Goal: Task Accomplishment & Management: Manage account settings

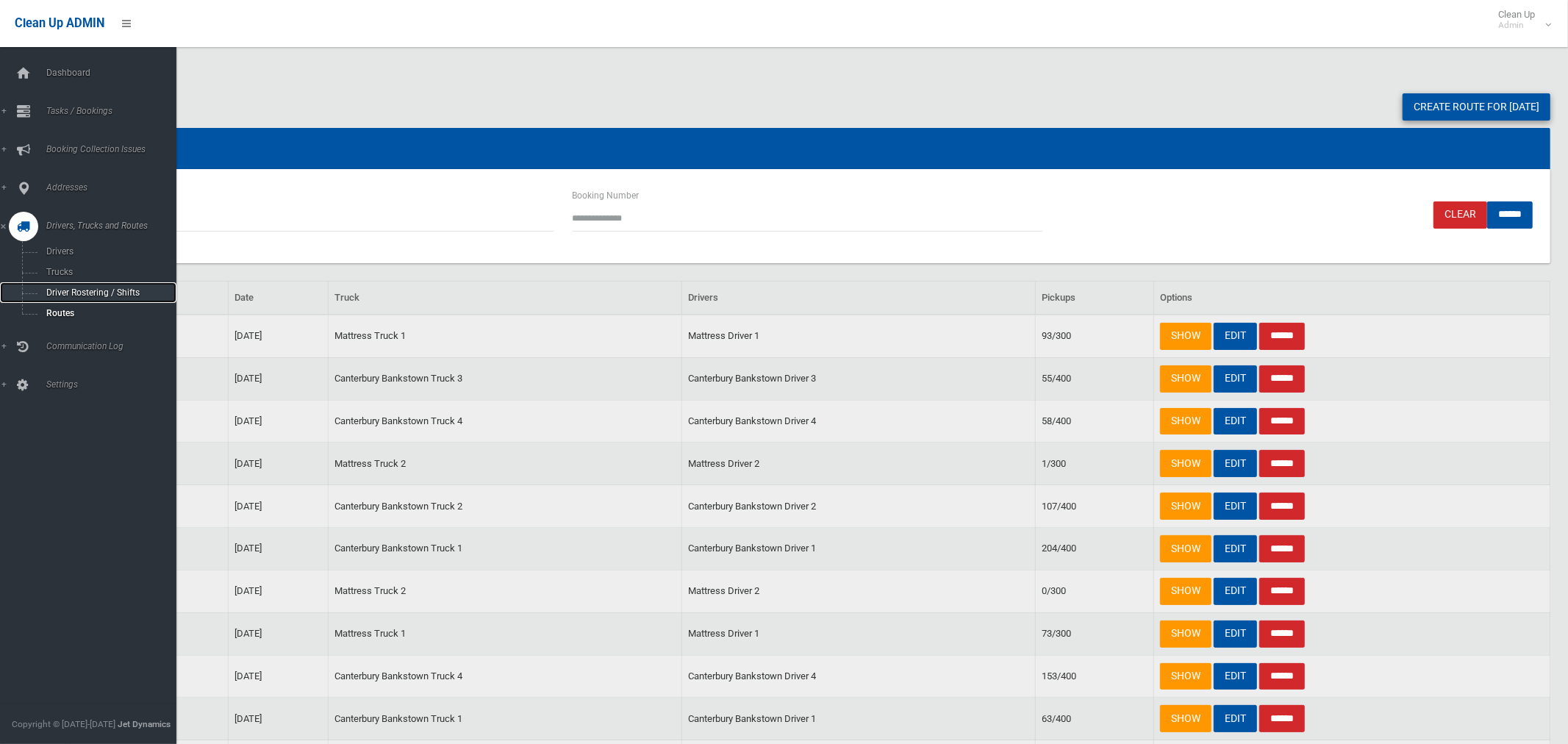
click at [87, 294] on span "Driver Rostering / Shifts" at bounding box center [102, 292] width 122 height 10
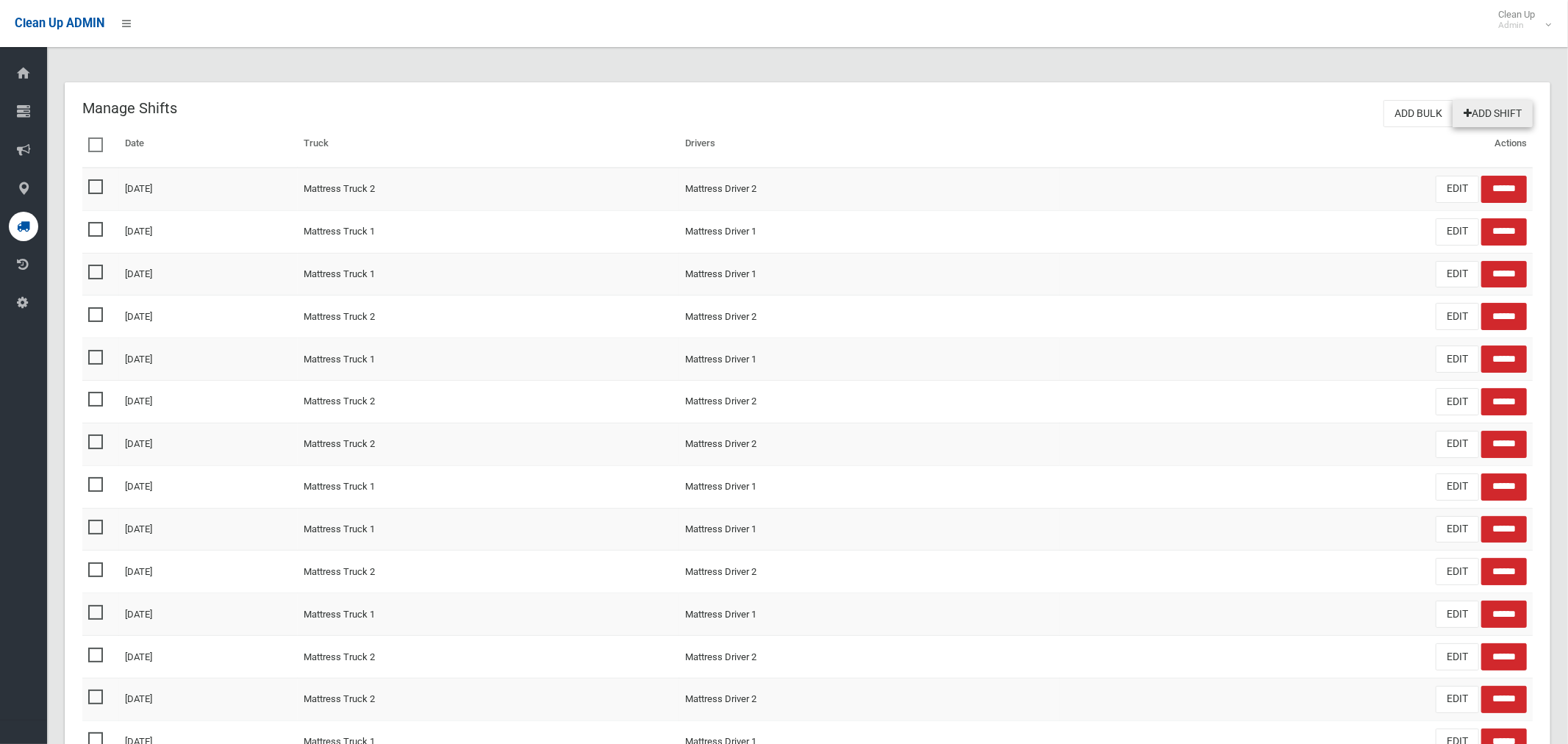
click at [1504, 111] on link "Add Shift" at bounding box center [1493, 113] width 80 height 27
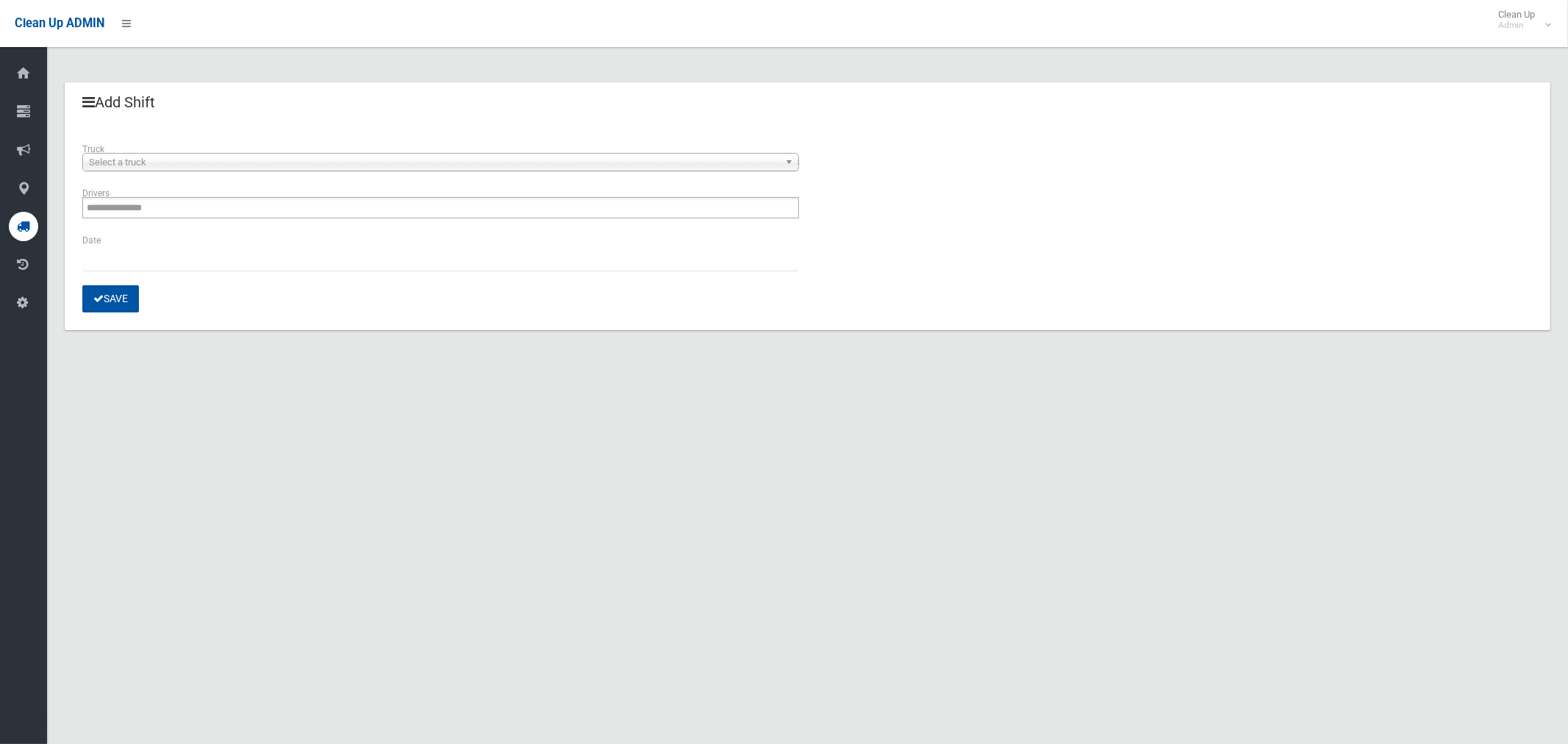
click at [221, 164] on span "Select a truck" at bounding box center [433, 162] width 690 height 18
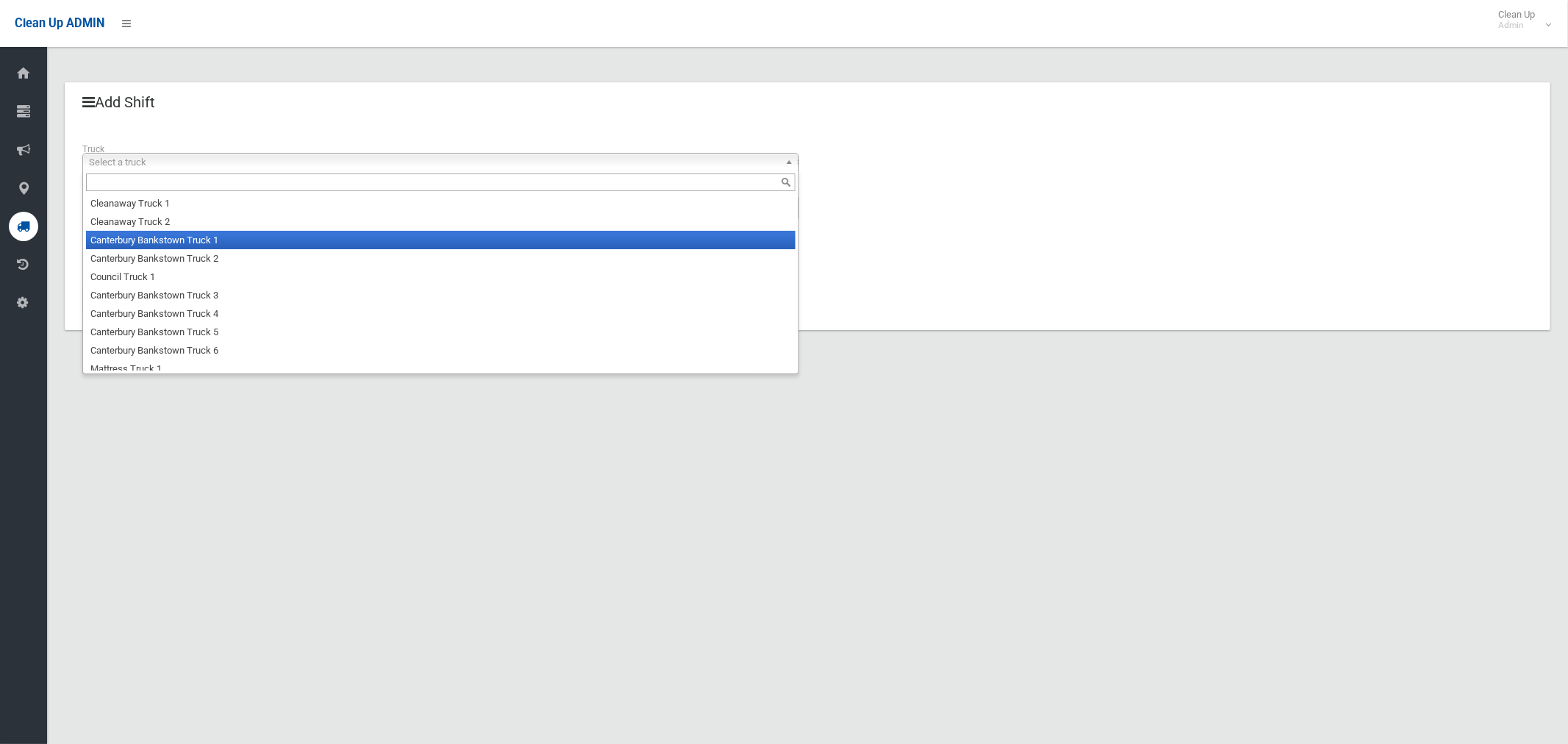
drag, startPoint x: 221, startPoint y: 236, endPoint x: 210, endPoint y: 226, distance: 14.9
click at [221, 236] on li "Canterbury Bankstown Truck 1" at bounding box center [441, 240] width 709 height 18
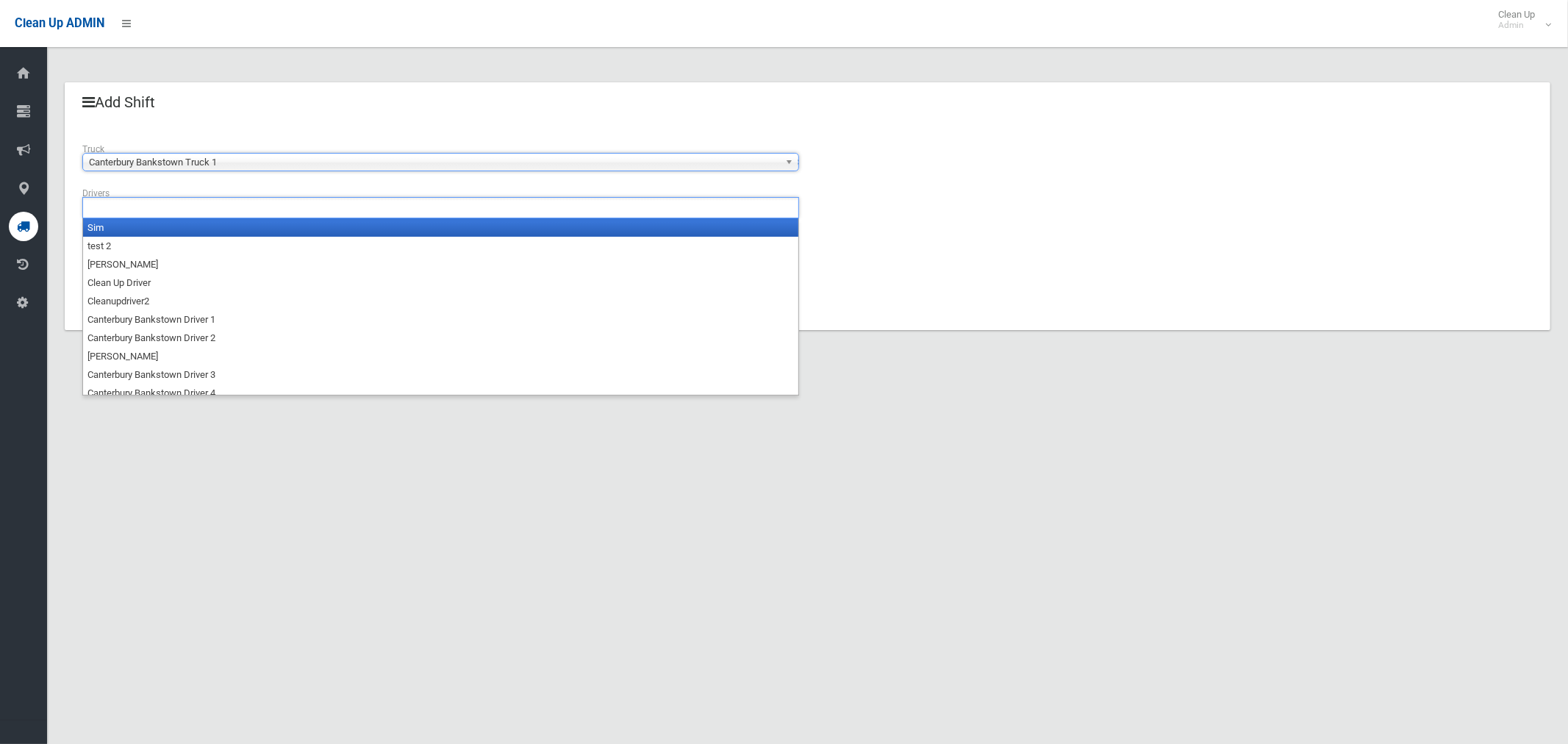
click at [195, 213] on ul at bounding box center [441, 207] width 717 height 22
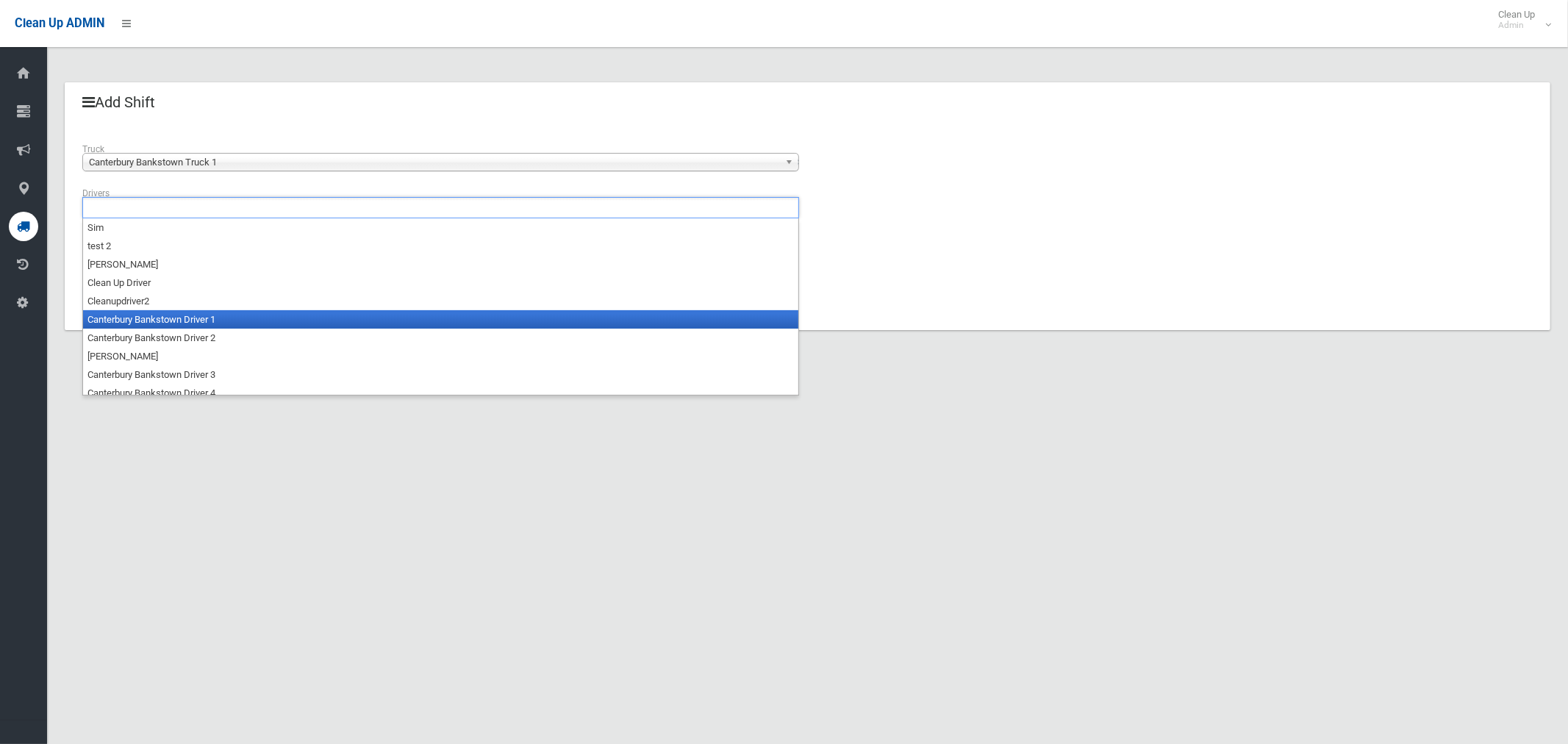
click at [201, 322] on li "Canterbury Bankstown Driver 1" at bounding box center [441, 319] width 716 height 18
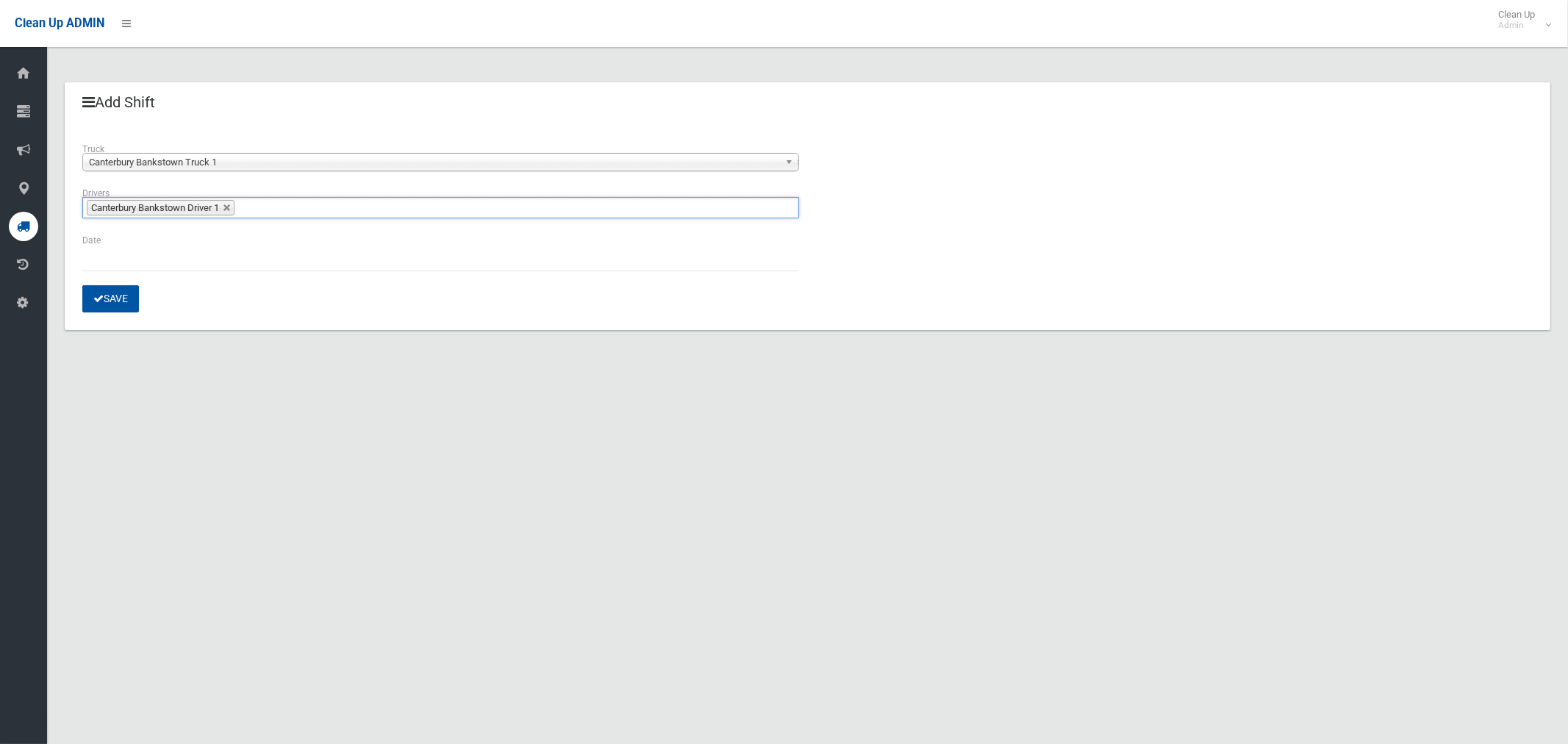
click at [111, 273] on div "Date" at bounding box center [441, 259] width 735 height 53
click at [110, 265] on input "text" at bounding box center [441, 257] width 717 height 27
click at [128, 120] on td "9" at bounding box center [131, 123] width 18 height 25
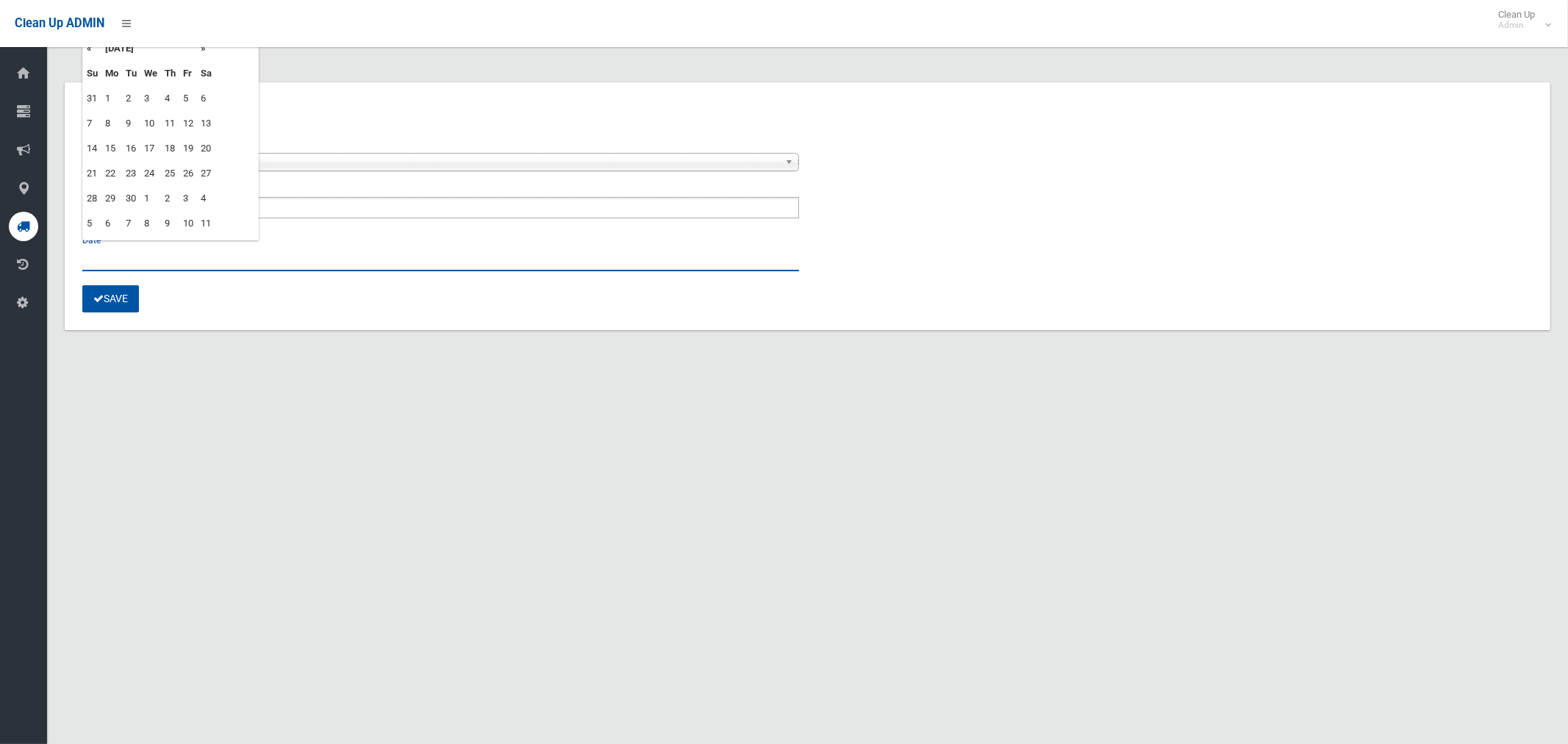
type input "**********"
click at [122, 293] on button "Save" at bounding box center [110, 299] width 57 height 27
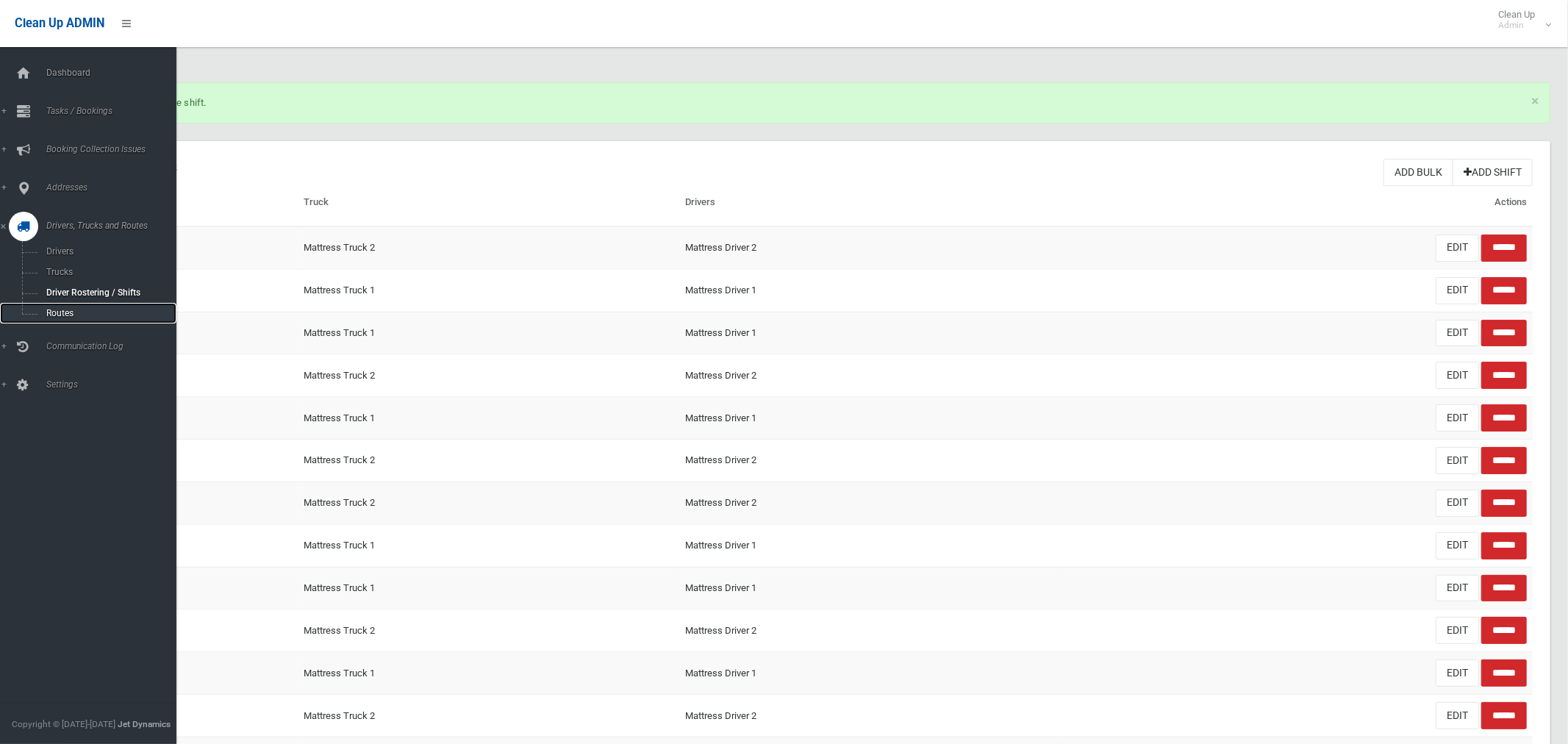
click at [63, 312] on span "Routes" at bounding box center [102, 312] width 122 height 10
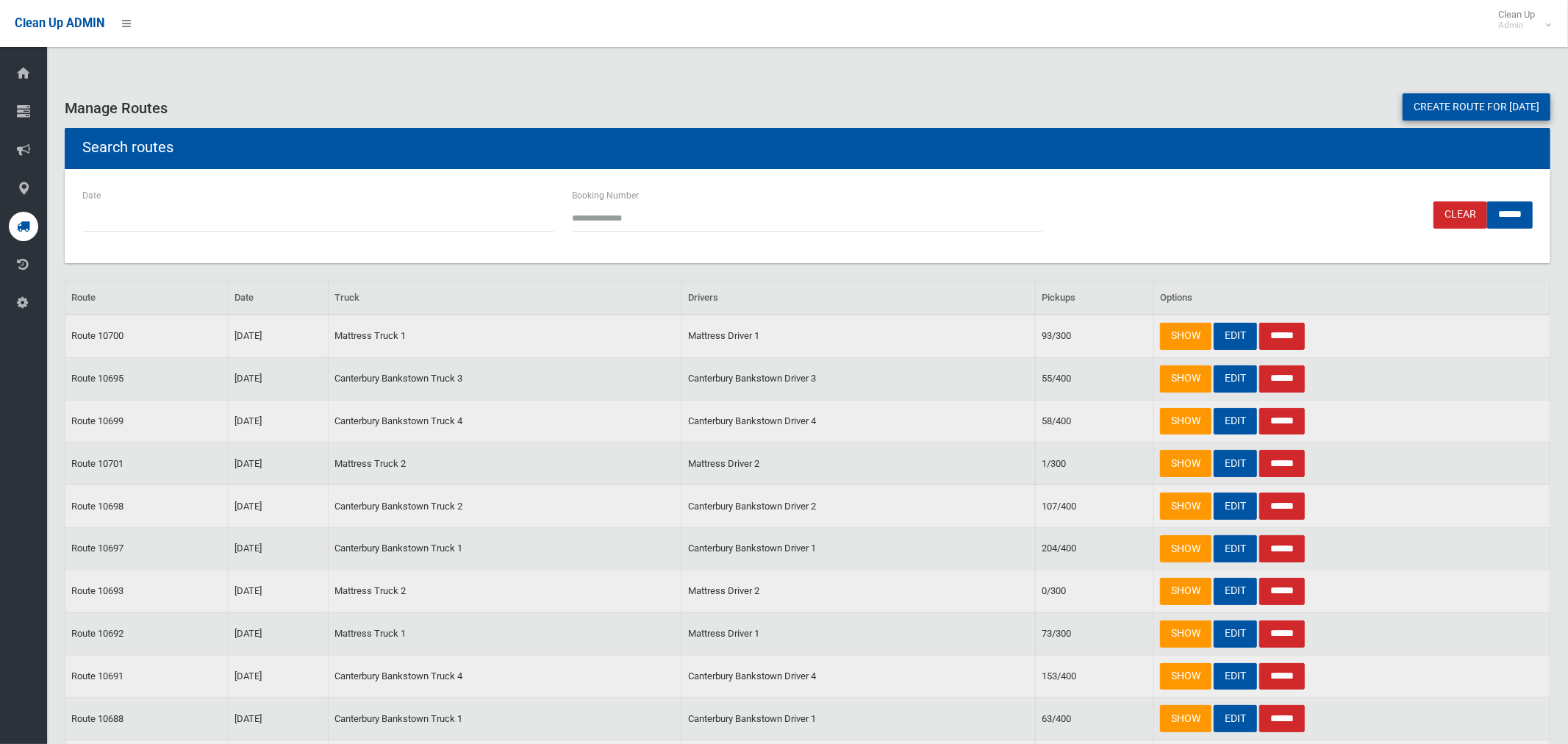
click at [1466, 111] on link "Create route for [DATE]" at bounding box center [1476, 107] width 148 height 27
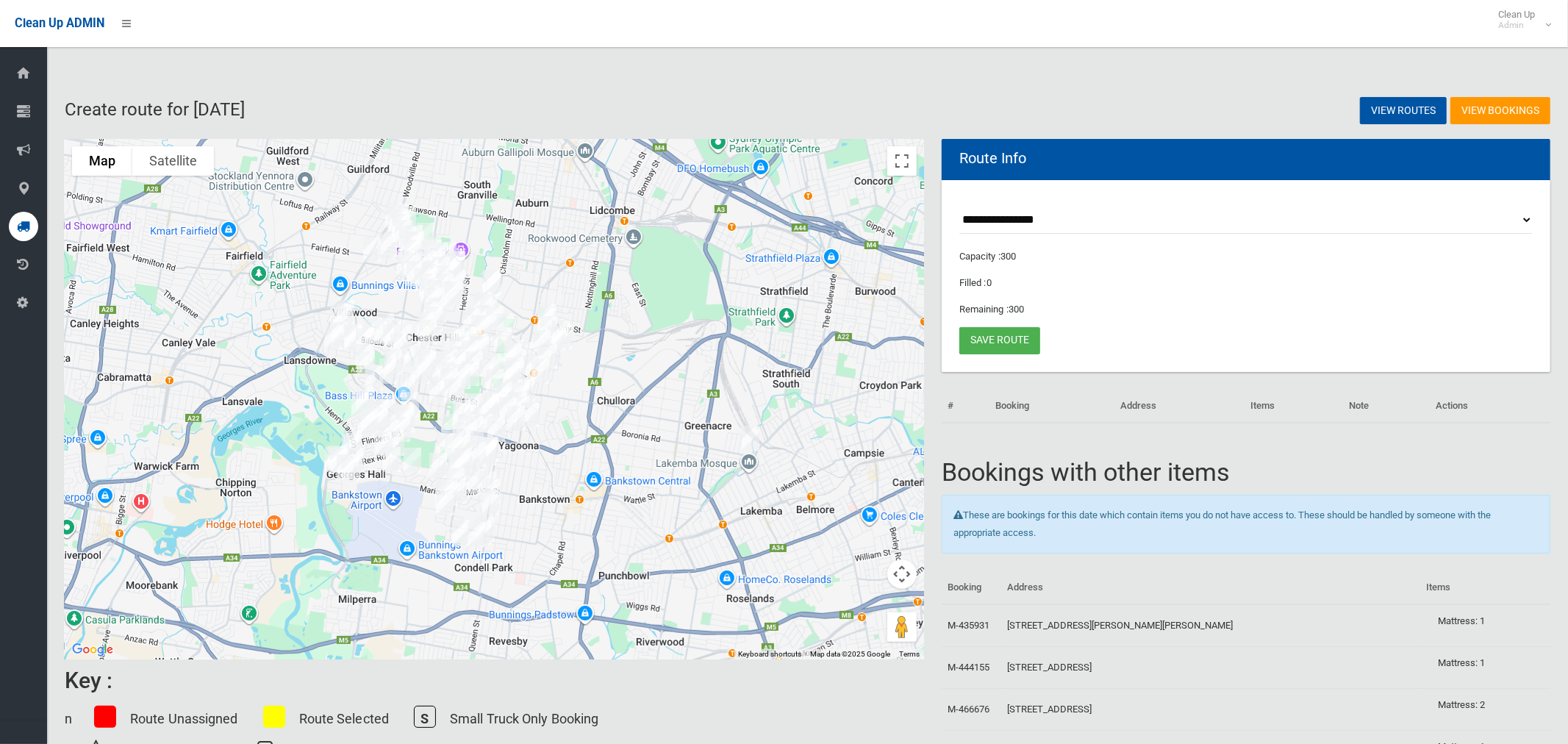
drag, startPoint x: 574, startPoint y: 243, endPoint x: 719, endPoint y: 265, distance: 146.7
click at [701, 271] on div at bounding box center [494, 399] width 860 height 520
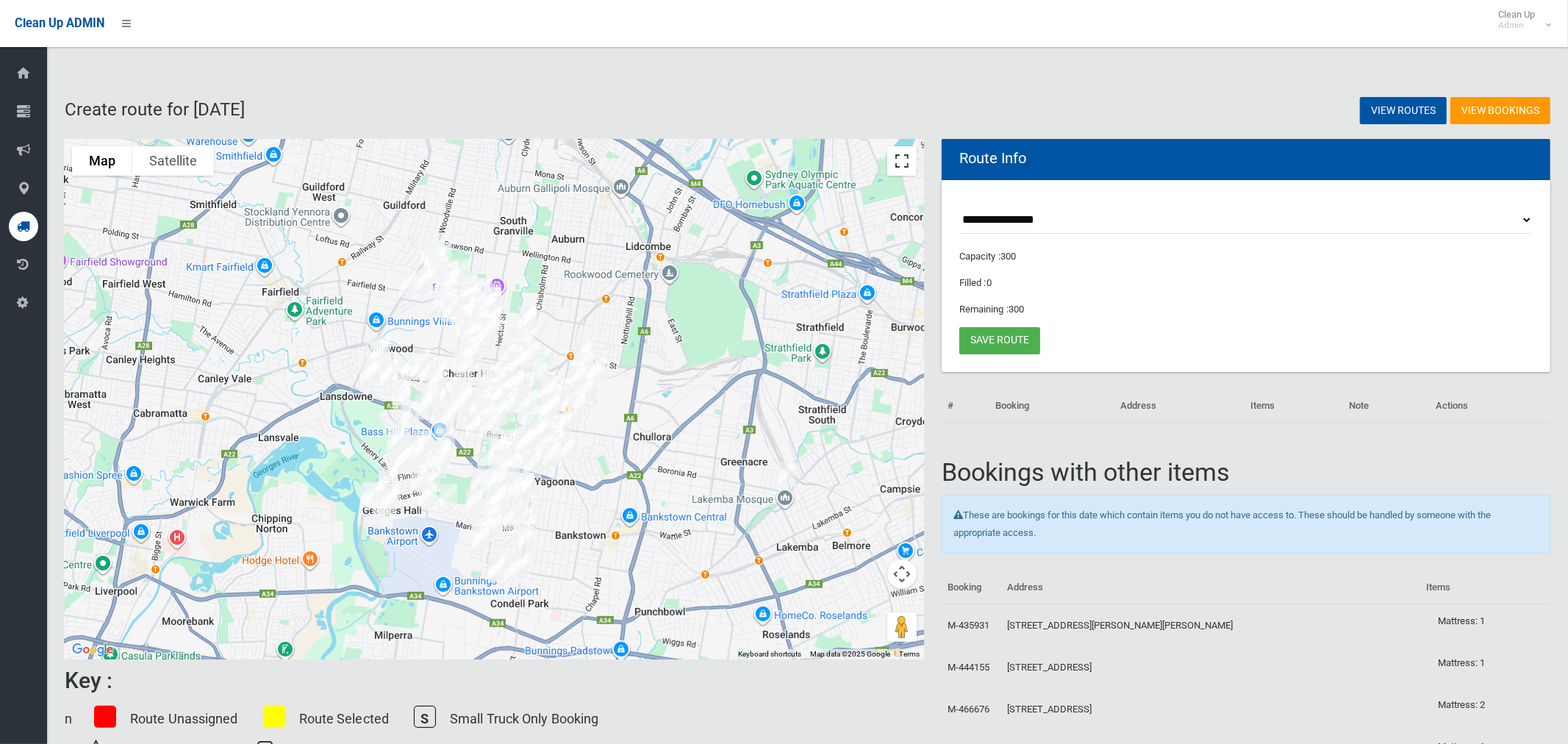
click at [901, 165] on button "Toggle fullscreen view" at bounding box center [902, 161] width 30 height 30
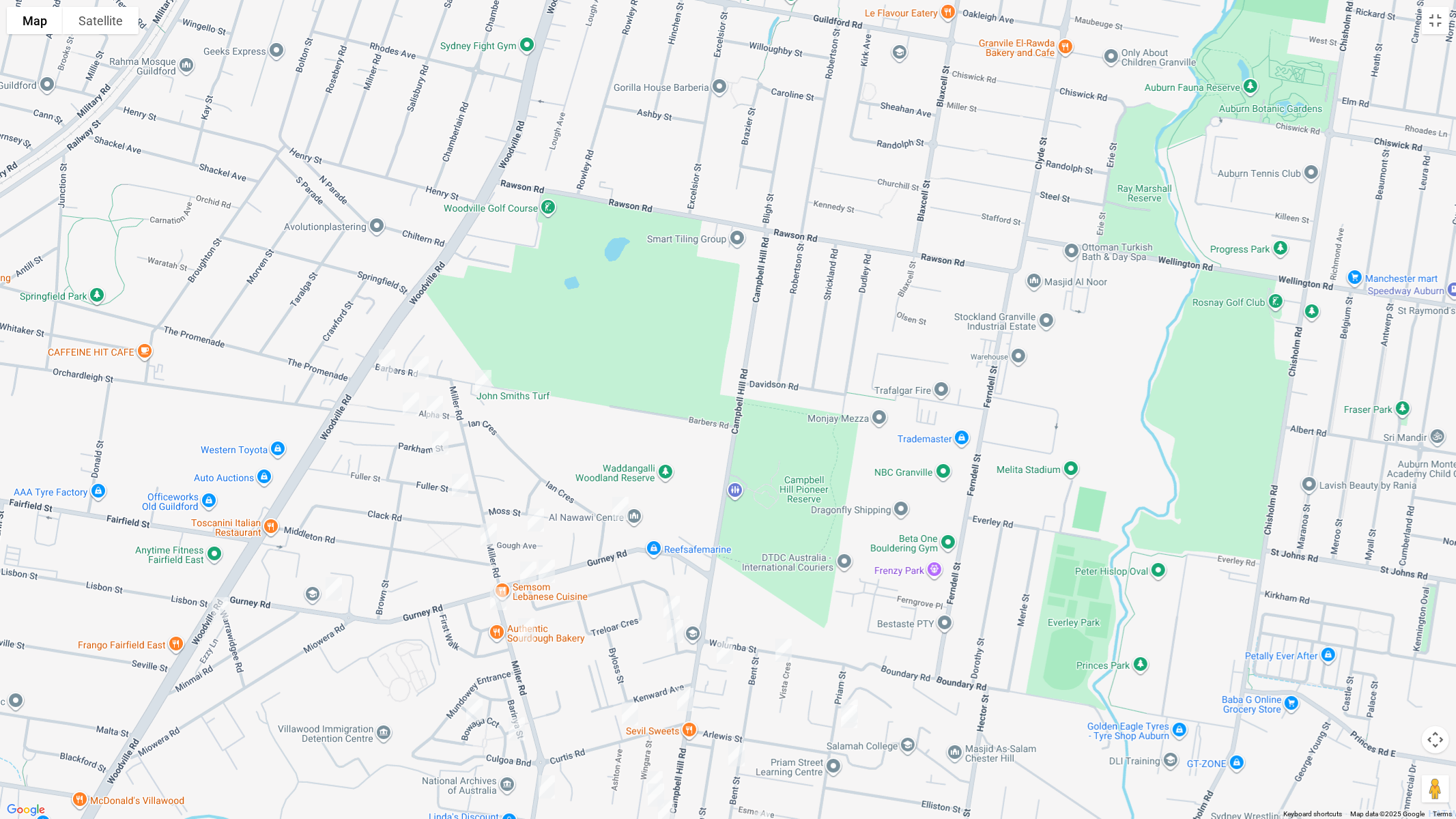
click at [389, 354] on img "34 Barbers Road, CHESTER HILL NSW 2162" at bounding box center [387, 361] width 27 height 34
click at [428, 371] on img "24 Barbers Road, CHESTER HILL NSW 2162" at bounding box center [420, 368] width 27 height 34
click at [489, 385] on img "10 Barbers Road, CHESTER HILL NSW 2162" at bounding box center [483, 382] width 27 height 34
drag, startPoint x: 438, startPoint y: 409, endPoint x: 426, endPoint y: 417, distance: 14.4
click at [437, 409] on img "7 Alpha Street, CHESTER HILL NSW 2162" at bounding box center [434, 408] width 27 height 34
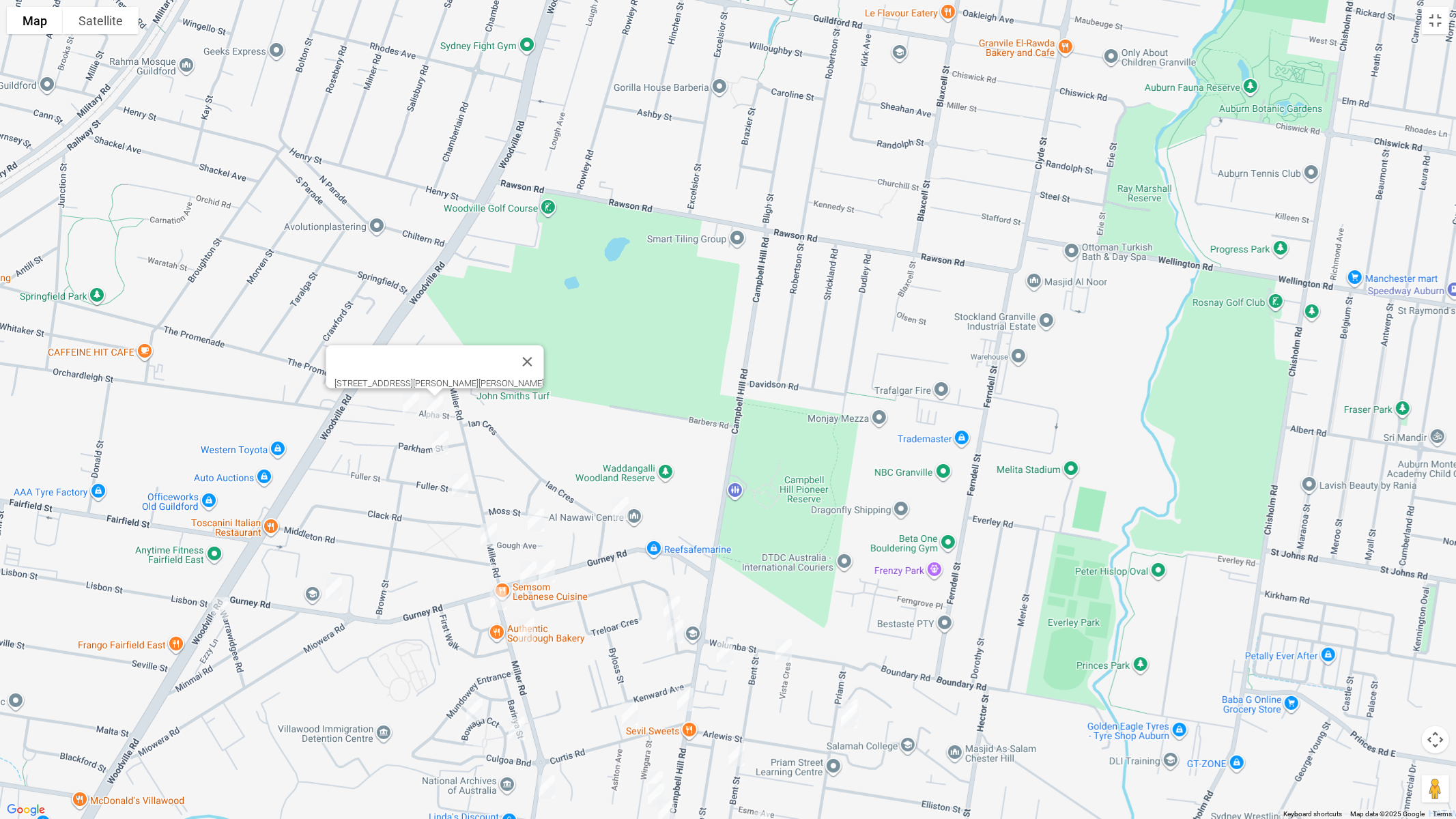
click at [411, 411] on img "15 Alpha Street, CHESTER HILL NSW 2162" at bounding box center [411, 404] width 27 height 34
click at [442, 445] on img "5 Parkham Street, CHESTER HILL NSW 2162" at bounding box center [440, 443] width 27 height 34
click at [457, 481] on img "3 Fuller Street, CHESTER HILL NSW 2162" at bounding box center [460, 486] width 27 height 34
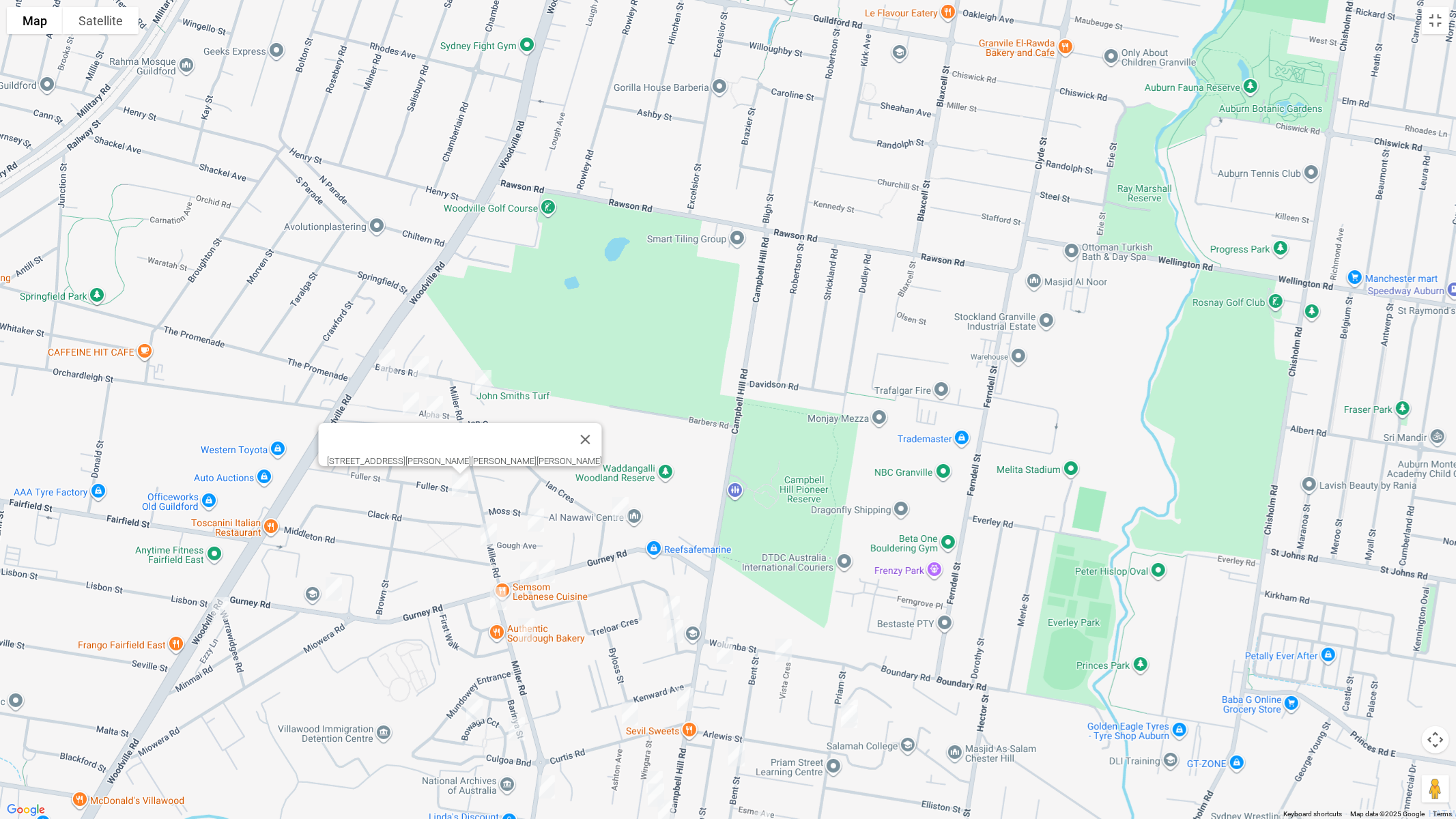
click at [330, 587] on img "94 Gurney Road, CHESTER HILL NSW 2162" at bounding box center [333, 590] width 27 height 34
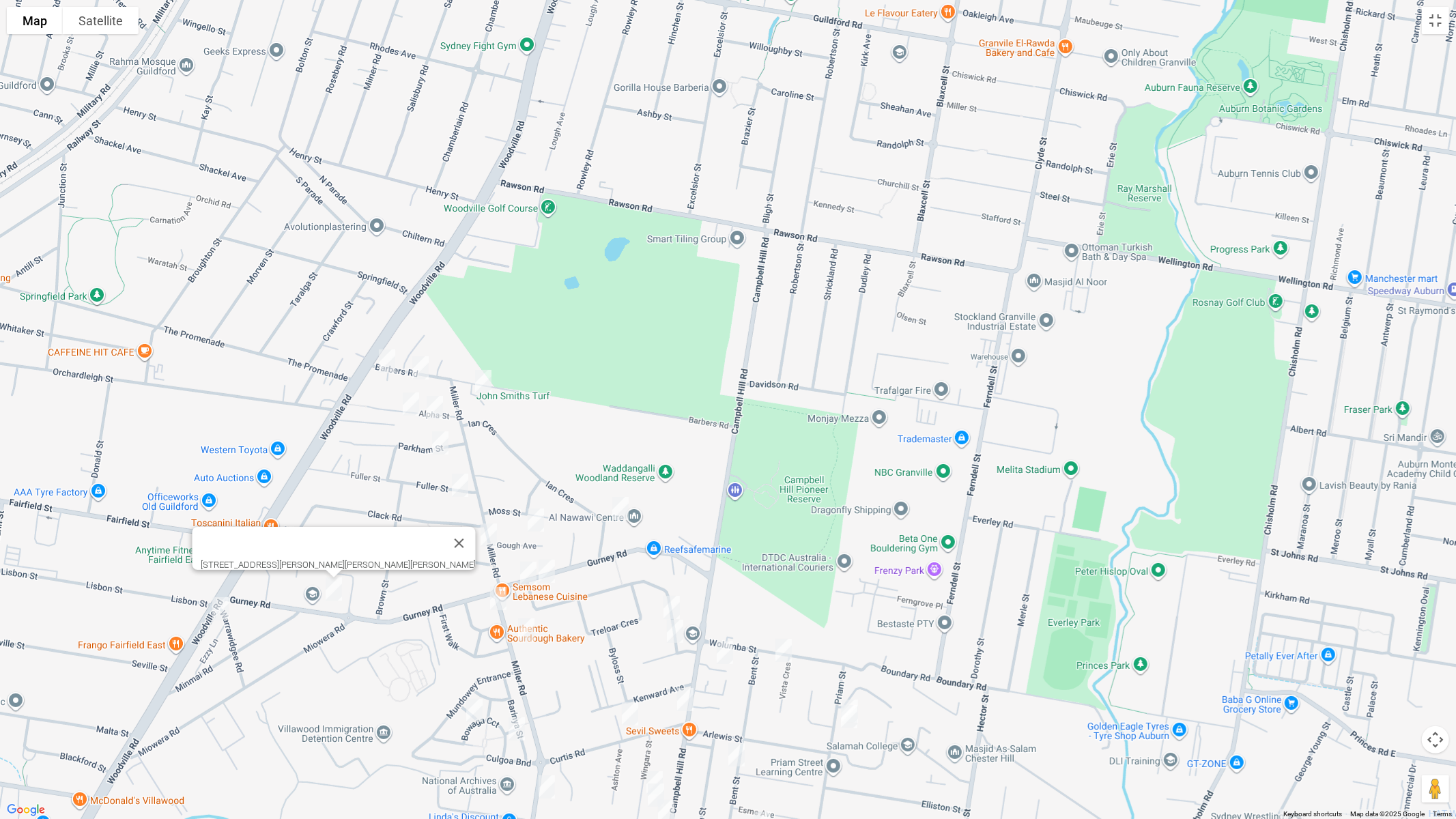
click at [215, 610] on img "113 Woodville Road, CHESTER HILL NSW 2162" at bounding box center [221, 609] width 27 height 34
click at [492, 537] on img "48A Miller Road, CHESTER HILL NSW 2162" at bounding box center [489, 535] width 27 height 34
drag, startPoint x: 532, startPoint y: 513, endPoint x: 608, endPoint y: 514, distance: 76.0
click at [532, 513] on img "9 Gough Avenue, CHESTER HILL NSW 2162" at bounding box center [535, 521] width 27 height 34
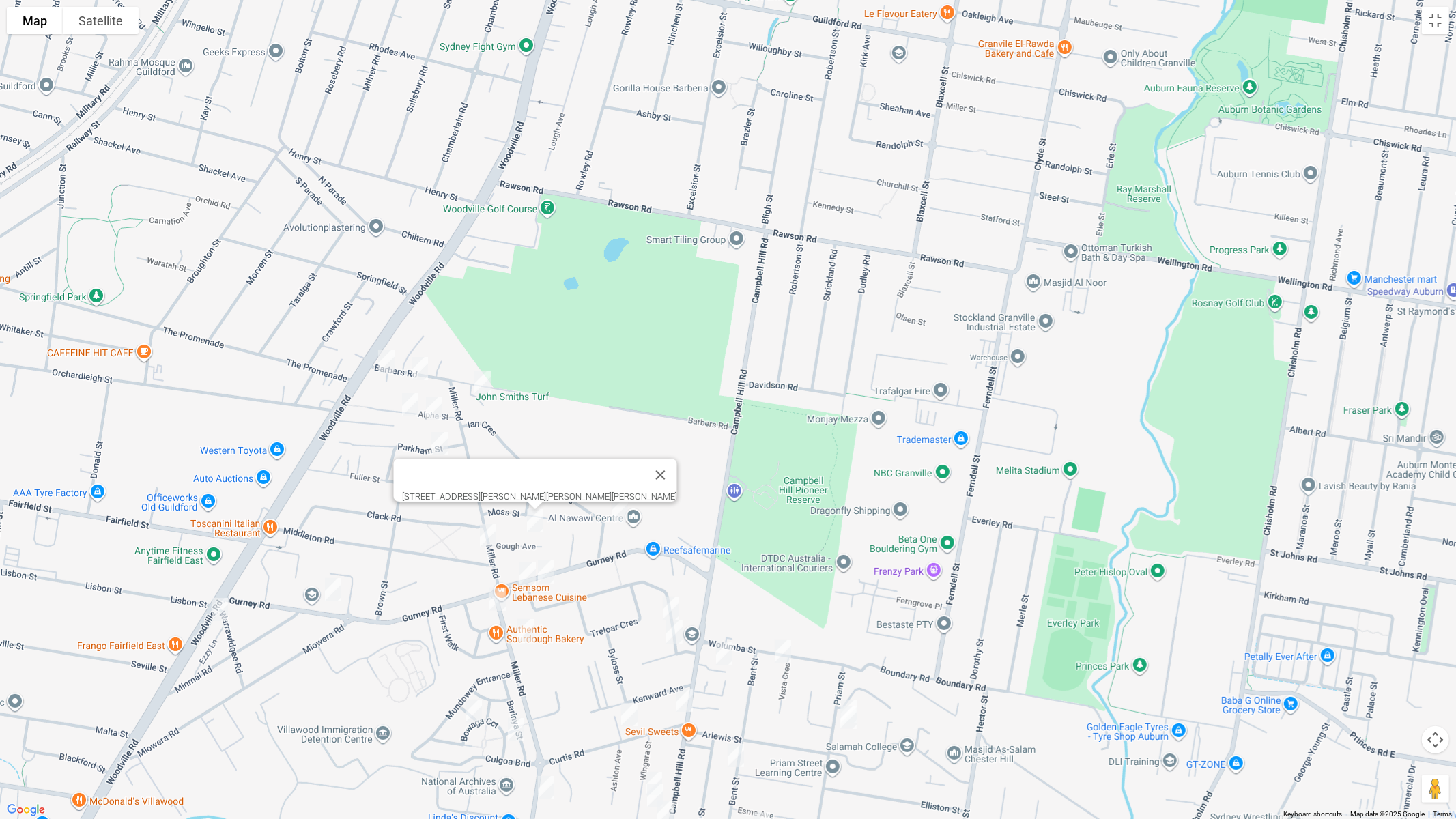
click at [621, 506] on img "7 Ian Crescent, CHESTER HILL NSW 2162" at bounding box center [620, 509] width 27 height 34
click at [487, 534] on img "48A Miller Road, CHESTER HILL NSW 2162" at bounding box center [488, 536] width 27 height 34
click at [522, 575] on img "2 Woodland Road, CHESTER HILL NSW 2162" at bounding box center [527, 574] width 27 height 34
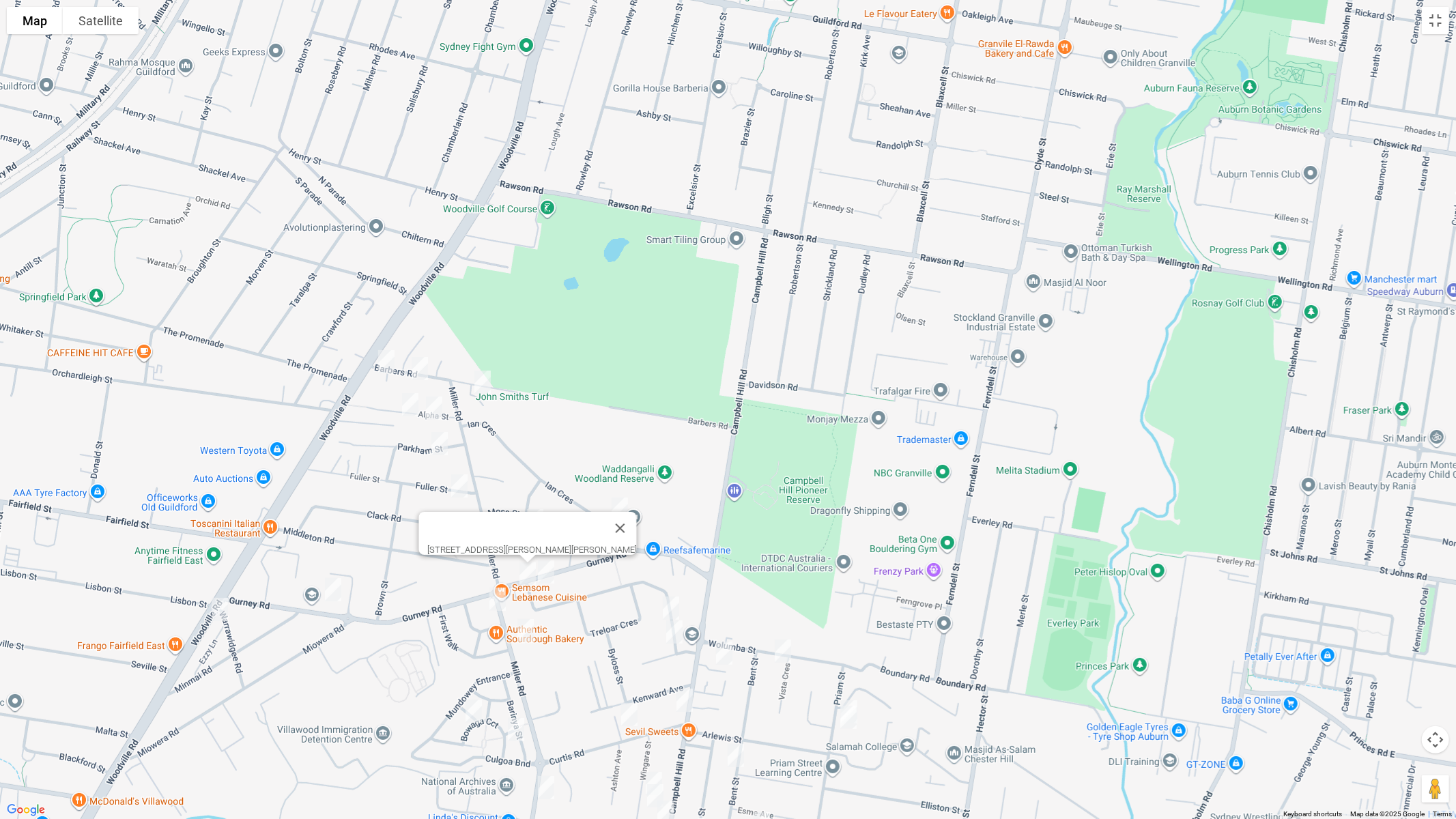
drag, startPoint x: 551, startPoint y: 574, endPoint x: 541, endPoint y: 594, distance: 22.4
click at [552, 575] on img "49 Gurney Road, CHESTER HILL NSW 2162" at bounding box center [546, 572] width 27 height 34
click at [498, 593] on img "60 Miller Road, CHESTER HILL NSW 2162" at bounding box center [497, 599] width 27 height 34
click at [532, 632] on img "107A Miller Road, CHESTER HILL NSW 2162" at bounding box center [526, 631] width 27 height 34
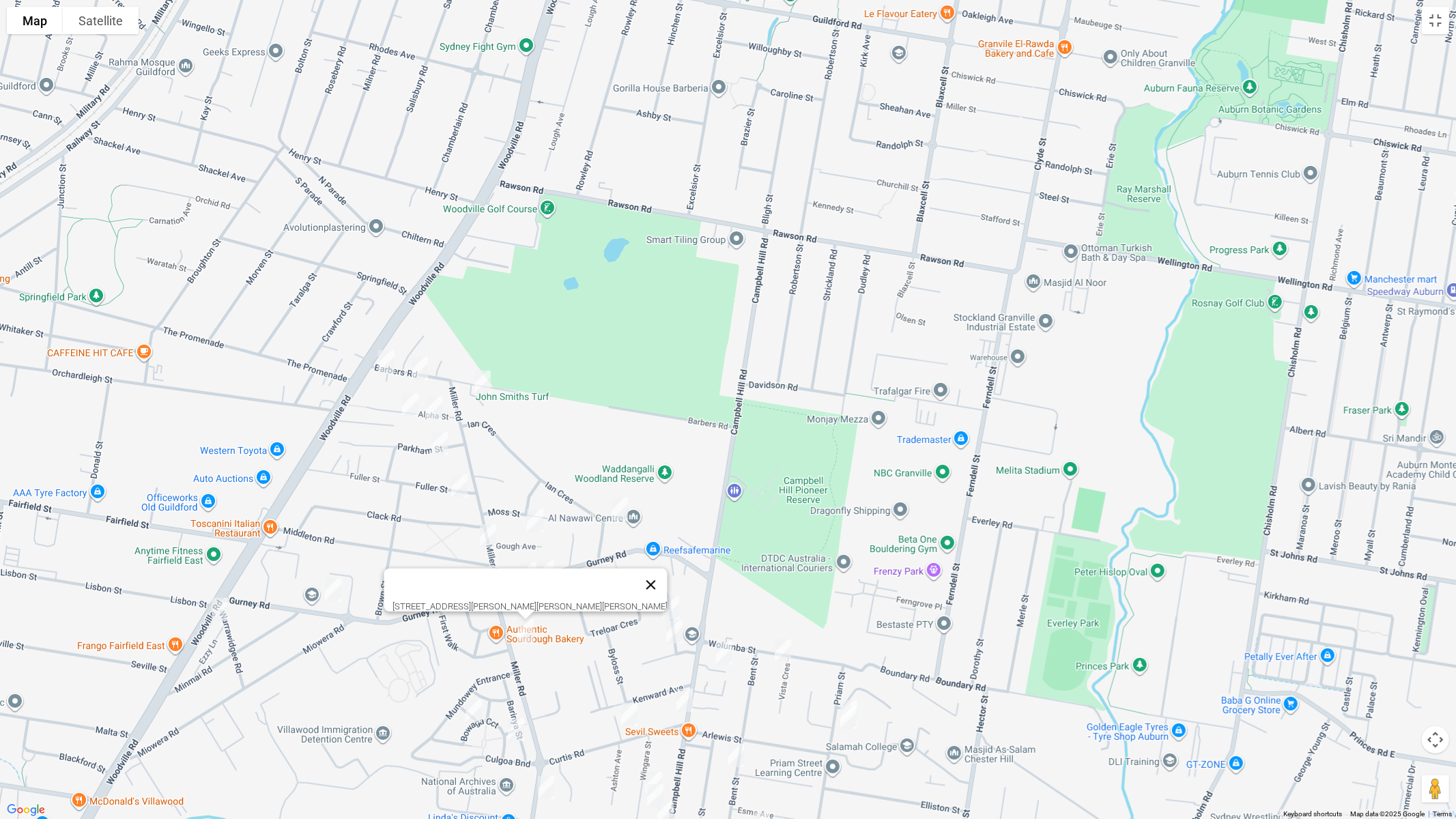
click at [634, 584] on button "Close" at bounding box center [650, 585] width 33 height 33
click at [551, 574] on img "49 Gurney Road, CHESTER HILL NSW 2162" at bounding box center [546, 572] width 27 height 34
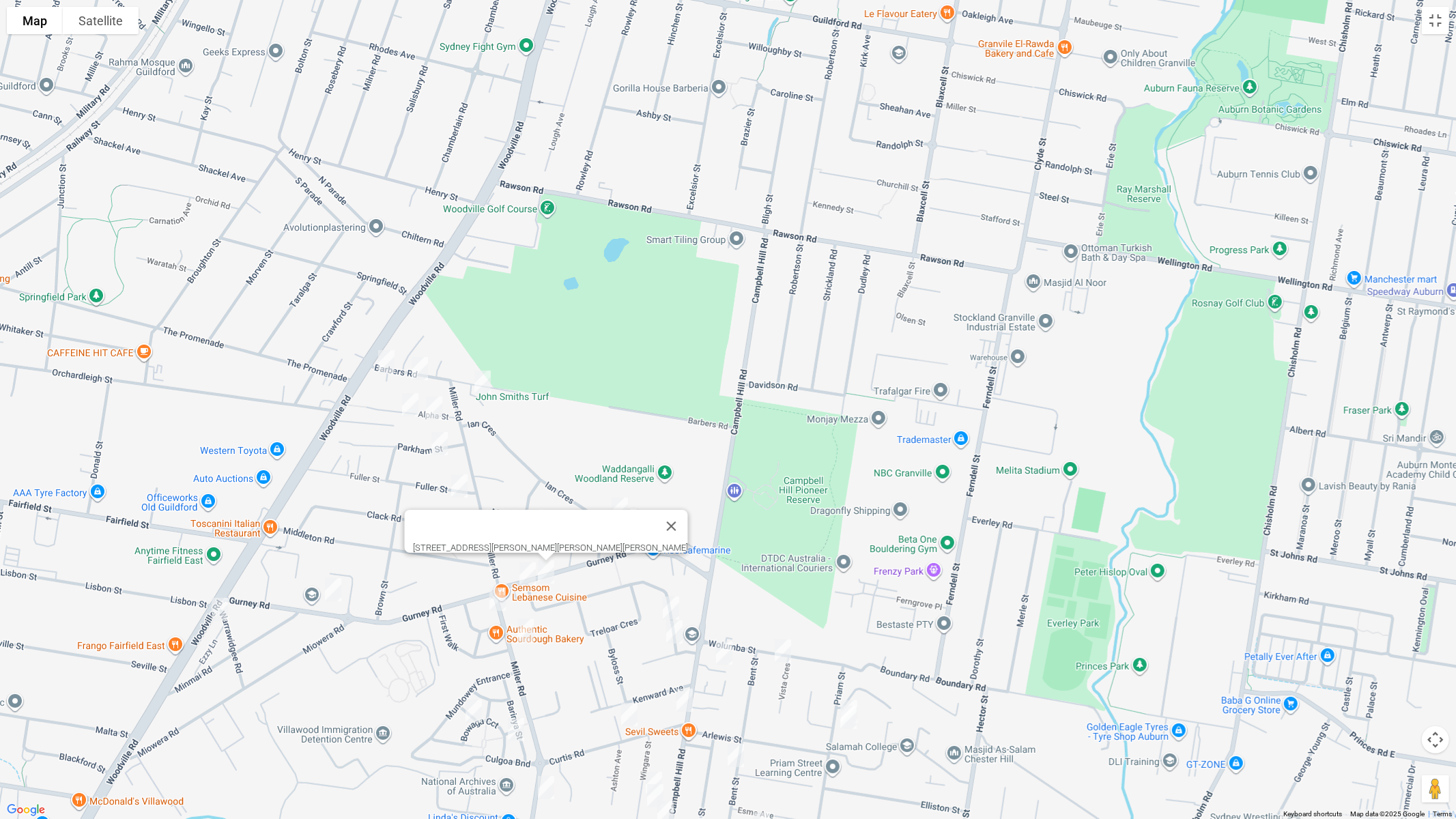
click at [474, 691] on img "24 Bowaga Circuit, VILLAWOOD NSW 2163" at bounding box center [474, 711] width 27 height 34
click at [523, 691] on img "2 Bowaga Circuit, VILLAWOOD NSW 2163" at bounding box center [516, 730] width 27 height 34
click at [673, 604] on img "56 Woodland Road, CHESTER HILL NSW 2162" at bounding box center [671, 608] width 27 height 34
click at [676, 627] on img "5 Burrows Avenue, CHESTER HILL NSW 2162" at bounding box center [674, 632] width 27 height 34
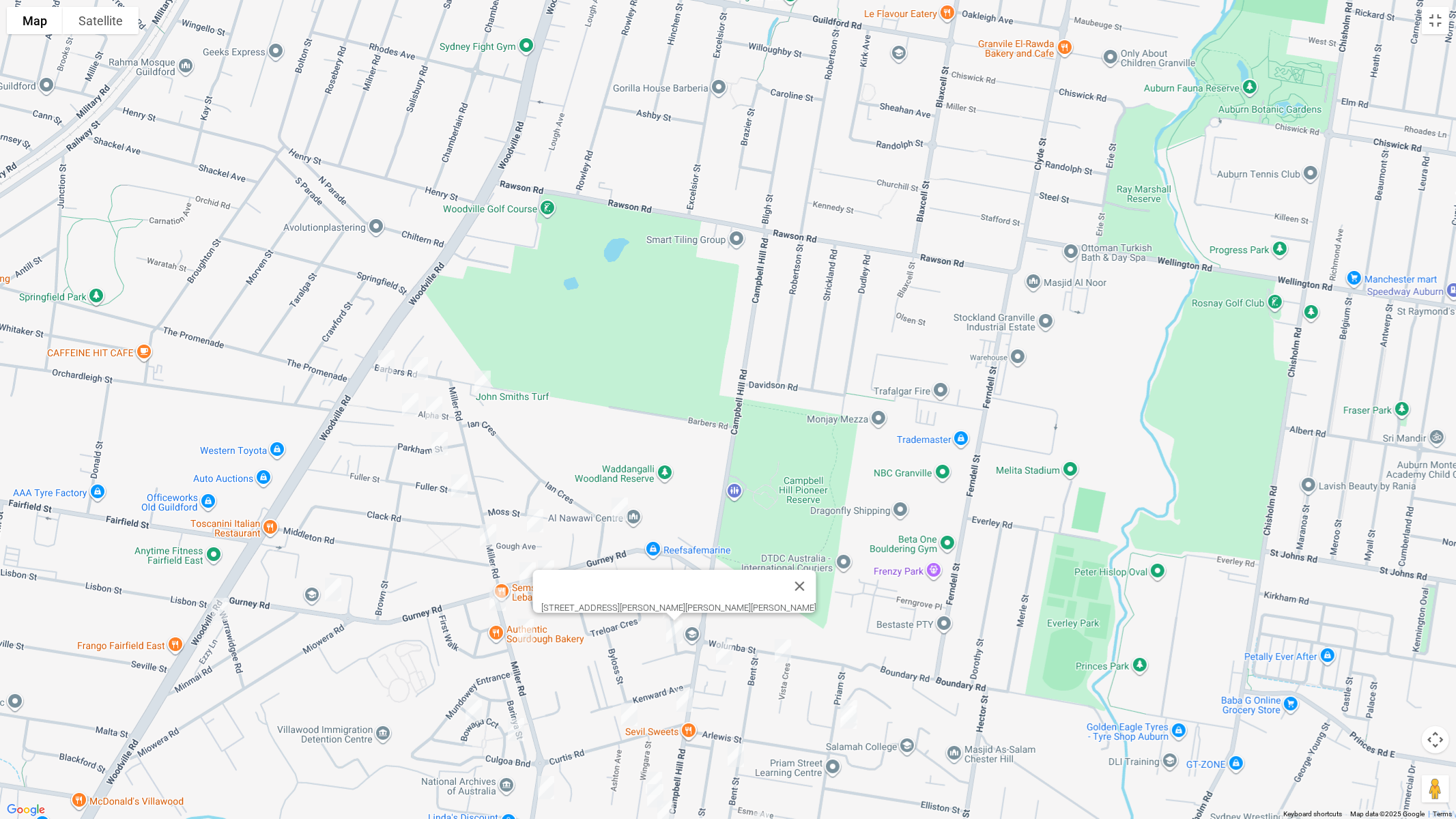
click at [726, 648] on img "11 Campbell Hill Road, CHESTER HILL NSW 2162" at bounding box center [724, 653] width 27 height 34
click at [785, 654] on img "2 Vista Crescent, CHESTER HILL NSW 2162" at bounding box center [783, 651] width 27 height 34
click at [858, 691] on img "75 Priam Street, CHESTER HILL NSW 2162" at bounding box center [849, 717] width 27 height 34
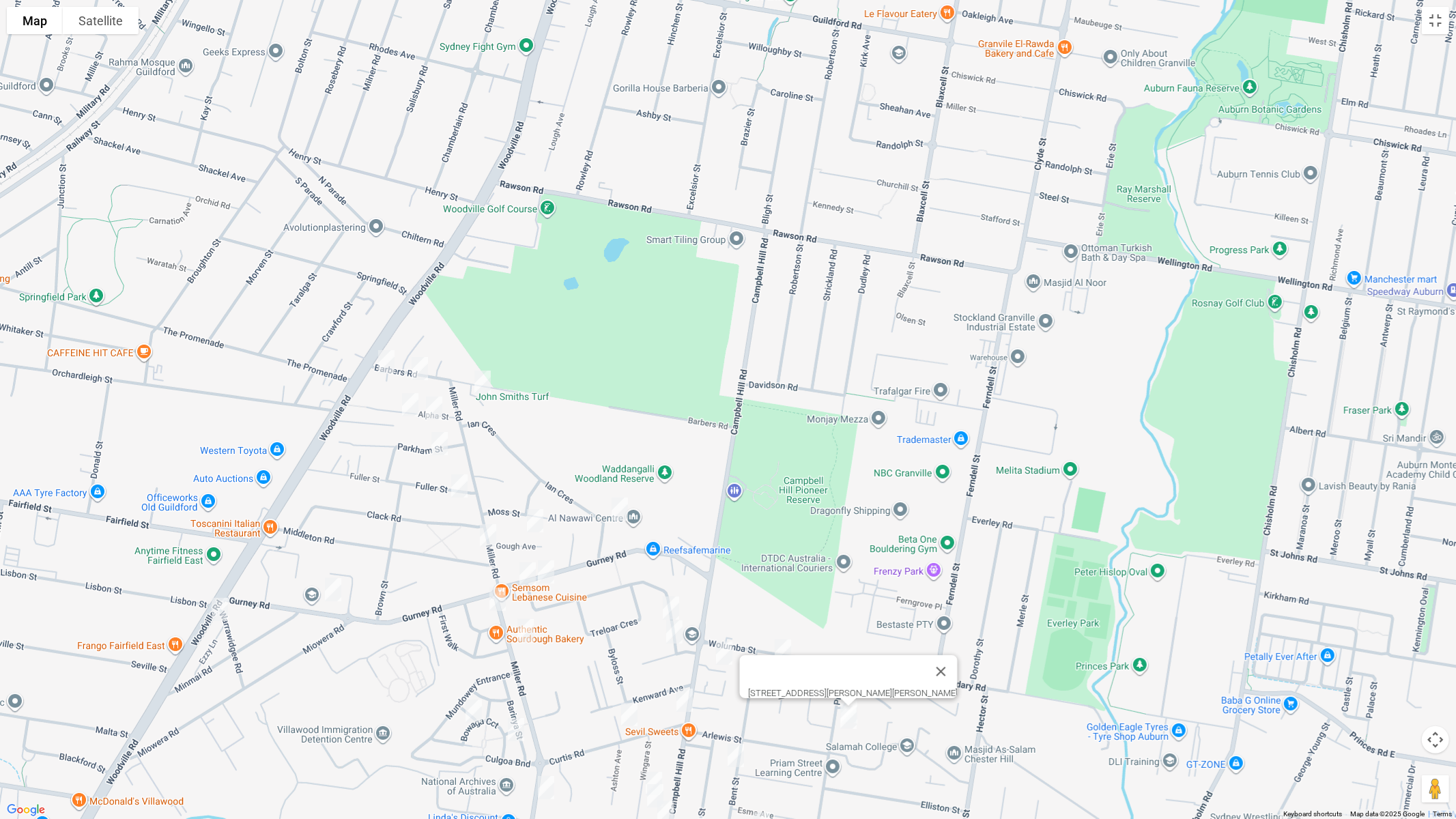
click at [684, 691] on img "48 Campbell Hill Road, CHESTER HILL NSW 2162" at bounding box center [685, 700] width 27 height 34
drag, startPoint x: 621, startPoint y: 711, endPoint x: 670, endPoint y: 702, distance: 49.8
click at [622, 691] on img "24 Curtis Road, CHESTER HILL NSW 2162" at bounding box center [629, 715] width 27 height 34
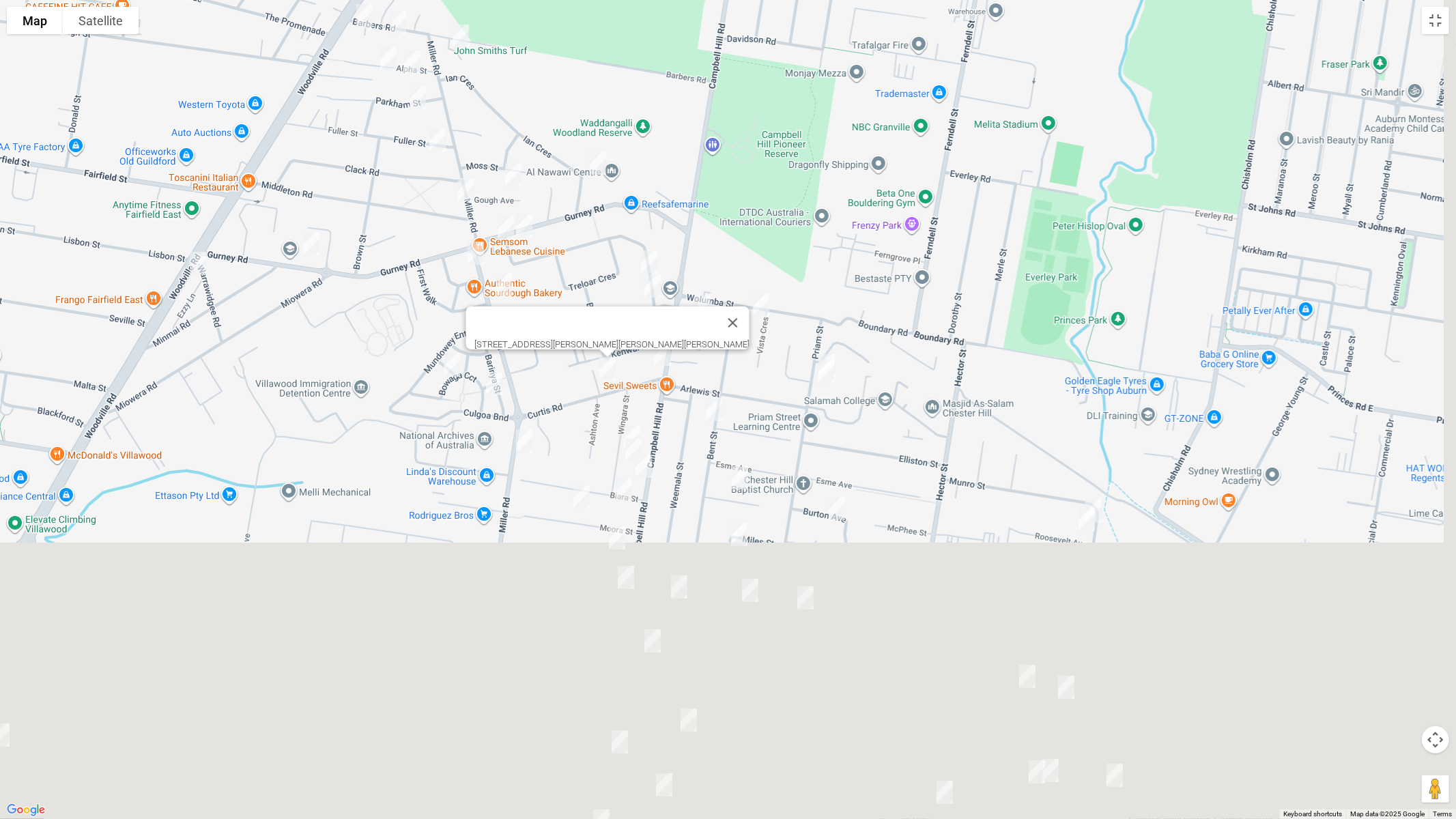
drag, startPoint x: 854, startPoint y: 616, endPoint x: 823, endPoint y: 215, distance: 402.2
click at [823, 215] on div "[STREET_ADDRESS][PERSON_NAME][PERSON_NAME][PERSON_NAME]" at bounding box center [728, 409] width 1456 height 819
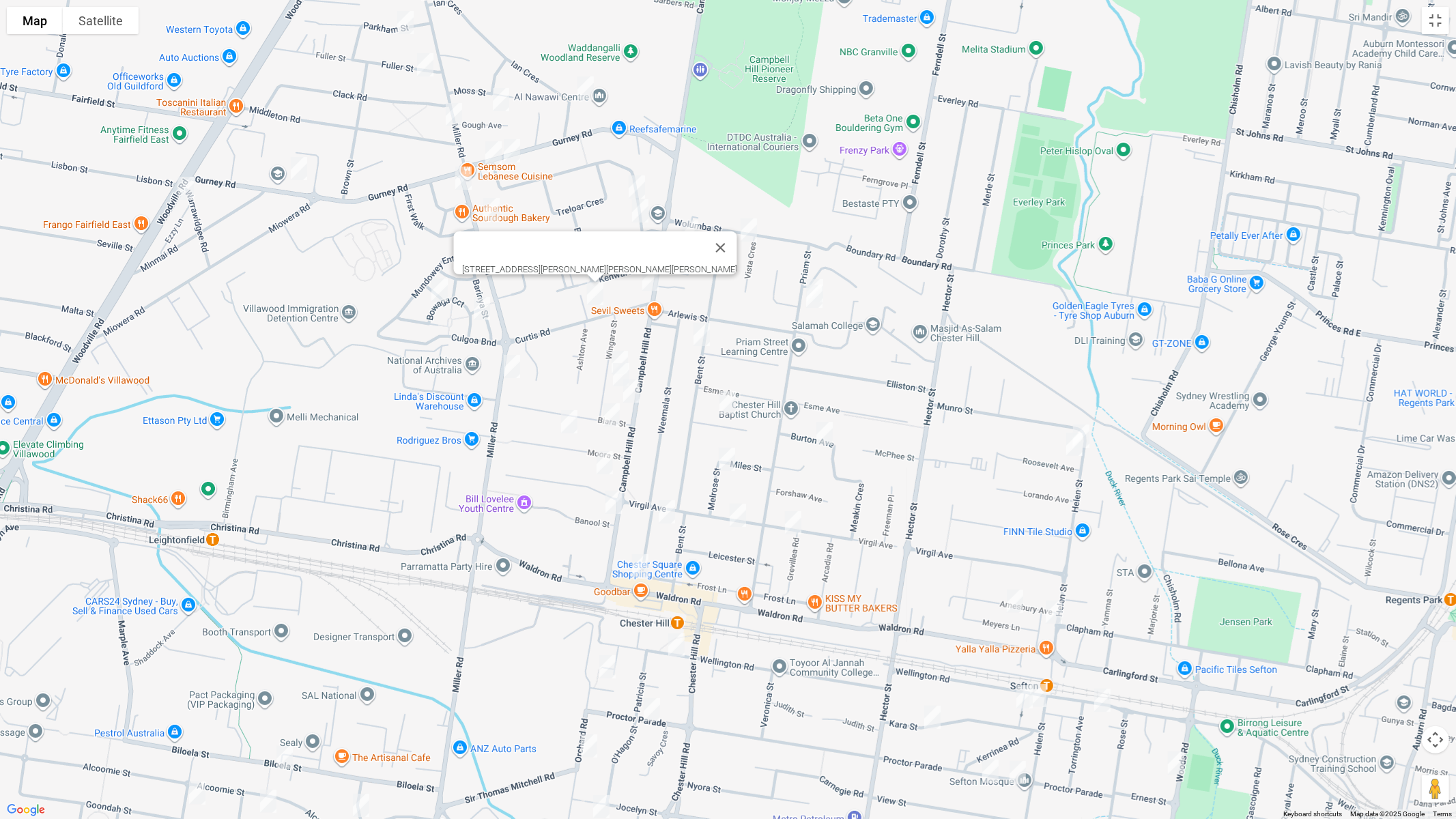
click at [817, 275] on img "73 Priam Street, CHESTER HILL NSW 2162" at bounding box center [815, 291] width 27 height 34
click at [702, 342] on img "77 Bent Street, CHESTER HILL NSW 2162" at bounding box center [702, 335] width 27 height 34
click at [622, 345] on img "23 Wingara Street, CHESTER HILL NSW 2162" at bounding box center [620, 362] width 27 height 34
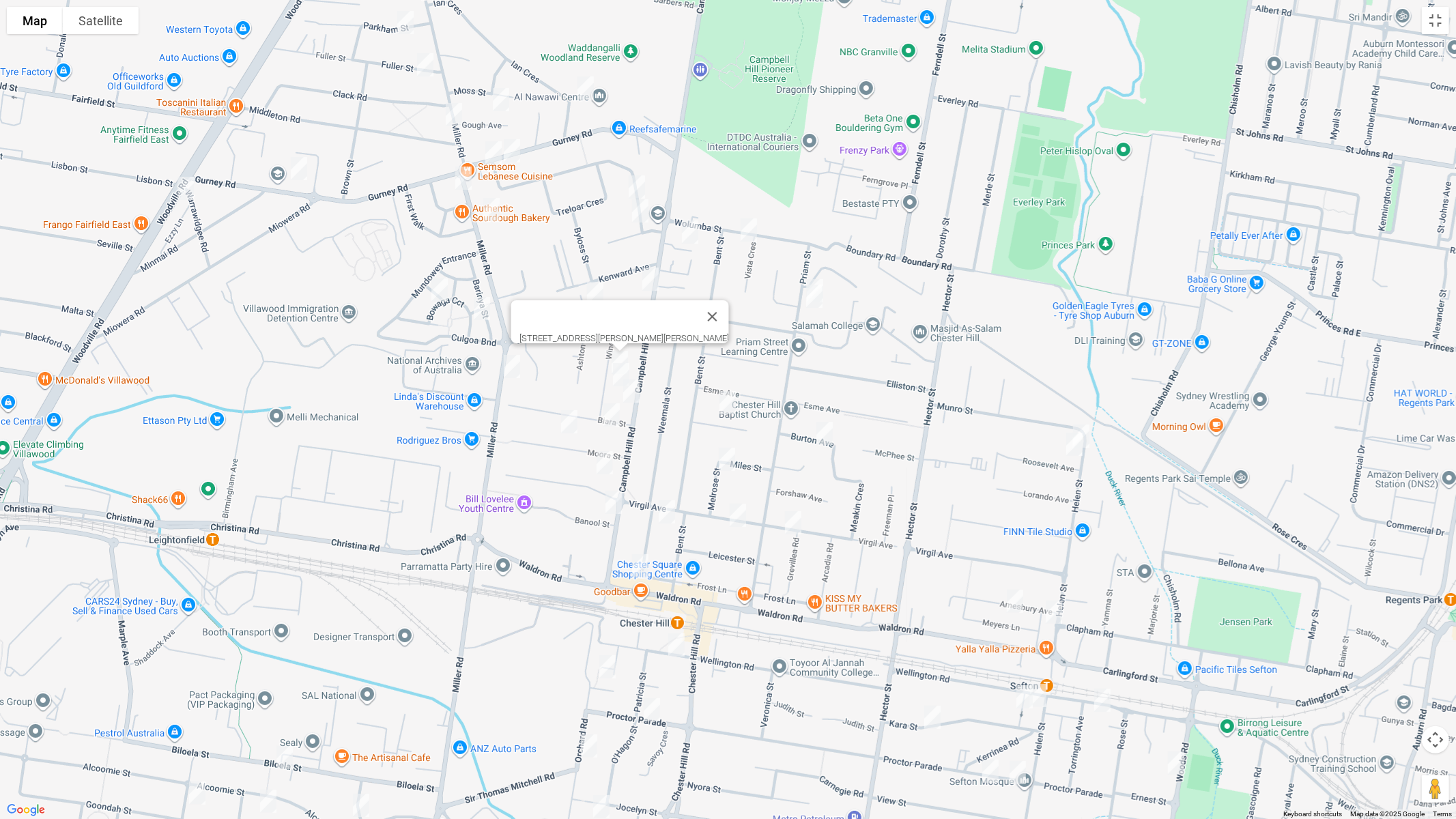
click at [506, 364] on img "153 Miller Road, CHESTER HILL NSW 2162" at bounding box center [512, 367] width 27 height 34
click at [615, 376] on img "27A Wingara Street, CHESTER HILL NSW 2162" at bounding box center [621, 375] width 27 height 34
click at [636, 401] on img "88A Campbell Hill Road, CHESTER HILL NSW 2162" at bounding box center [631, 391] width 27 height 34
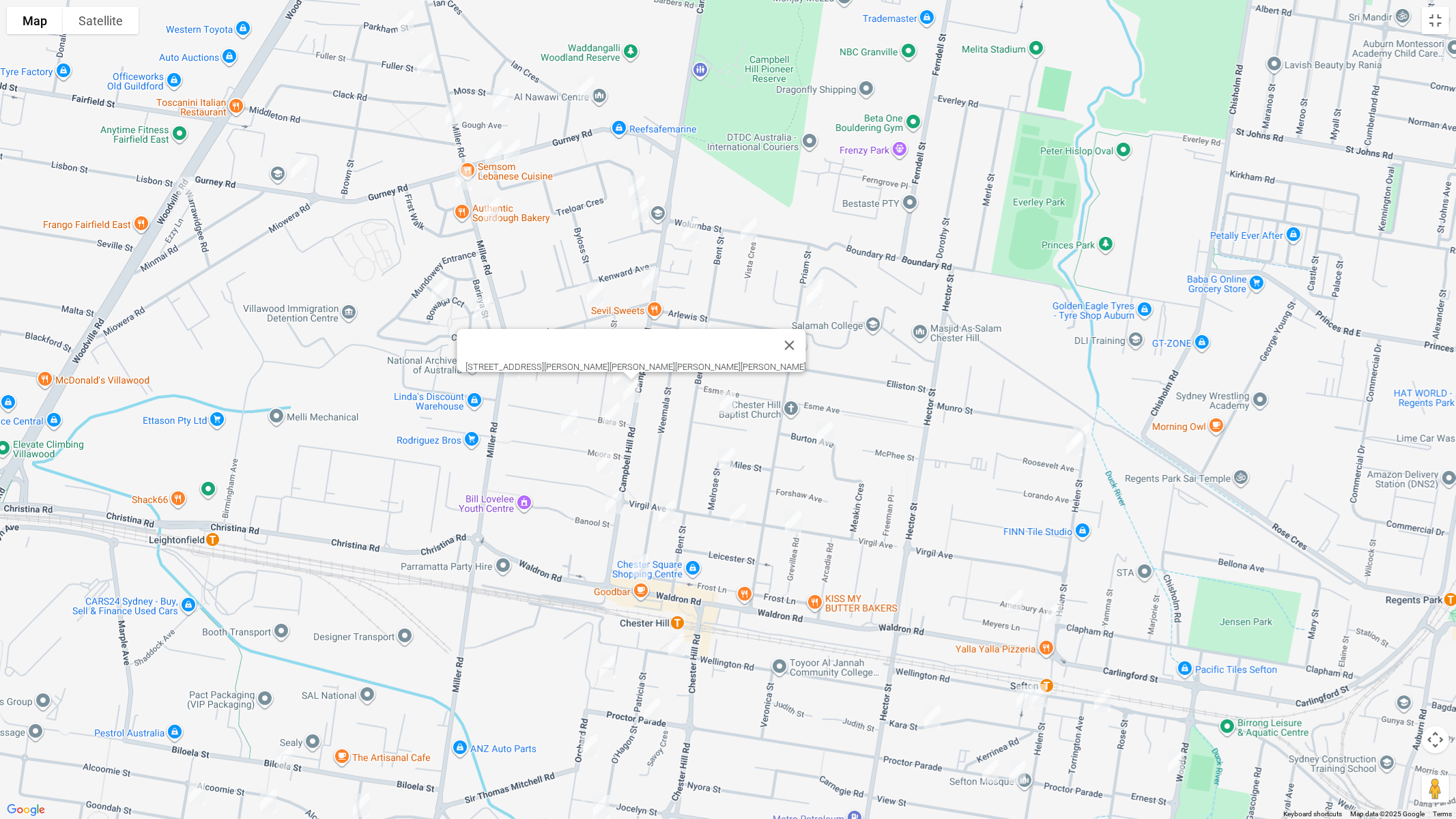
drag, startPoint x: 724, startPoint y: 403, endPoint x: 760, endPoint y: 414, distance: 37.6
click at [724, 403] on img "10 Greendale Crescent, CHESTER HILL NSW 2162" at bounding box center [728, 403] width 27 height 34
click at [820, 433] on img "8 Burton Avenue, CHESTER HILL NSW 2162" at bounding box center [824, 434] width 27 height 34
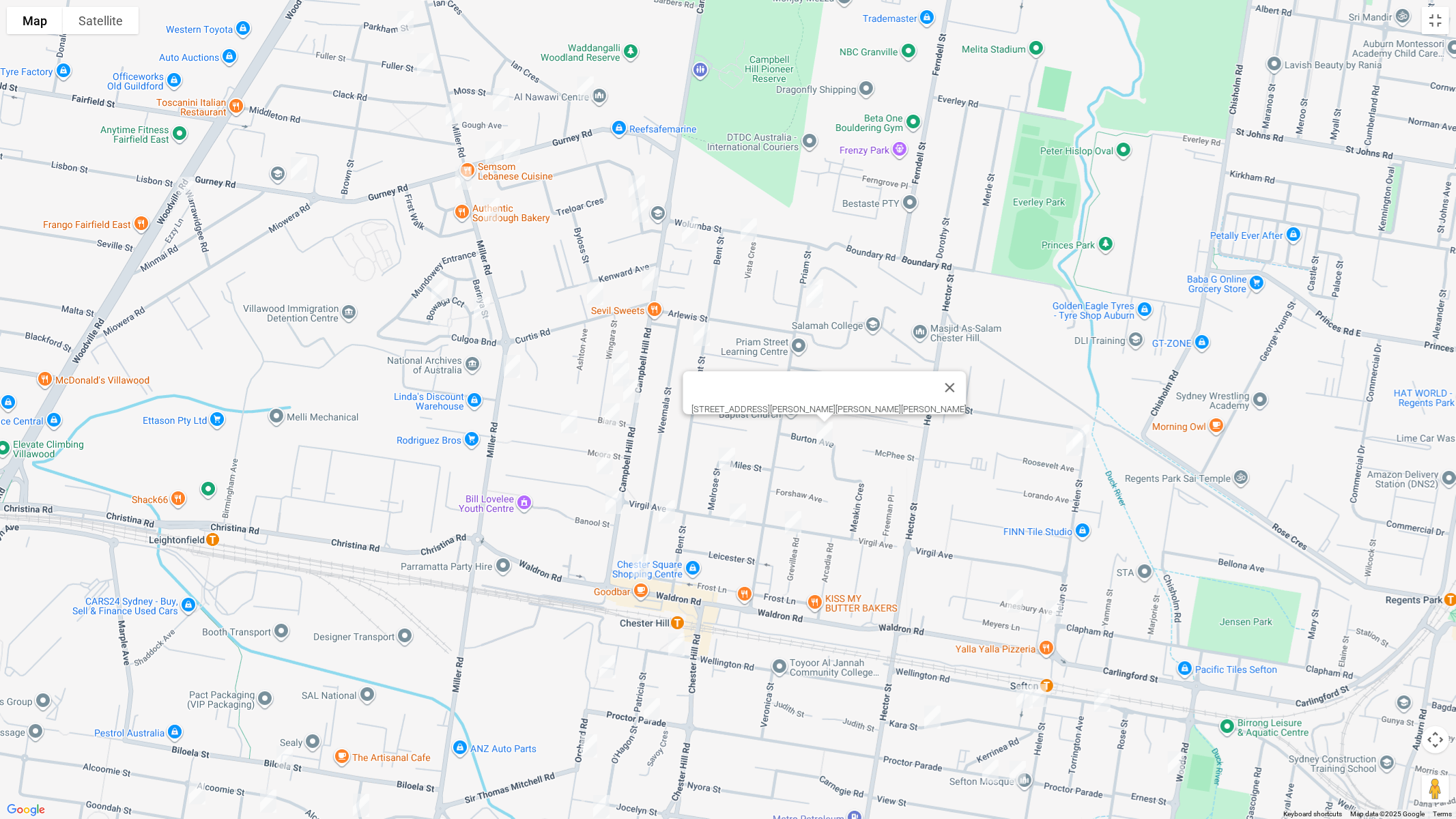
click at [1091, 429] on img "125 Helen Street, SEFTON NSW 2162" at bounding box center [1081, 437] width 27 height 34
click at [1076, 452] on img "2 Roosevelt Avenue, SEFTON NSW 2162" at bounding box center [1074, 445] width 27 height 34
click at [723, 453] on img "1 Melrose Street, CHESTER HILL NSW 2162" at bounding box center [727, 460] width 27 height 34
click at [607, 414] on img "3 Biara Street, CHESTER HILL NSW 2162" at bounding box center [612, 415] width 27 height 34
click at [567, 421] on img "20 Moora Street, CHESTER HILL NSW 2162" at bounding box center [569, 422] width 27 height 34
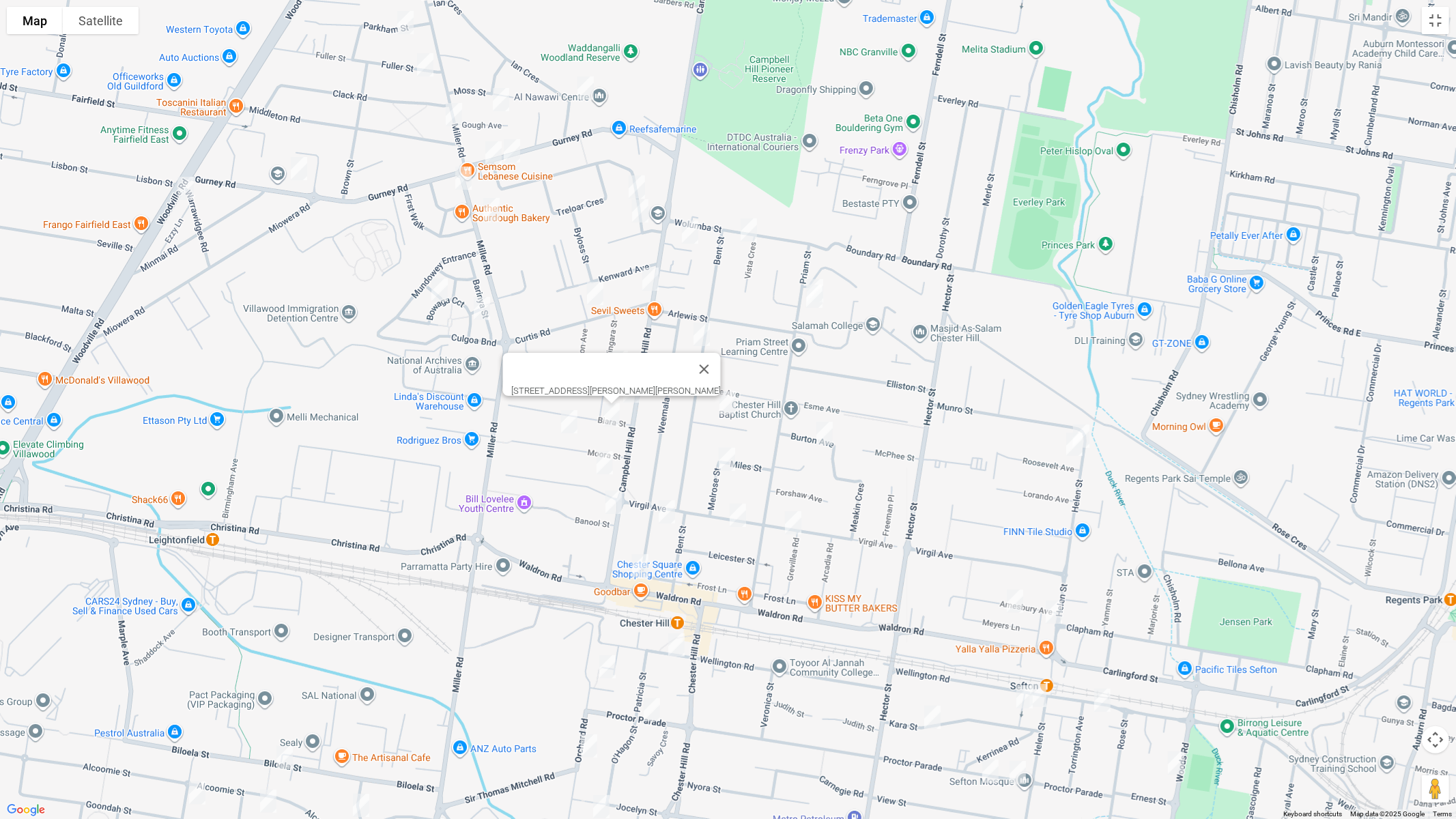
click at [608, 460] on img "166 Virgil Avenue, CHESTER HILL NSW 2162" at bounding box center [604, 463] width 27 height 34
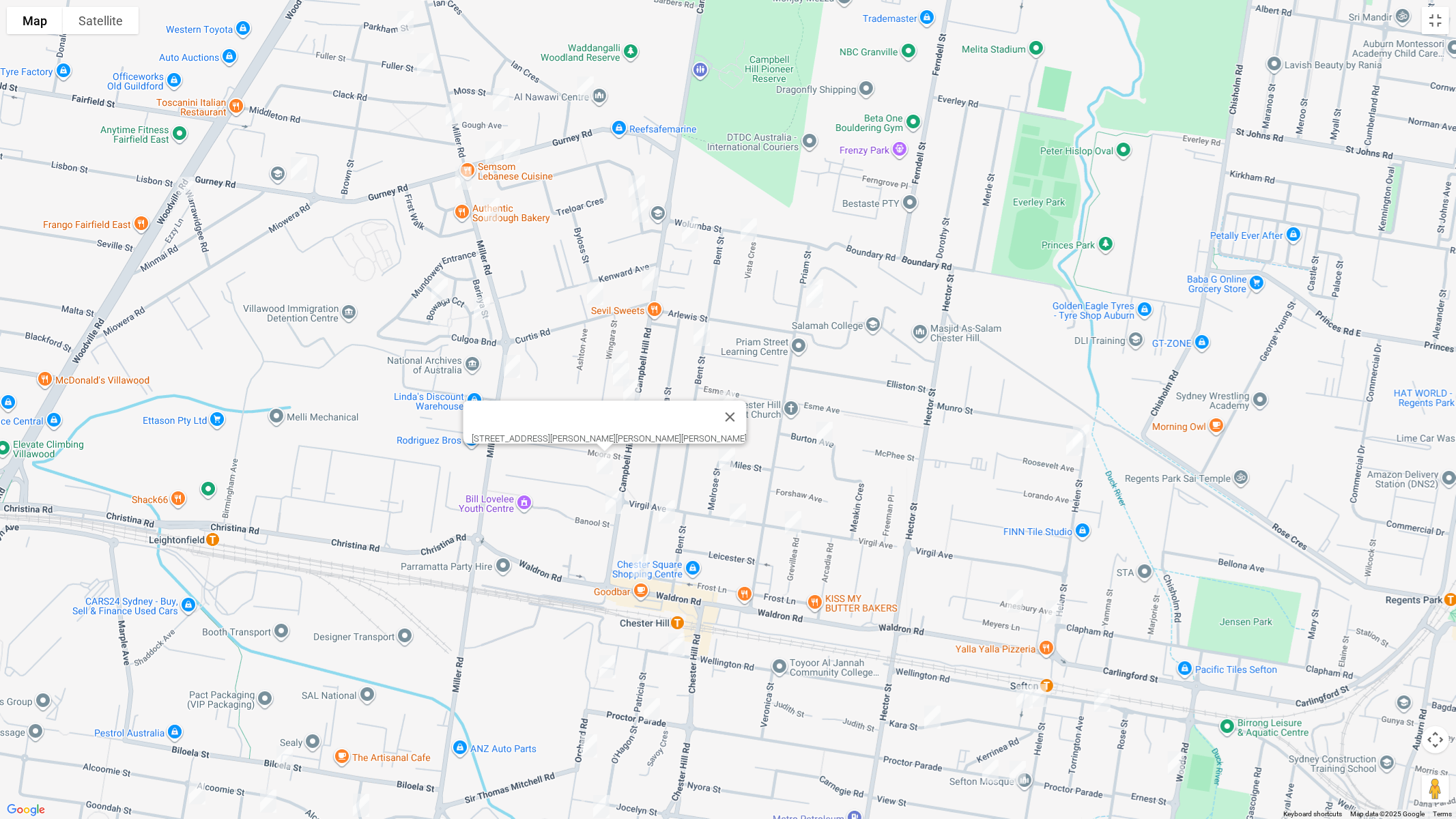
click at [615, 499] on img "122 Campbell Hill Road, CHESTER HILL NSW 2162" at bounding box center [613, 503] width 27 height 34
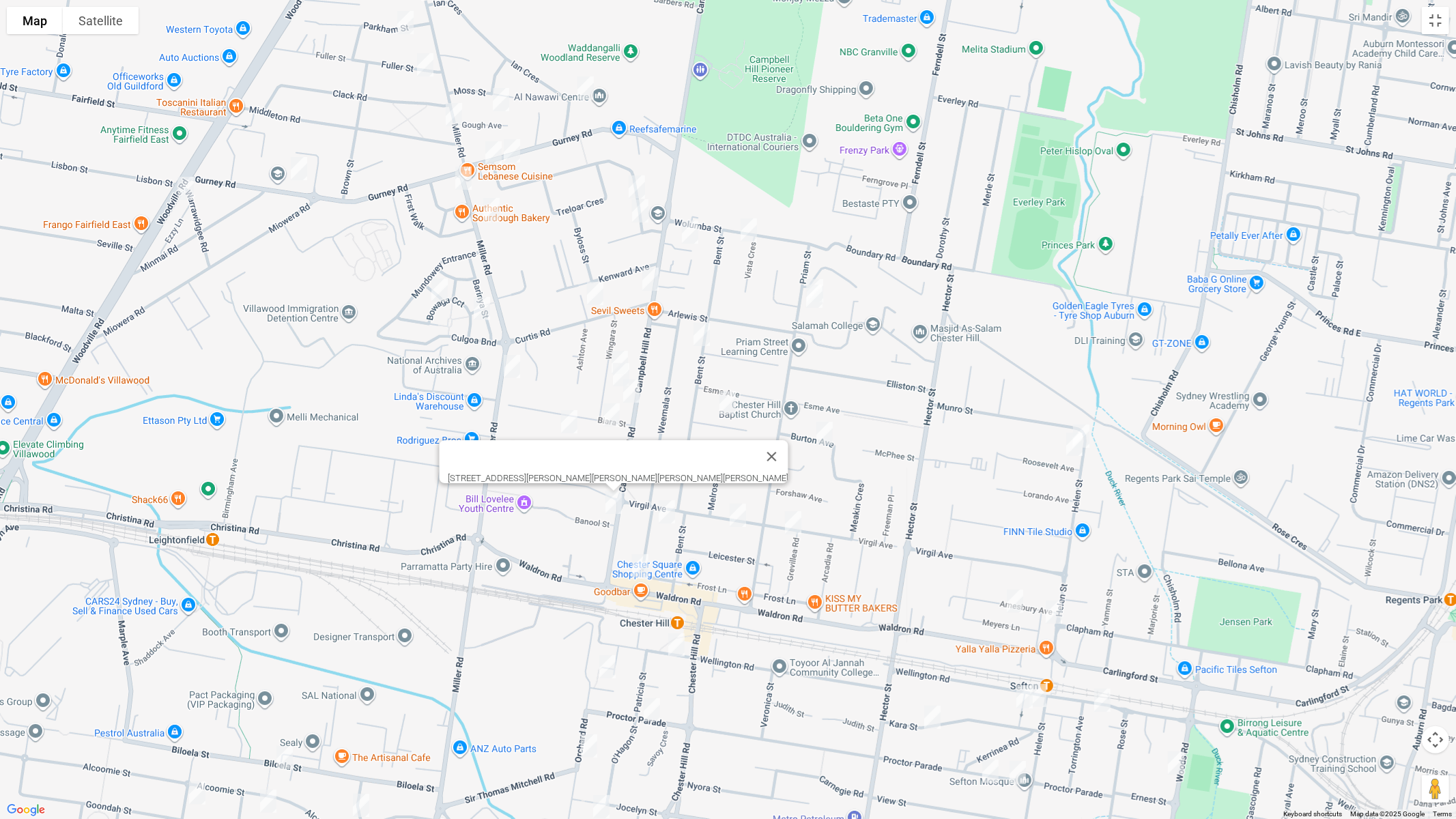
drag, startPoint x: 667, startPoint y: 508, endPoint x: 731, endPoint y: 523, distance: 65.7
click at [668, 509] on img "24 Weemala Road, CHESTER HILL NSW 2162" at bounding box center [667, 512] width 27 height 34
click at [739, 517] on img "75 Virgil Avenue, CHESTER HILL NSW 2162" at bounding box center [738, 515] width 27 height 34
click at [797, 526] on img "4 Grevillea Road, CHESTER HILL NSW 2162" at bounding box center [793, 523] width 27 height 34
click at [633, 569] on img "200 Waldron Road, CHESTER HILL NSW 2162" at bounding box center [640, 566] width 27 height 34
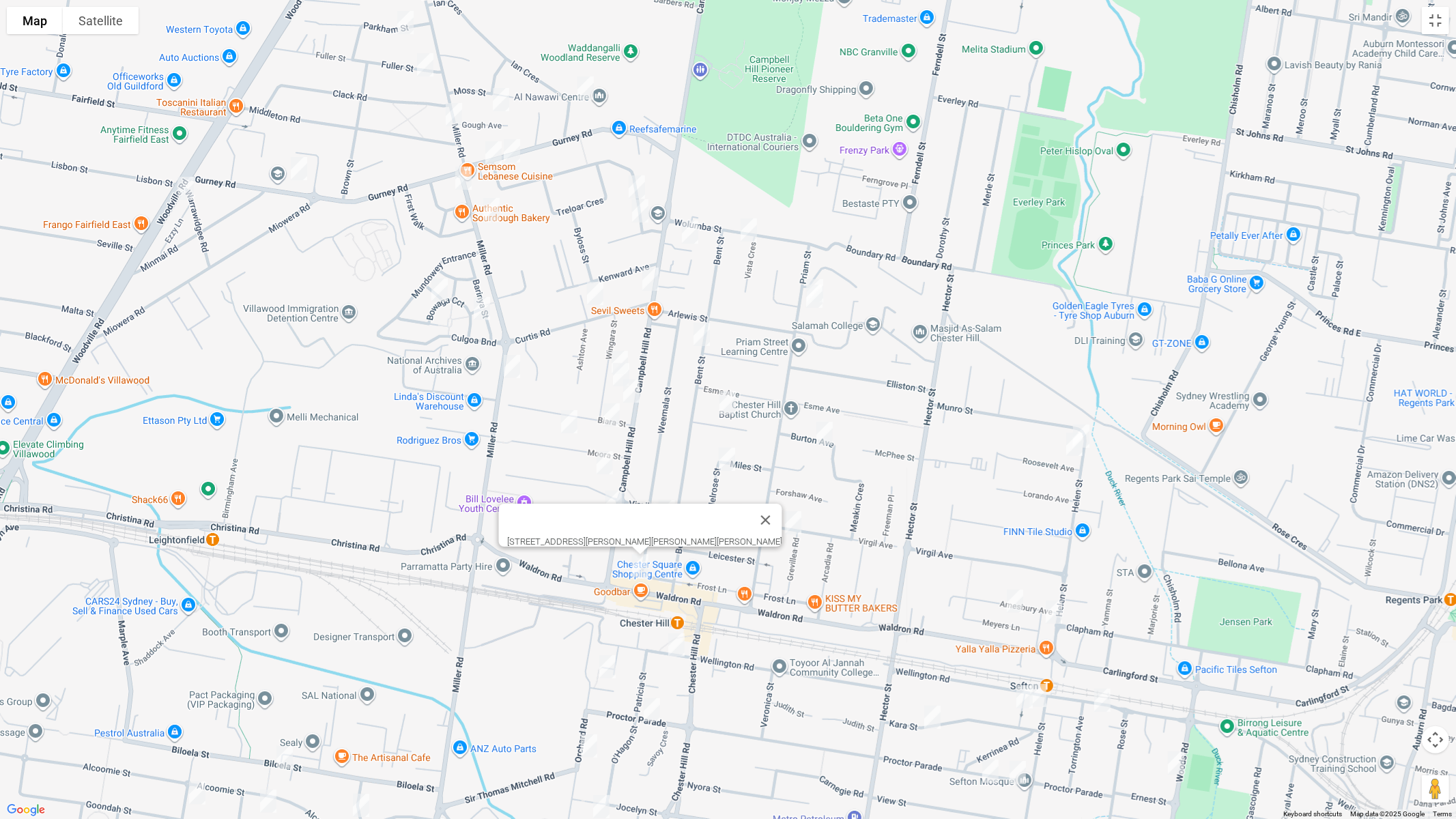
click at [1011, 598] on img "15 Amesbury Avenue, SEFTON NSW 2162" at bounding box center [1015, 601] width 27 height 34
drag, startPoint x: 1051, startPoint y: 613, endPoint x: 1072, endPoint y: 645, distance: 38.3
click at [1051, 614] on img "67 Helen Street, SEFTON NSW 2162" at bounding box center [1054, 613] width 27 height 34
click at [1104, 691] on img "113 Wellington Road, SEFTON NSW 2162" at bounding box center [1103, 700] width 27 height 34
click at [1048, 691] on img "147 Wellington Road, SEFTON NSW 2162" at bounding box center [1038, 696] width 27 height 34
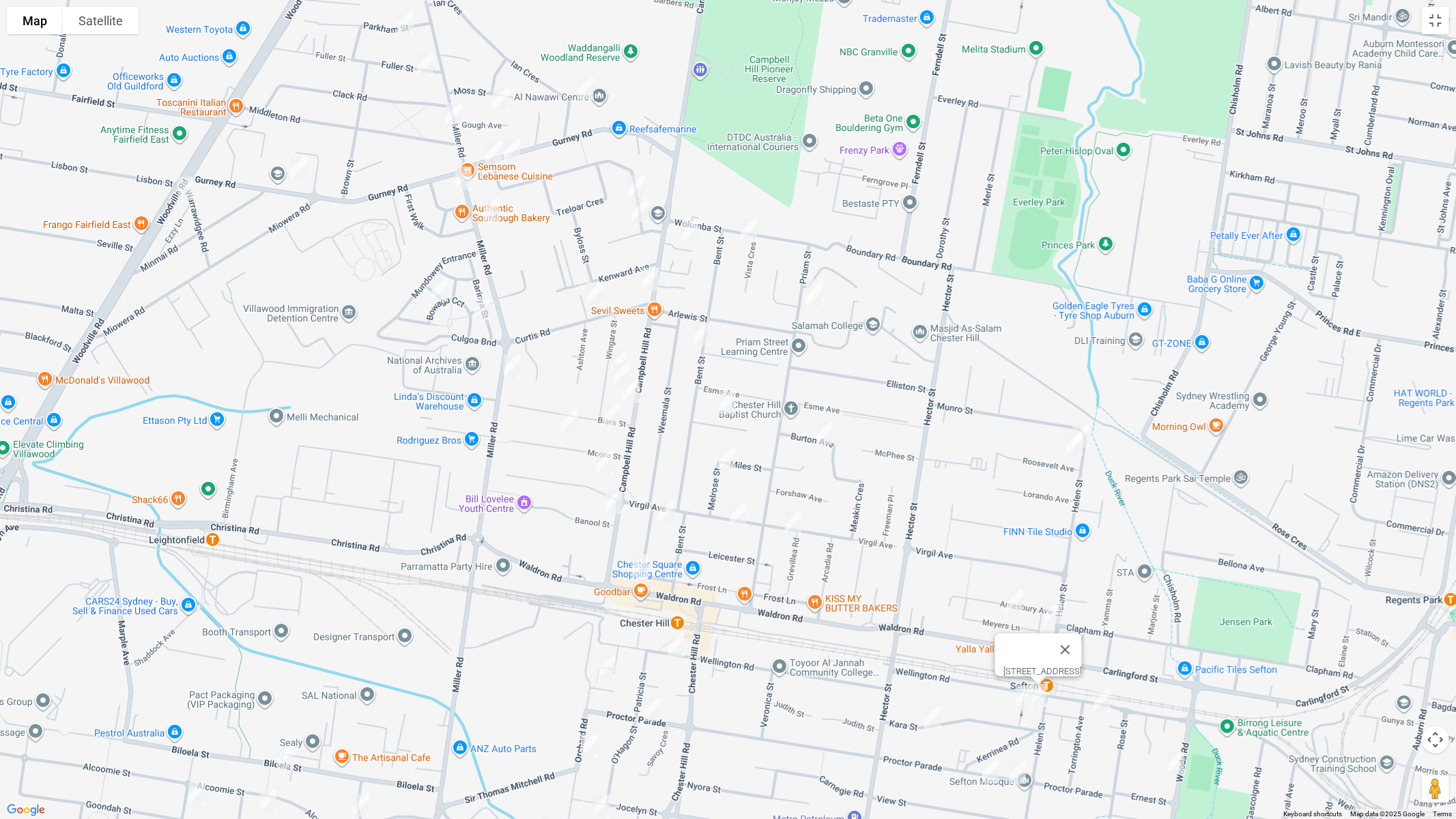
click at [1017, 691] on img "8 Kara Street, SEFTON NSW 2162" at bounding box center [1025, 697] width 27 height 34
click at [670, 645] on img "239 Wellington Road, CHESTER HILL NSW 2162" at bounding box center [676, 645] width 27 height 34
click at [575, 422] on img "20 Moora Street, CHESTER HILL NSW 2162" at bounding box center [569, 422] width 27 height 34
click at [606, 669] on img "2 Hughes Place, CHESTER HILL NSW 2162" at bounding box center [607, 667] width 27 height 34
click at [657, 691] on img "151 Proctor Parade, CHESTER HILL NSW 2162" at bounding box center [652, 710] width 27 height 34
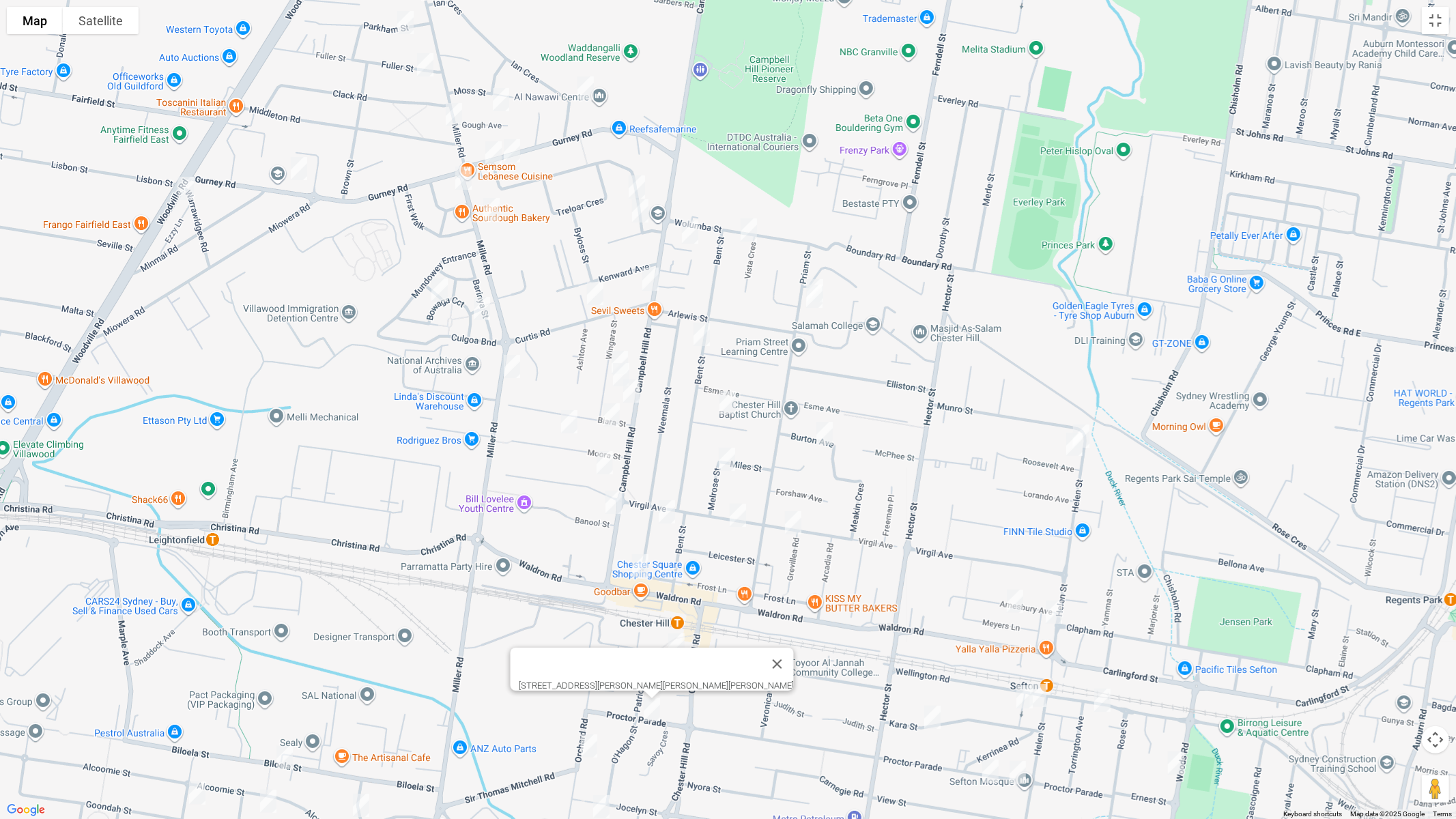
drag, startPoint x: 803, startPoint y: 717, endPoint x: 841, endPoint y: 526, distance: 194.7
click at [853, 492] on div "[STREET_ADDRESS][PERSON_NAME][PERSON_NAME][PERSON_NAME]" at bounding box center [728, 409] width 1456 height 819
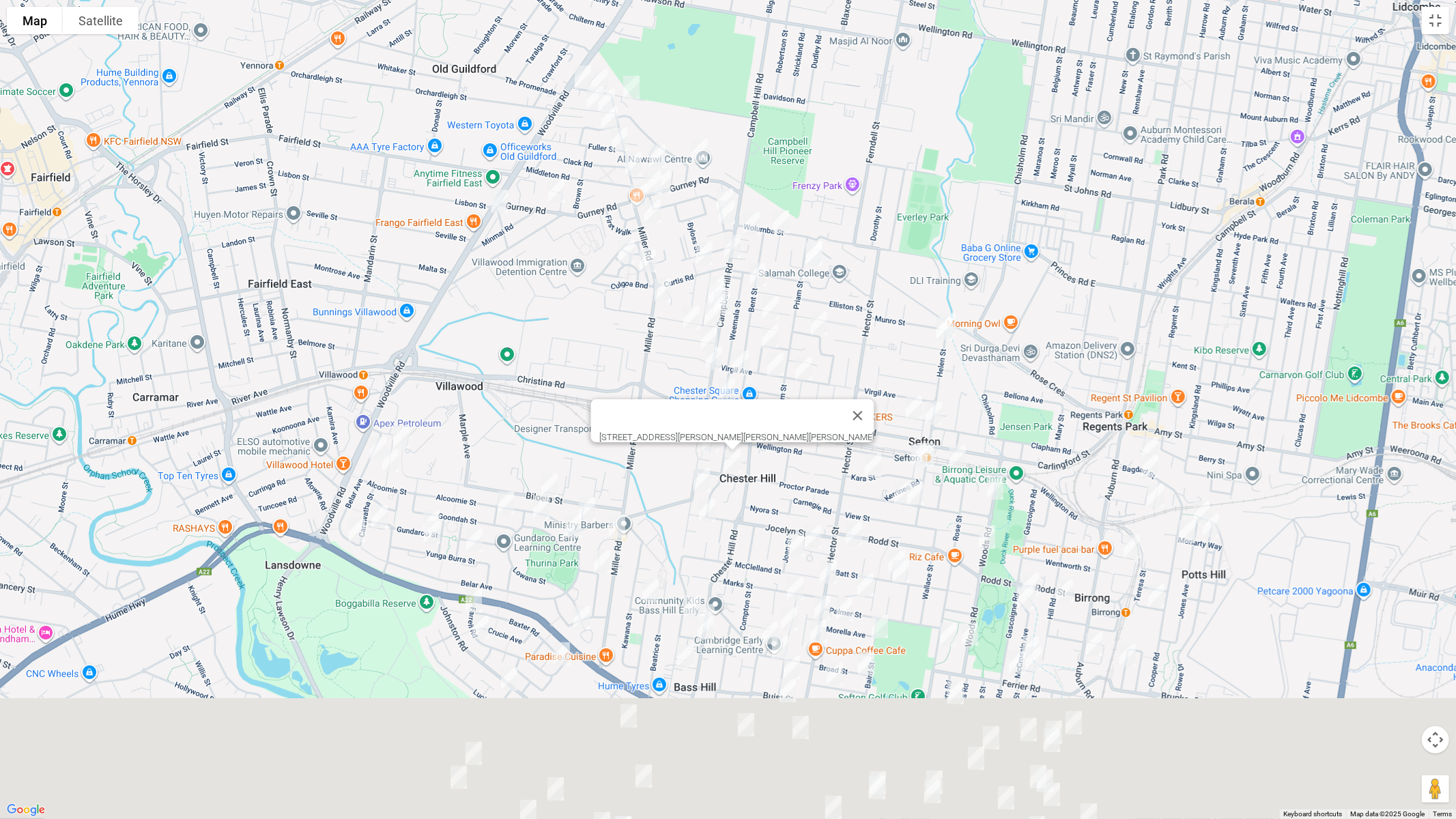
drag, startPoint x: 816, startPoint y: 647, endPoint x: 812, endPoint y: 422, distance: 225.0
click at [808, 422] on div "[STREET_ADDRESS][PERSON_NAME][PERSON_NAME][PERSON_NAME]" at bounding box center [728, 409] width 1456 height 819
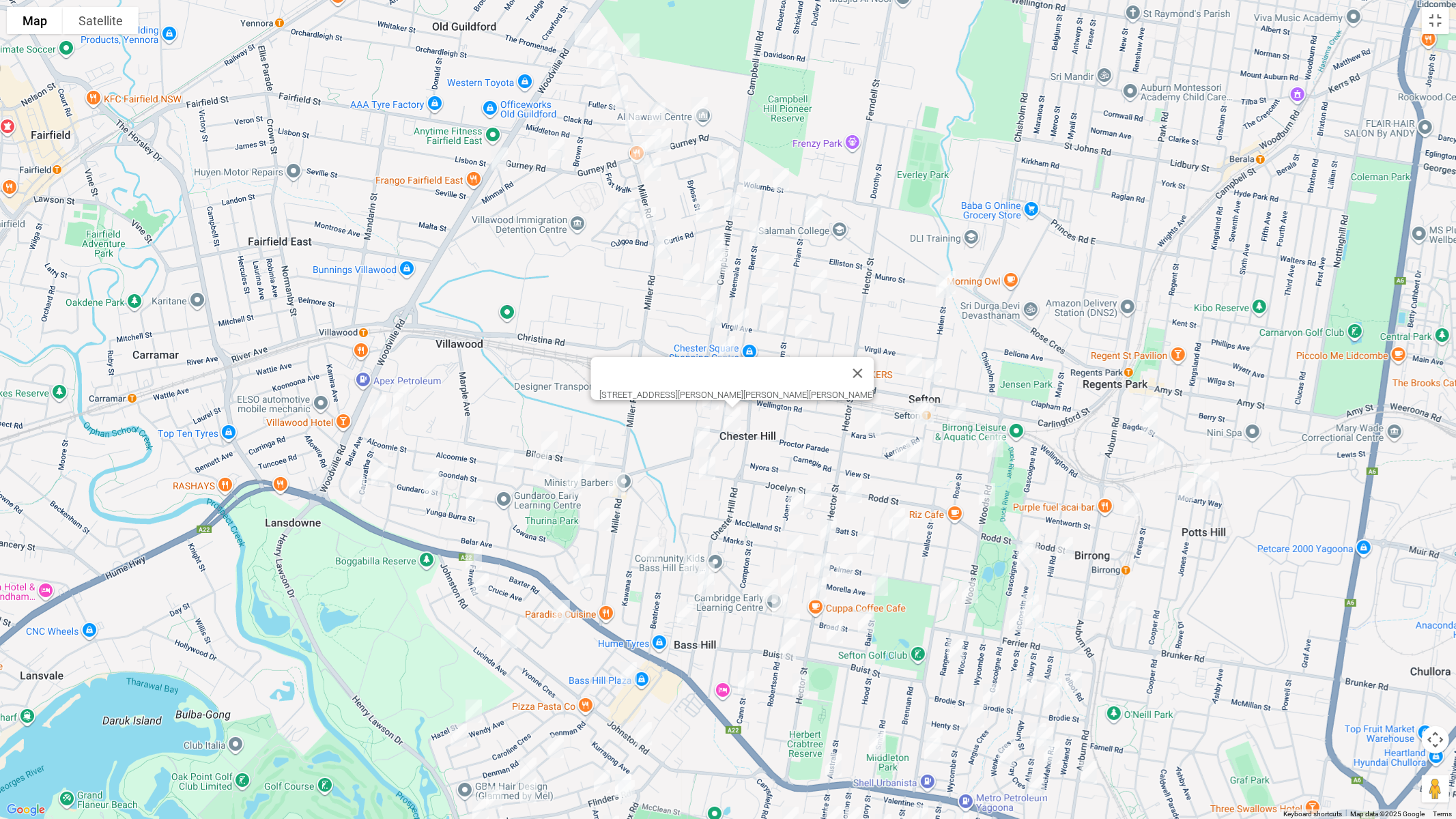
click at [1149, 394] on img "2 Bagdad Street, REGENTS PARK NSW 2143" at bounding box center [1150, 406] width 27 height 34
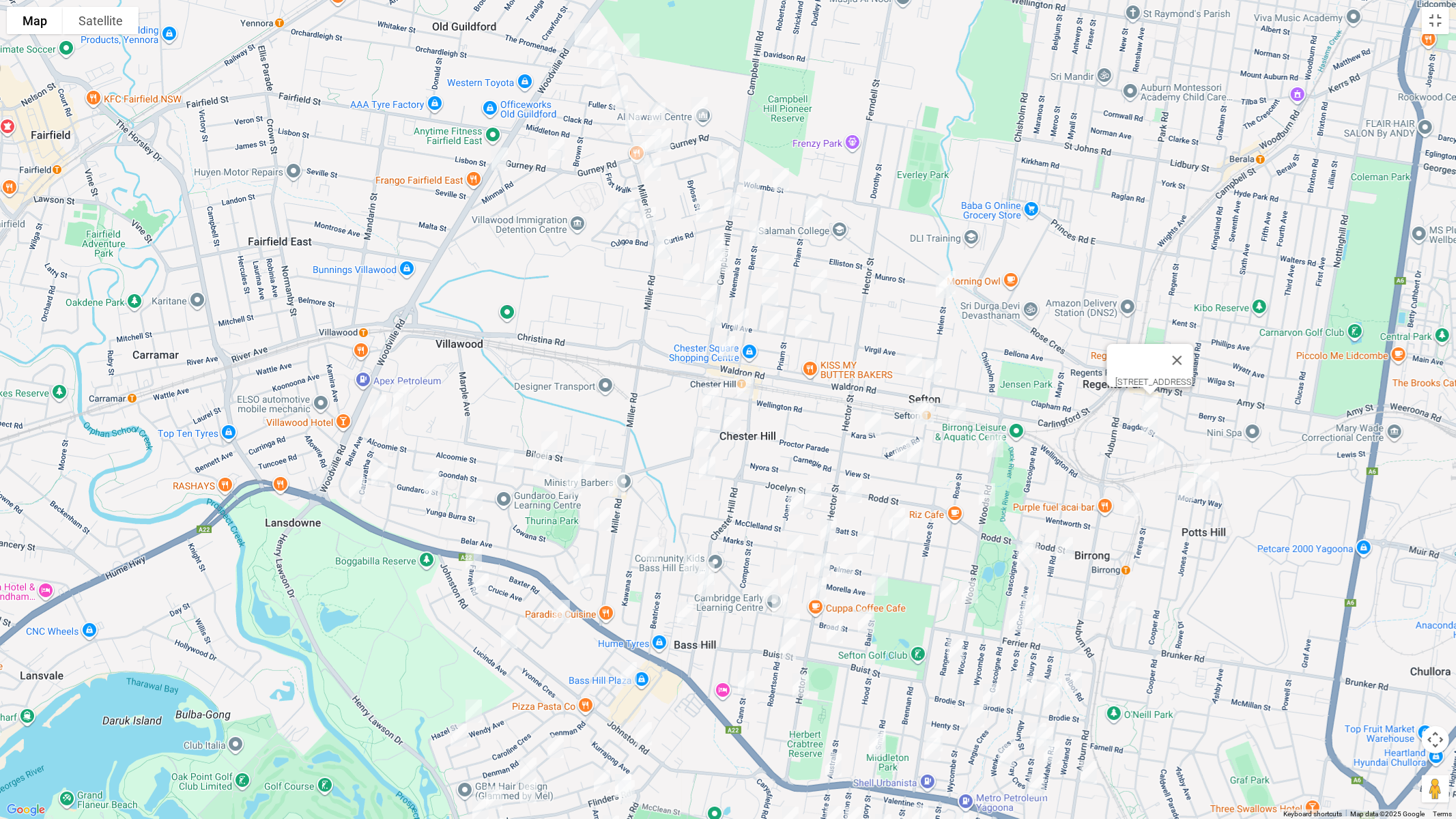
click at [1149, 422] on img "8 Magney Avenue, REGENTS PARK NSW 2143" at bounding box center [1149, 424] width 27 height 34
click at [1159, 458] on img "22 Hope Street, REGENTS PARK NSW 2143" at bounding box center [1155, 454] width 27 height 34
click at [1200, 454] on img "99 Jones Avenue, POTTS HILL NSW 2143" at bounding box center [1202, 471] width 27 height 34
drag, startPoint x: 1217, startPoint y: 485, endPoint x: 1209, endPoint y: 495, distance: 12.8
click at [1218, 486] on img "13B Moriarty Way, POTTS HILL NSW 2143" at bounding box center [1211, 483] width 27 height 34
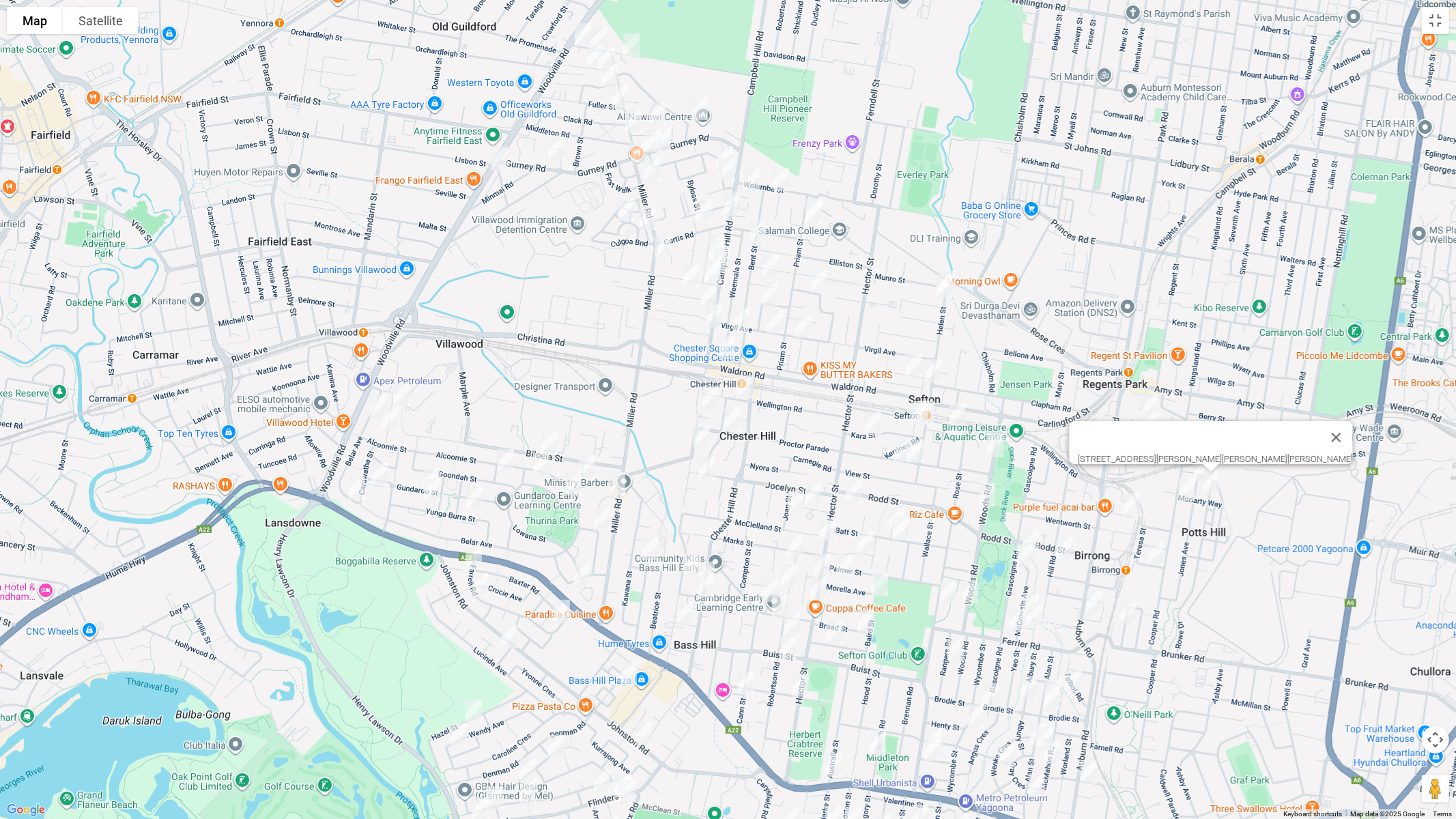
click at [1183, 494] on img "41 Cooper Road, BIRRONG NSW 2143" at bounding box center [1187, 489] width 27 height 34
click at [1135, 502] on img "7 Neutral Avenue, BIRRONG NSW 2143" at bounding box center [1132, 505] width 27 height 34
click at [1151, 556] on img "11 Rodd Street, BIRRONG NSW 2143" at bounding box center [1156, 554] width 27 height 34
click at [1132, 614] on img "58A Larien Crescent, BIRRONG NSW 2143" at bounding box center [1128, 613] width 27 height 34
click at [999, 447] on img "12A Woods Road, SEFTON NSW 2162" at bounding box center [995, 446] width 27 height 34
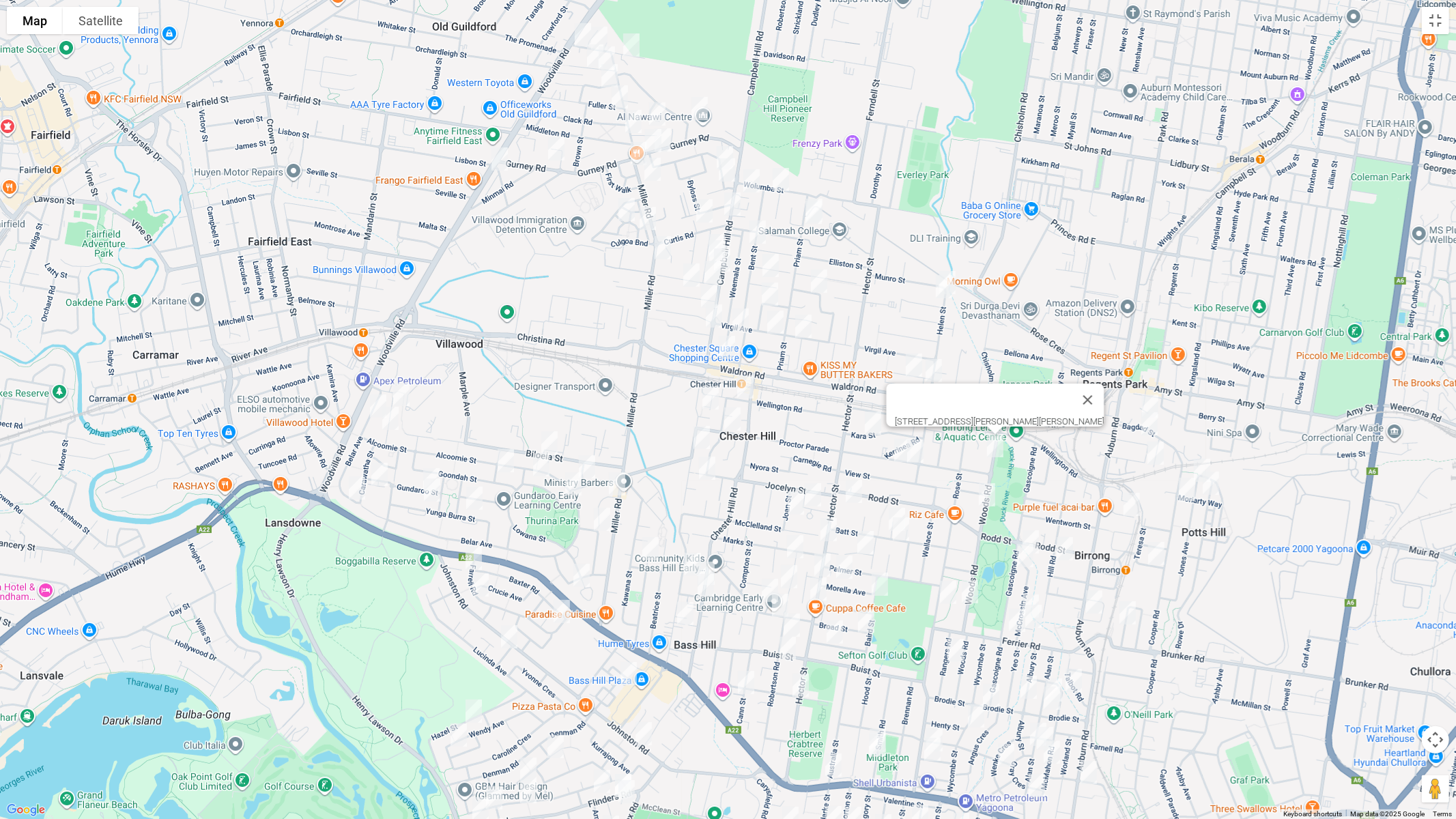
click at [871, 422] on img "21 Kara Street, SEFTON NSW 2162" at bounding box center [873, 423] width 27 height 34
click at [895, 452] on img "29 Proctor Parade, SEFTON NSW 2162" at bounding box center [902, 451] width 27 height 34
drag, startPoint x: 919, startPoint y: 458, endPoint x: 982, endPoint y: 499, distance: 75.2
click at [921, 458] on img "17 Proctor Parade, SEFTON NSW 2162" at bounding box center [915, 451] width 27 height 34
click at [984, 493] on img "44 Woods Road, SEFTON NSW 2162" at bounding box center [987, 495] width 27 height 34
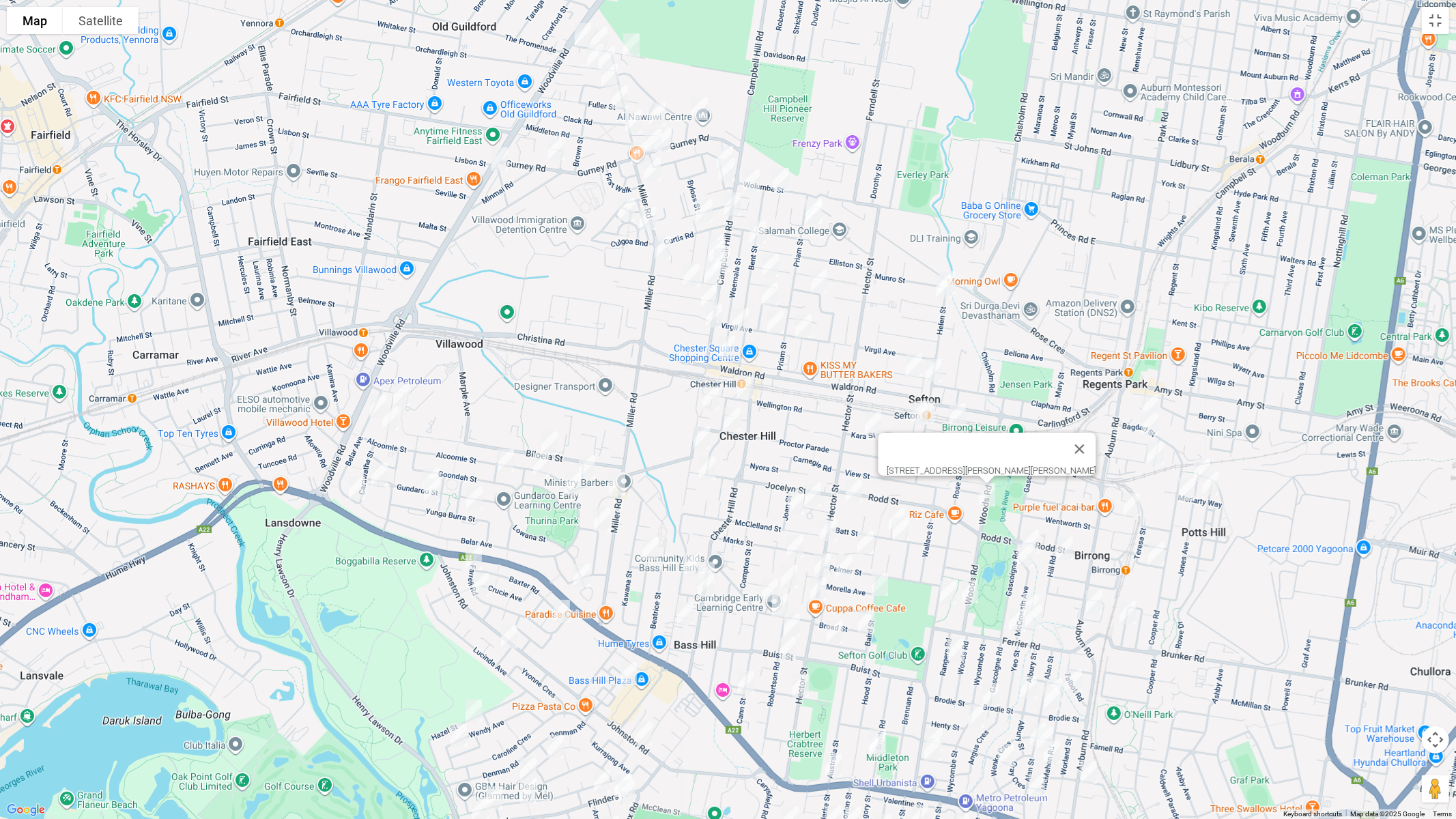
click at [1063, 437] on button "Close" at bounding box center [1080, 449] width 33 height 33
click at [921, 448] on img "17 Proctor Parade, SEFTON NSW 2162" at bounding box center [915, 451] width 27 height 34
click at [1031, 529] on img "5 Mc Crossin Avenue, BIRRONG NSW 2143" at bounding box center [1031, 542] width 27 height 34
click at [1068, 546] on img "58 Hill Road, BIRRONG NSW 2143" at bounding box center [1065, 549] width 27 height 34
click at [1019, 558] on img "77 Gascoigne Road, BIRRONG NSW 2143" at bounding box center [1025, 556] width 27 height 34
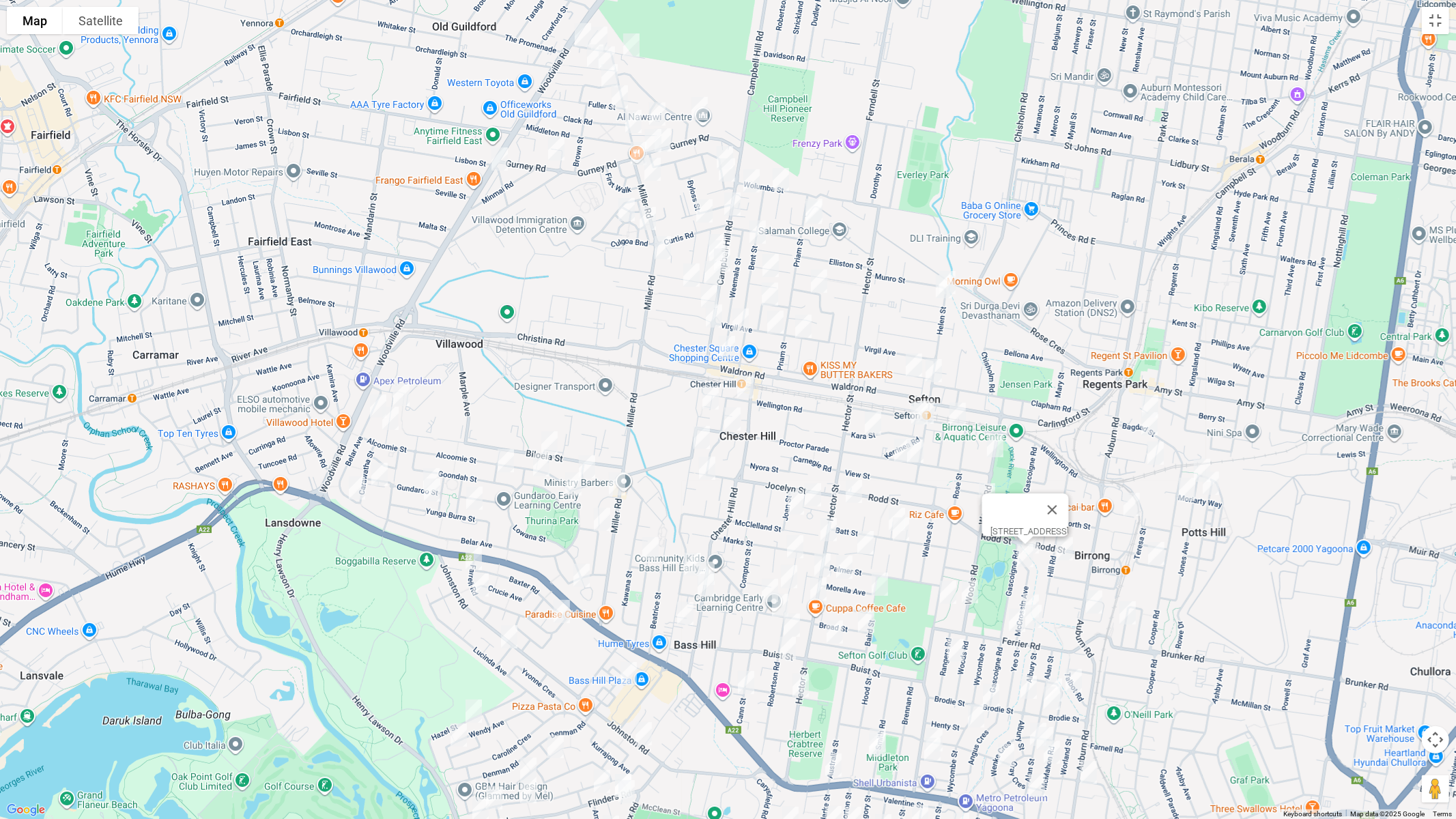
click at [1094, 601] on img "20 Pobje Avenue, BIRRONG NSW 2143" at bounding box center [1094, 602] width 27 height 34
drag, startPoint x: 853, startPoint y: 488, endPoint x: 886, endPoint y: 500, distance: 35.1
click at [854, 488] on img "203 Rodd Street, SEFTON NSW 2162" at bounding box center [854, 492] width 27 height 34
click at [898, 503] on img "48 Batt Street, SEFTON NSW 2162" at bounding box center [897, 520] width 27 height 34
click at [907, 533] on img "43 Batt Street, SEFTON NSW 2162" at bounding box center [901, 529] width 27 height 34
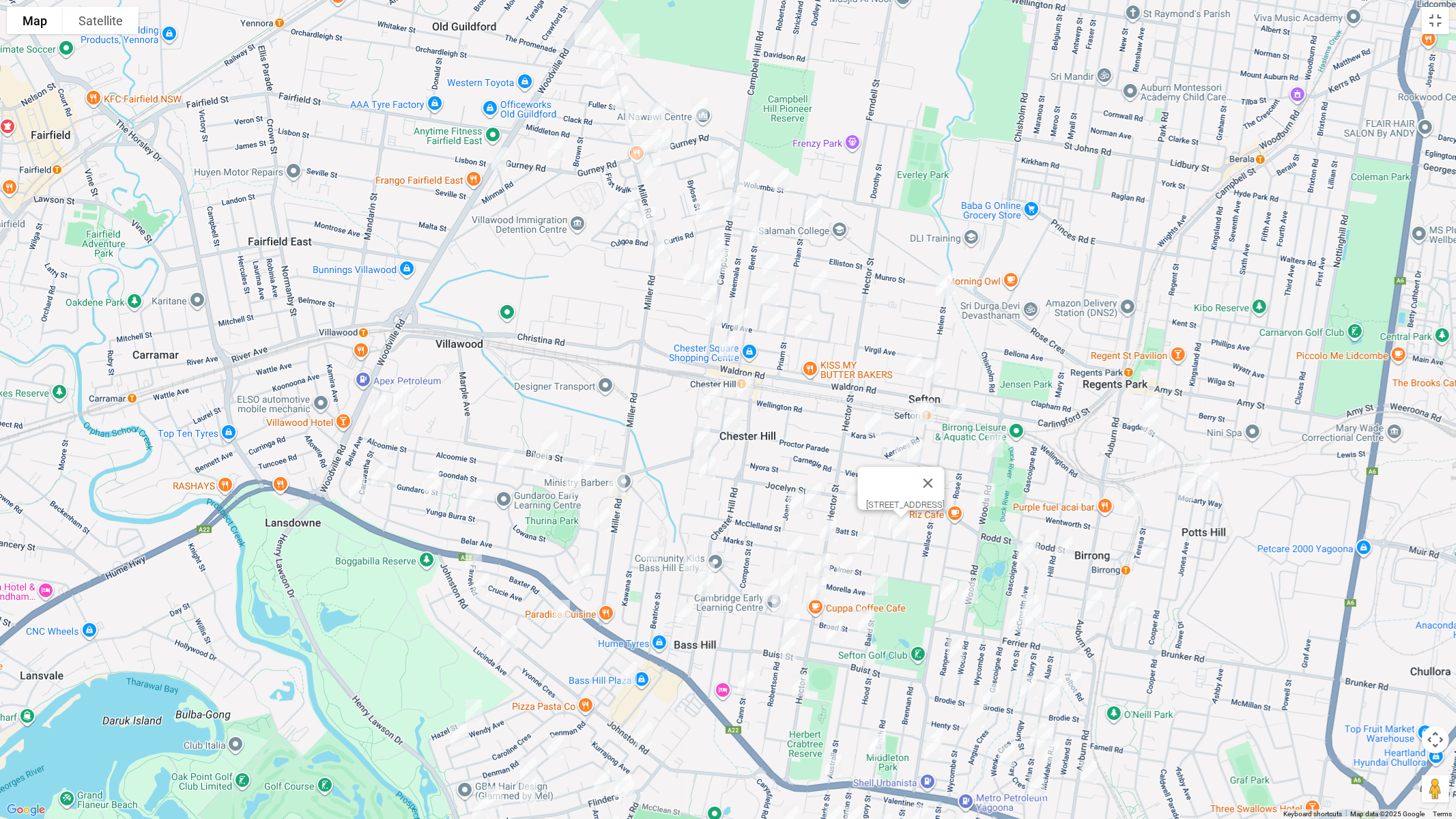
click at [810, 487] on img "12 Morrison Avenue, CHESTER HILL NSW 2162" at bounding box center [813, 495] width 27 height 34
click at [797, 505] on img "21 Joan Street, CHESTER HILL NSW 2162" at bounding box center [796, 503] width 27 height 34
click at [690, 437] on img "116 Orchard Road, CHESTER HILL NSW 2162" at bounding box center [702, 437] width 27 height 34
click at [702, 464] on img "6 Lodge Place, CHESTER HILL NSW 2162" at bounding box center [707, 469] width 27 height 34
click at [552, 441] on img "45 Biloela Street, VILLAWOOD NSW 2163" at bounding box center [549, 443] width 27 height 34
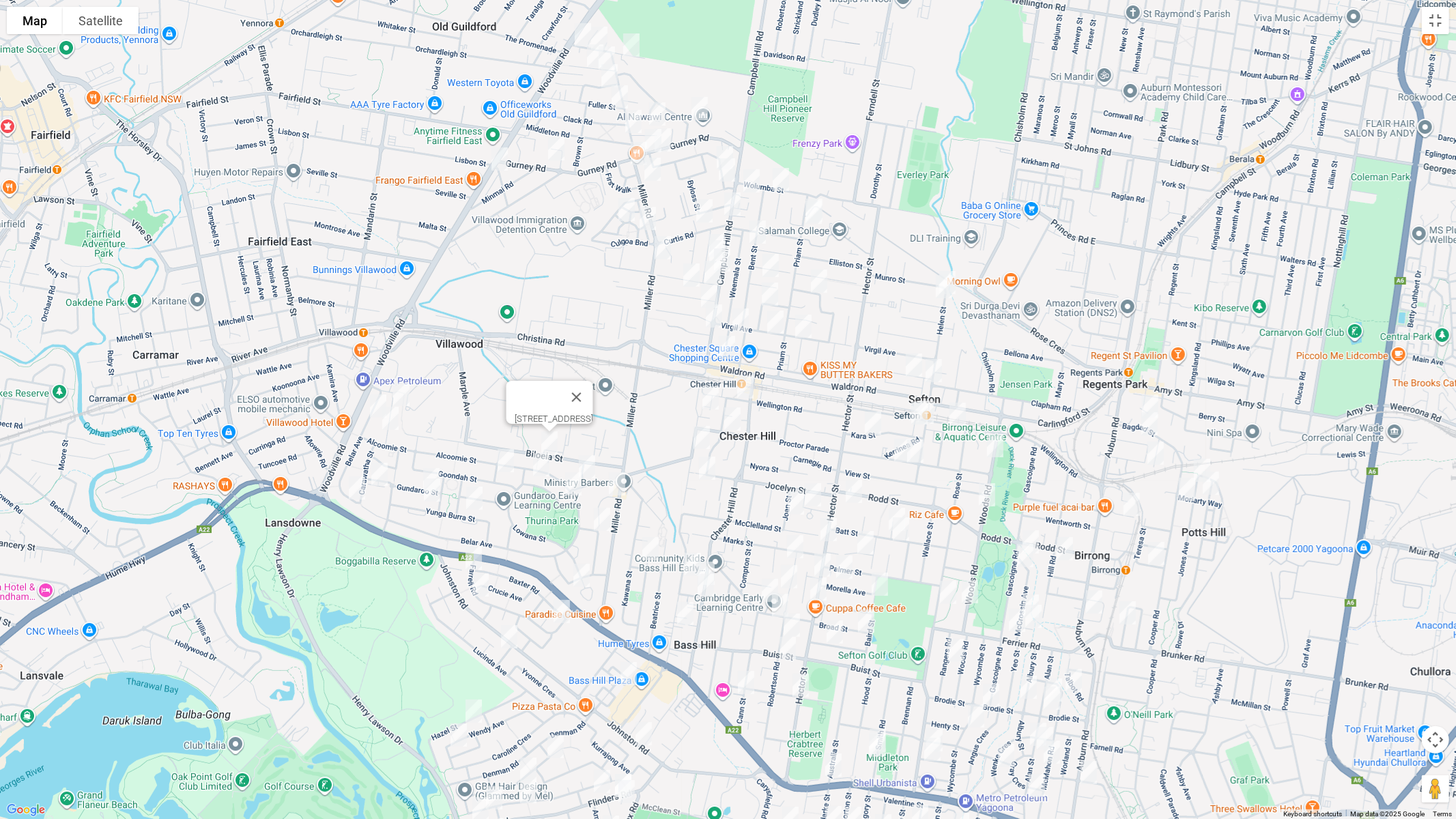
click at [396, 388] on img "21 Binna Burra Street, VILLAWOOD NSW 2163" at bounding box center [401, 395] width 27 height 34
click at [377, 402] on img "44 Binna Burra Street, VILLAWOOD NSW 2163" at bounding box center [391, 419] width 27 height 34
click at [390, 425] on img "44 Binna Burra Street, VILLAWOOD NSW 2163" at bounding box center [391, 419] width 27 height 34
click at [388, 421] on img "44 Binna Burra Street, VILLAWOOD NSW 2163" at bounding box center [391, 419] width 27 height 34
click at [370, 408] on img "21 Belar Avenue, VILLAWOOD NSW 2163" at bounding box center [378, 406] width 27 height 34
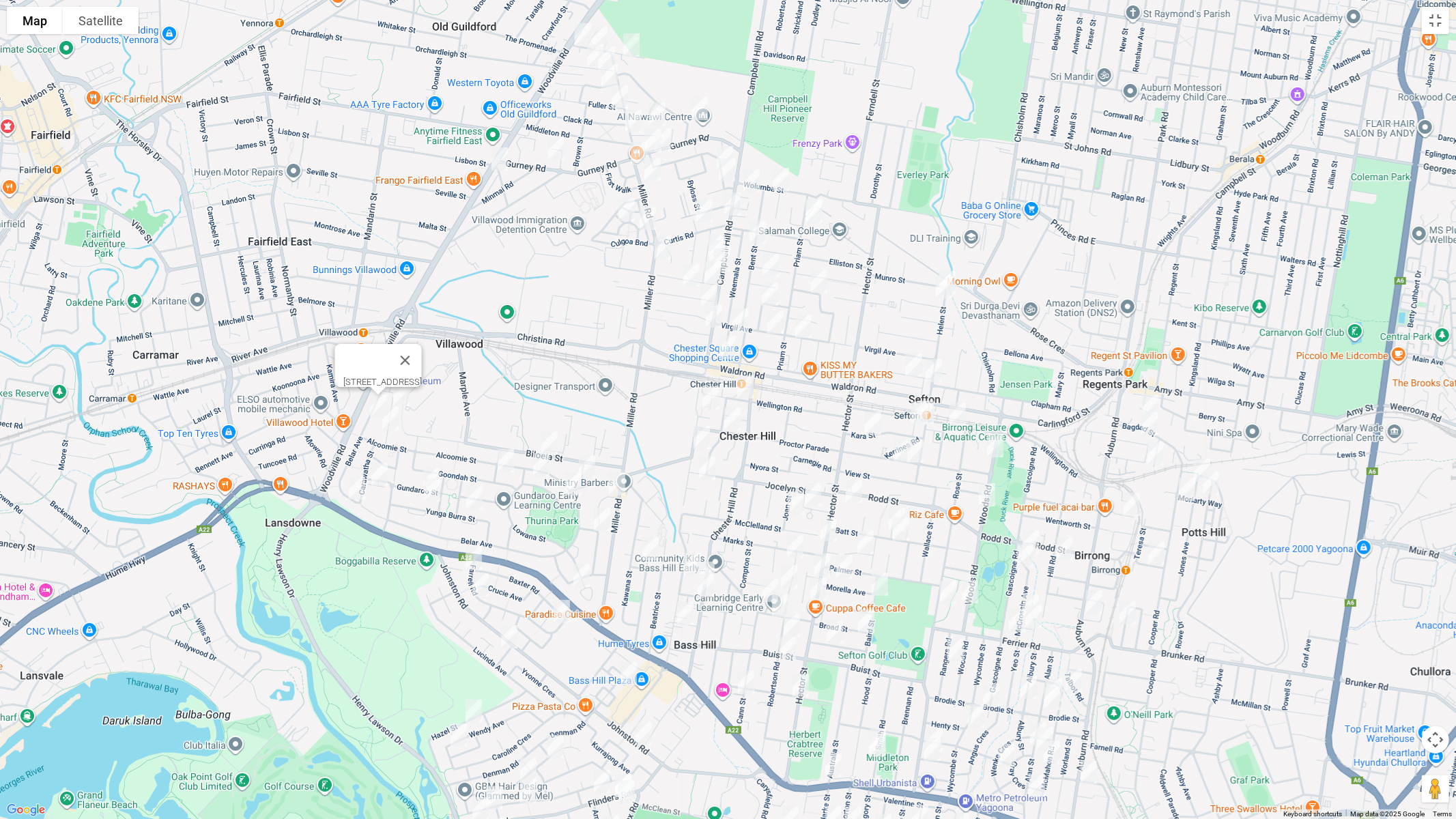
click at [383, 479] on img "63 Gundaroo Street, VILLAWOOD NSW 2163" at bounding box center [379, 474] width 27 height 34
click at [351, 480] on img "92 Belar Avenue, VILLAWOOD NSW 2163" at bounding box center [357, 488] width 27 height 34
click at [355, 486] on img "92 Belar Avenue, VILLAWOOD NSW 2163" at bounding box center [357, 488] width 27 height 34
click at [400, 435] on button "Close" at bounding box center [384, 443] width 33 height 33
click at [432, 463] on img "33 Gundaroo Street, VILLAWOOD NSW 2163" at bounding box center [431, 480] width 27 height 34
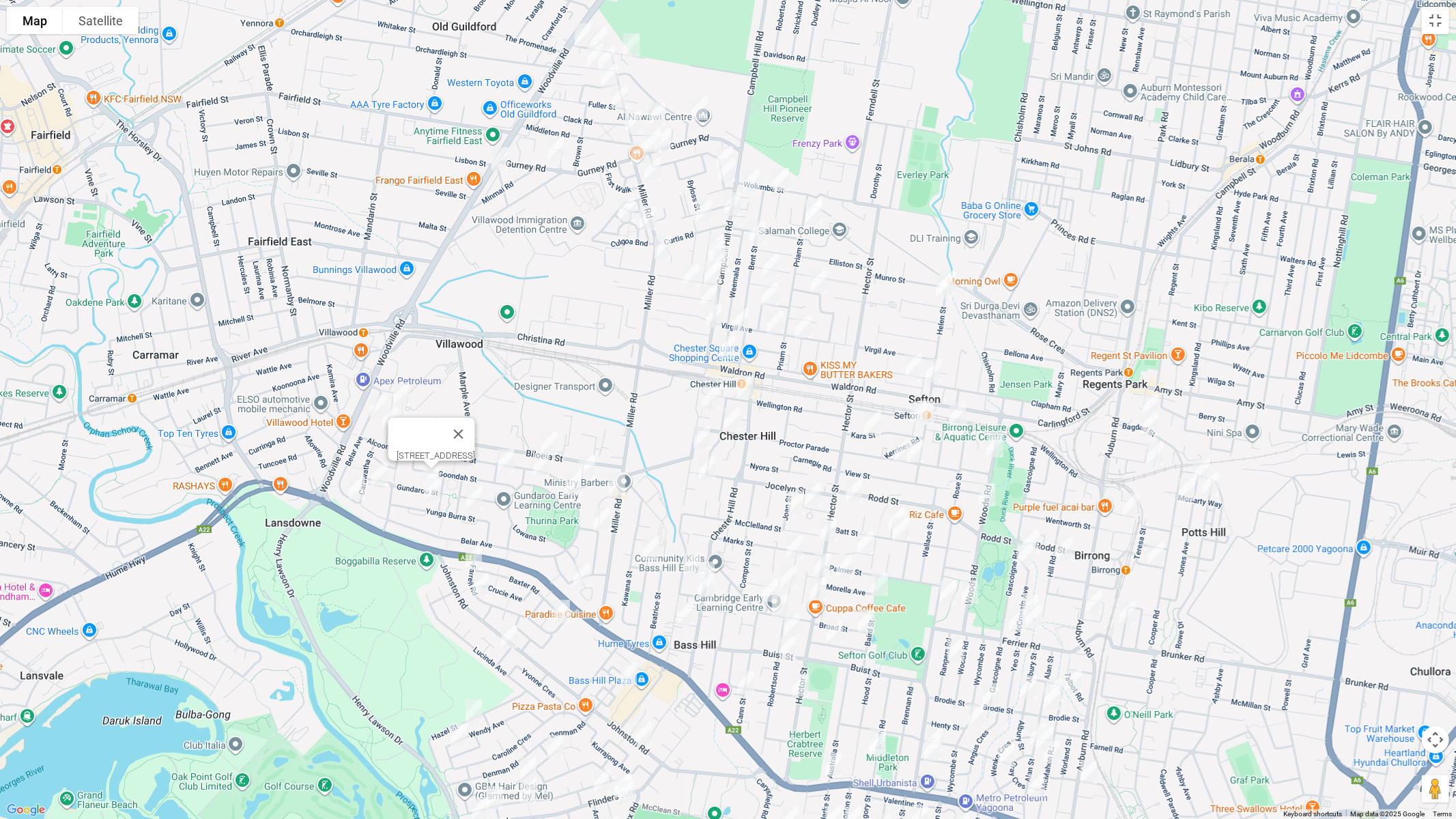
click at [430, 492] on img "44 Yunga Burra Street, VILLAWOOD NSW 2163" at bounding box center [432, 490] width 27 height 34
click at [479, 492] on img "32 Yunga Burra Street, VILLAWOOD NSW 2163" at bounding box center [474, 498] width 27 height 34
click at [518, 445] on button "Close" at bounding box center [501, 453] width 33 height 33
click at [512, 454] on img "7 Warilda Street, VILLAWOOD NSW 2163" at bounding box center [506, 461] width 27 height 34
click at [541, 466] on img "26 Lowana Street, VILLAWOOD NSW 2163" at bounding box center [541, 465] width 27 height 34
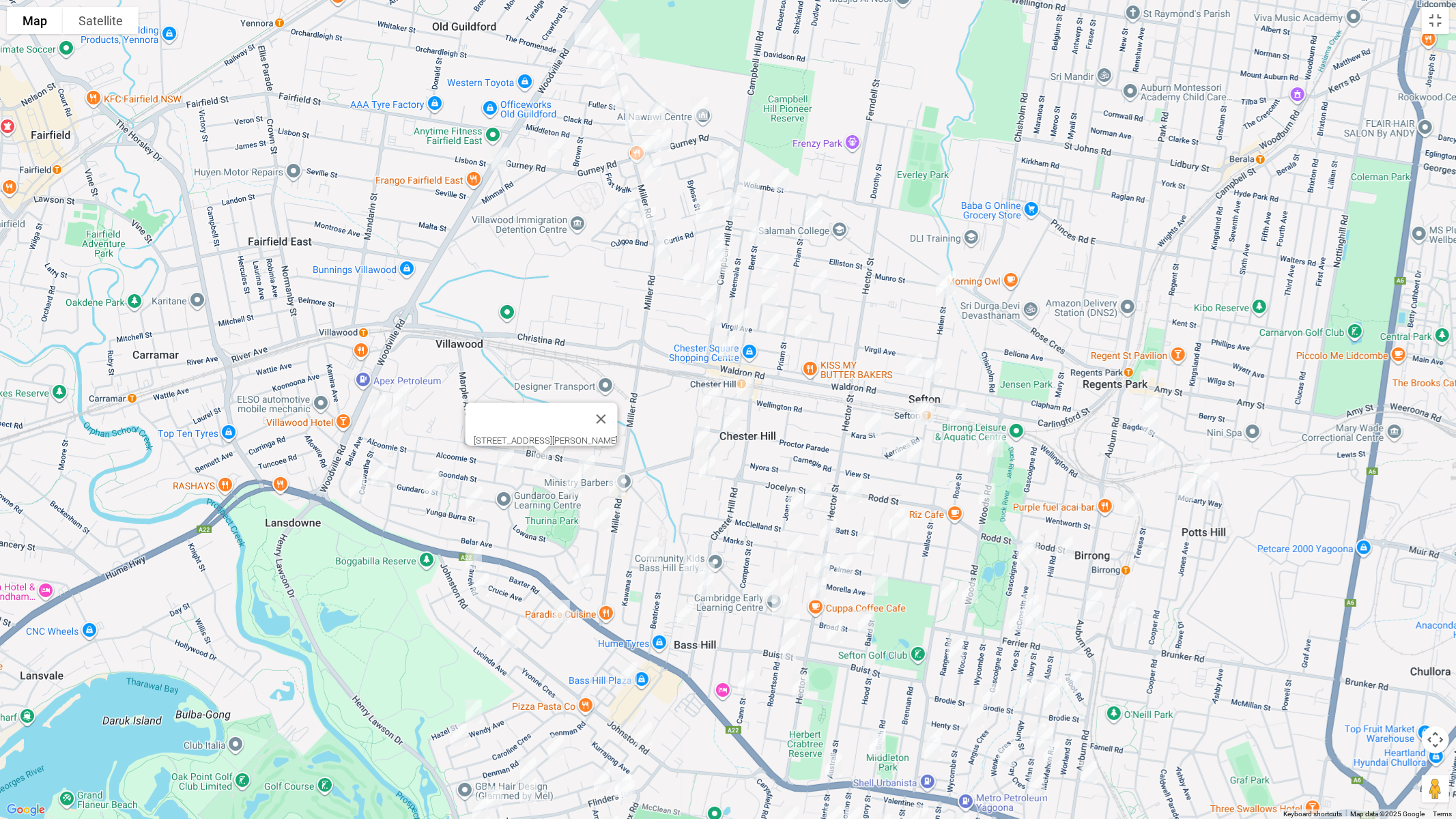
click at [587, 462] on img "14 Gurrawillie Street, VILLAWOOD NSW 2163" at bounding box center [587, 467] width 27 height 34
drag, startPoint x: 571, startPoint y: 481, endPoint x: 615, endPoint y: 483, distance: 44.0
click at [572, 481] on img "2 Lowana Street, VILLAWOOD NSW 2163" at bounding box center [573, 484] width 27 height 34
click at [618, 482] on img "1 Goonaroi Street, VILLAWOOD NSW 2163" at bounding box center [617, 484] width 27 height 34
click at [598, 518] on img "3/36A Goonaroi Street, VILLAWOOD NSW 2163" at bounding box center [602, 520] width 27 height 34
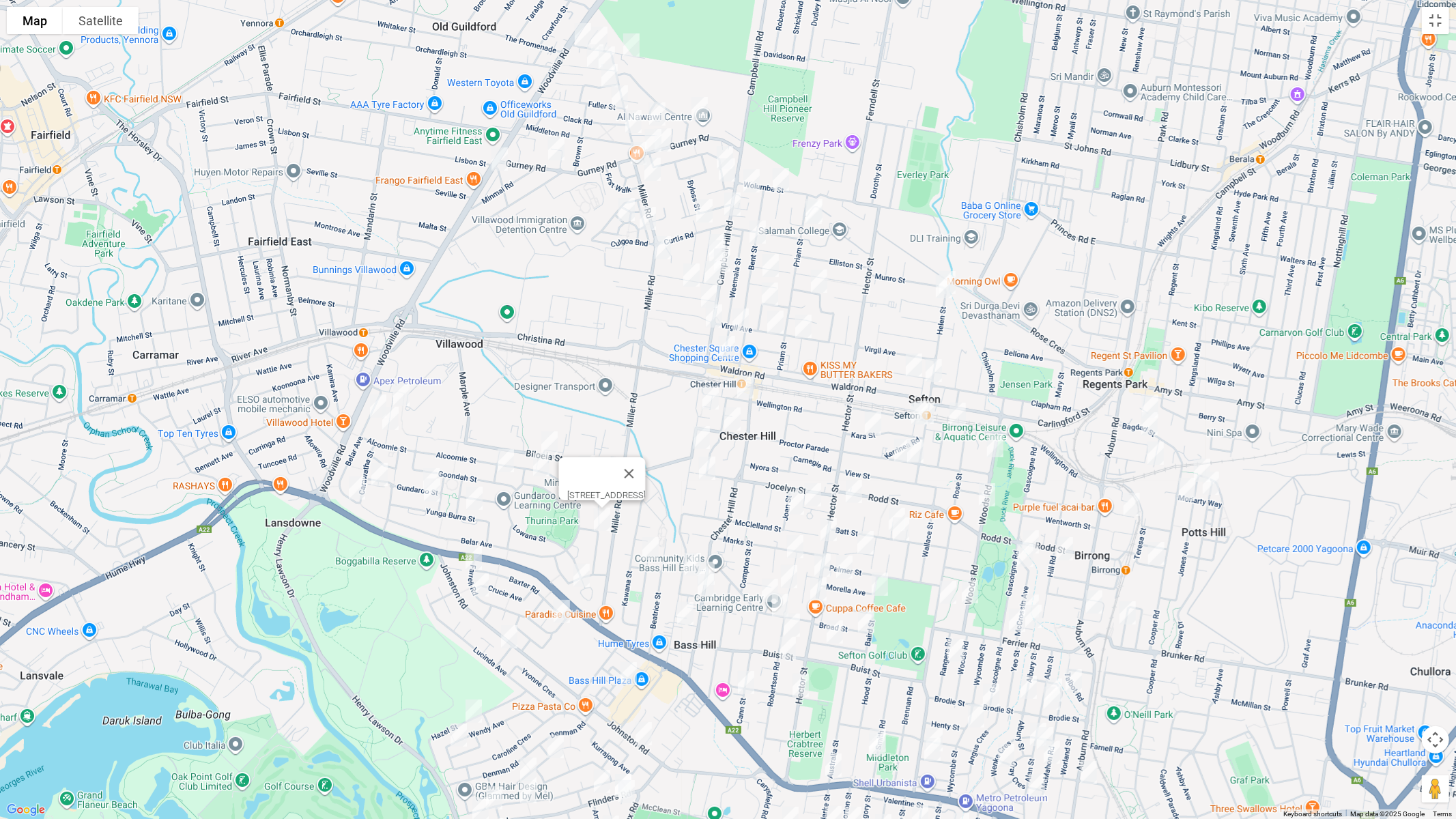
click at [650, 540] on img "10 Hilda Street, BASS HILL NSW 2197" at bounding box center [650, 549] width 27 height 34
drag, startPoint x: 687, startPoint y: 555, endPoint x: 708, endPoint y: 559, distance: 21.4
click at [686, 555] on img "44B Orchard Road, BASS HILL NSW 2197" at bounding box center [693, 564] width 27 height 34
click at [688, 553] on img "44B Orchard Road, BASS HILL NSW 2197" at bounding box center [693, 564] width 27 height 34
click at [719, 560] on img "4/114 Chester Hill Road, BASS HILL NSW 2197" at bounding box center [706, 573] width 27 height 34
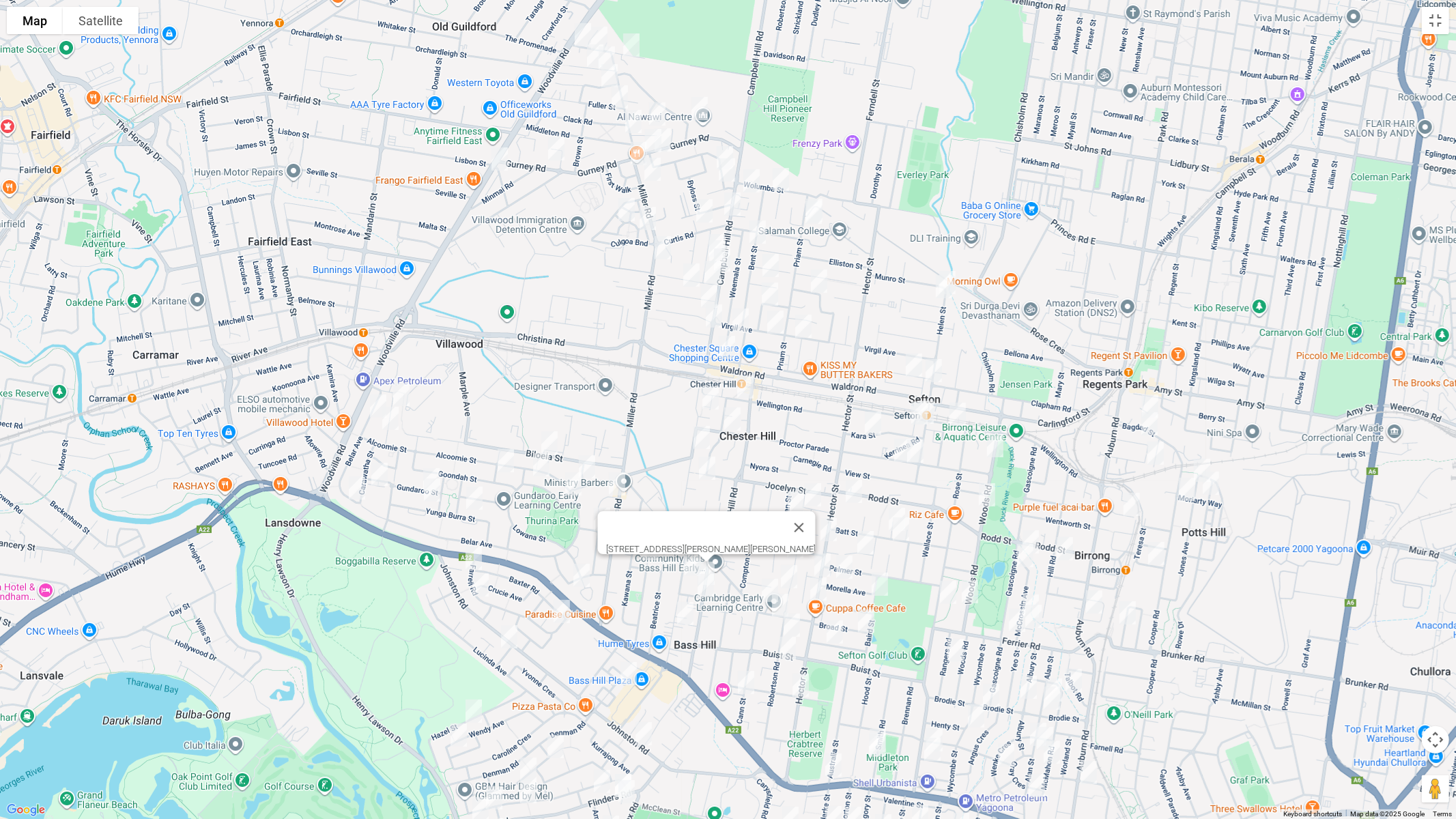
click at [703, 589] on img "118A Chester Hill Road, BASS HILL NSW 2197" at bounding box center [705, 586] width 27 height 34
click at [675, 621] on img "18 Orchard Road, BASS HILL NSW 2197" at bounding box center [685, 614] width 27 height 34
click at [830, 522] on img "214 Hector Street, CHESTER HILL NSW 2162" at bounding box center [829, 530] width 27 height 34
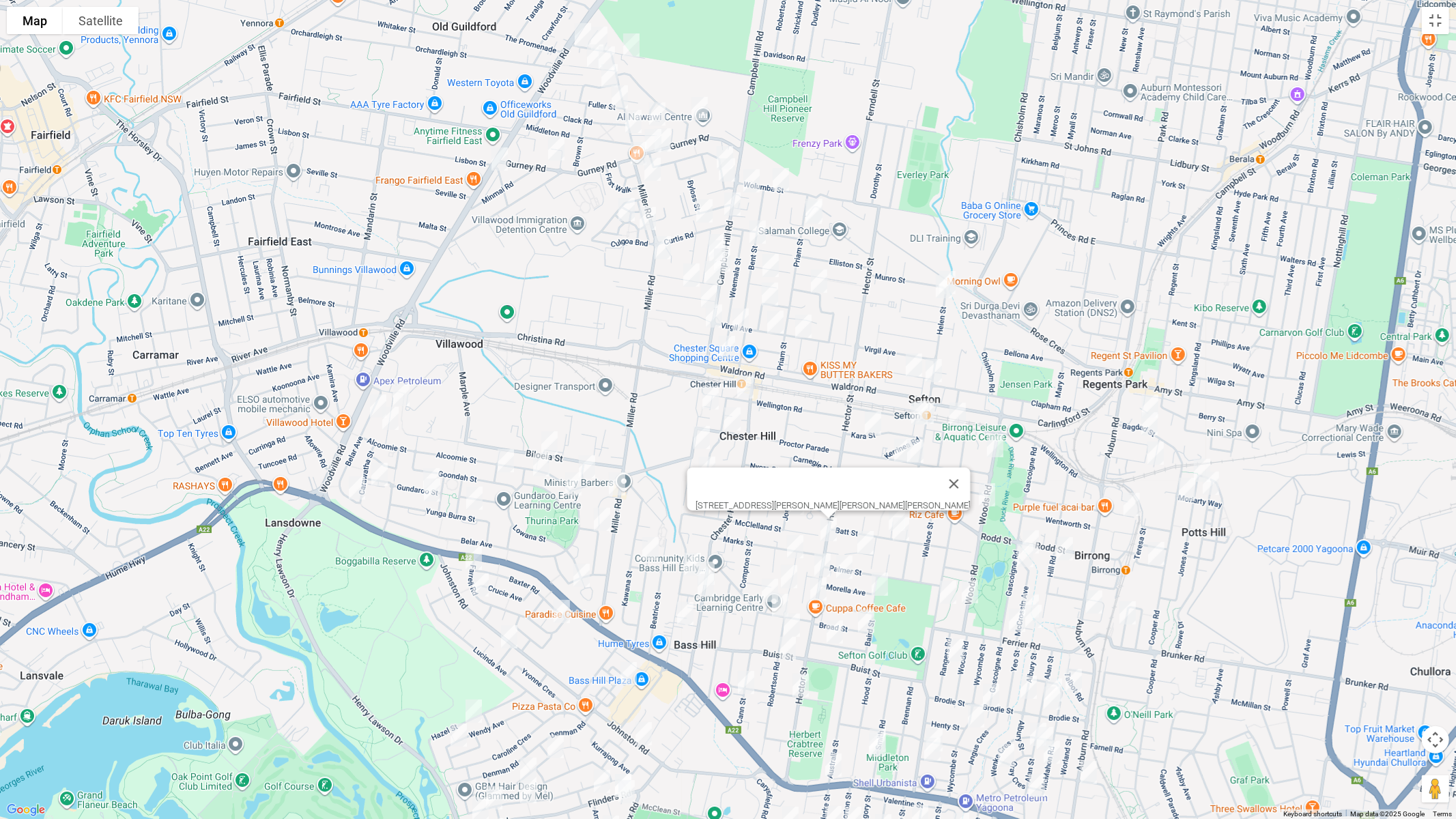
click at [792, 545] on img "4 Robertson Road, CHESTER HILL NSW 2162" at bounding box center [795, 547] width 27 height 34
click at [861, 541] on img "5 Bulwarra Avenue, SEFTON NSW 2162" at bounding box center [866, 543] width 27 height 34
click at [821, 559] on img "240 Hector Street, CHESTER HILL NSW 2162" at bounding box center [823, 565] width 27 height 34
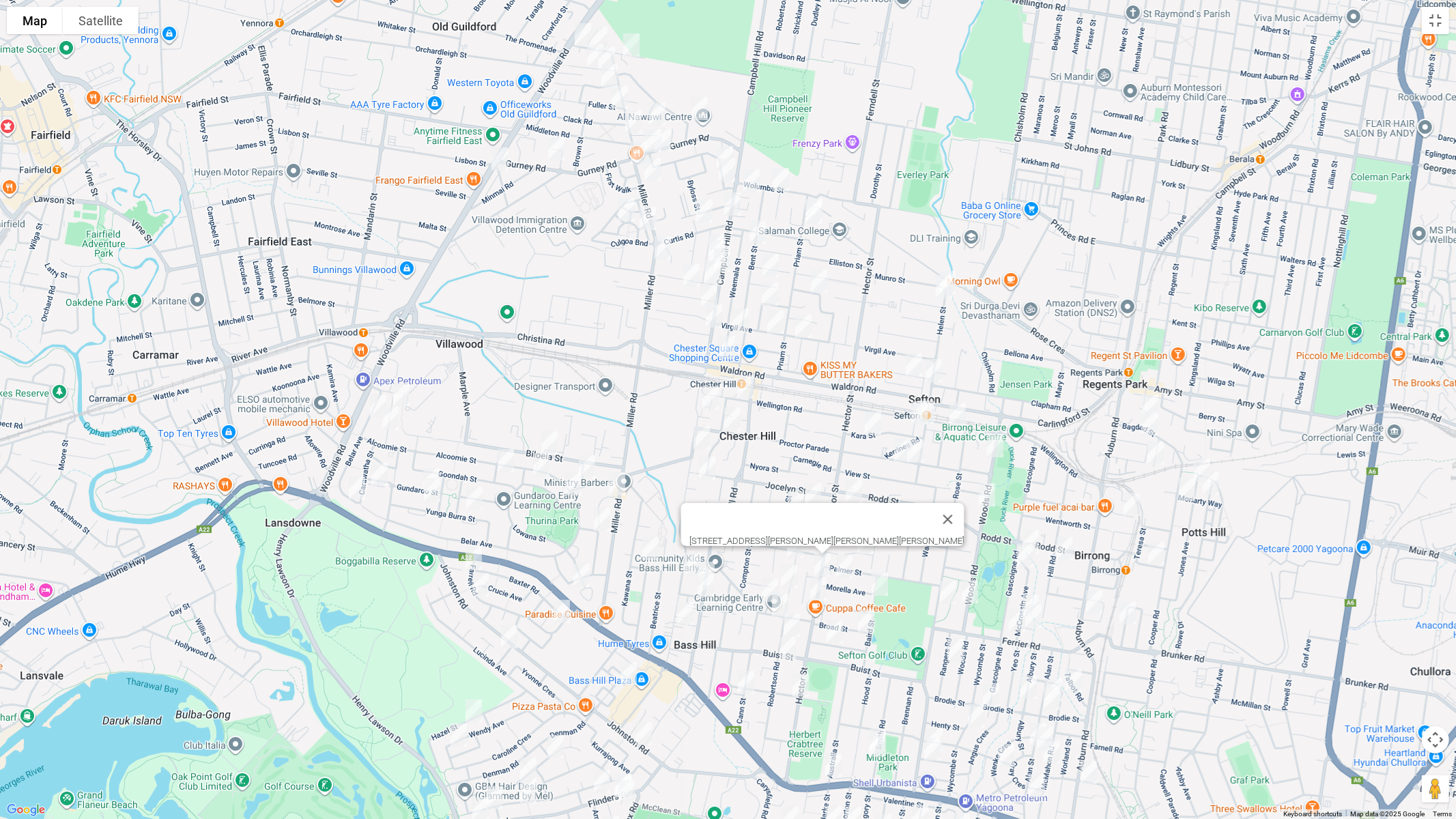
click at [844, 563] on img "42 Morella Avenue, SEFTON NSW 2162" at bounding box center [844, 567] width 27 height 34
click at [881, 585] on img "9 Morella Avenue, SEFTON NSW 2162" at bounding box center [880, 584] width 27 height 34
click at [790, 571] on img "28 Robertson Road, CHESTER HILL NSW 2162" at bounding box center [789, 577] width 27 height 34
click at [822, 586] on img "258 Hector Street, CHESTER HILL NSW 2162" at bounding box center [818, 590] width 27 height 34
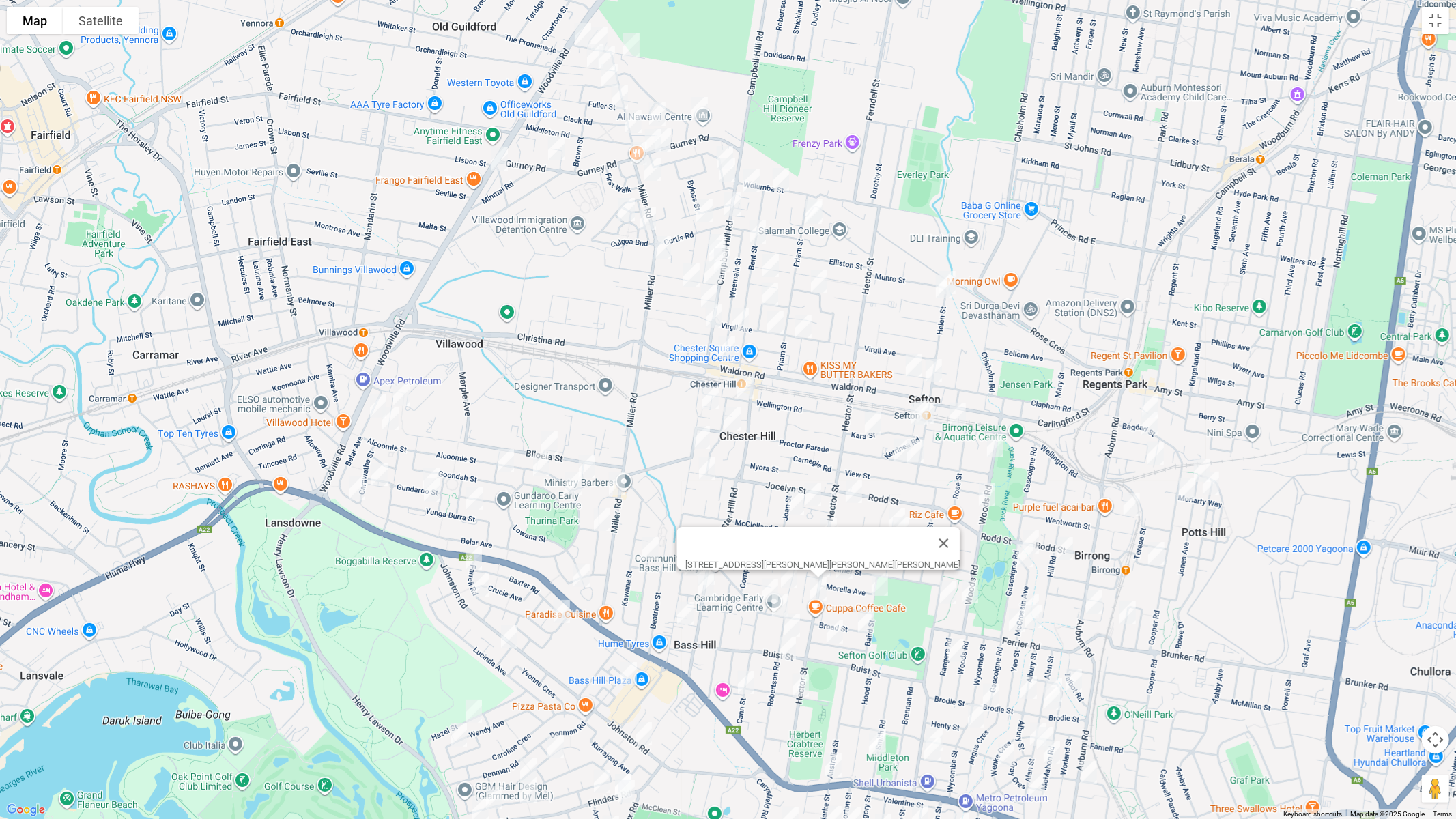
click at [763, 581] on img "41 Cann Street, BASS HILL NSW 2197" at bounding box center [770, 590] width 27 height 34
click at [780, 602] on img "15 Doust Street, BASS HILL NSW 2197" at bounding box center [780, 606] width 27 height 34
click at [797, 624] on img "51 Robertson Road, BASS HILL NSW 2197" at bounding box center [791, 625] width 27 height 34
click at [846, 634] on img "33 Merle Street, BASS HILL NSW 2197" at bounding box center [835, 632] width 27 height 34
click at [870, 624] on img "35 Broad Street, BASS HILL NSW 2197" at bounding box center [866, 621] width 27 height 34
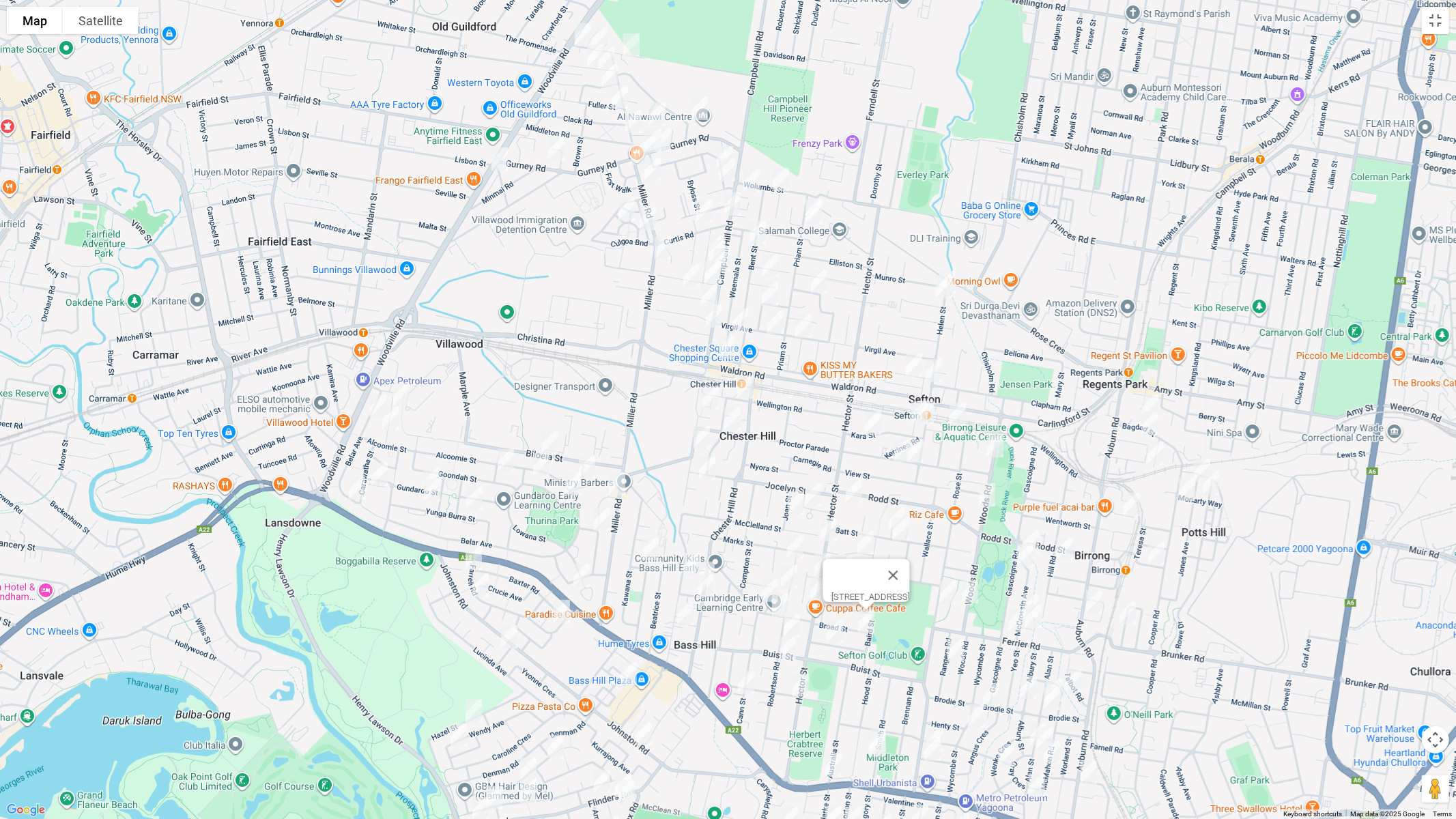
click at [951, 610] on div "[STREET_ADDRESS]" at bounding box center [728, 409] width 1456 height 819
click at [971, 599] on img "96 Woods Road, SEFTON NSW 2162" at bounding box center [970, 592] width 27 height 34
drag, startPoint x: 948, startPoint y: 598, endPoint x: 959, endPoint y: 605, distance: 13.0
click at [947, 598] on img "107 Rose Street, SEFTON NSW 2162" at bounding box center [948, 593] width 27 height 34
click at [1031, 590] on img "55 Mc Crossin Avenue, BIRRONG NSW 2143" at bounding box center [1031, 607] width 27 height 34
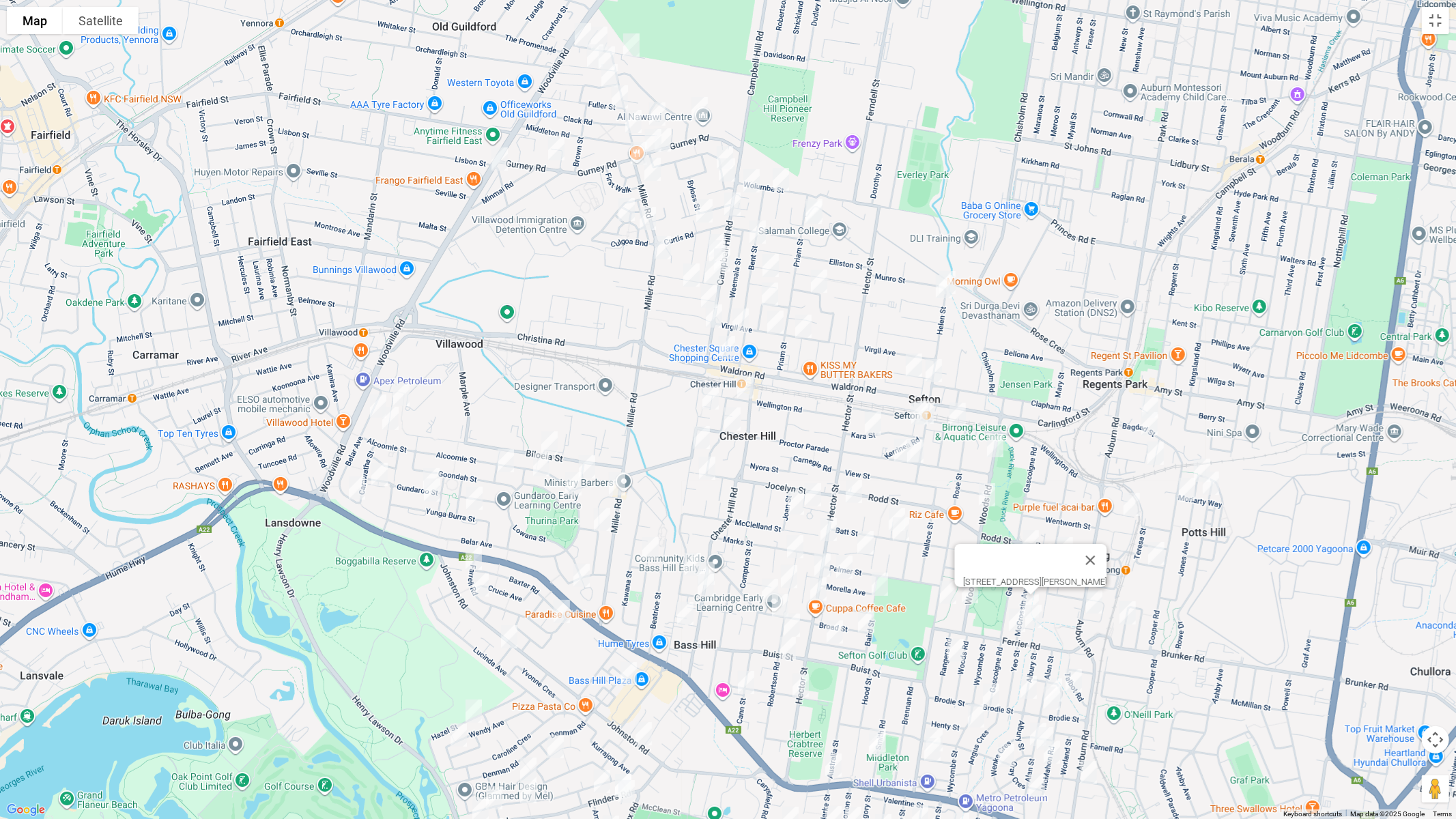
click at [1038, 613] on img "2 Frazer Place, BIRRONG NSW 2143" at bounding box center [1034, 616] width 27 height 34
click at [1008, 622] on img "40 Ferrier Road, BIRRONG NSW 2143" at bounding box center [1017, 621] width 27 height 34
click at [954, 645] on img "25 Rangers Road, YAGOONA NSW 2199" at bounding box center [956, 650] width 27 height 34
click at [962, 650] on img "25 Rangers Road, YAGOONA NSW 2199" at bounding box center [956, 650] width 27 height 34
click at [789, 645] on img "63 Robertson Road, BASS HILL NSW 2197" at bounding box center [788, 649] width 27 height 34
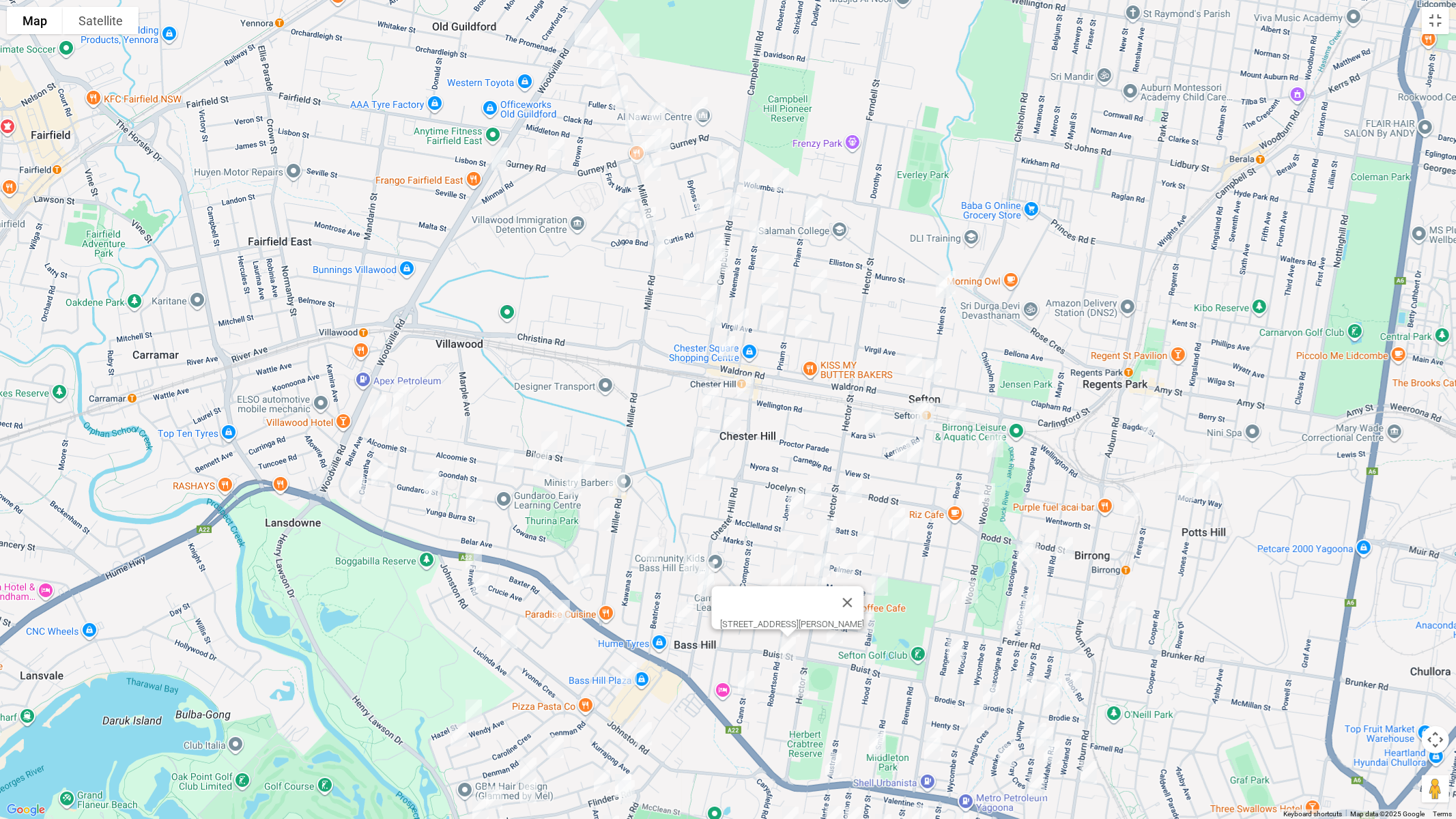
click at [799, 681] on img "314 Hector Street, BASS HILL NSW 2197" at bounding box center [800, 685] width 27 height 34
click at [751, 682] on img "106a Cann Street, BASS HILL NSW 2197" at bounding box center [746, 683] width 27 height 34
click at [581, 572] on img "96 Lowana Street, VILLAWOOD NSW 2163" at bounding box center [581, 575] width 27 height 34
click at [472, 558] on img "85 Farrell Road, BASS HILL NSW 2197" at bounding box center [474, 558] width 27 height 34
click at [484, 582] on img "65 Farrell Road, BASS HILL NSW 2197" at bounding box center [480, 585] width 27 height 34
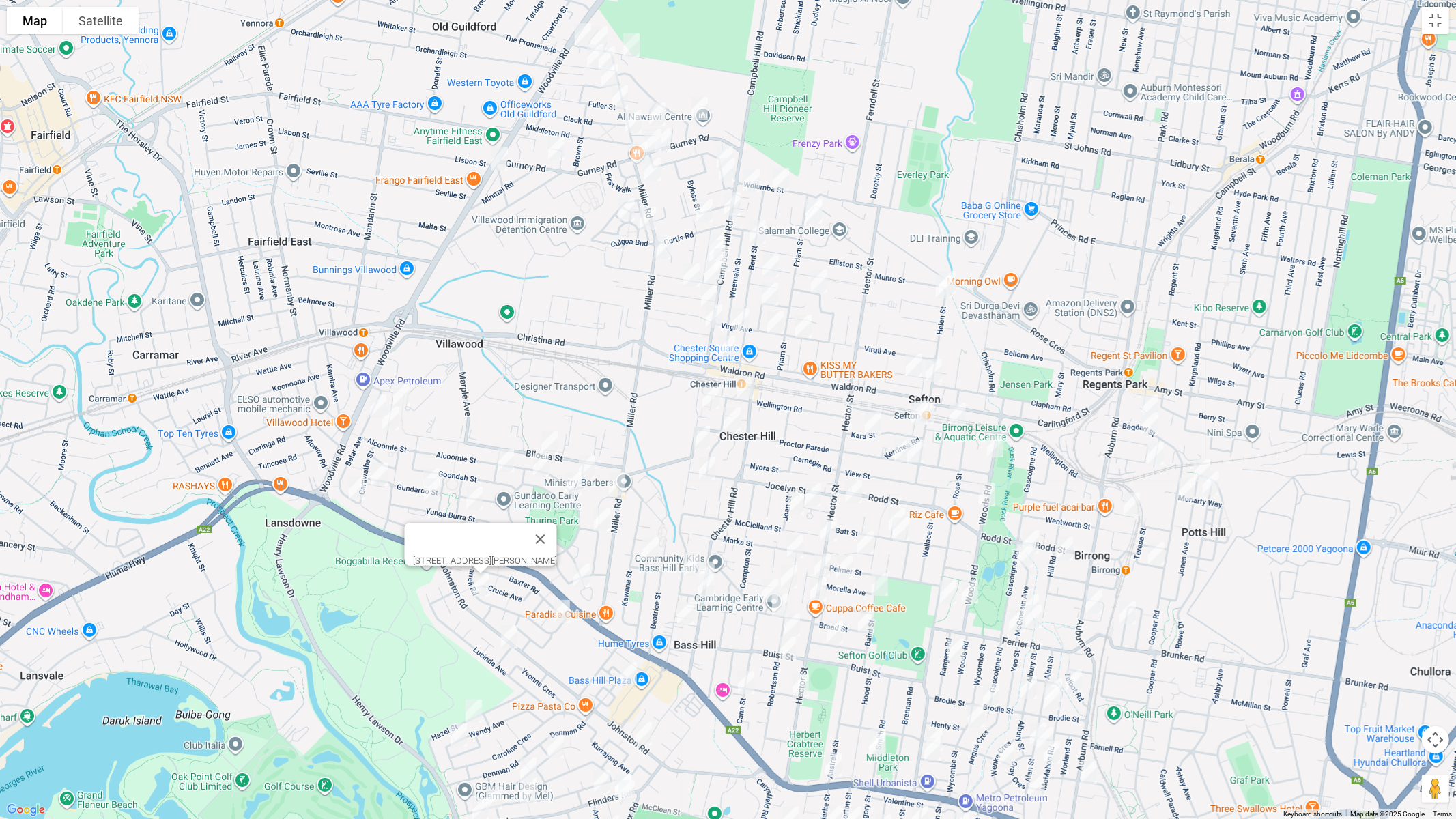
click at [552, 607] on img "10 Farrell Road, BASS HILL NSW 2197" at bounding box center [561, 612] width 27 height 34
click at [518, 635] on img "8 Brooke Street, BASS HILL NSW 2197" at bounding box center [509, 637] width 27 height 34
click at [630, 670] on img "48 Greater Circuit, BASS HILL NSW 2197" at bounding box center [628, 674] width 27 height 34
drag, startPoint x: 696, startPoint y: 708, endPoint x: 768, endPoint y: 605, distance: 125.7
click at [765, 523] on div "[STREET_ADDRESS]" at bounding box center [728, 409] width 1456 height 819
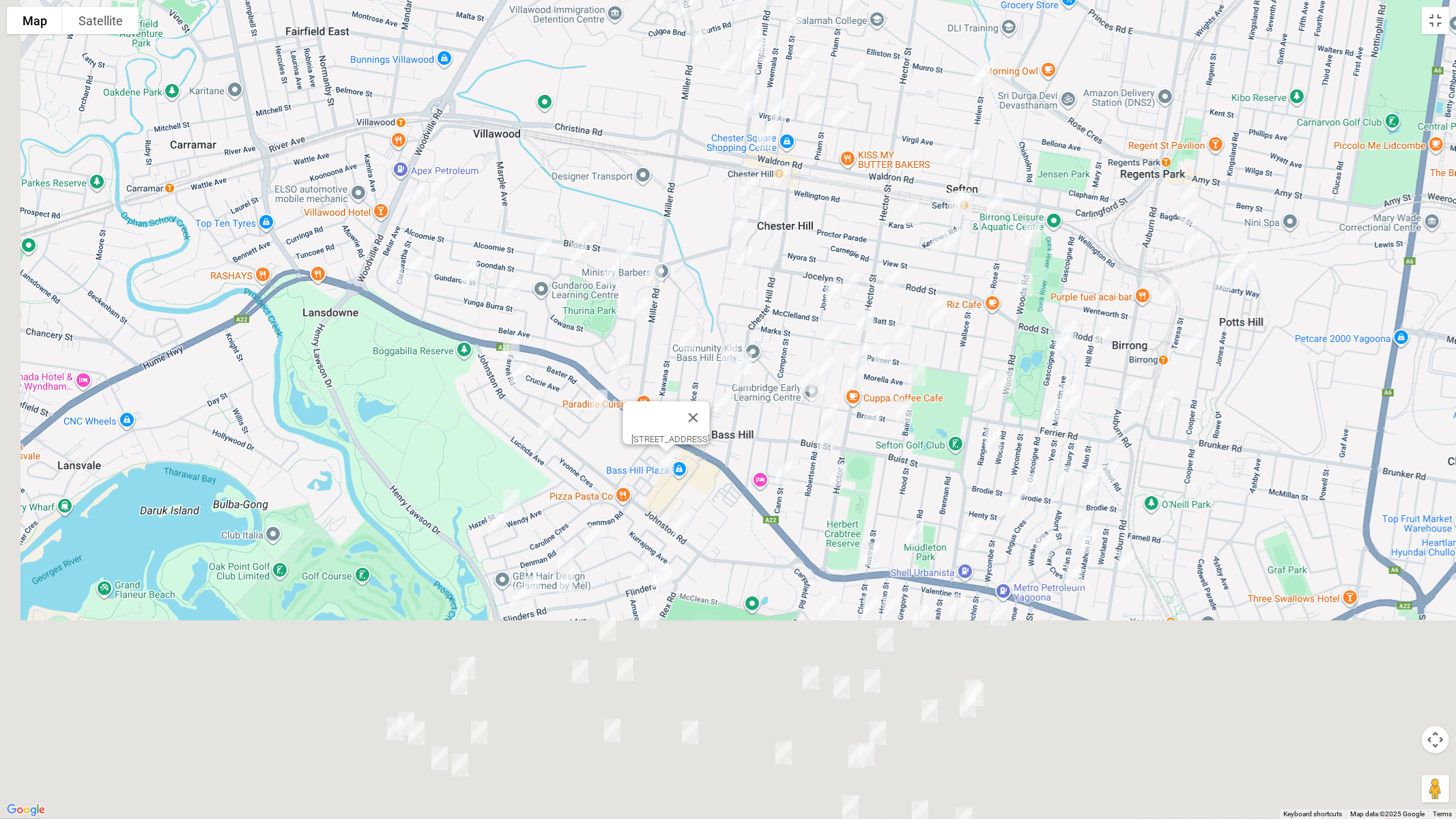
drag, startPoint x: 768, startPoint y: 640, endPoint x: 815, endPoint y: 411, distance: 233.8
click at [815, 411] on div "[STREET_ADDRESS]" at bounding box center [728, 409] width 1456 height 819
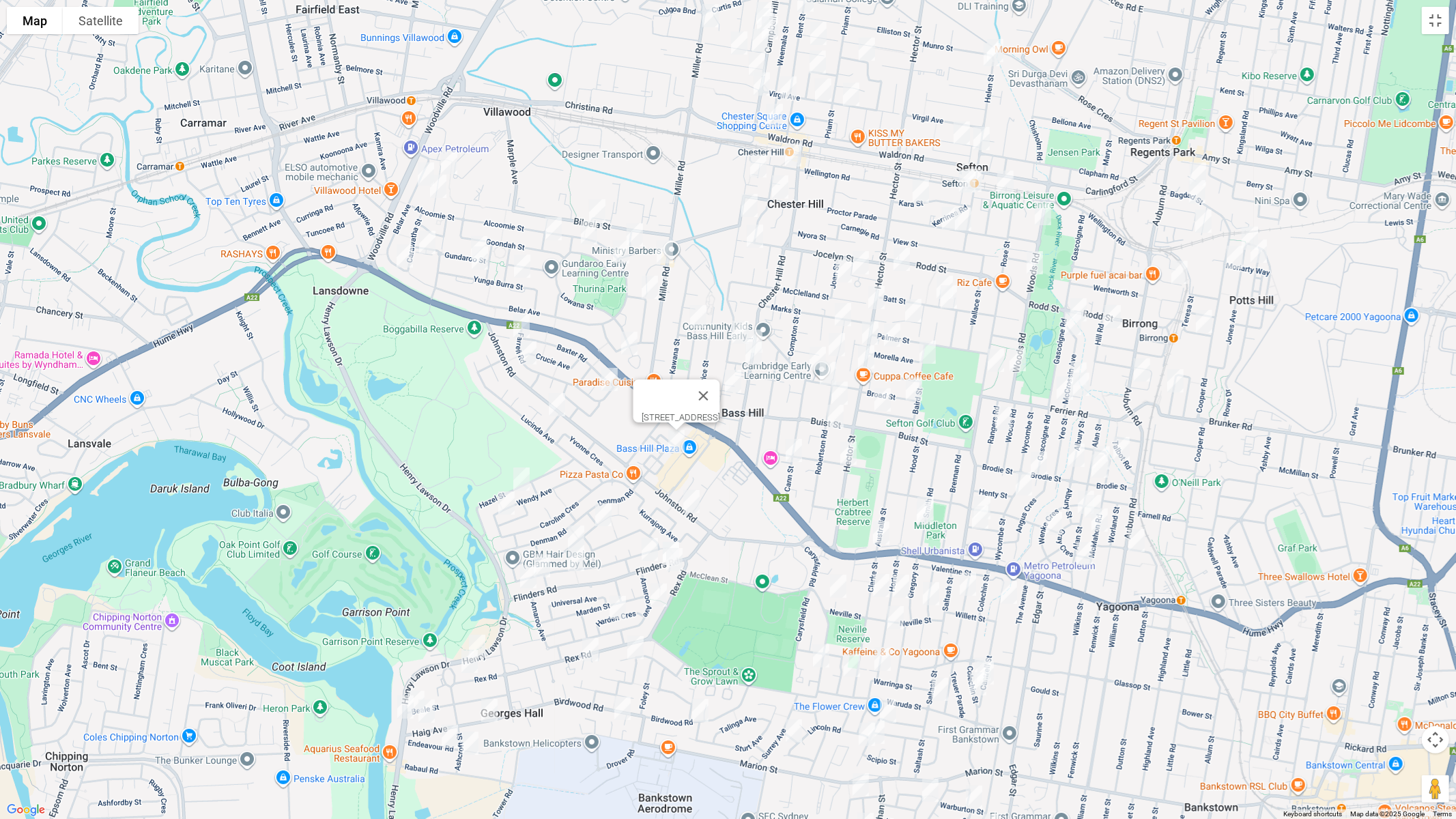
click at [518, 479] on img "47 Hazel Street, GEORGES HALL NSW 2198" at bounding box center [521, 480] width 27 height 34
click at [600, 512] on img "60 Jacaranda Drive, GEORGES HALL NSW 2198" at bounding box center [603, 515] width 27 height 34
click at [698, 503] on img "81 Johnston Road, BASS HILL NSW 2197" at bounding box center [691, 502] width 27 height 34
click at [667, 537] on img "11 Flinders Road, GEORGES HALL NSW 2198" at bounding box center [671, 554] width 27 height 34
drag, startPoint x: 679, startPoint y: 567, endPoint x: 651, endPoint y: 561, distance: 28.6
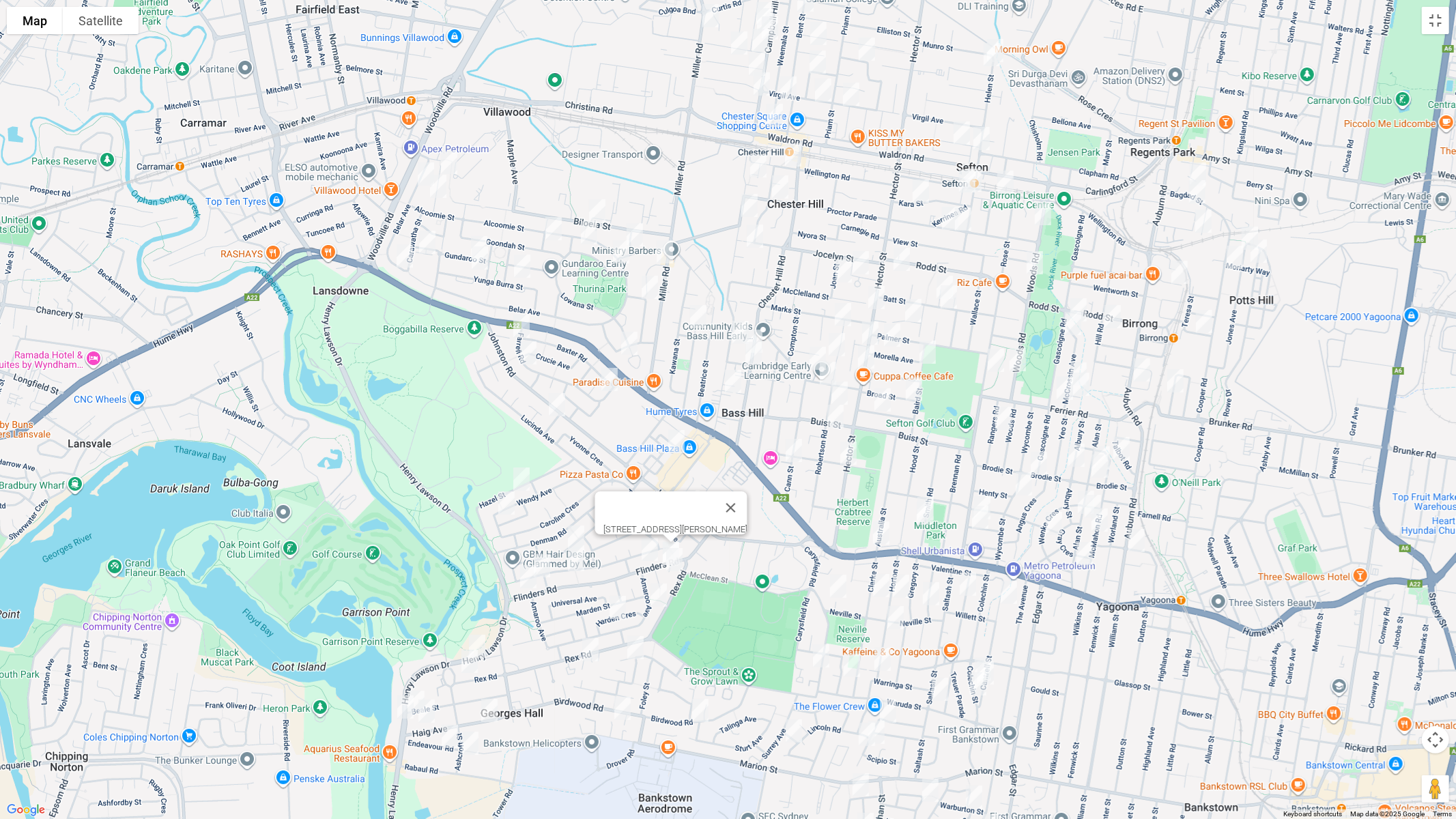
click at [679, 567] on img "2 Allena Close, GEORGES HALL NSW 2198" at bounding box center [674, 560] width 27 height 34
click at [651, 552] on img "36 Flinders Road, GEORGES HALL NSW 2198" at bounding box center [650, 549] width 27 height 34
click at [575, 536] on img "42 Jacaranda Drive, GEORGES HALL NSW 2198" at bounding box center [576, 538] width 27 height 34
click at [652, 487] on button "Close" at bounding box center [636, 492] width 33 height 33
click at [500, 503] on img "57a Wendy Avenue, GEORGES HALL NSW 2198" at bounding box center [506, 503] width 27 height 34
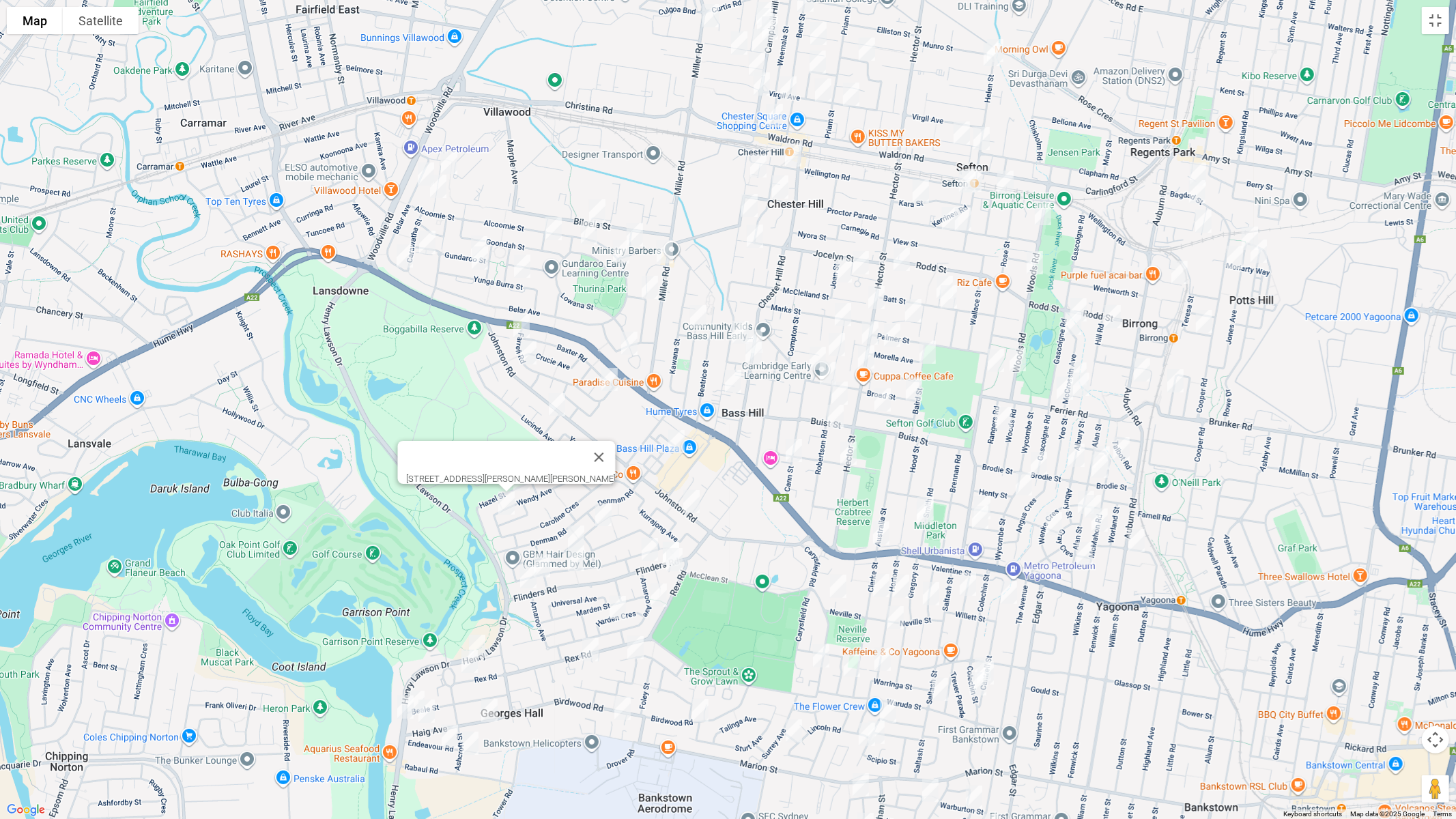
click at [543, 557] on img "17 Oak Drive, GEORGES HALL NSW 2198" at bounding box center [542, 566] width 27 height 34
click at [575, 567] on img "35 Oak Drive, GEORGES HALL NSW 2198" at bounding box center [576, 560] width 27 height 34
click at [526, 581] on img "150 Flinders Road, GEORGES HALL NSW 2198" at bounding box center [528, 577] width 27 height 34
click at [621, 607] on img "8 Harden Crescent, GEORGES HALL NSW 2198" at bounding box center [618, 607] width 27 height 34
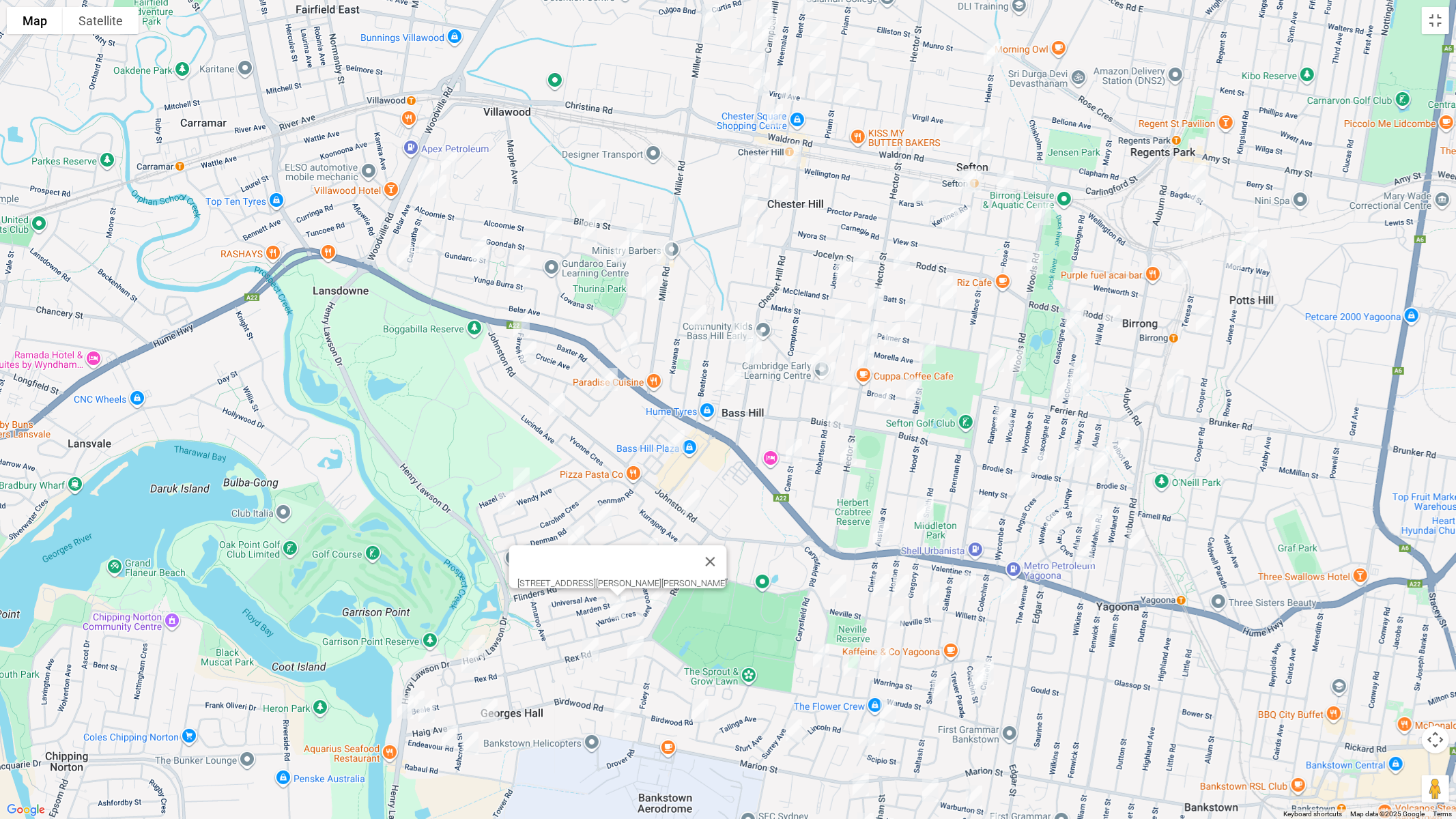
drag, startPoint x: 662, startPoint y: 603, endPoint x: 656, endPoint y: 624, distance: 21.8
click at [662, 602] on img "105 Amaroo Avenue, GEORGES HALL NSW 2198" at bounding box center [659, 596] width 27 height 34
click at [632, 653] on img "67 Carnavon Crescent, GEORGES HALL NSW 2198" at bounding box center [636, 648] width 27 height 34
click at [595, 650] on img "125 Rex Road, GEORGES HALL NSW 2198" at bounding box center [590, 650] width 27 height 34
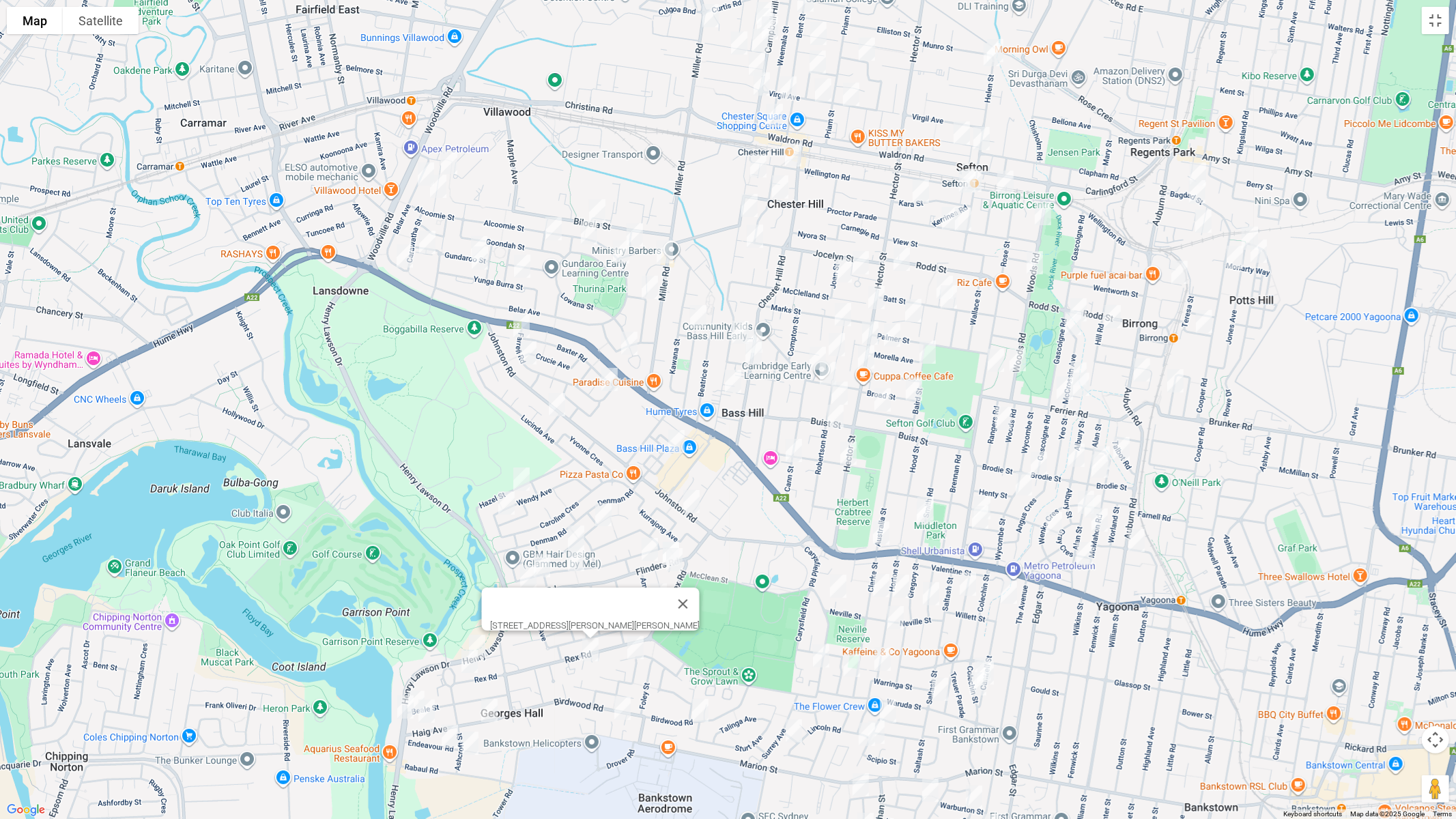
drag, startPoint x: 484, startPoint y: 636, endPoint x: 481, endPoint y: 655, distance: 19.2
click at [483, 636] on img "179 Henry Lawson Drive, GEORGES HALL NSW 2198" at bounding box center [477, 647] width 27 height 34
click at [469, 669] on img "174A Rex Road, GEORGES HALL NSW 2198" at bounding box center [469, 662] width 27 height 34
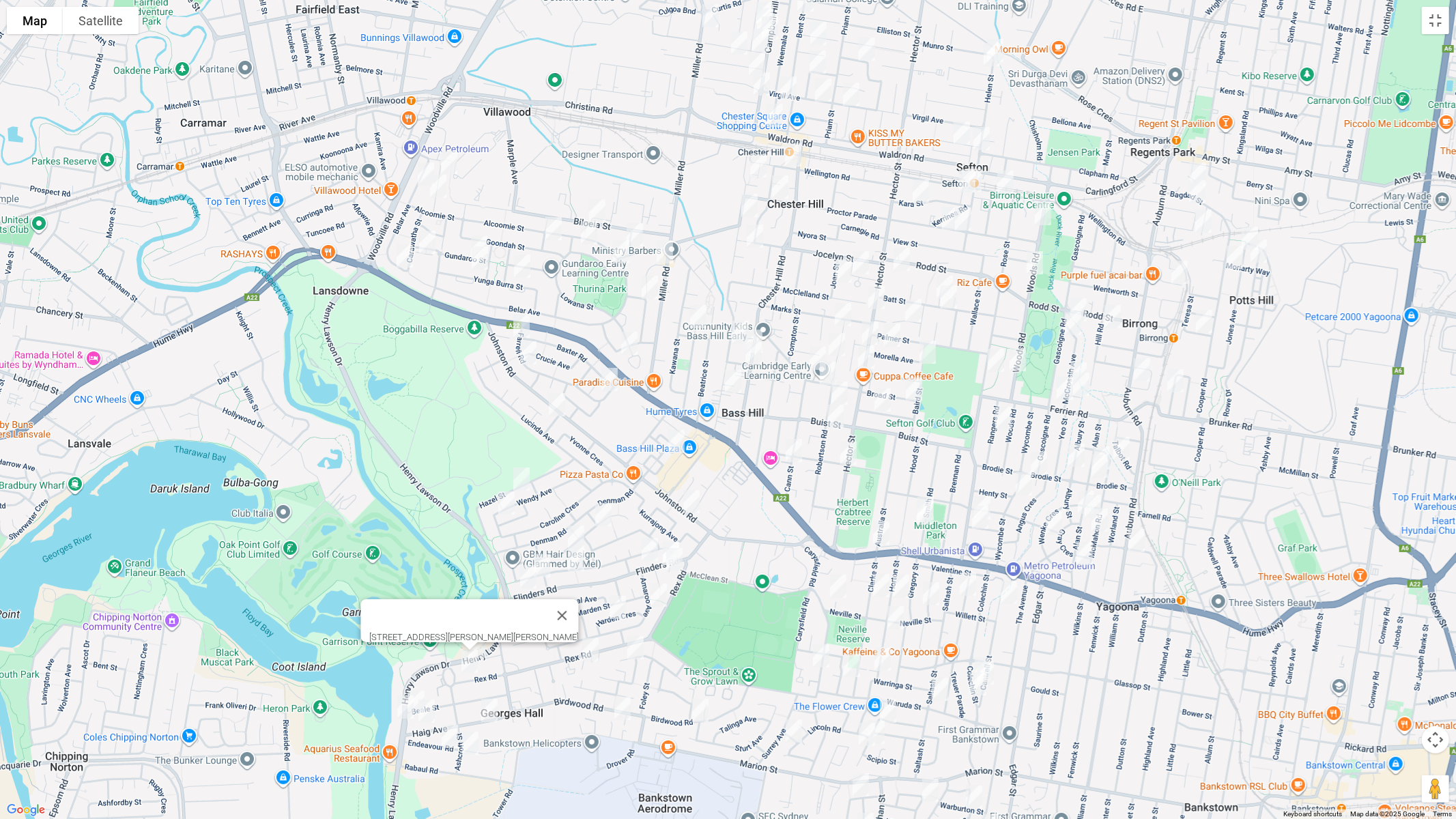
click at [416, 683] on div "[STREET_ADDRESS][PERSON_NAME][PERSON_NAME]" at bounding box center [728, 409] width 1456 height 819
click at [414, 684] on div "[STREET_ADDRESS][PERSON_NAME][PERSON_NAME]" at bounding box center [728, 409] width 1456 height 819
click at [415, 688] on img "229 Henry Lawson Drive, GEORGES HALL NSW 2198" at bounding box center [417, 702] width 27 height 34
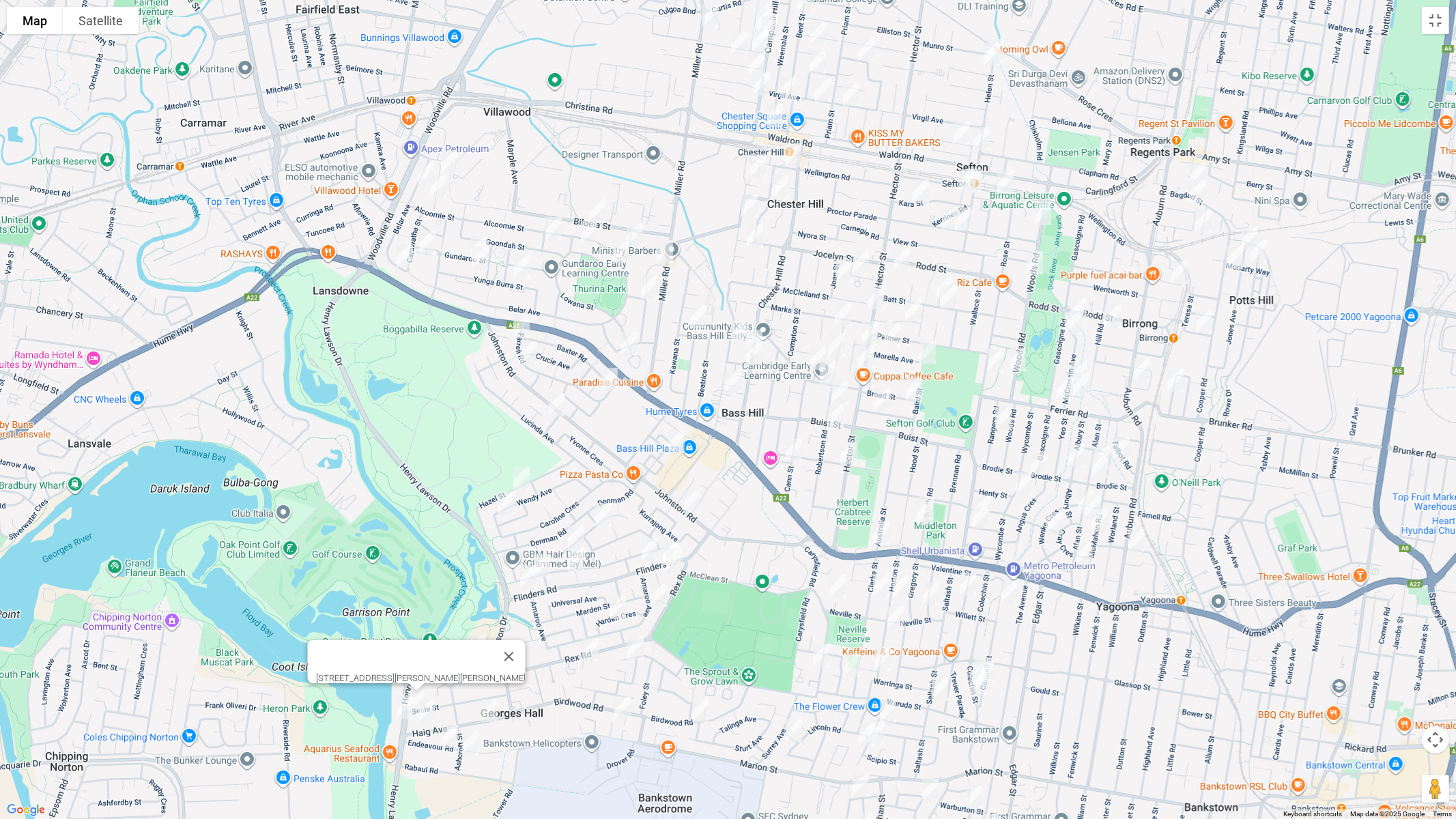
click at [405, 691] on img "226 Henry Lawson Drive, GEORGES HALL NSW 2198" at bounding box center [405, 708] width 27 height 34
click at [426, 691] on img "50 Haig Avenue, GEORGES HALL NSW 2198" at bounding box center [426, 711] width 27 height 34
click at [489, 691] on img "13 Haig Avenue, GEORGES HALL NSW 2198" at bounding box center [489, 711] width 27 height 34
click at [448, 691] on img "31 Endeavour Road, GEORGES HALL NSW 2198" at bounding box center [450, 737] width 27 height 34
click at [468, 691] on img "14 Ashcroft Street, GEORGES HALL NSW 2198" at bounding box center [470, 743] width 27 height 34
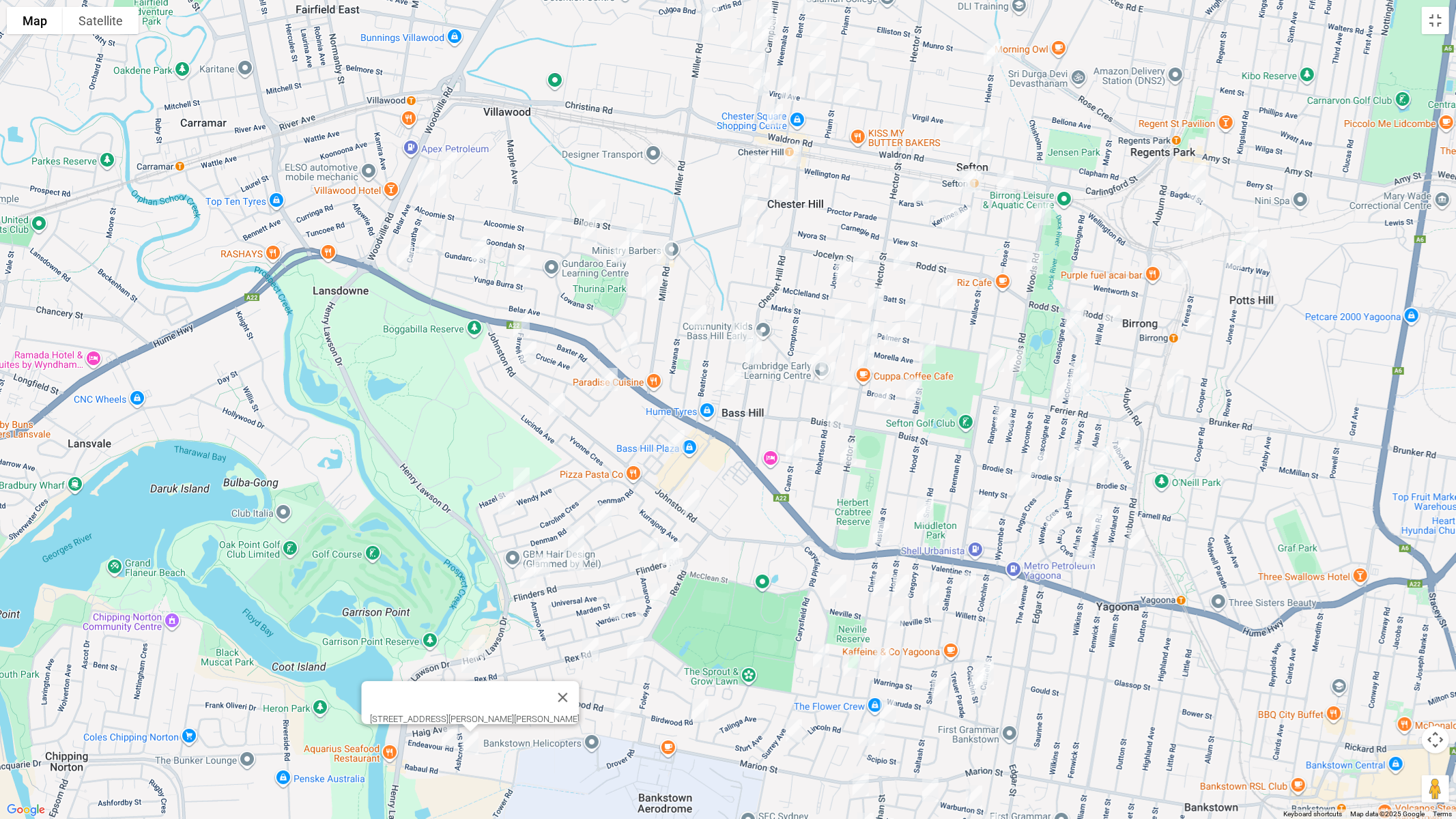
click at [624, 691] on img "8 Erica Crescent, GEORGES HALL NSW 2198" at bounding box center [622, 708] width 27 height 34
drag, startPoint x: 702, startPoint y: 708, endPoint x: 734, endPoint y: 692, distance: 35.8
click at [703, 691] on img "63 Birdwood Road, GEORGES HALL NSW 2198" at bounding box center [700, 711] width 27 height 34
click at [1072, 449] on img "34 Albury Street, YAGOONA NSW 2199" at bounding box center [1077, 455] width 27 height 34
click at [1100, 443] on img "49 Alan Street, YAGOONA NSW 2199" at bounding box center [1102, 458] width 27 height 34
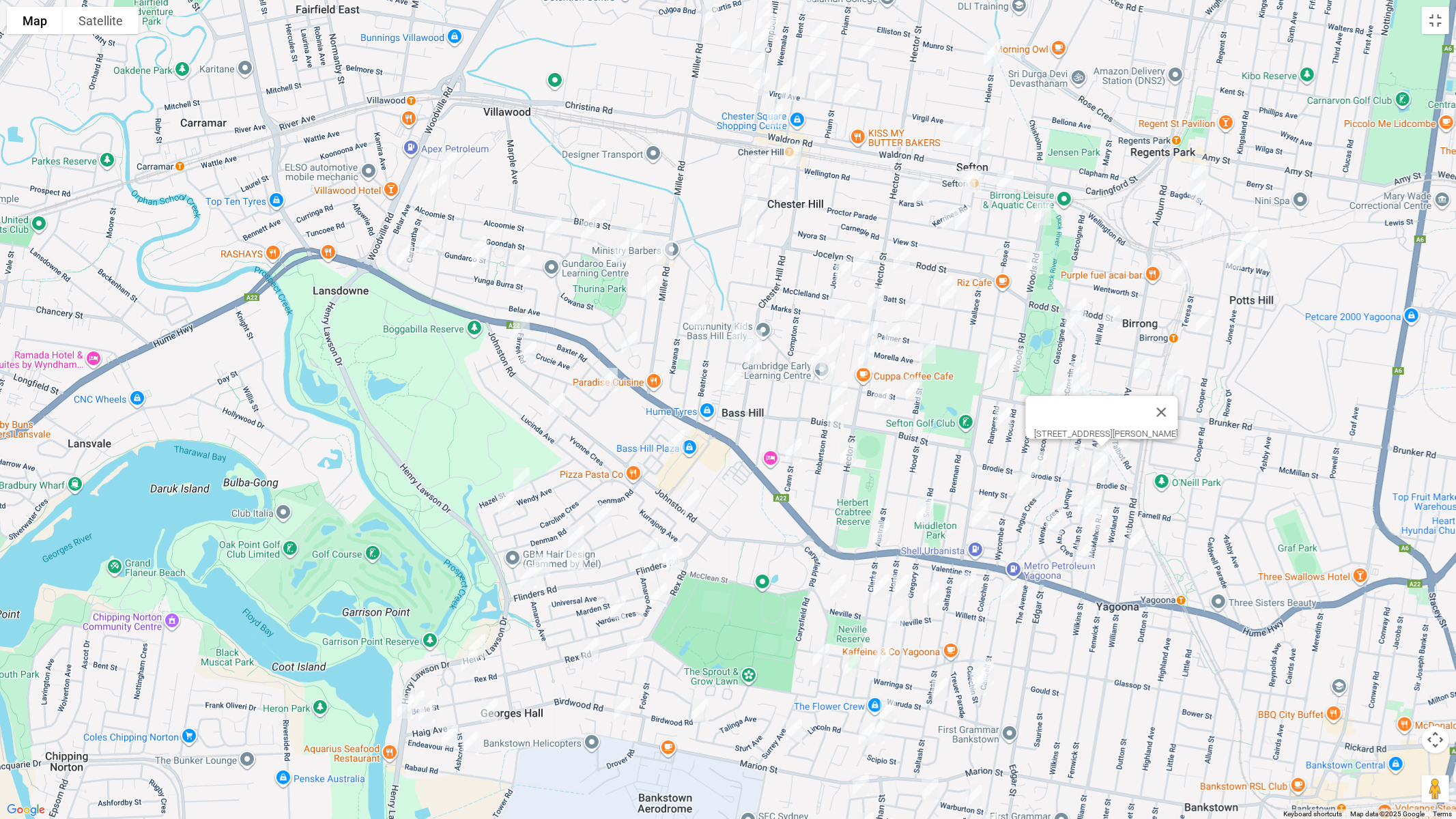
click at [1126, 447] on img "1 Mc Mahon Road, YAGOONA NSW 2199" at bounding box center [1121, 448] width 27 height 34
click at [1100, 471] on img "1/57 Alan Street, YAGOONA NSW 2199" at bounding box center [1100, 466] width 27 height 34
click at [1038, 463] on img "17 Brodie Street, YAGOONA NSW 2199" at bounding box center [1039, 463] width 27 height 34
click at [1023, 483] on img "141 Wycombe Street, YAGOONA NSW 2199" at bounding box center [1024, 484] width 27 height 34
drag, startPoint x: 1074, startPoint y: 495, endPoint x: 1086, endPoint y: 501, distance: 13.4
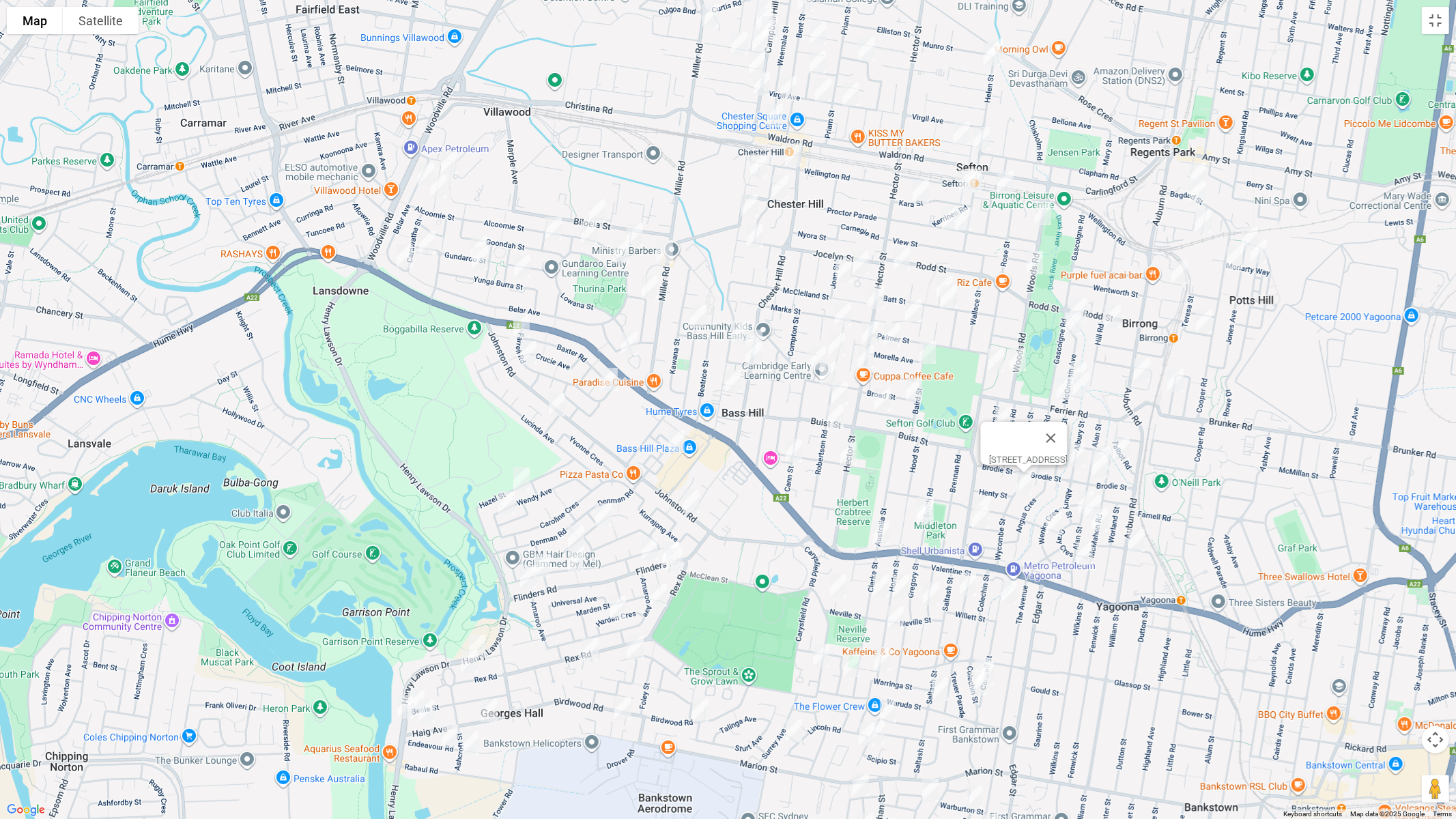
click at [1074, 495] on img "2 Gray Crescent, YAGOONA NSW 2199" at bounding box center [1086, 503] width 27 height 34
click at [1099, 496] on img "89 Alan Street, YAGOONA NSW 2199" at bounding box center [1093, 506] width 27 height 34
click at [1074, 503] on img "2 Gray Crescent, YAGOONA NSW 2199" at bounding box center [1086, 503] width 27 height 34
click at [1100, 523] on img "66 Mc Mahon Road, YAGOONA NSW 2199" at bounding box center [1100, 521] width 27 height 34
click at [1137, 539] on img "189A Auburn Road, YAGOONA NSW 2199" at bounding box center [1137, 541] width 27 height 34
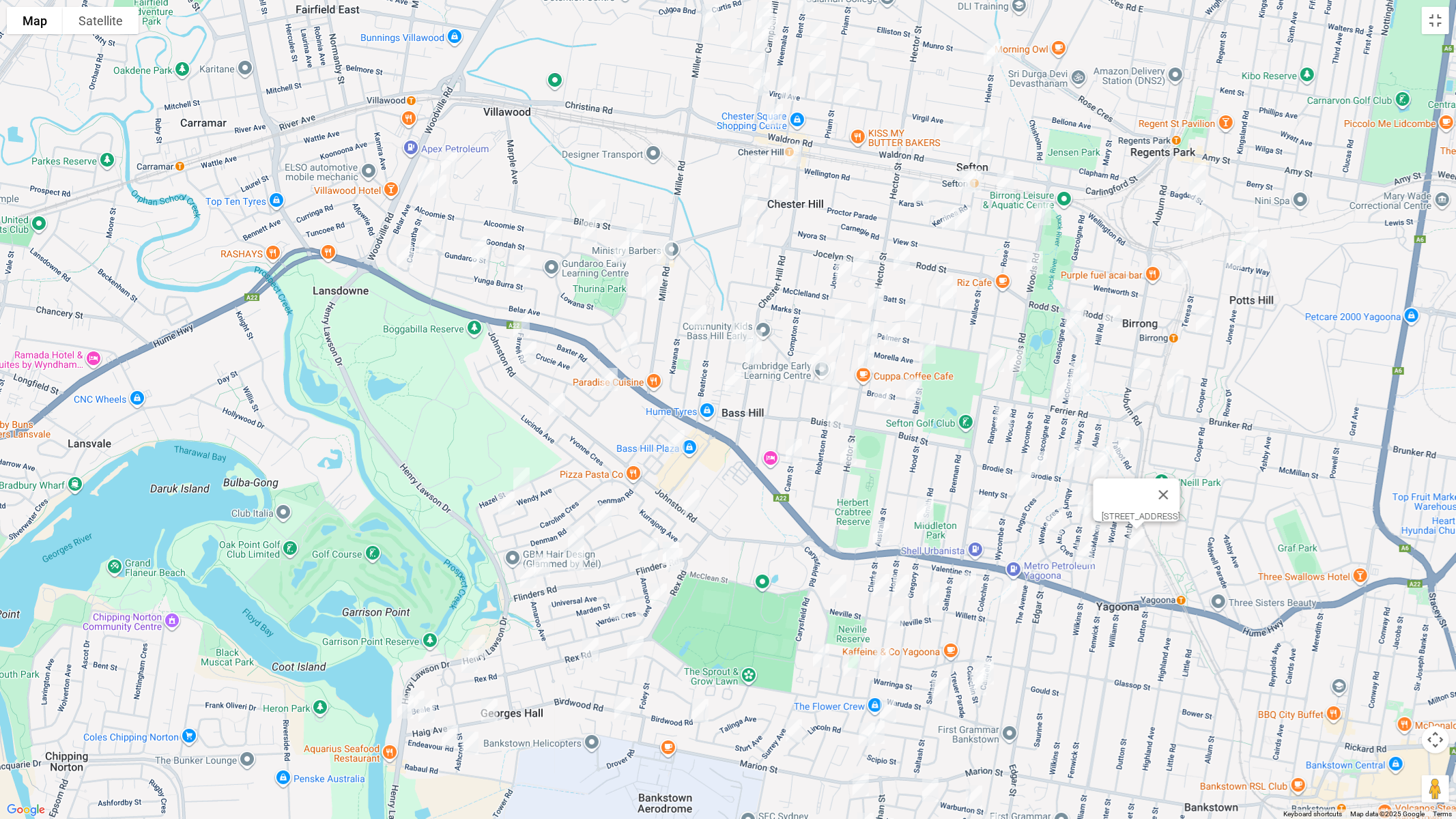
click at [1056, 527] on img "37 Wenke Crescent, YAGOONA NSW 2199" at bounding box center [1054, 523] width 27 height 34
drag, startPoint x: 1090, startPoint y: 557, endPoint x: 1042, endPoint y: 552, distance: 48.3
click at [1089, 558] on img "127 Alan Street, YAGOONA NSW 2199" at bounding box center [1085, 554] width 27 height 34
click at [985, 492] on img "1/16 Rock Street, YAGOONA NSW 2199" at bounding box center [982, 508] width 27 height 34
click at [979, 518] on img "17 Rock Street, YAGOONA NSW 2199" at bounding box center [980, 518] width 27 height 34
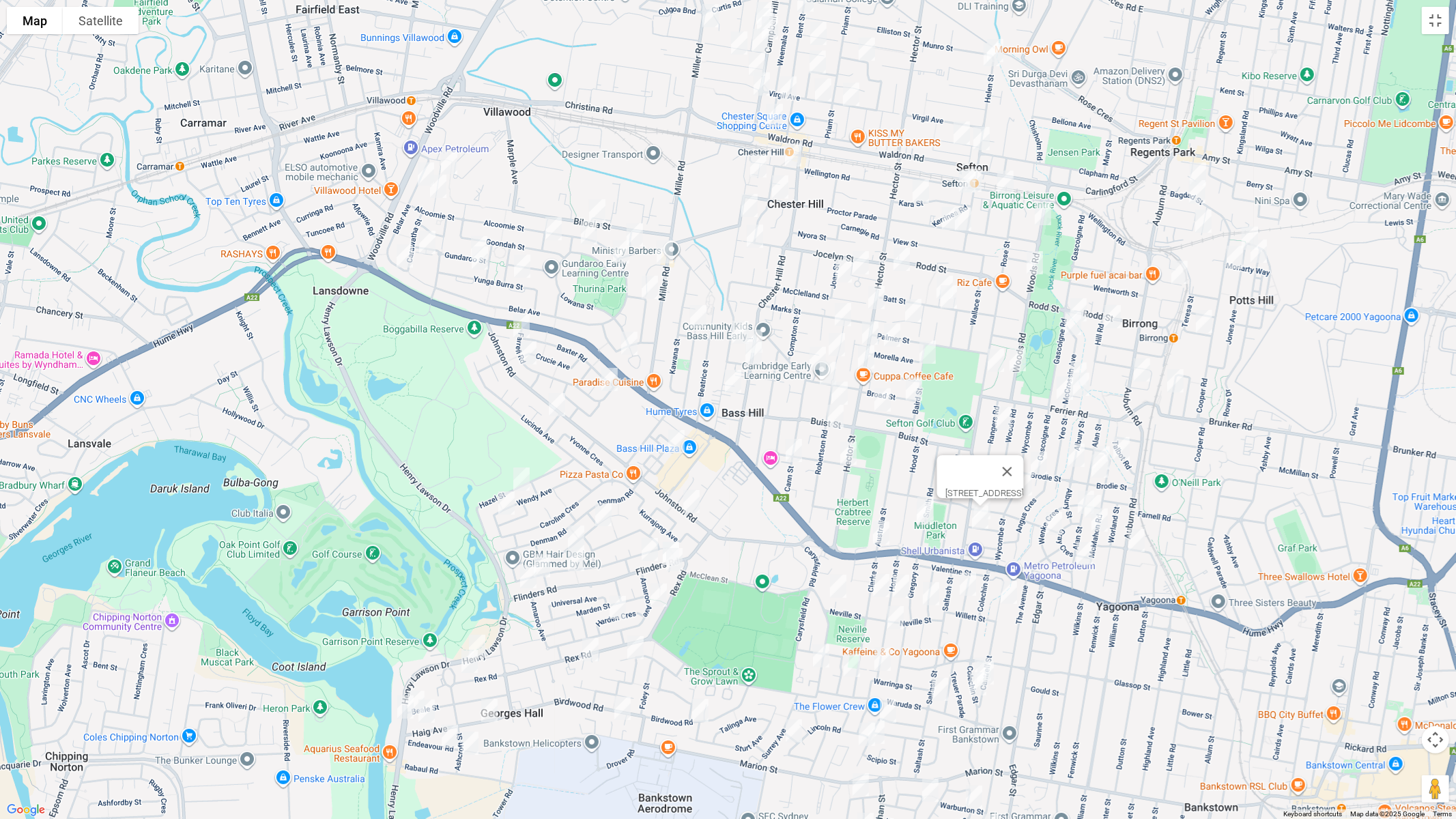
drag, startPoint x: 923, startPoint y: 515, endPoint x: 916, endPoint y: 518, distance: 7.6
click at [922, 515] on img "64 Smith Road, YAGOONA NSW 2199" at bounding box center [925, 513] width 27 height 34
click at [886, 535] on img "802 Hume Highway, BASS HILL NSW 2197" at bounding box center [881, 533] width 27 height 34
click at [837, 581] on img "1 Cope Place, BASS HILL NSW 2197" at bounding box center [838, 587] width 27 height 34
click at [883, 585] on img "1 Clarke Street, BASS HILL NSW 2197" at bounding box center [881, 586] width 27 height 34
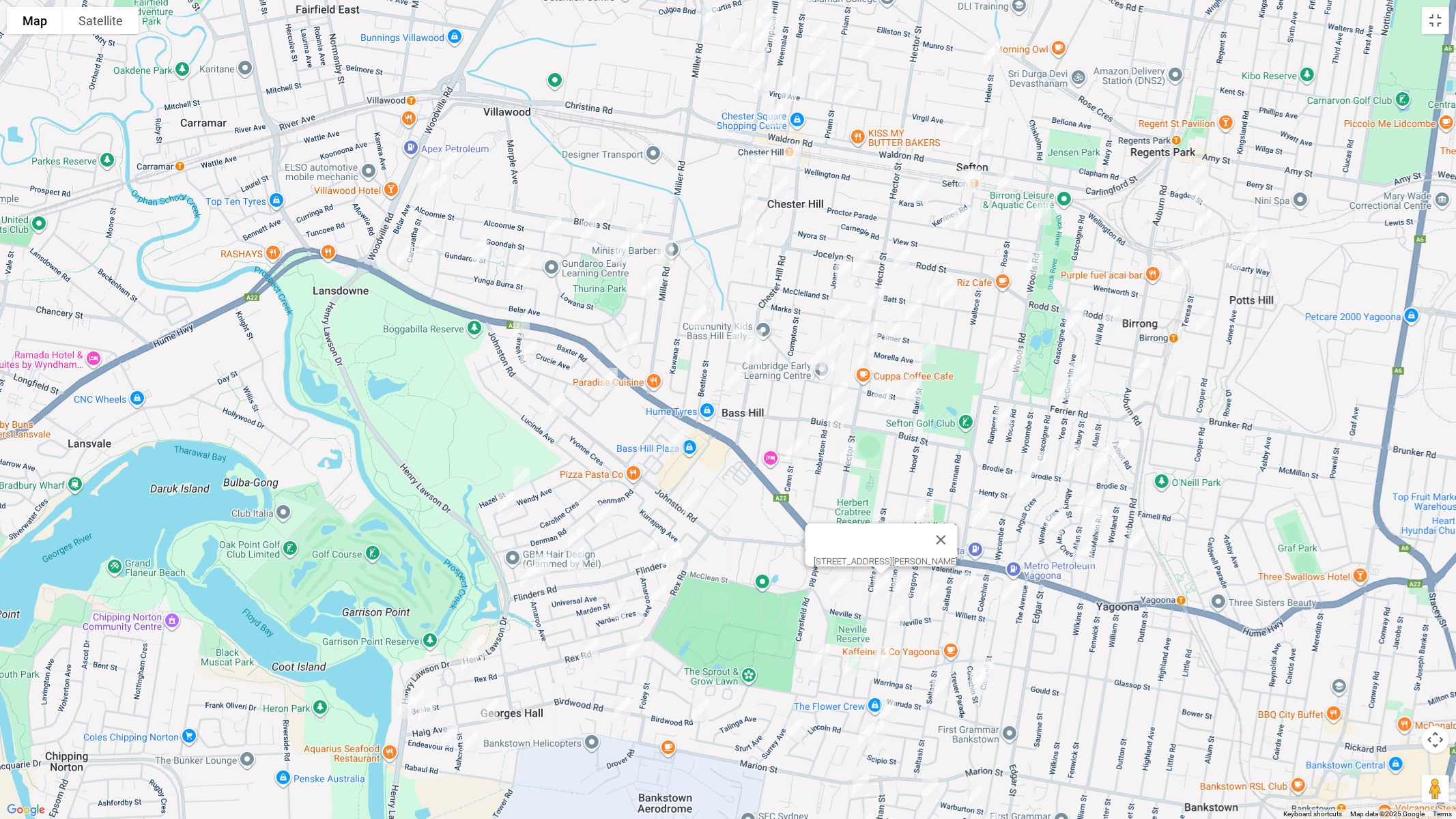
click at [926, 492] on img "60 Smith Road, YAGOONA NSW 2199" at bounding box center [925, 509] width 27 height 34
click at [901, 581] on img "35 Horton Street, YAGOONA NSW 2199" at bounding box center [901, 587] width 27 height 34
click at [929, 593] on img "26 Bamfield Avenue, YAGOONA NSW 2199" at bounding box center [931, 594] width 27 height 34
drag, startPoint x: 971, startPoint y: 583, endPoint x: 984, endPoint y: 591, distance: 15.3
click at [971, 583] on img "14A Dargan Street, YAGOONA NSW 2199" at bounding box center [968, 584] width 27 height 34
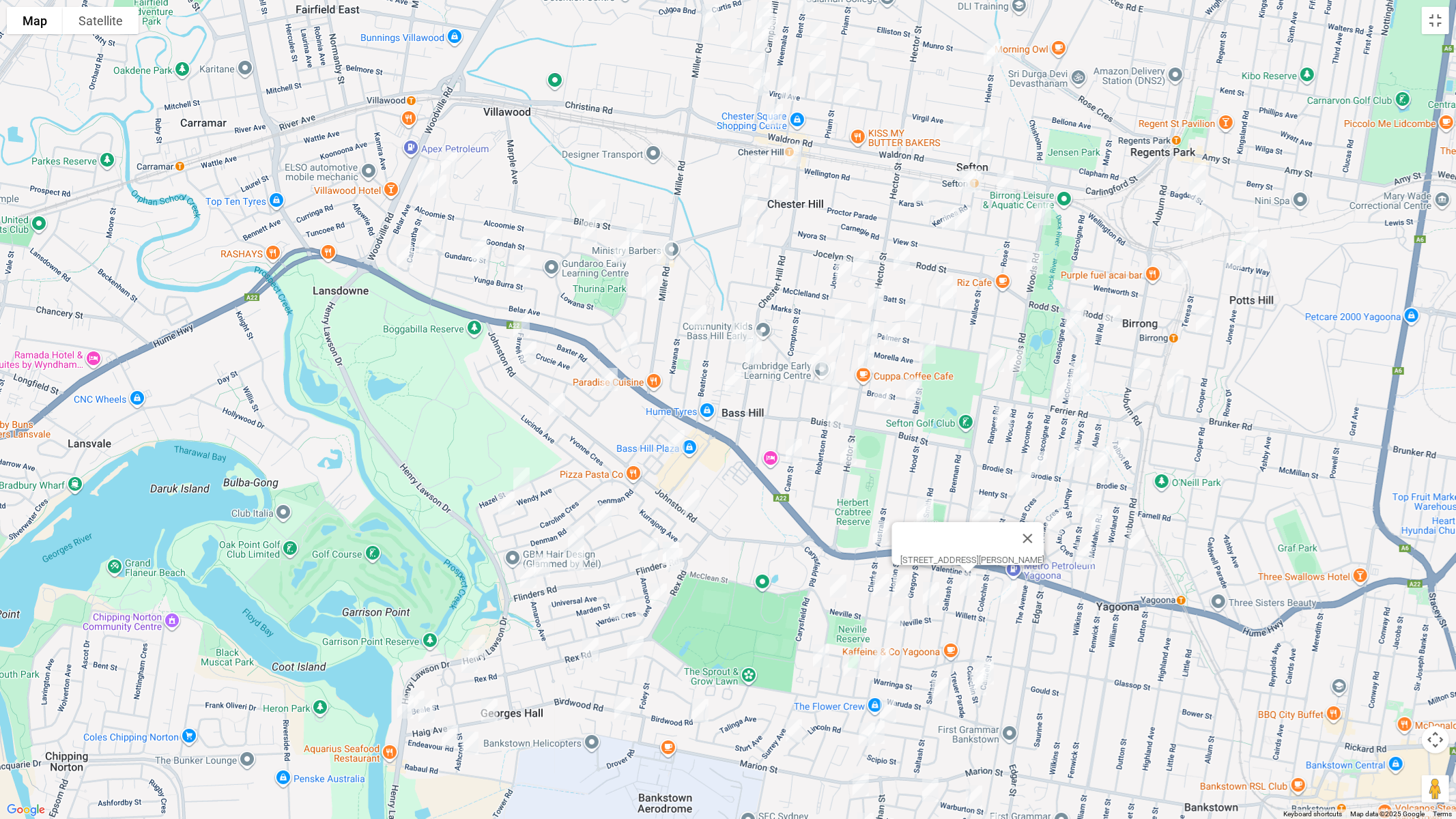
click at [1013, 598] on img "15 Cantrell Street, YAGOONA NSW 2199" at bounding box center [1009, 593] width 27 height 34
click at [896, 621] on img "59 Horton Street, YAGOONA NSW 2199" at bounding box center [895, 618] width 27 height 34
click at [881, 658] on img "28 Warringa Street, YAGOONA NSW 2199" at bounding box center [883, 659] width 27 height 34
click at [829, 658] on img "24 Thornton Avenue, BASS HILL NSW 2197" at bounding box center [821, 656] width 27 height 34
click at [852, 661] on img "25 Leighdon Street, BASS HILL NSW 2197" at bounding box center [852, 666] width 27 height 34
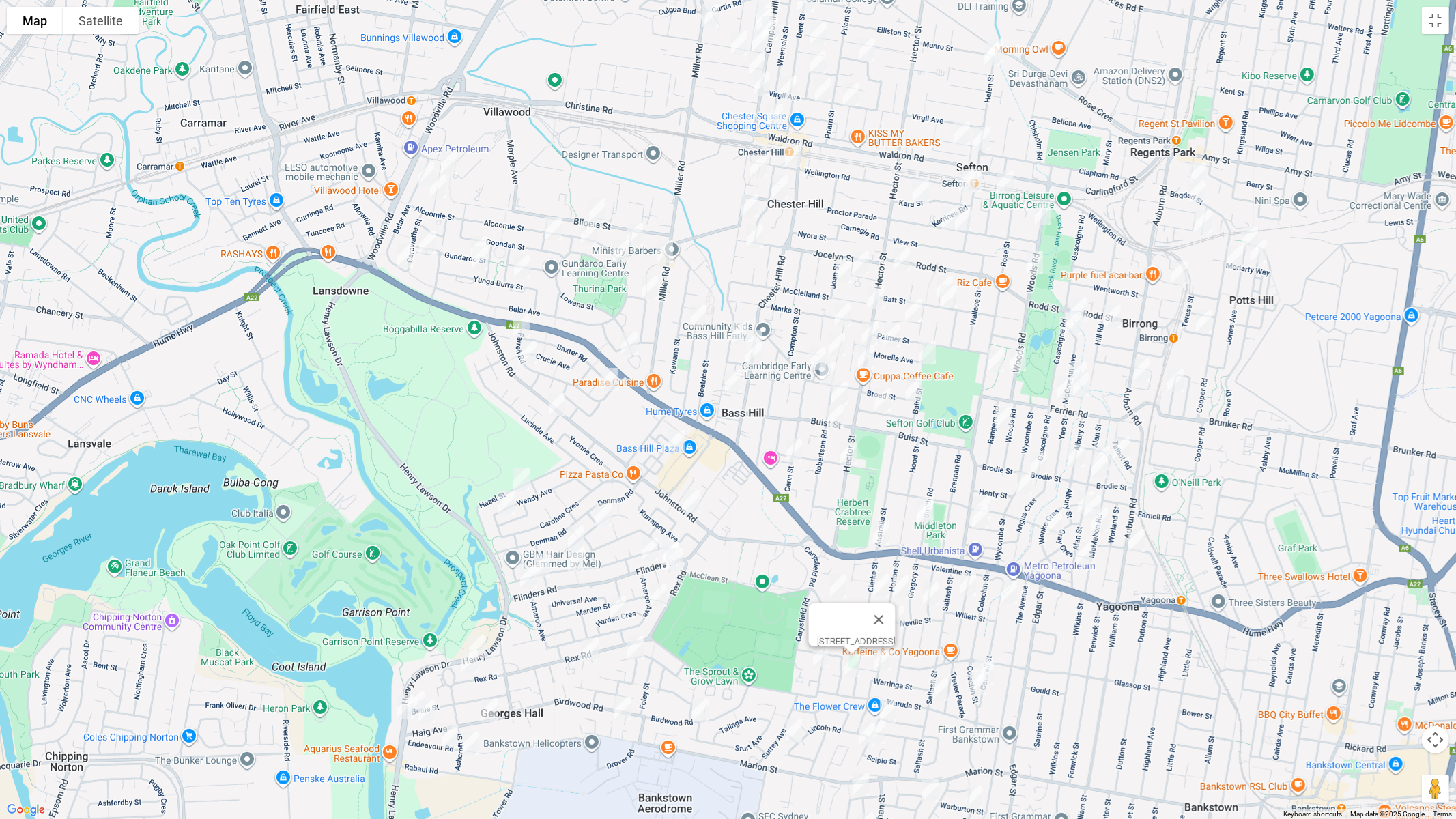
click at [973, 650] on div "25 Leighdon Street, BASS HILL NSW 2197" at bounding box center [728, 409] width 1456 height 819
click at [980, 653] on img "57 Colechin Street, YAGOONA NSW 2199" at bounding box center [983, 670] width 27 height 34
click at [992, 669] on img "2/59 Colechin Street, YAGOONA NSW 2199" at bounding box center [985, 673] width 27 height 34
click at [975, 691] on img "64 Colechin Street, YAGOONA NSW 2199" at bounding box center [978, 684] width 27 height 34
click at [939, 691] on img "77 Saltash Street, YAGOONA NSW 2199" at bounding box center [940, 690] width 27 height 34
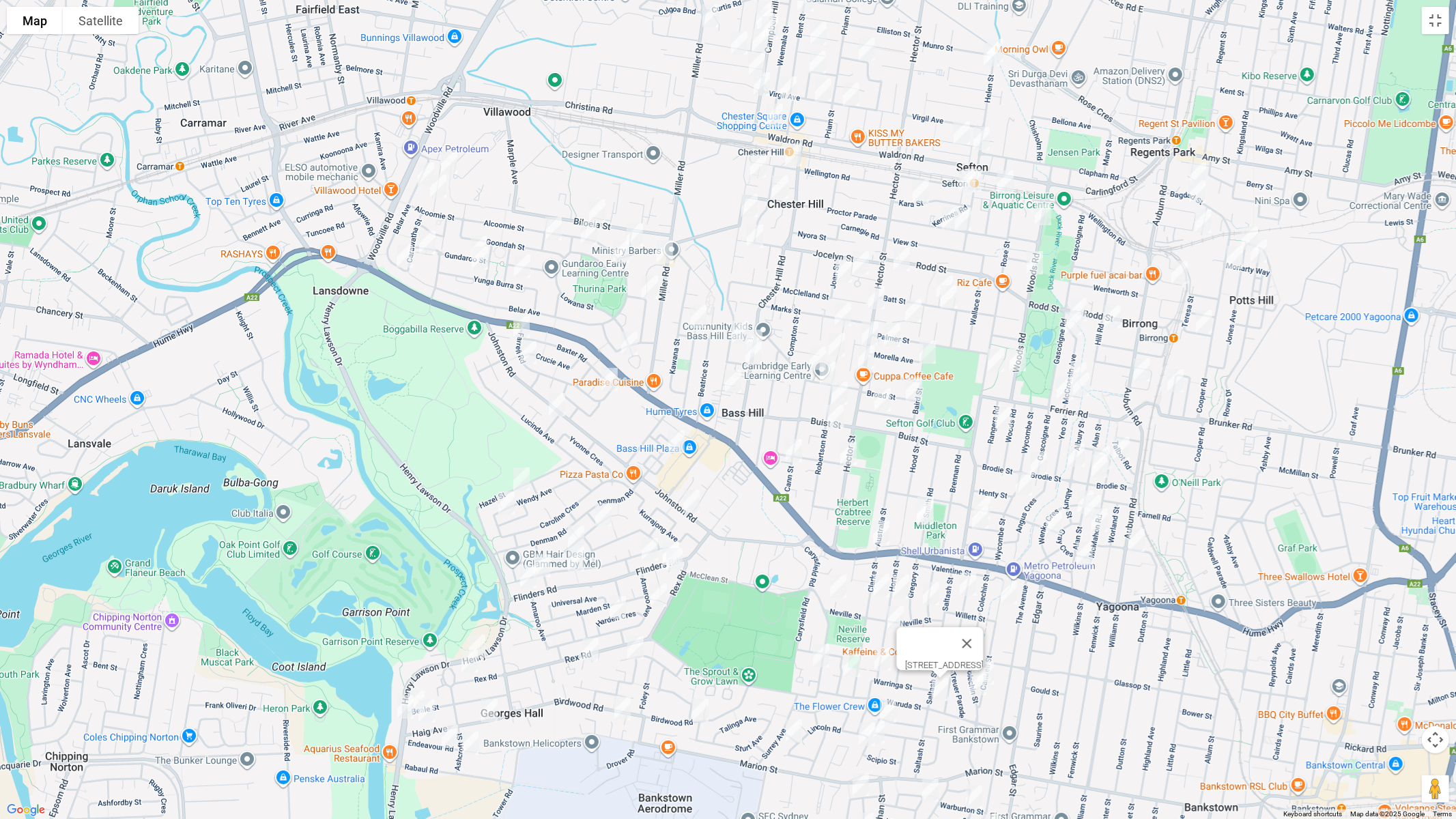
click at [884, 691] on img "25 Warung Street, YAGOONA NSW 2199" at bounding box center [888, 711] width 27 height 34
click at [883, 691] on img "39 Warung Street, YAGOONA NSW 2199" at bounding box center [876, 733] width 27 height 34
click at [864, 691] on img "56 Warung Street, YAGOONA NSW 2199" at bounding box center [866, 734] width 27 height 34
click at [793, 691] on img "3 Lincoln Road, GEORGES HALL NSW 2198" at bounding box center [794, 731] width 27 height 34
drag, startPoint x: 1068, startPoint y: 727, endPoint x: 1011, endPoint y: 495, distance: 238.9
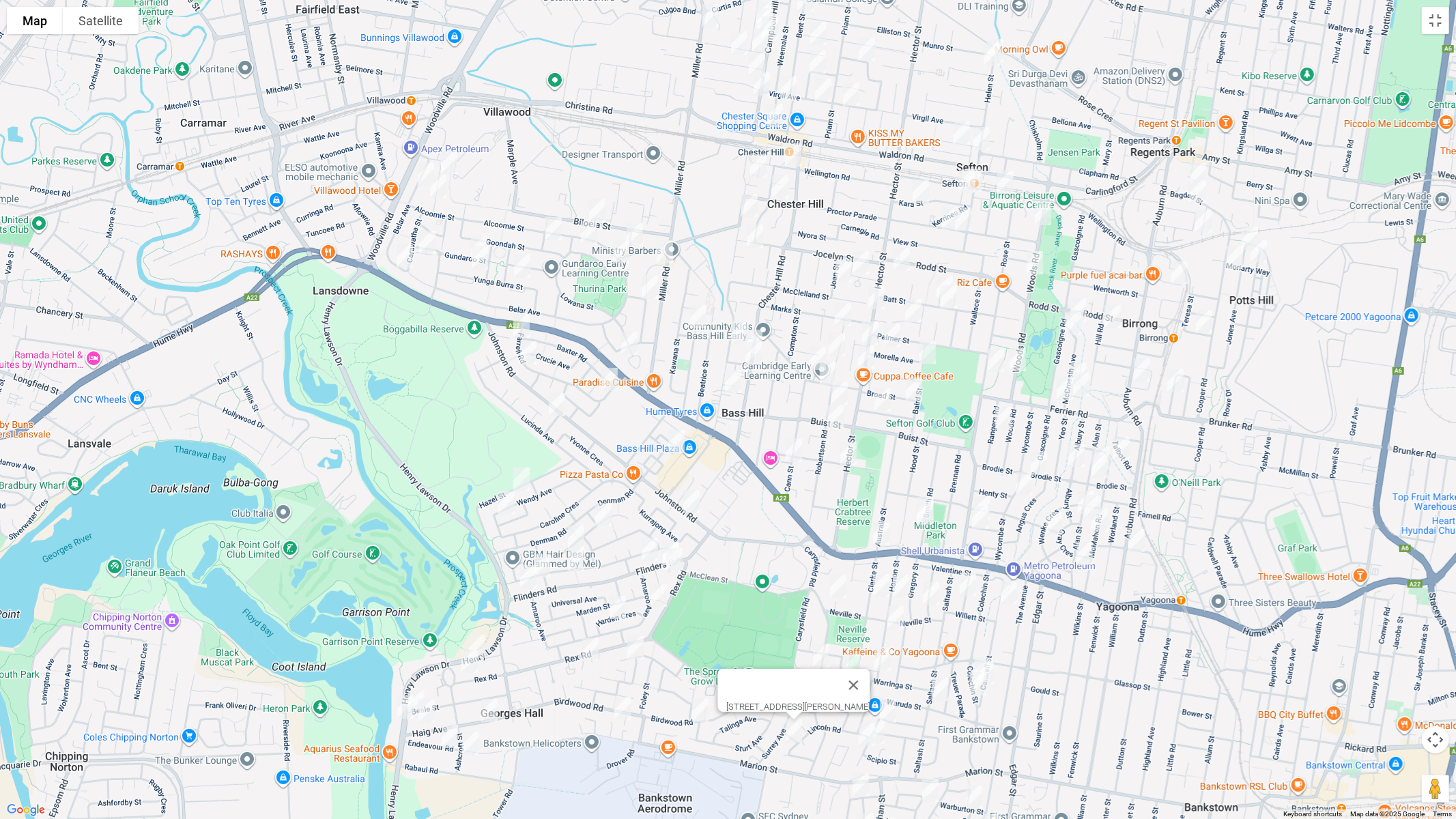
click at [1008, 495] on div "3 Lincoln Road, GEORGES HALL NSW 2198" at bounding box center [728, 409] width 1456 height 819
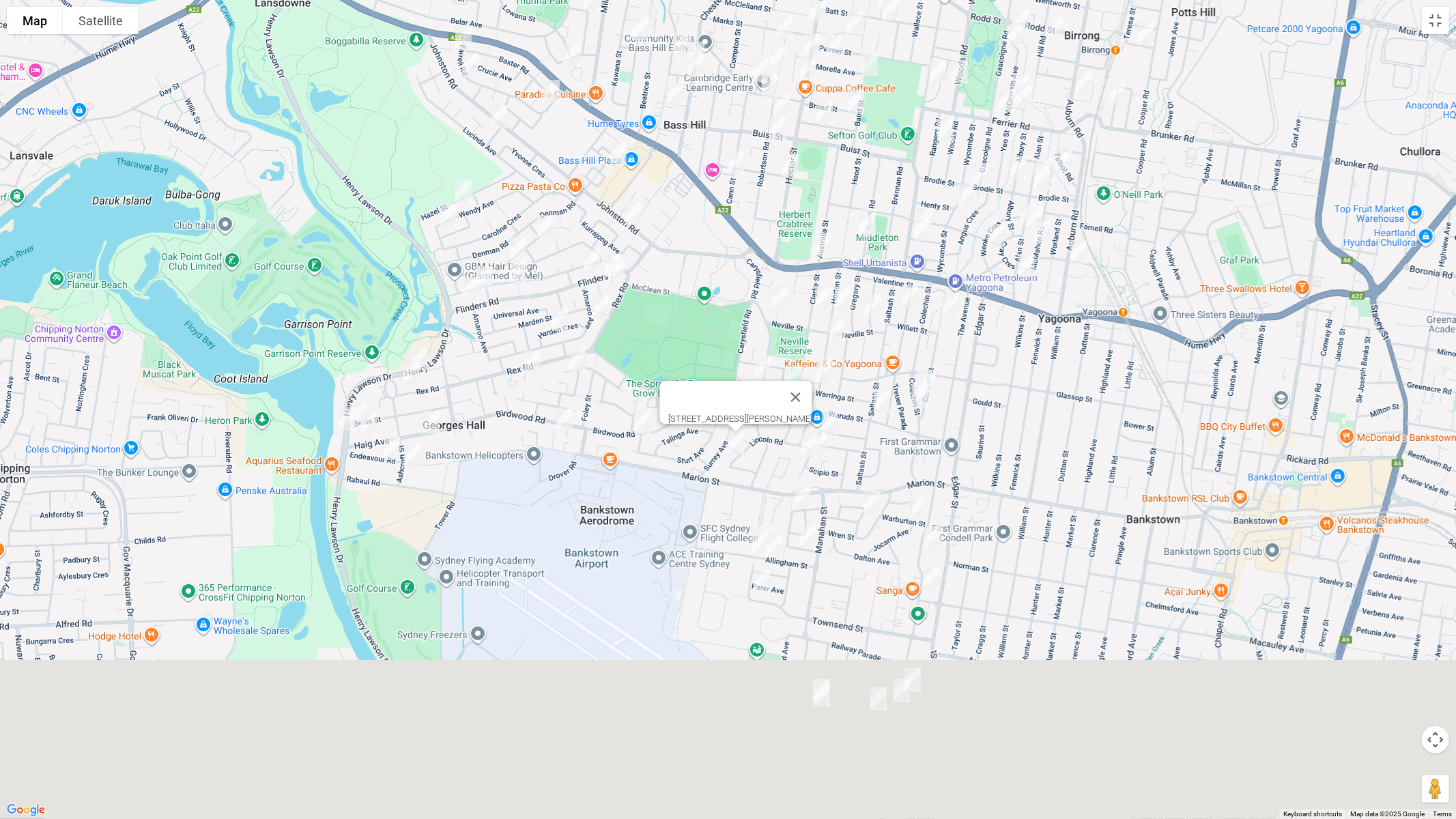
drag, startPoint x: 1078, startPoint y: 598, endPoint x: 1018, endPoint y: 382, distance: 224.2
click at [1036, 353] on div "3 Lincoln Road, GEORGES HALL NSW 2198" at bounding box center [728, 409] width 1456 height 819
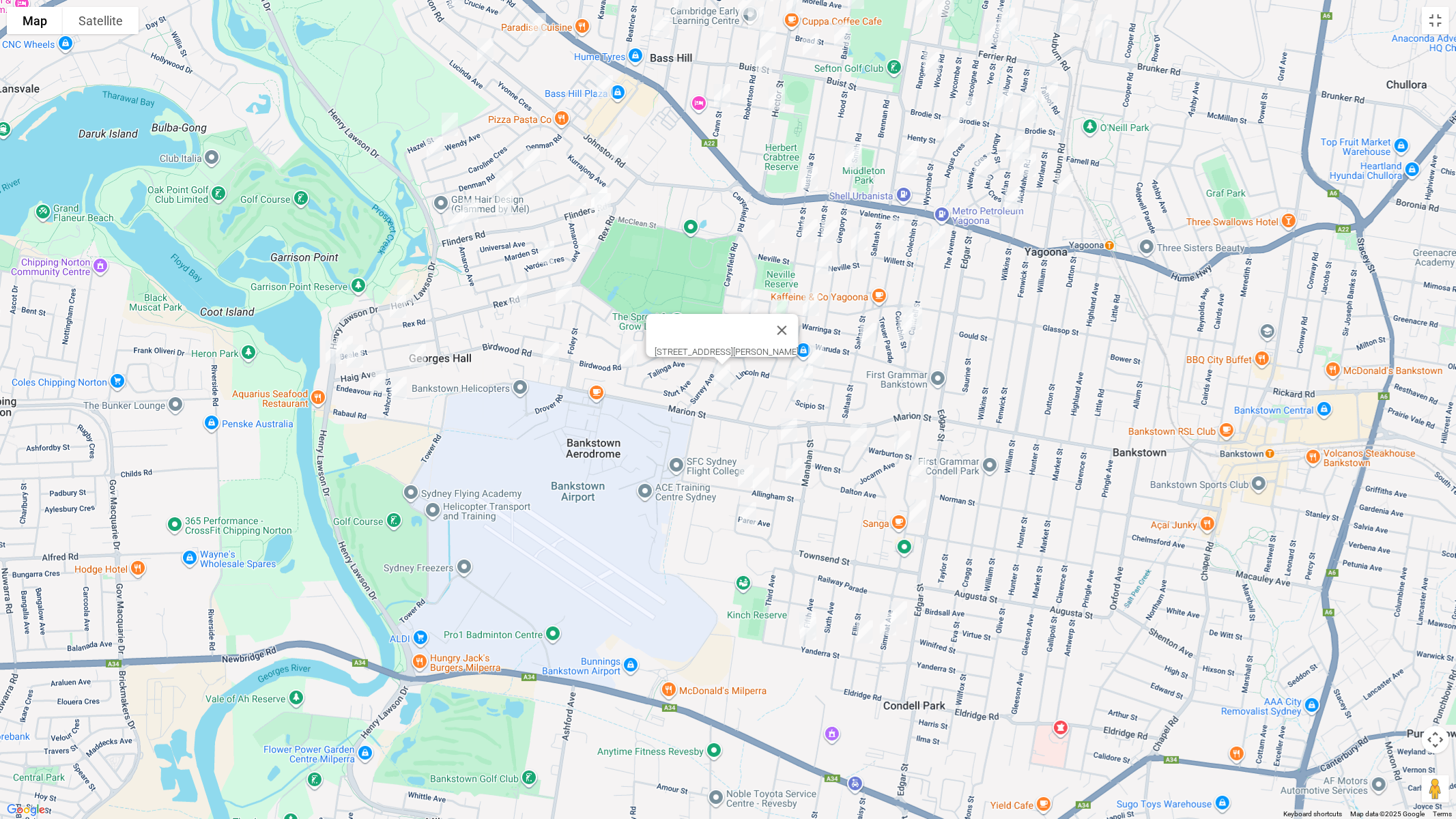
click at [785, 425] on img "34 Higgins Street, CONDELL PARK NSW 2200" at bounding box center [789, 430] width 27 height 34
click at [861, 433] on img "42 Allison Avenue, CONDELL PARK NSW 2200" at bounding box center [858, 436] width 27 height 34
click at [898, 440] on img "1 Jocarm Avenue, CONDELL PARK NSW 2200" at bounding box center [902, 443] width 27 height 34
click at [921, 472] on img "15 Simmat Avenue, CONDELL PARK NSW 2200" at bounding box center [919, 471] width 27 height 34
click at [794, 474] on img "11 Higgins Street, CONDELL PARK NSW 2200" at bounding box center [794, 470] width 27 height 34
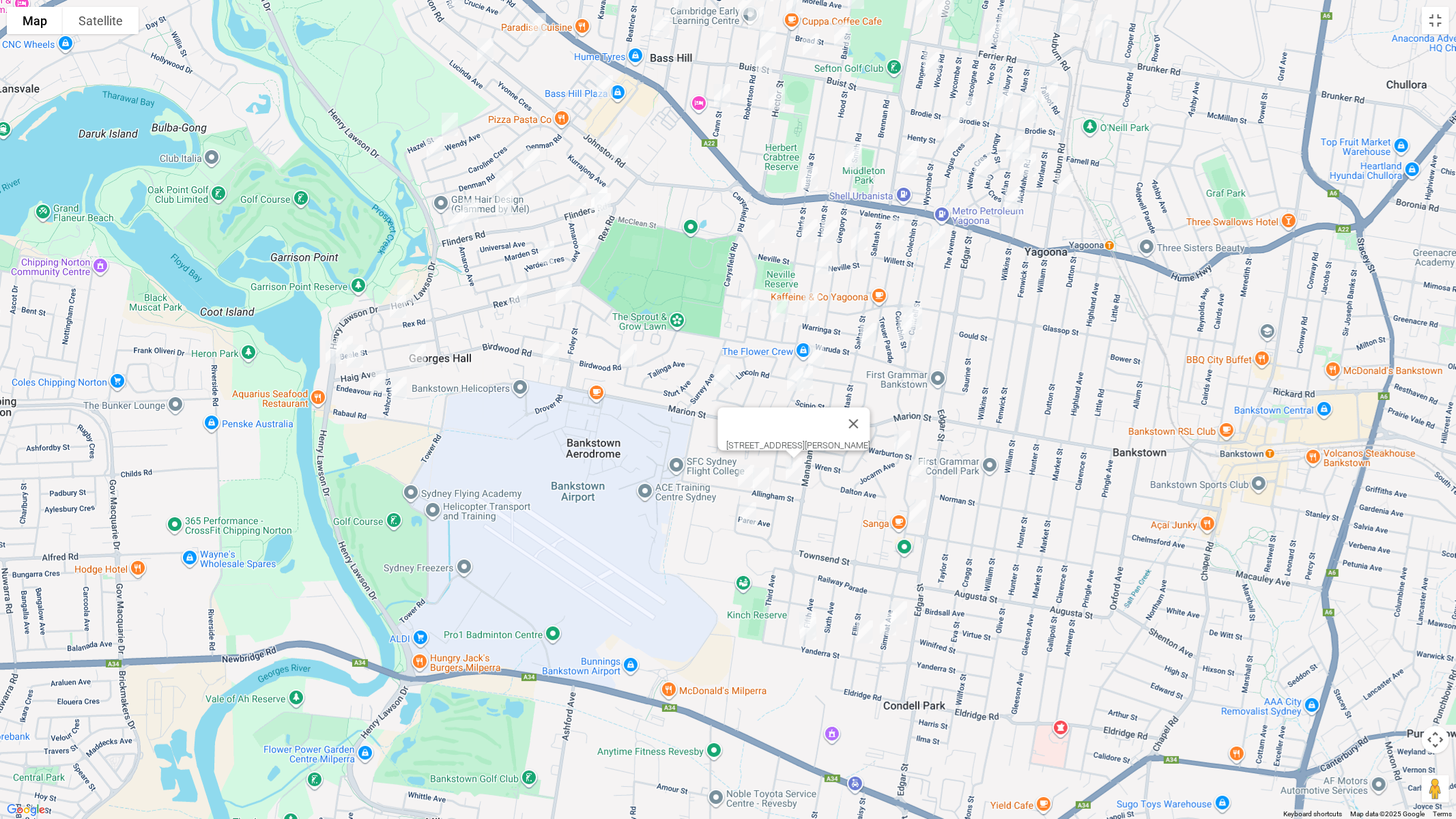
drag, startPoint x: 765, startPoint y: 485, endPoint x: 751, endPoint y: 486, distance: 14.0
click at [764, 485] on img "30 Allingham Street, CONDELL PARK NSW 2200" at bounding box center [761, 480] width 27 height 34
click at [737, 478] on img "38 Allingham Street, CONDELL PARK NSW 2200" at bounding box center [746, 477] width 27 height 34
click at [748, 515] on img "78 Townsend Street, CONDELL PARK NSW 2200" at bounding box center [748, 514] width 27 height 34
click at [919, 503] on img "41 Simmat Avenue, CONDELL PARK NSW 2200" at bounding box center [918, 512] width 27 height 34
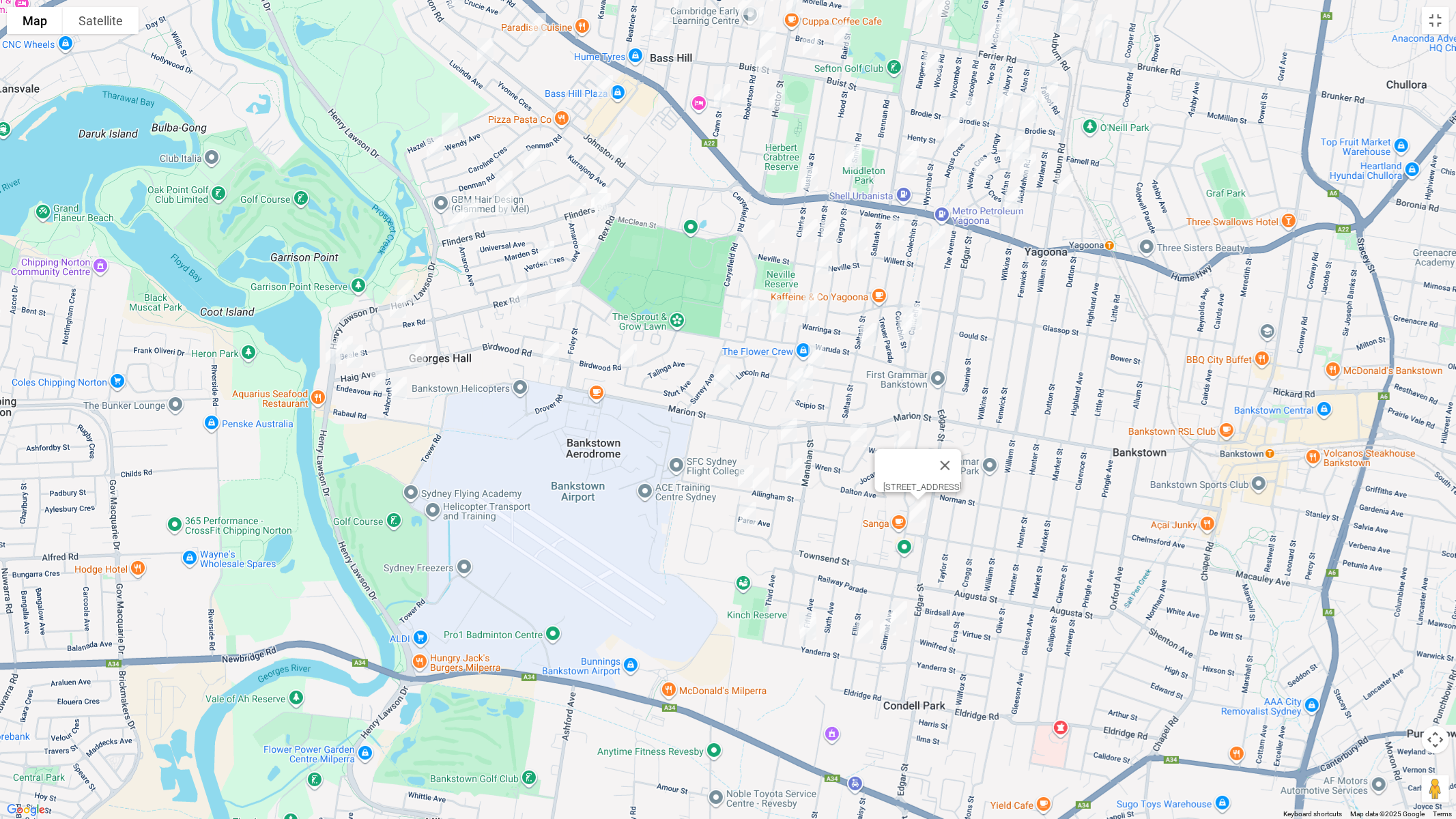
click at [904, 604] on img "105B Simmat Avenue, CONDELL PARK NSW 2200" at bounding box center [899, 613] width 27 height 34
click at [890, 634] on img "94 Simmat Avenue, CONDELL PARK NSW 2200" at bounding box center [888, 624] width 27 height 34
drag, startPoint x: 861, startPoint y: 636, endPoint x: 838, endPoint y: 645, distance: 24.7
click at [861, 636] on img "35 Ellis Street, CONDELL PARK NSW 2200" at bounding box center [865, 632] width 27 height 34
click at [936, 578] on button "Close" at bounding box center [924, 587] width 33 height 33
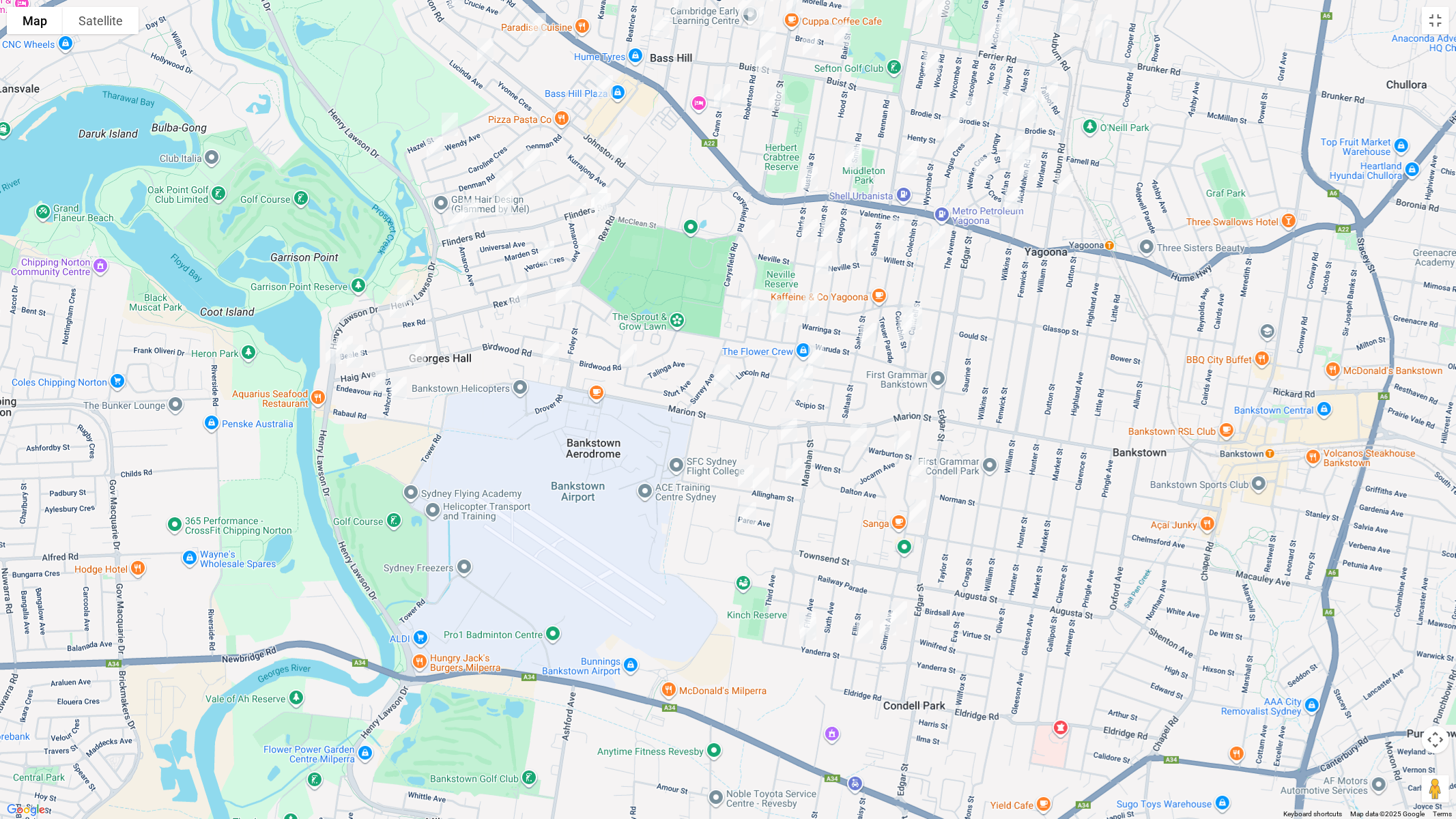
click at [804, 608] on img "40 Fifth Avenue, CONDELL PARK NSW 2200" at bounding box center [807, 624] width 27 height 34
drag, startPoint x: 810, startPoint y: 630, endPoint x: 809, endPoint y: 638, distance: 8.1
click at [809, 630] on img "98 Yanderra Street, CONDELL PARK NSW 2200" at bounding box center [808, 629] width 27 height 34
click at [1438, 25] on button "Toggle fullscreen view" at bounding box center [1435, 20] width 27 height 27
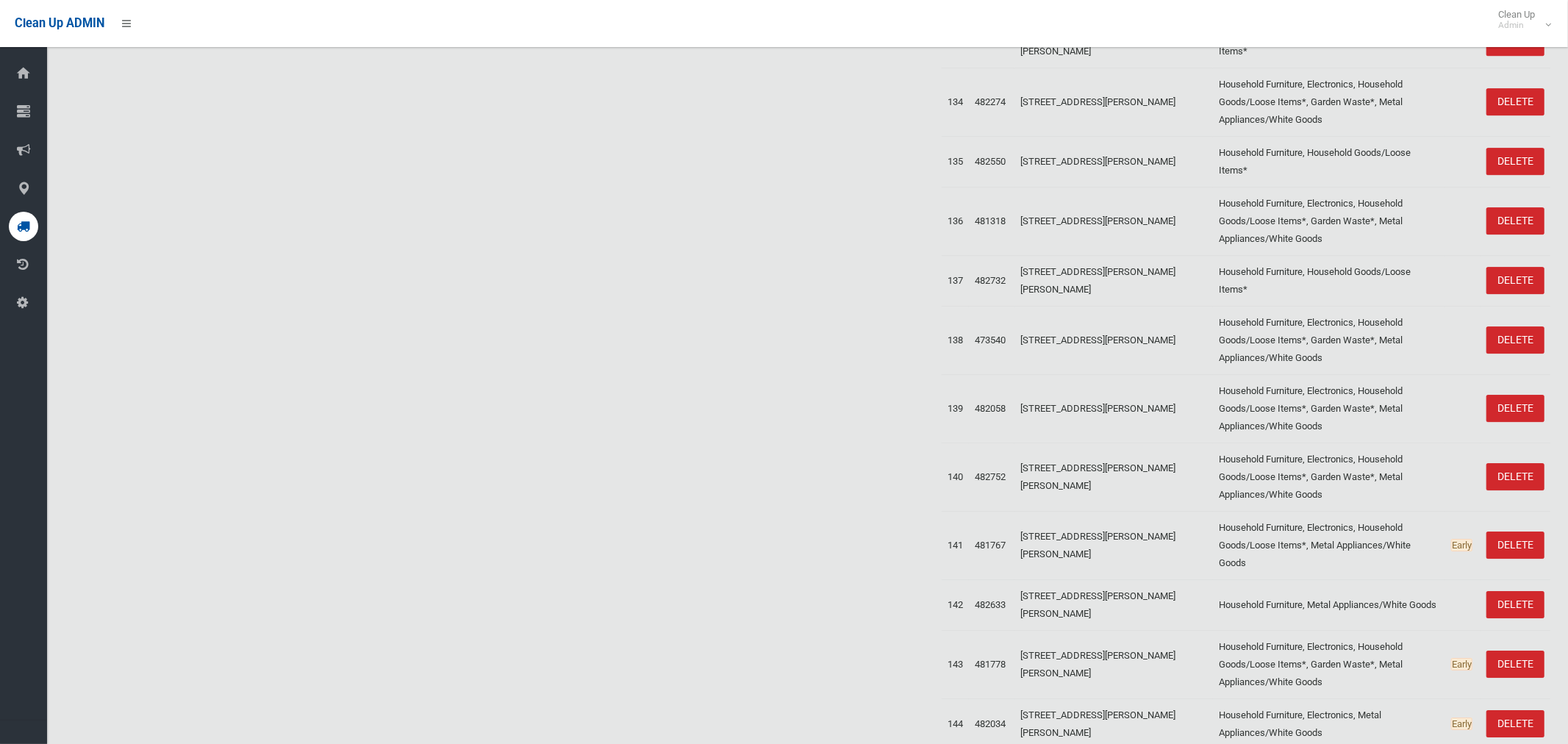
scroll to position [7978, 0]
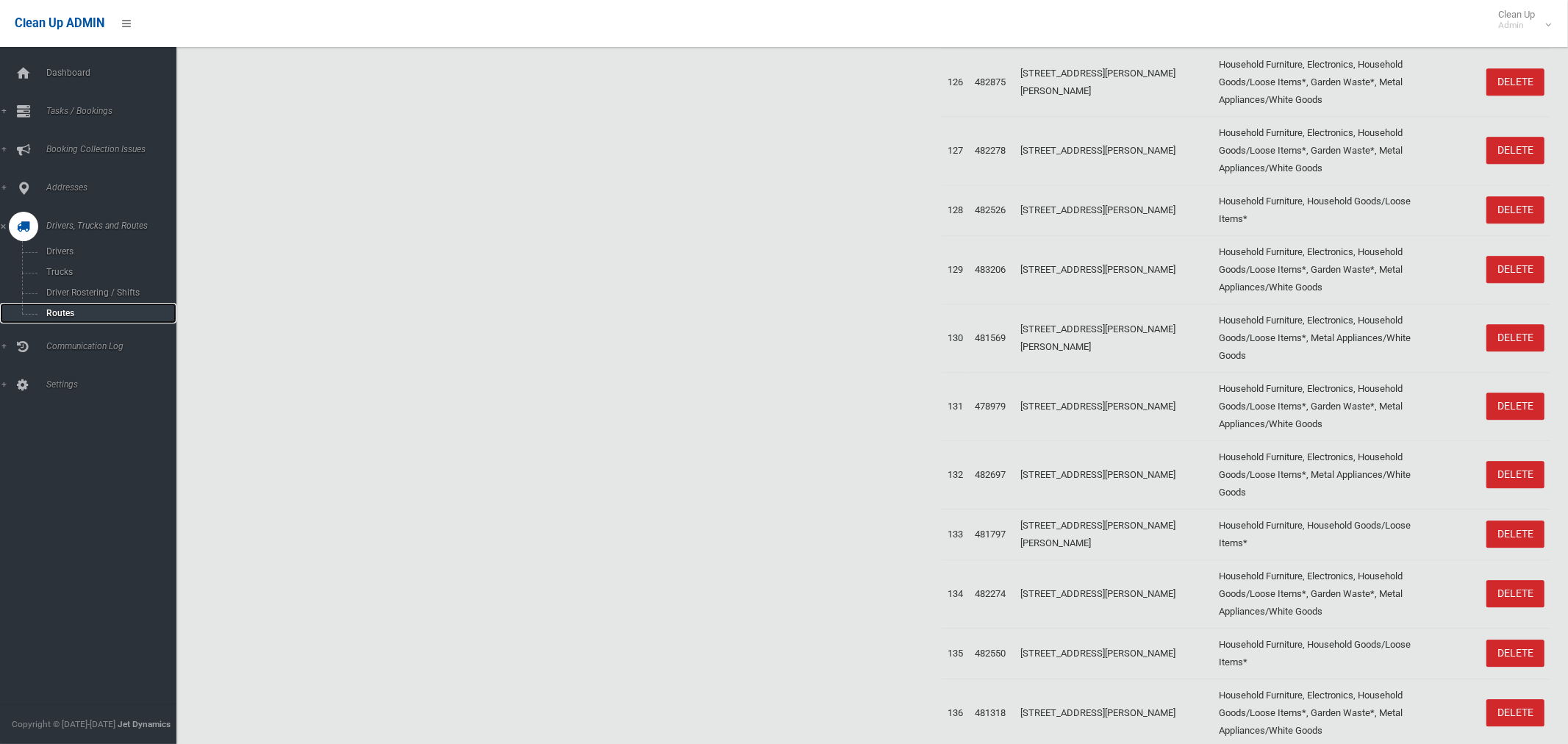
click at [52, 312] on span "Routes" at bounding box center [102, 312] width 122 height 10
click at [75, 295] on span "Driver Rostering / Shifts" at bounding box center [102, 292] width 122 height 10
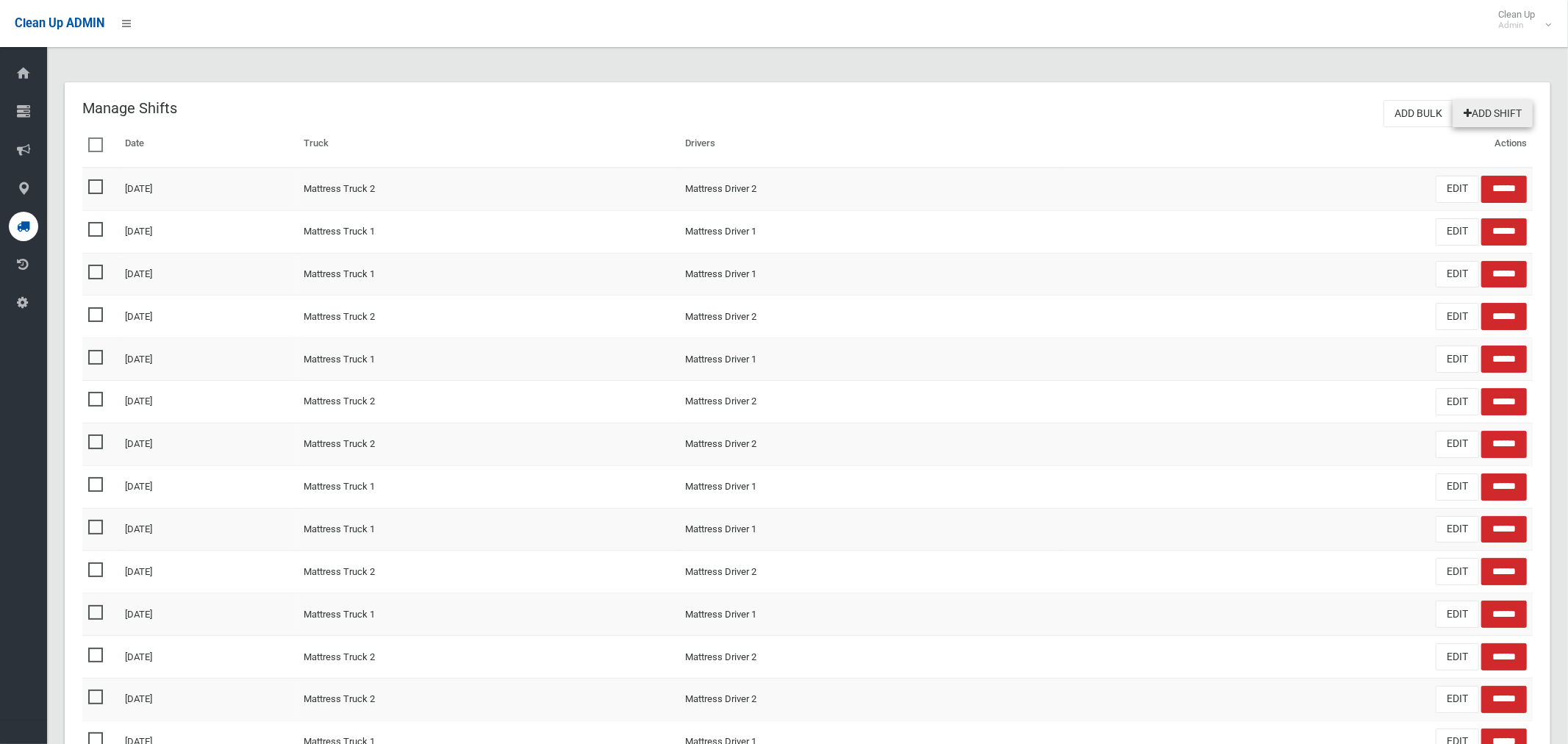
click at [1494, 109] on link "Add Shift" at bounding box center [1493, 113] width 80 height 27
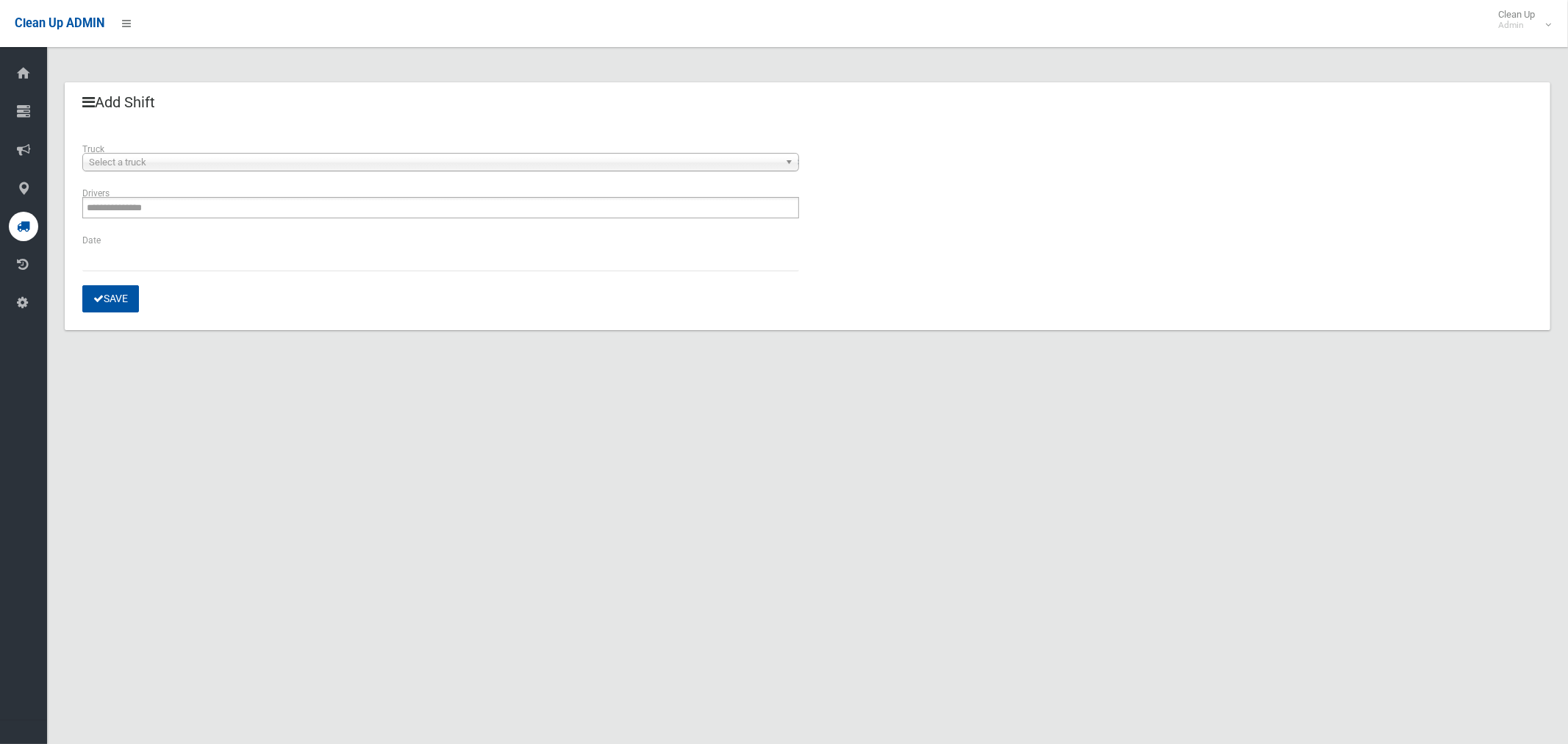
click at [205, 165] on span "Select a truck" at bounding box center [433, 162] width 690 height 18
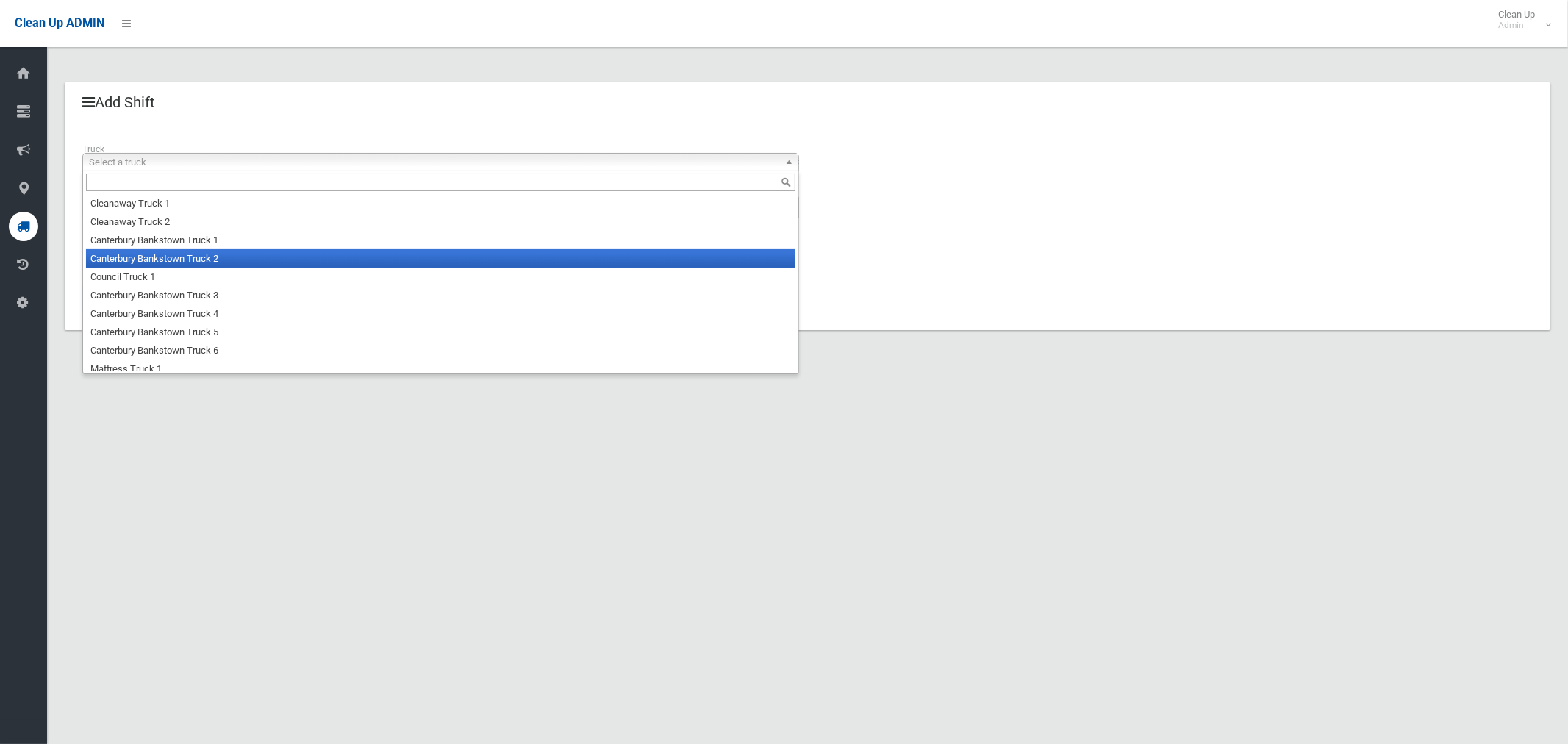
click at [188, 257] on li "Canterbury Bankstown Truck 2" at bounding box center [441, 258] width 709 height 18
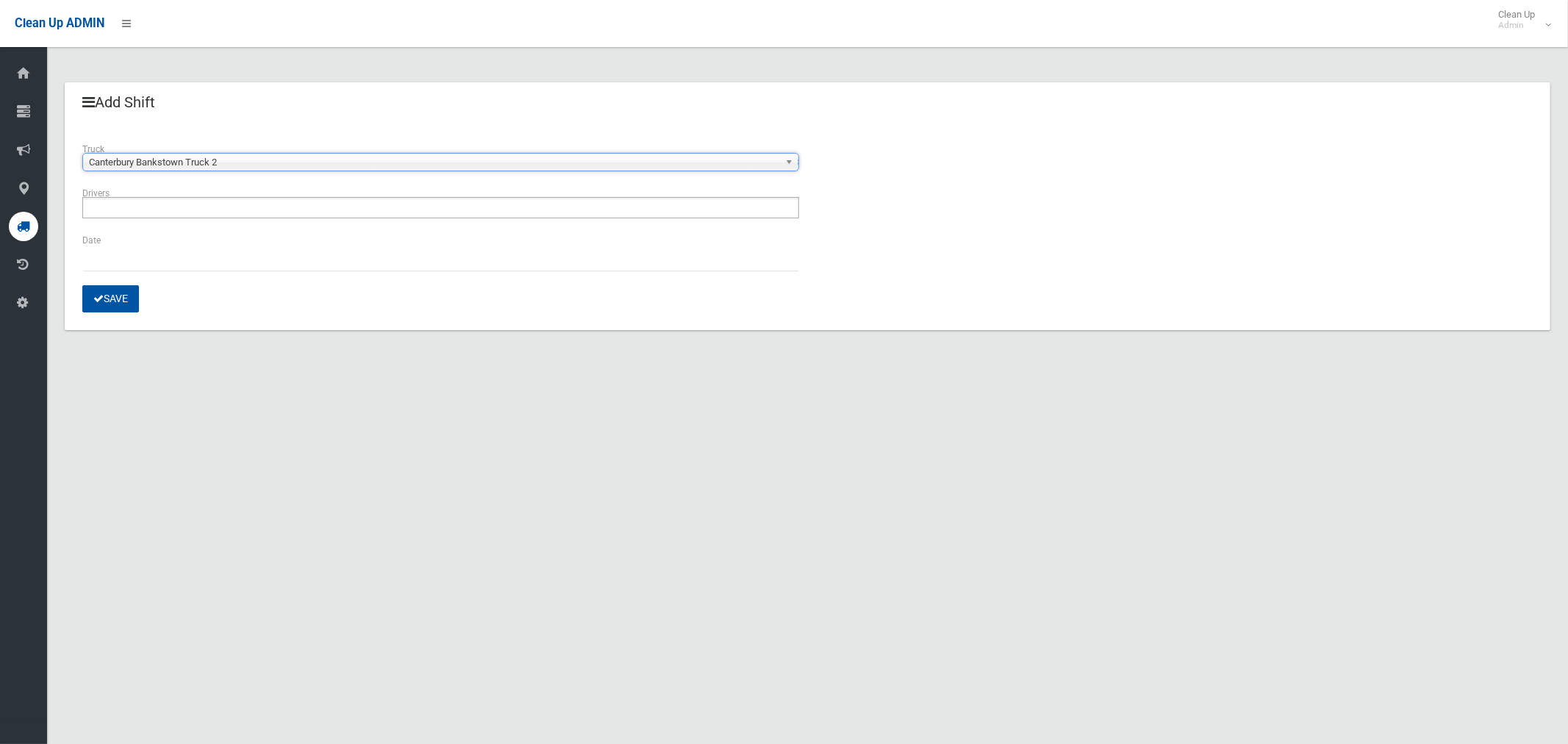
click at [197, 215] on ul at bounding box center [441, 207] width 717 height 22
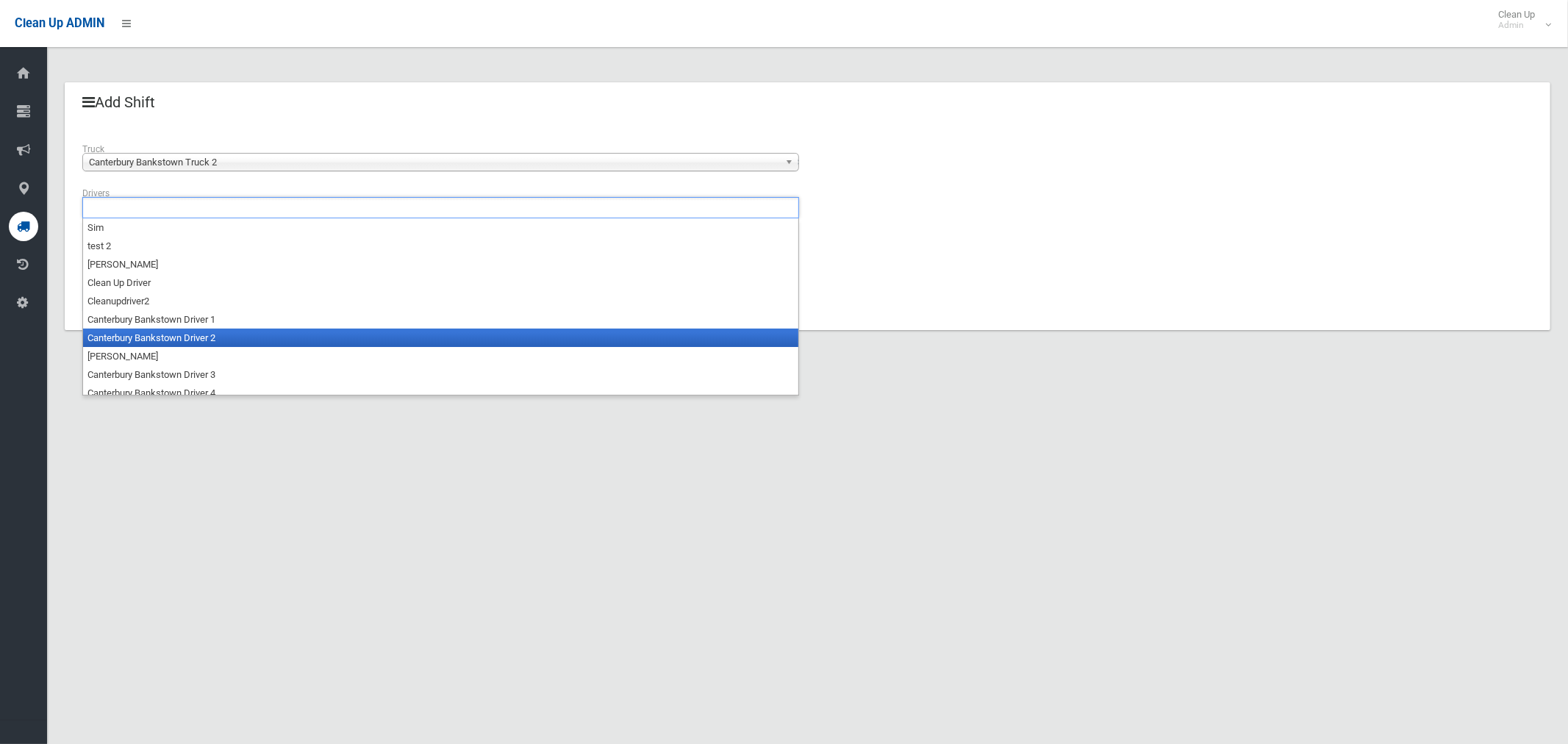
click at [188, 333] on li "Canterbury Bankstown Driver 2" at bounding box center [441, 337] width 716 height 18
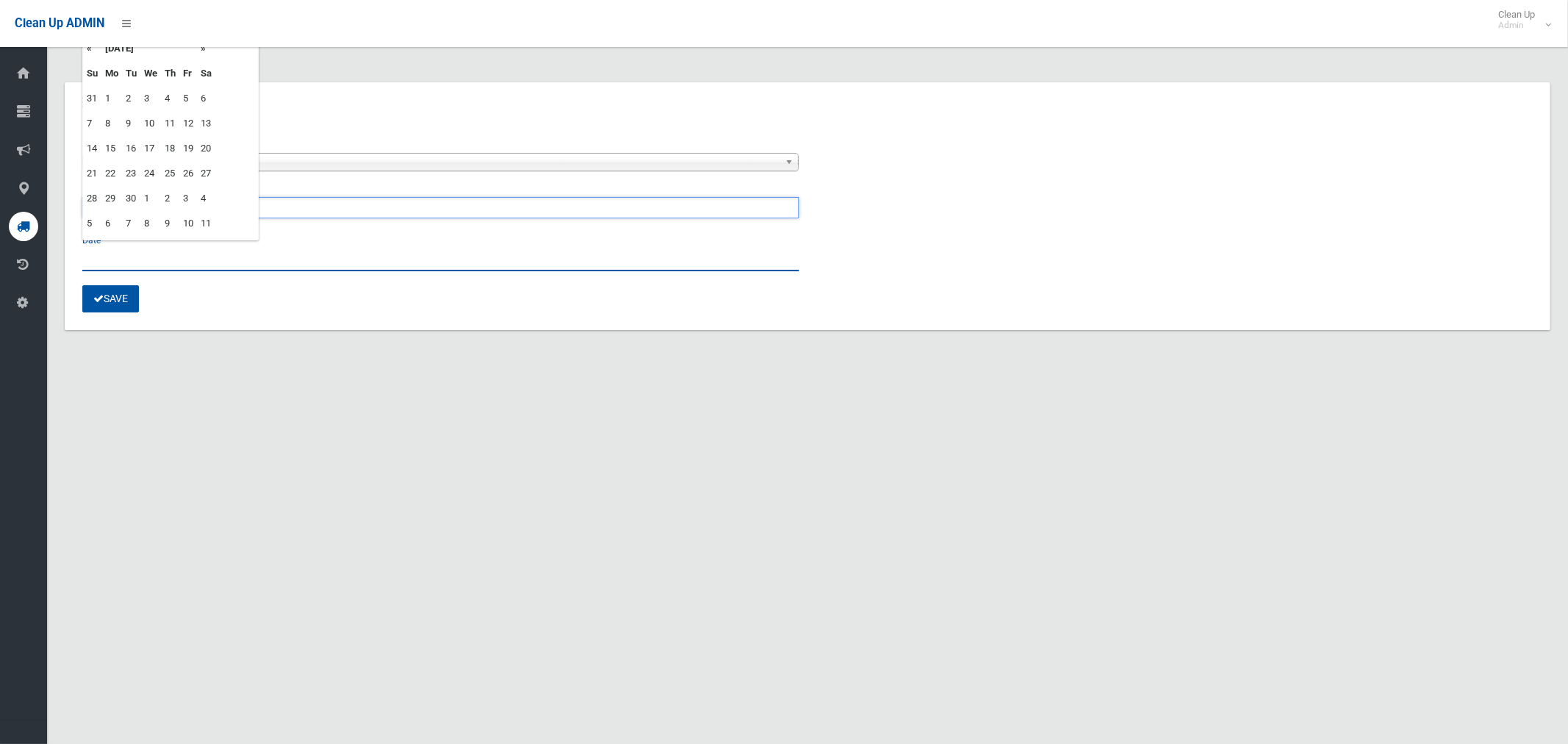
click at [114, 257] on input "text" at bounding box center [441, 257] width 717 height 27
click at [131, 121] on td "9" at bounding box center [131, 123] width 18 height 25
type input "**********"
click at [105, 297] on button "Save" at bounding box center [110, 299] width 57 height 27
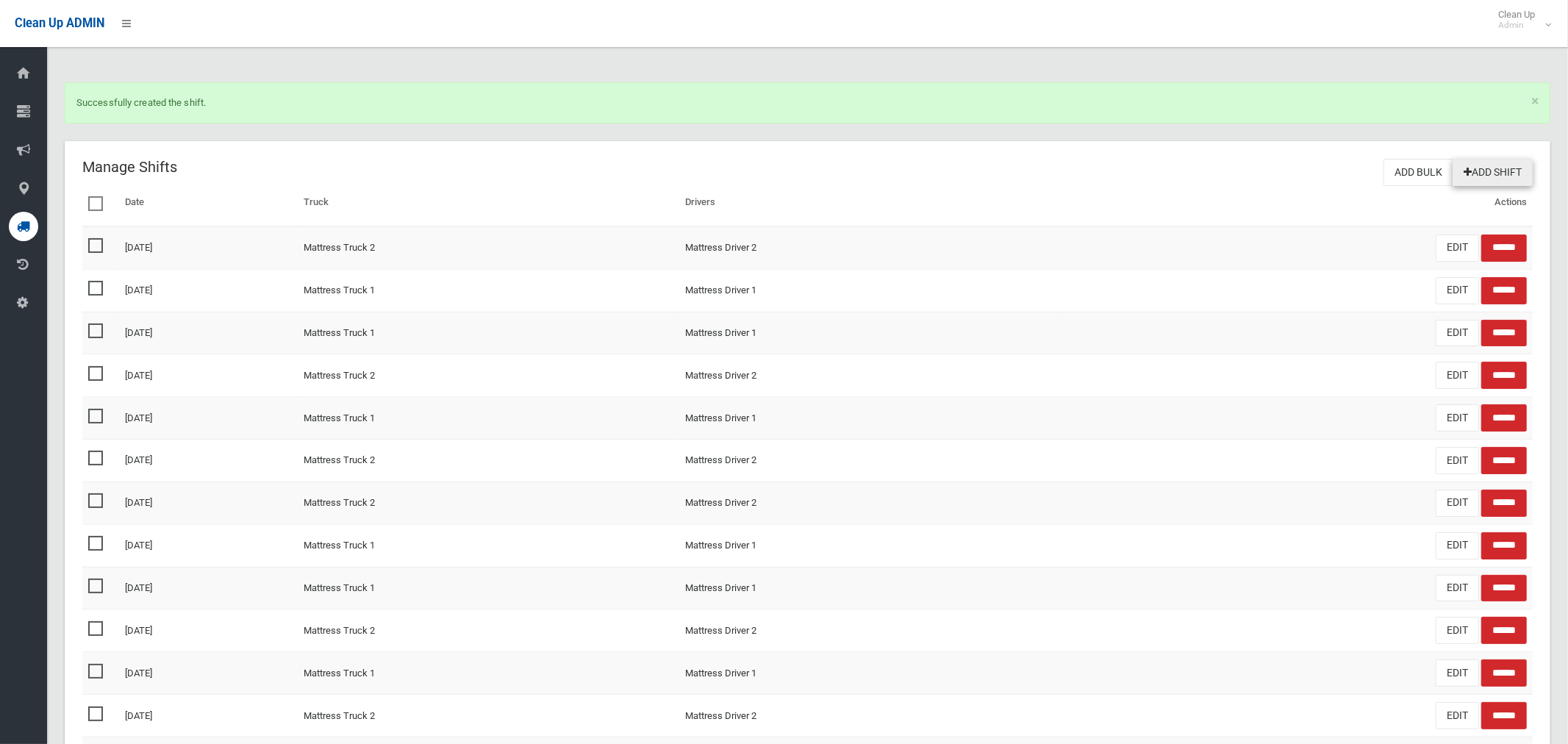
click at [1518, 169] on link "Add Shift" at bounding box center [1493, 173] width 80 height 27
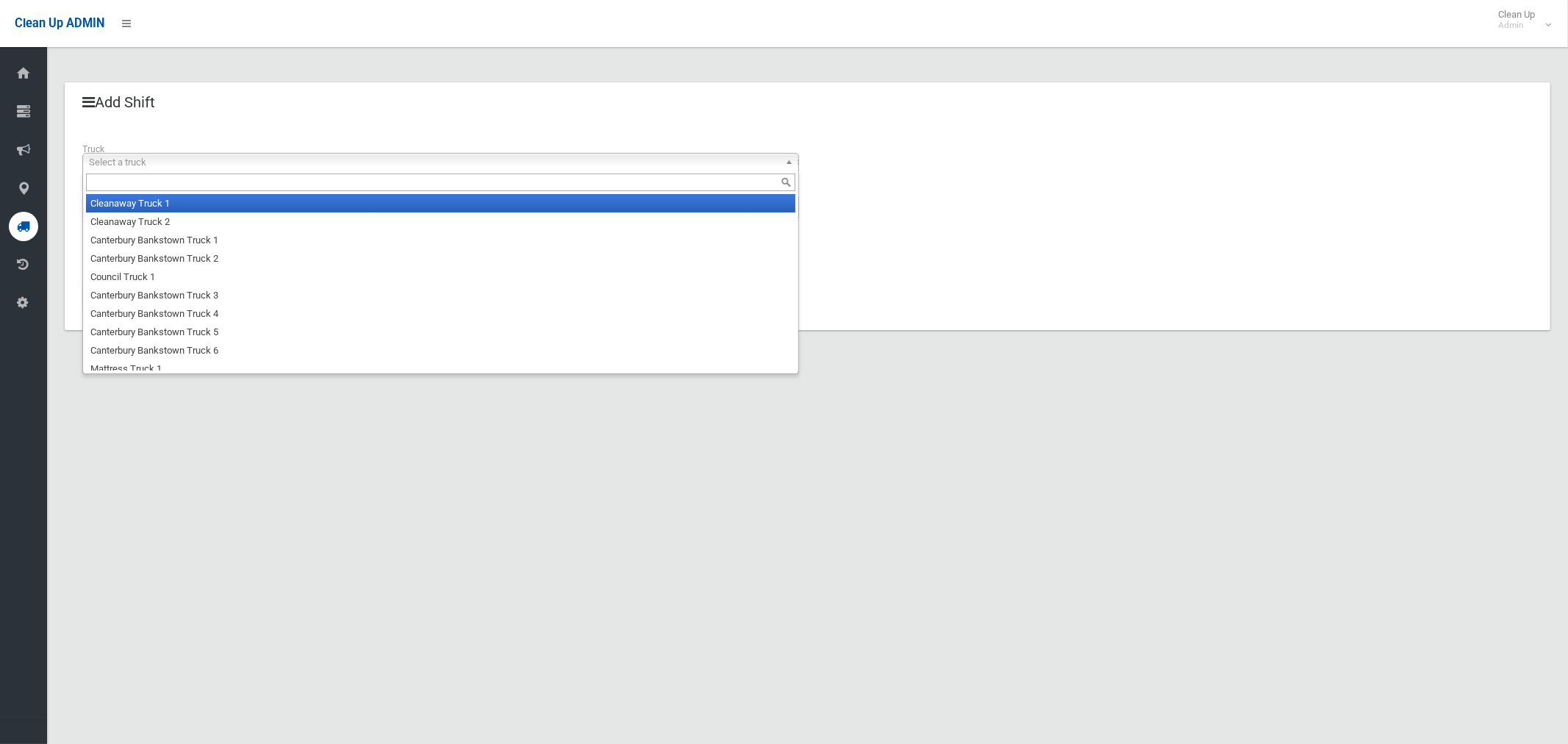
click at [182, 161] on span "Select a truck" at bounding box center [433, 162] width 690 height 18
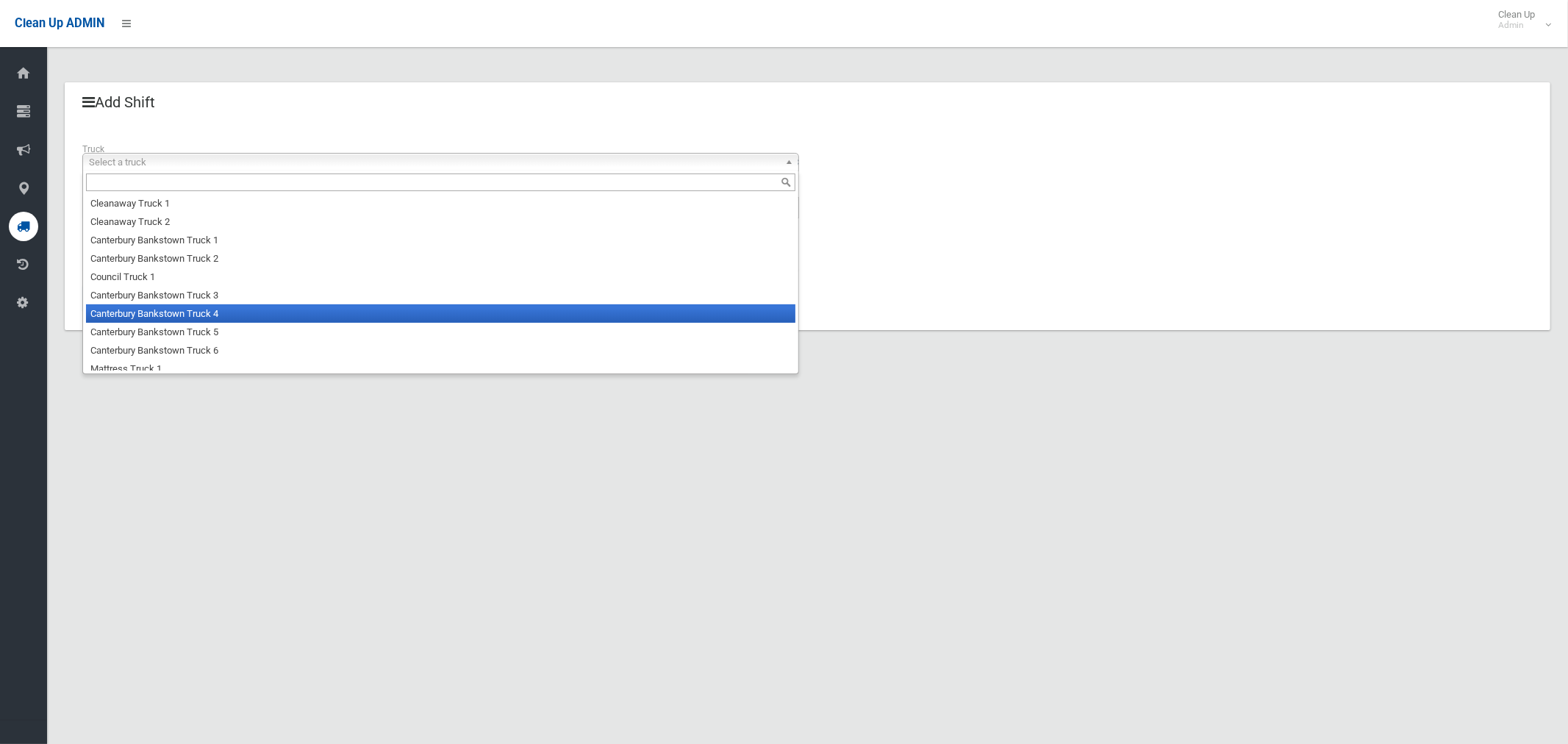
click at [161, 311] on li "Canterbury Bankstown Truck 4" at bounding box center [441, 313] width 709 height 18
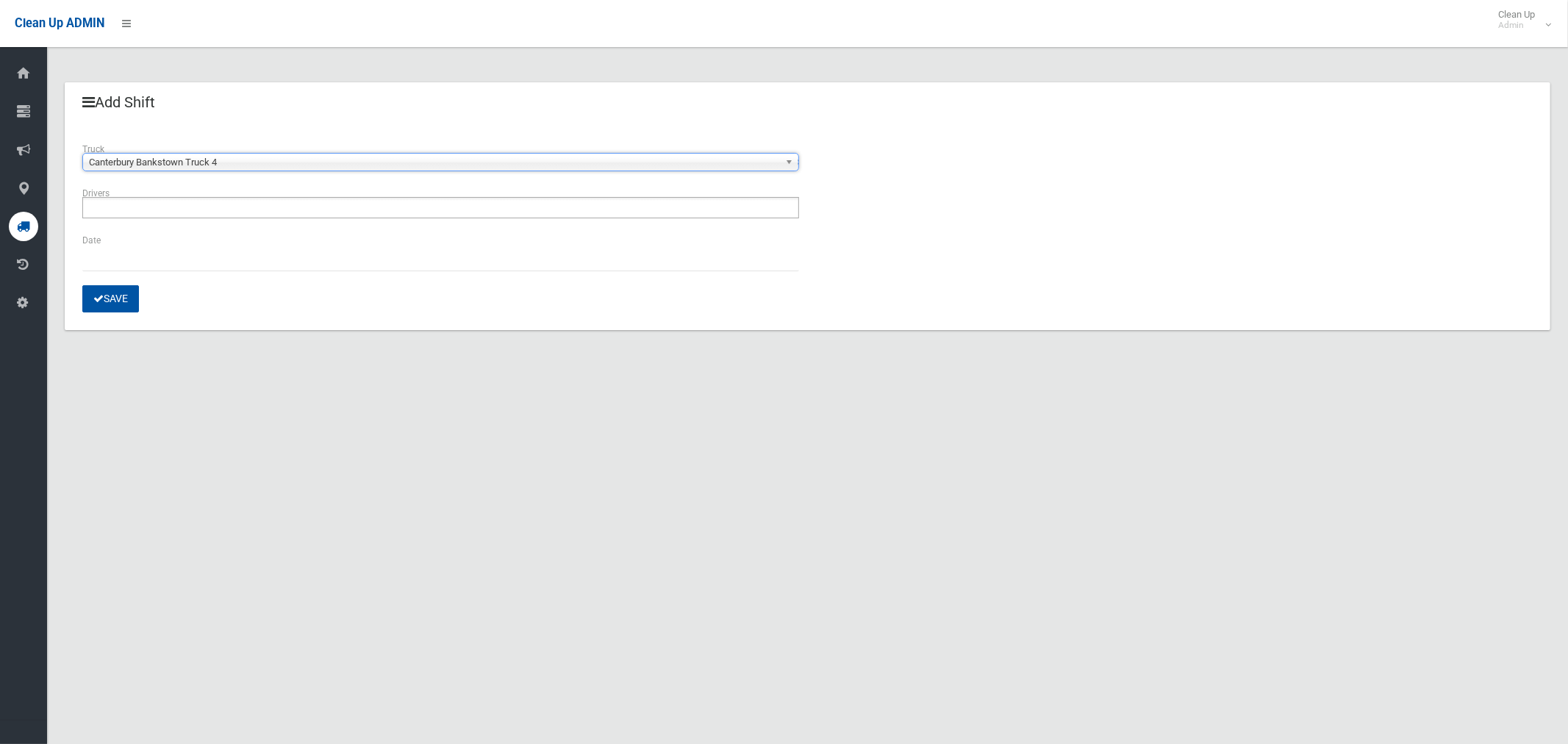
click at [170, 209] on ul at bounding box center [441, 207] width 717 height 22
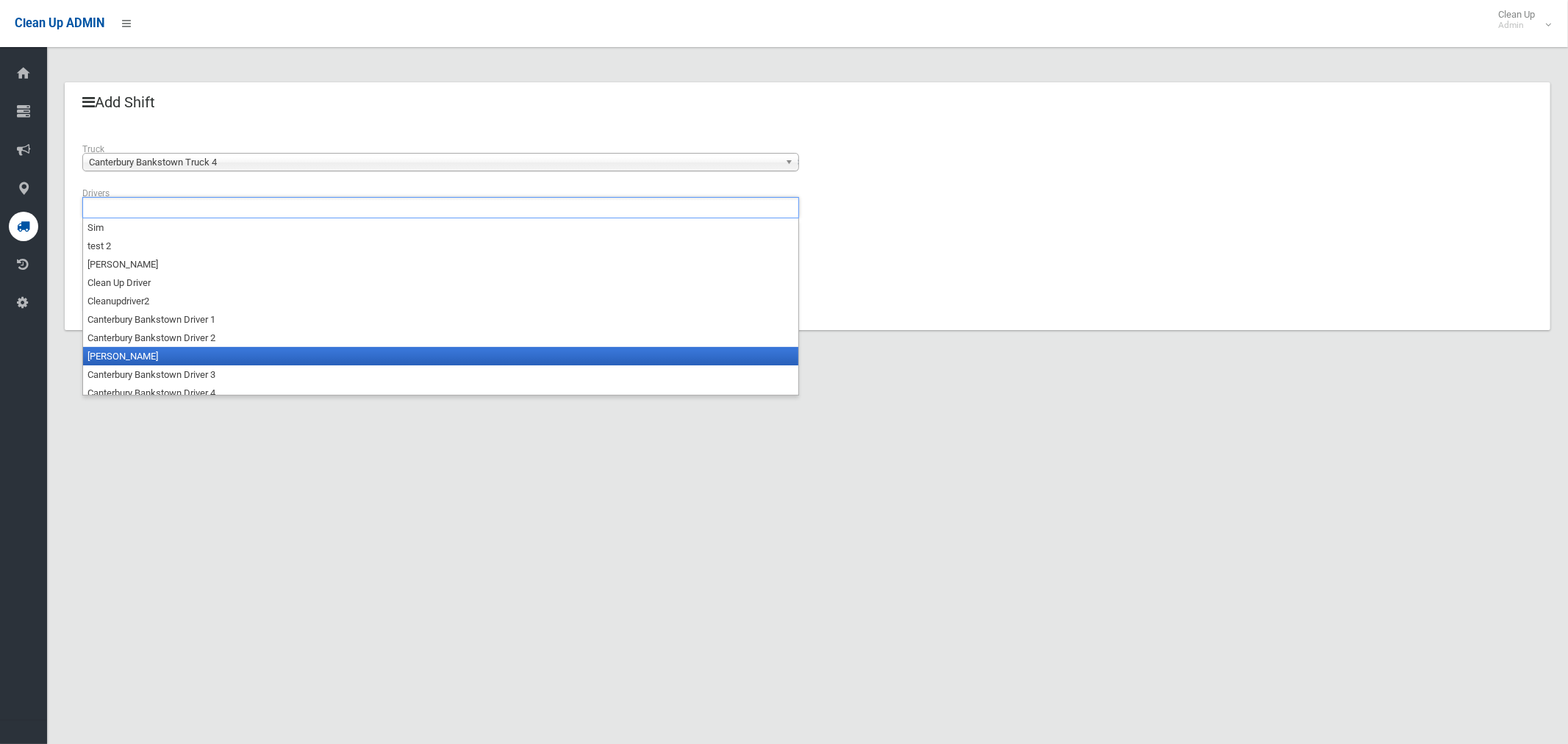
scroll to position [7, 0]
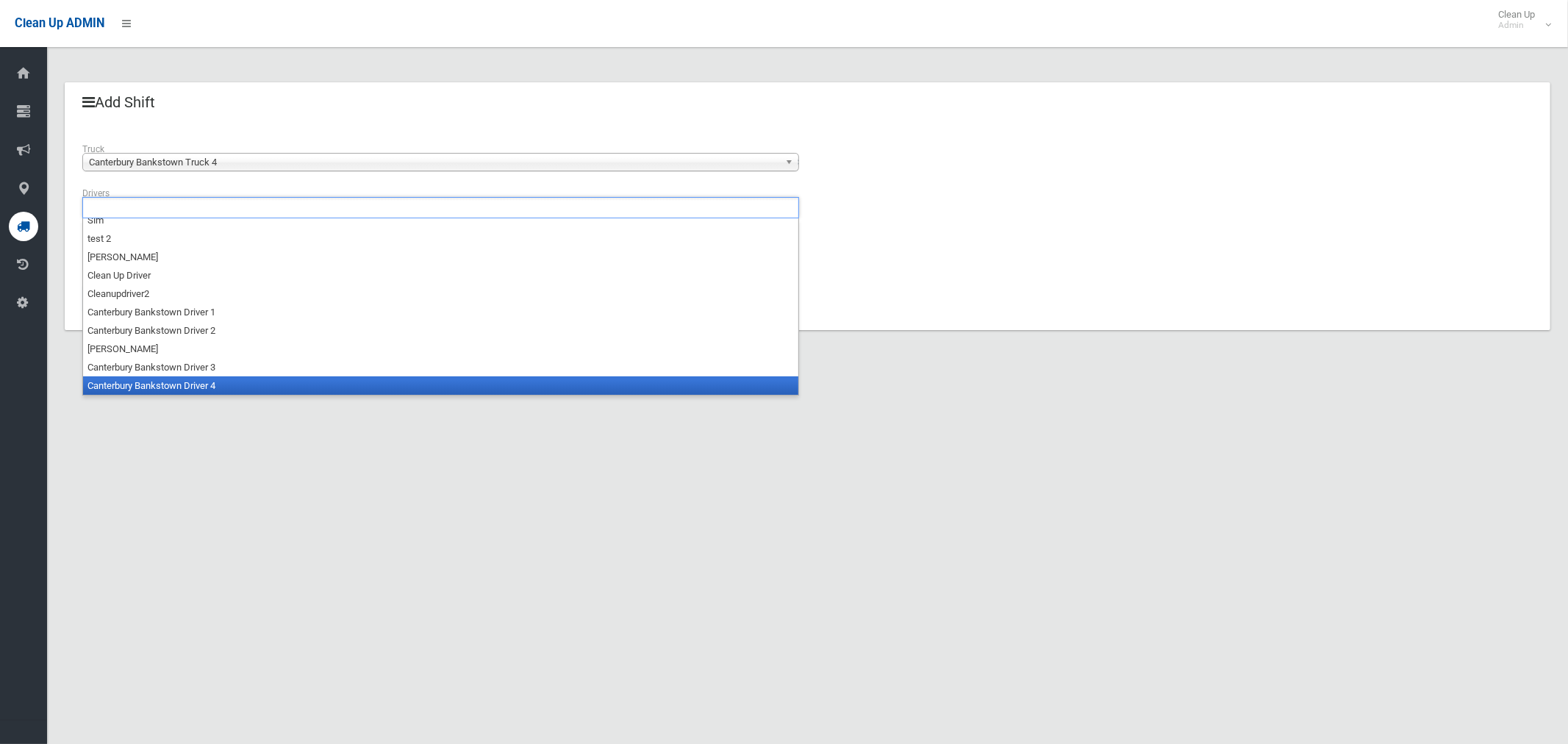
click at [176, 390] on li "Canterbury Bankstown Driver 4" at bounding box center [441, 385] width 716 height 18
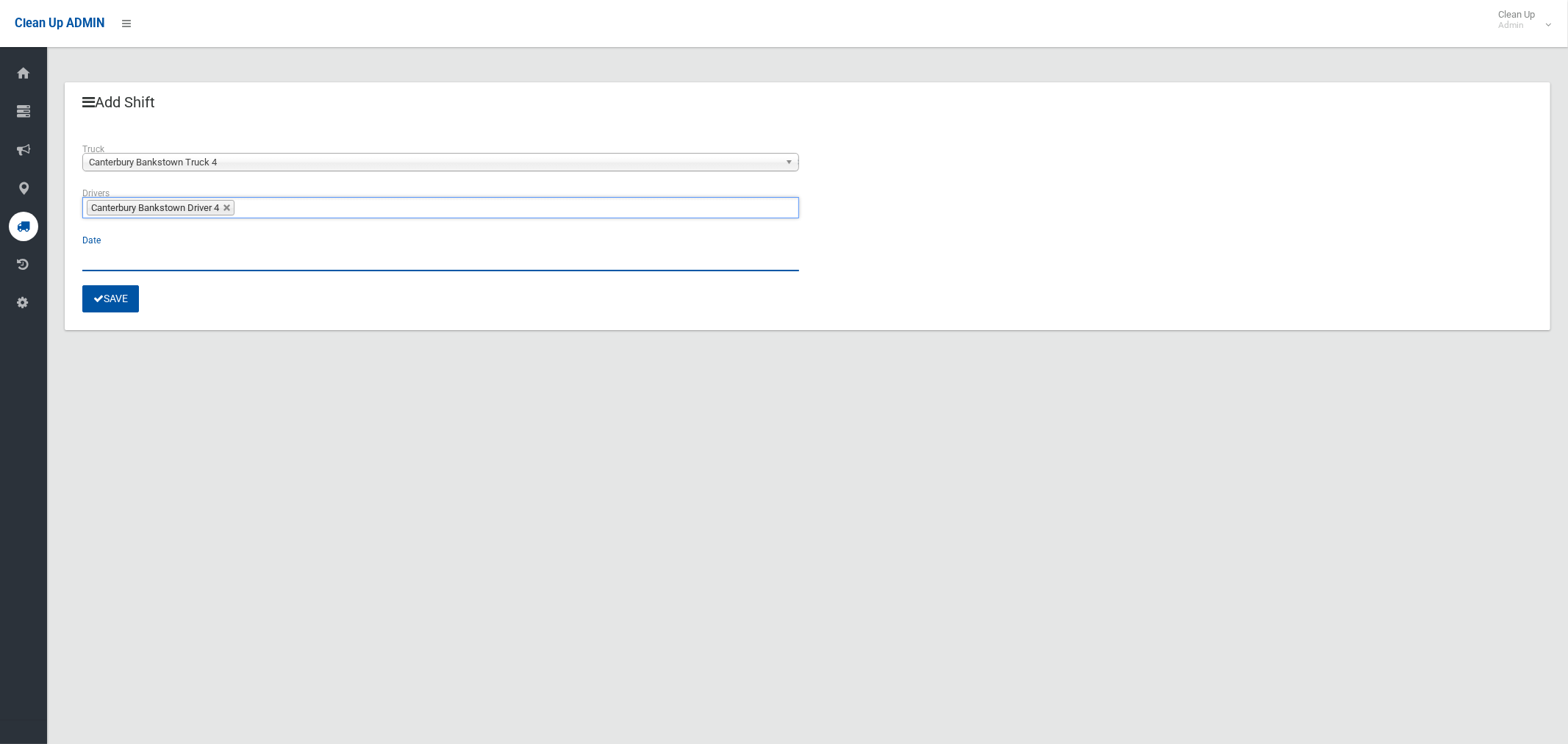
click at [101, 256] on input "text" at bounding box center [441, 257] width 717 height 27
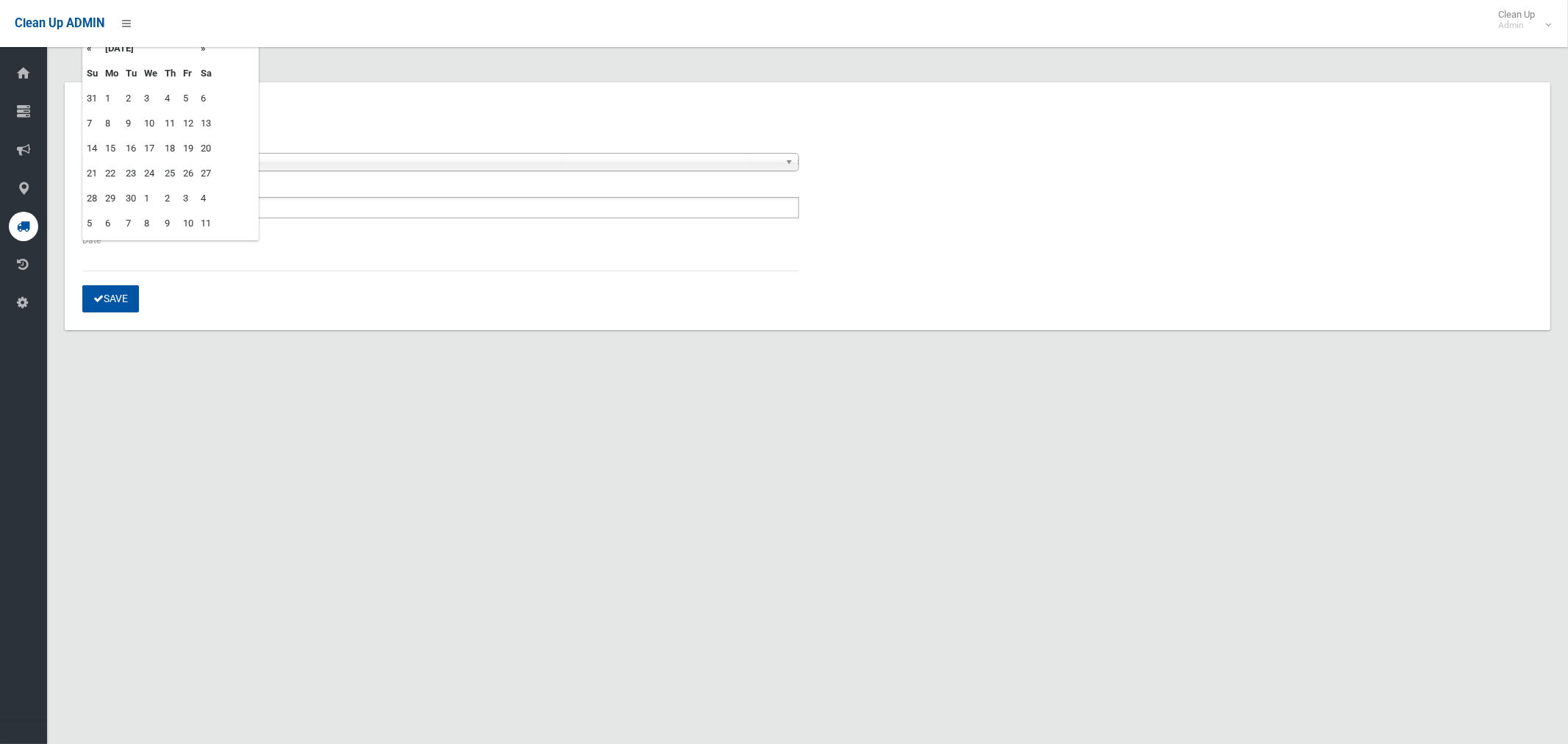
click at [126, 123] on td "9" at bounding box center [131, 123] width 18 height 25
type input "**********"
click at [110, 292] on button "Save" at bounding box center [110, 299] width 57 height 27
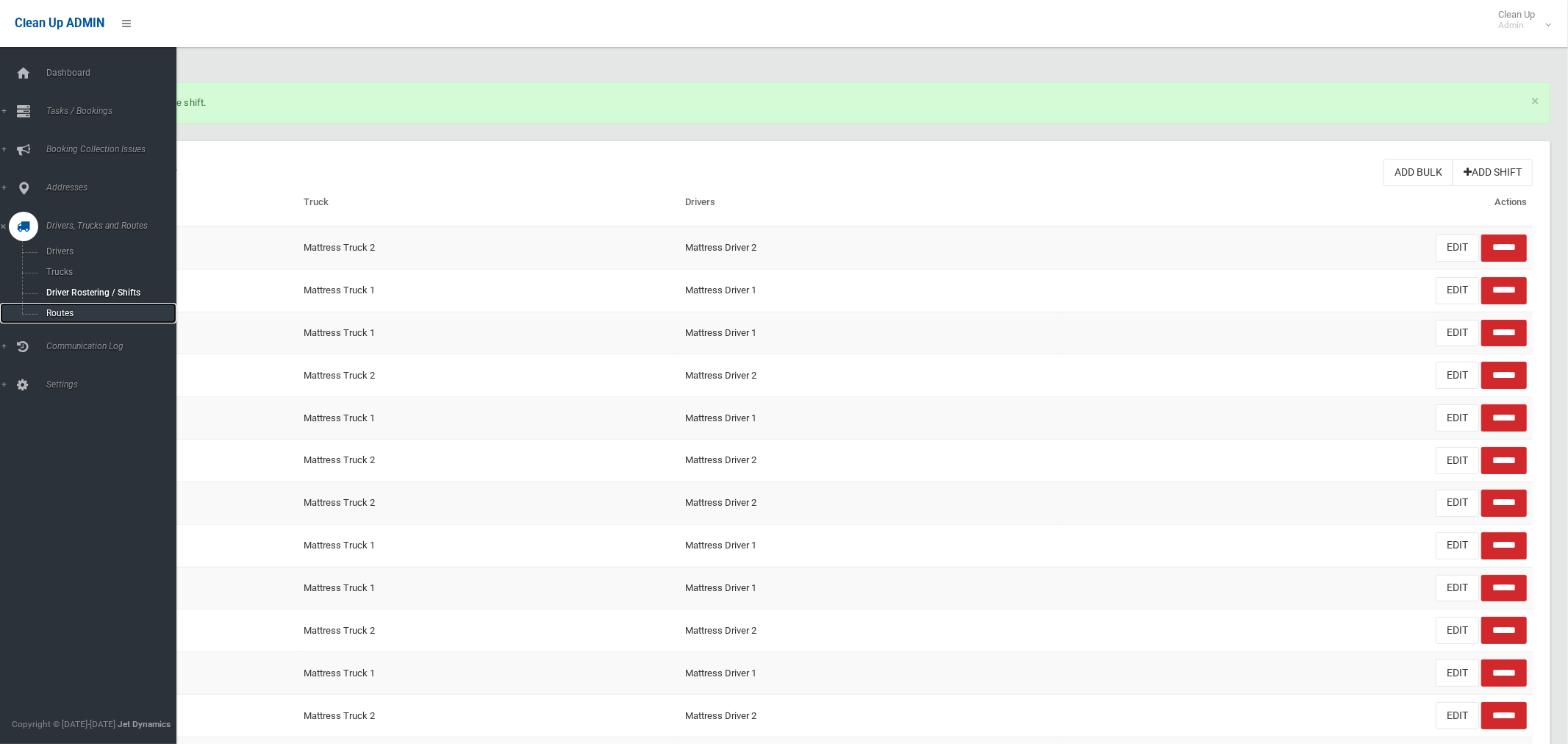
click at [63, 311] on span "Routes" at bounding box center [102, 312] width 122 height 10
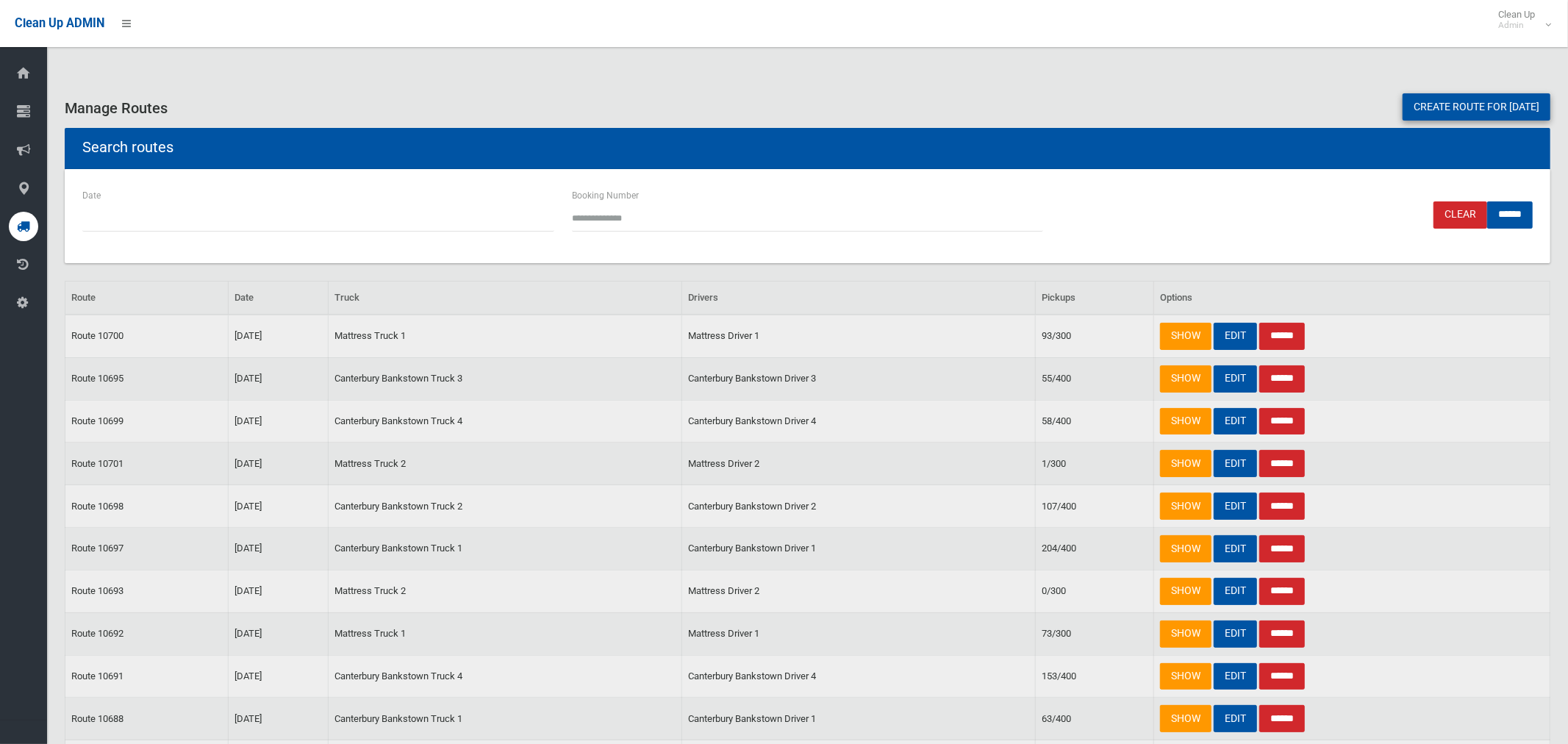
click at [1440, 109] on link "Create route for [DATE]" at bounding box center [1476, 107] width 148 height 27
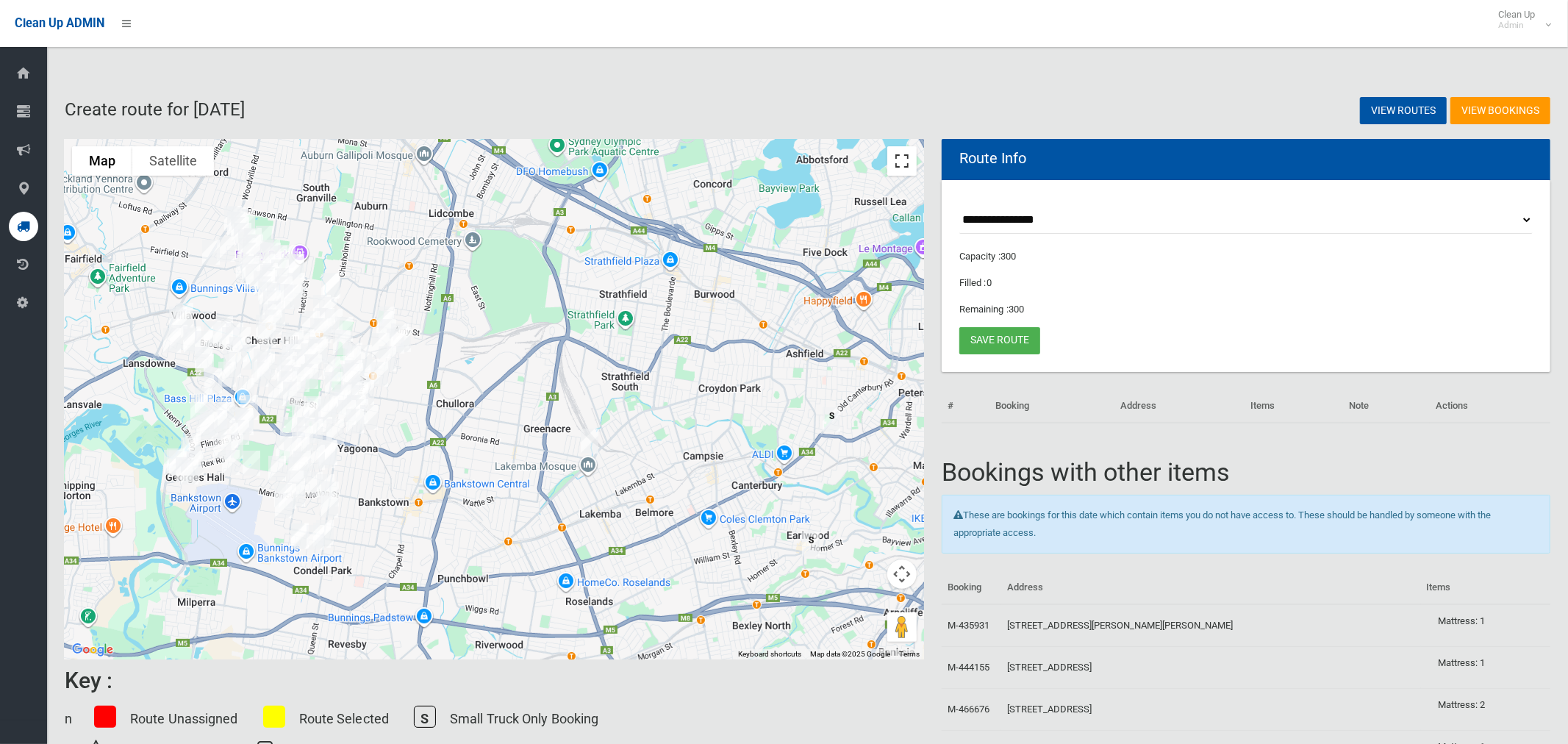
click at [900, 160] on button "Toggle fullscreen view" at bounding box center [902, 161] width 30 height 30
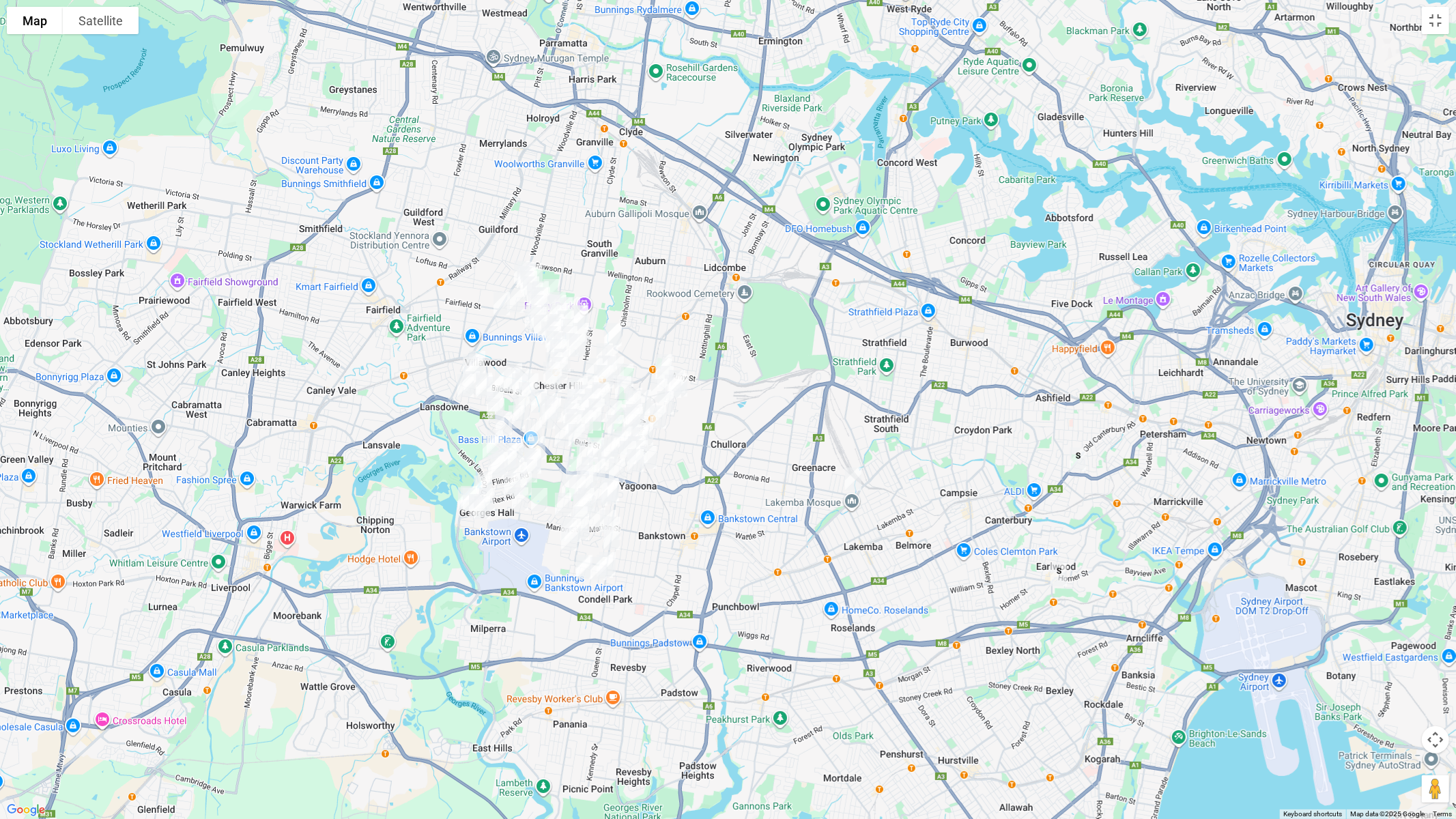
drag, startPoint x: 564, startPoint y: 256, endPoint x: 596, endPoint y: 284, distance: 42.5
click at [596, 284] on div at bounding box center [728, 409] width 1456 height 819
click at [1434, 24] on button "Toggle fullscreen view" at bounding box center [1435, 20] width 27 height 27
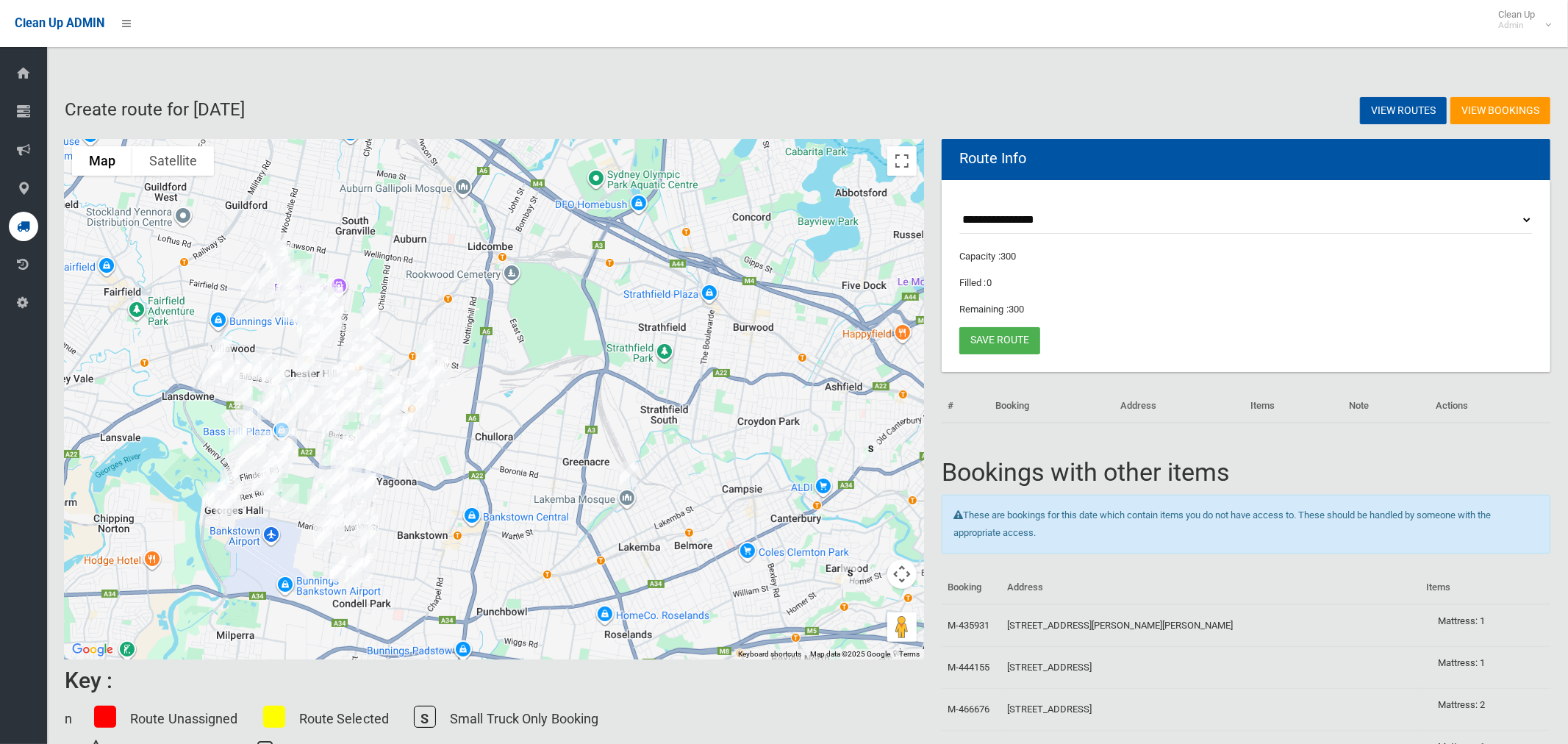
click at [1016, 217] on select "**********" at bounding box center [1246, 220] width 573 height 27
select select "*****"
click at [960, 206] on select "**********" at bounding box center [1246, 220] width 573 height 27
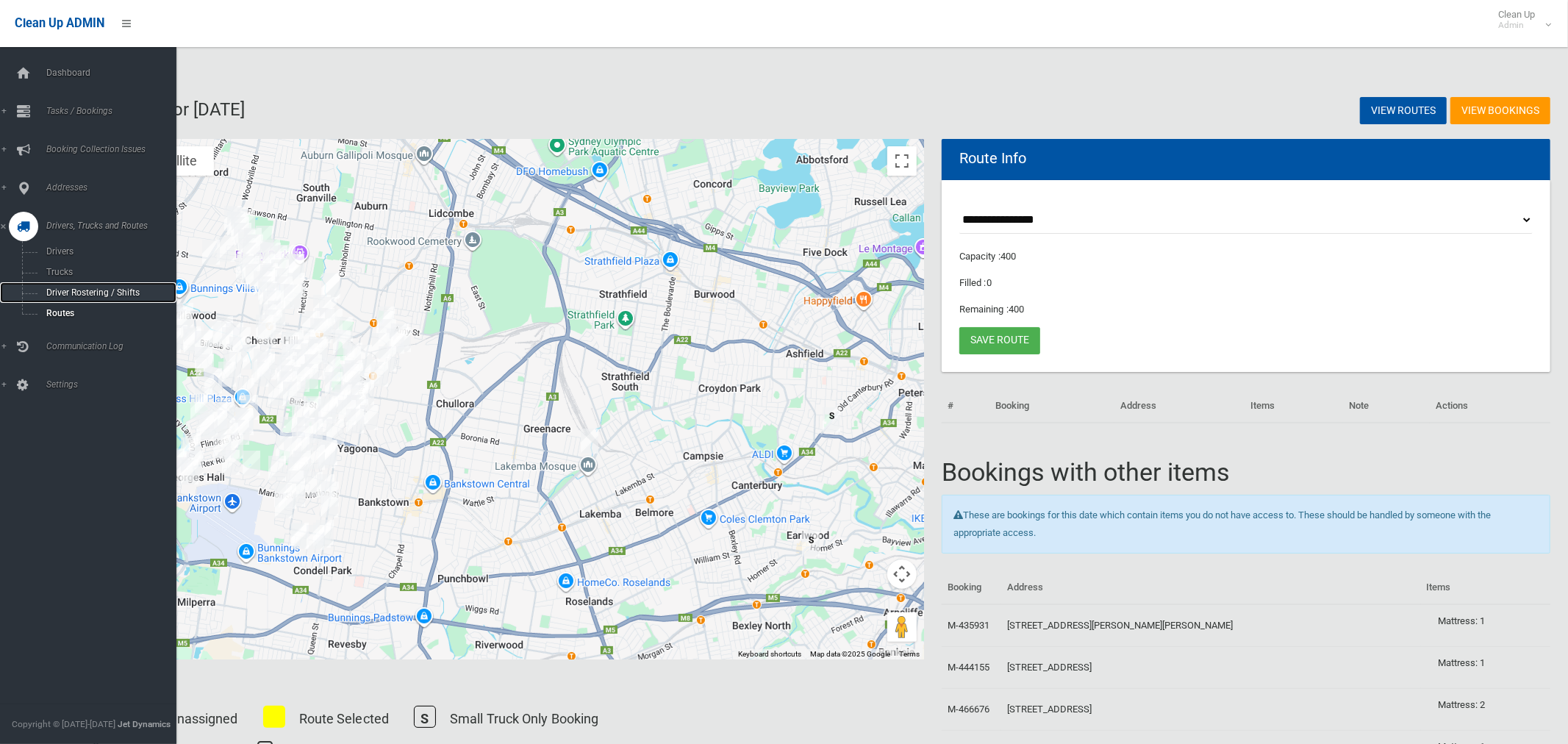
click at [64, 295] on span "Driver Rostering / Shifts" at bounding box center [102, 292] width 122 height 10
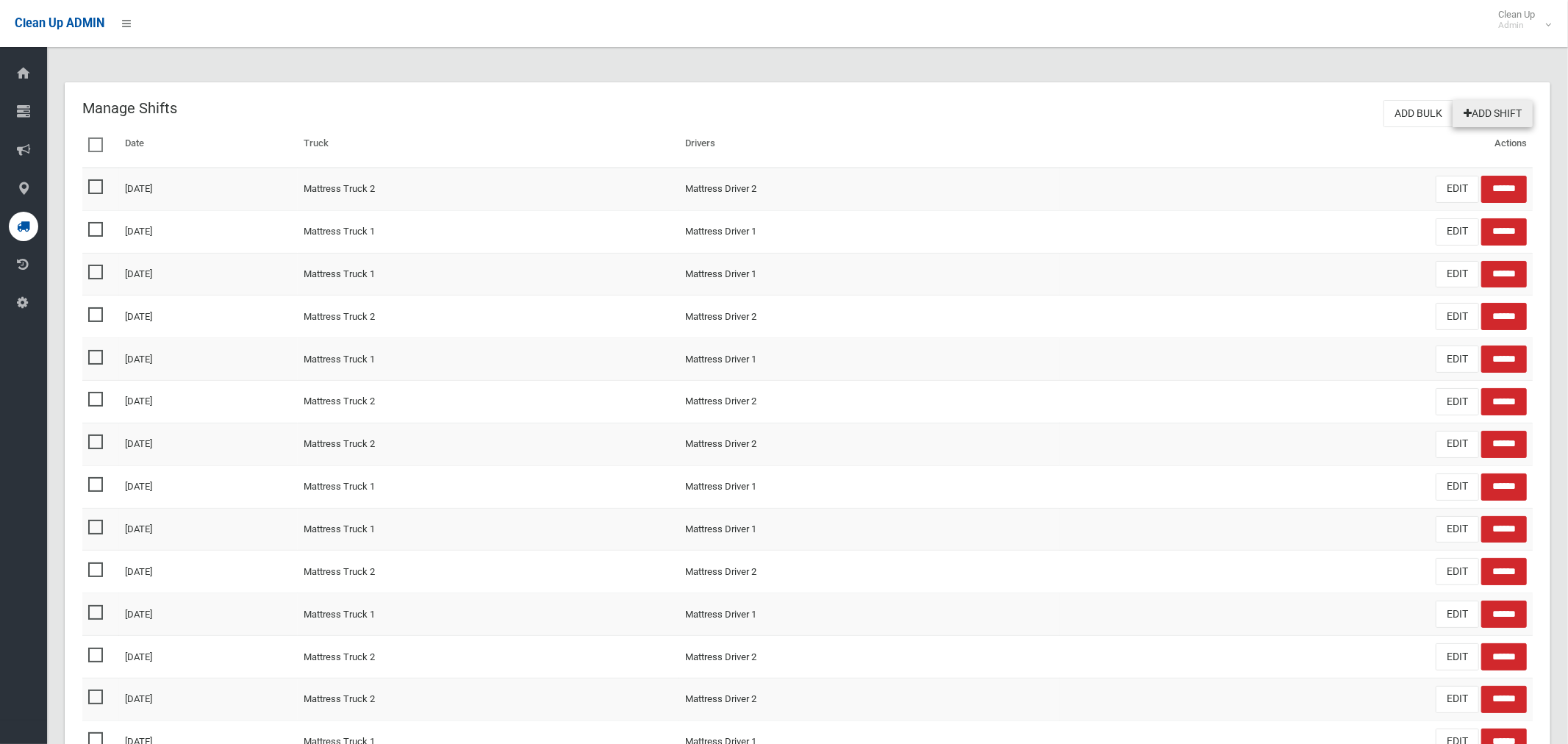
click at [1509, 116] on link "Add Shift" at bounding box center [1493, 113] width 80 height 27
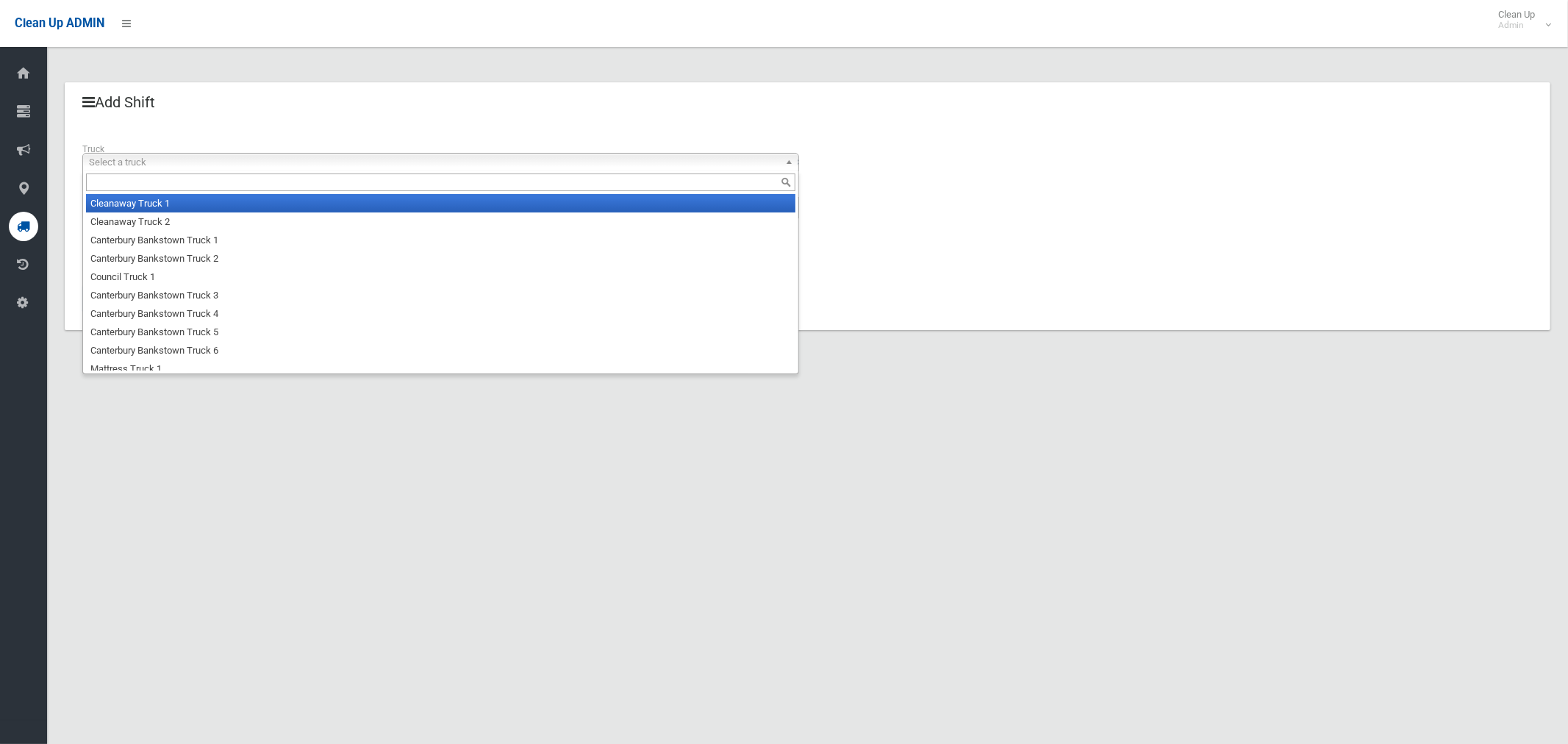
click at [174, 161] on span "Select a truck" at bounding box center [433, 162] width 690 height 18
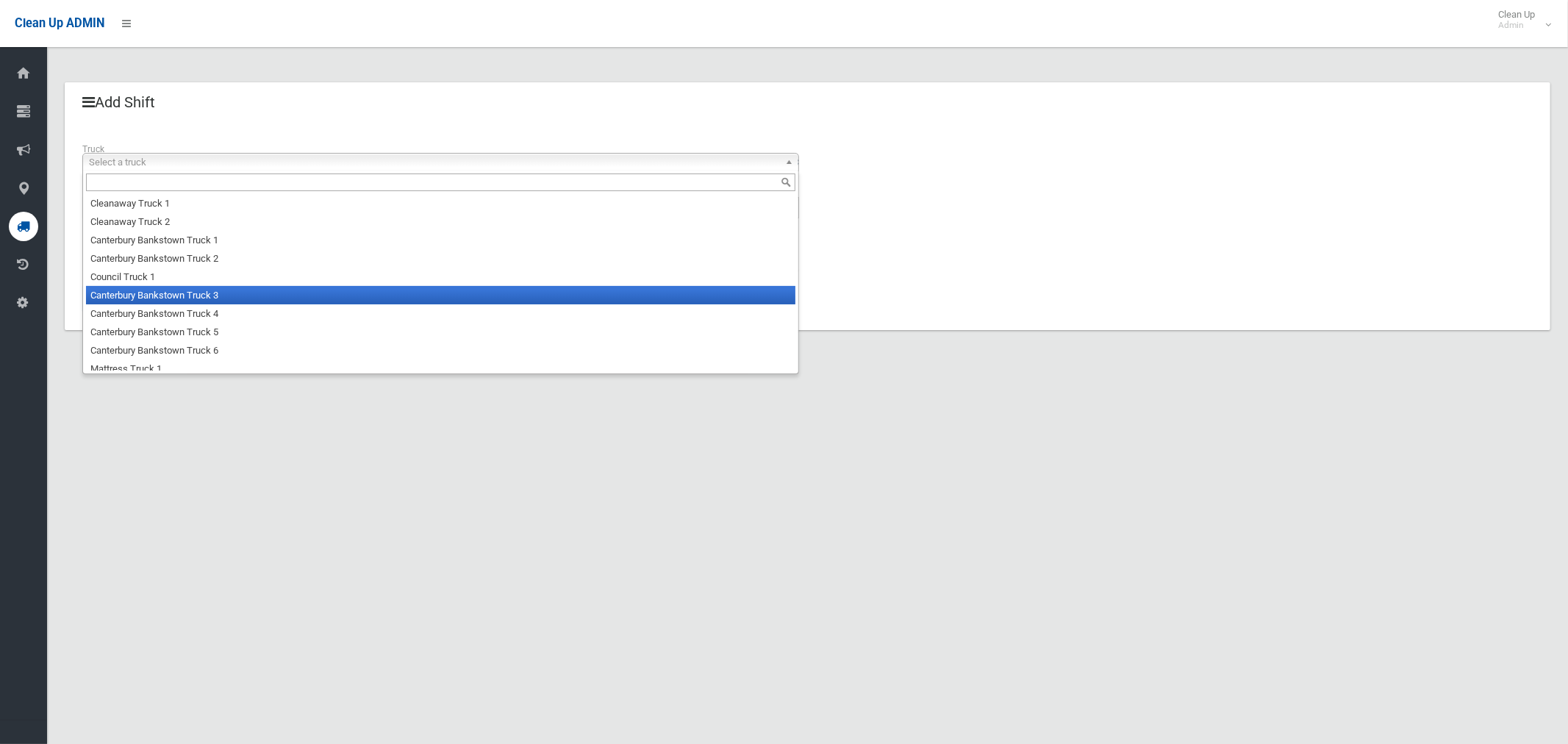
click at [184, 293] on li "Canterbury Bankstown Truck 3" at bounding box center [441, 295] width 709 height 18
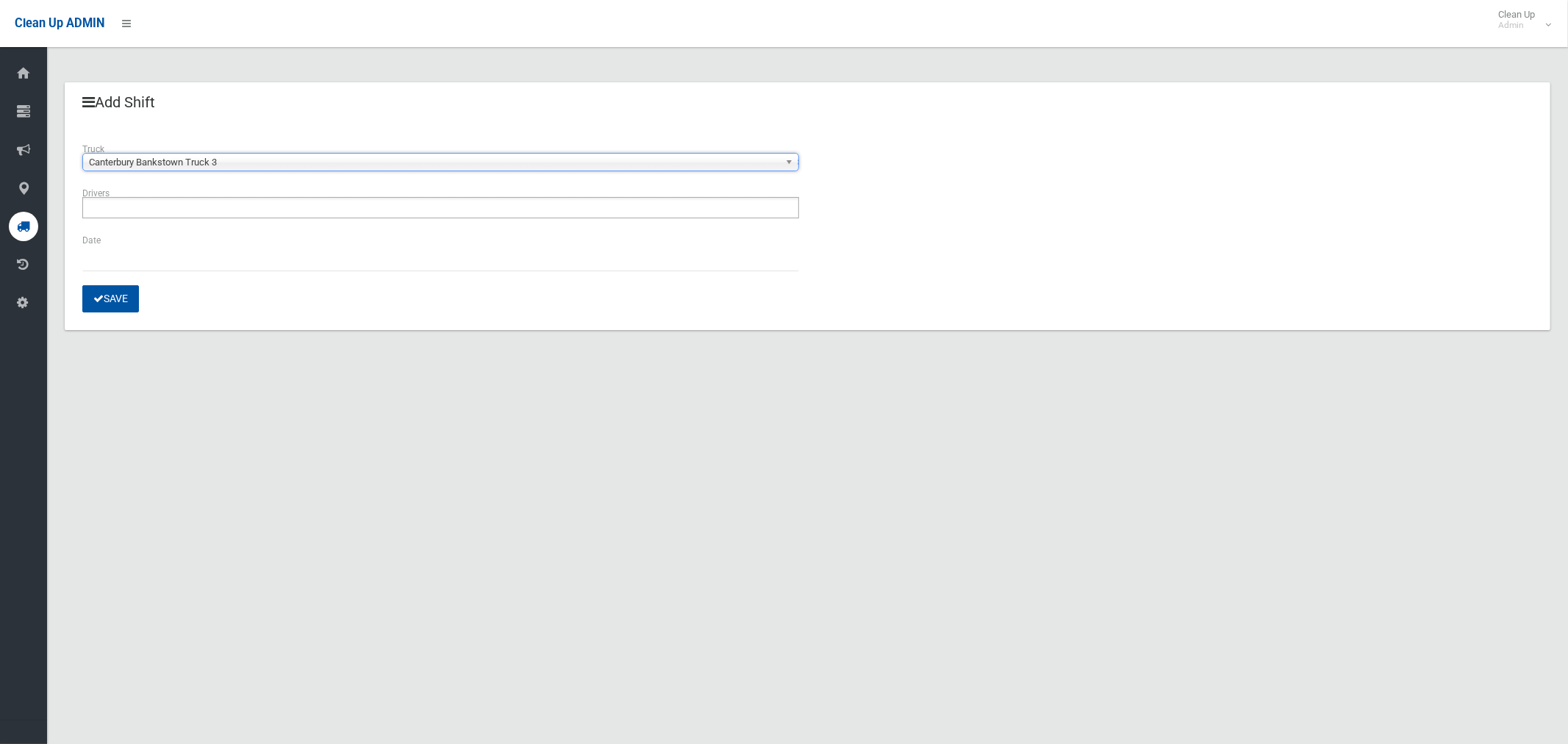
click at [137, 206] on input "text" at bounding box center [128, 207] width 82 height 18
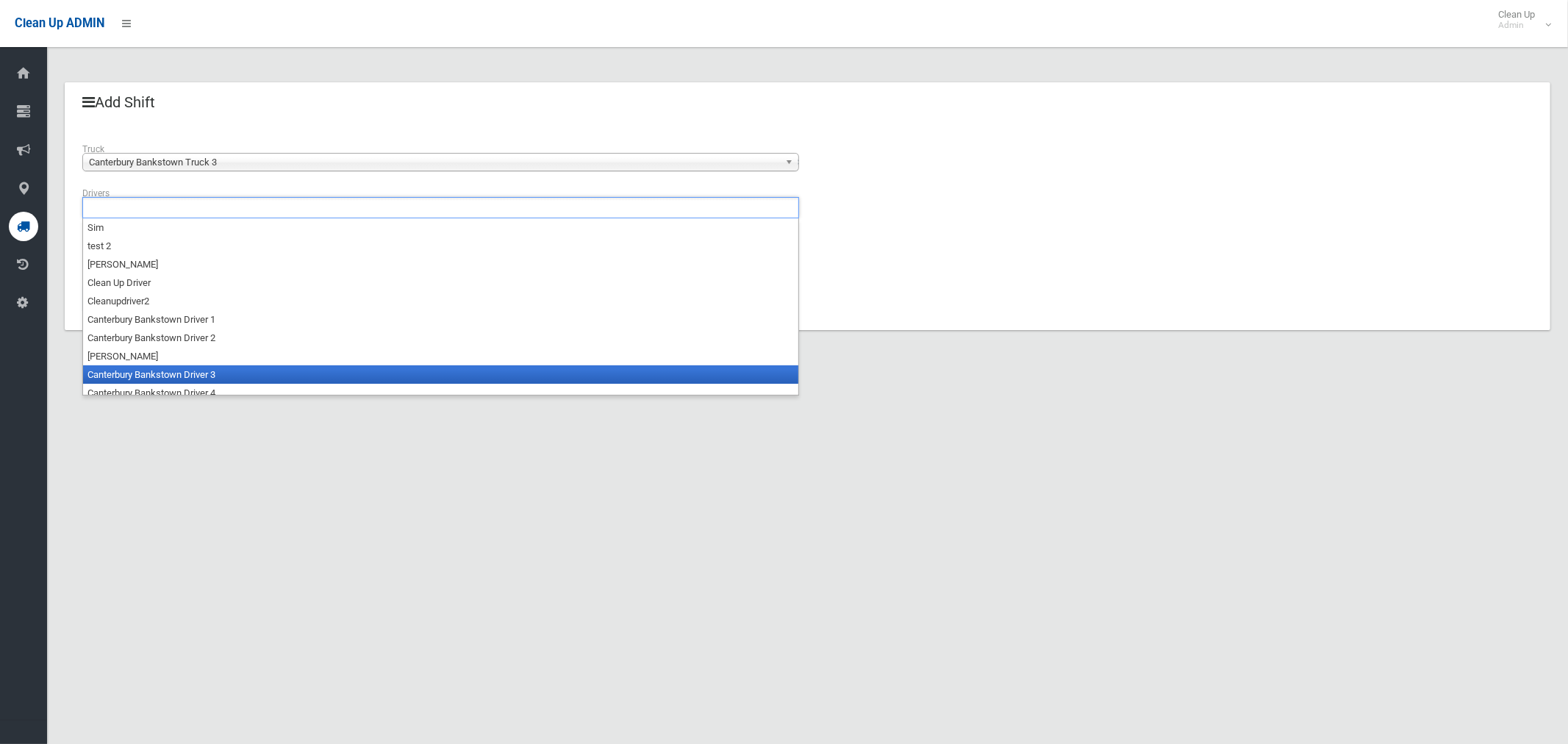
click at [169, 374] on li "Canterbury Bankstown Driver 3" at bounding box center [441, 374] width 716 height 18
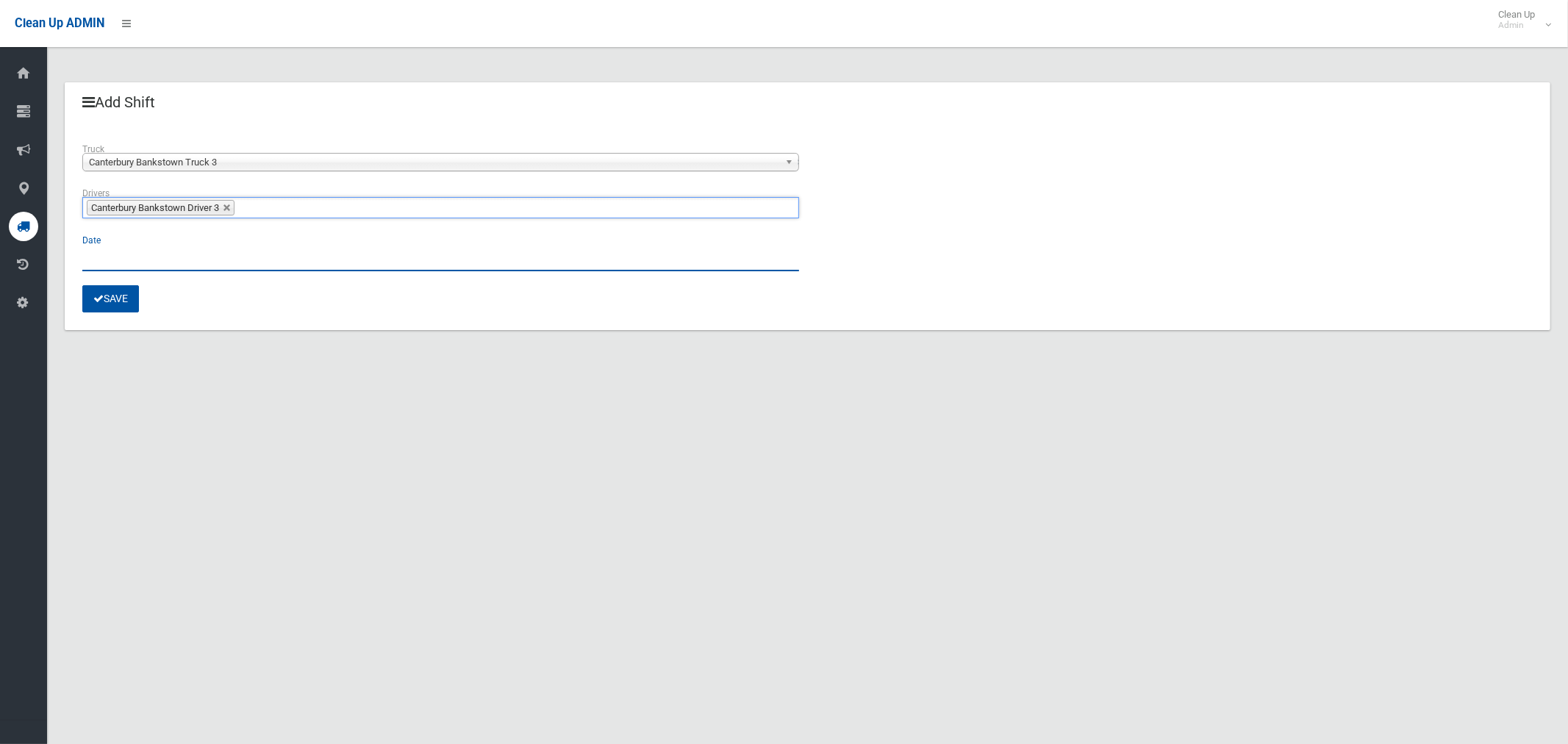
click at [108, 265] on input "text" at bounding box center [441, 257] width 717 height 27
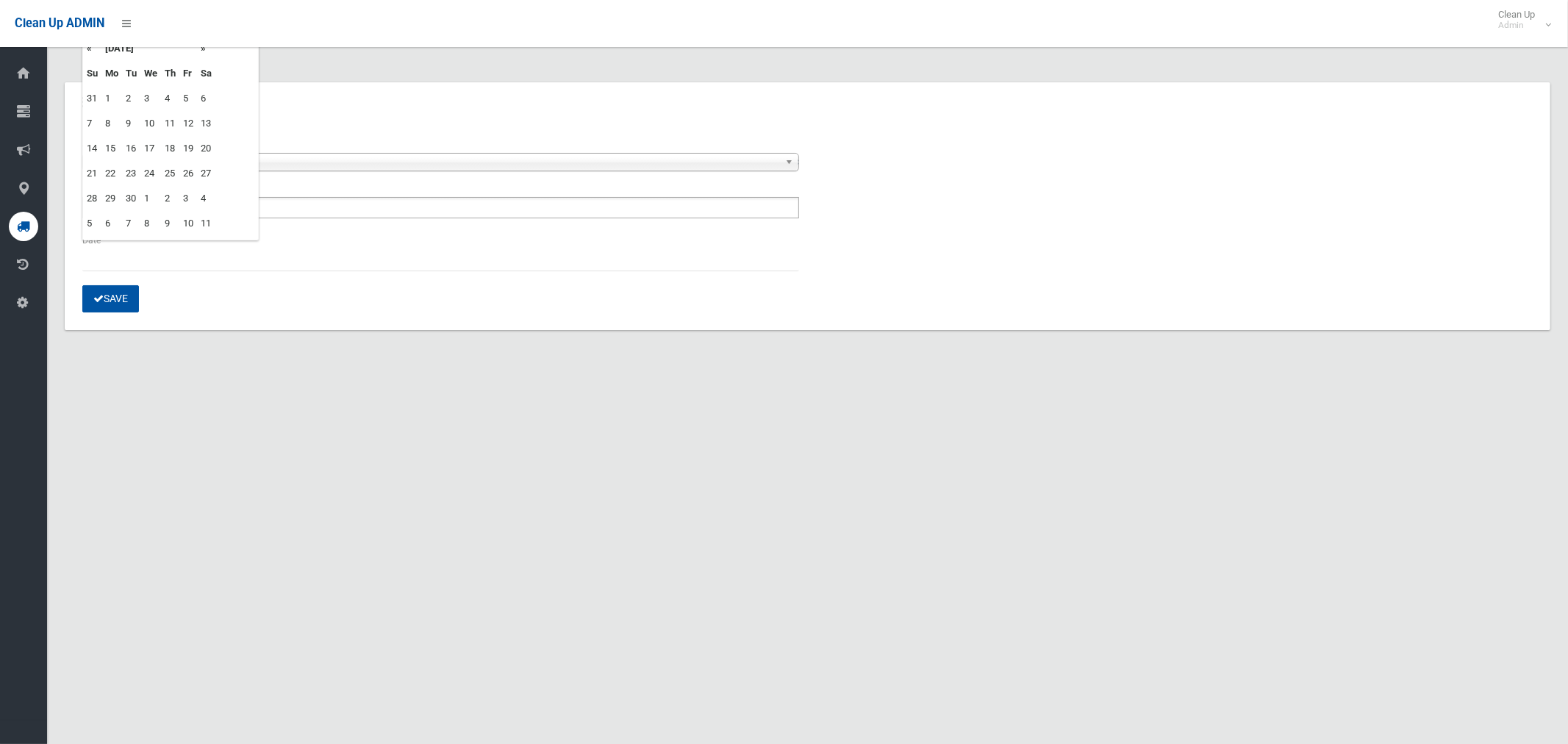
click at [129, 123] on td "9" at bounding box center [131, 123] width 18 height 25
type input "**********"
click at [120, 302] on button "Save" at bounding box center [110, 299] width 57 height 27
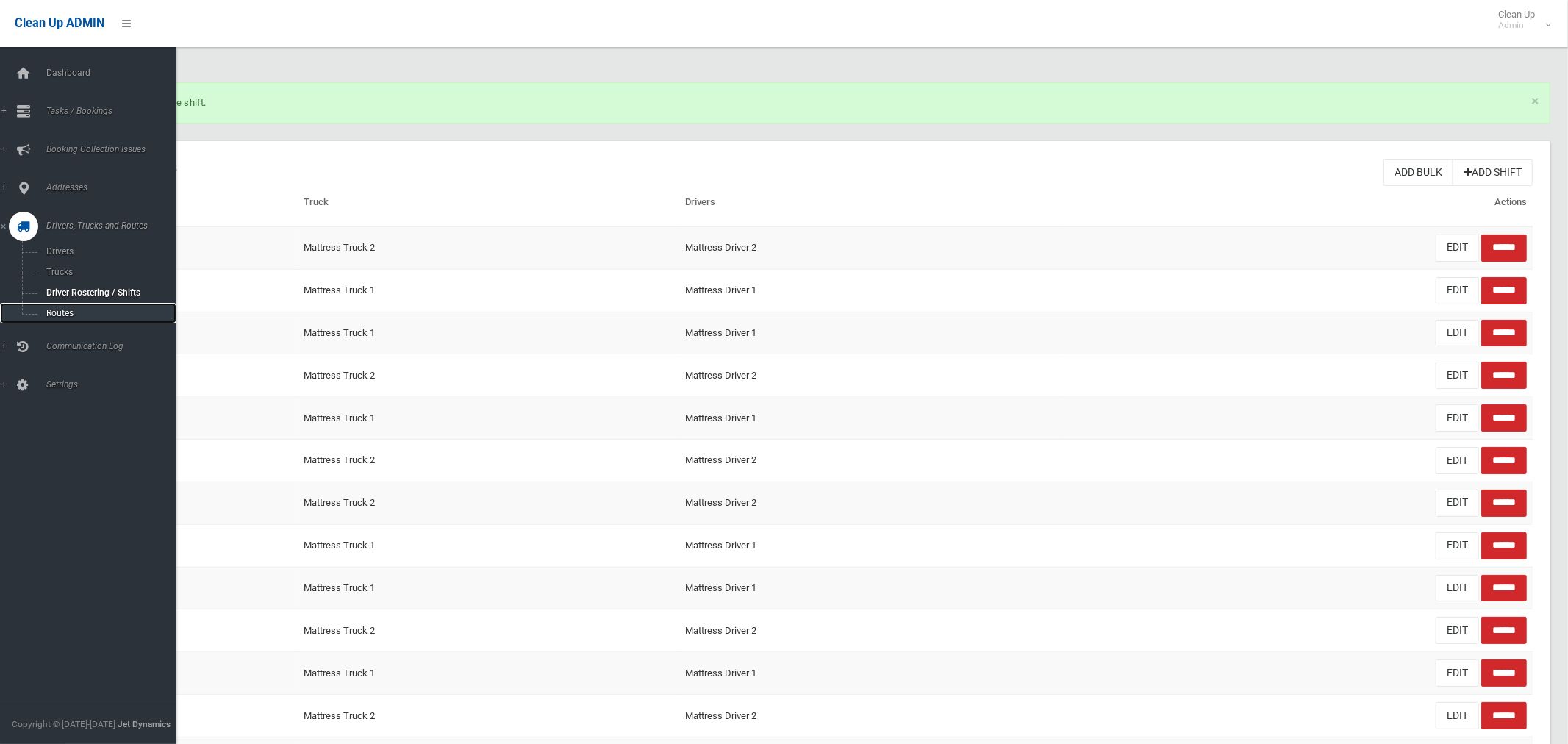
click at [67, 312] on span "Routes" at bounding box center [102, 312] width 122 height 10
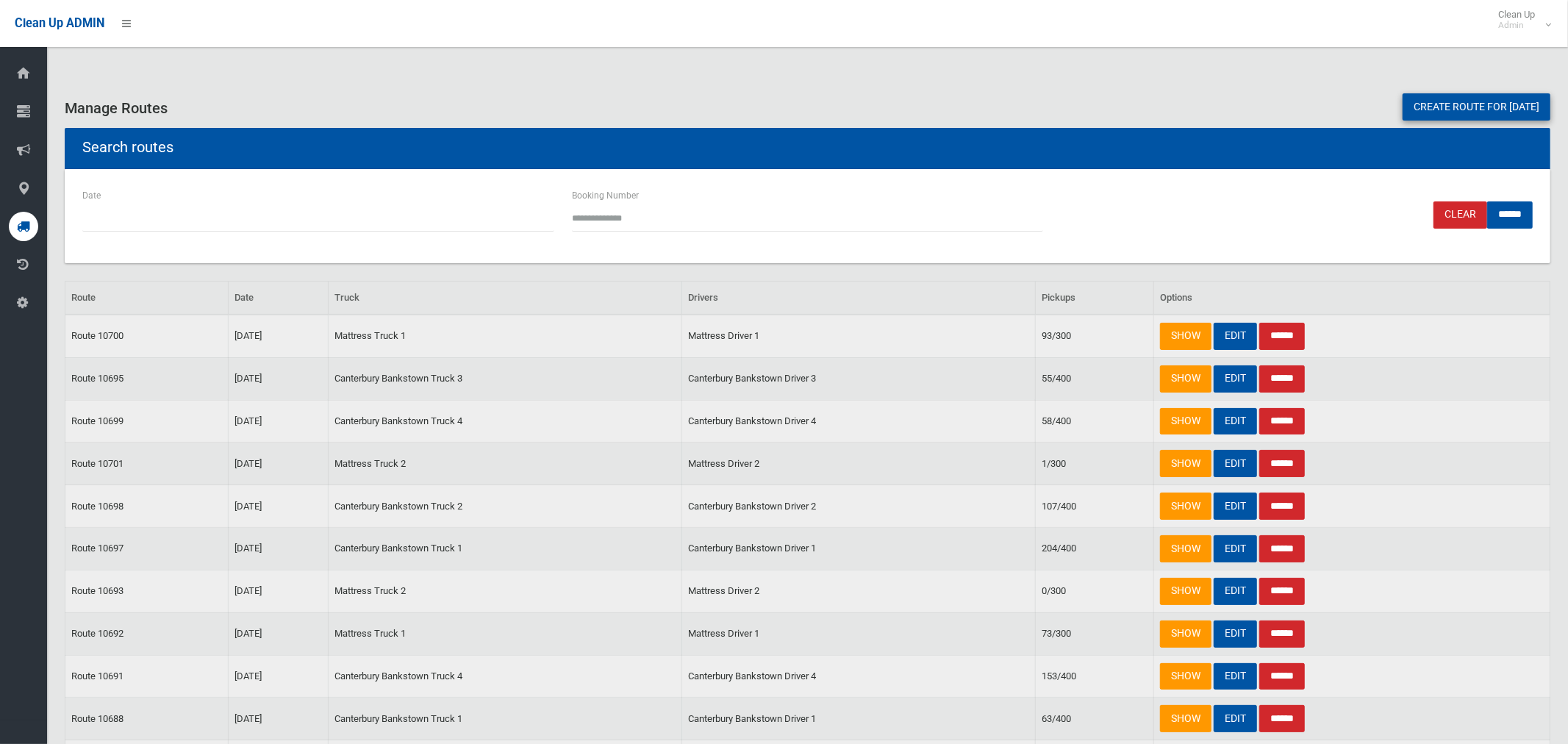
click at [1427, 101] on link "Create route for [DATE]" at bounding box center [1476, 107] width 148 height 27
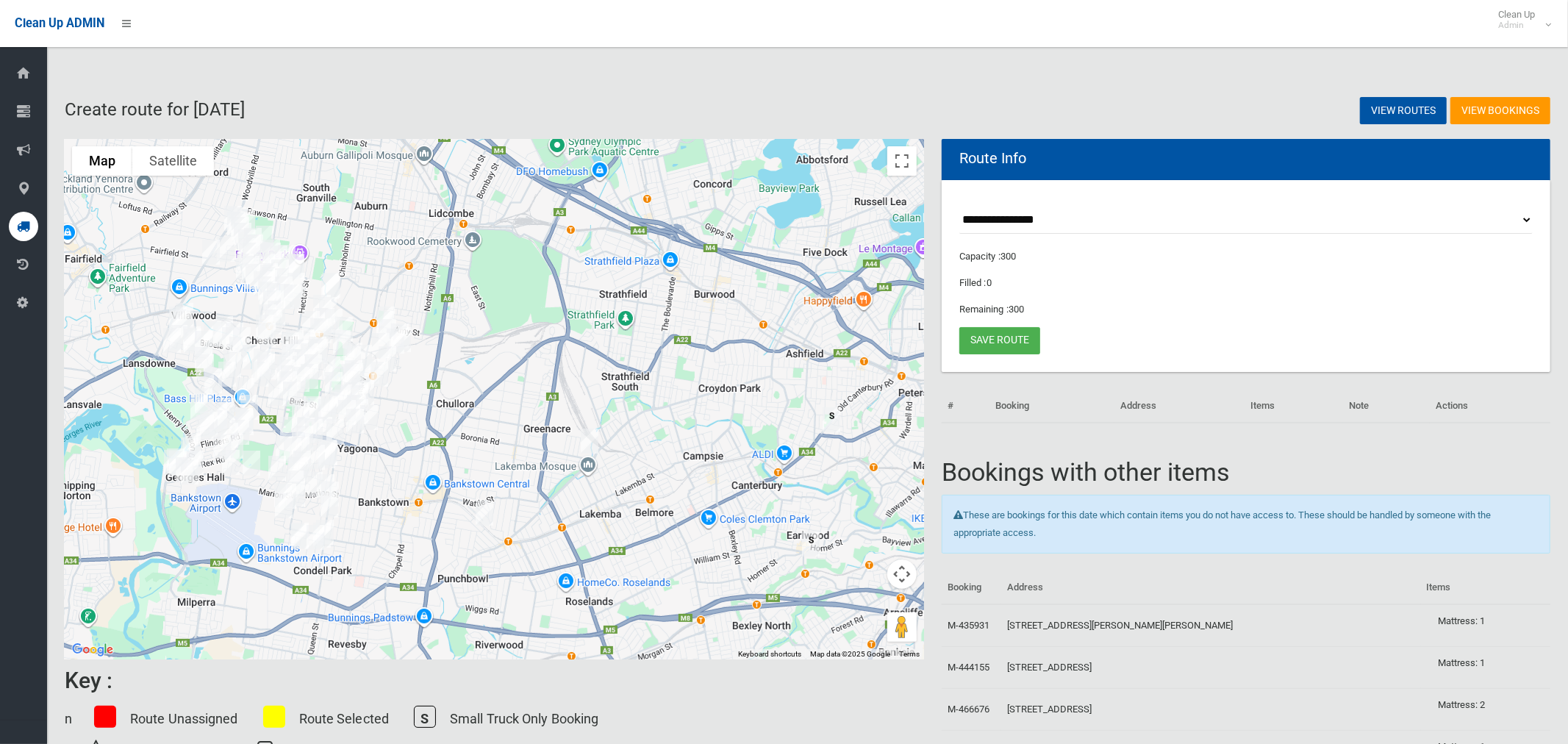
select select "*****"
click at [960, 206] on select "**********" at bounding box center [1246, 220] width 573 height 27
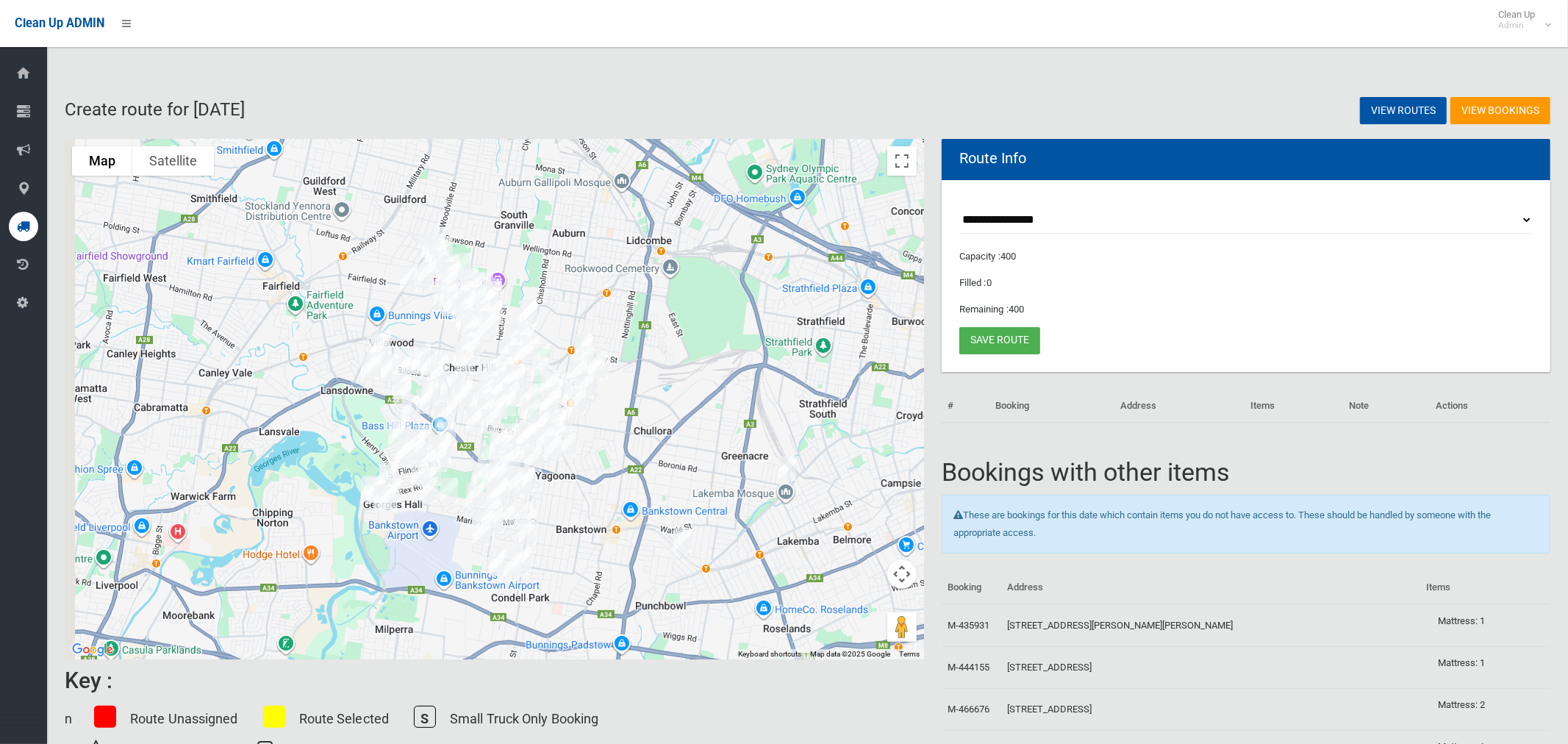
drag, startPoint x: 449, startPoint y: 275, endPoint x: 682, endPoint y: 287, distance: 233.3
click at [652, 296] on div at bounding box center [494, 399] width 860 height 520
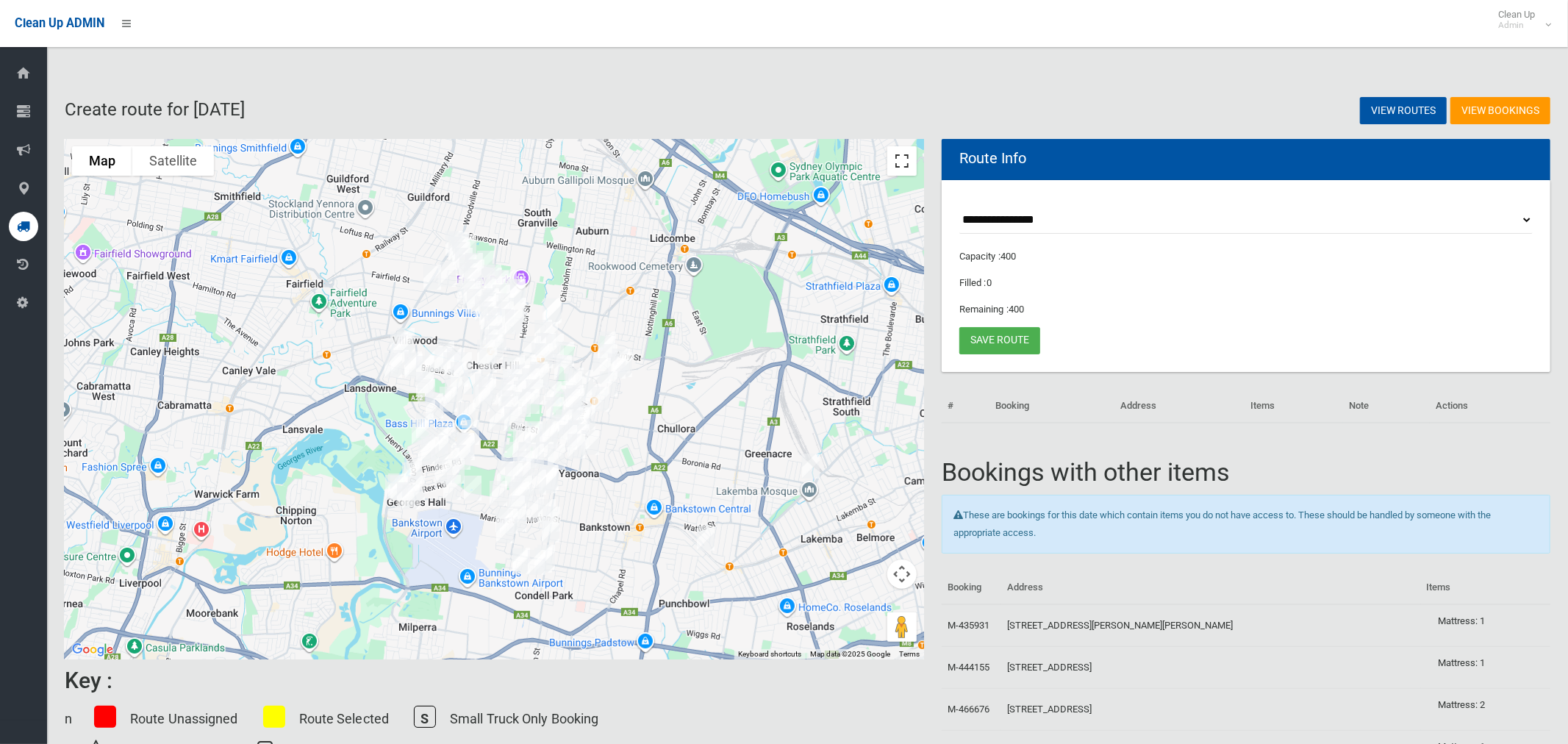
click at [905, 161] on button "Toggle fullscreen view" at bounding box center [902, 161] width 30 height 30
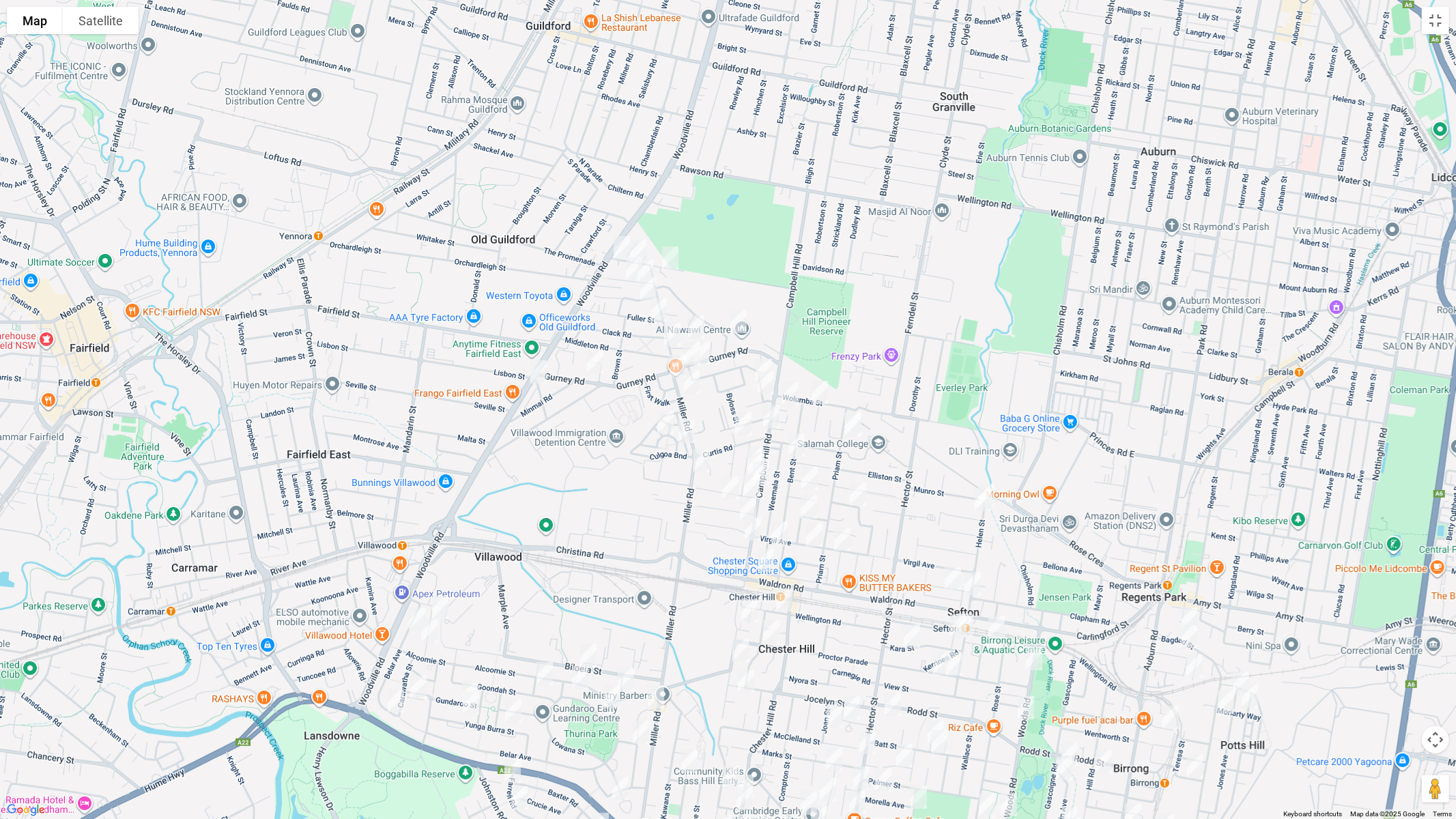
drag, startPoint x: 670, startPoint y: 333, endPoint x: 670, endPoint y: 365, distance: 32.0
click at [669, 333] on img "48A Miller Road, CHESTER HILL NSW 2162" at bounding box center [672, 335] width 27 height 34
click at [674, 368] on img "60 Miller Road, CHESTER HILL NSW 2162" at bounding box center [678, 367] width 27 height 34
click at [691, 384] on img "107A Miller Road, CHESTER HILL NSW 2162" at bounding box center [691, 382] width 27 height 34
click at [538, 376] on img "113 Woodville Road, CHESTER HILL NSW 2162" at bounding box center [538, 372] width 27 height 34
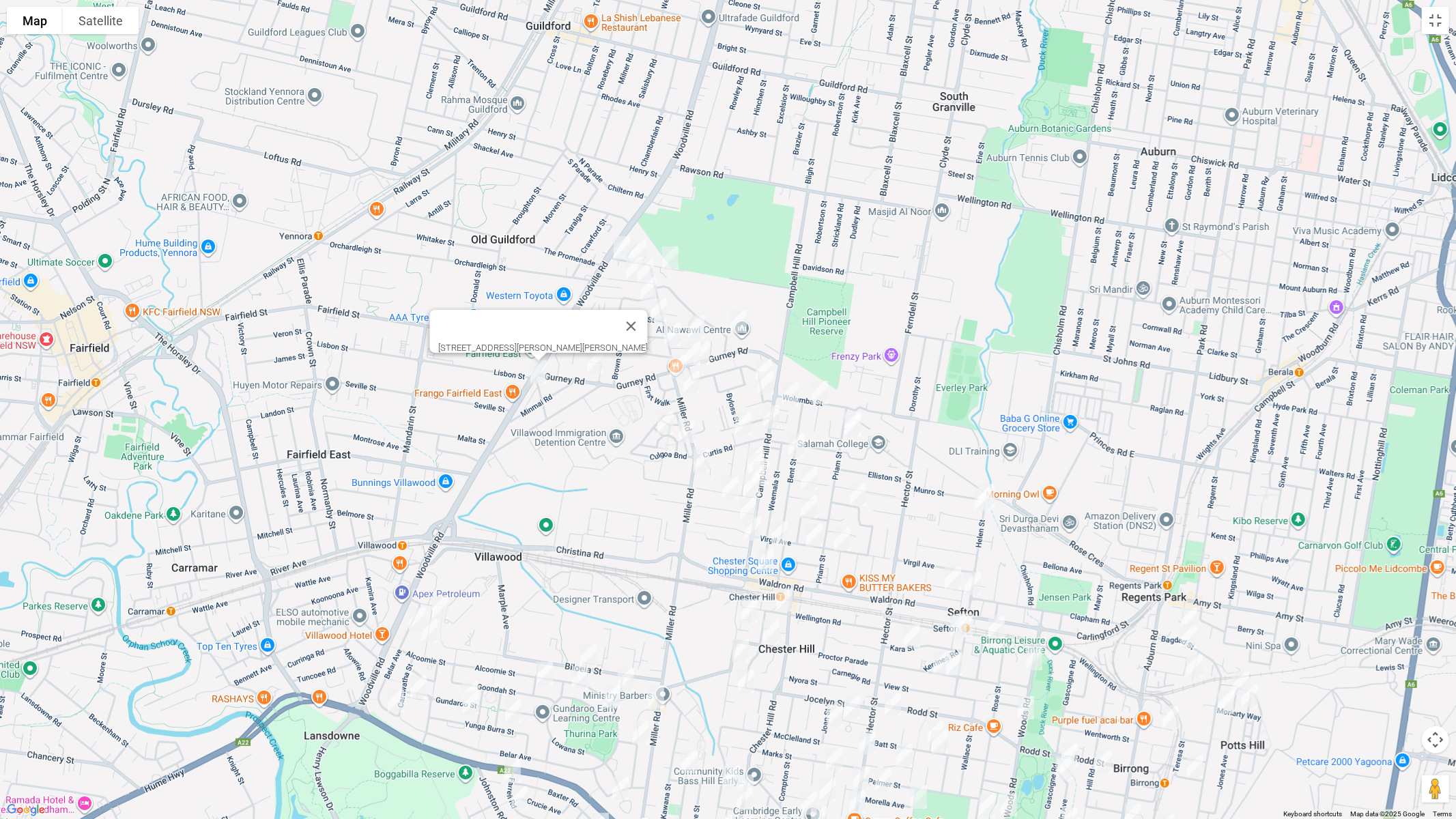
click at [697, 454] on img "153 Miller Road, CHESTER HILL NSW 2162" at bounding box center [702, 461] width 27 height 34
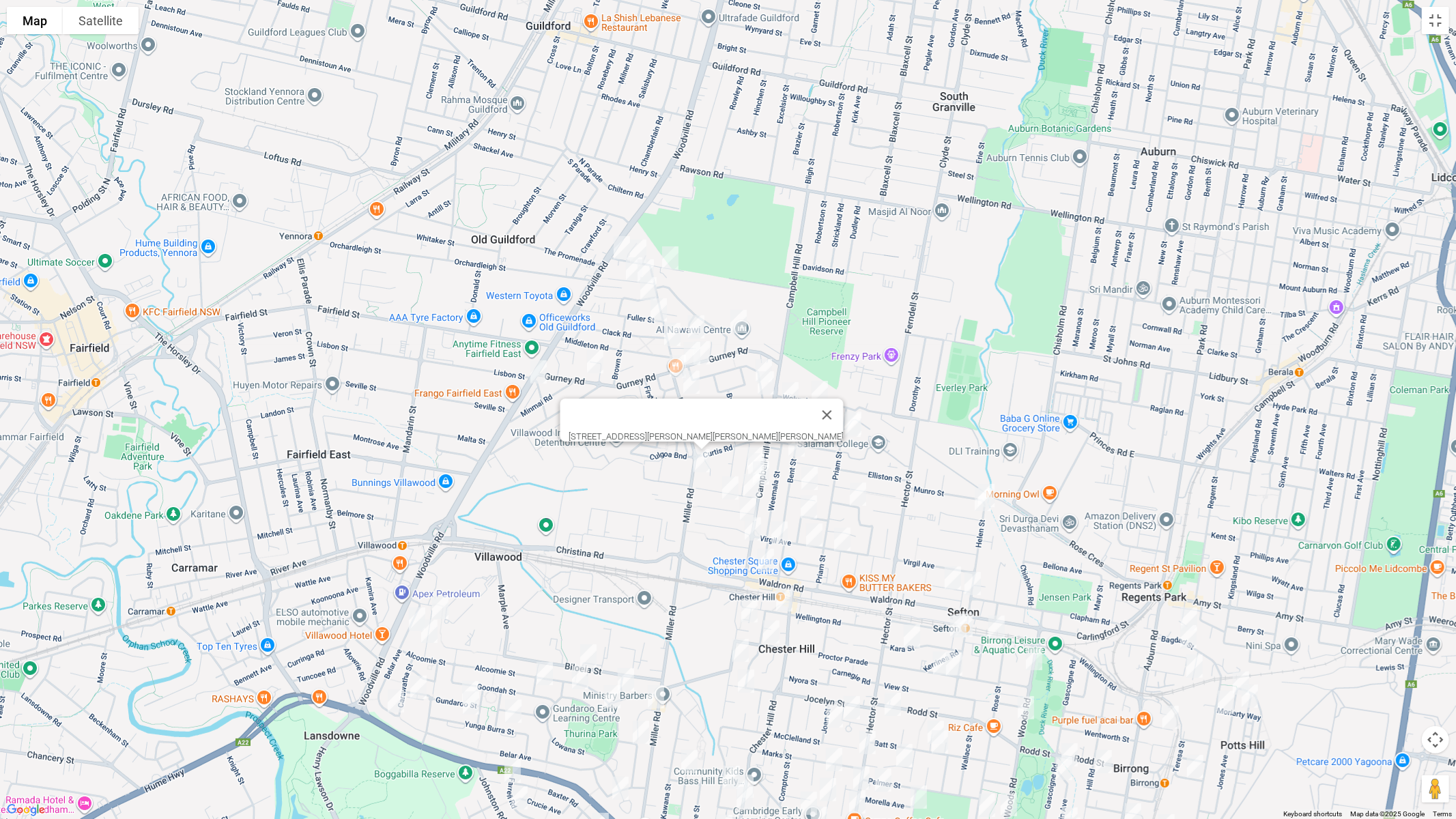
click at [639, 238] on img "24 Barbers Road, CHESTER HILL NSW 2162" at bounding box center [638, 251] width 27 height 34
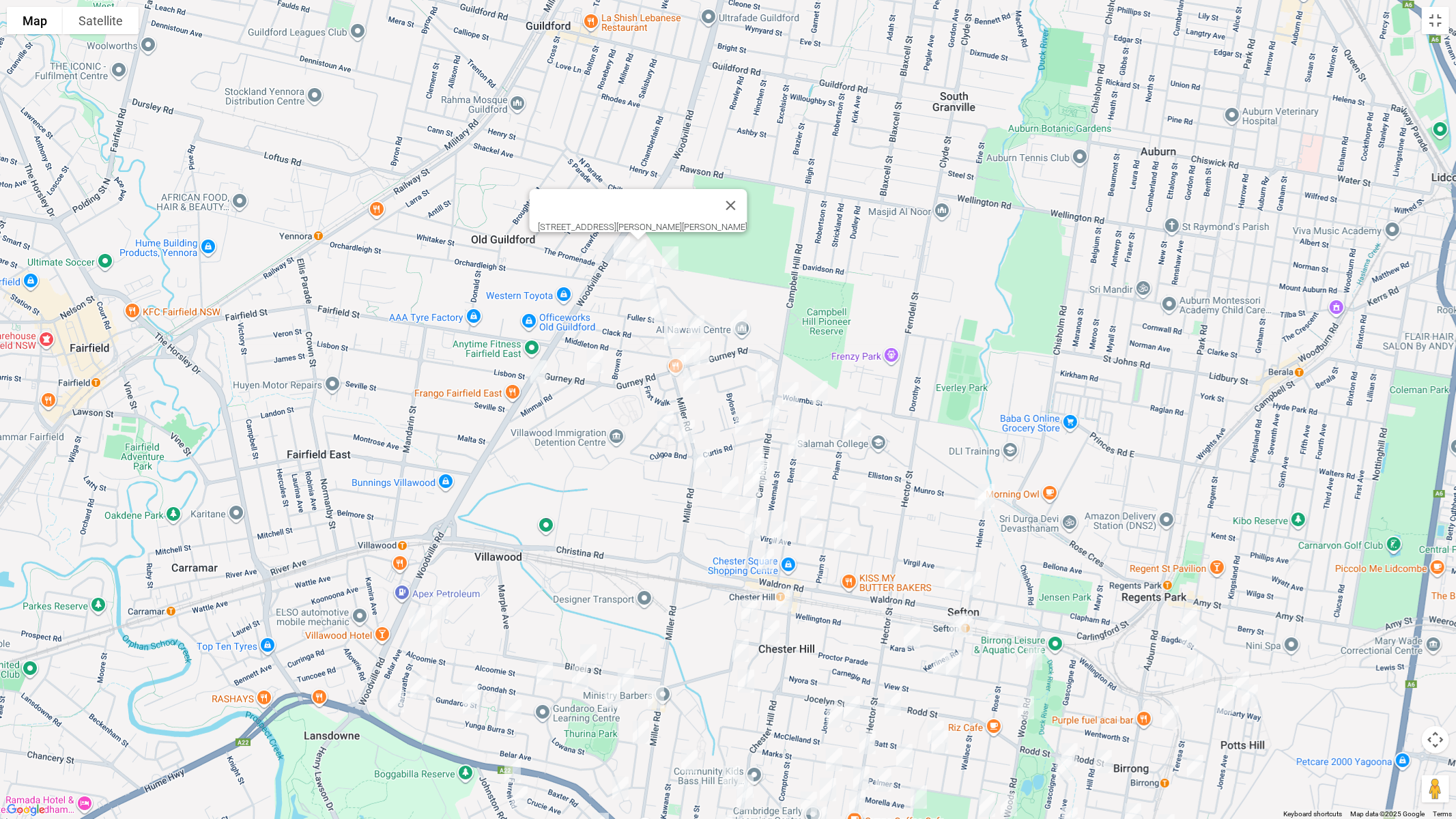
click at [614, 243] on img "34 Barbers Road, CHESTER HILL NSW 2162" at bounding box center [621, 248] width 27 height 34
click at [671, 252] on img "10 Barbers Road, CHESTER HILL NSW 2162" at bounding box center [670, 258] width 27 height 34
click at [627, 262] on img "15 Alpha Street, CHESTER HILL NSW 2162" at bounding box center [634, 269] width 27 height 34
click at [648, 264] on img "7 Alpha Street, CHESTER HILL NSW 2162" at bounding box center [645, 271] width 27 height 34
click at [645, 284] on img "5 Parkham Street, CHESTER HILL NSW 2162" at bounding box center [648, 289] width 27 height 34
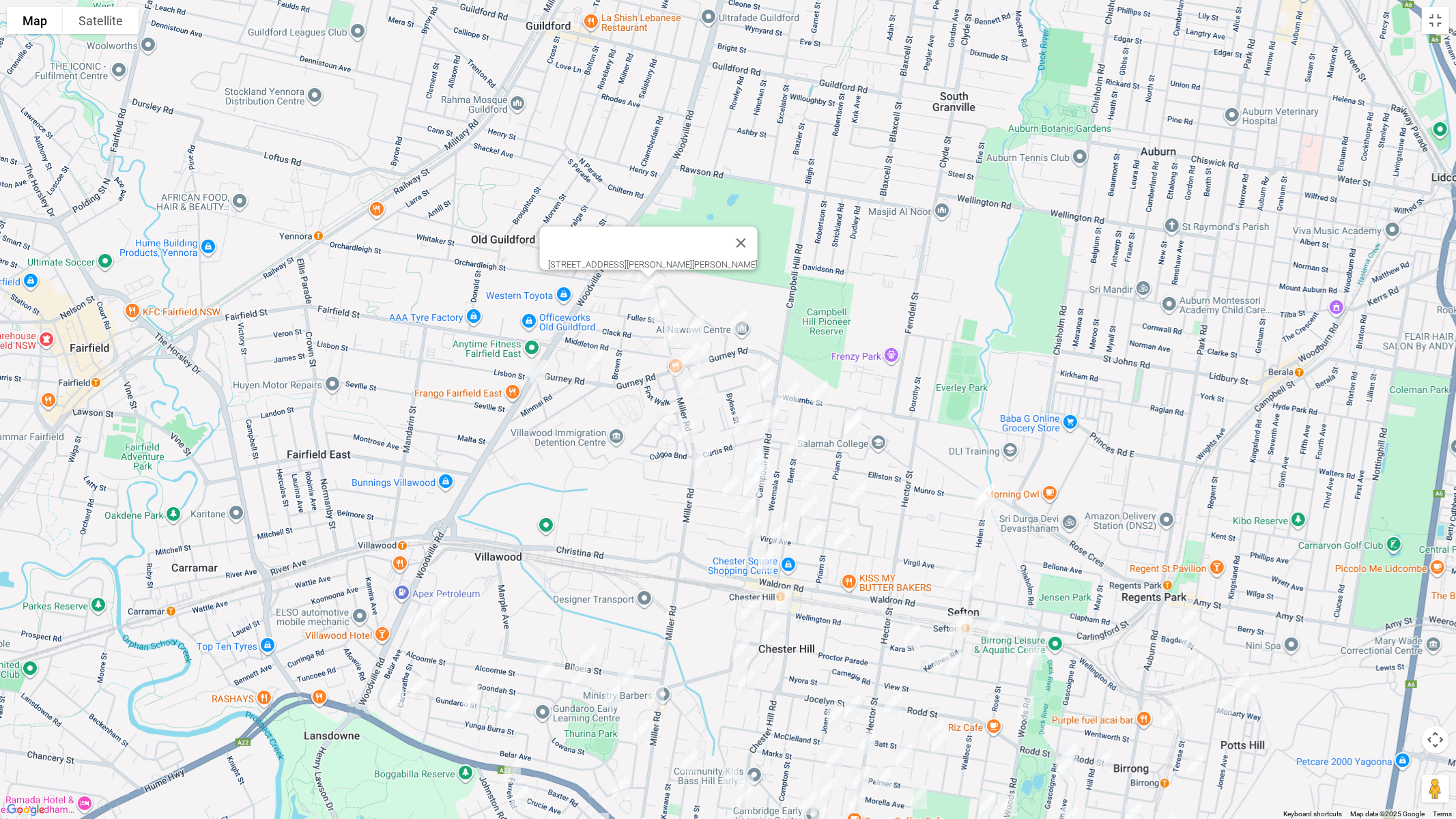
click at [657, 308] on img "3 Fuller Street, CHESTER HILL NSW 2162" at bounding box center [659, 310] width 27 height 34
drag, startPoint x: 737, startPoint y: 316, endPoint x: 729, endPoint y: 319, distance: 8.5
click at [736, 316] on img "7 Ian Crescent, CHESTER HILL NSW 2162" at bounding box center [739, 322] width 27 height 34
drag, startPoint x: 701, startPoint y: 324, endPoint x: 704, endPoint y: 332, distance: 8.5
click at [700, 324] on img "9 Gough Avenue, CHESTER HILL NSW 2162" at bounding box center [696, 327] width 27 height 34
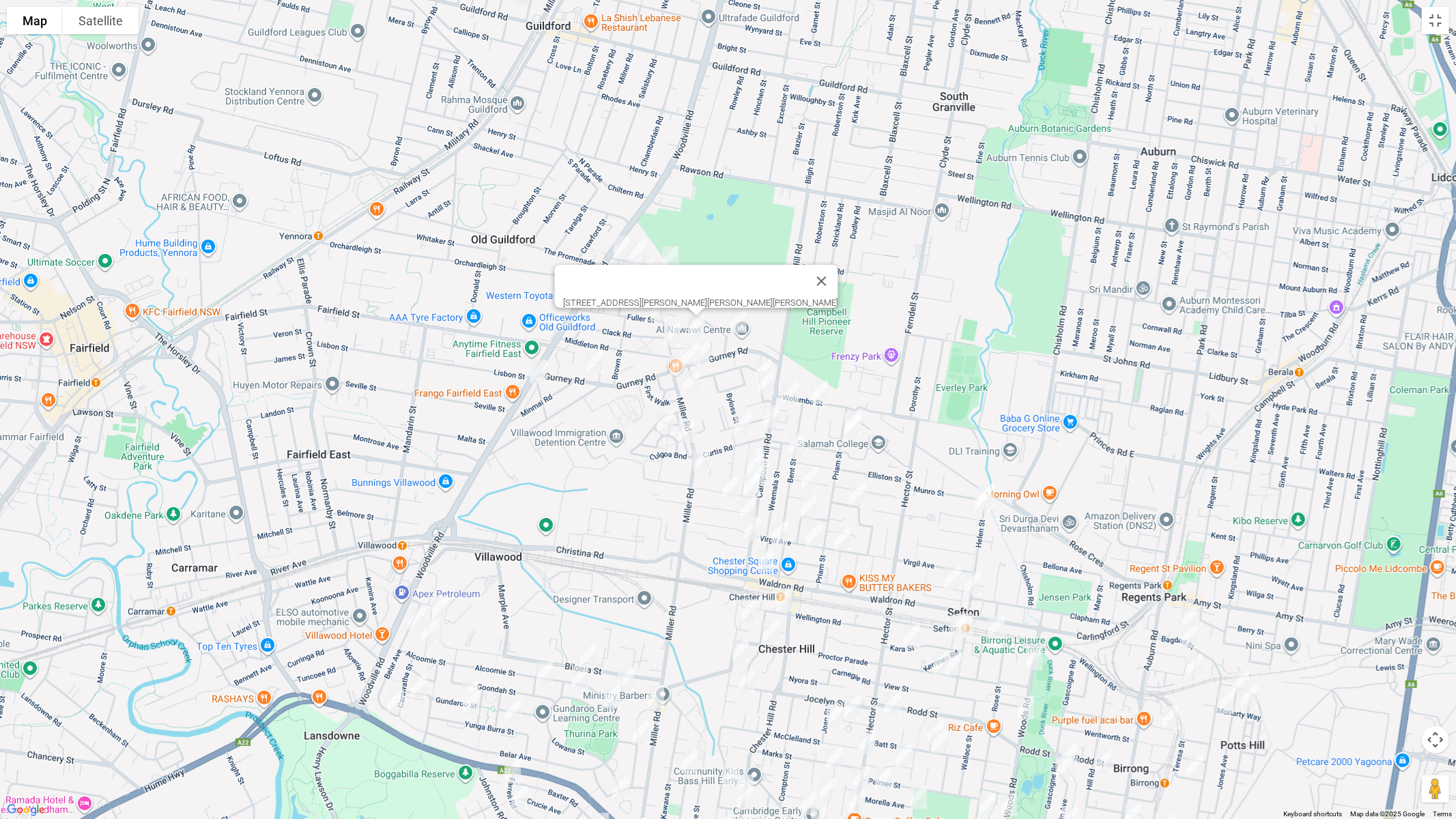
drag, startPoint x: 711, startPoint y: 347, endPoint x: 700, endPoint y: 355, distance: 13.6
click at [710, 347] on img "49 Gurney Road, CHESTER HILL NSW 2162" at bounding box center [702, 353] width 27 height 34
drag, startPoint x: 688, startPoint y: 352, endPoint x: 691, endPoint y: 362, distance: 10.4
click at [689, 351] on img "60 Miller Road, CHESTER HILL NSW 2162" at bounding box center [678, 367] width 27 height 34
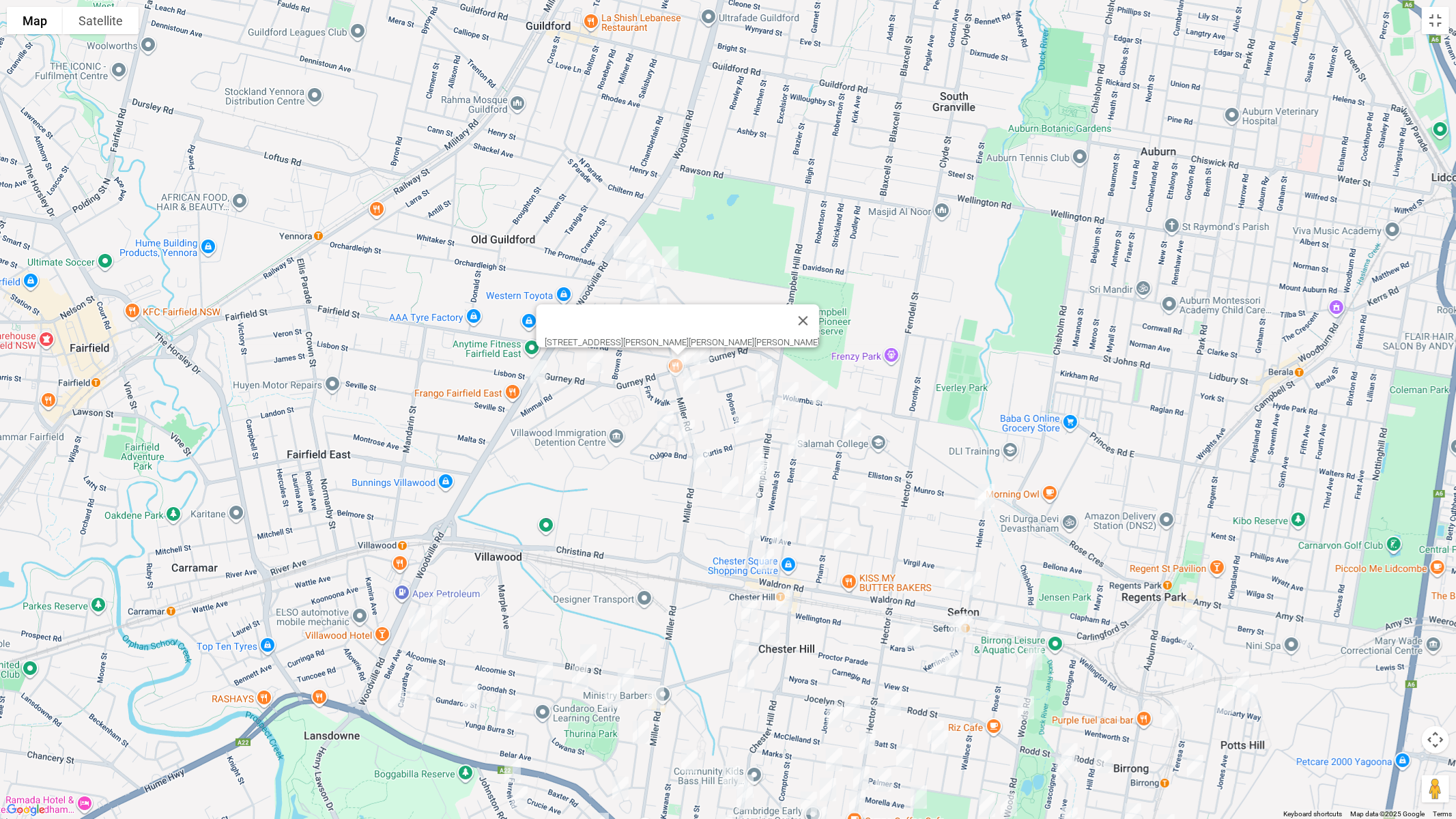
click at [590, 364] on img "94 Gurney Road, CHESTER HILL NSW 2162" at bounding box center [595, 362] width 27 height 34
click at [691, 348] on img "2 Woodland Road, CHESTER HILL NSW 2162" at bounding box center [692, 353] width 27 height 34
click at [674, 365] on img "60 Miller Road, CHESTER HILL NSW 2162" at bounding box center [678, 367] width 27 height 34
click at [1437, 22] on button "Toggle fullscreen view" at bounding box center [1435, 20] width 27 height 27
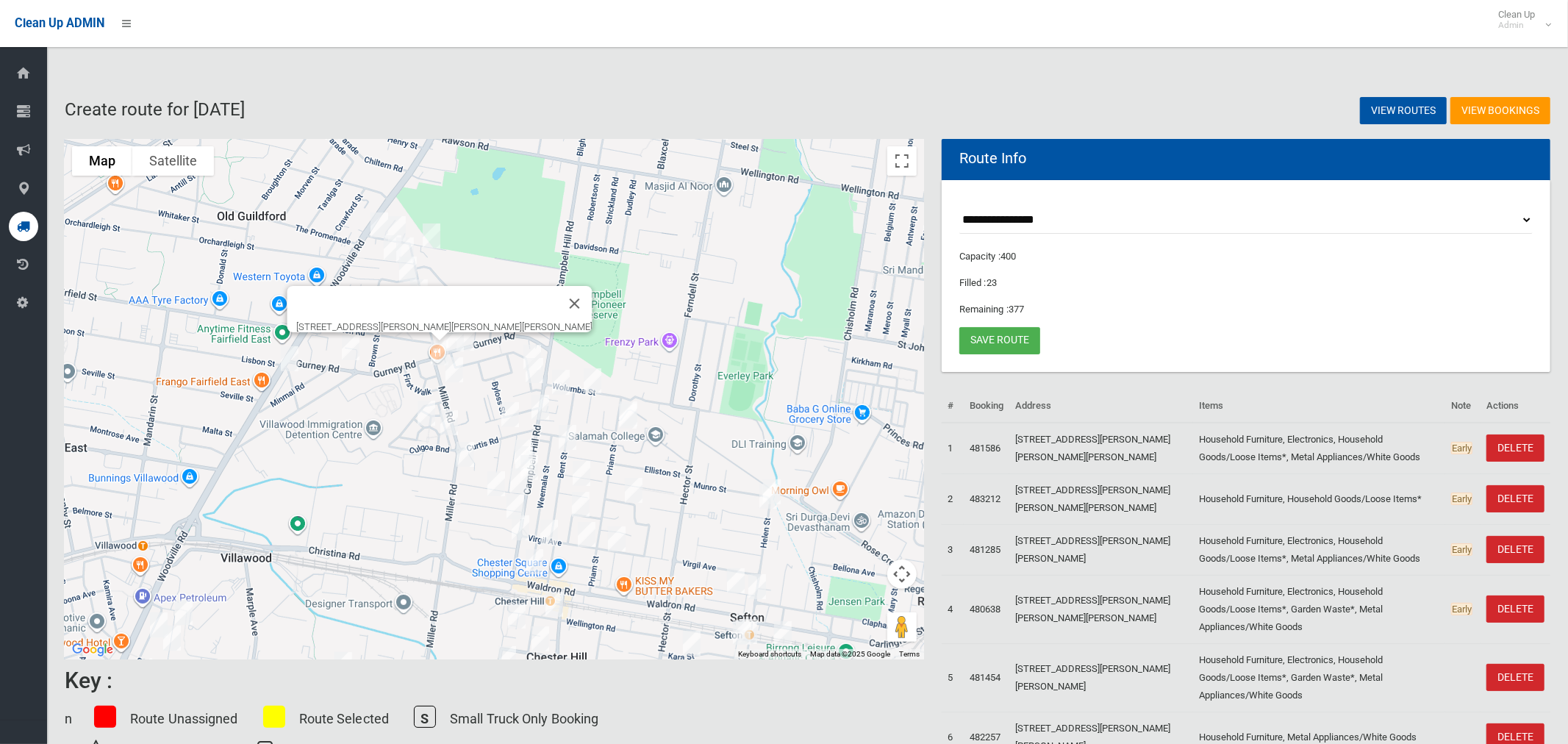
click at [434, 352] on img "60 Miller Road, CHESTER HILL NSW 2162" at bounding box center [439, 352] width 30 height 37
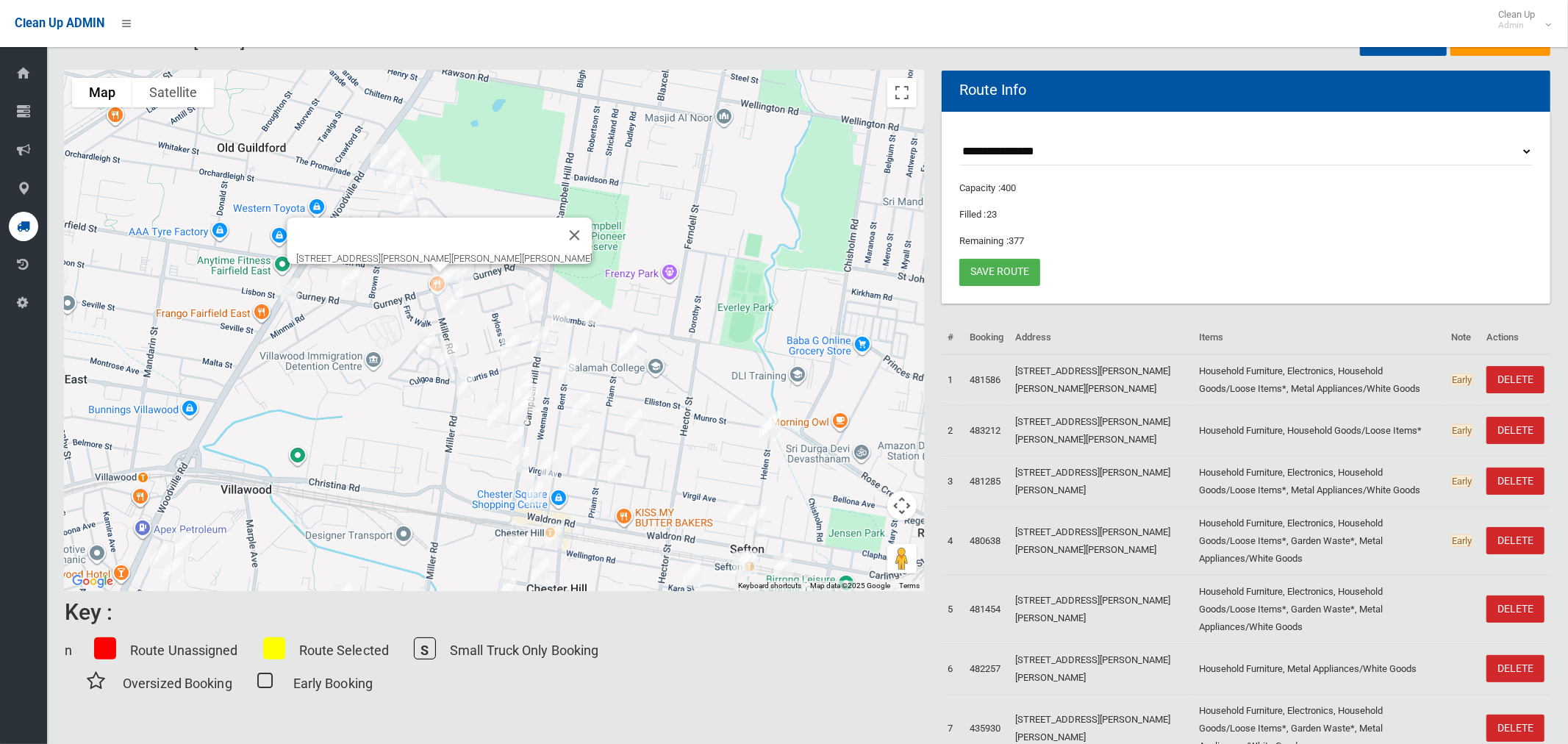
scroll to position [48, 0]
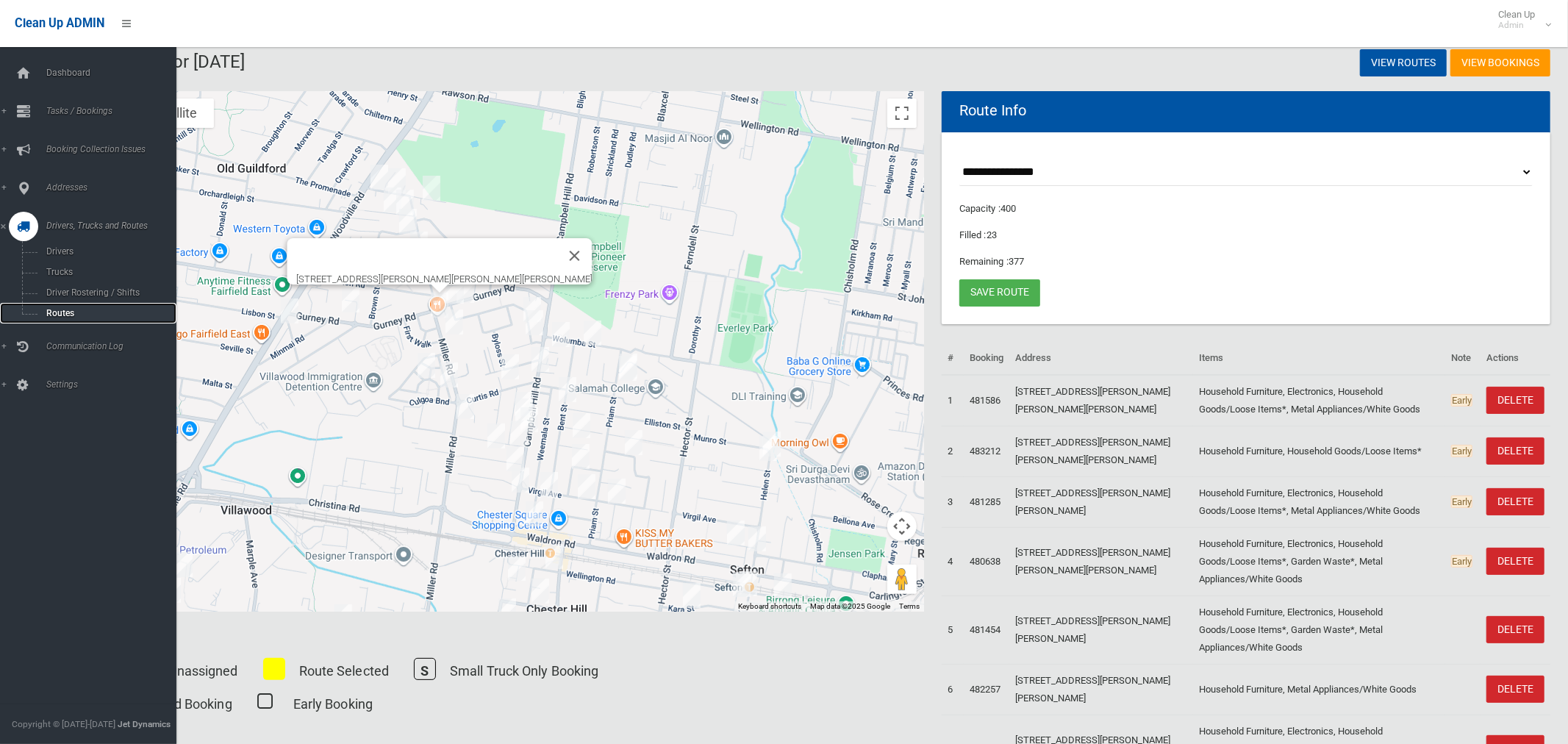
click at [63, 310] on span "Routes" at bounding box center [102, 312] width 122 height 10
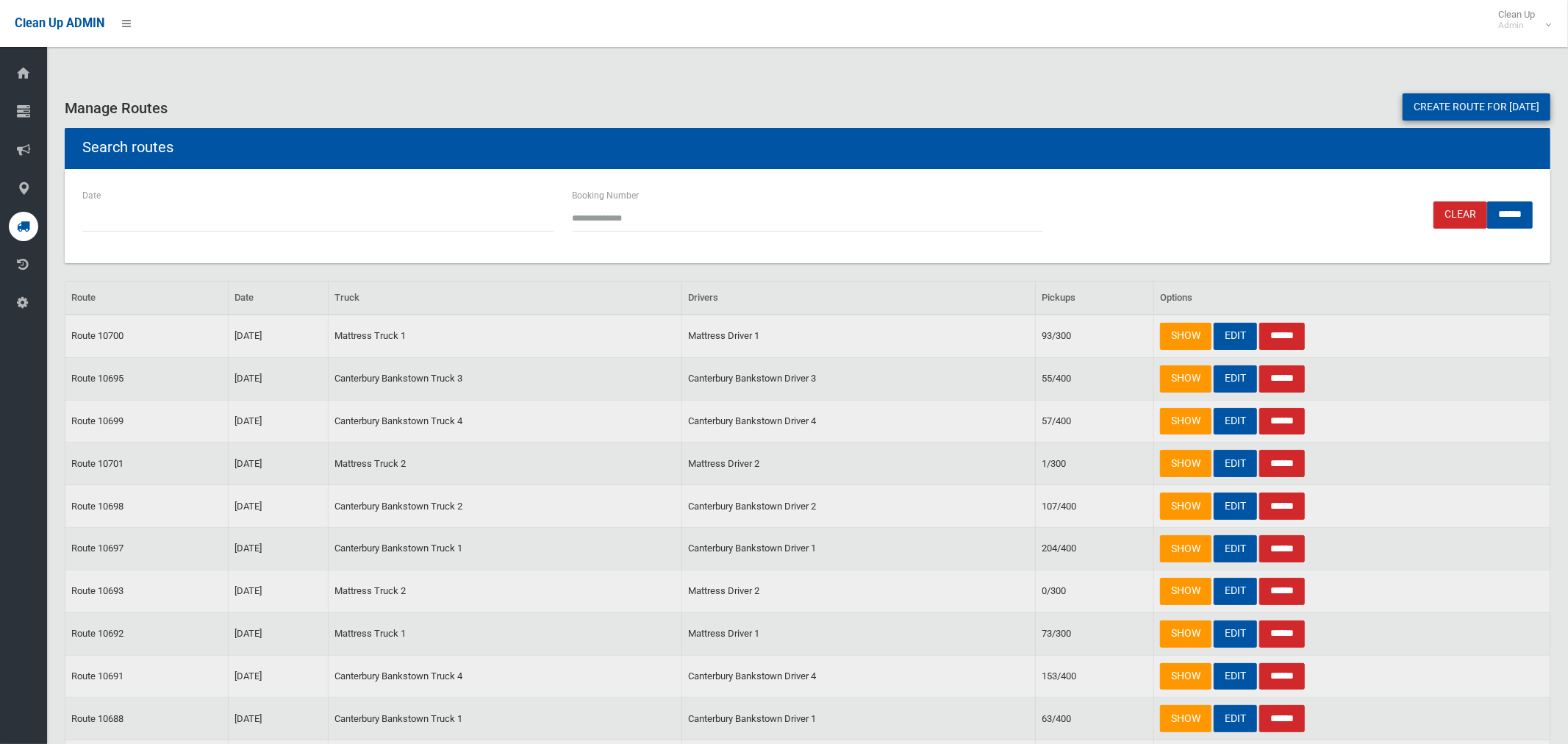
click at [1408, 117] on link "Create route for [DATE]" at bounding box center [1476, 107] width 148 height 27
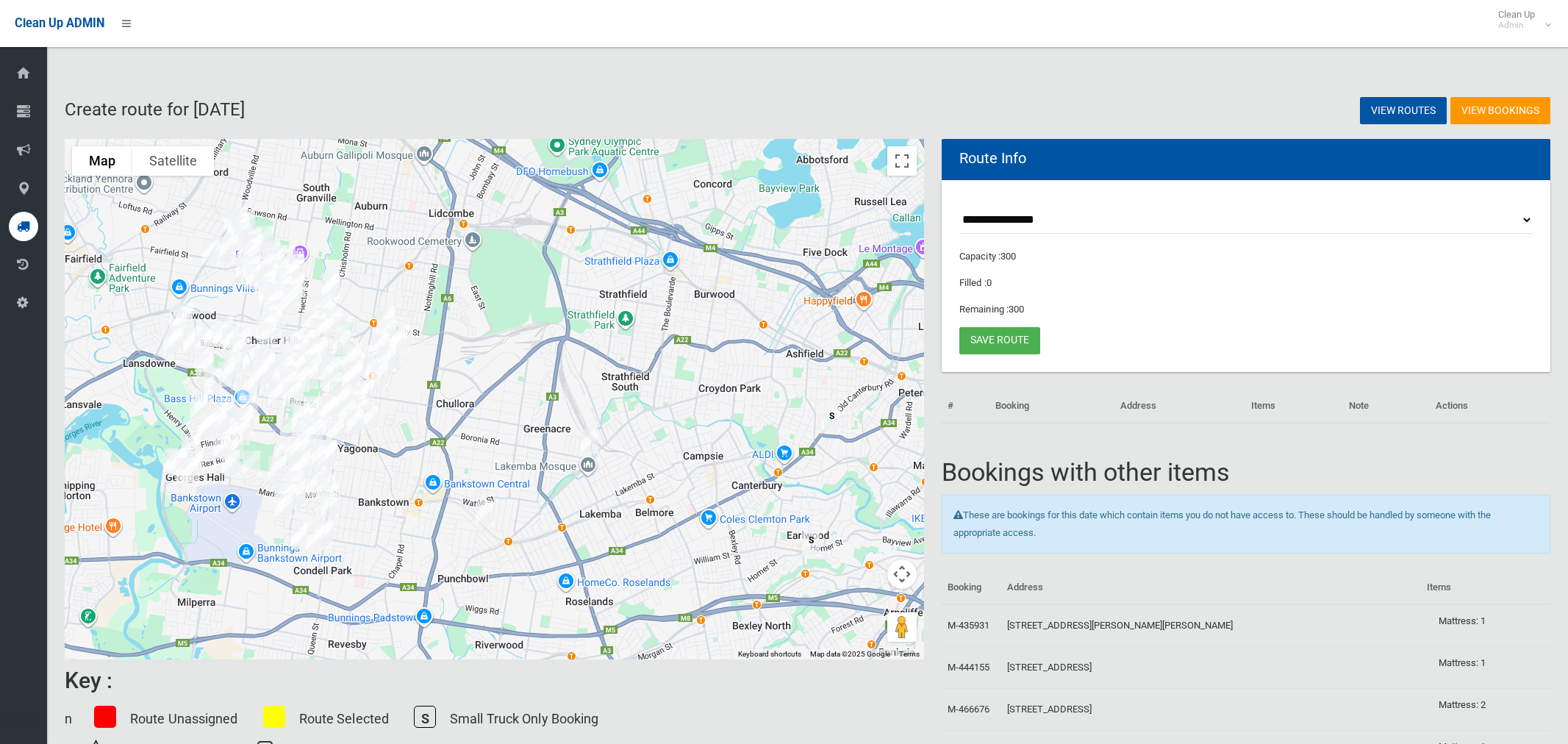
click at [1007, 222] on select "**********" at bounding box center [1246, 220] width 573 height 27
select select "*****"
click at [960, 206] on select "**********" at bounding box center [1246, 220] width 573 height 27
click at [897, 164] on button "Toggle fullscreen view" at bounding box center [902, 161] width 30 height 30
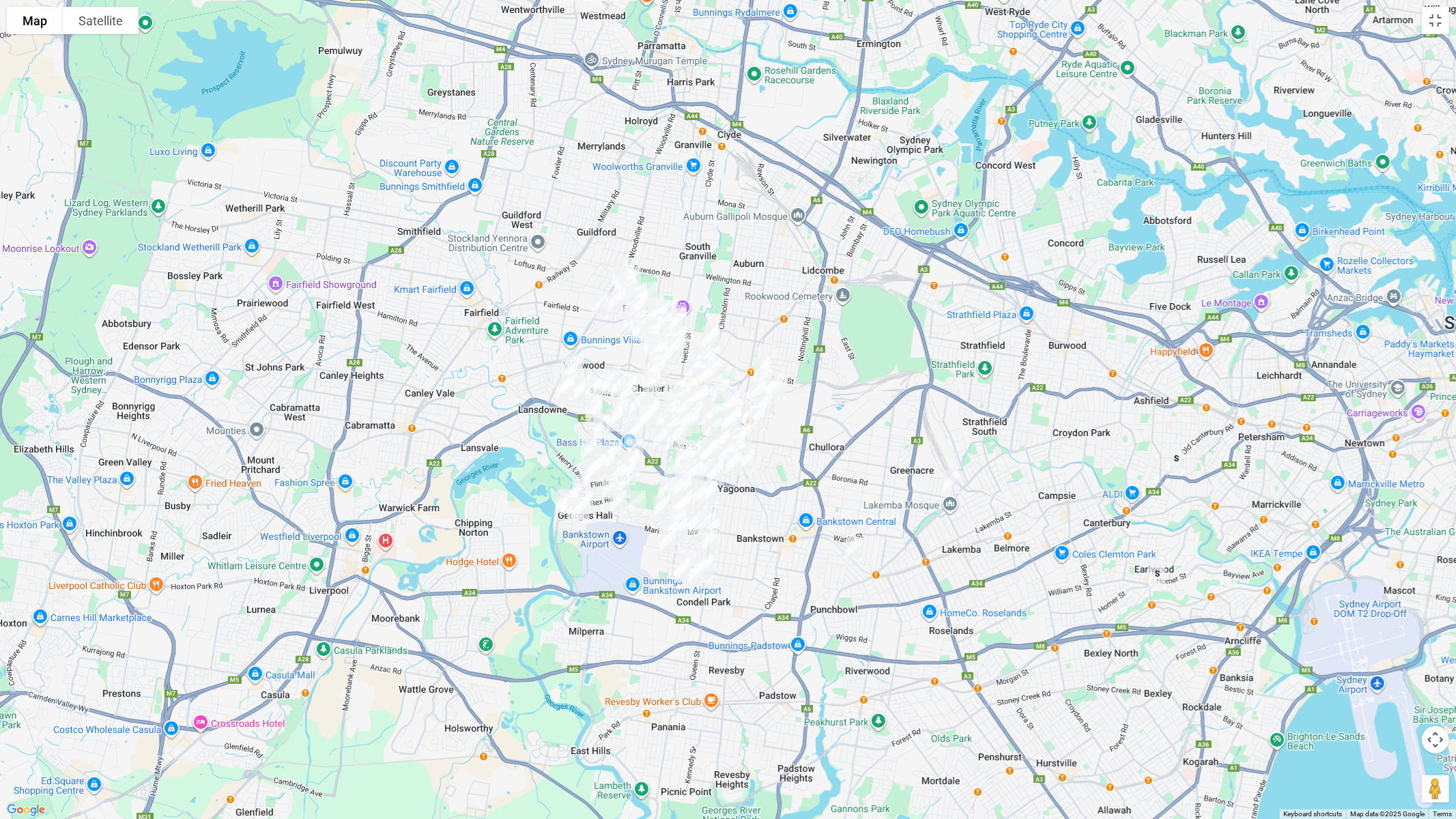
drag, startPoint x: 647, startPoint y: 296, endPoint x: 793, endPoint y: 333, distance: 150.6
click at [794, 333] on div at bounding box center [728, 409] width 1456 height 819
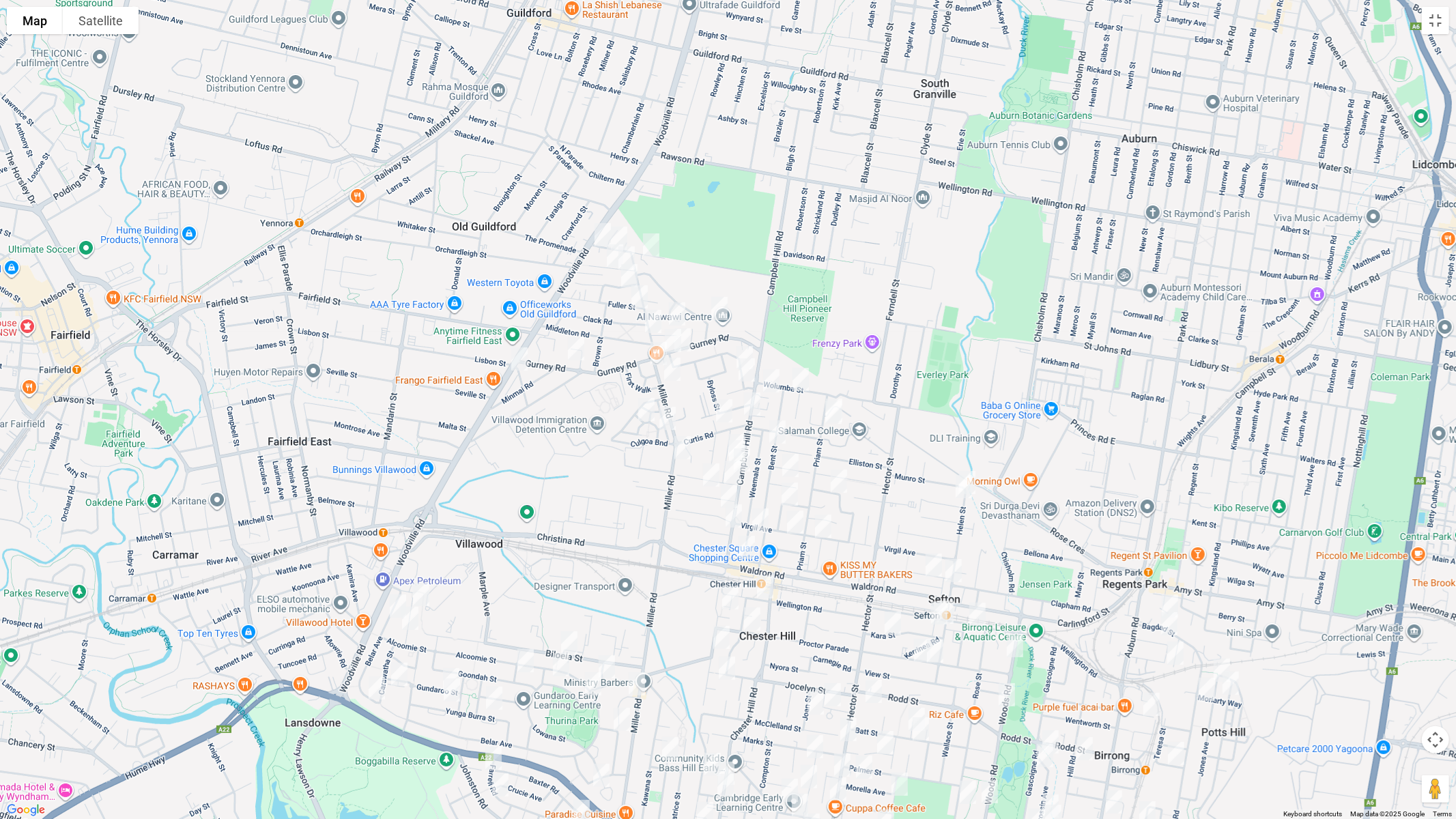
click at [513, 360] on img "113 Woodville Road, CHESTER HILL NSW 2162" at bounding box center [519, 359] width 27 height 34
click at [652, 320] on img "48A Miller Road, CHESTER HILL NSW 2162" at bounding box center [653, 322] width 27 height 34
click at [650, 353] on img "60 Miller Road, CHESTER HILL NSW 2162" at bounding box center [659, 353] width 27 height 34
click at [677, 373] on img "107A Miller Road, CHESTER HILL NSW 2162" at bounding box center [672, 369] width 27 height 34
click at [682, 448] on img "153 Miller Road, CHESTER HILL NSW 2162" at bounding box center [682, 448] width 27 height 34
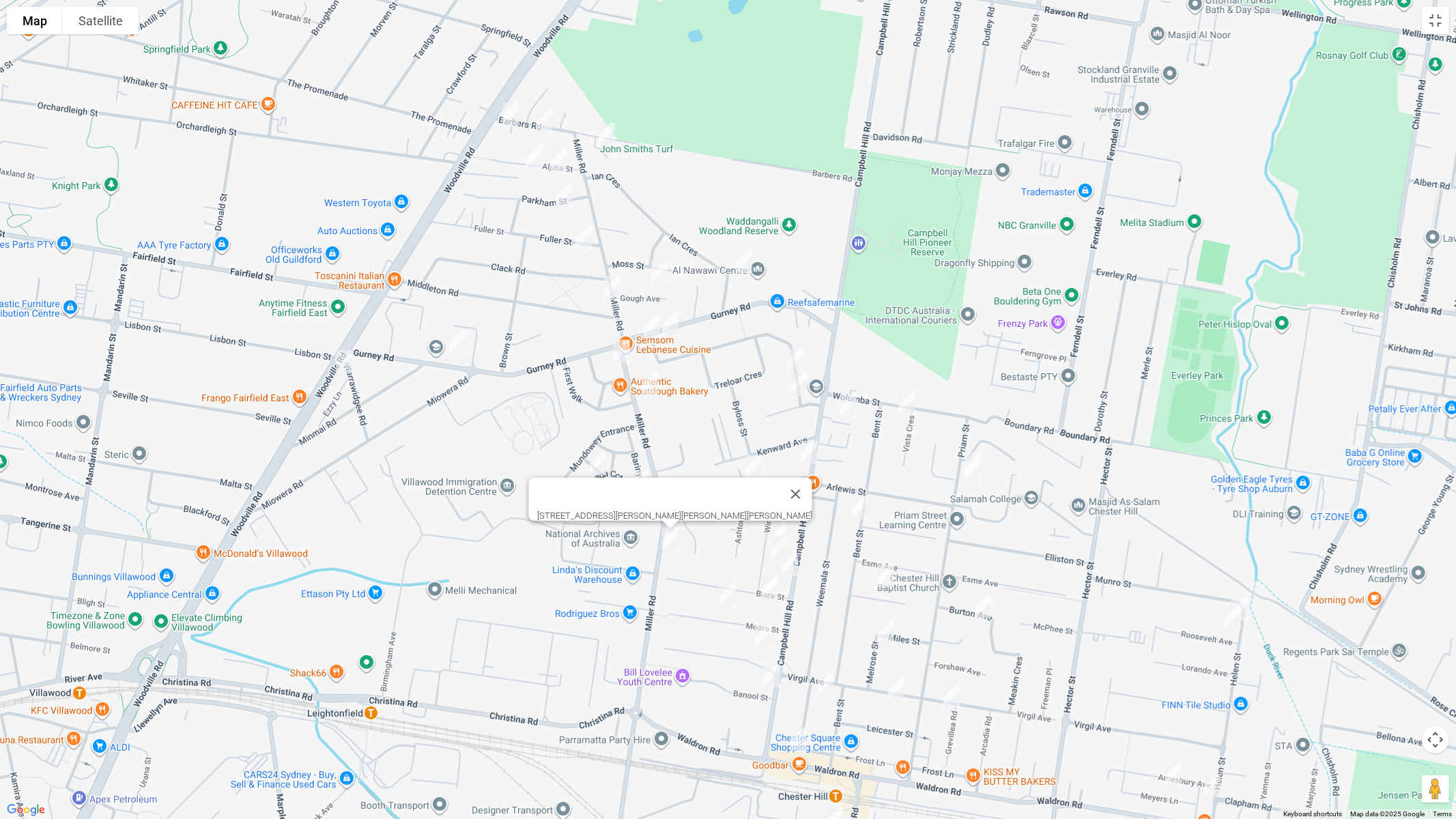
click at [511, 114] on img "34 Barbers Road, CHESTER HILL NSW 2162" at bounding box center [510, 114] width 27 height 34
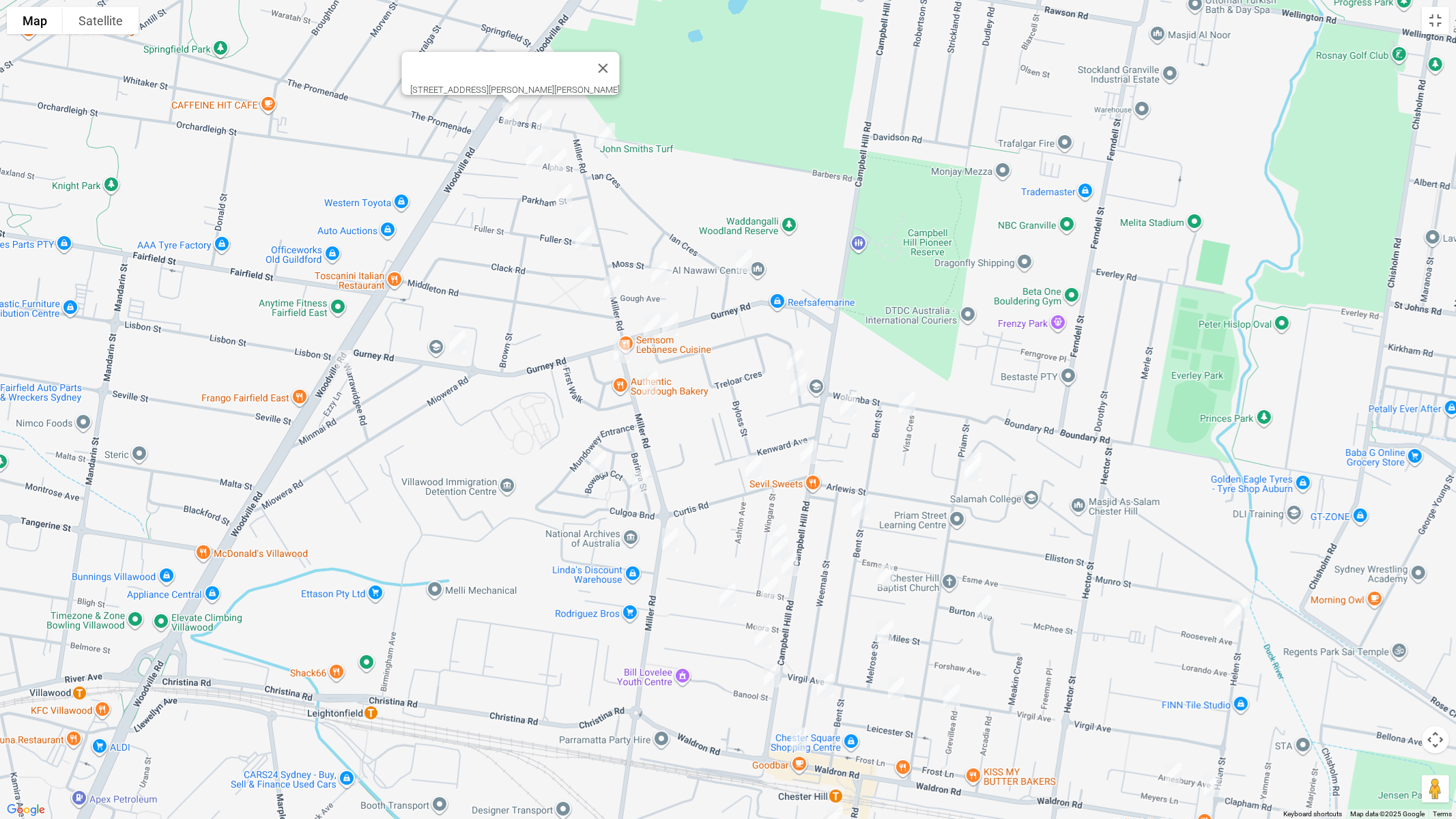
click at [543, 123] on img "24 Barbers Road, CHESTER HILL NSW 2162" at bounding box center [543, 121] width 27 height 34
click at [603, 134] on img "10 Barbers Road, CHESTER HILL NSW 2162" at bounding box center [607, 134] width 27 height 34
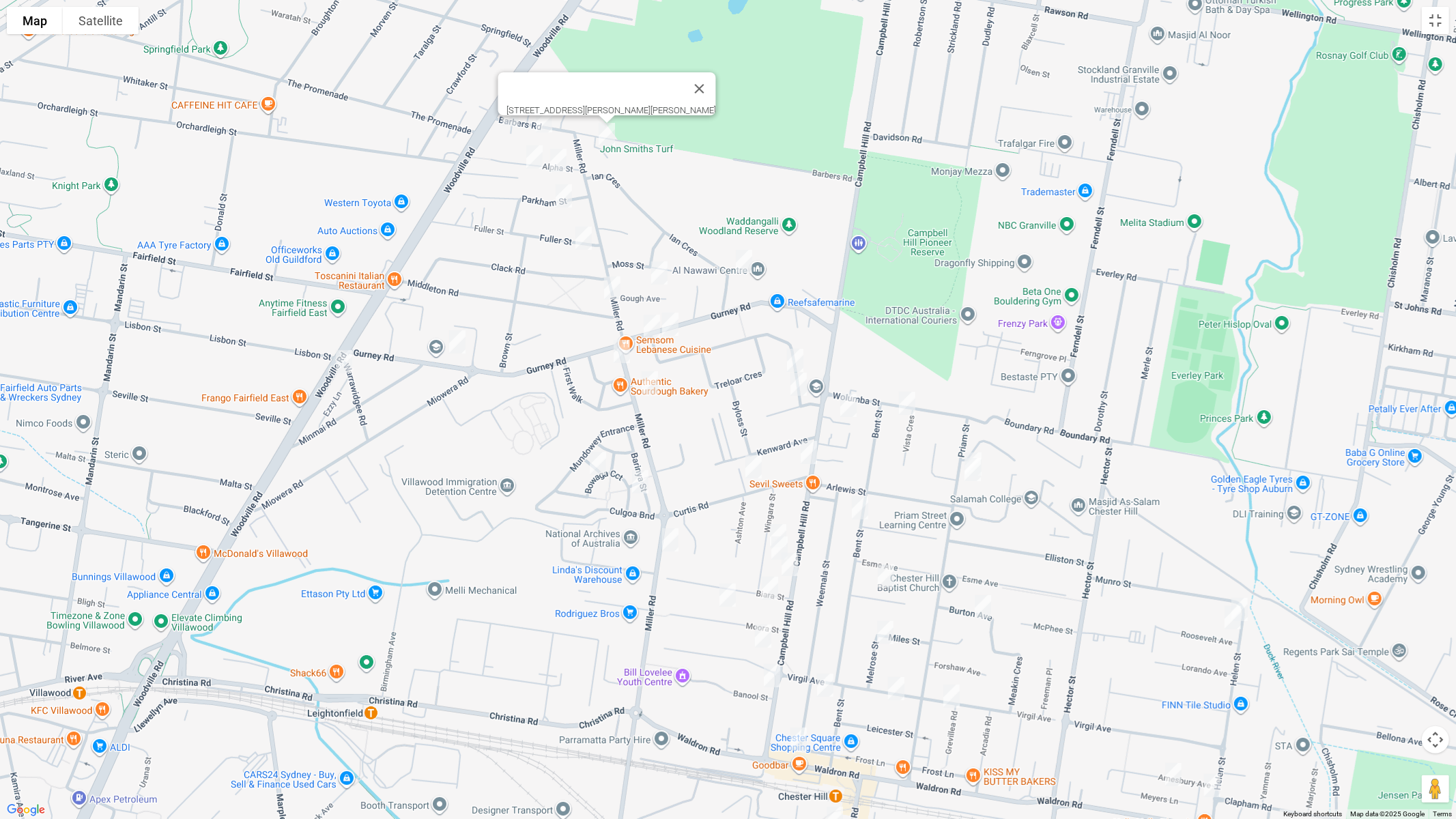
click at [538, 158] on img "15 Alpha Street, CHESTER HILL NSW 2162" at bounding box center [535, 157] width 27 height 34
click at [559, 158] on img "7 Alpha Street, CHESTER HILL NSW 2162" at bounding box center [558, 160] width 27 height 34
click at [558, 189] on img "5 Parkham Street, CHESTER HILL NSW 2162" at bounding box center [564, 196] width 27 height 34
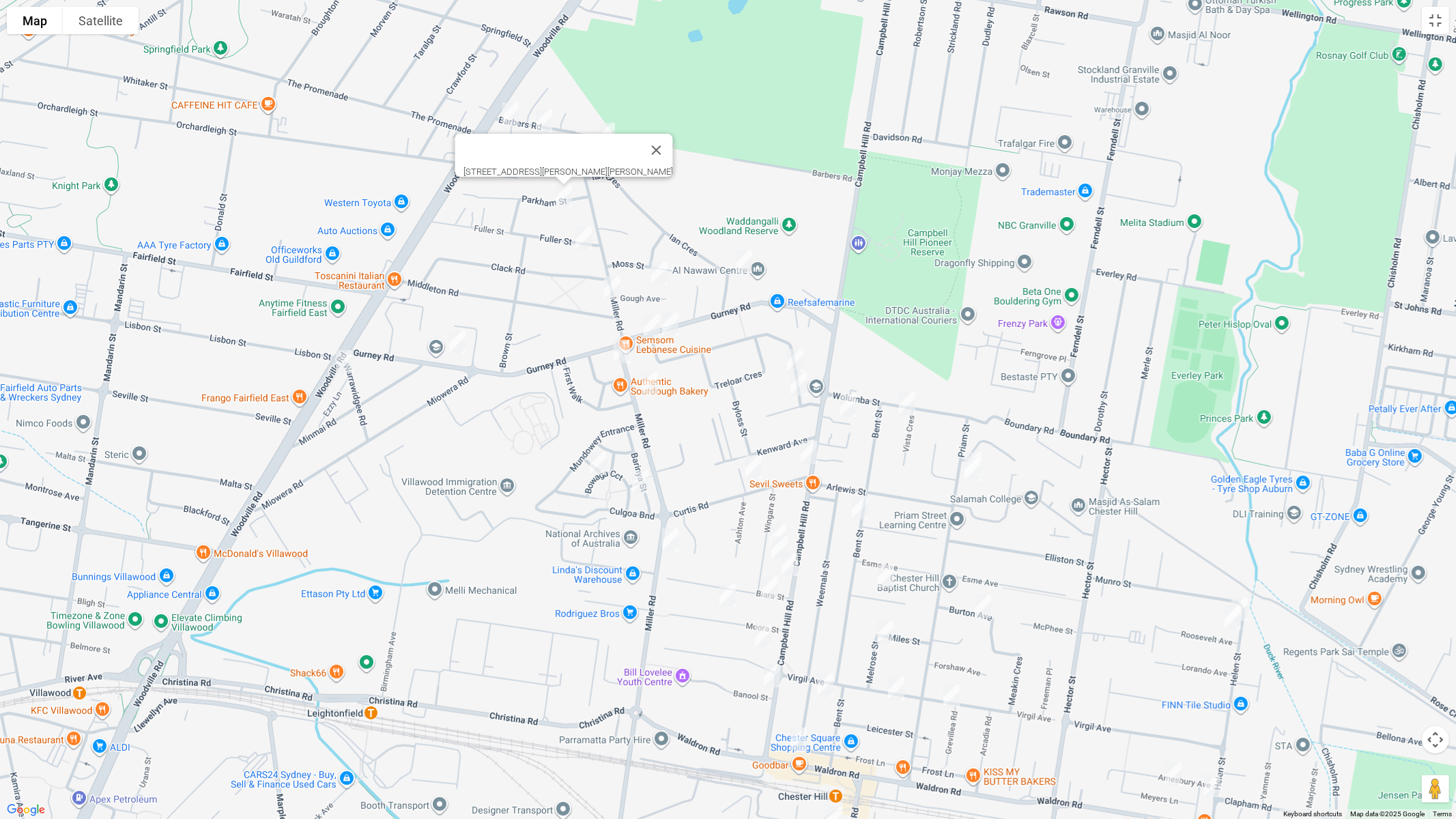
click at [582, 235] on img "3 Fuller Street, CHESTER HILL NSW 2162" at bounding box center [584, 238] width 27 height 34
drag, startPoint x: 454, startPoint y: 344, endPoint x: 481, endPoint y: 347, distance: 27.2
click at [455, 344] on img "94 Gurney Road, CHESTER HILL NSW 2162" at bounding box center [457, 342] width 27 height 34
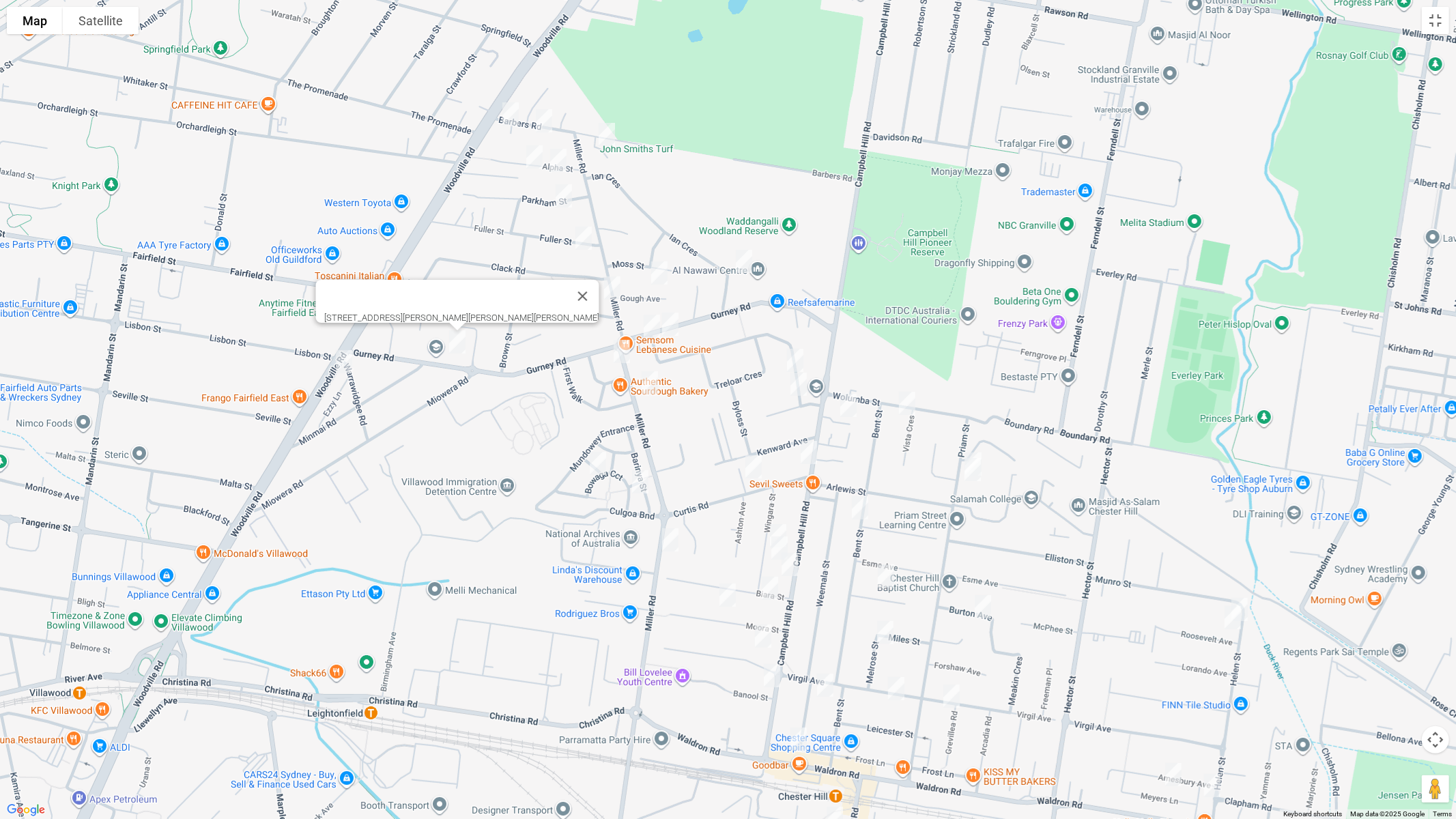
click at [661, 276] on img "9 Gough Avenue, CHESTER HILL NSW 2162" at bounding box center [659, 273] width 27 height 34
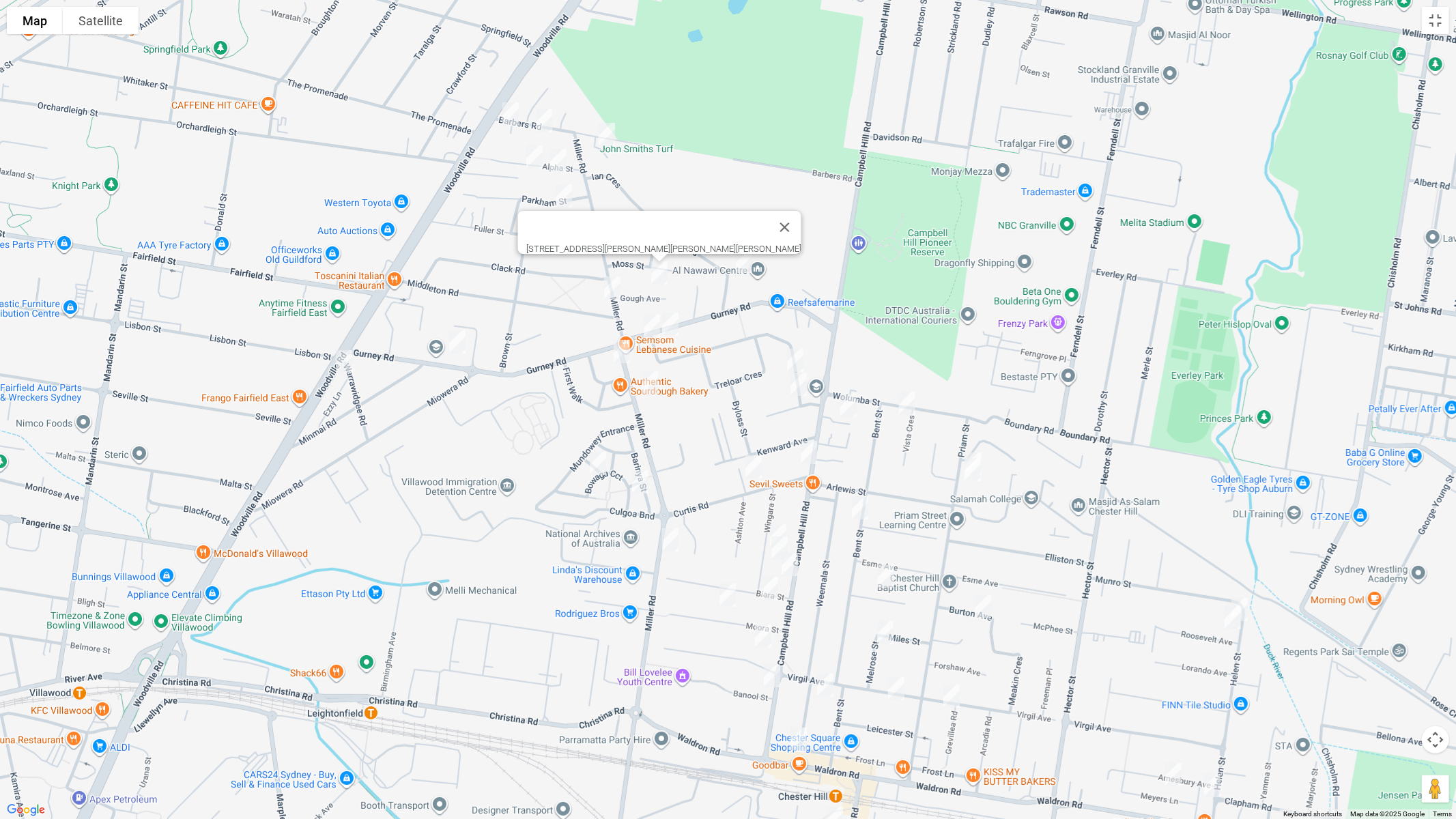
click at [740, 273] on img "7 Ian Crescent, CHESTER HILL NSW 2162" at bounding box center [744, 261] width 27 height 34
drag, startPoint x: 645, startPoint y: 327, endPoint x: 680, endPoint y: 327, distance: 35.0
click at [645, 327] on img "2 Woodland Road, CHESTER HILL NSW 2162" at bounding box center [652, 327] width 27 height 34
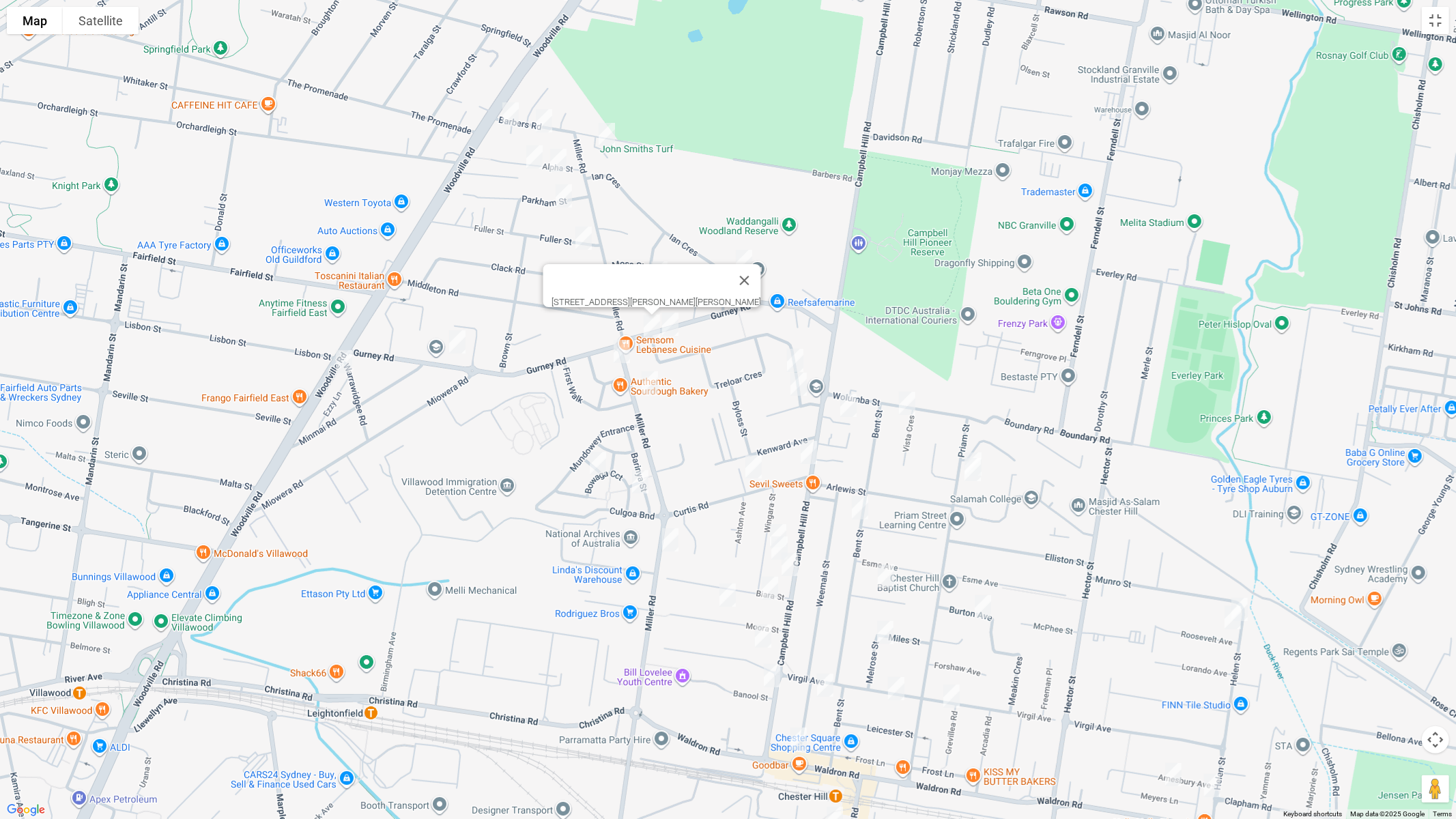
click at [681, 327] on img "49 Gurney Road, CHESTER HILL NSW 2162" at bounding box center [670, 324] width 27 height 34
click at [804, 352] on img "56 Woodland Road, CHESTER HILL NSW 2162" at bounding box center [795, 361] width 27 height 34
drag, startPoint x: 795, startPoint y: 386, endPoint x: 795, endPoint y: 394, distance: 8.0
click at [795, 386] on img "5 Burrows Avenue, CHESTER HILL NSW 2162" at bounding box center [798, 385] width 27 height 34
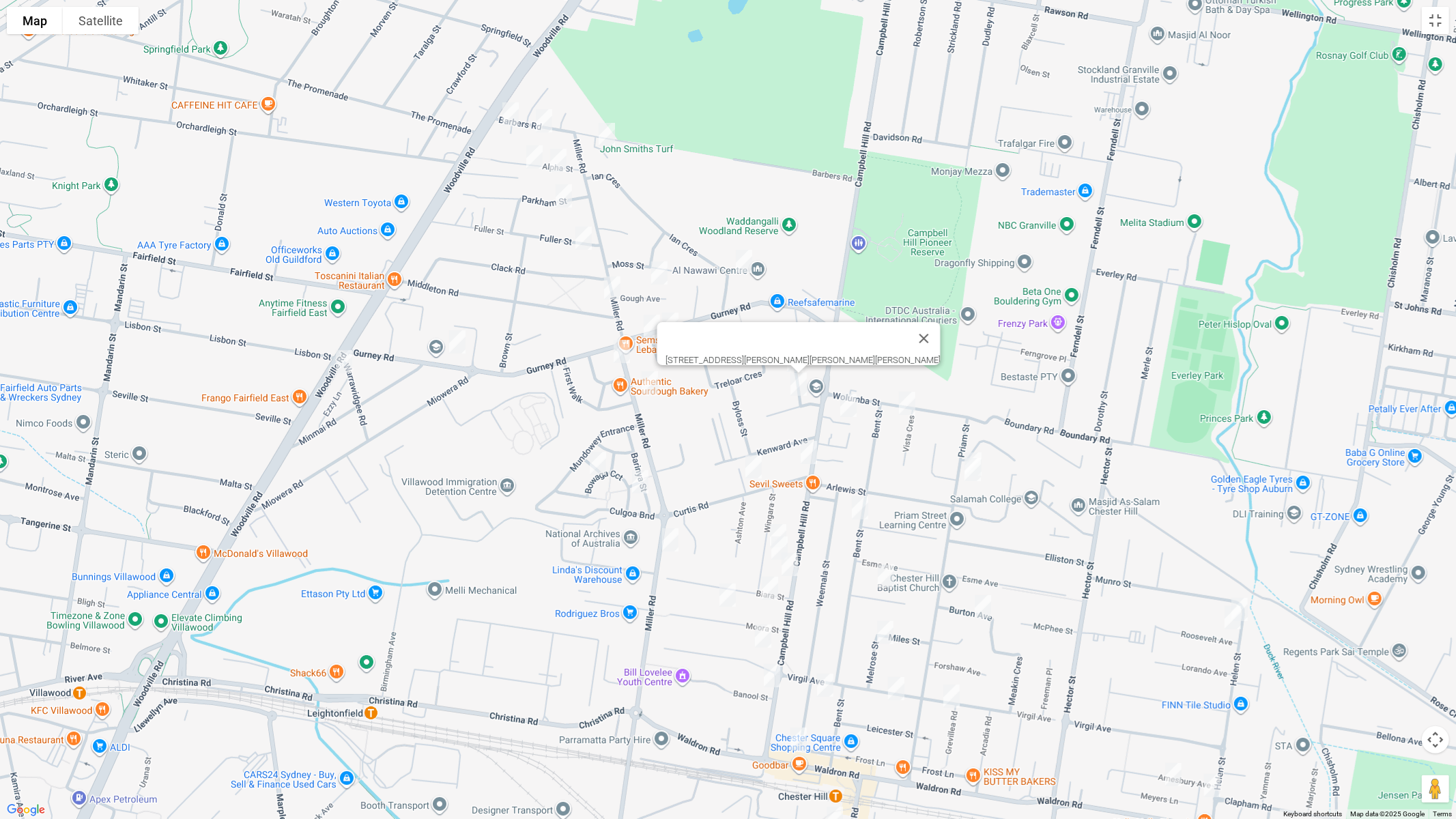
click at [595, 460] on img "24 Bowaga Circuit, VILLAWOOD NSW 2163" at bounding box center [598, 463] width 27 height 34
click at [644, 482] on img "2 Bowaga Circuit, VILLAWOOD NSW 2163" at bounding box center [640, 482] width 27 height 34
click at [797, 349] on img "56 Woodland Road, CHESTER HILL NSW 2162" at bounding box center [795, 361] width 27 height 34
click at [844, 407] on img "11 Campbell Hill Road, CHESTER HILL NSW 2162" at bounding box center [849, 405] width 27 height 34
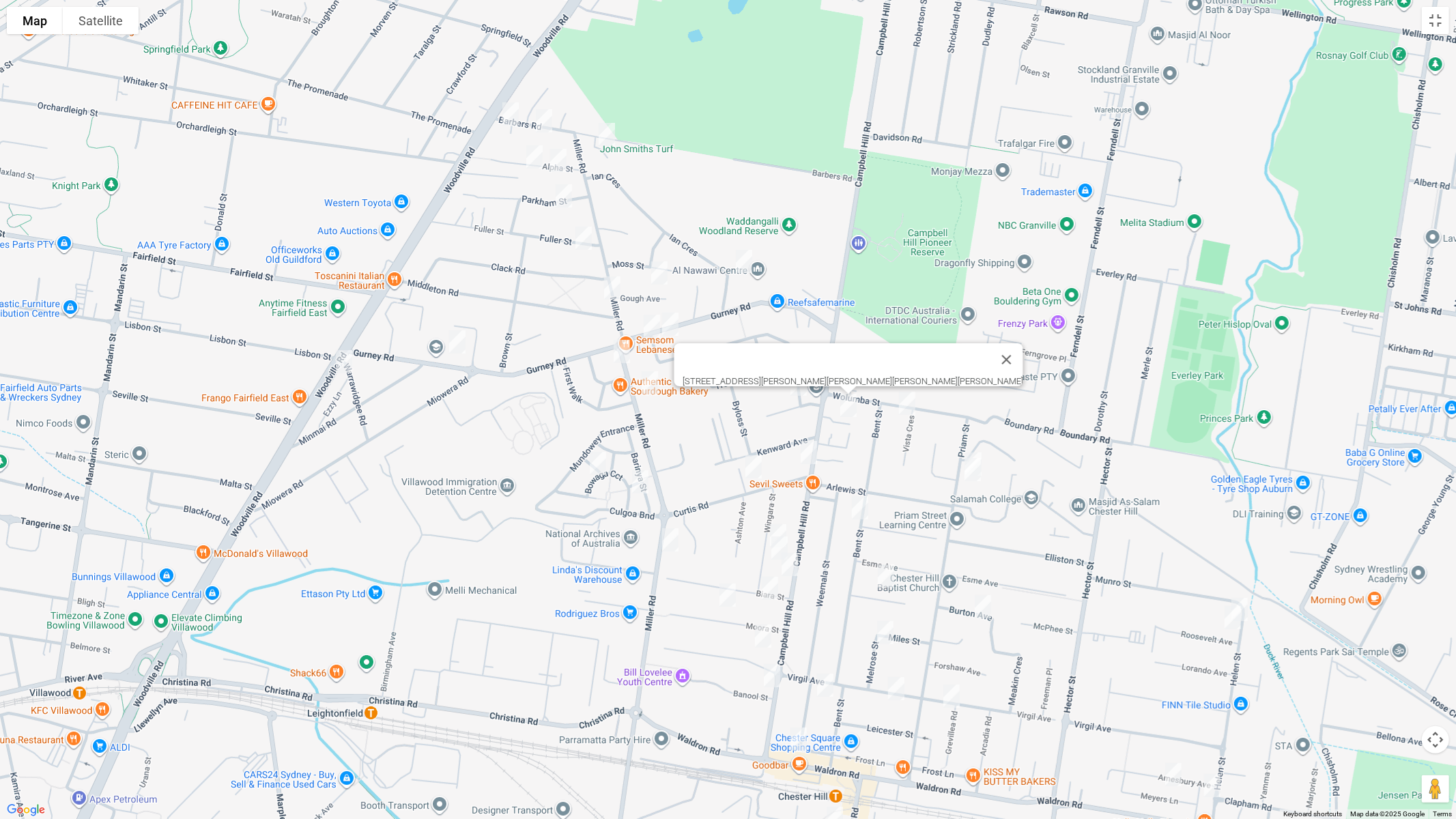
click at [915, 403] on img "2 Vista Crescent, CHESTER HILL NSW 2162" at bounding box center [907, 403] width 27 height 34
click at [978, 445] on div "2 Vista Crescent, CHESTER HILL NSW 2162" at bounding box center [728, 409] width 1456 height 819
click at [979, 450] on img "73 Priam Street, CHESTER HILL NSW 2162" at bounding box center [973, 464] width 27 height 34
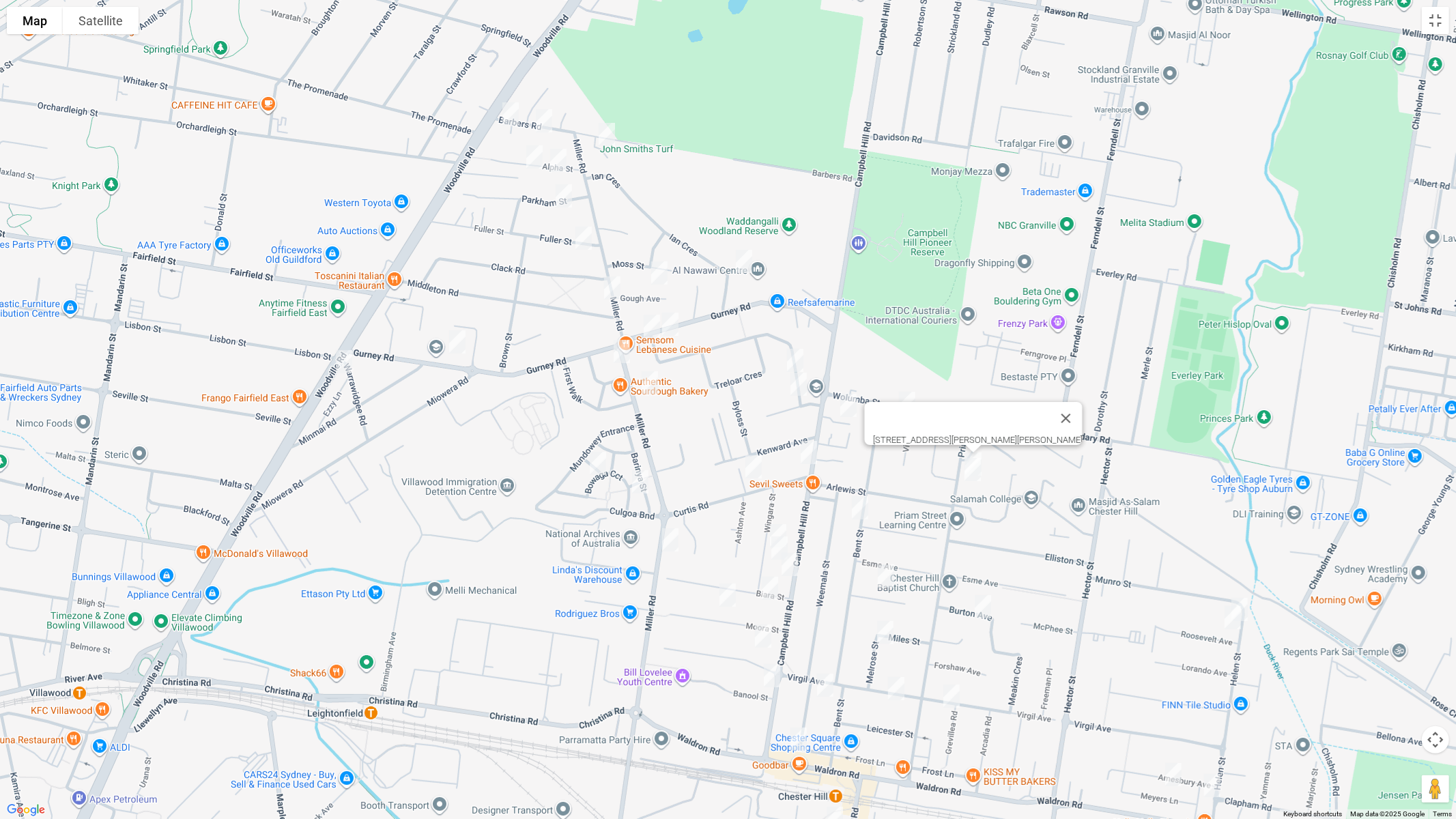
click at [973, 477] on img "75 Priam Street, CHESTER HILL NSW 2162" at bounding box center [973, 470] width 27 height 34
click at [815, 454] on img "48 Campbell Hill Road, CHESTER HILL NSW 2162" at bounding box center [809, 453] width 27 height 34
click at [754, 463] on img "24 Curtis Road, CHESTER HILL NSW 2162" at bounding box center [754, 467] width 27 height 34
click at [809, 465] on img "48 Campbell Hill Road, CHESTER HILL NSW 2162" at bounding box center [809, 453] width 27 height 34
click at [861, 511] on img "77 Bent Street, CHESTER HILL NSW 2162" at bounding box center [860, 508] width 27 height 34
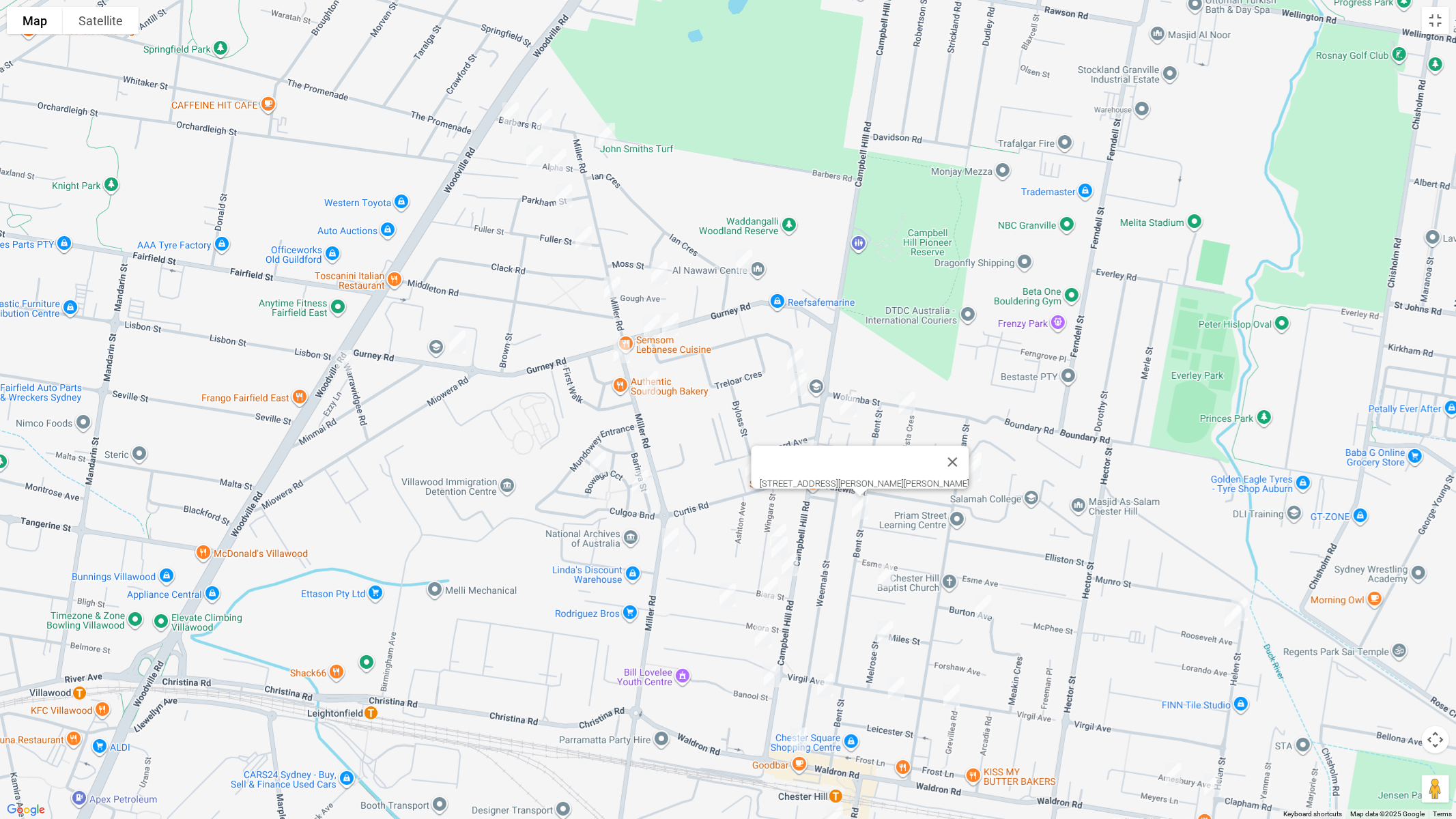
click at [783, 516] on div "[STREET_ADDRESS][PERSON_NAME][PERSON_NAME]" at bounding box center [728, 409] width 1456 height 819
click at [777, 521] on img "23 Wingara Street, CHESTER HILL NSW 2162" at bounding box center [778, 536] width 27 height 34
click at [771, 544] on img "27A Wingara Street, CHESTER HILL NSW 2162" at bounding box center [780, 548] width 27 height 34
click at [793, 567] on img "88A Campbell Hill Road, CHESTER HILL NSW 2162" at bounding box center [790, 564] width 27 height 34
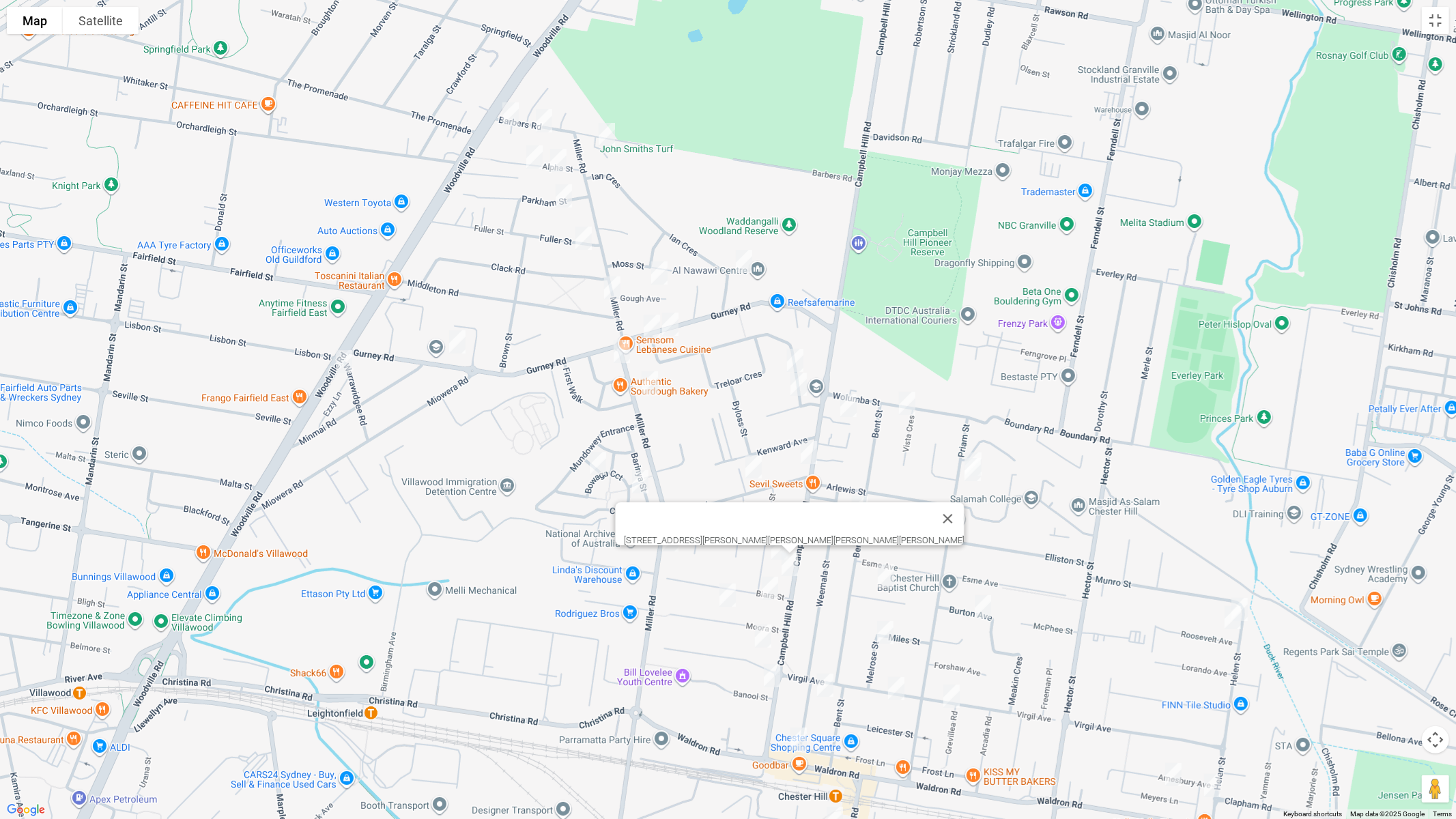
click at [881, 577] on img "10 Greendale Crescent, CHESTER HILL NSW 2162" at bounding box center [886, 576] width 27 height 34
click at [987, 614] on img "8 Burton Avenue, CHESTER HILL NSW 2162" at bounding box center [983, 607] width 27 height 34
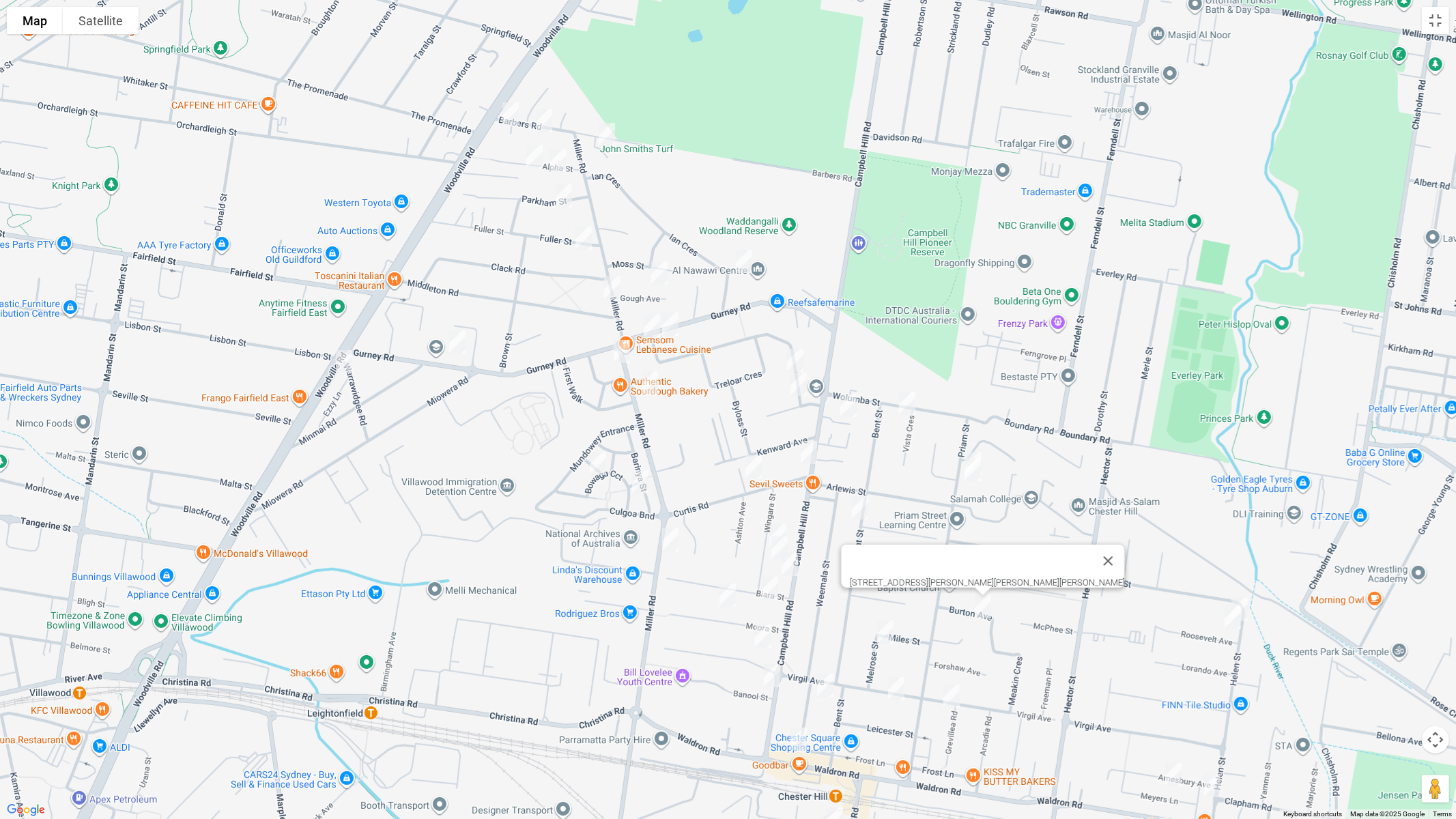
click at [1245, 604] on img "2 Roosevelt Avenue, SEFTON NSW 2162" at bounding box center [1233, 618] width 27 height 34
click at [1252, 607] on img "125 Helen Street, SEFTON NSW 2162" at bounding box center [1239, 610] width 27 height 34
drag, startPoint x: 768, startPoint y: 590, endPoint x: 743, endPoint y: 595, distance: 25.5
click at [768, 590] on img "3 Biara Street, CHESTER HILL NSW 2162" at bounding box center [770, 589] width 27 height 34
click at [723, 592] on img "20 Moora Street, CHESTER HILL NSW 2162" at bounding box center [728, 596] width 27 height 34
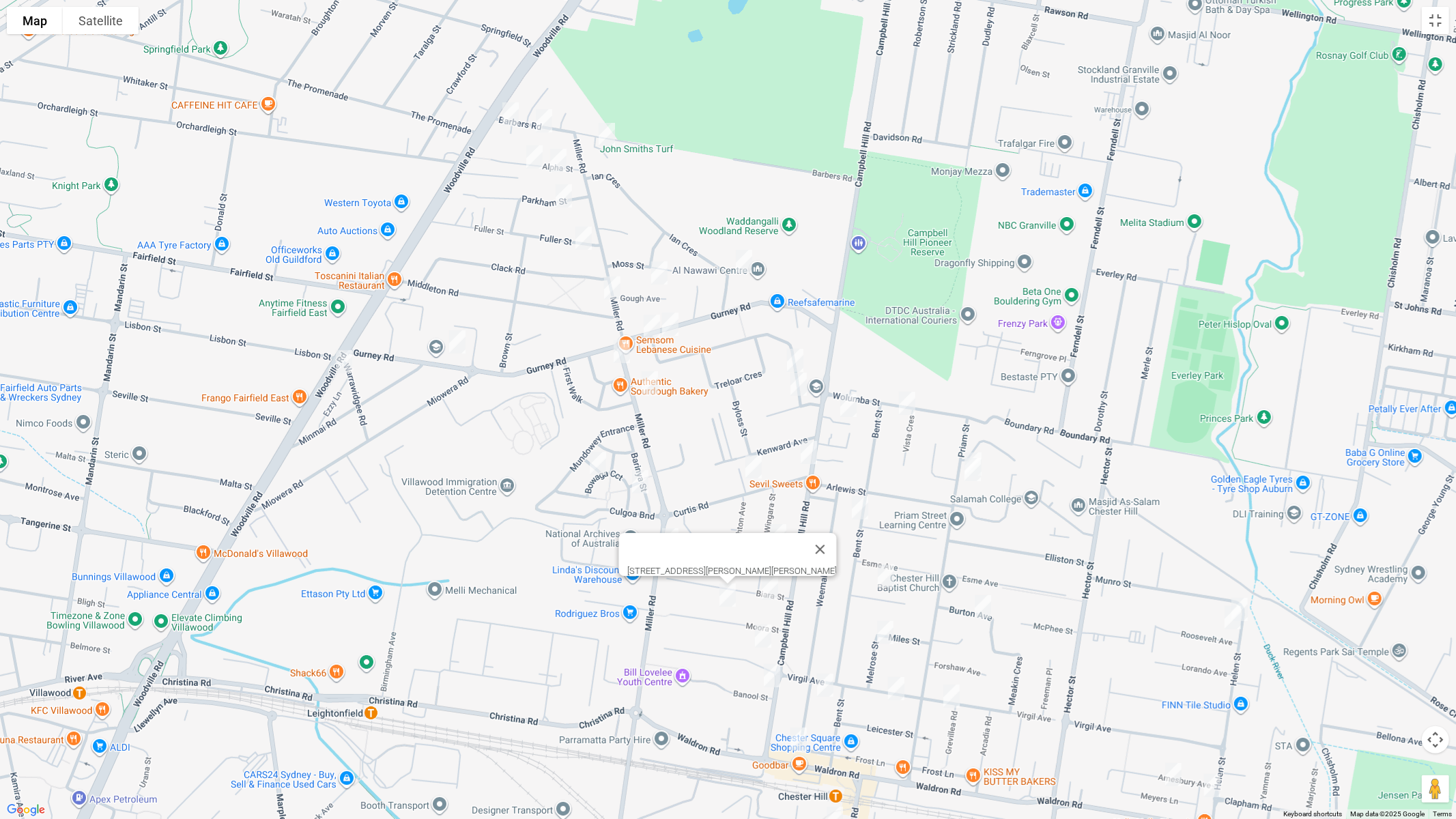
click at [765, 635] on img "166 Virgil Avenue, CHESTER HILL NSW 2162" at bounding box center [763, 636] width 27 height 34
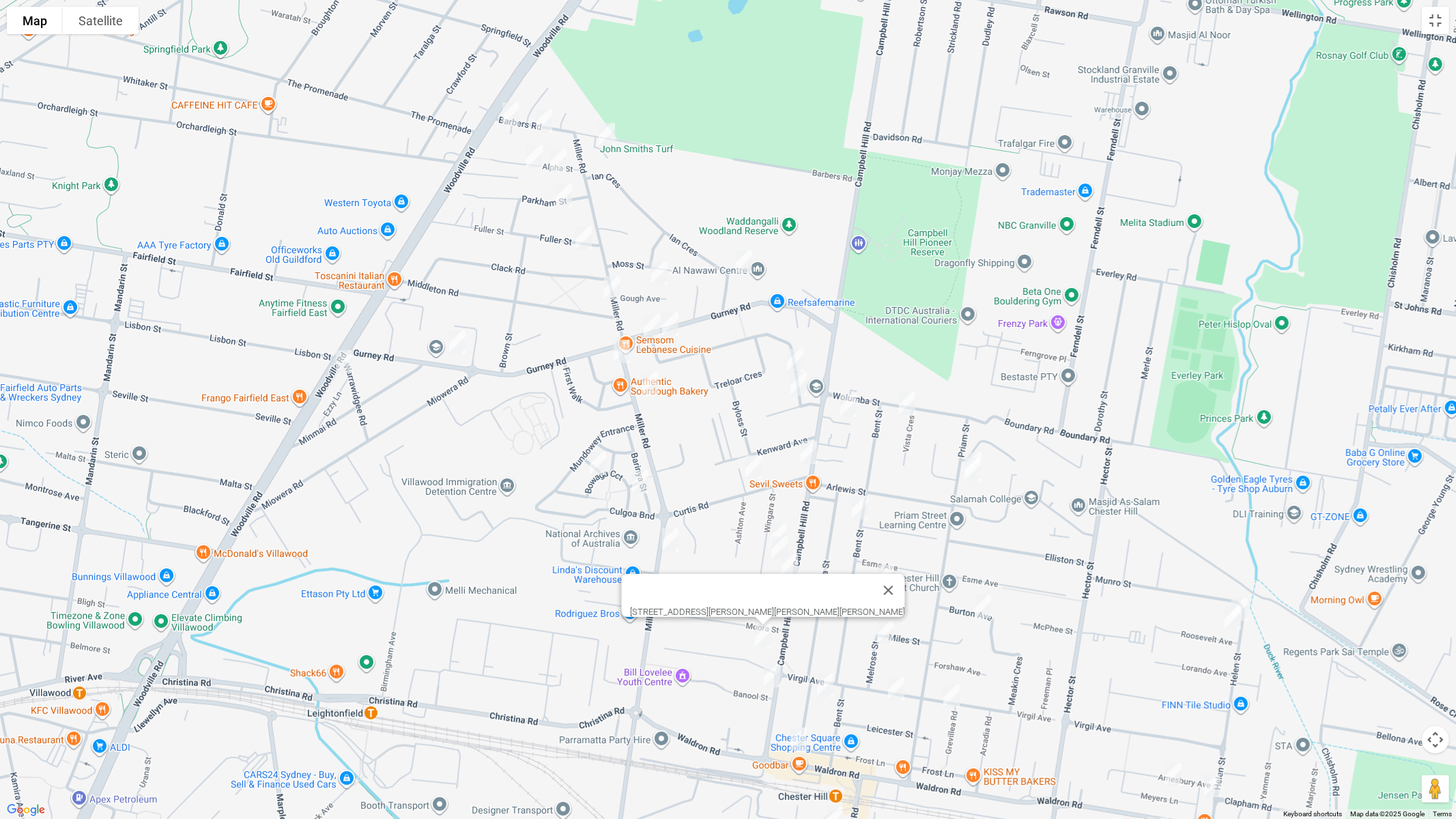
click at [886, 632] on img "1 Melrose Street, CHESTER HILL NSW 2162" at bounding box center [885, 633] width 27 height 34
click at [769, 673] on img "122 Campbell Hill Road, CHESTER HILL NSW 2162" at bounding box center [772, 676] width 27 height 34
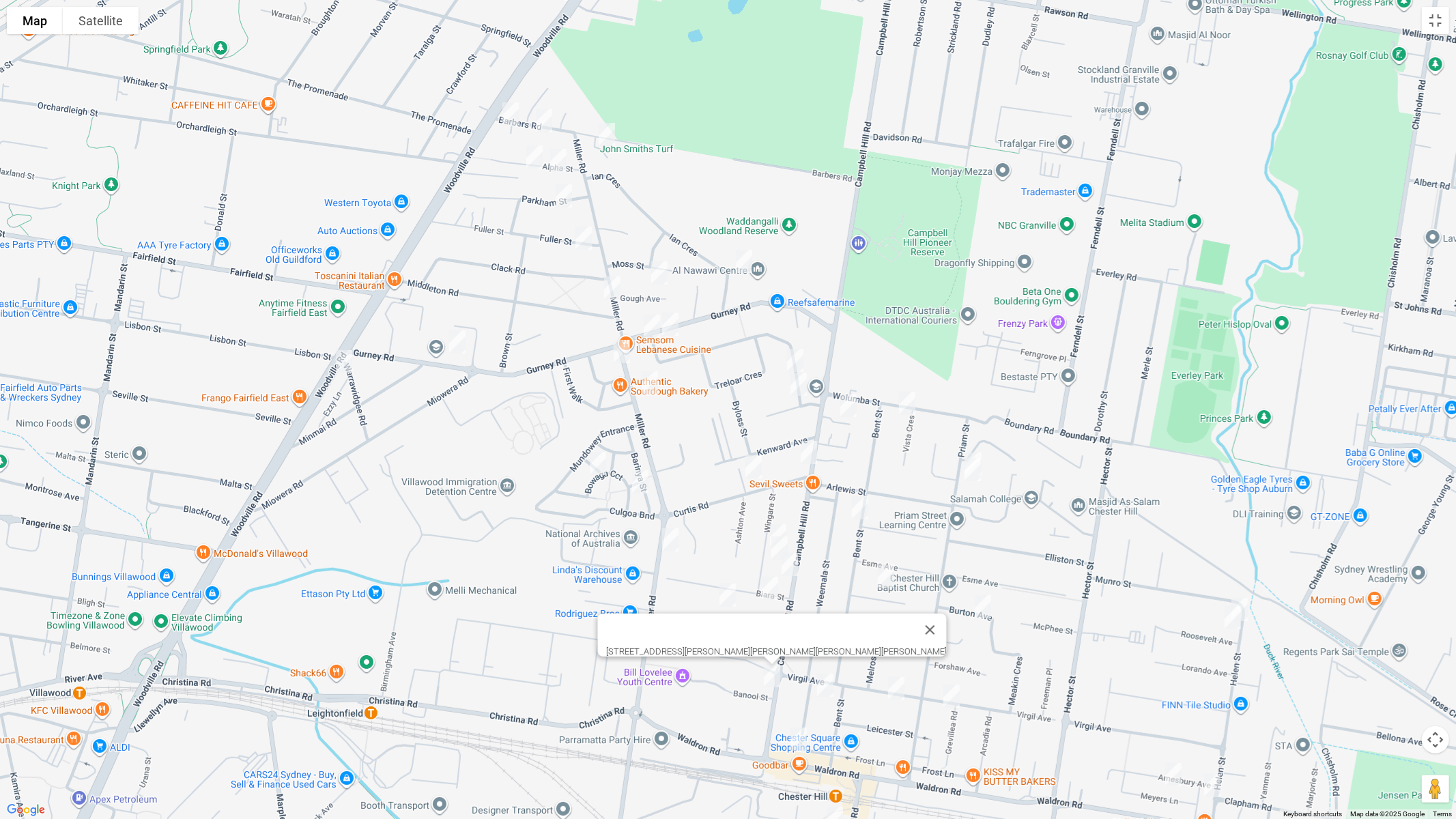
click at [826, 680] on img "24 Weemala Road, CHESTER HILL NSW 2162" at bounding box center [825, 685] width 27 height 34
click at [900, 691] on img "75 Virgil Avenue, CHESTER HILL NSW 2162" at bounding box center [896, 689] width 27 height 34
click at [958, 691] on img "4 Grevillea Road, CHESTER HILL NSW 2162" at bounding box center [951, 696] width 27 height 34
drag, startPoint x: 1067, startPoint y: 725, endPoint x: 1077, endPoint y: 624, distance: 101.5
click at [1076, 624] on div "[STREET_ADDRESS][PERSON_NAME][PERSON_NAME]" at bounding box center [728, 409] width 1456 height 819
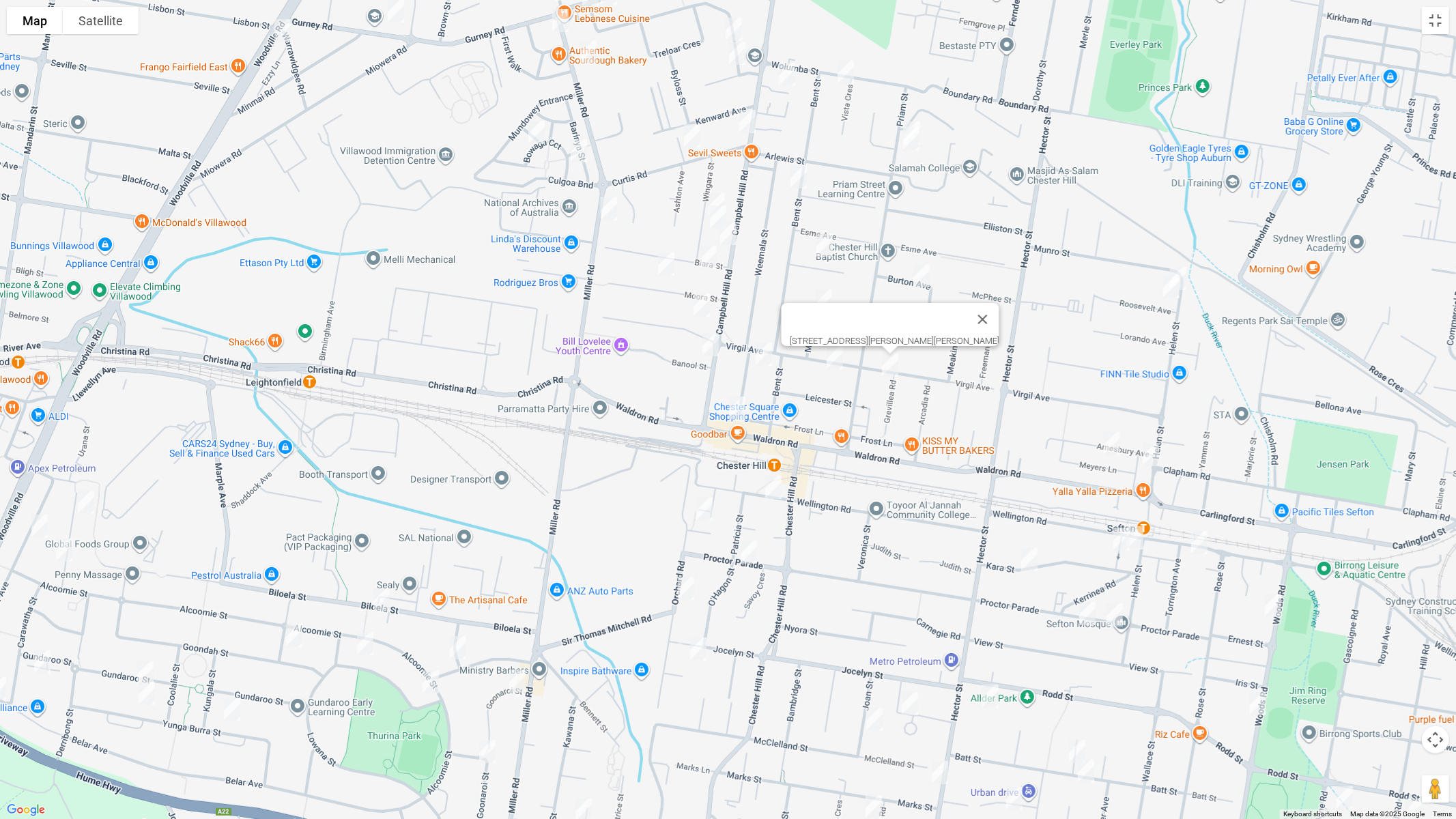
drag, startPoint x: 1088, startPoint y: 650, endPoint x: 1027, endPoint y: 319, distance: 336.6
click at [1027, 319] on div "[STREET_ADDRESS][PERSON_NAME][PERSON_NAME]" at bounding box center [728, 409] width 1456 height 819
click at [1113, 437] on img "15 Amesbury Avenue, SEFTON NSW 2162" at bounding box center [1112, 443] width 27 height 34
click at [1149, 454] on img "67 Helen Street, SEFTON NSW 2162" at bounding box center [1151, 454] width 27 height 34
click at [1109, 448] on img "15 Amesbury Avenue, SEFTON NSW 2162" at bounding box center [1112, 443] width 27 height 34
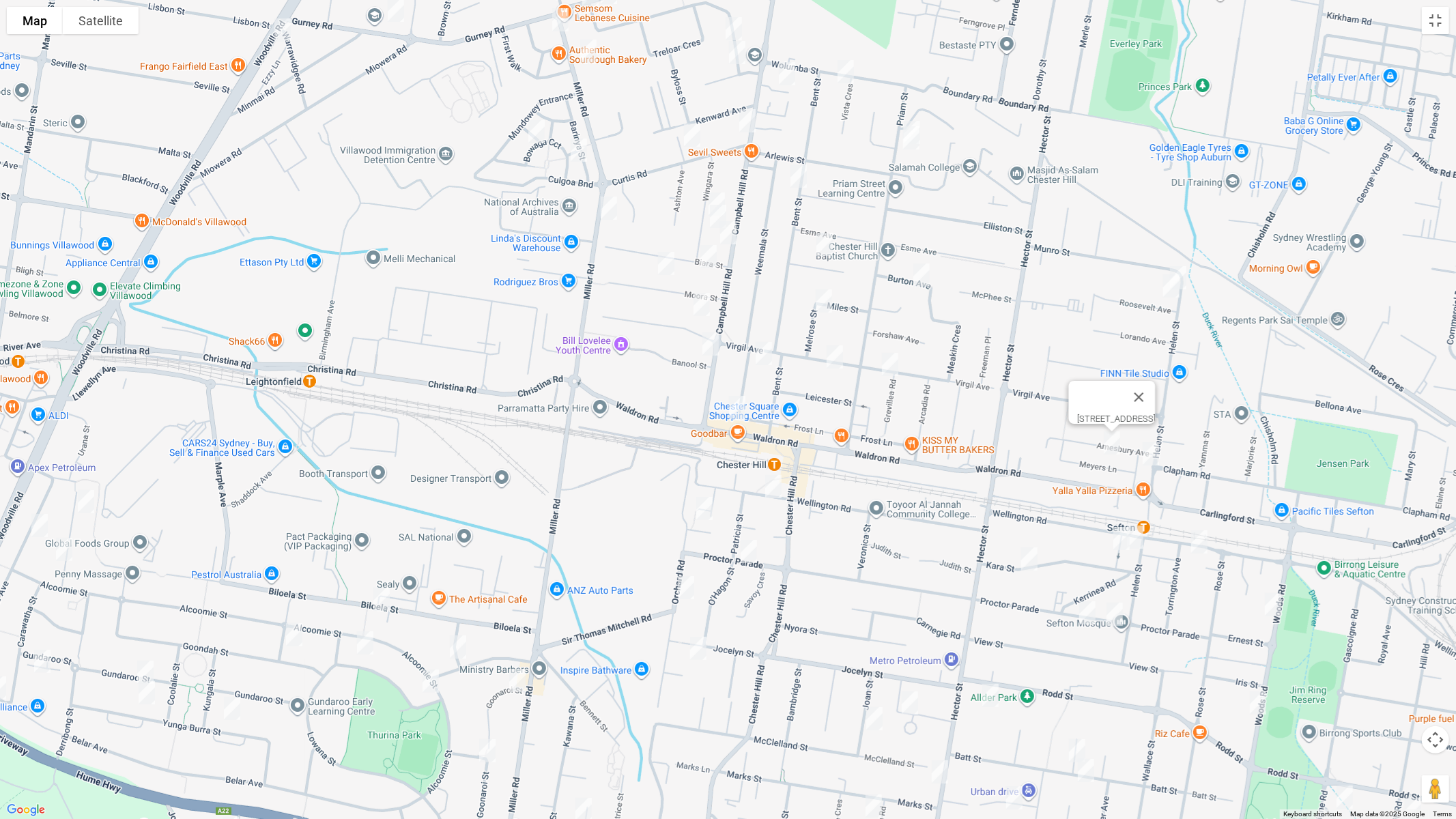
click at [743, 406] on img "200 Waldron Road, CHESTER HILL NSW 2162" at bounding box center [737, 408] width 27 height 34
click at [774, 494] on img "239 Wellington Road, CHESTER HILL NSW 2162" at bounding box center [773, 487] width 27 height 34
click at [774, 486] on img "239 Wellington Road, CHESTER HILL NSW 2162" at bounding box center [773, 487] width 27 height 34
click at [708, 510] on img "2 Hughes Place, CHESTER HILL NSW 2162" at bounding box center [705, 509] width 27 height 34
click at [753, 549] on img "151 Proctor Parade, CHESTER HILL NSW 2162" at bounding box center [748, 552] width 27 height 34
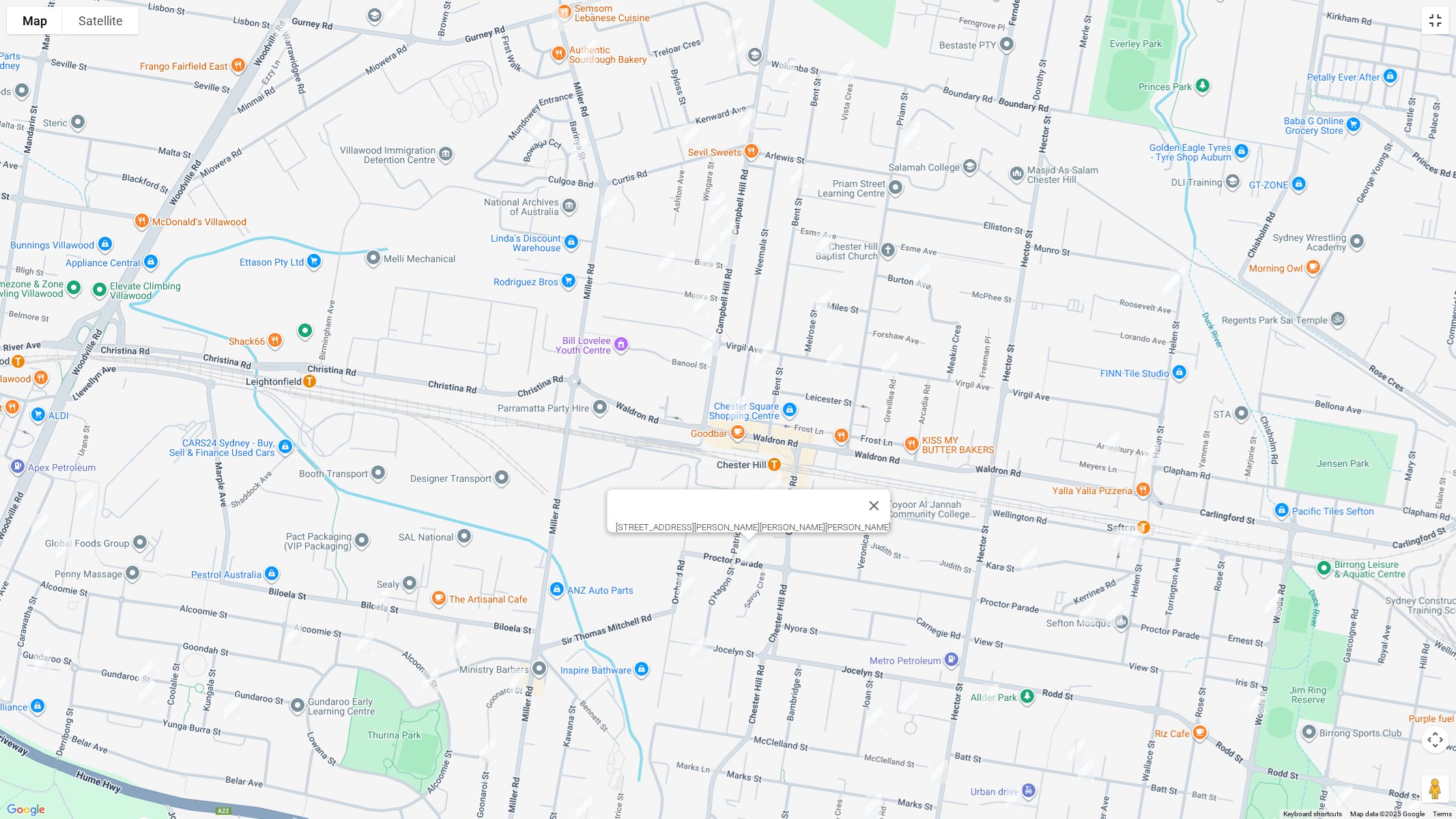
click at [1435, 17] on button "Toggle fullscreen view" at bounding box center [1435, 20] width 27 height 27
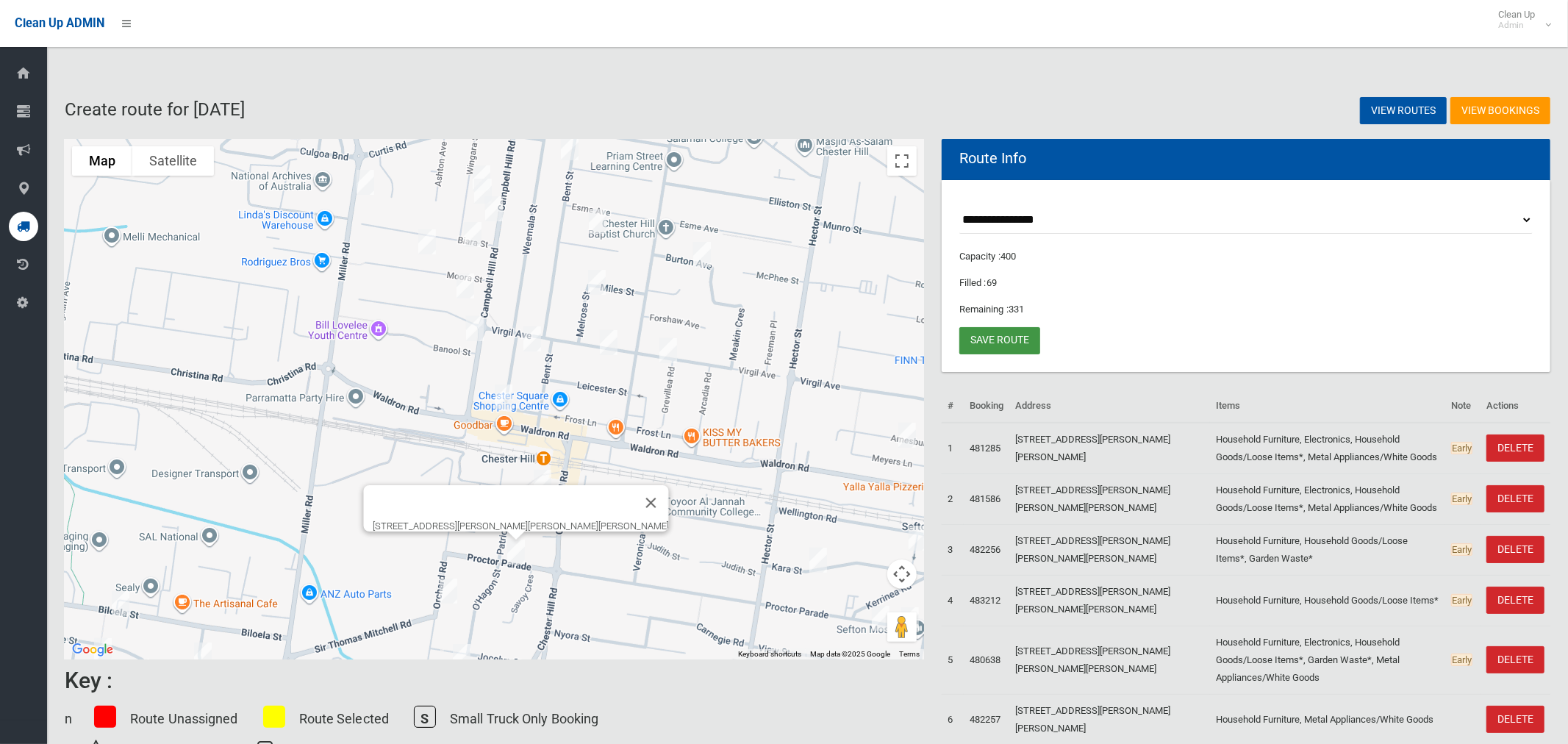
click at [991, 343] on link "Save route" at bounding box center [999, 340] width 81 height 27
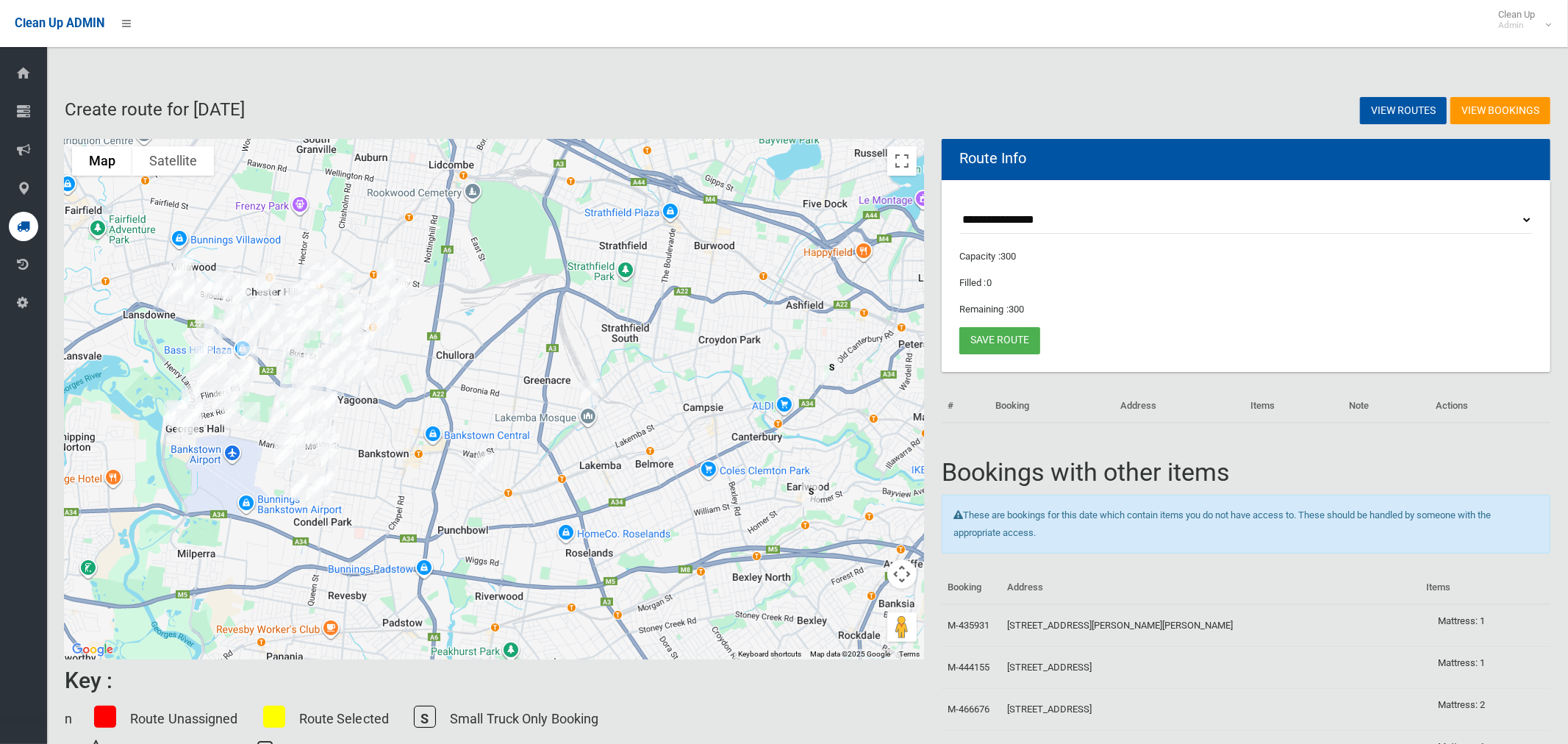
click at [1006, 218] on select "**********" at bounding box center [1246, 220] width 573 height 27
select select "*****"
click at [960, 206] on select "**********" at bounding box center [1246, 220] width 573 height 27
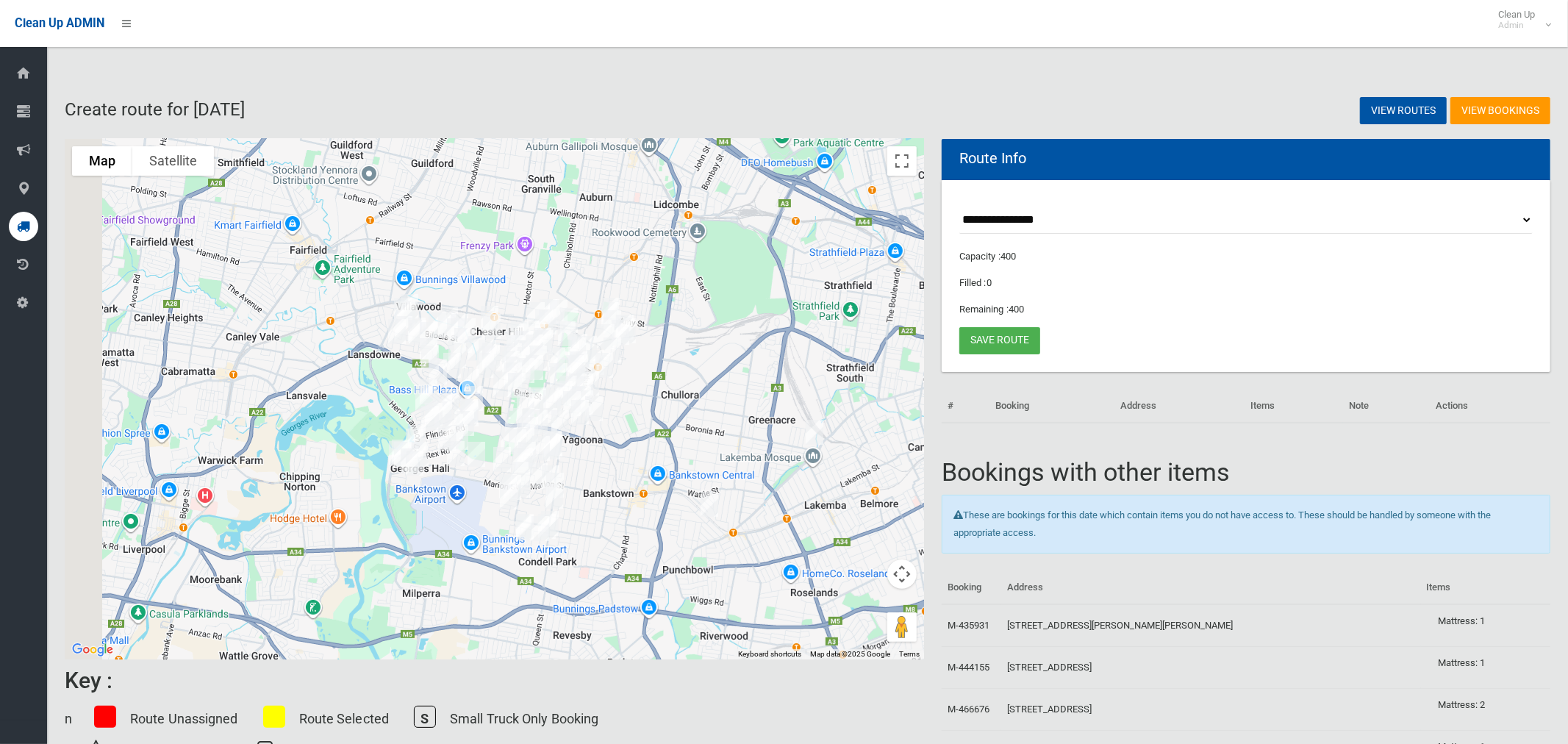
drag, startPoint x: 518, startPoint y: 332, endPoint x: 761, endPoint y: 366, distance: 245.4
click at [758, 372] on div at bounding box center [494, 399] width 860 height 520
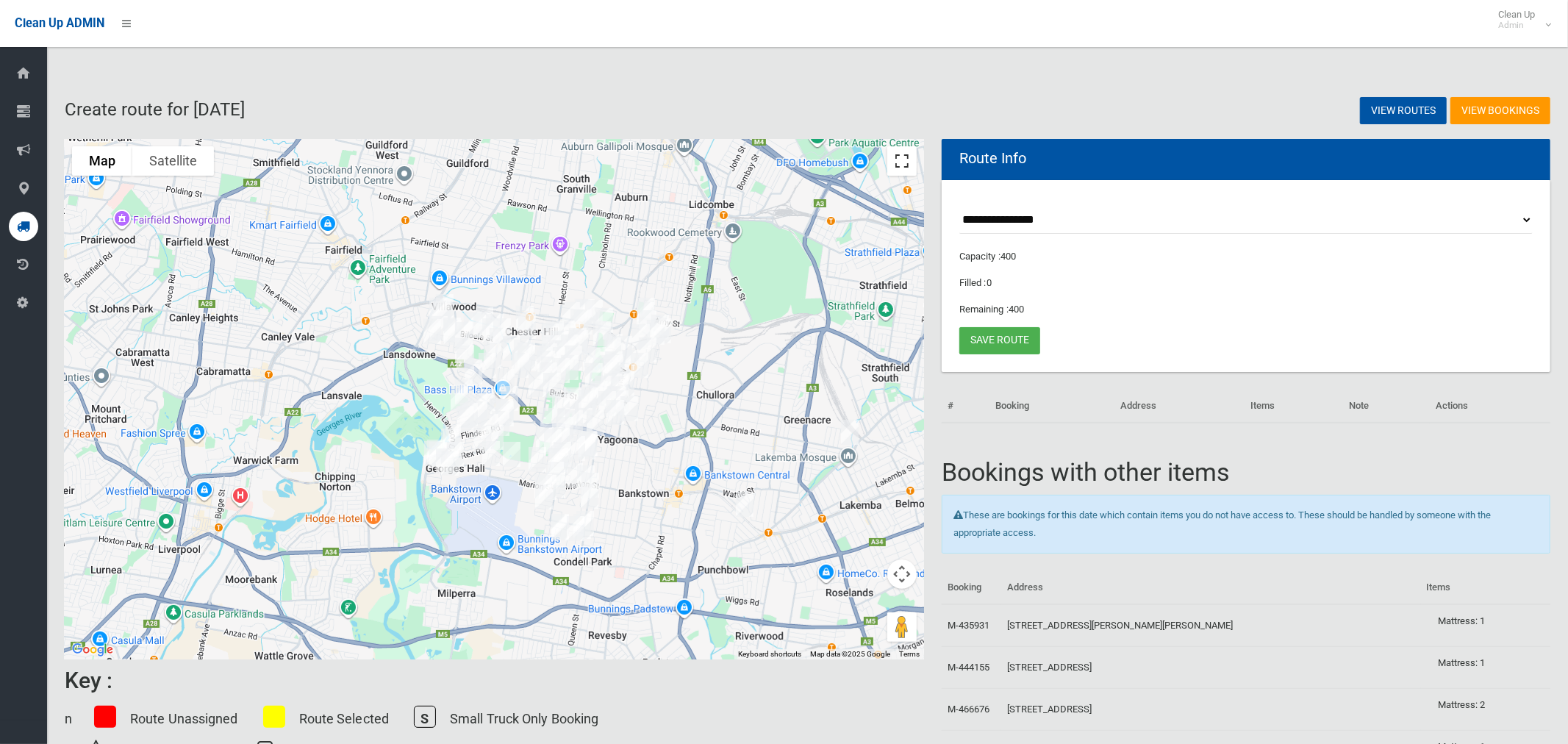
click at [901, 163] on button "Toggle fullscreen view" at bounding box center [902, 161] width 30 height 30
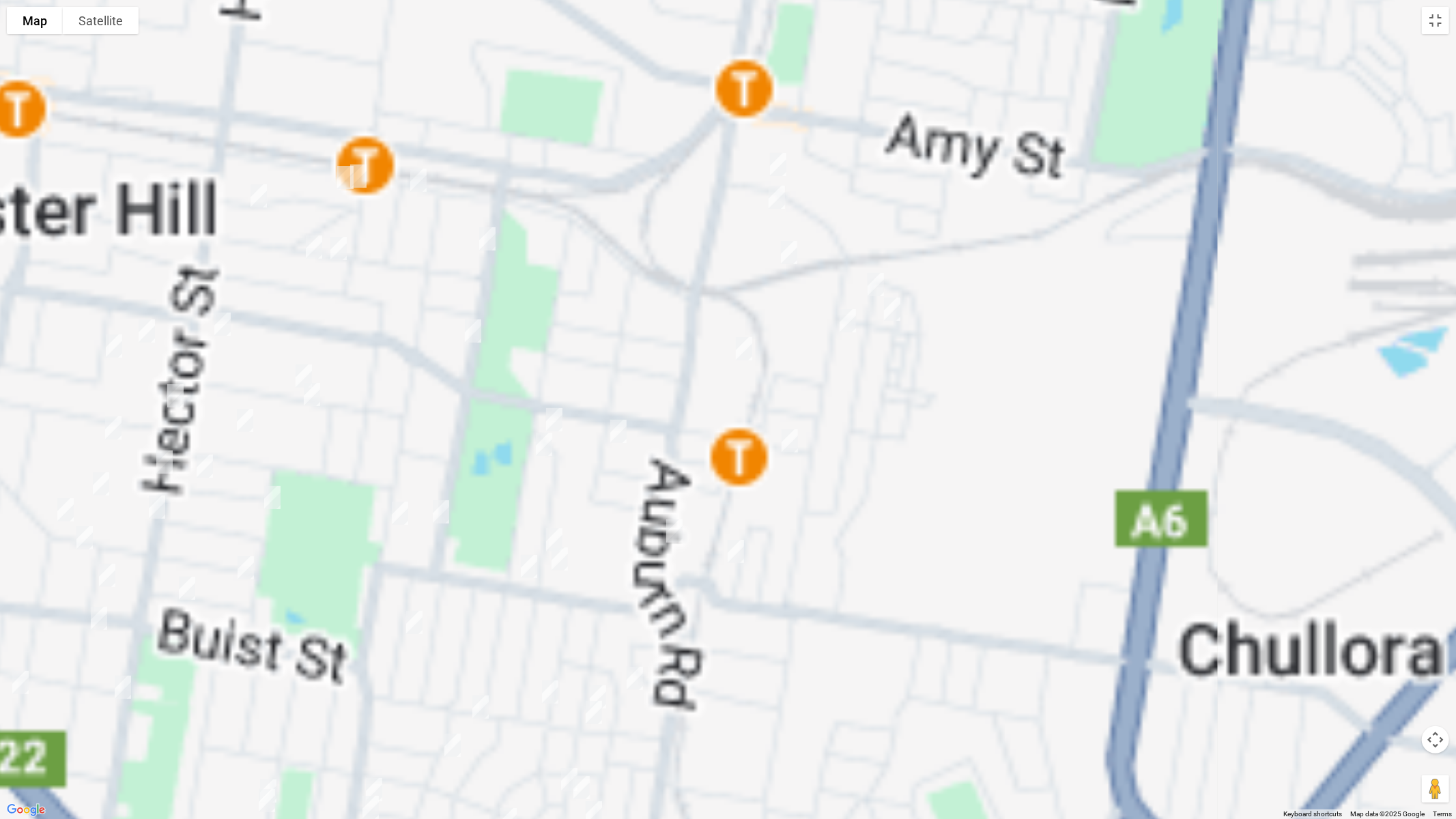
drag, startPoint x: 852, startPoint y: 437, endPoint x: 905, endPoint y: 341, distance: 109.7
click at [905, 341] on div at bounding box center [728, 409] width 1456 height 819
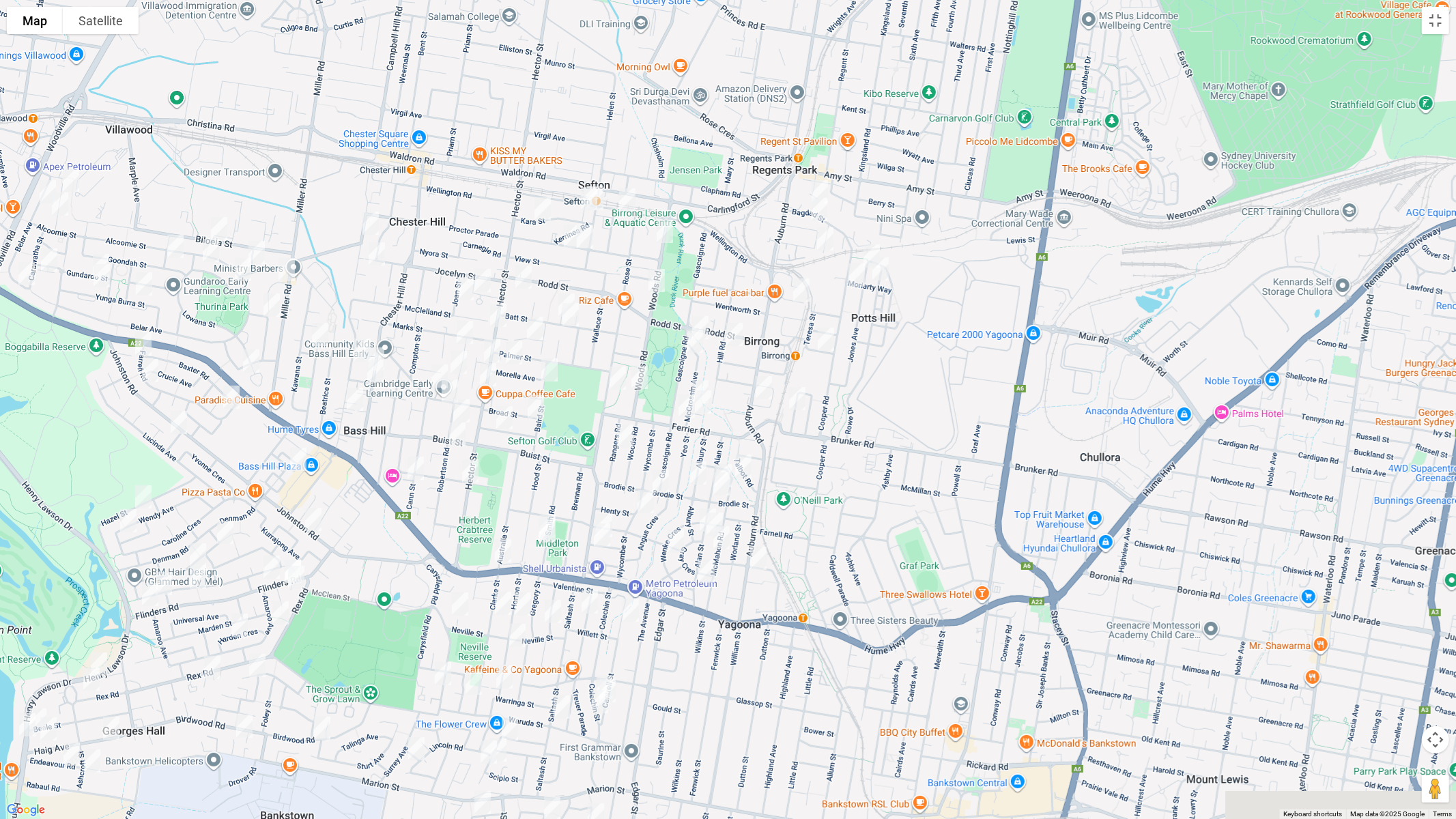
drag, startPoint x: 863, startPoint y: 414, endPoint x: 851, endPoint y: 408, distance: 13.4
click at [851, 408] on div at bounding box center [728, 409] width 1456 height 819
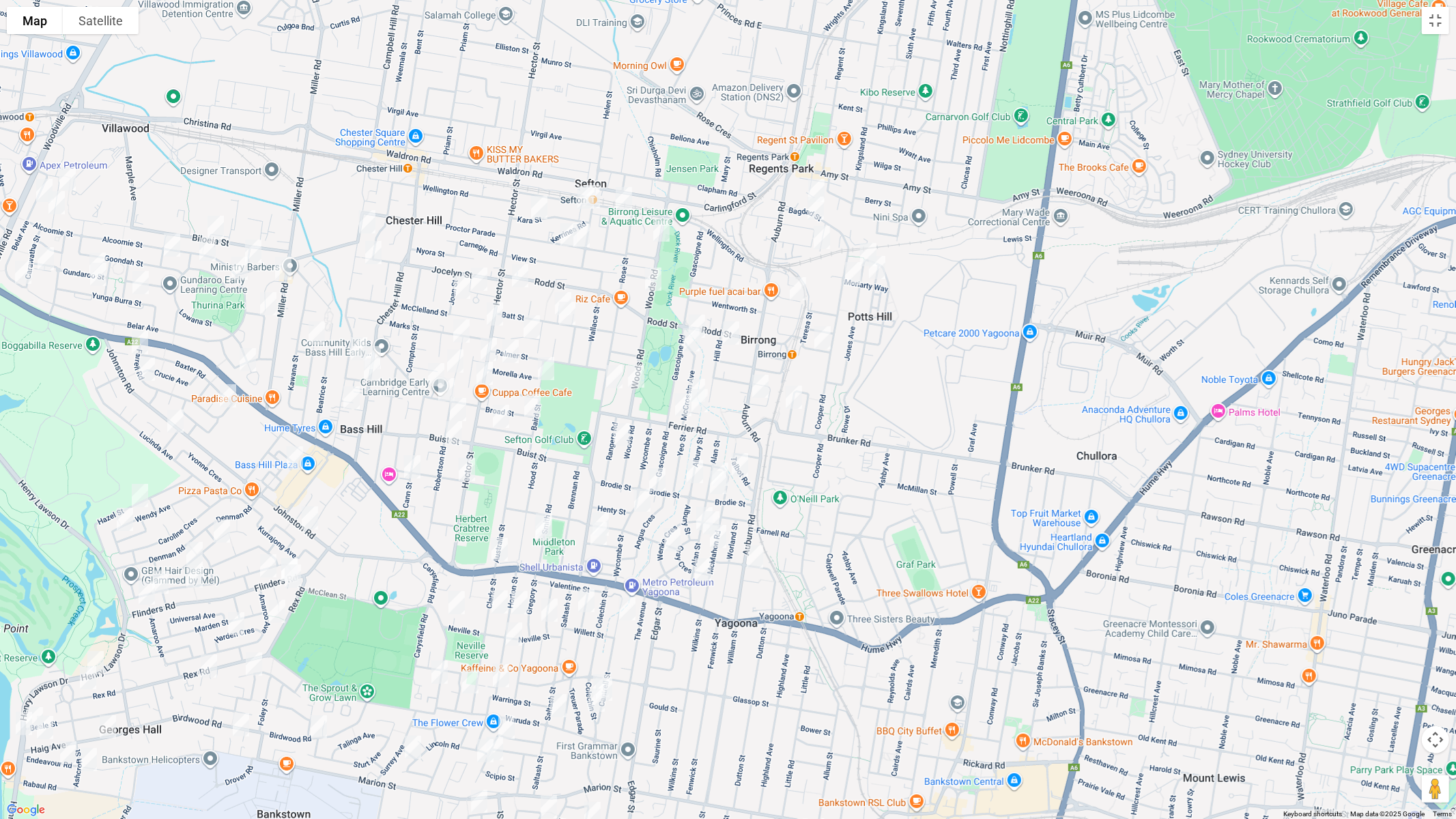
click at [754, 558] on img "189A Auburn Road, YAGOONA NSW 2199" at bounding box center [755, 557] width 27 height 34
click at [613, 374] on img "107 Rose Street, SEFTON NSW 2162" at bounding box center [614, 377] width 27 height 34
click at [493, 309] on img "214 Hector Street, CHESTER HILL NSW 2162" at bounding box center [494, 314] width 27 height 34
click at [486, 347] on img "240 Hector Street, CHESTER HILL NSW 2162" at bounding box center [489, 350] width 27 height 34
click at [483, 371] on img "258 Hector Street, CHESTER HILL NSW 2162" at bounding box center [484, 373] width 27 height 34
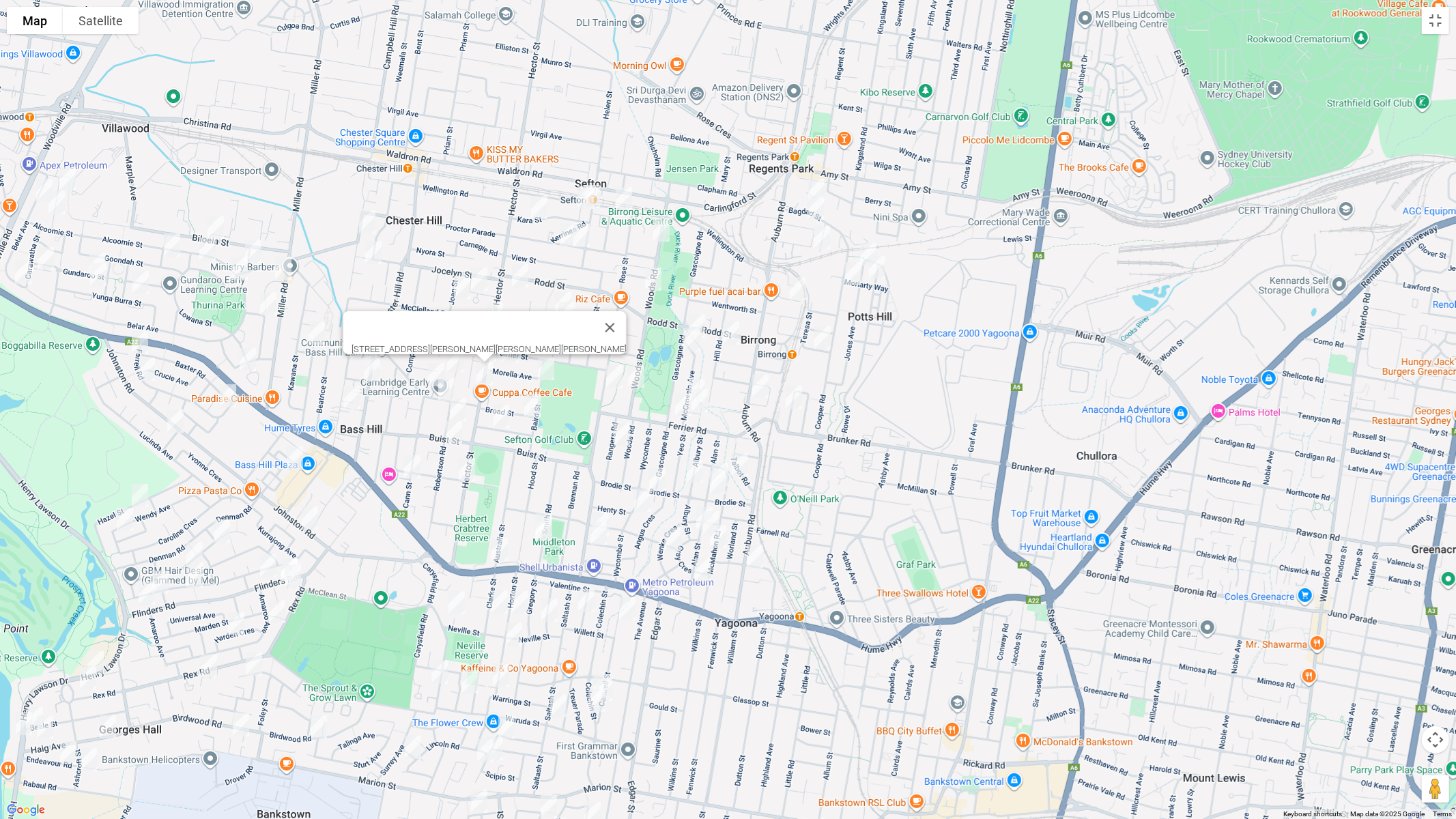
click at [467, 470] on img "314 Hector Street, BASS HILL NSW 2197" at bounding box center [467, 470] width 27 height 34
click at [814, 182] on img "2 Bagdad Street, REGENTS PARK NSW 2143" at bounding box center [816, 191] width 27 height 34
drag, startPoint x: 810, startPoint y: 208, endPoint x: 837, endPoint y: 224, distance: 31.4
click at [810, 208] on img "8 Magney Avenue, REGENTS PARK NSW 2143" at bounding box center [815, 208] width 27 height 34
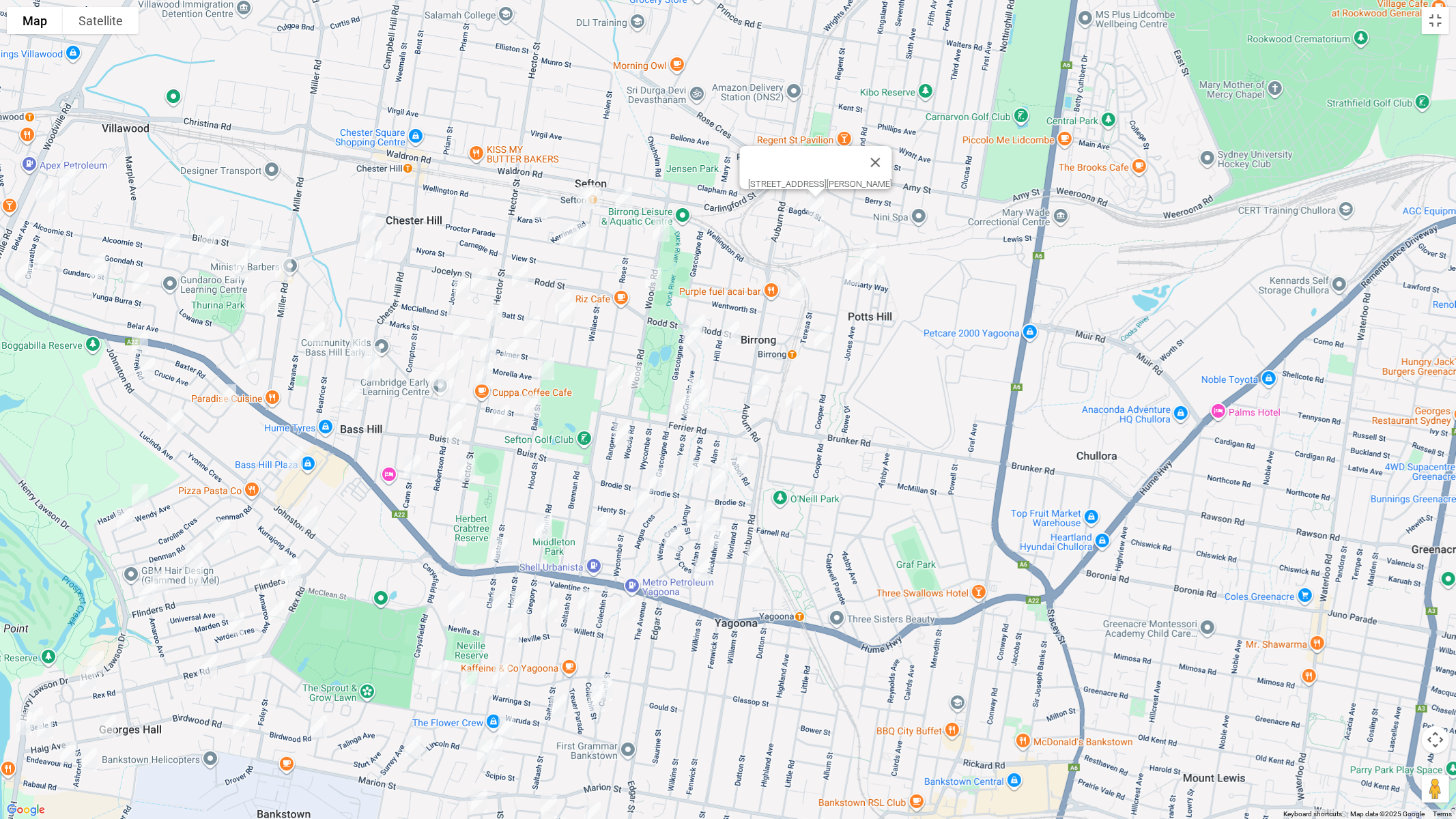
click at [868, 241] on img "99 Jones Avenue, POTTS HILL NSW 2143" at bounding box center [868, 255] width 27 height 34
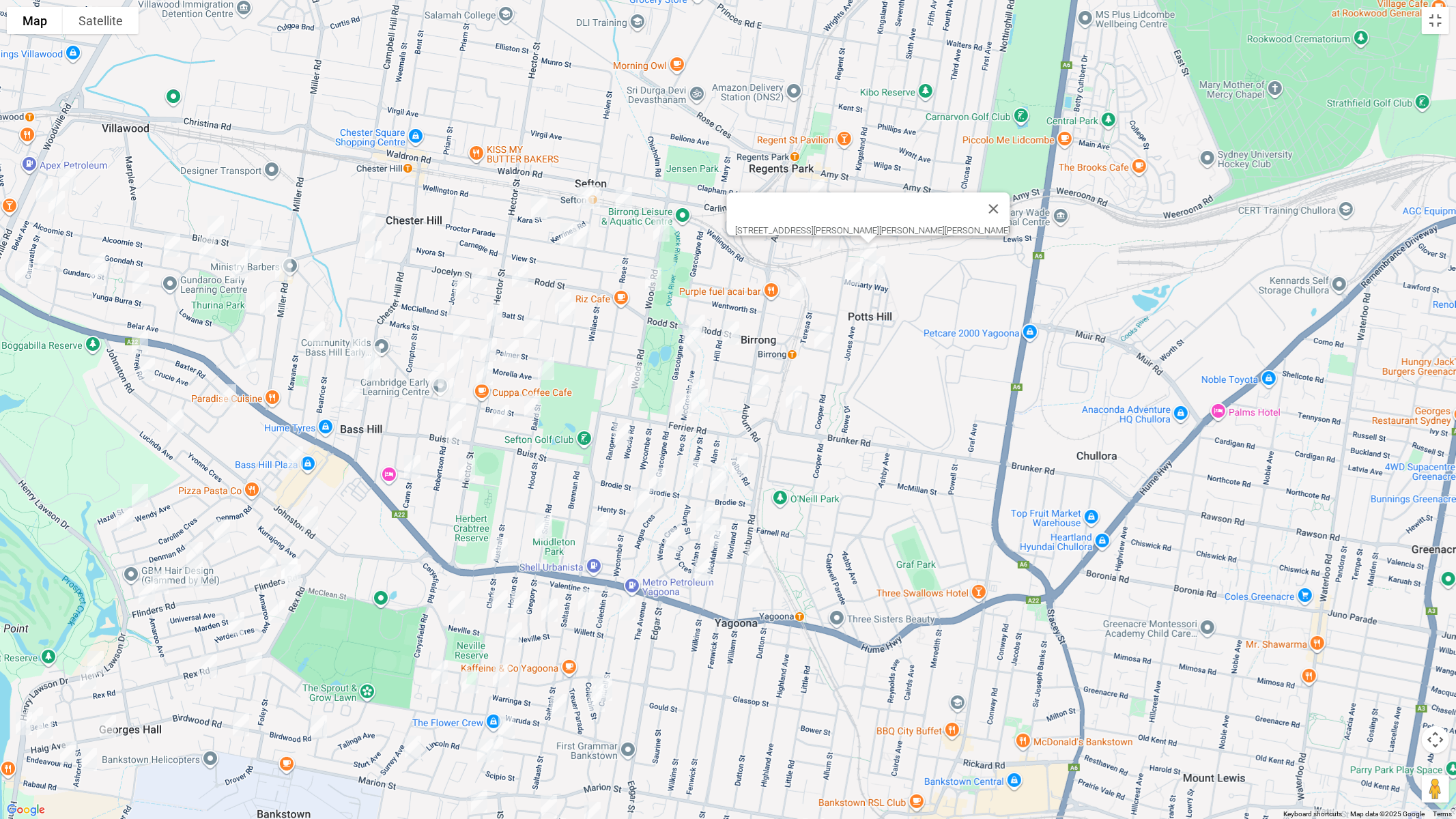
drag, startPoint x: 824, startPoint y: 247, endPoint x: 841, endPoint y: 261, distance: 22.0
click at [825, 246] on img "22 Hope Street, REGENTS PARK NSW 2143" at bounding box center [822, 238] width 27 height 34
click at [883, 270] on img "13B Moriarty Way, POTTS HILL NSW 2143" at bounding box center [877, 267] width 27 height 34
drag, startPoint x: 854, startPoint y: 278, endPoint x: 849, endPoint y: 284, distance: 7.8
click at [853, 278] on img "41 Cooper Road, BIRRONG NSW 2143" at bounding box center [853, 274] width 27 height 34
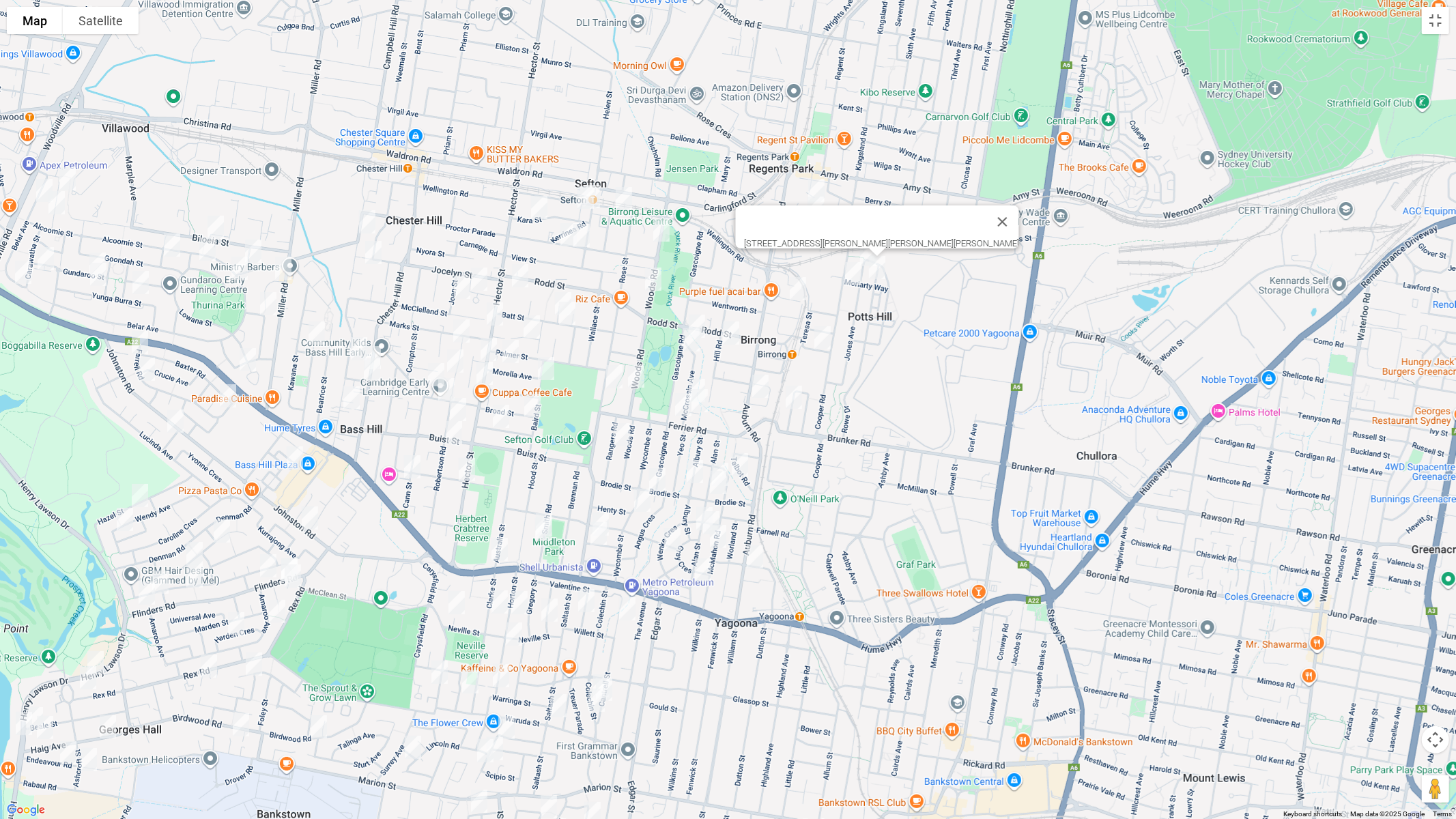
click at [799, 287] on img "7 Neutral Avenue, BIRRONG NSW 2143" at bounding box center [798, 289] width 27 height 34
click at [852, 286] on img "41 Cooper Road, BIRRONG NSW 2143" at bounding box center [853, 274] width 27 height 34
click at [819, 339] on img "11 Rodd Street, BIRRONG NSW 2143" at bounding box center [823, 338] width 27 height 34
click at [728, 340] on img "58 Hill Road, BIRRONG NSW 2143" at bounding box center [731, 333] width 27 height 34
click at [708, 321] on img "5 Mc Crossin Avenue, BIRRONG NSW 2143" at bounding box center [696, 327] width 27 height 34
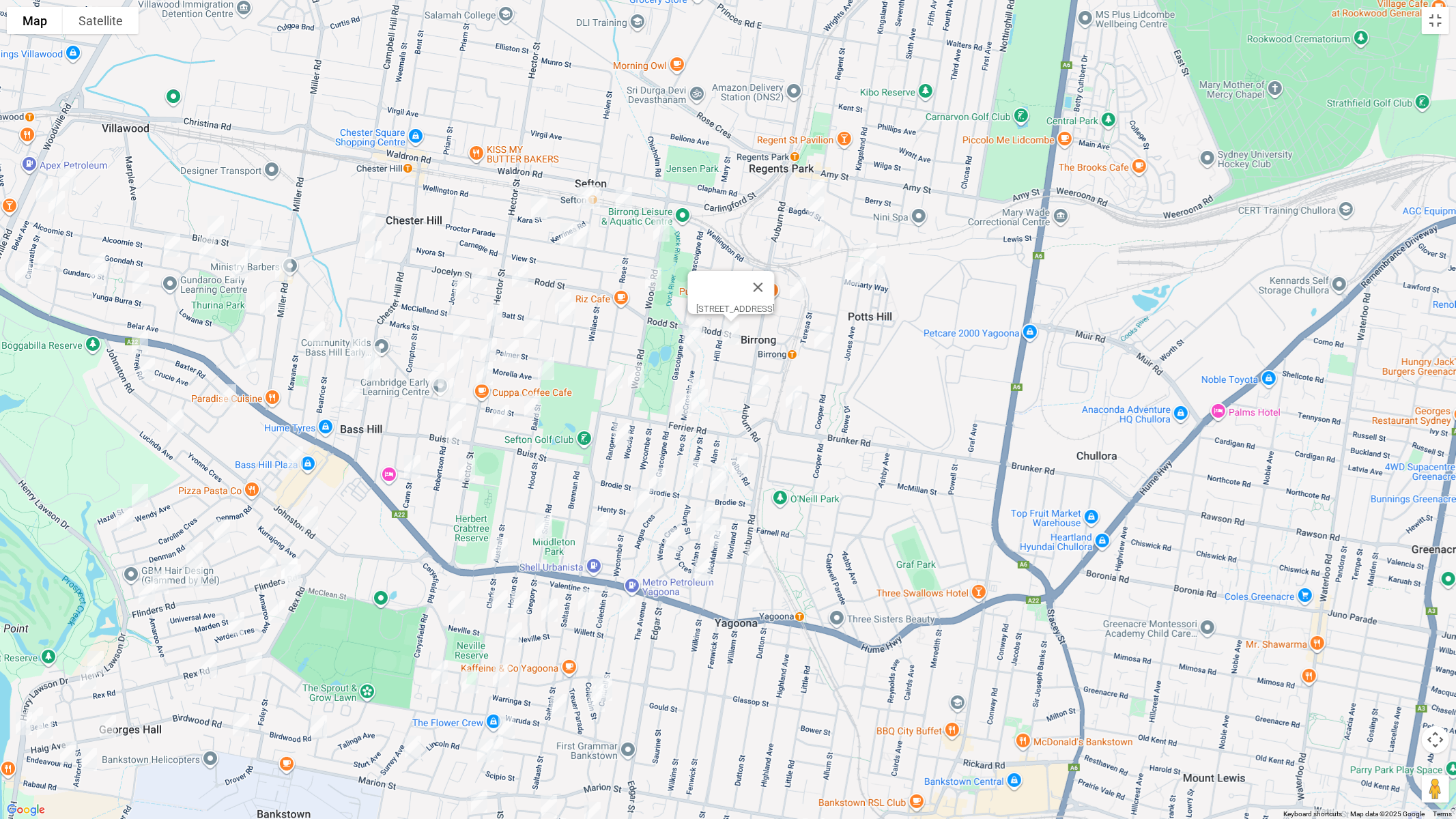
click at [685, 344] on img "77 Gascoigne Road, BIRRONG NSW 2143" at bounding box center [691, 340] width 27 height 34
drag, startPoint x: 754, startPoint y: 384, endPoint x: 763, endPoint y: 394, distance: 13.5
click at [755, 385] on img "20 Pobje Avenue, BIRRONG NSW 2143" at bounding box center [760, 386] width 27 height 34
drag, startPoint x: 794, startPoint y: 400, endPoint x: 769, endPoint y: 403, distance: 25.2
click at [794, 400] on img "58A Larien Crescent, BIRRONG NSW 2143" at bounding box center [794, 397] width 27 height 34
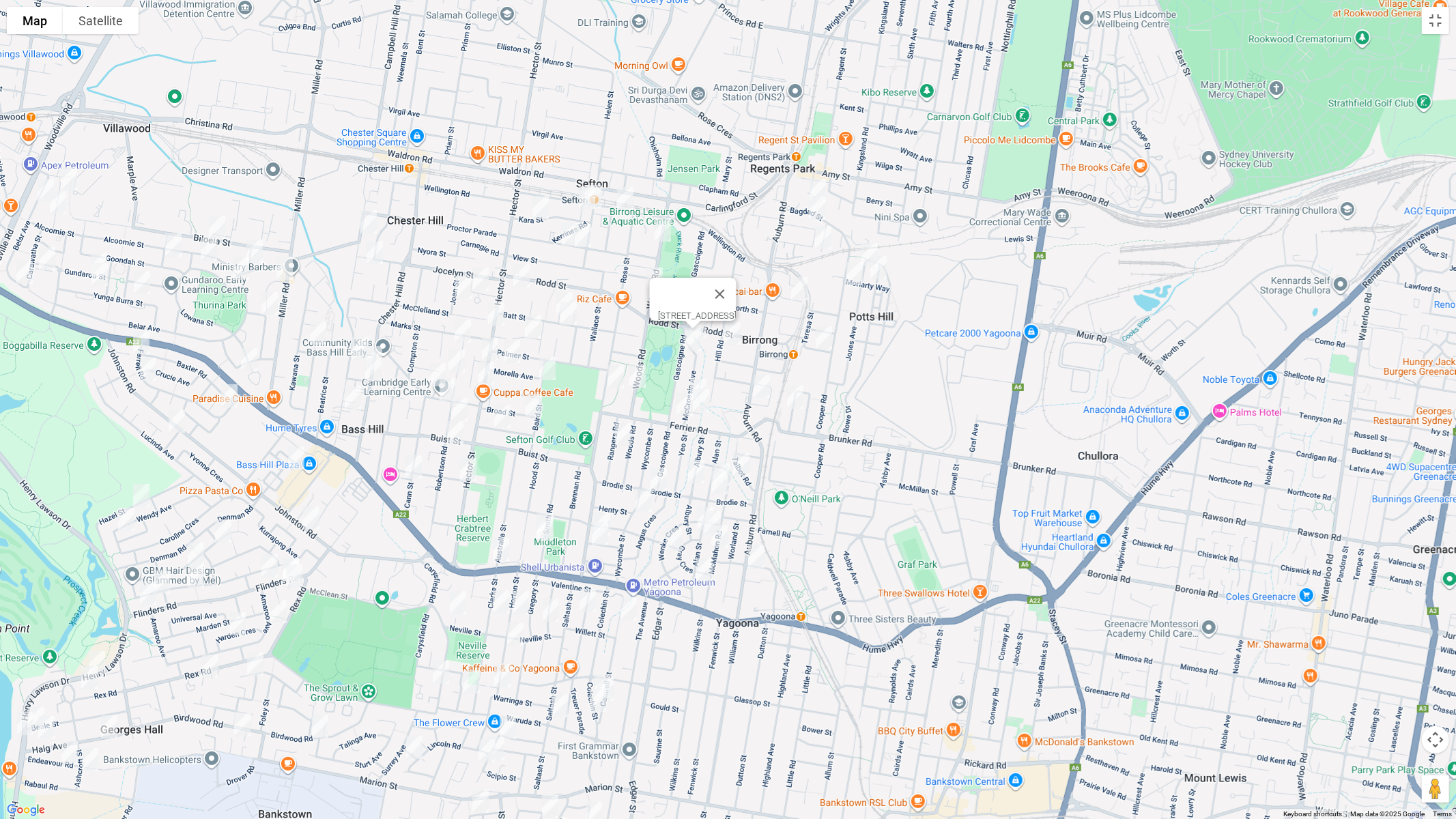
click at [763, 394] on img "20 Pobje Avenue, BIRRONG NSW 2143" at bounding box center [762, 386] width 27 height 34
click at [797, 398] on img "58A Larien Crescent, BIRRONG NSW 2143" at bounding box center [795, 397] width 27 height 34
click at [699, 311] on img "5 Mc Crossin Avenue, BIRRONG NSW 2143" at bounding box center [698, 327] width 27 height 34
click at [641, 374] on img "96 Woods Road, SEFTON NSW 2162" at bounding box center [637, 376] width 27 height 34
drag, startPoint x: 641, startPoint y: 371, endPoint x: 678, endPoint y: 379, distance: 37.9
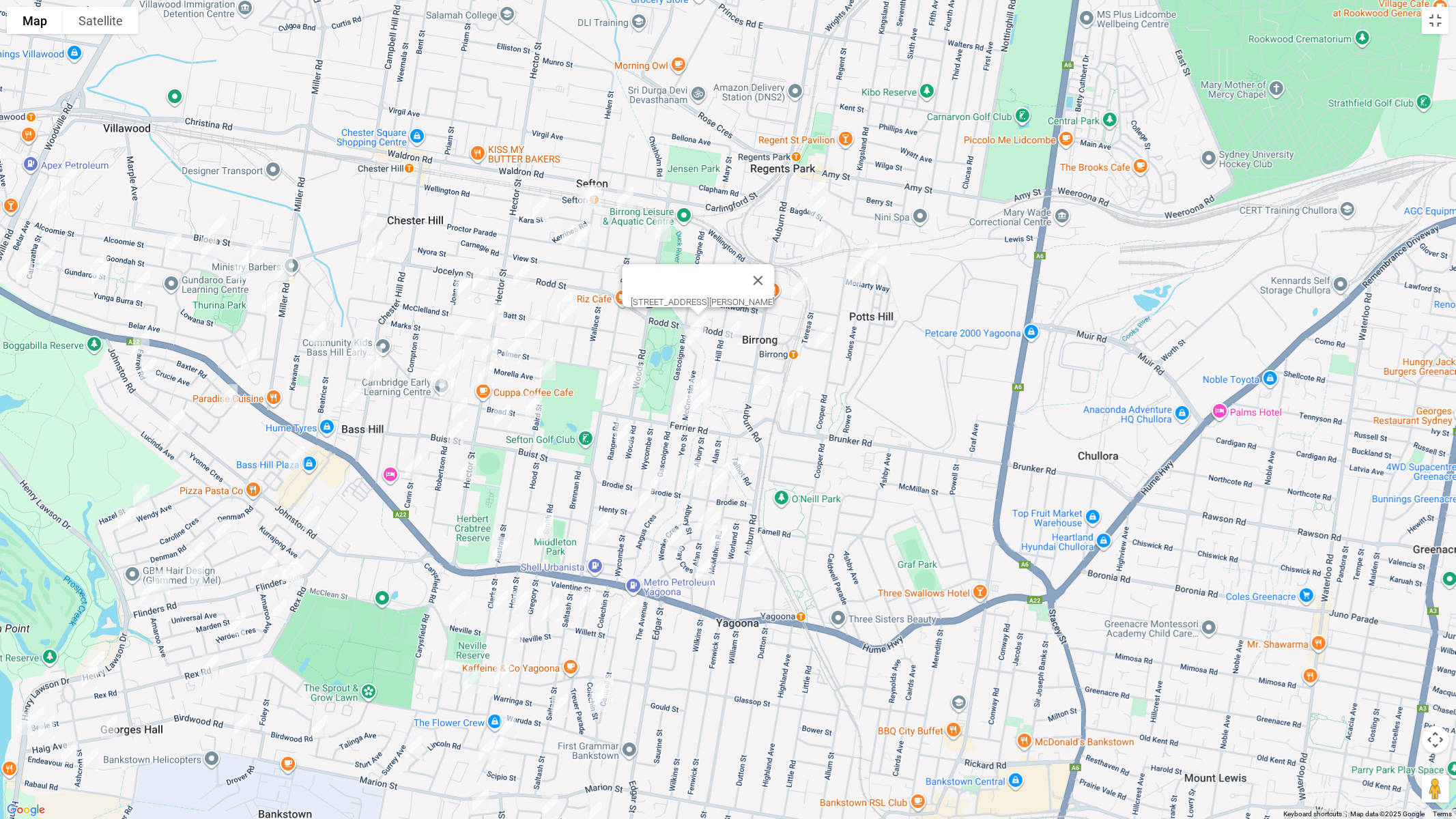
click at [641, 371] on img "96 Woods Road, SEFTON NSW 2162" at bounding box center [637, 376] width 27 height 34
click at [704, 376] on img "55 Mc Crossin Avenue, BIRRONG NSW 2143" at bounding box center [698, 391] width 27 height 34
click at [679, 396] on img "40 Ferrier Road, BIRRONG NSW 2143" at bounding box center [685, 405] width 27 height 34
click at [705, 403] on img "2 Frazer Place, BIRRONG NSW 2143" at bounding box center [701, 401] width 27 height 34
click at [745, 461] on img "1 Mc Mahon Road, YAGOONA NSW 2199" at bounding box center [741, 465] width 27 height 34
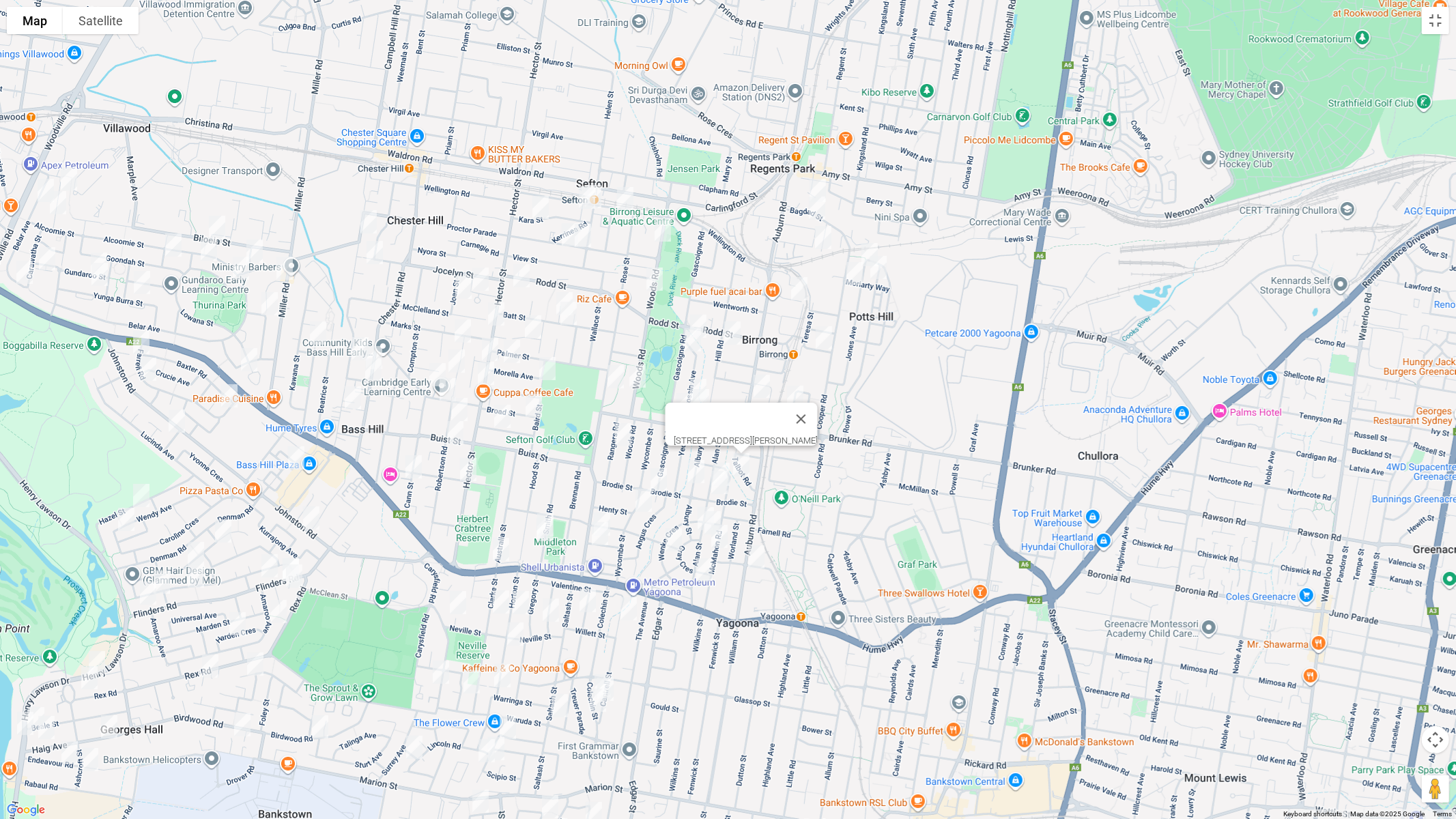
click at [691, 469] on img "34 Albury Street, YAGOONA NSW 2199" at bounding box center [696, 472] width 27 height 34
click at [722, 457] on img "49 Alan Street, YAGOONA NSW 2199" at bounding box center [722, 474] width 27 height 34
click at [720, 485] on img "1/57 Alan Street, YAGOONA NSW 2199" at bounding box center [719, 483] width 27 height 34
click at [697, 507] on img "2 Gray Crescent, YAGOONA NSW 2199" at bounding box center [705, 519] width 27 height 34
click at [717, 512] on img "89 Alan Street, YAGOONA NSW 2199" at bounding box center [713, 523] width 27 height 34
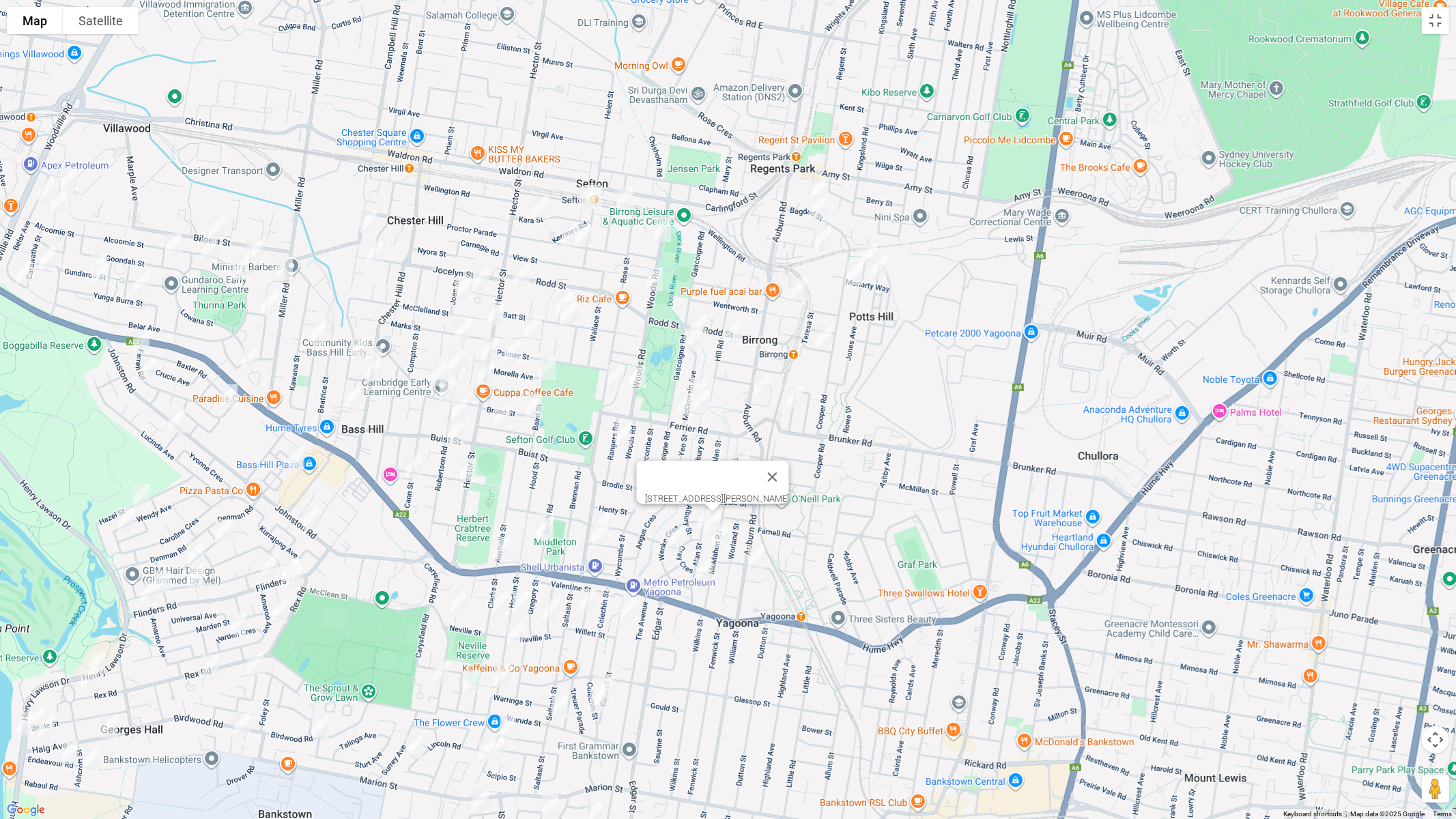
click at [728, 538] on img "66 Mc Mahon Road, YAGOONA NSW 2199" at bounding box center [719, 537] width 27 height 34
drag, startPoint x: 673, startPoint y: 533, endPoint x: 682, endPoint y: 539, distance: 10.8
click at [674, 534] on img "37 Wenke Crescent, YAGOONA NSW 2199" at bounding box center [673, 540] width 27 height 34
click at [704, 571] on img "127 Alan Street, YAGOONA NSW 2199" at bounding box center [705, 570] width 27 height 34
drag, startPoint x: 768, startPoint y: 517, endPoint x: 688, endPoint y: 543, distance: 84.1
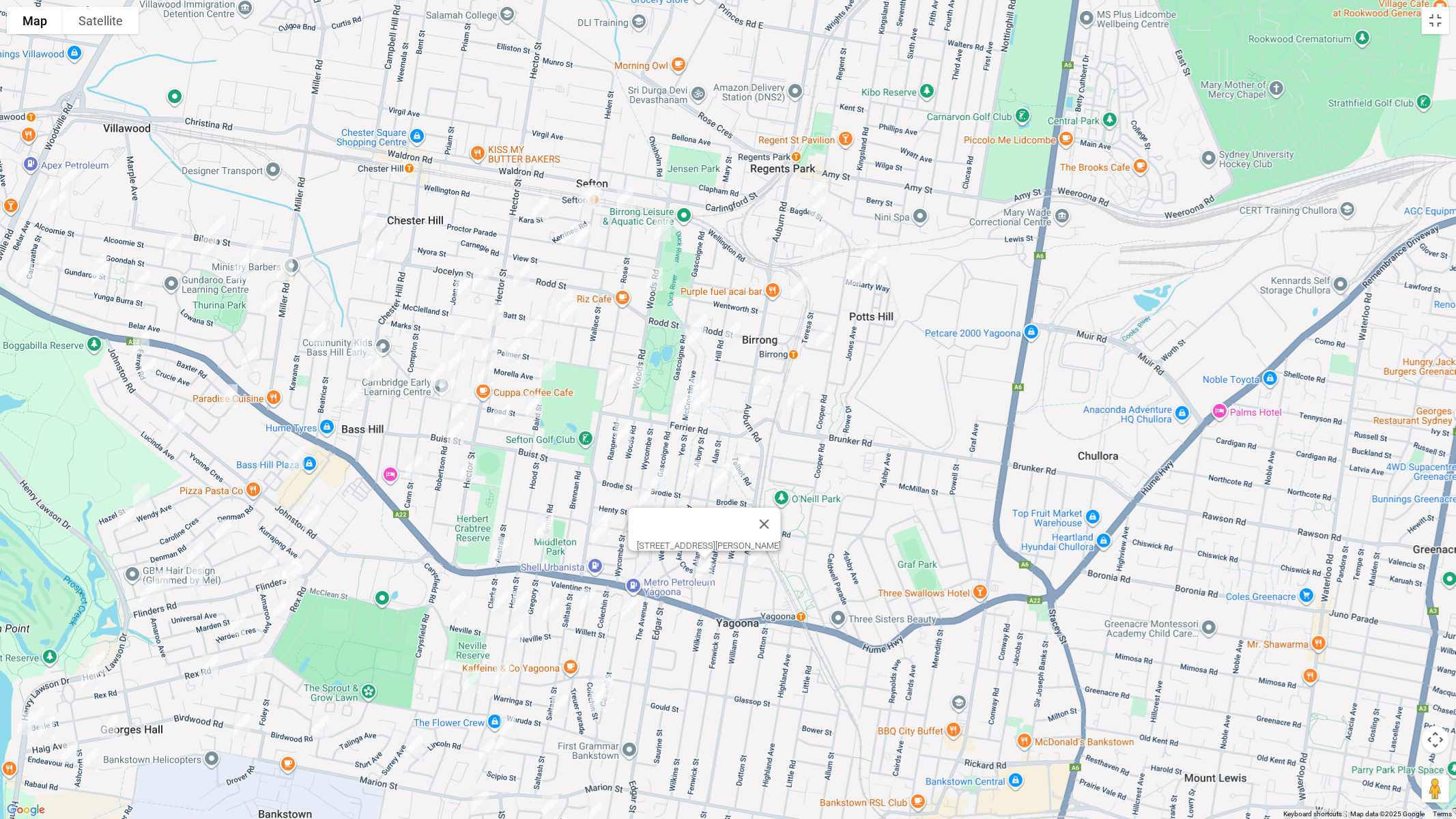
click at [768, 518] on button "Close" at bounding box center [764, 524] width 33 height 33
click at [679, 540] on img "37 Wenke Crescent, YAGOONA NSW 2199" at bounding box center [673, 540] width 27 height 34
click at [624, 428] on img "25 Rangers Road, YAGOONA NSW 2199" at bounding box center [623, 435] width 27 height 34
drag, startPoint x: 665, startPoint y: 480, endPoint x: 655, endPoint y: 486, distance: 11.7
click at [664, 480] on img "17 Brodie Street, YAGOONA NSW 2199" at bounding box center [659, 480] width 27 height 34
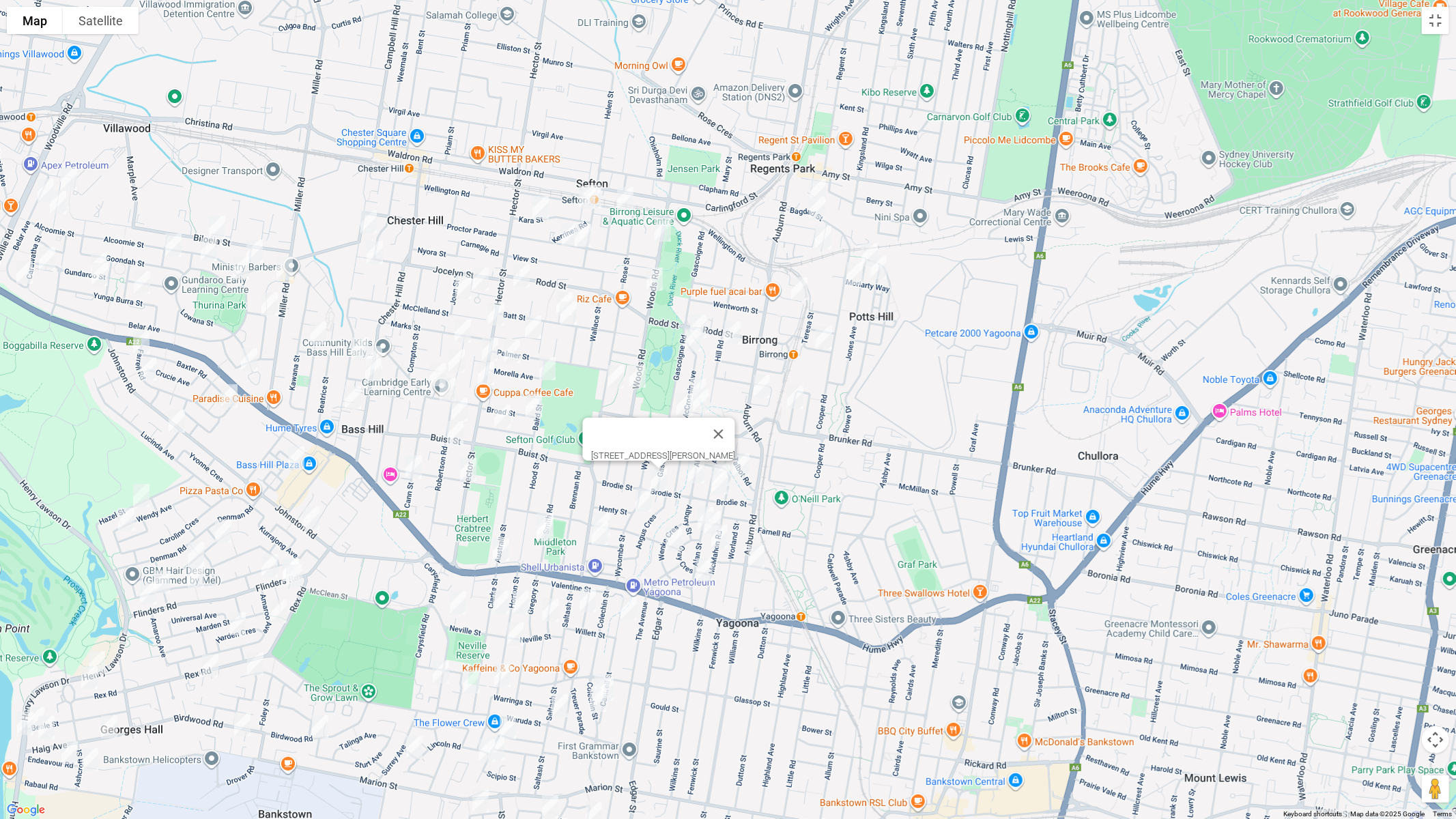
click at [644, 503] on img "141 Wycombe Street, YAGOONA NSW 2199" at bounding box center [644, 500] width 27 height 34
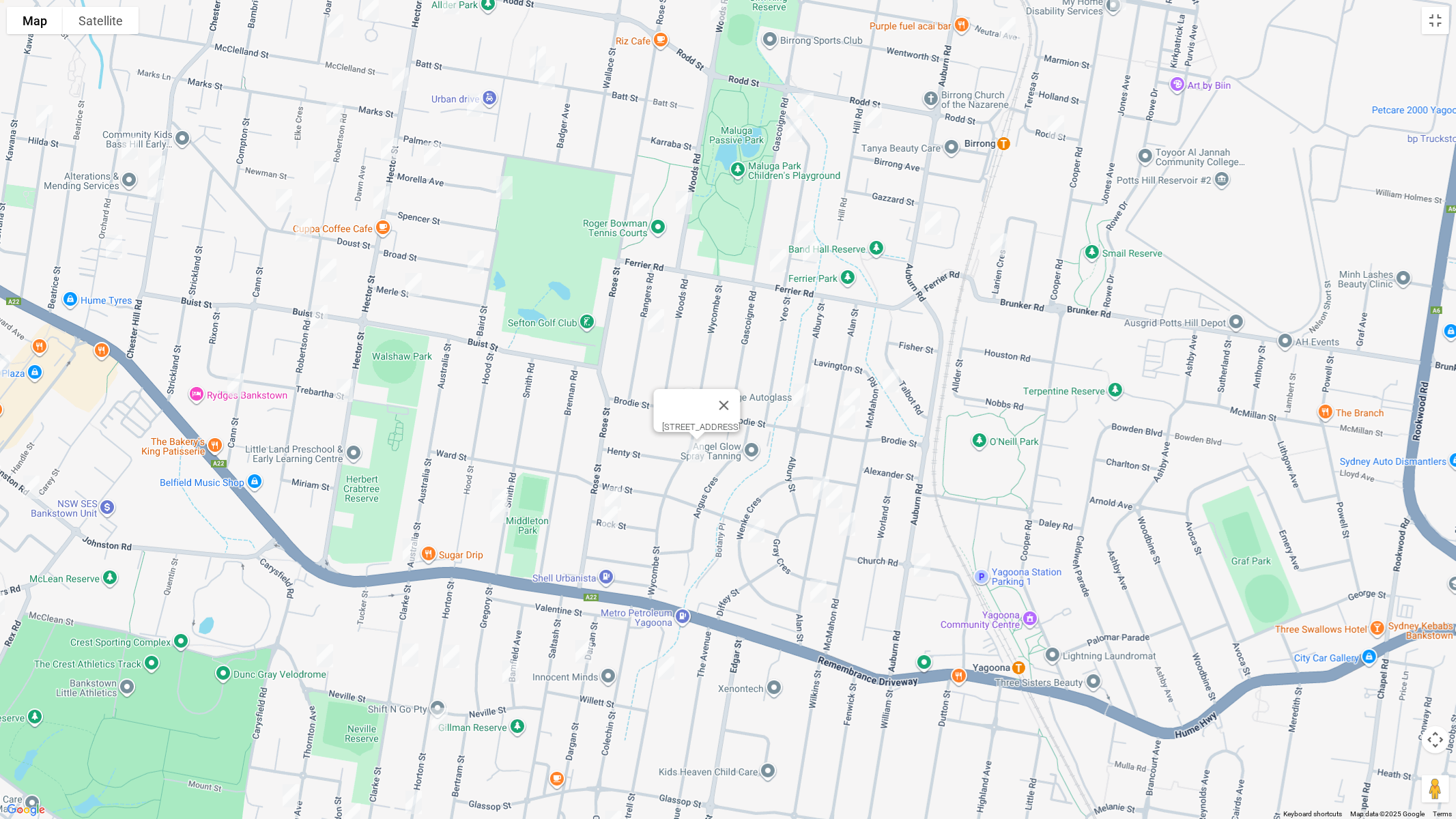
click at [614, 495] on img "1/16 Rock Street, YAGOONA NSW 2199" at bounding box center [613, 499] width 27 height 34
click at [610, 518] on img "17 Rock Street, YAGOONA NSW 2199" at bounding box center [610, 518] width 27 height 34
click at [500, 484] on img "60 Smith Road, YAGOONA NSW 2199" at bounding box center [500, 500] width 27 height 34
click at [500, 512] on img "64 Smith Road, YAGOONA NSW 2199" at bounding box center [498, 512] width 27 height 34
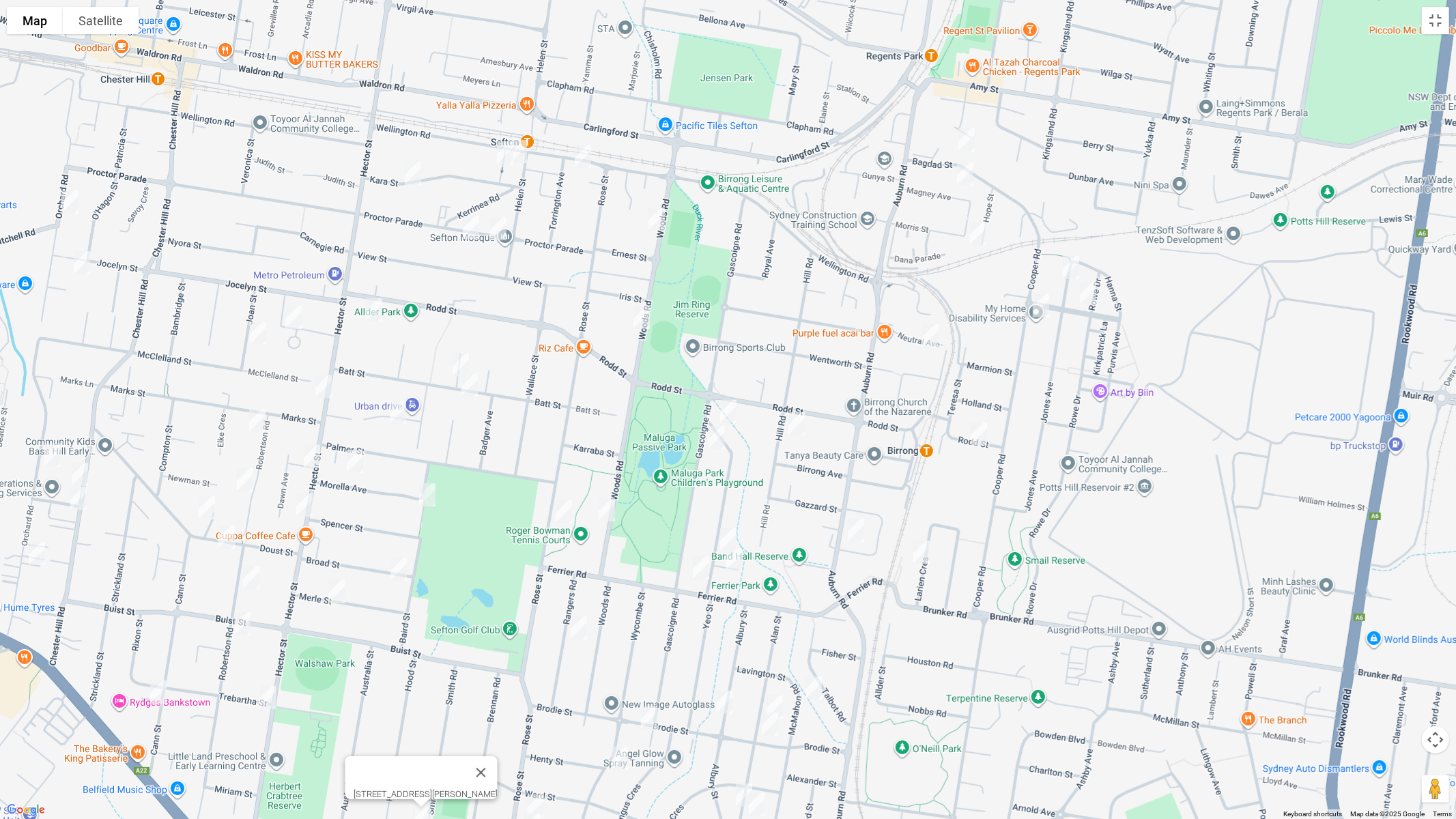
drag, startPoint x: 750, startPoint y: 166, endPoint x: 678, endPoint y: 437, distance: 280.4
click at [673, 480] on div "[STREET_ADDRESS][PERSON_NAME]" at bounding box center [728, 409] width 1456 height 819
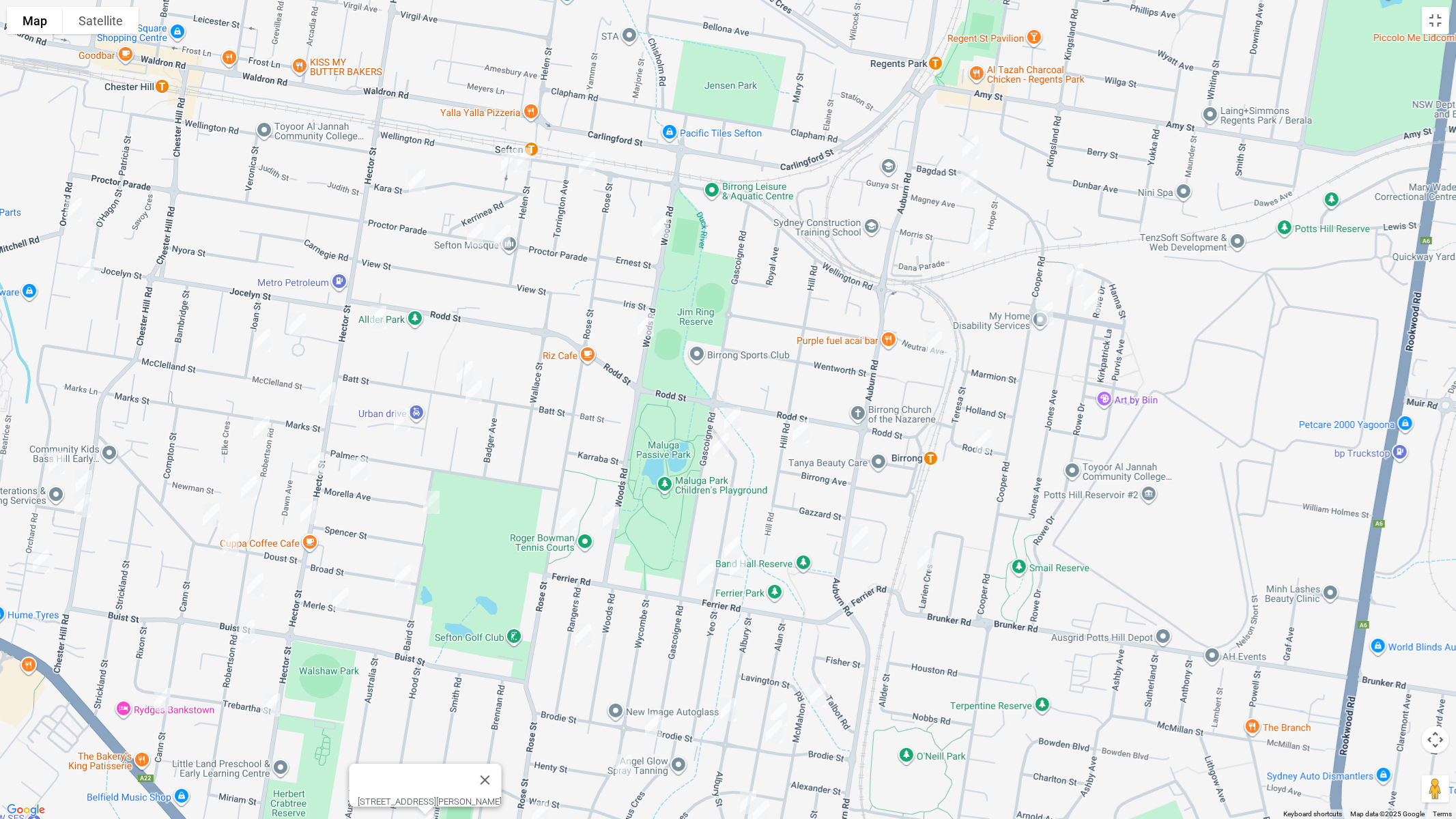
click at [661, 224] on img "12A Woods Road, SEFTON NSW 2162" at bounding box center [661, 226] width 27 height 34
click at [644, 322] on img "44 Woods Road, SEFTON NSW 2162" at bounding box center [645, 325] width 27 height 34
click at [586, 165] on img "113 Wellington Road, SEFTON NSW 2162" at bounding box center [587, 164] width 27 height 34
click at [525, 166] on img "147 Wellington Road, SEFTON NSW 2162" at bounding box center [523, 159] width 27 height 34
click at [506, 165] on img "8 Kara Street, SEFTON NSW 2162" at bounding box center [509, 160] width 27 height 34
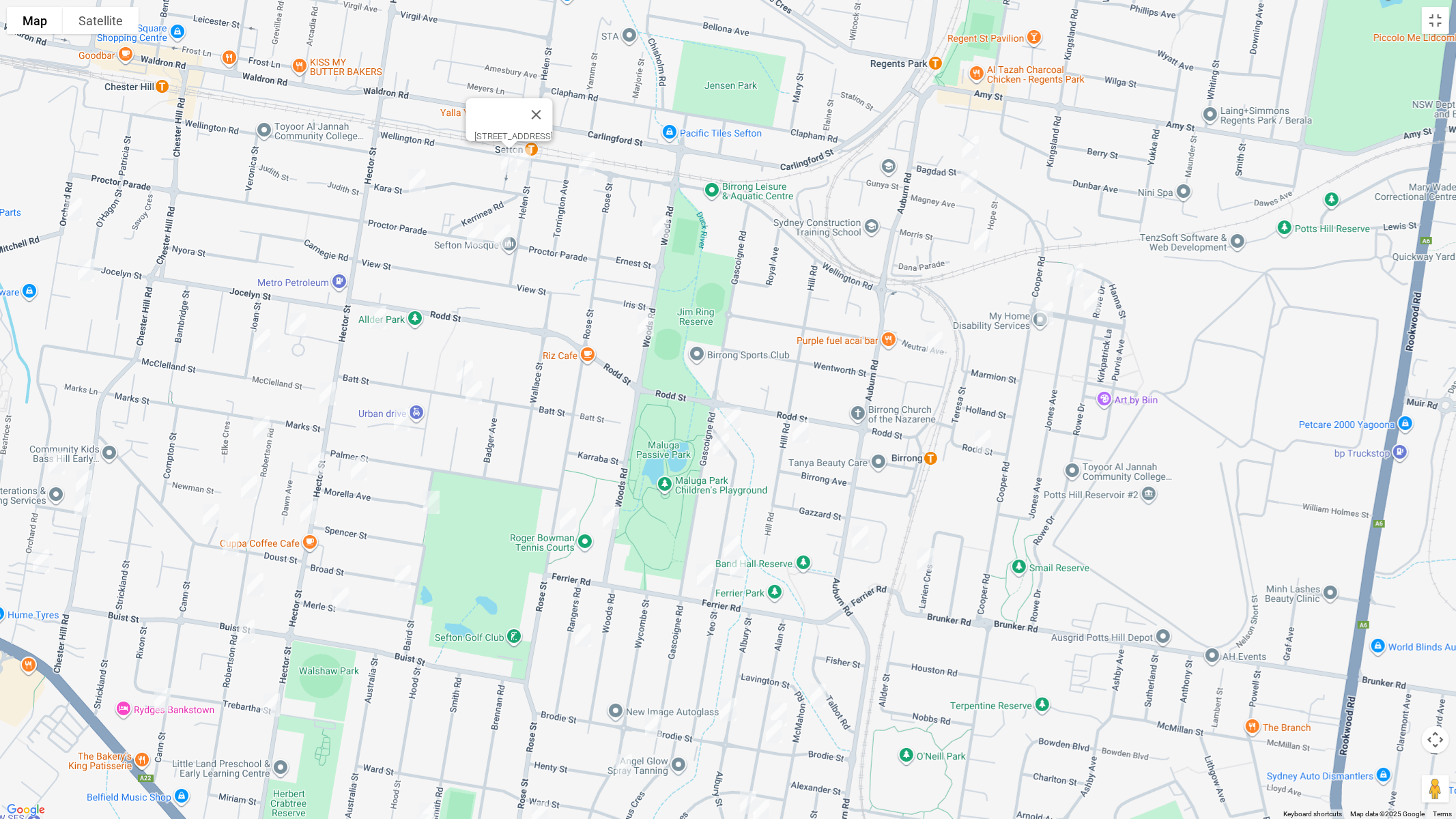
click at [414, 181] on img "21 Kara Street, SEFTON NSW 2162" at bounding box center [417, 181] width 27 height 34
click at [471, 238] on img "29 Proctor Parade, SEFTON NSW 2162" at bounding box center [475, 235] width 27 height 34
click at [504, 238] on img "17 Proctor Parade, SEFTON NSW 2162" at bounding box center [502, 236] width 27 height 34
drag, startPoint x: 463, startPoint y: 364, endPoint x: 465, endPoint y: 374, distance: 10.2
click at [463, 365] on img "48 Batt Street, SEFTON NSW 2162" at bounding box center [465, 373] width 27 height 34
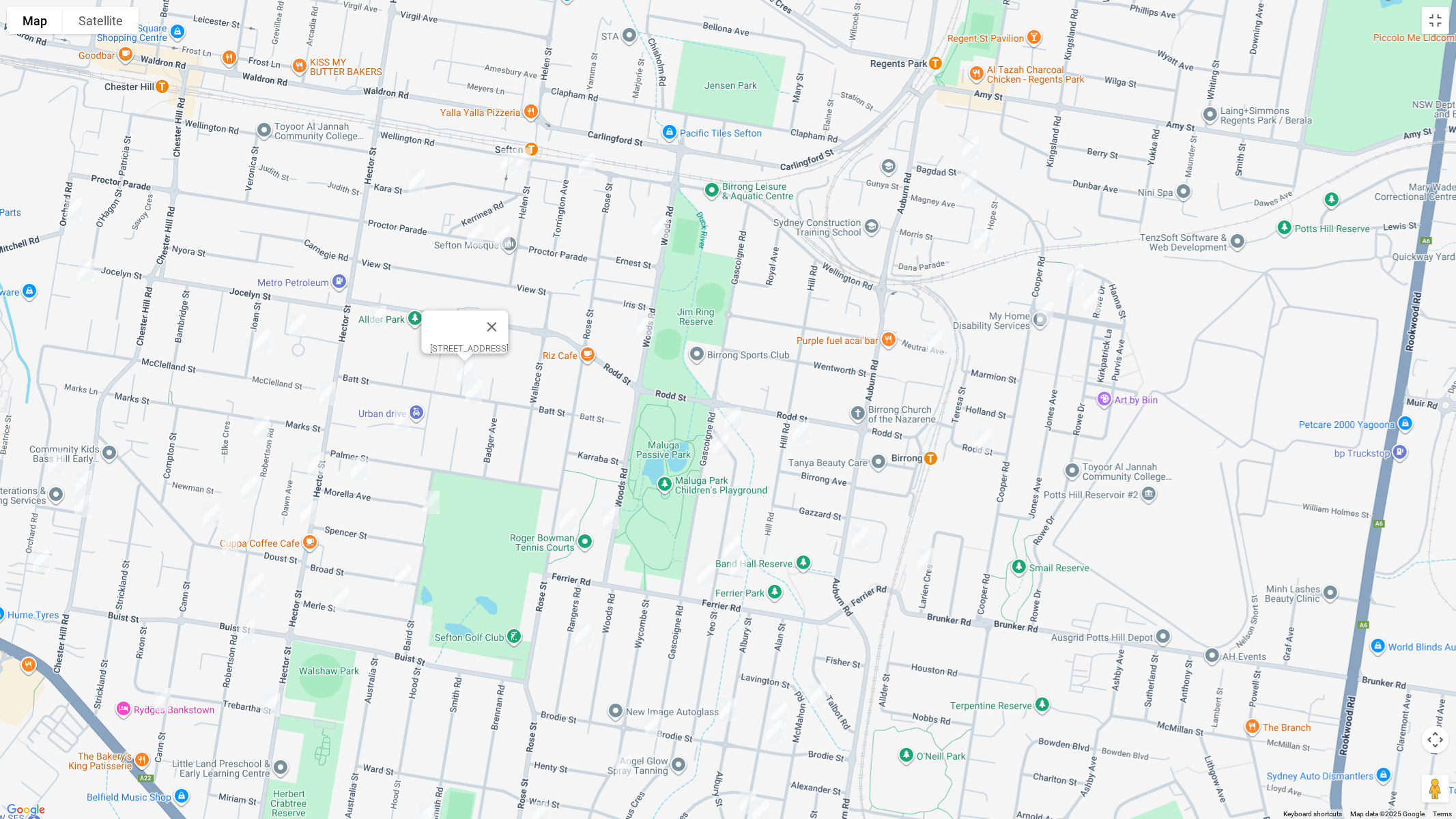
click at [475, 396] on img "43 Batt Street, SEFTON NSW 2162" at bounding box center [474, 393] width 27 height 34
click at [398, 418] on img "5 Bulwarra Avenue, SEFTON NSW 2162" at bounding box center [402, 420] width 27 height 34
click at [1431, 21] on button "Toggle fullscreen view" at bounding box center [1435, 20] width 27 height 27
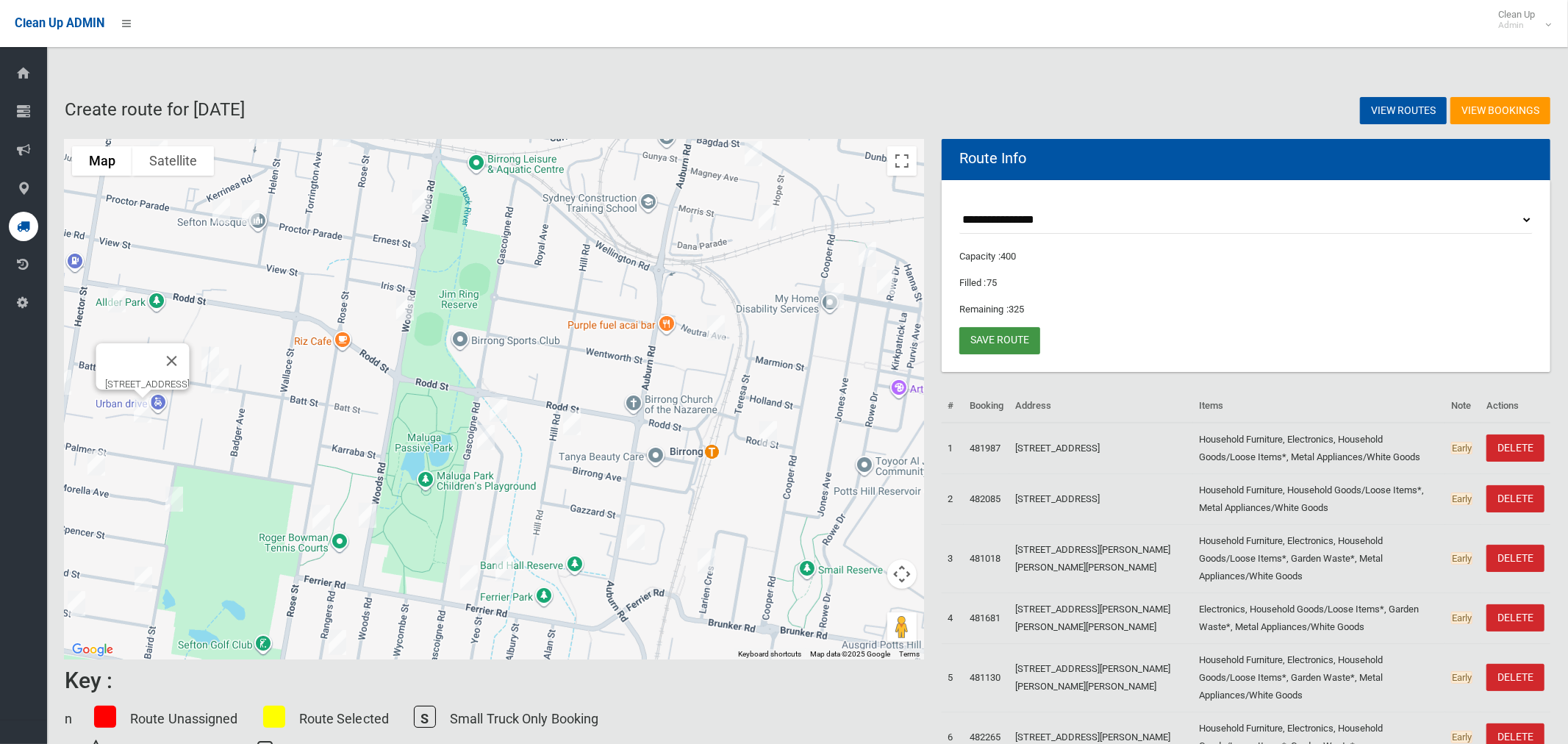
click at [992, 339] on link "Save route" at bounding box center [999, 340] width 81 height 27
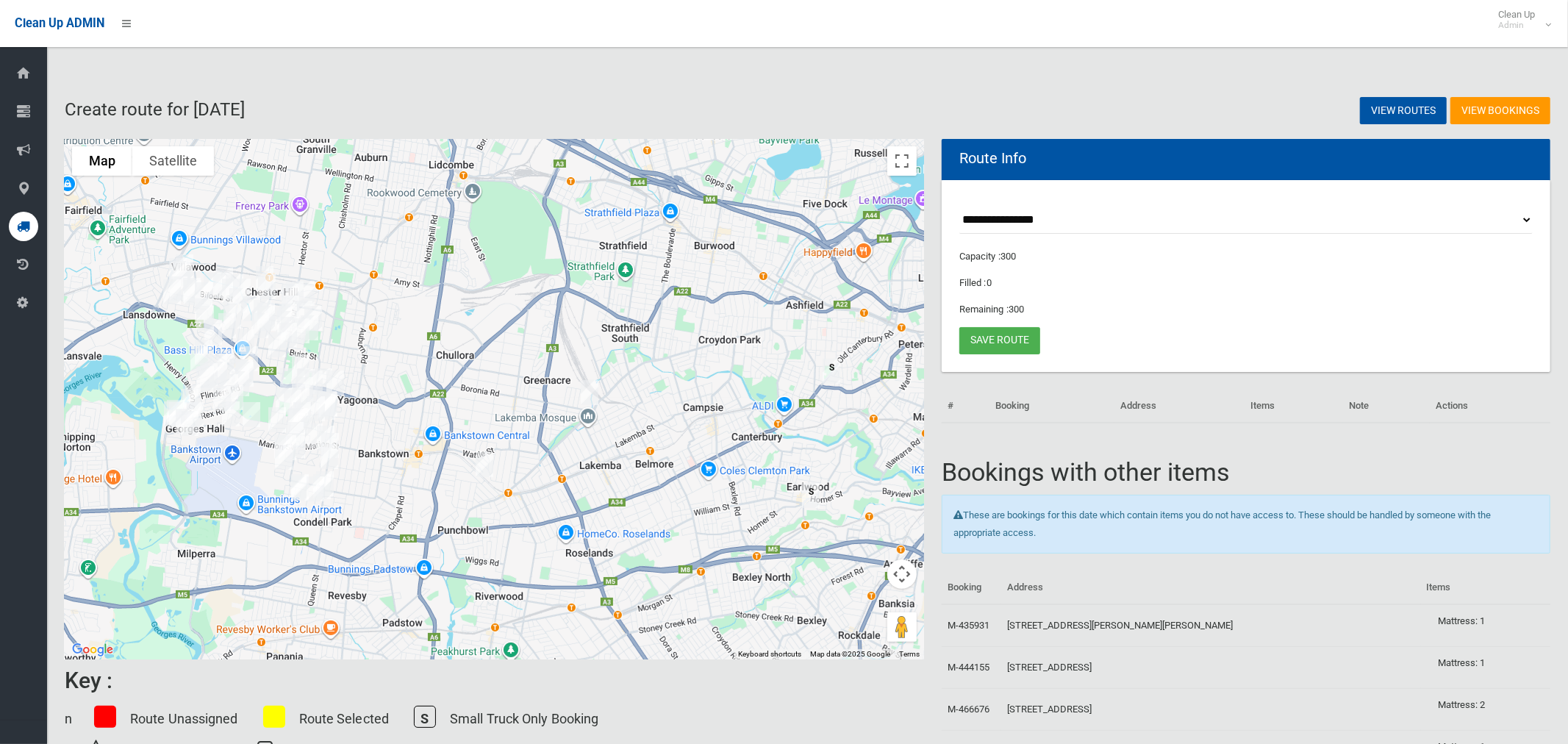
click at [1055, 220] on select "**********" at bounding box center [1246, 220] width 573 height 27
select select "*****"
click at [960, 206] on select "**********" at bounding box center [1246, 220] width 573 height 27
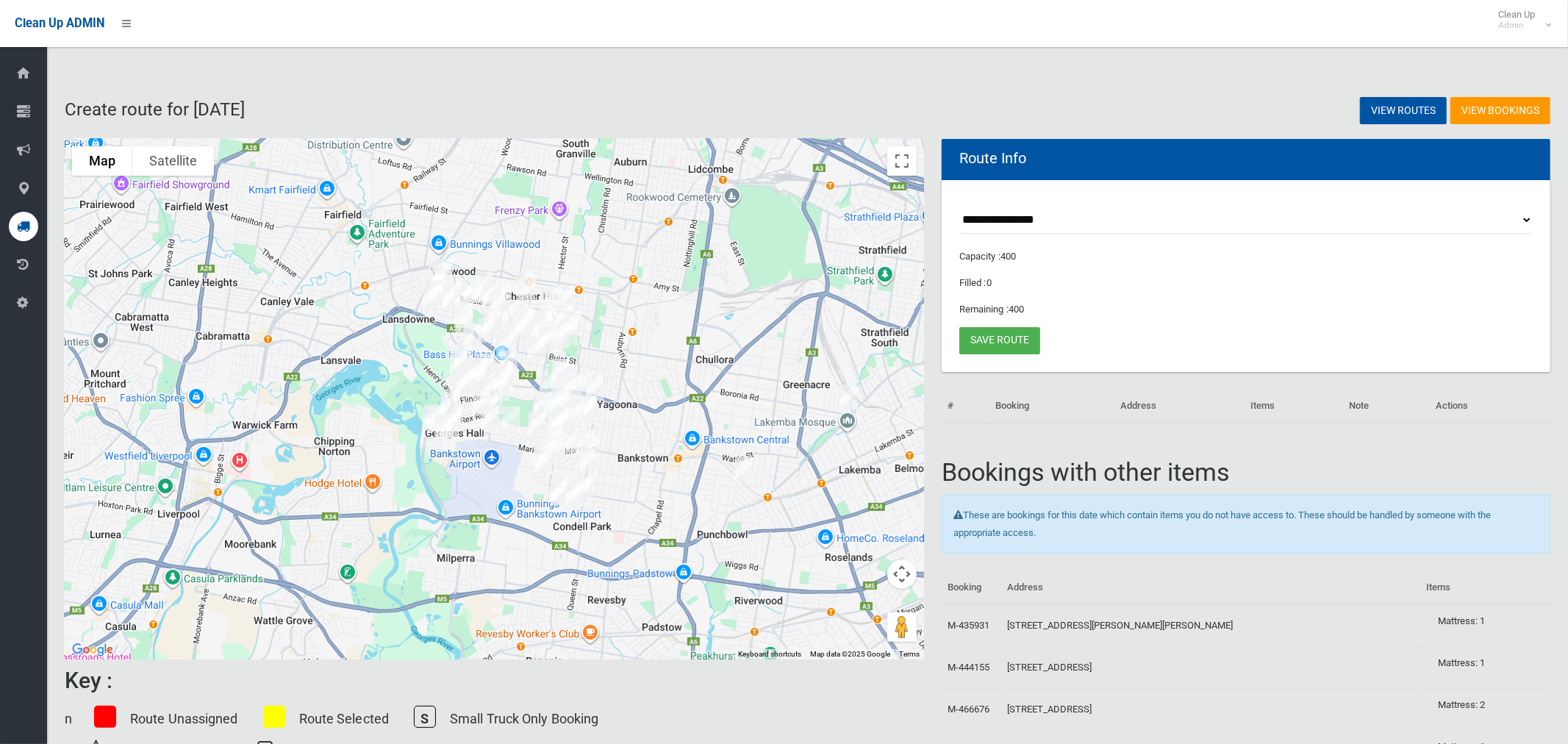
drag, startPoint x: 508, startPoint y: 318, endPoint x: 749, endPoint y: 316, distance: 241.0
click at [749, 316] on div at bounding box center [494, 399] width 860 height 520
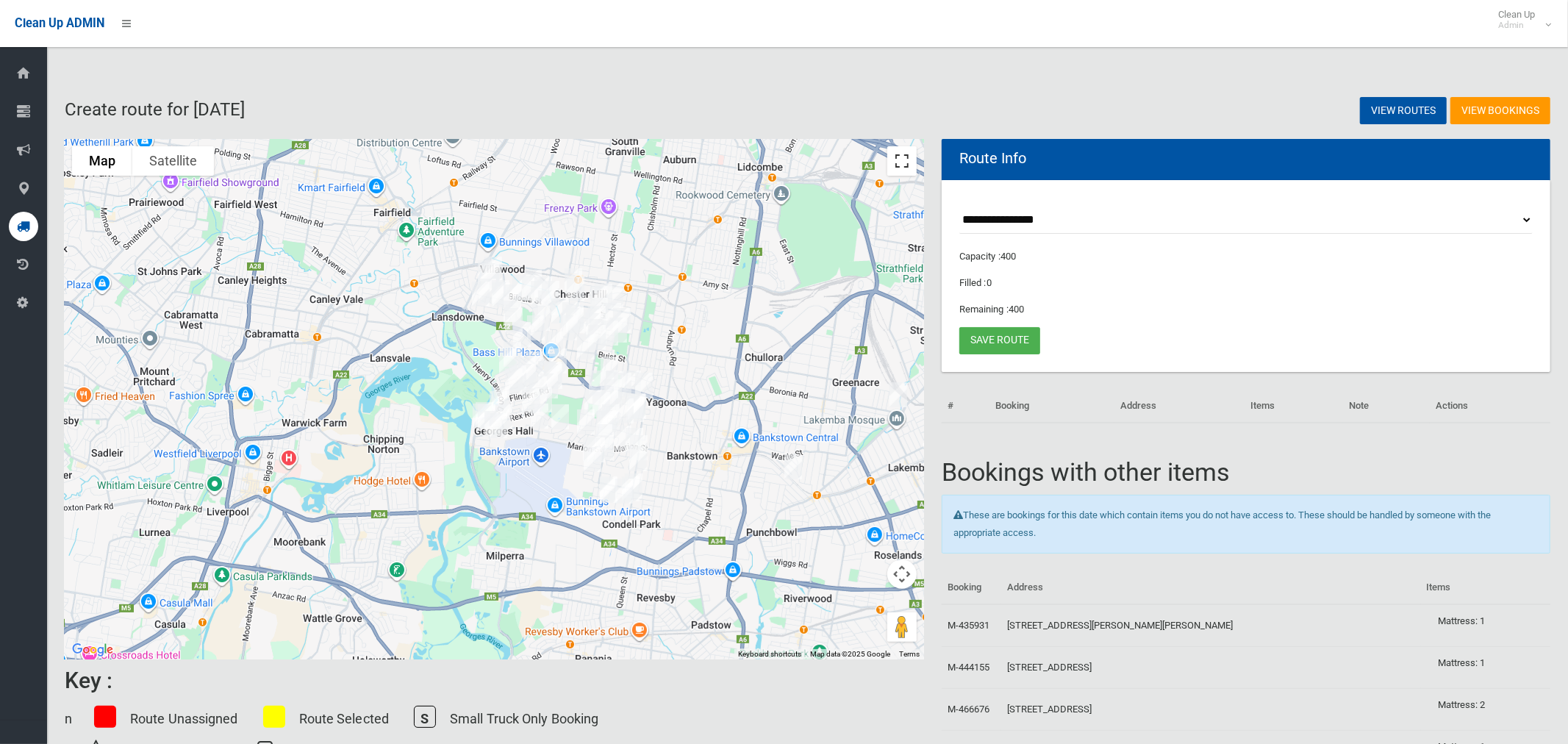
click at [900, 160] on button "Toggle fullscreen view" at bounding box center [902, 161] width 30 height 30
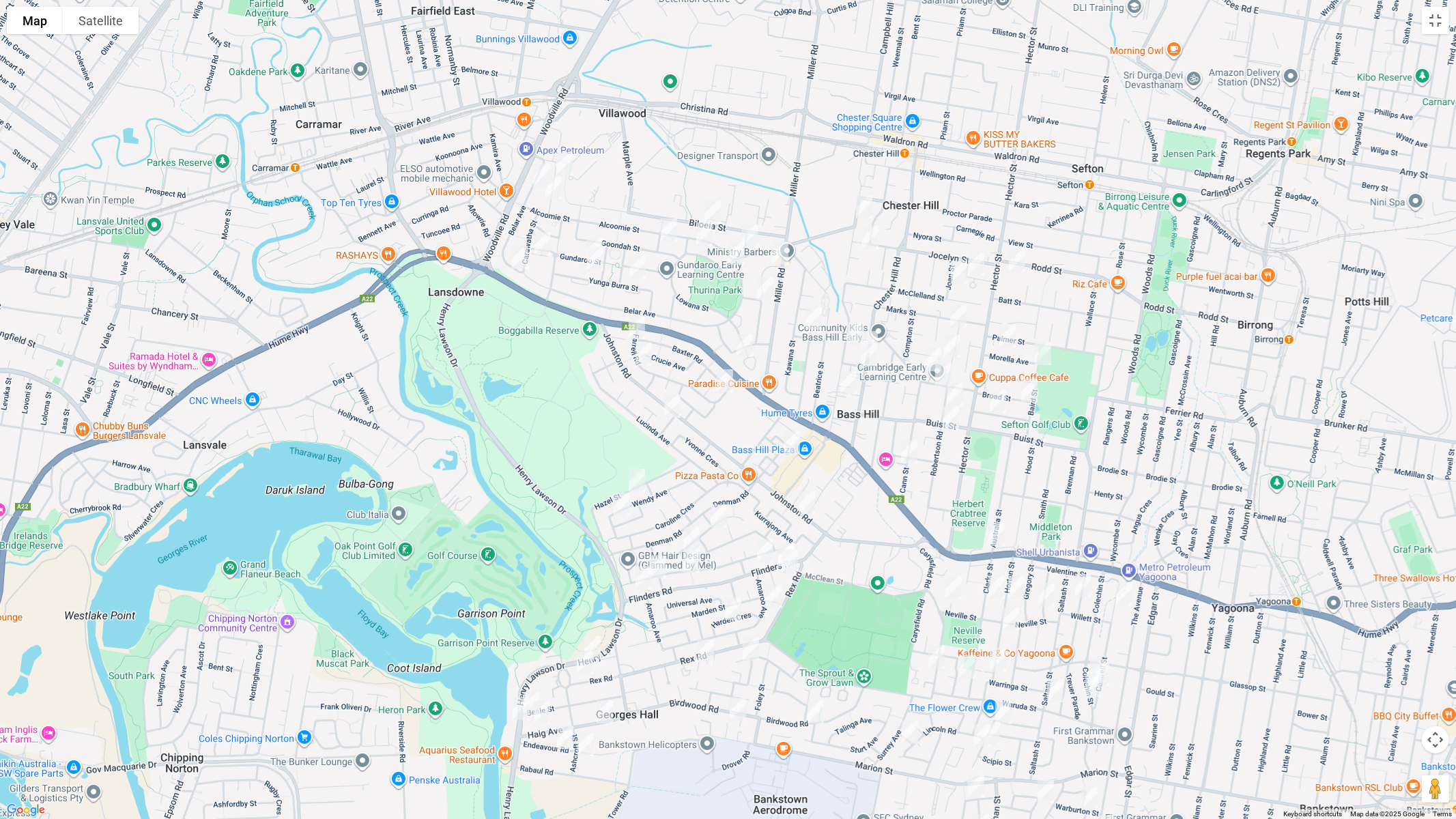
click at [564, 161] on img "21 Binna Burra Street, VILLAWOOD NSW 2163" at bounding box center [564, 164] width 27 height 34
click at [538, 172] on img "21 Belar Avenue, VILLAWOOD NSW 2163" at bounding box center [541, 175] width 27 height 34
click at [552, 187] on img "44 Binna Burra Street, VILLAWOOD NSW 2163" at bounding box center [553, 188] width 27 height 34
click at [549, 240] on img "63 Gundaroo Street, VILLAWOOD NSW 2163" at bounding box center [543, 244] width 27 height 34
click at [522, 261] on img "92 Belar Avenue, VILLAWOOD NSW 2163" at bounding box center [520, 258] width 27 height 34
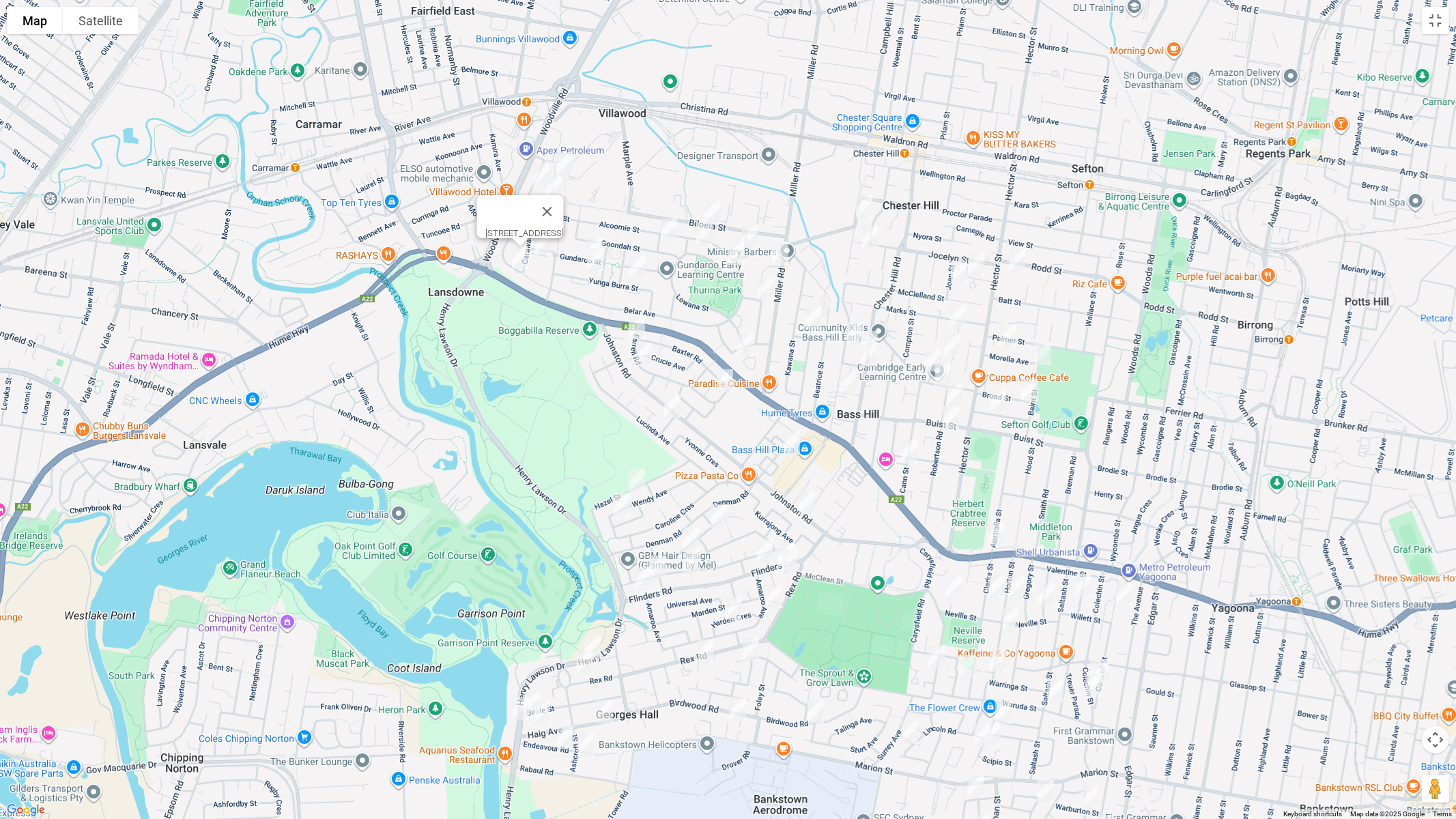
click at [586, 242] on img "44 Yunga Burra Street, VILLAWOOD NSW 2163" at bounding box center [595, 259] width 27 height 34
click at [637, 267] on img "32 Yunga Burra Street, VILLAWOOD NSW 2163" at bounding box center [637, 267] width 27 height 34
click at [681, 210] on button "Close" at bounding box center [665, 222] width 33 height 33
click at [596, 234] on img "33 Gundaroo Street, VILLAWOOD NSW 2163" at bounding box center [595, 249] width 27 height 34
click at [720, 208] on img "45 Biloela Street, VILLAWOOD NSW 2163" at bounding box center [713, 212] width 27 height 34
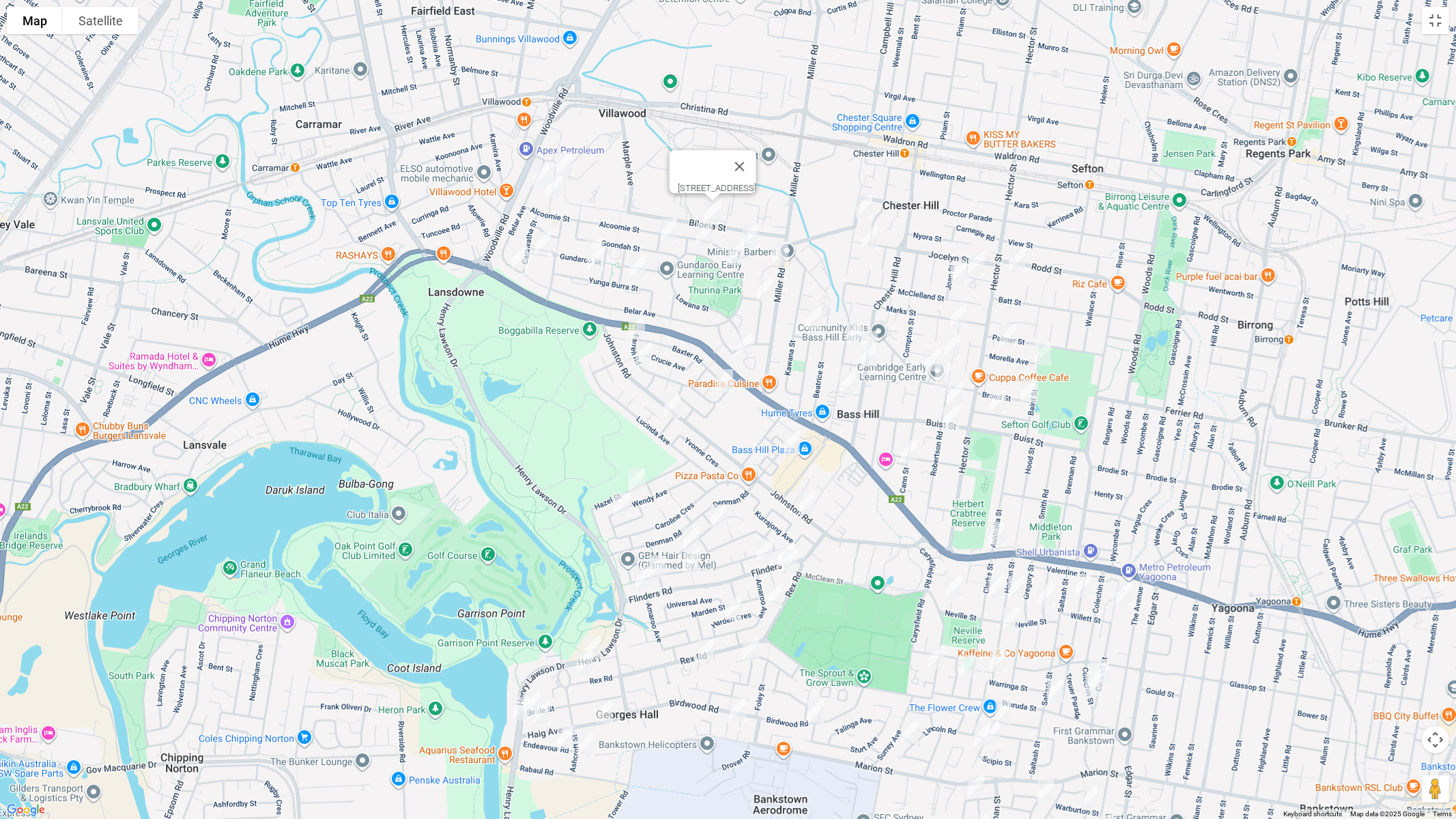
click at [667, 232] on img "7 Warilda Street, VILLAWOOD NSW 2163" at bounding box center [669, 230] width 27 height 34
click at [702, 233] on img "26 Lowana Street, VILLAWOOD NSW 2163" at bounding box center [705, 234] width 27 height 34
click at [749, 230] on img "14 Gurrawillie Street, VILLAWOOD NSW 2163" at bounding box center [750, 236] width 27 height 34
click at [861, 204] on img "116 Orchard Road, CHESTER HILL NSW 2162" at bounding box center [864, 207] width 27 height 34
click at [874, 235] on img "6 Lodge Place, CHESTER HILL NSW 2162" at bounding box center [870, 238] width 27 height 34
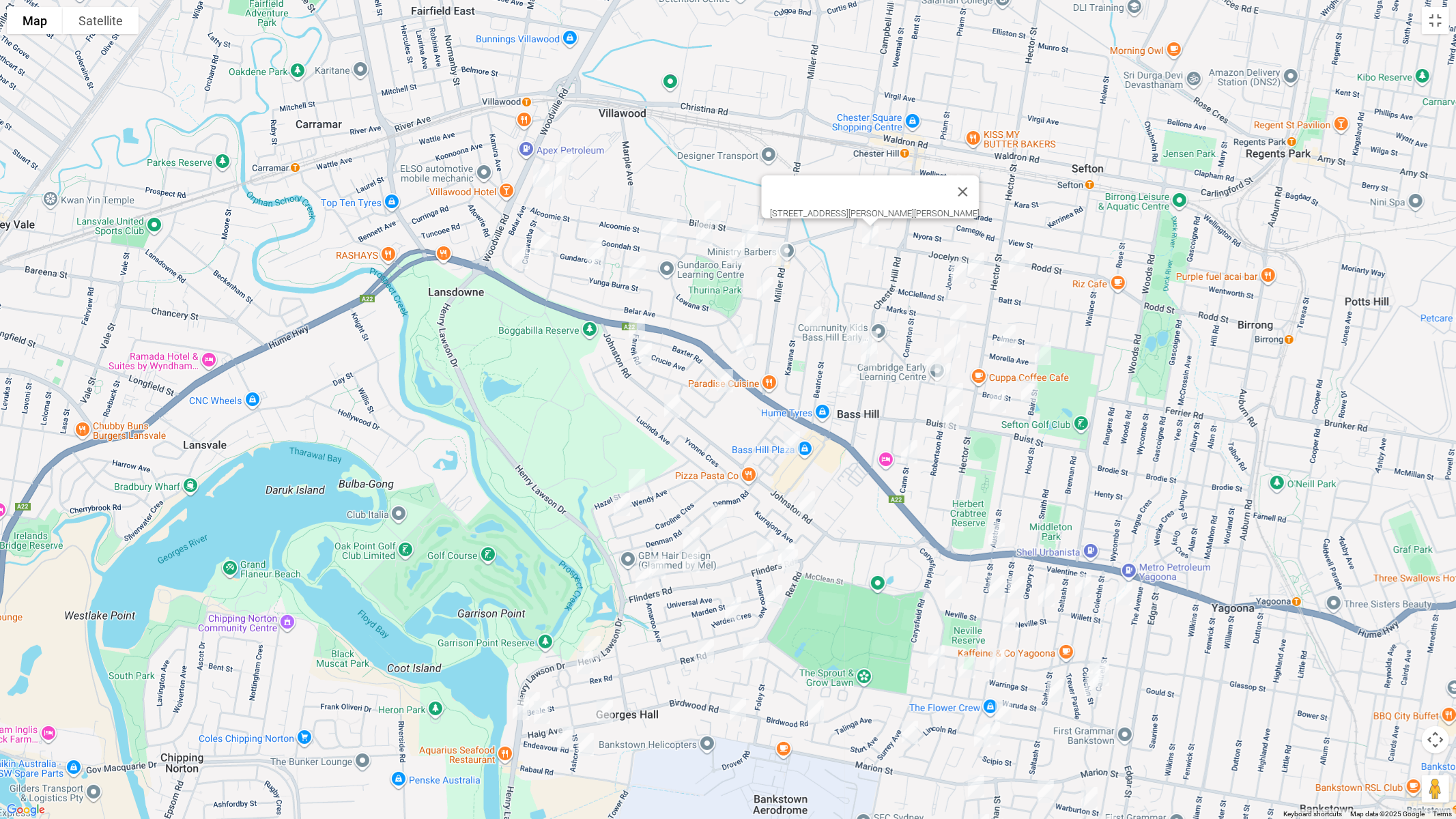
click at [1016, 261] on img "203 Rodd Street, SEFTON NSW 2162" at bounding box center [1017, 261] width 27 height 34
click at [1043, 350] on img "9 Morella Avenue, SEFTON NSW 2162" at bounding box center [1043, 353] width 27 height 34
click at [950, 269] on img "21 Joan Street, CHESTER HILL NSW 2162" at bounding box center [959, 273] width 27 height 34
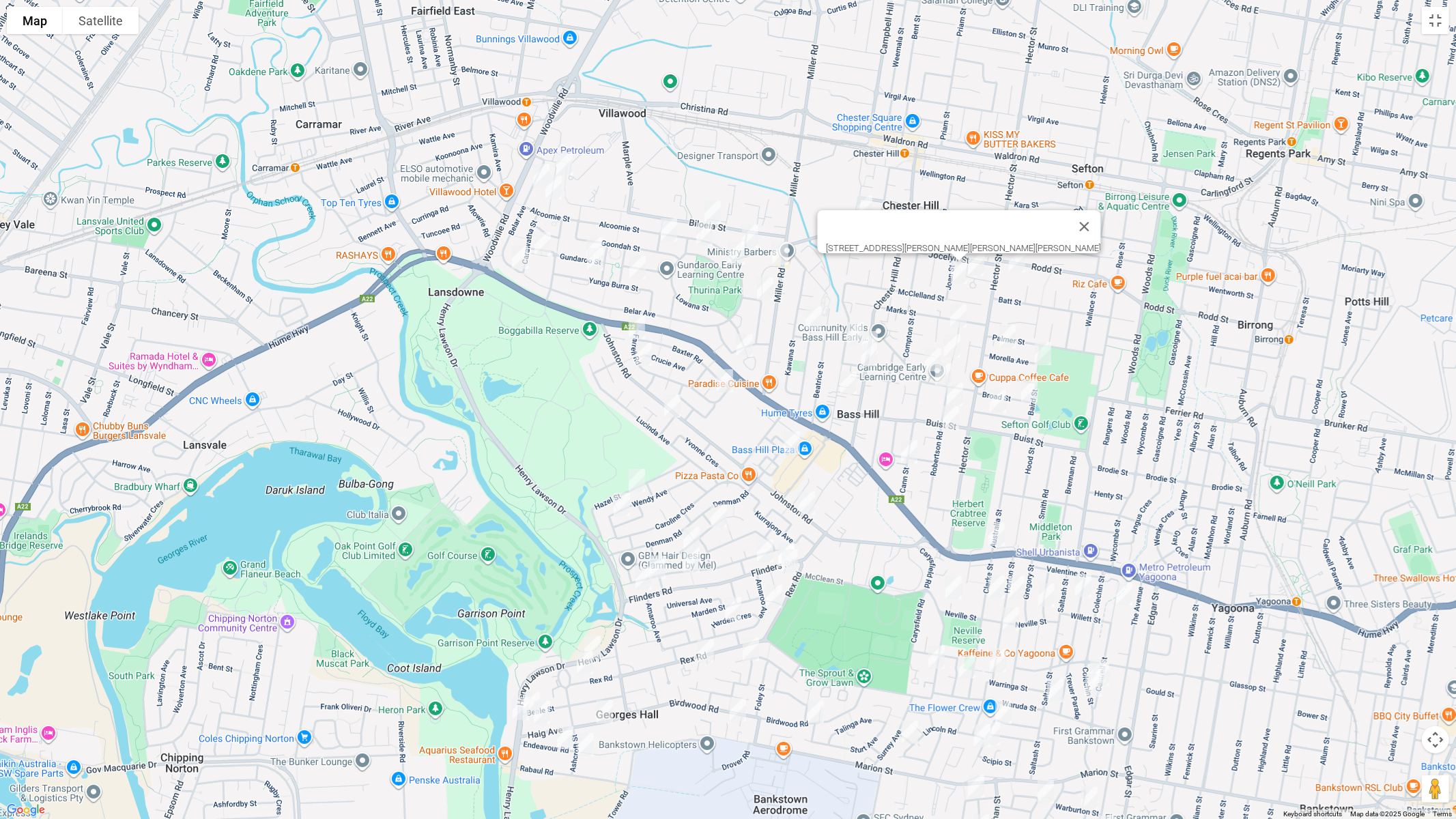
drag, startPoint x: 980, startPoint y: 273, endPoint x: 996, endPoint y: 319, distance: 48.7
click at [980, 274] on img "12 Morrison Avenue, CHESTER HILL NSW 2162" at bounding box center [976, 264] width 27 height 34
click at [1008, 334] on img "42 Morella Avenue, SEFTON NSW 2162" at bounding box center [1008, 336] width 27 height 34
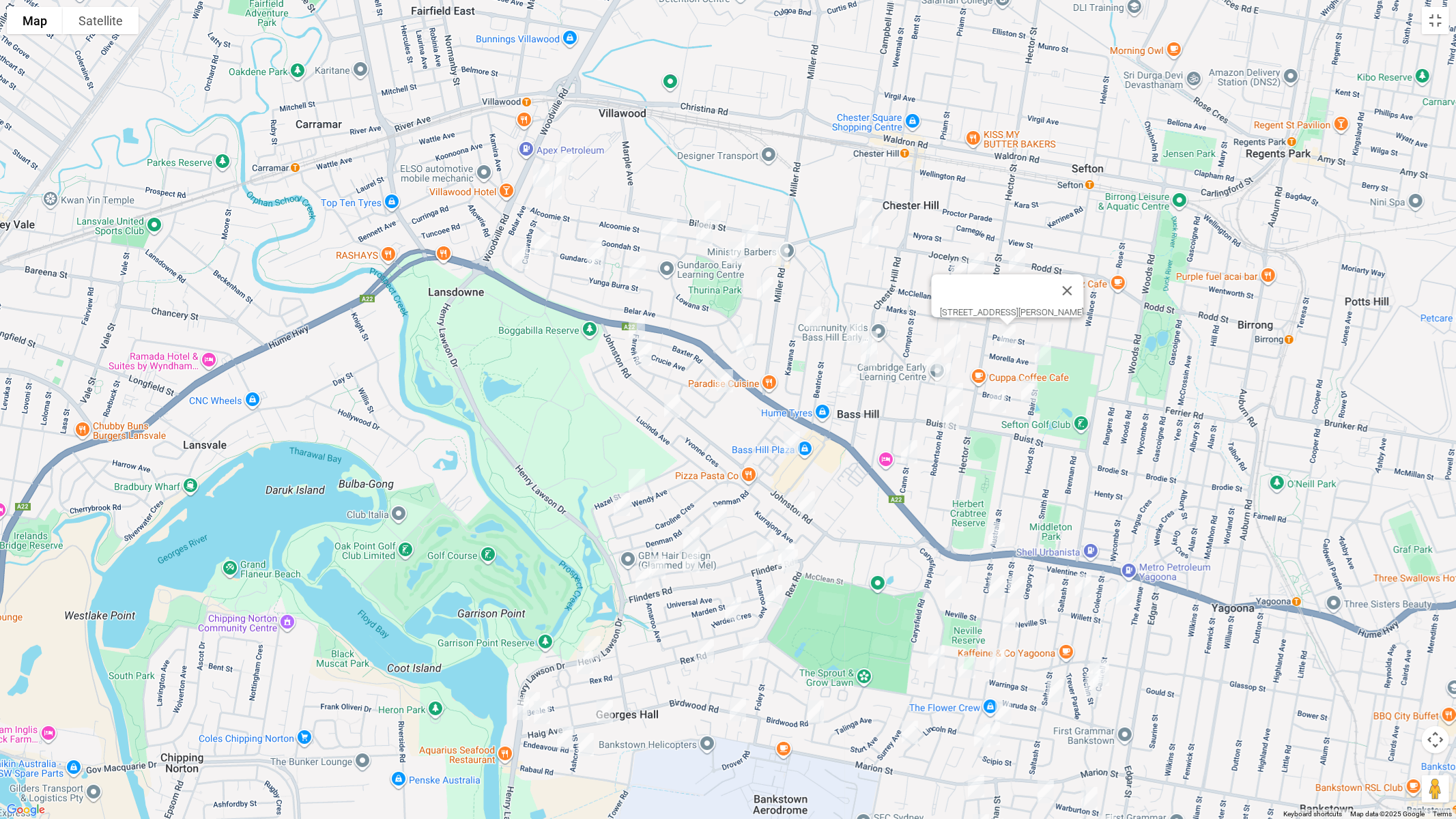
click at [963, 322] on img "4 Robertson Road, CHESTER HILL NSW 2162" at bounding box center [959, 316] width 27 height 34
click at [1029, 388] on img "35 Broad Street, BASS HILL NSW 2197" at bounding box center [1029, 391] width 27 height 34
click at [997, 402] on img "33 Merle Street, BASS HILL NSW 2197" at bounding box center [998, 402] width 27 height 34
click at [783, 255] on img "1 Goonaroi Street, VILLAWOOD NSW 2163" at bounding box center [780, 253] width 27 height 34
click at [734, 257] on img "2 Lowana Street, VILLAWOOD NSW 2163" at bounding box center [737, 253] width 27 height 34
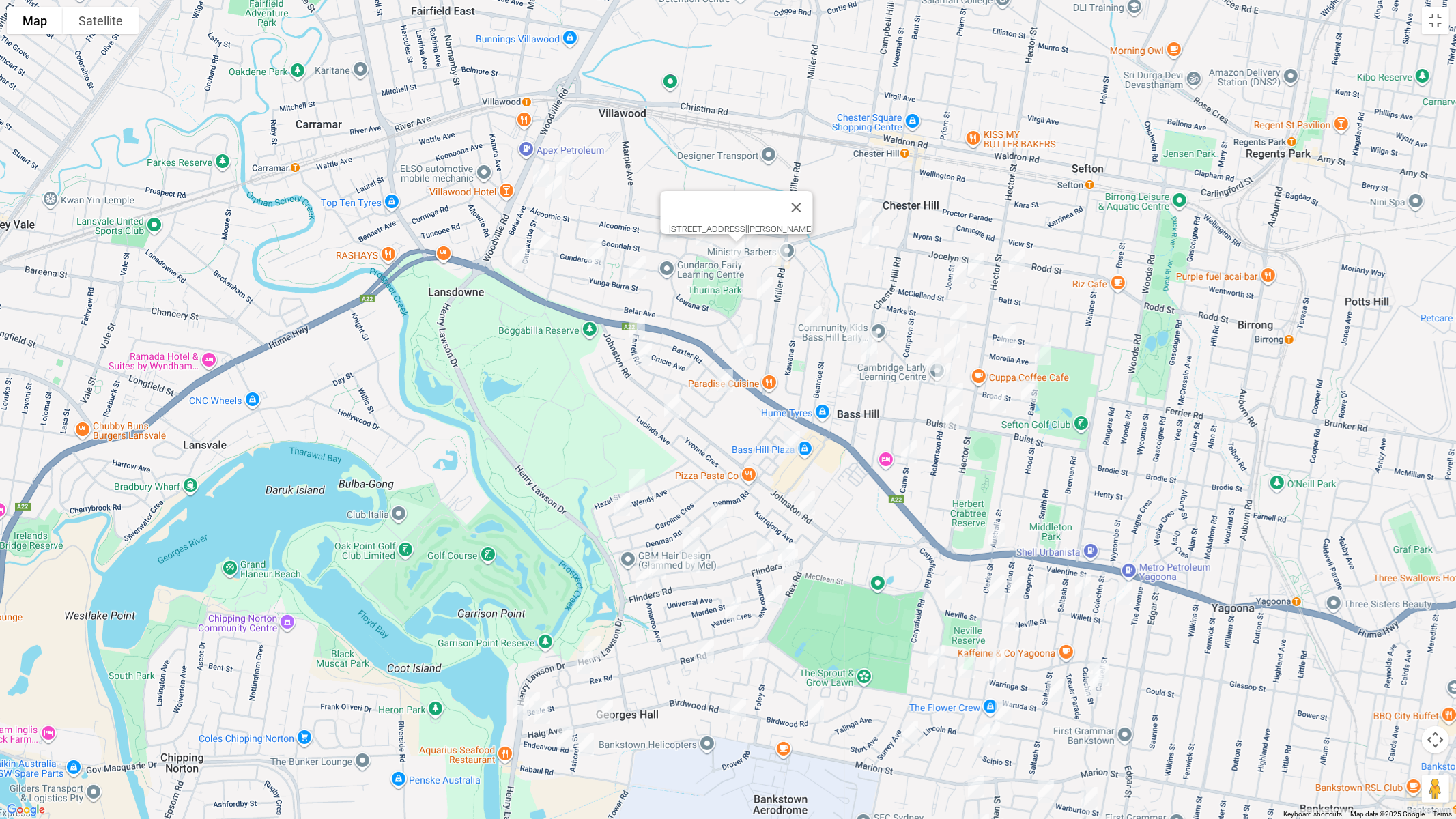
click at [768, 289] on img "3/36A Goonaroi Street, VILLAWOOD NSW 2163" at bounding box center [765, 289] width 27 height 34
click at [810, 313] on img "10 Hilda Street, BASS HILL NSW 2197" at bounding box center [814, 319] width 27 height 34
click at [849, 320] on img "44B Orchard Road, BASS HILL NSW 2197" at bounding box center [856, 334] width 27 height 34
click at [876, 329] on img "4/114 Chester Hill Road, BASS HILL NSW 2197" at bounding box center [869, 343] width 27 height 34
click at [870, 359] on img "118A Chester Hill Road, BASS HILL NSW 2197" at bounding box center [869, 355] width 27 height 34
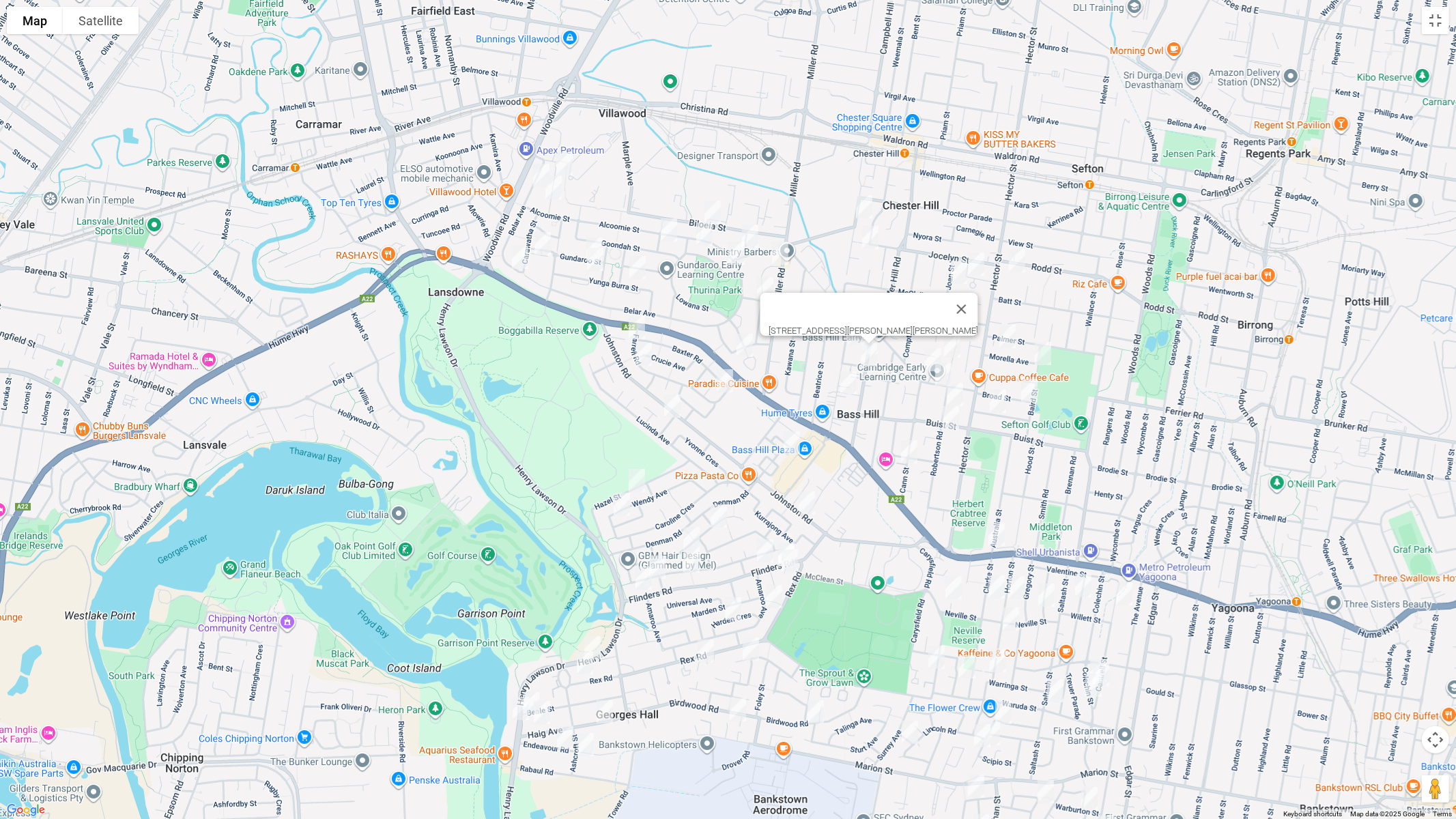
click at [963, 347] on img "28 Robertson Road, CHESTER HILL NSW 2162" at bounding box center [952, 346] width 27 height 34
click at [926, 353] on img "41 Cann Street, BASS HILL NSW 2197" at bounding box center [933, 360] width 27 height 34
click at [945, 374] on img "15 Doust Street, BASS HILL NSW 2197" at bounding box center [943, 375] width 27 height 34
click at [962, 394] on img "51 Robertson Road, BASS HILL NSW 2197" at bounding box center [955, 395] width 27 height 34
click at [952, 422] on img "63 Robertson Road, BASS HILL NSW 2197" at bounding box center [951, 418] width 27 height 34
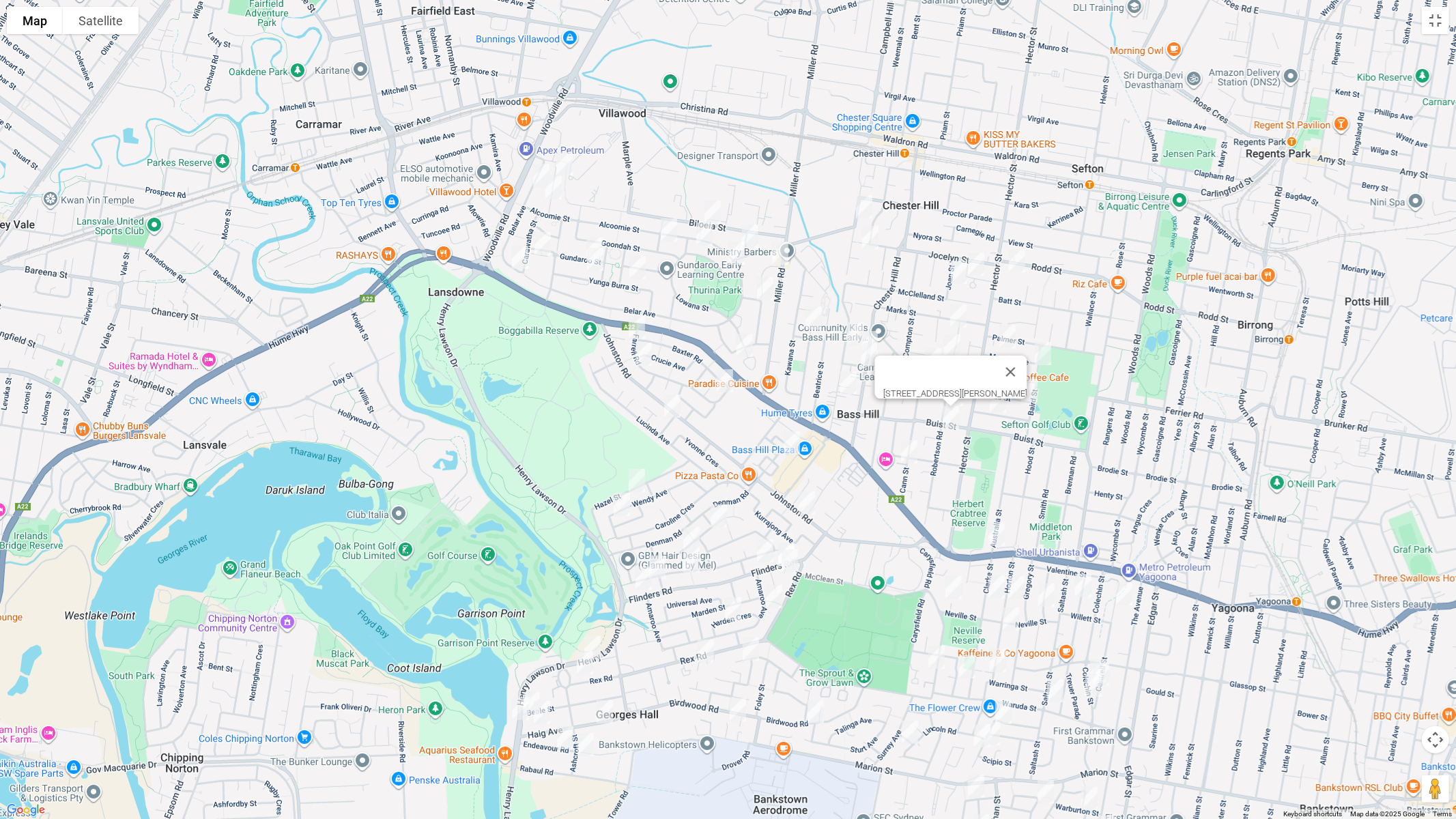
drag, startPoint x: 912, startPoint y: 462, endPoint x: 903, endPoint y: 454, distance: 12.0
click at [912, 460] on img "106a Cann Street, BASS HILL NSW 2197" at bounding box center [909, 452] width 27 height 34
click at [906, 455] on img "106a Cann Street, BASS HILL NSW 2197" at bounding box center [909, 452] width 27 height 34
click at [1002, 530] on img "802 Hume Highway, BASS HILL NSW 2197" at bounding box center [996, 535] width 27 height 34
click at [850, 386] on img "18 Orchard Road, BASS HILL NSW 2197" at bounding box center [849, 383] width 27 height 34
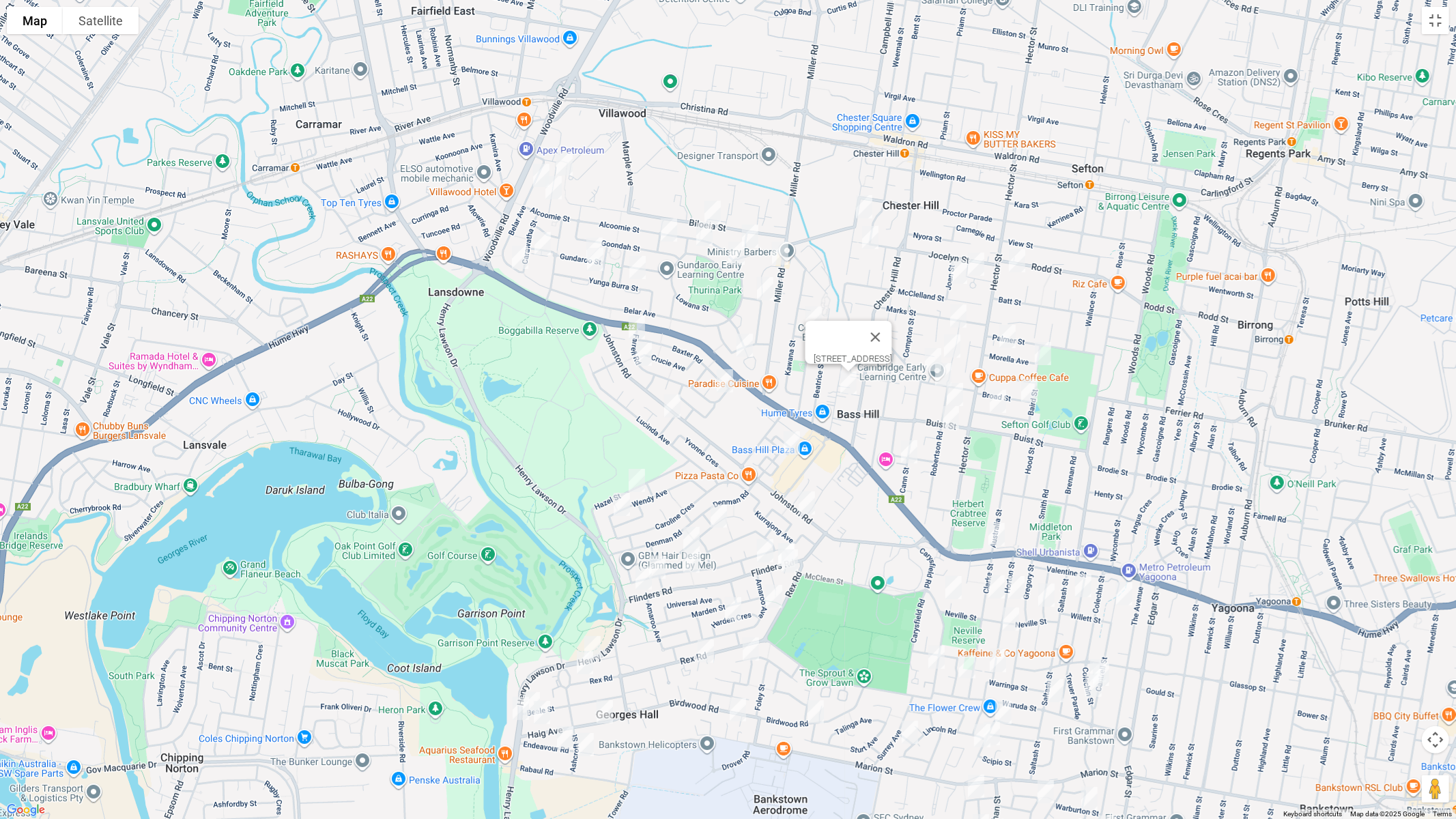
click at [741, 345] on img "96 Lowana Street, VILLAWOOD NSW 2163" at bounding box center [745, 345] width 27 height 34
click at [640, 327] on img "85 Farrell Road, BASS HILL NSW 2197" at bounding box center [637, 327] width 27 height 34
click at [647, 356] on img "65 Farrell Road, BASS HILL NSW 2197" at bounding box center [644, 354] width 27 height 34
click at [723, 378] on img "10 Farrell Road, BASS HILL NSW 2197" at bounding box center [725, 381] width 27 height 34
click at [673, 406] on img "8 Brooke Street, BASS HILL NSW 2197" at bounding box center [672, 406] width 27 height 34
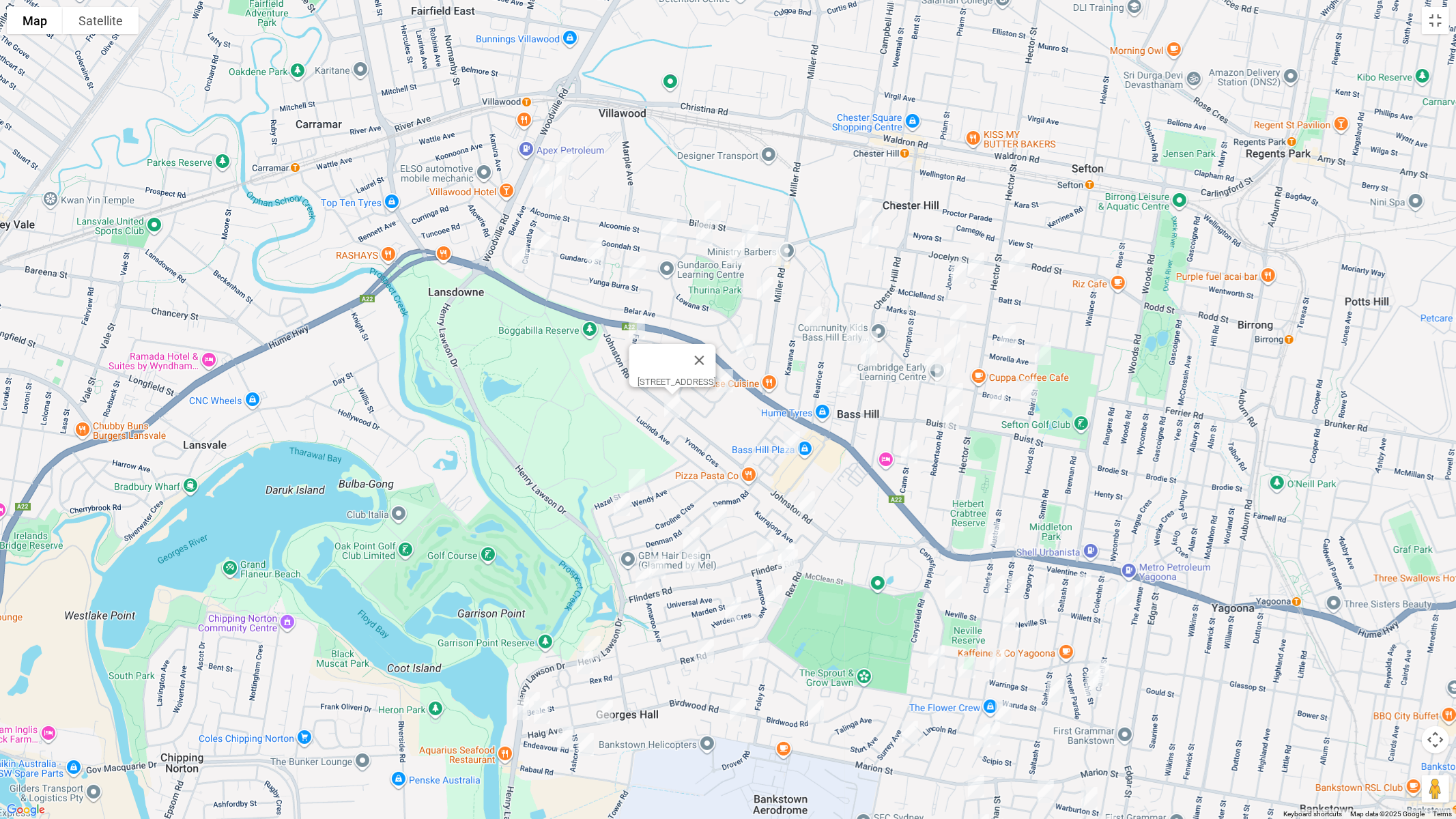
click at [793, 444] on img "48 Greater Circuit, BASS HILL NSW 2197" at bounding box center [791, 443] width 27 height 34
click at [641, 483] on img "47 Hazel Street, GEORGES HALL NSW 2198" at bounding box center [637, 480] width 27 height 34
click at [624, 501] on img "57a Wendy Avenue, GEORGES HALL NSW 2198" at bounding box center [621, 505] width 27 height 34
click at [716, 512] on img "60 Jacaranda Drive, GEORGES HALL NSW 2198" at bounding box center [719, 516] width 27 height 34
click at [690, 530] on img "42 Jacaranda Drive, GEORGES HALL NSW 2198" at bounding box center [691, 539] width 27 height 34
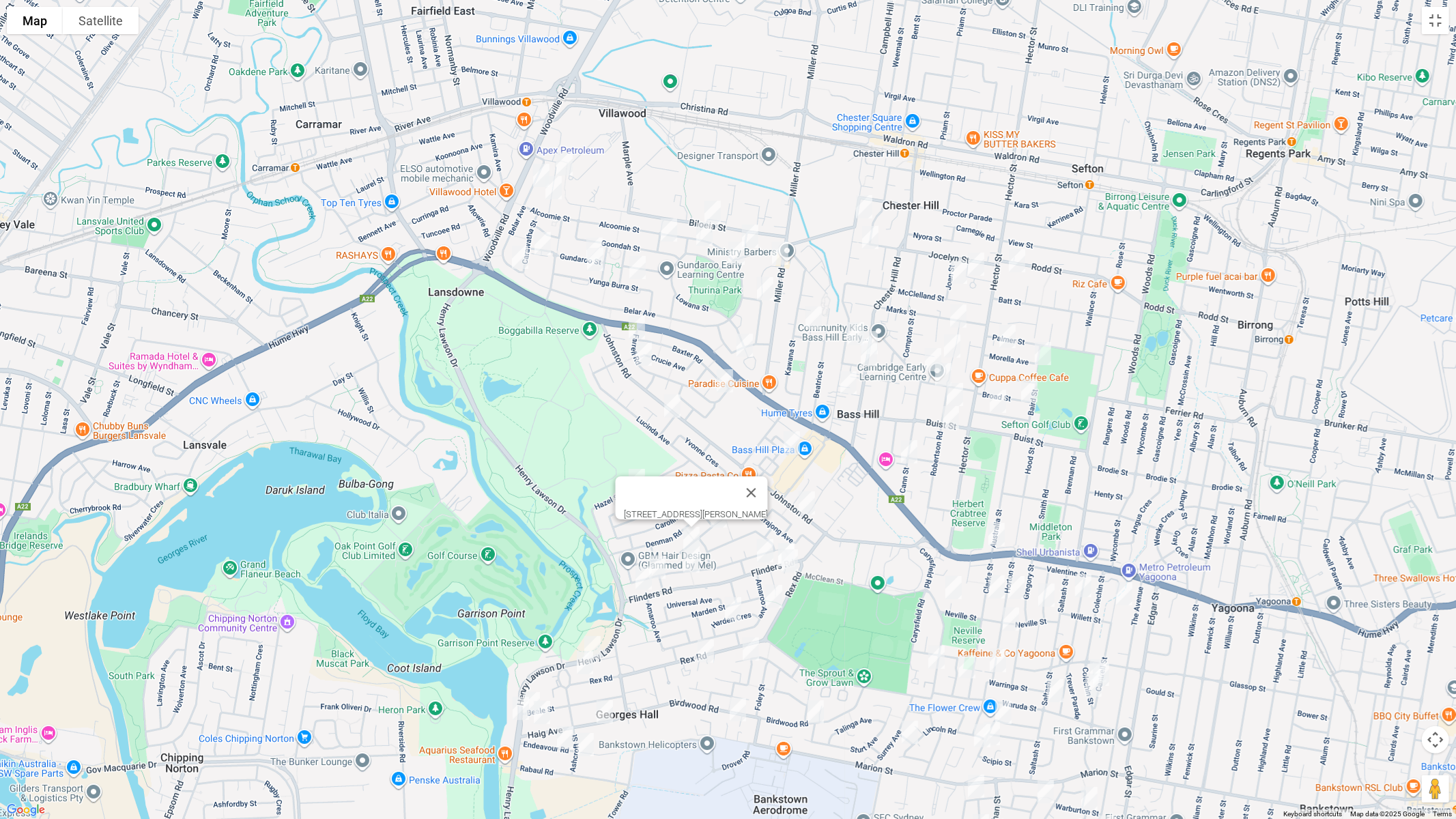
click at [659, 560] on img "17 Oak Drive, GEORGES HALL NSW 2198" at bounding box center [657, 567] width 27 height 34
click at [645, 577] on img "150 Flinders Road, GEORGES HALL NSW 2198" at bounding box center [644, 578] width 27 height 34
click at [693, 567] on img "35 Oak Drive, GEORGES HALL NSW 2198" at bounding box center [691, 561] width 27 height 34
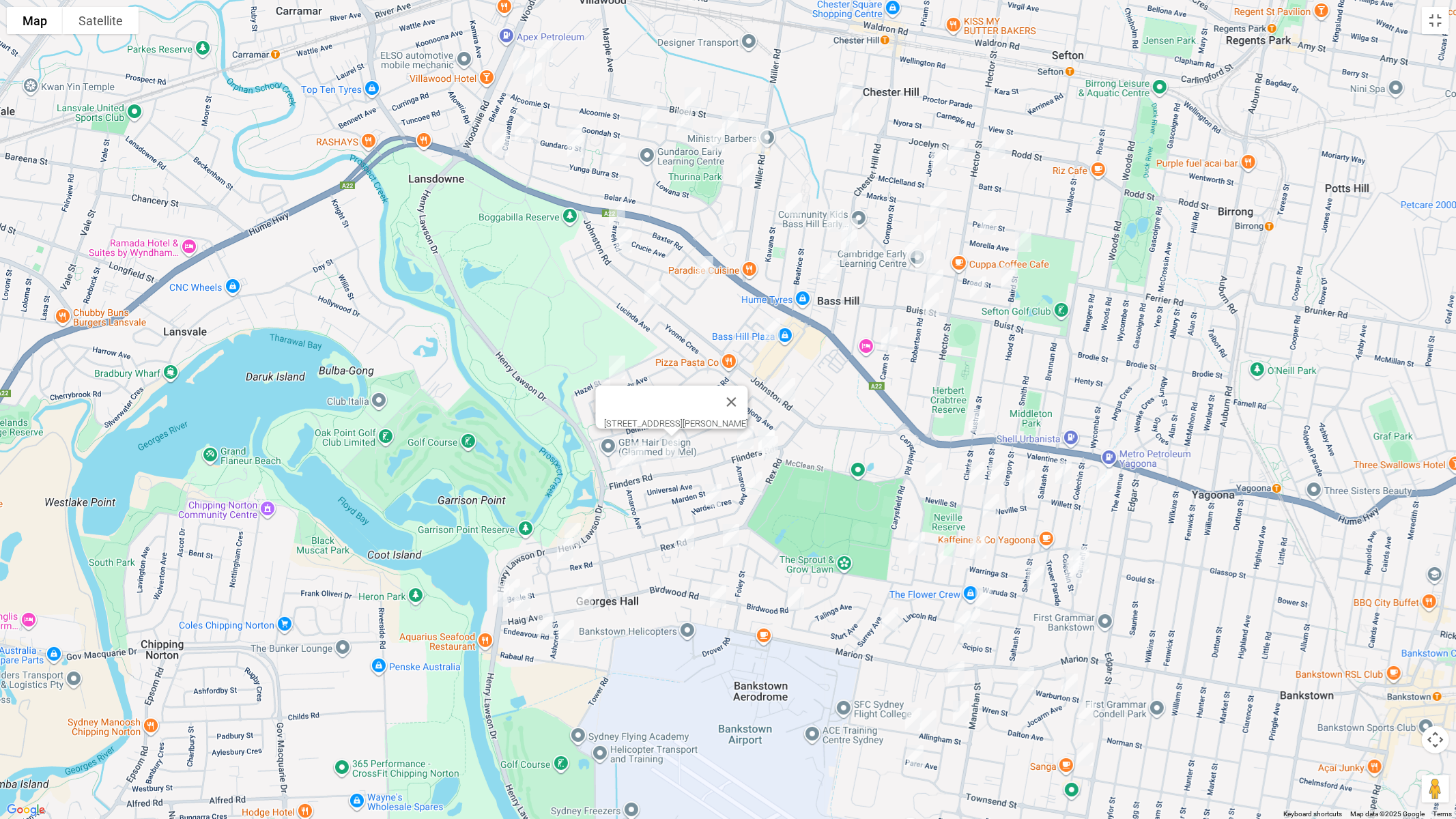
drag, startPoint x: 776, startPoint y: 623, endPoint x: 756, endPoint y: 508, distance: 116.7
click at [756, 508] on div "35 Oak Drive, GEORGES HALL NSW 2198" at bounding box center [728, 409] width 1456 height 819
click at [1443, 24] on button "Toggle fullscreen view" at bounding box center [1435, 20] width 27 height 27
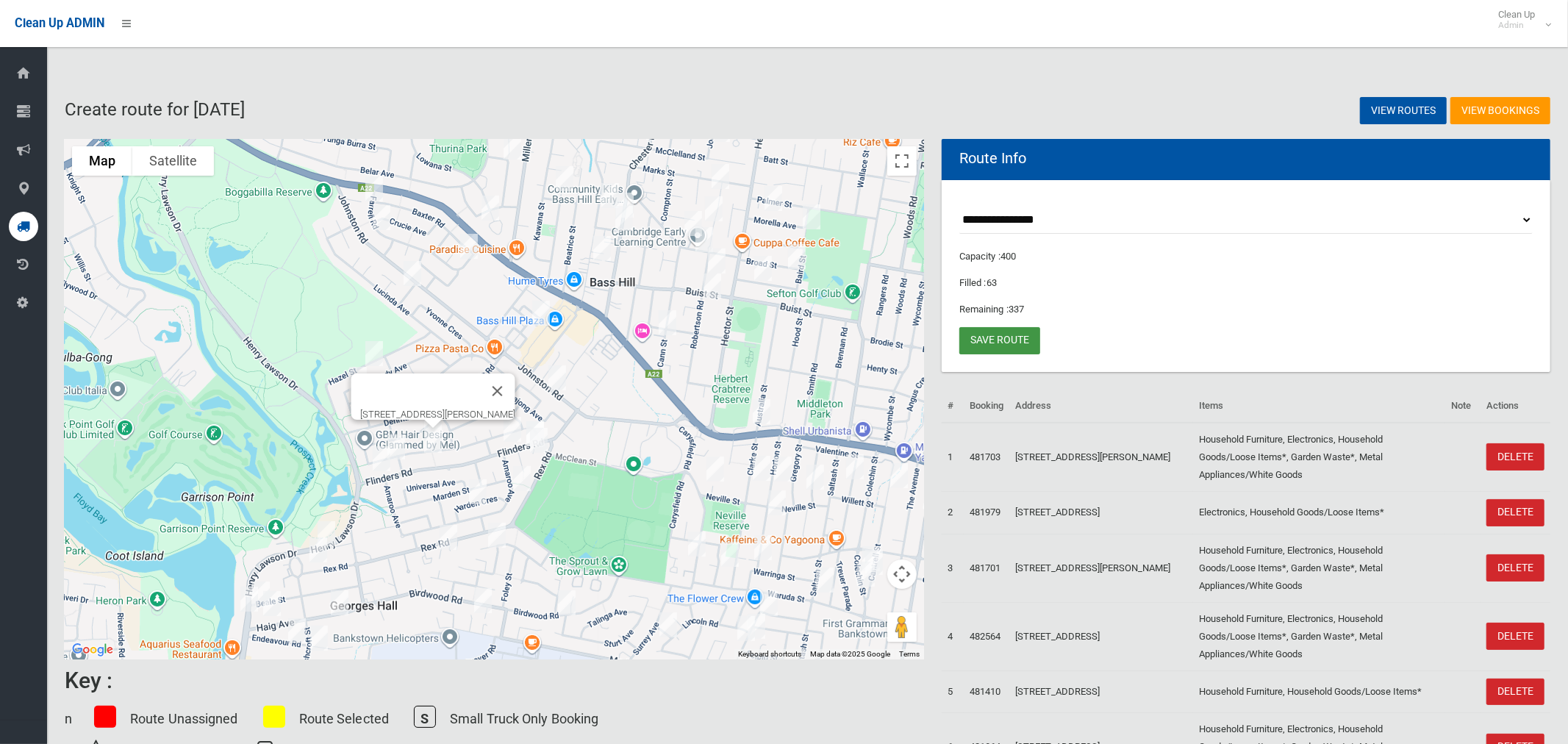
click at [1011, 339] on link "Save route" at bounding box center [999, 340] width 81 height 27
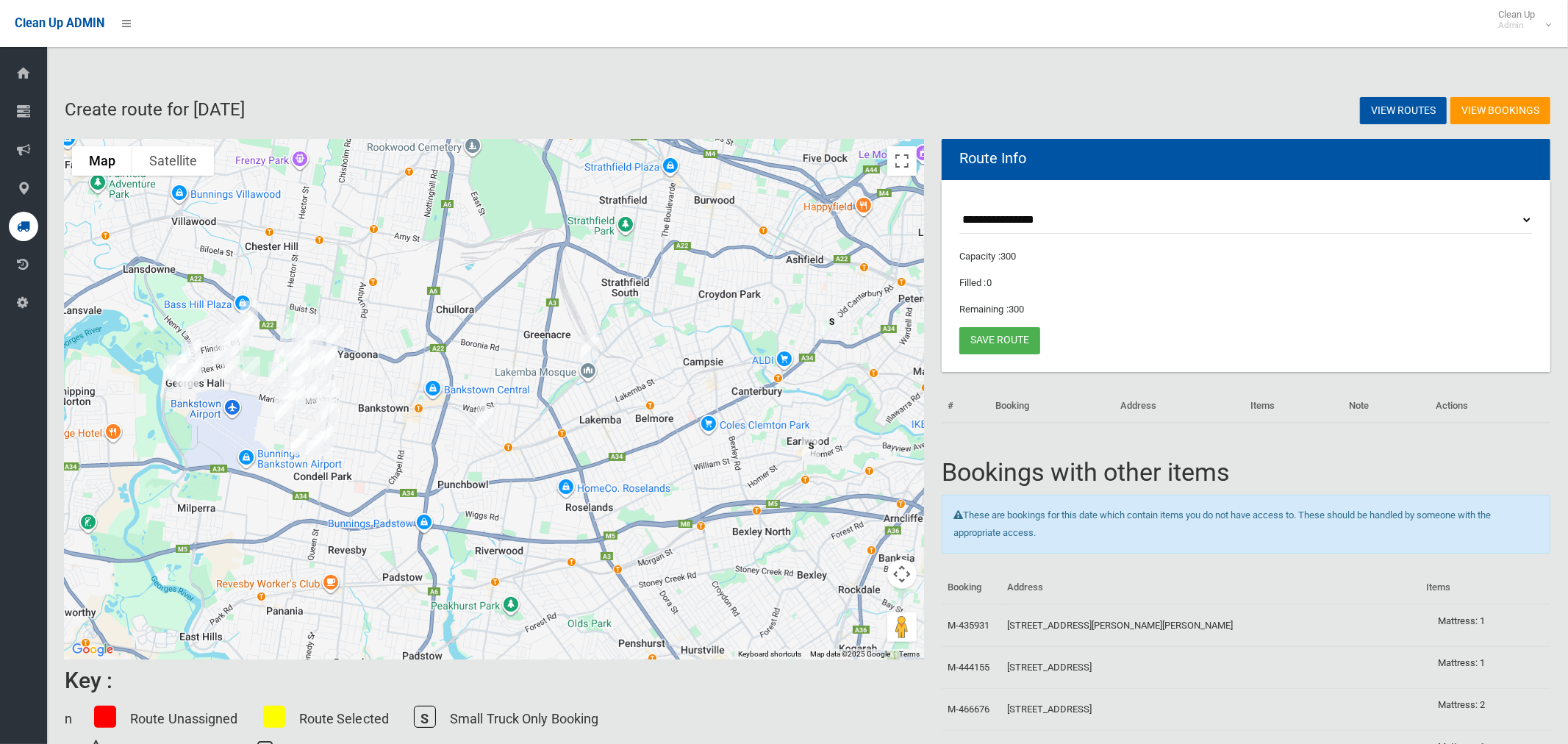
click at [1027, 215] on select "**********" at bounding box center [1246, 220] width 573 height 27
select select "*****"
click at [960, 206] on select "**********" at bounding box center [1246, 220] width 573 height 27
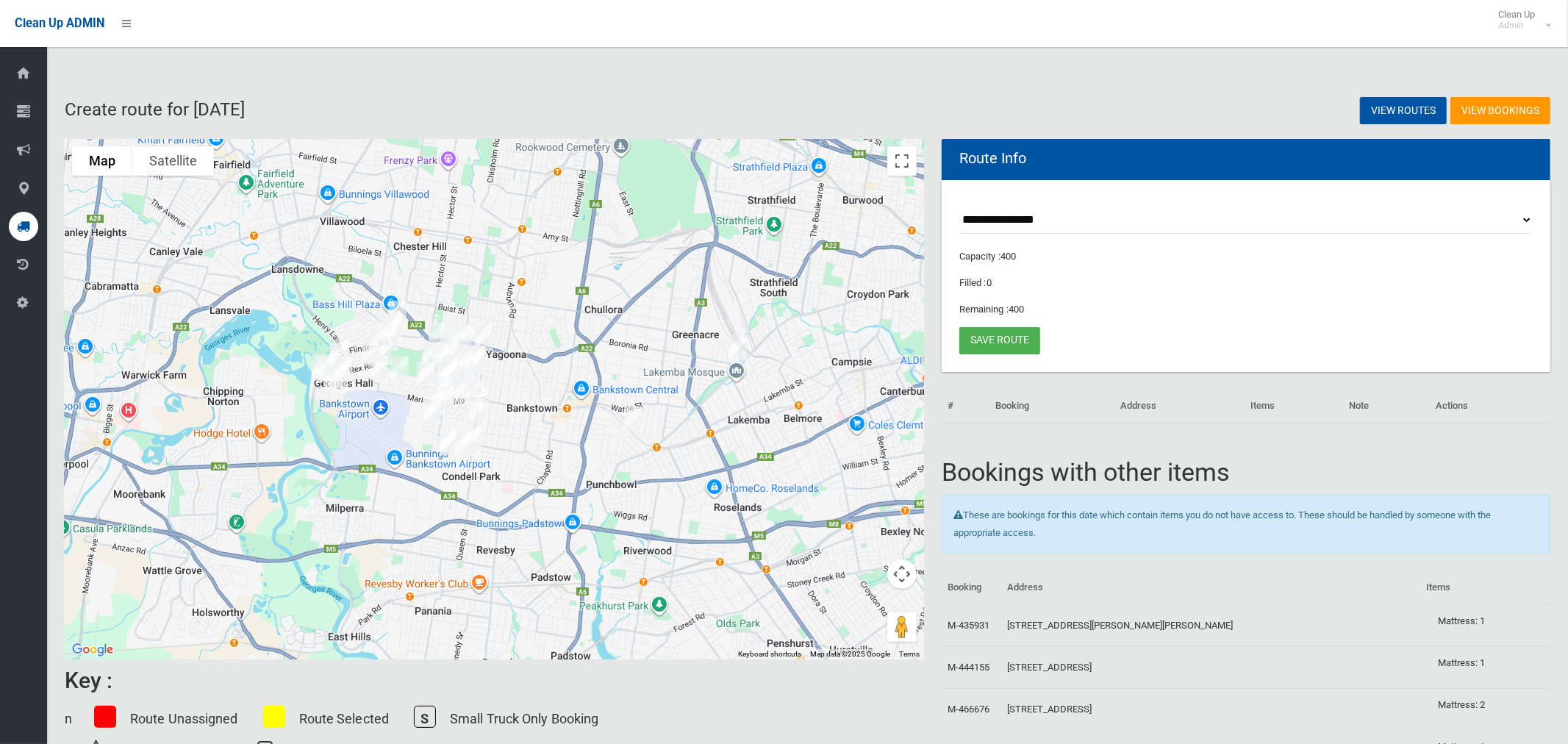
drag, startPoint x: 506, startPoint y: 331, endPoint x: 640, endPoint y: 336, distance: 134.1
click at [638, 336] on div at bounding box center [494, 399] width 860 height 520
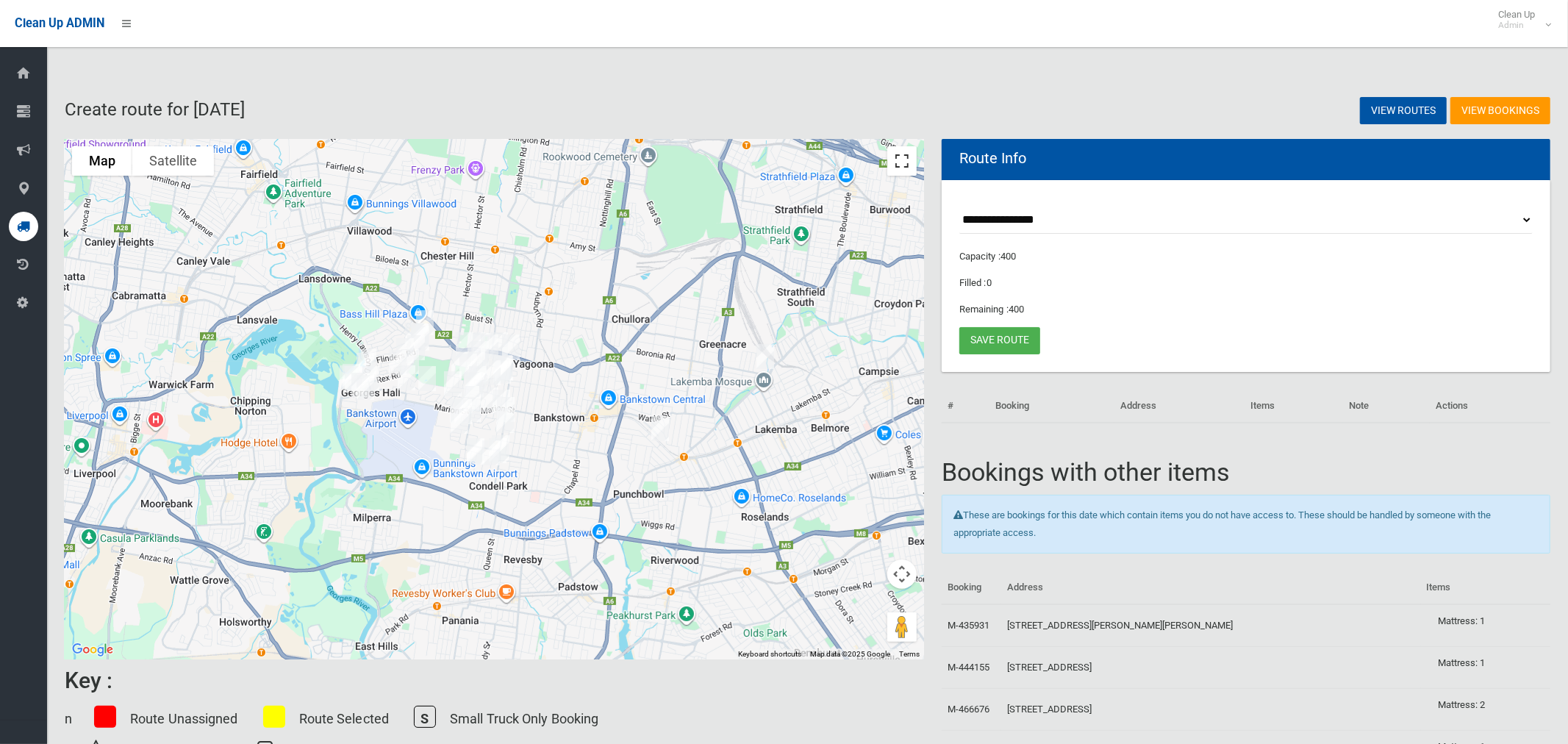
click at [902, 161] on button "Toggle fullscreen view" at bounding box center [902, 161] width 30 height 30
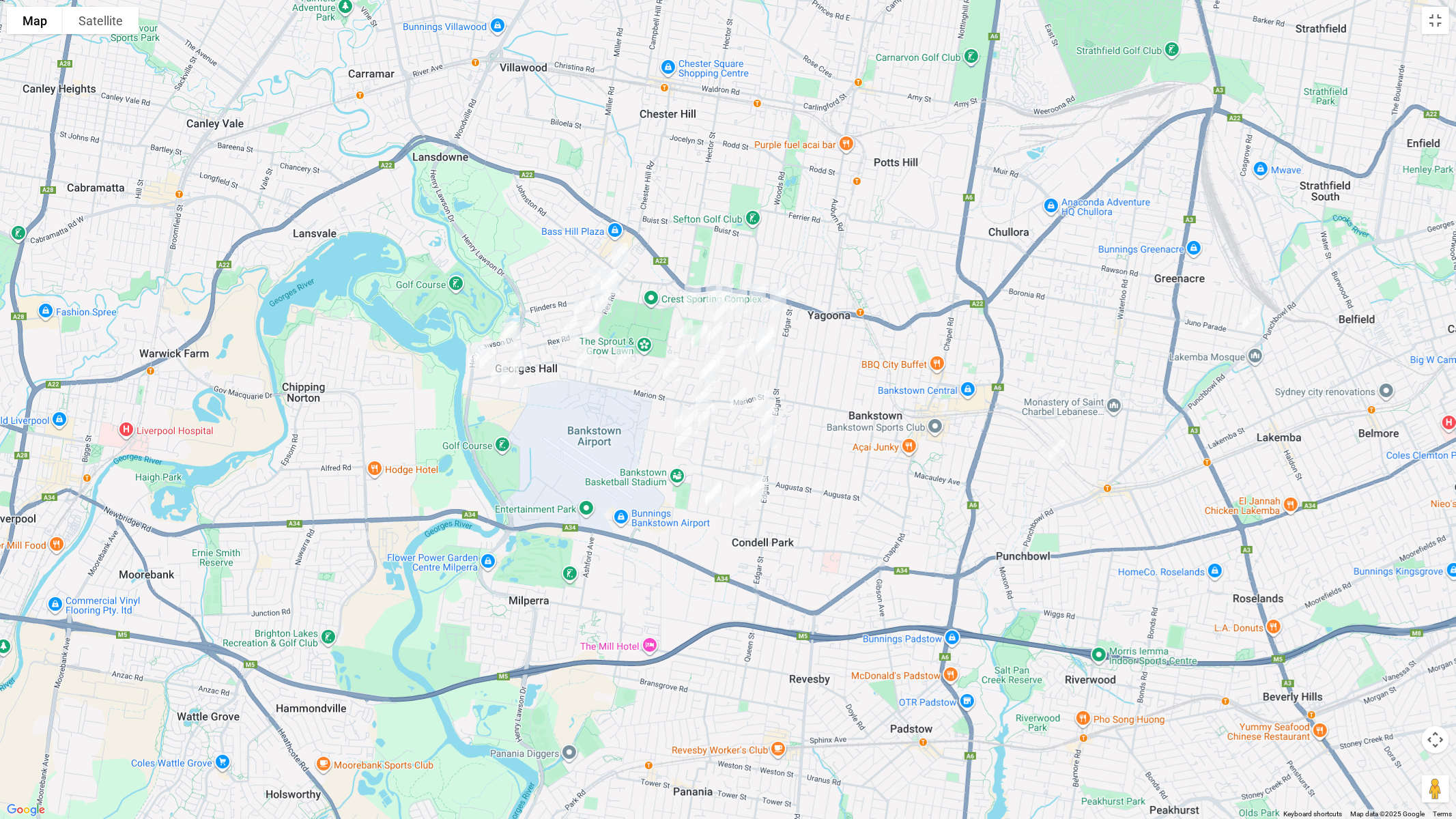
drag, startPoint x: 707, startPoint y: 364, endPoint x: 706, endPoint y: 371, distance: 7.1
click at [728, 410] on div at bounding box center [1456, 410] width 1456 height 0
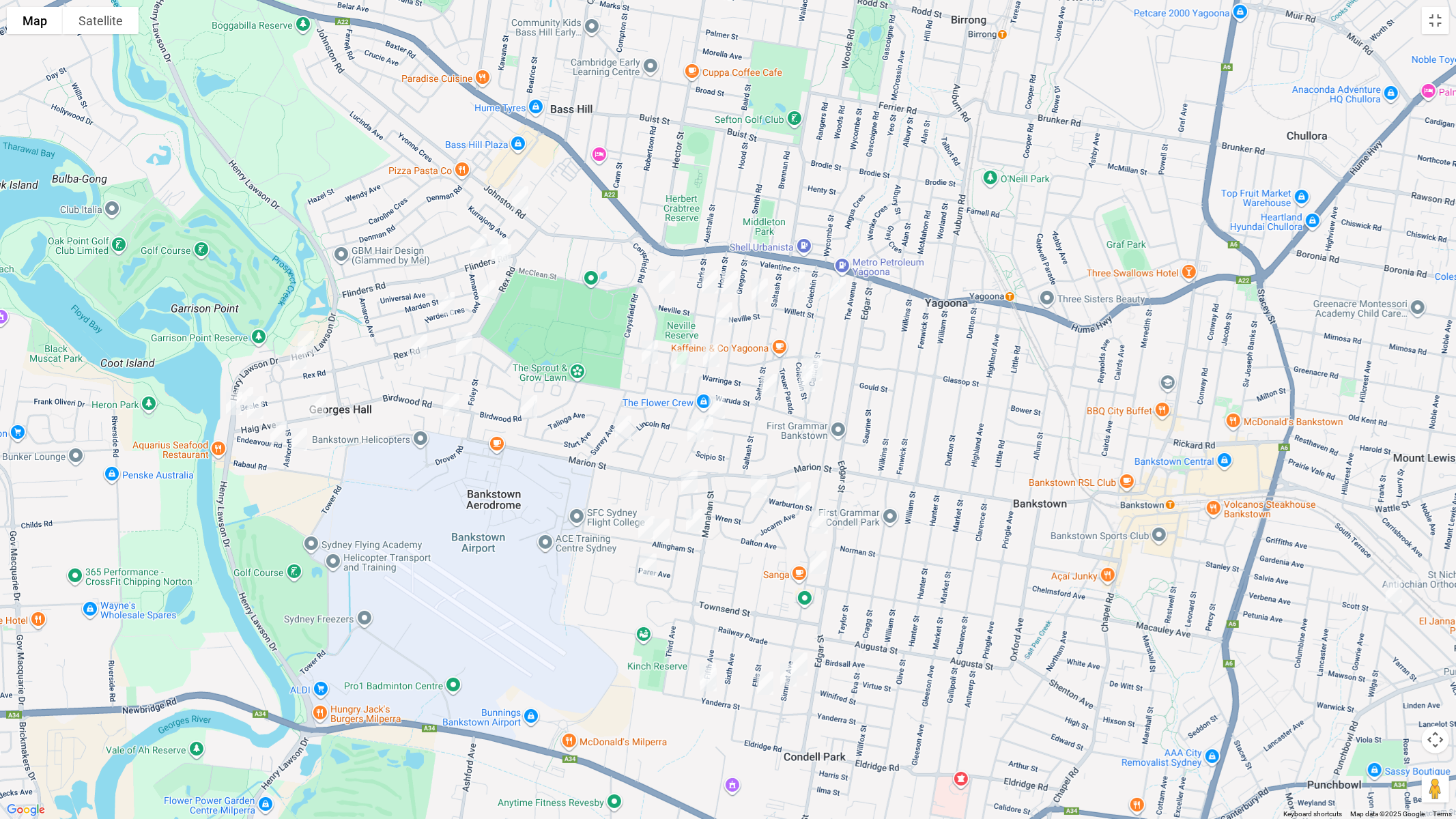
click at [310, 333] on img "179 Henry Lawson Drive, GEORGES HALL NSW 2198" at bounding box center [306, 343] width 27 height 34
click at [229, 395] on img "226 Henry Lawson Drive, GEORGES HALL NSW 2198" at bounding box center [234, 403] width 27 height 34
click at [250, 387] on img "229 Henry Lawson Drive, GEORGES HALL NSW 2198" at bounding box center [245, 399] width 27 height 34
click at [667, 281] on img "1 Cope Place, BASS HILL NSW 2197" at bounding box center [667, 283] width 27 height 34
click at [708, 277] on img "1 Clarke Street, BASS HILL NSW 2197" at bounding box center [710, 282] width 27 height 34
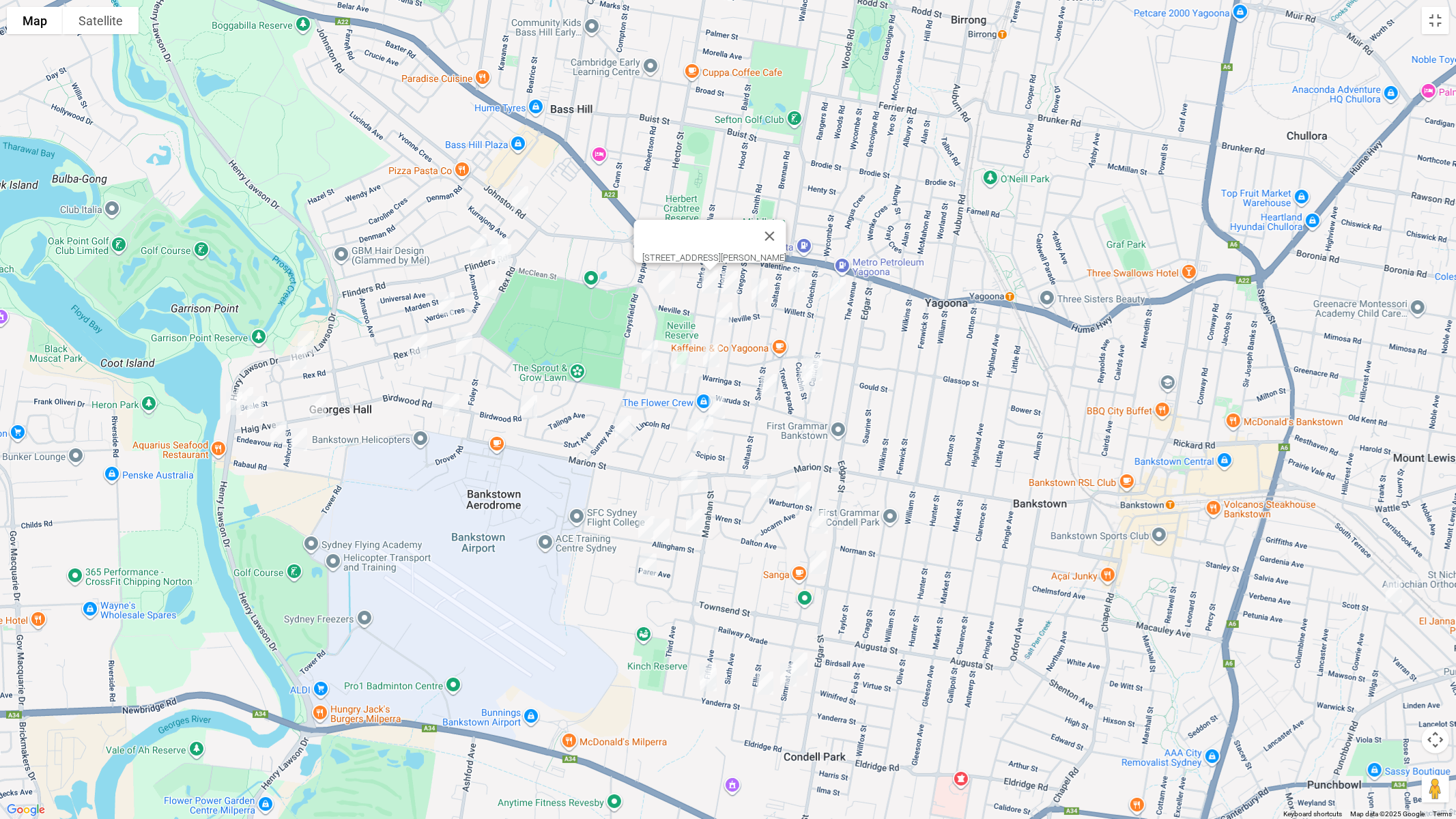
click at [729, 281] on img "35 Horton Street, YAGOONA NSW 2199" at bounding box center [730, 283] width 27 height 34
click at [760, 288] on img "26 Bamfield Avenue, YAGOONA NSW 2199" at bounding box center [760, 290] width 27 height 34
click at [801, 286] on img "14A Dargan Street, YAGOONA NSW 2199" at bounding box center [797, 281] width 27 height 34
drag, startPoint x: 842, startPoint y: 293, endPoint x: 821, endPoint y: 329, distance: 41.7
click at [841, 293] on img "15 Cantrell Street, YAGOONA NSW 2199" at bounding box center [838, 289] width 27 height 34
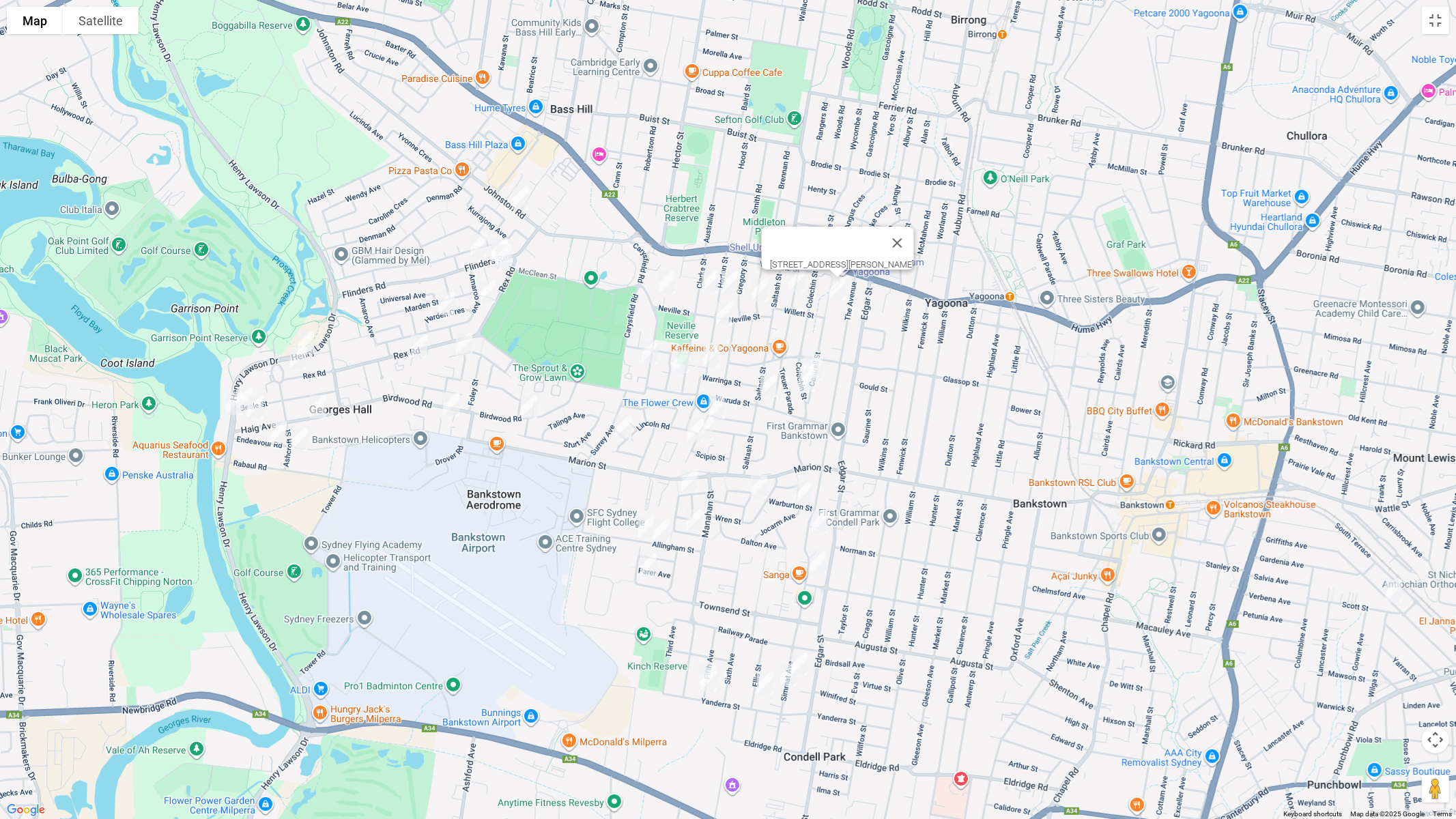
click at [808, 349] on img "57 Colechin Street, YAGOONA NSW 2199" at bounding box center [812, 366] width 27 height 34
click at [825, 366] on img "2/59 Colechin Street, YAGOONA NSW 2199" at bounding box center [814, 369] width 27 height 34
click at [810, 390] on img "64 Colechin Street, YAGOONA NSW 2199" at bounding box center [806, 380] width 27 height 34
click at [768, 389] on img "77 Saltash Street, YAGOONA NSW 2199" at bounding box center [768, 386] width 27 height 34
click at [725, 300] on img "59 Horton Street, YAGOONA NSW 2199" at bounding box center [724, 314] width 27 height 34
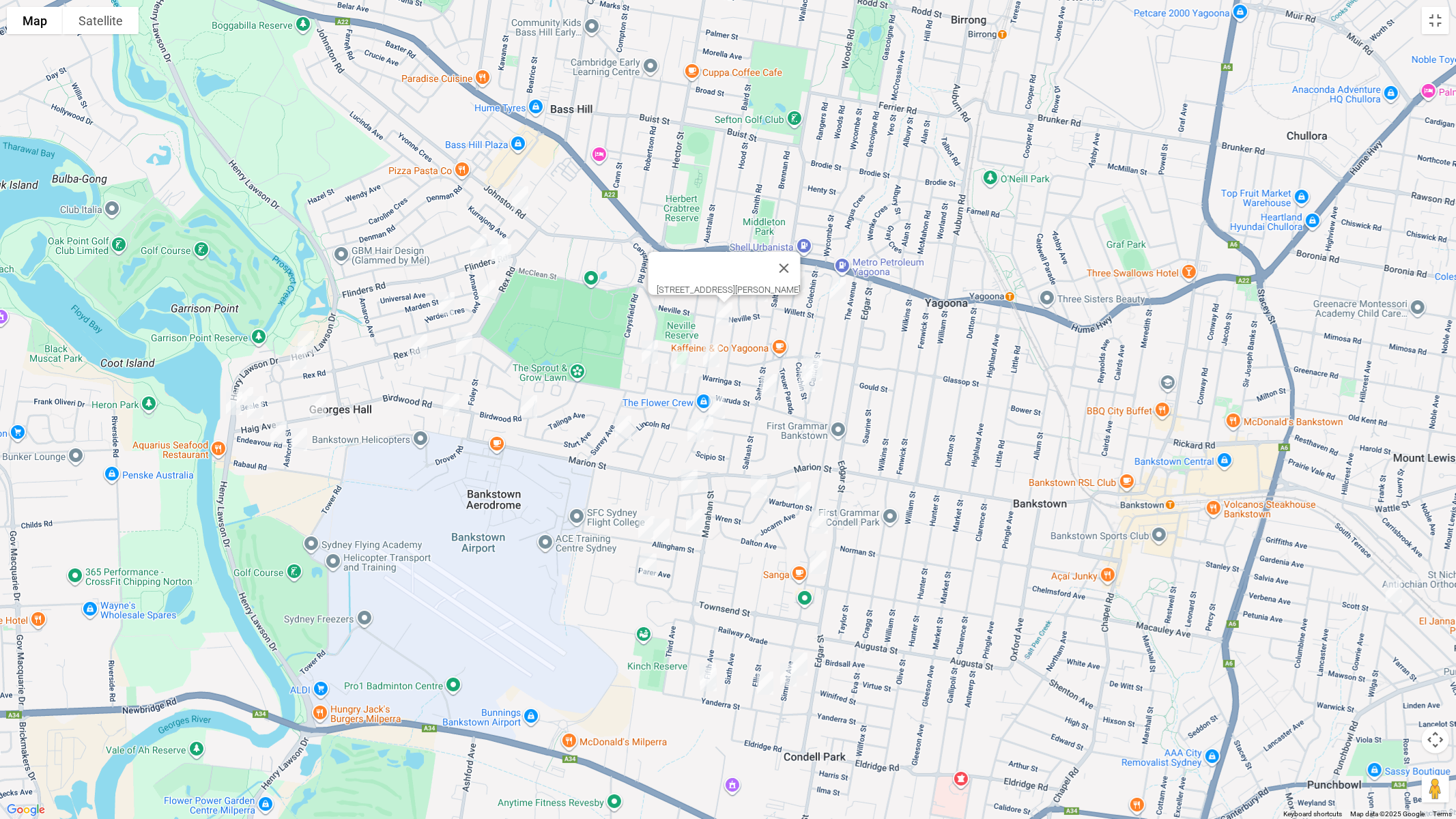
click at [711, 362] on img "28 Warringa Street, YAGOONA NSW 2199" at bounding box center [711, 356] width 27 height 34
click at [679, 362] on img "25 Leighdon Street, BASS HILL NSW 2197" at bounding box center [680, 362] width 27 height 34
click at [653, 361] on img "24 Thornton Avenue, BASS HILL NSW 2197" at bounding box center [650, 352] width 27 height 34
click at [526, 207] on img "81 Johnston Road, BASS HILL NSW 2197" at bounding box center [520, 198] width 27 height 34
click at [479, 245] on img "36 Flinders Road, GEORGES HALL NSW 2198" at bounding box center [478, 246] width 27 height 34
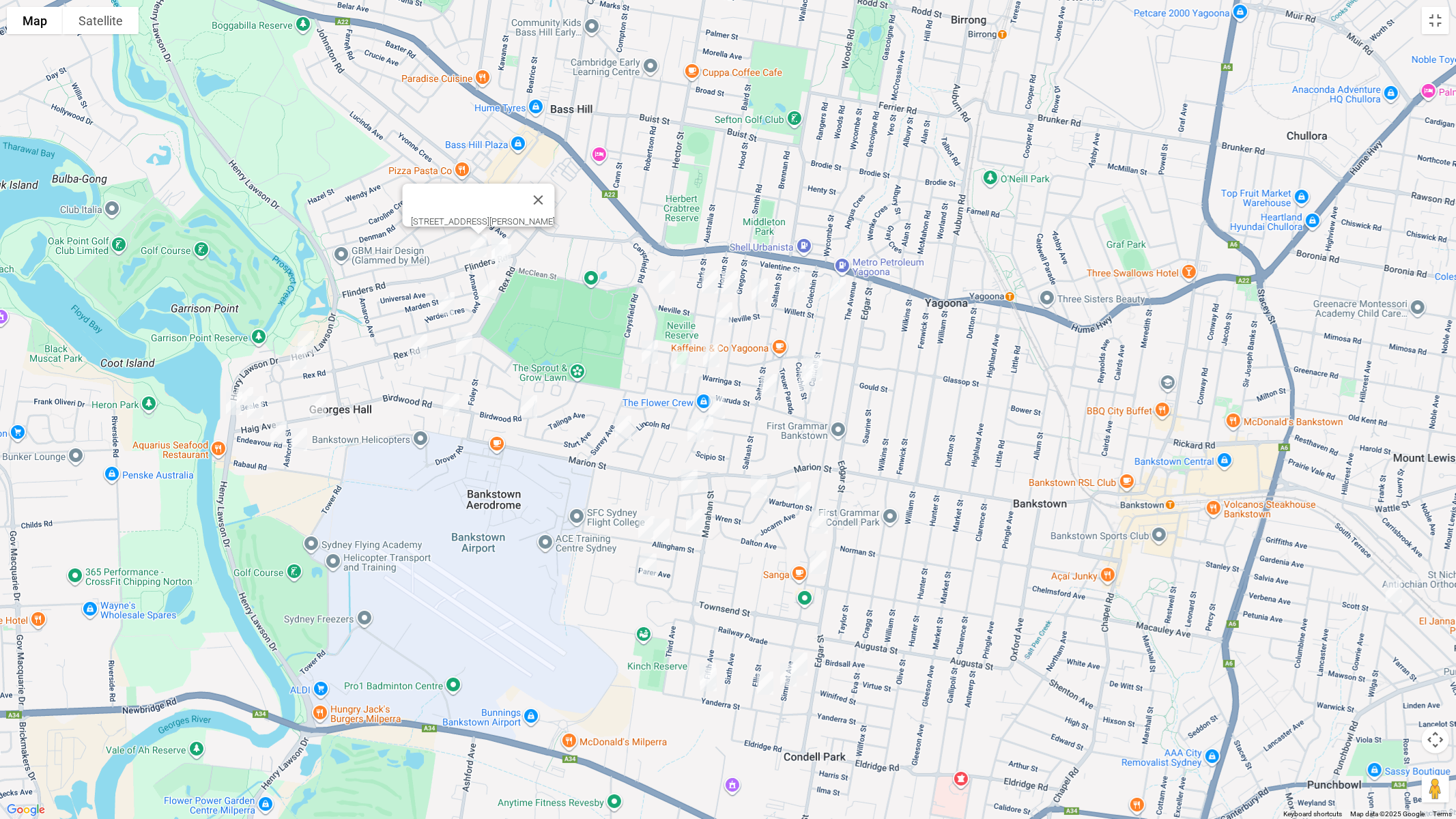
click at [500, 233] on img "11 Flinders Road, GEORGES HALL NSW 2198" at bounding box center [500, 250] width 27 height 34
click at [507, 261] on img "2 Allena Close, GEORGES HALL NSW 2198" at bounding box center [503, 256] width 27 height 34
click at [486, 294] on img "105 Amaroo Avenue, GEORGES HALL NSW 2198" at bounding box center [487, 292] width 27 height 34
click at [446, 300] on img "8 Harden Crescent, GEORGES HALL NSW 2198" at bounding box center [446, 304] width 27 height 34
click at [420, 343] on img "125 Rex Road, GEORGES HALL NSW 2198" at bounding box center [419, 346] width 27 height 34
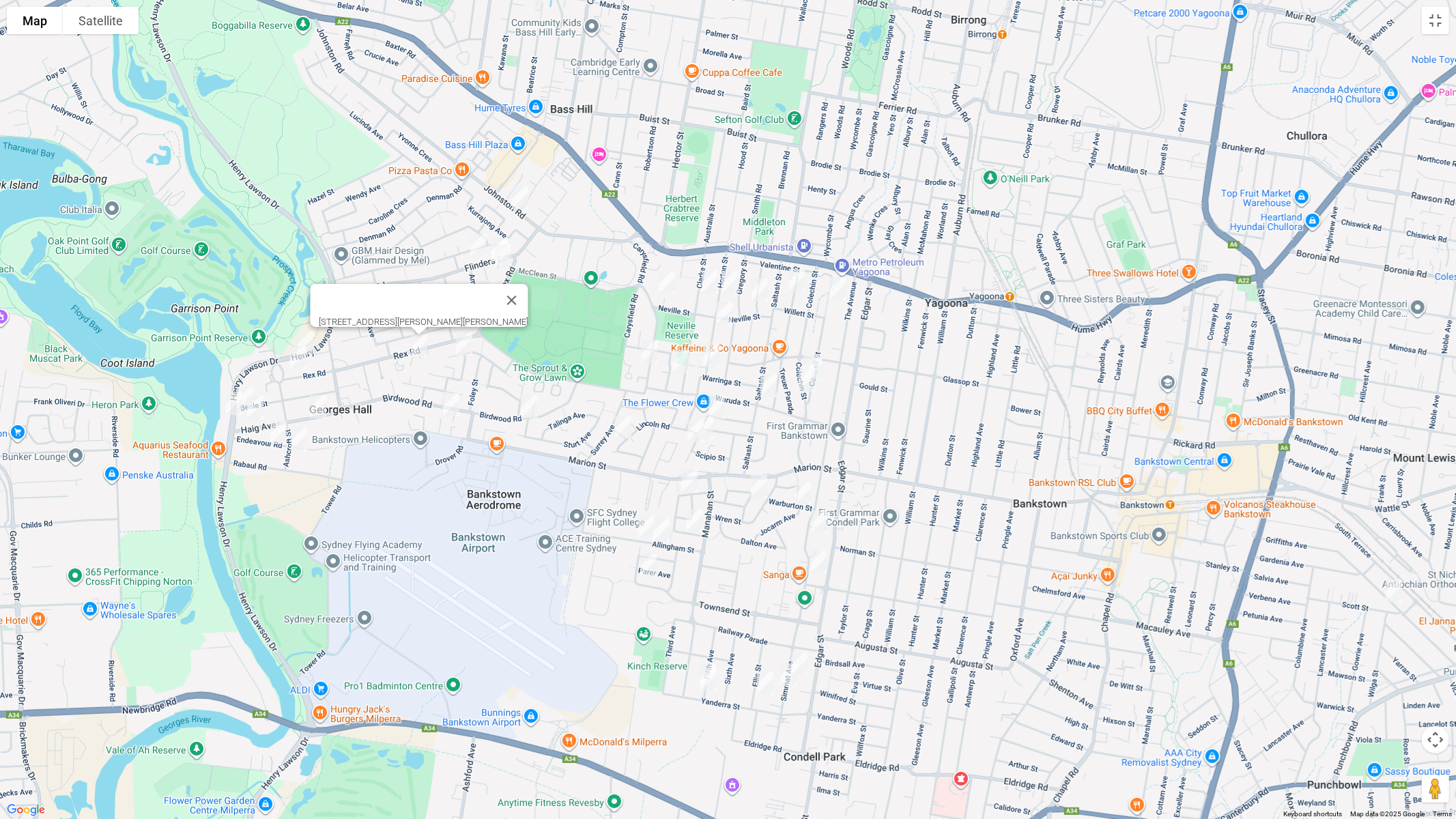
click at [302, 363] on img "174A Rex Road, GEORGES HALL NSW 2198" at bounding box center [298, 358] width 27 height 34
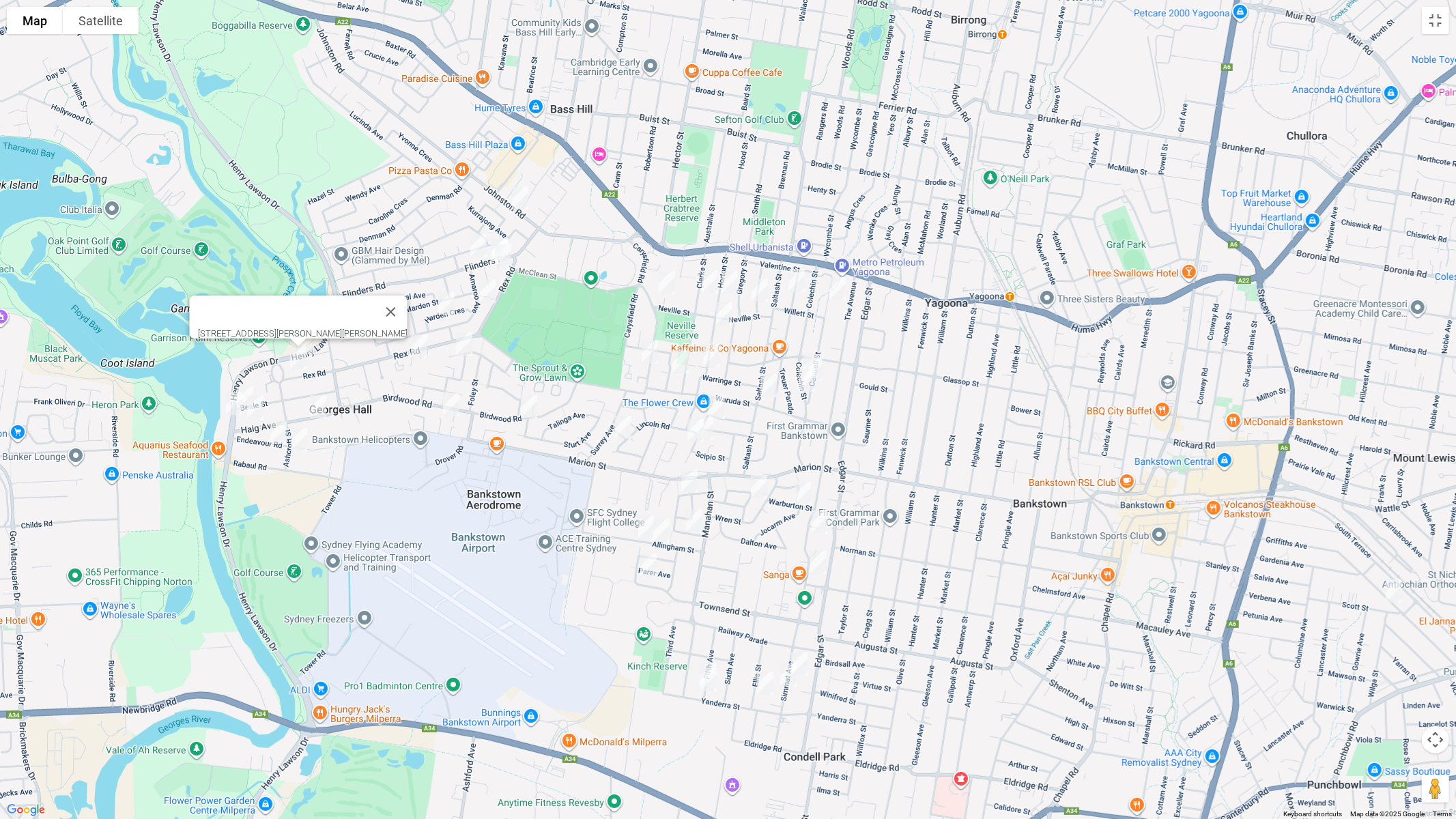
drag, startPoint x: 255, startPoint y: 412, endPoint x: 304, endPoint y: 418, distance: 49.4
click at [257, 412] on img "50 Haig Avenue, GEORGES HALL NSW 2198" at bounding box center [255, 408] width 27 height 34
drag, startPoint x: 319, startPoint y: 407, endPoint x: 273, endPoint y: 426, distance: 49.8
click at [318, 408] on img "13 Haig Avenue, GEORGES HALL NSW 2198" at bounding box center [318, 407] width 27 height 34
click at [257, 408] on img "50 Haig Avenue, GEORGES HALL NSW 2198" at bounding box center [255, 408] width 27 height 34
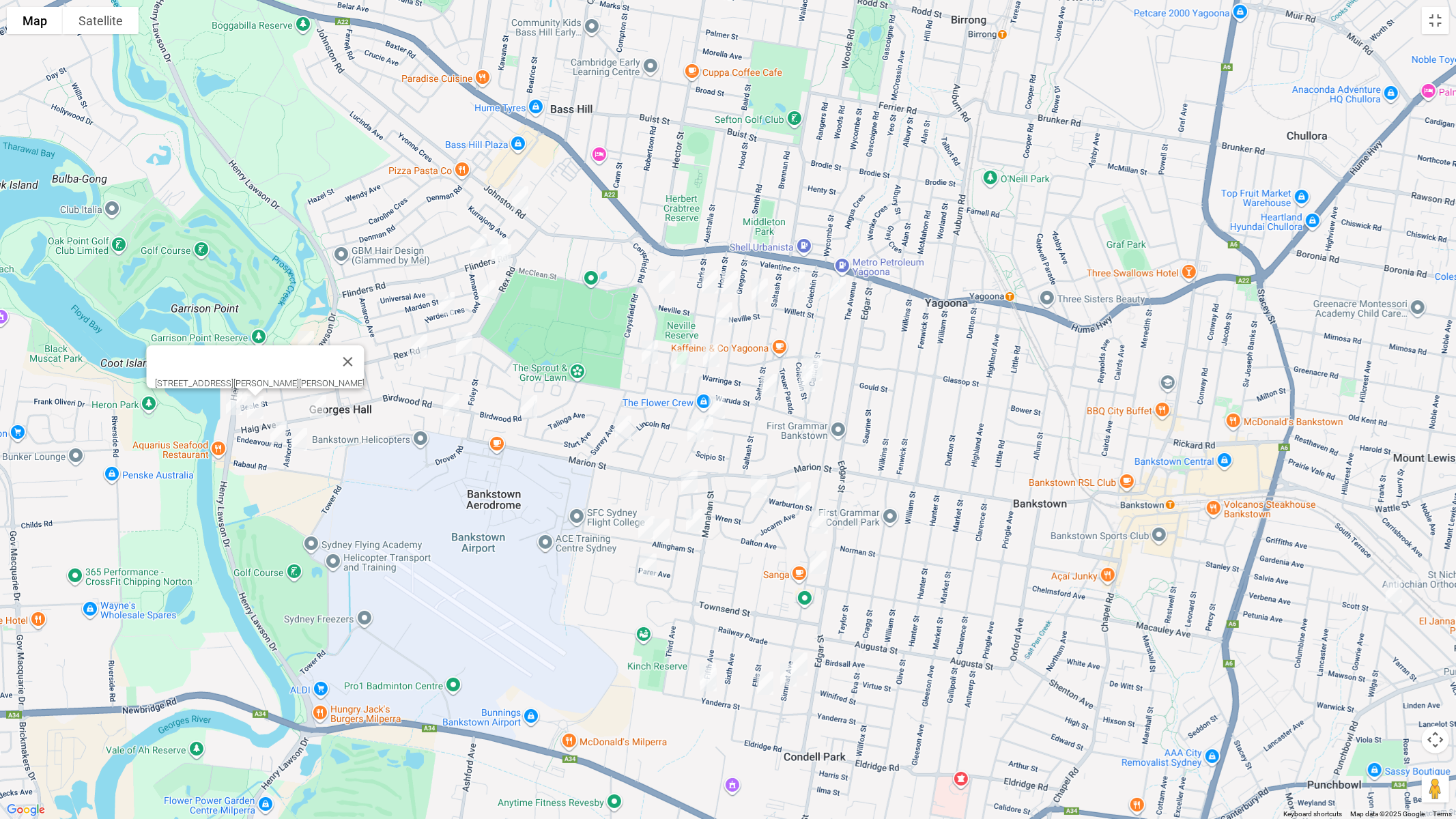
click at [319, 411] on img "13 Haig Avenue, GEORGES HALL NSW 2198" at bounding box center [318, 407] width 27 height 34
click at [275, 434] on img "31 Endeavour Road, GEORGES HALL NSW 2198" at bounding box center [278, 433] width 27 height 34
click at [295, 442] on img "14 Ashcroft Street, GEORGES HALL NSW 2198" at bounding box center [298, 440] width 27 height 34
click at [463, 344] on img "67 Carnavon Crescent, GEORGES HALL NSW 2198" at bounding box center [464, 344] width 27 height 34
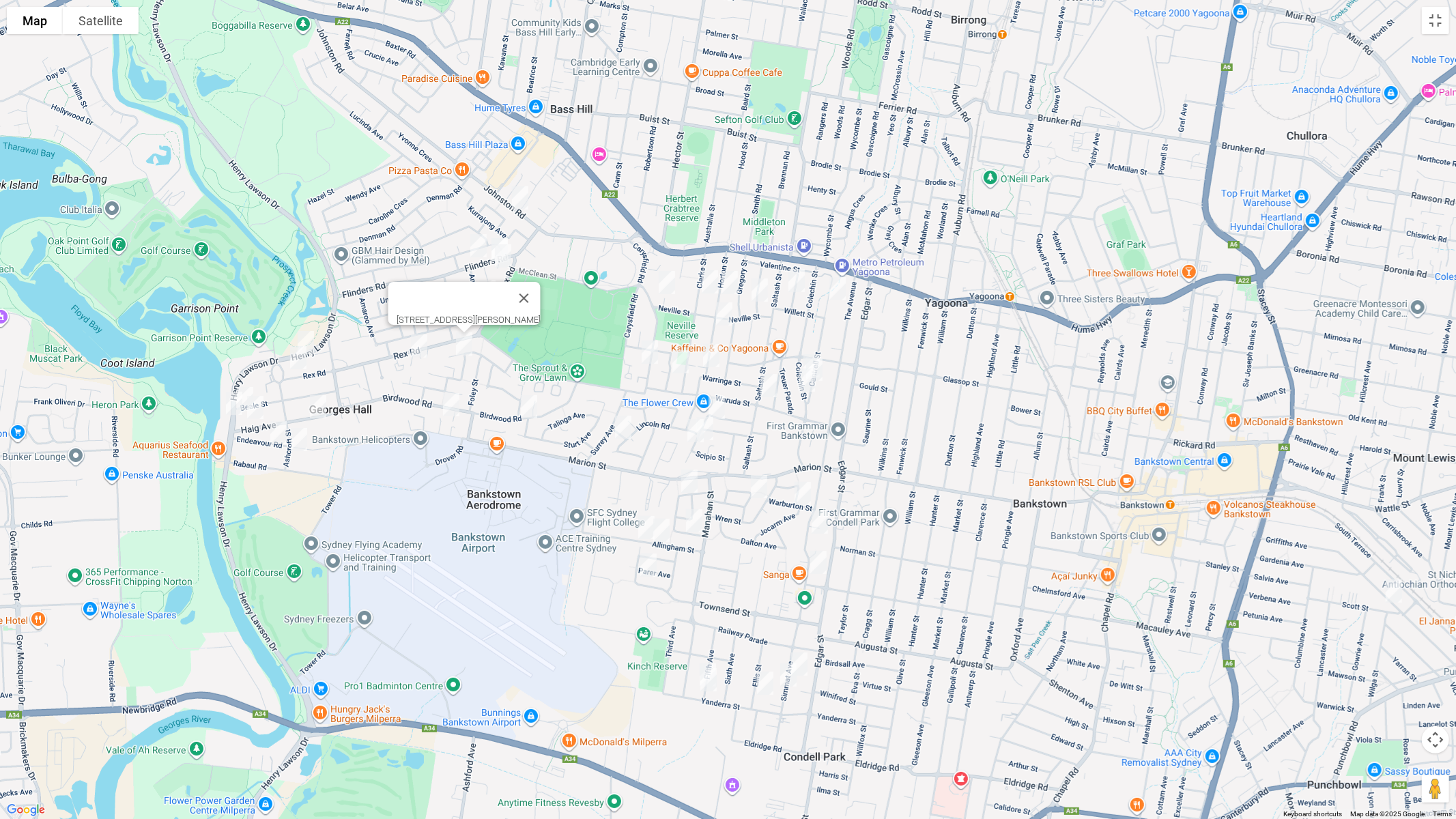
click at [448, 403] on img "8 Erica Crescent, GEORGES HALL NSW 2198" at bounding box center [451, 405] width 27 height 34
click at [523, 406] on img "63 Birdwood Road, GEORGES HALL NSW 2198" at bounding box center [529, 407] width 27 height 34
click at [448, 411] on img "8 Erica Crescent, GEORGES HALL NSW 2198" at bounding box center [451, 405] width 27 height 34
click at [719, 401] on img "25 Warung Street, YAGOONA NSW 2199" at bounding box center [716, 408] width 27 height 34
click at [716, 432] on img "39 Warung Street, YAGOONA NSW 2199" at bounding box center [705, 428] width 27 height 34
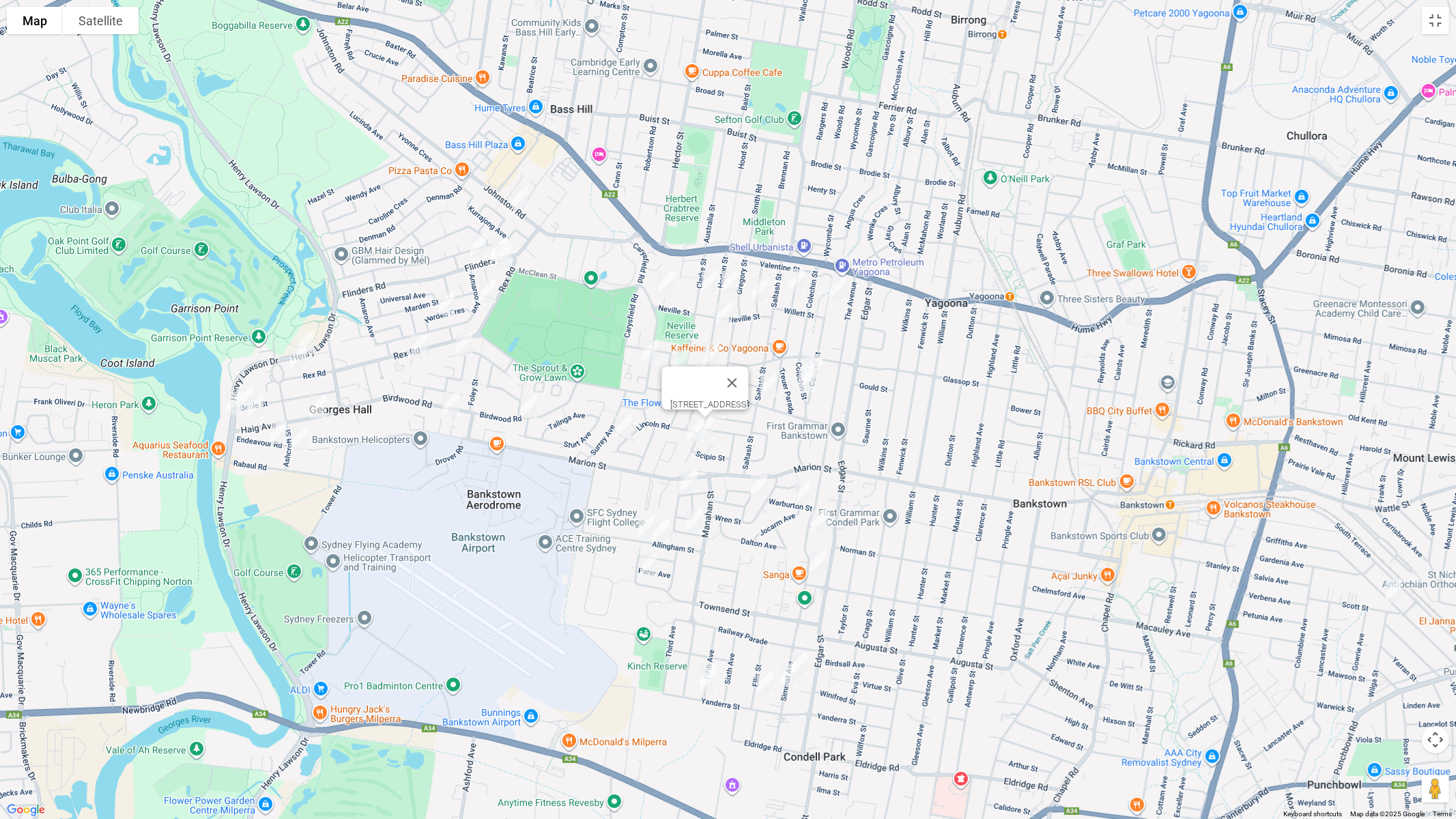
click at [693, 434] on img "56 Warung Street, YAGOONA NSW 2199" at bounding box center [696, 431] width 27 height 34
click at [619, 428] on img "3 Lincoln Road, GEORGES HALL NSW 2198" at bounding box center [623, 428] width 27 height 34
drag, startPoint x: 688, startPoint y: 478, endPoint x: 696, endPoint y: 502, distance: 25.3
click at [688, 478] on img "34 Higgins Street, CONDELL PARK NSW 2200" at bounding box center [689, 481] width 27 height 34
click at [699, 517] on img "11 Higgins Street, CONDELL PARK NSW 2200" at bounding box center [694, 521] width 27 height 34
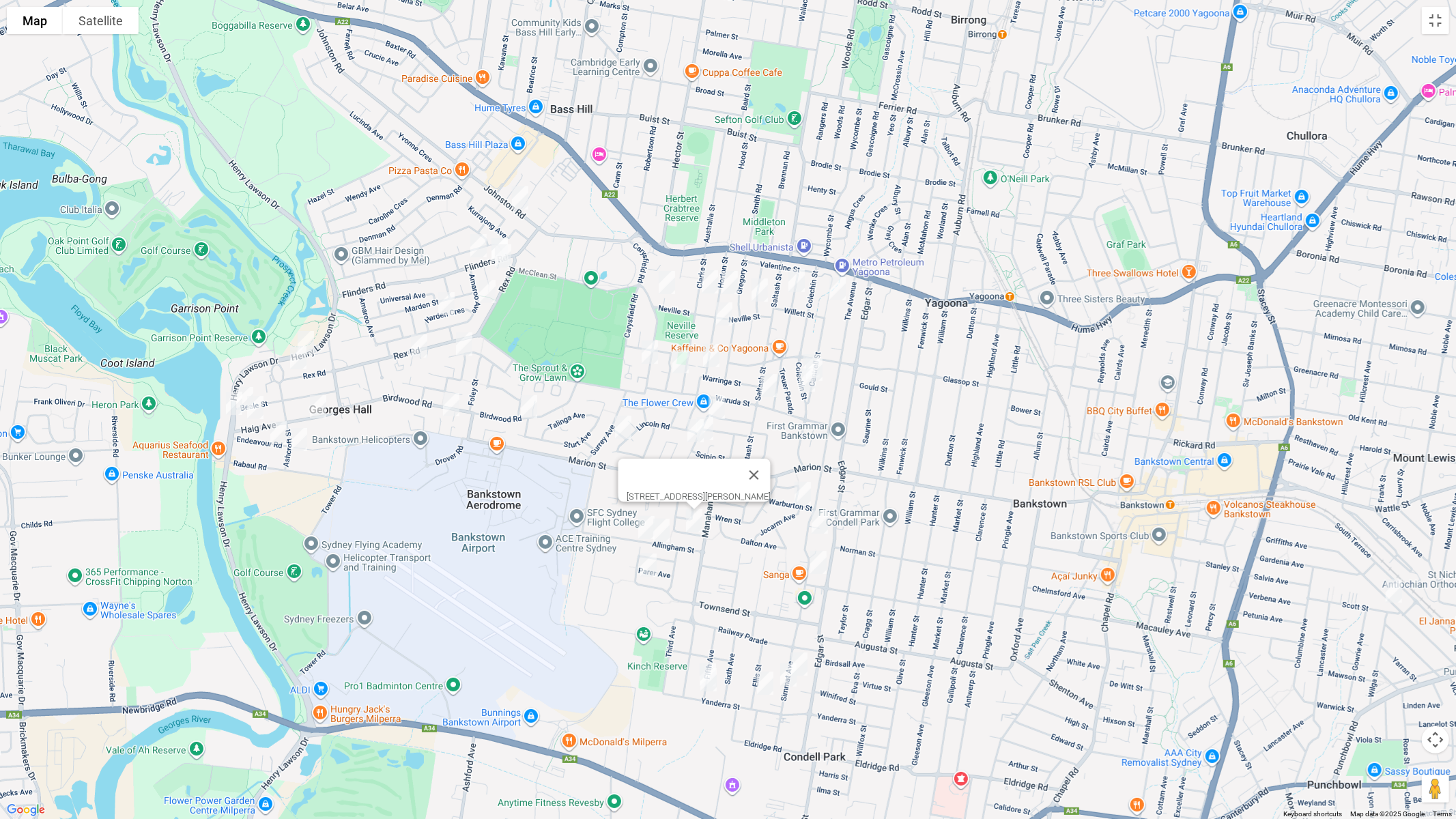
click at [665, 533] on img "30 Allingham Street, CONDELL PARK NSW 2200" at bounding box center [662, 530] width 27 height 34
click at [639, 533] on img "38 Allingham Street, CONDELL PARK NSW 2200" at bounding box center [646, 528] width 27 height 34
click at [642, 569] on img "78 Townsend Street, CONDELL PARK NSW 2200" at bounding box center [648, 565] width 27 height 34
click at [757, 480] on img "42 Allison Avenue, CONDELL PARK NSW 2200" at bounding box center [759, 487] width 27 height 34
click at [799, 488] on img "1 Jocarm Avenue, CONDELL PARK NSW 2200" at bounding box center [803, 494] width 27 height 34
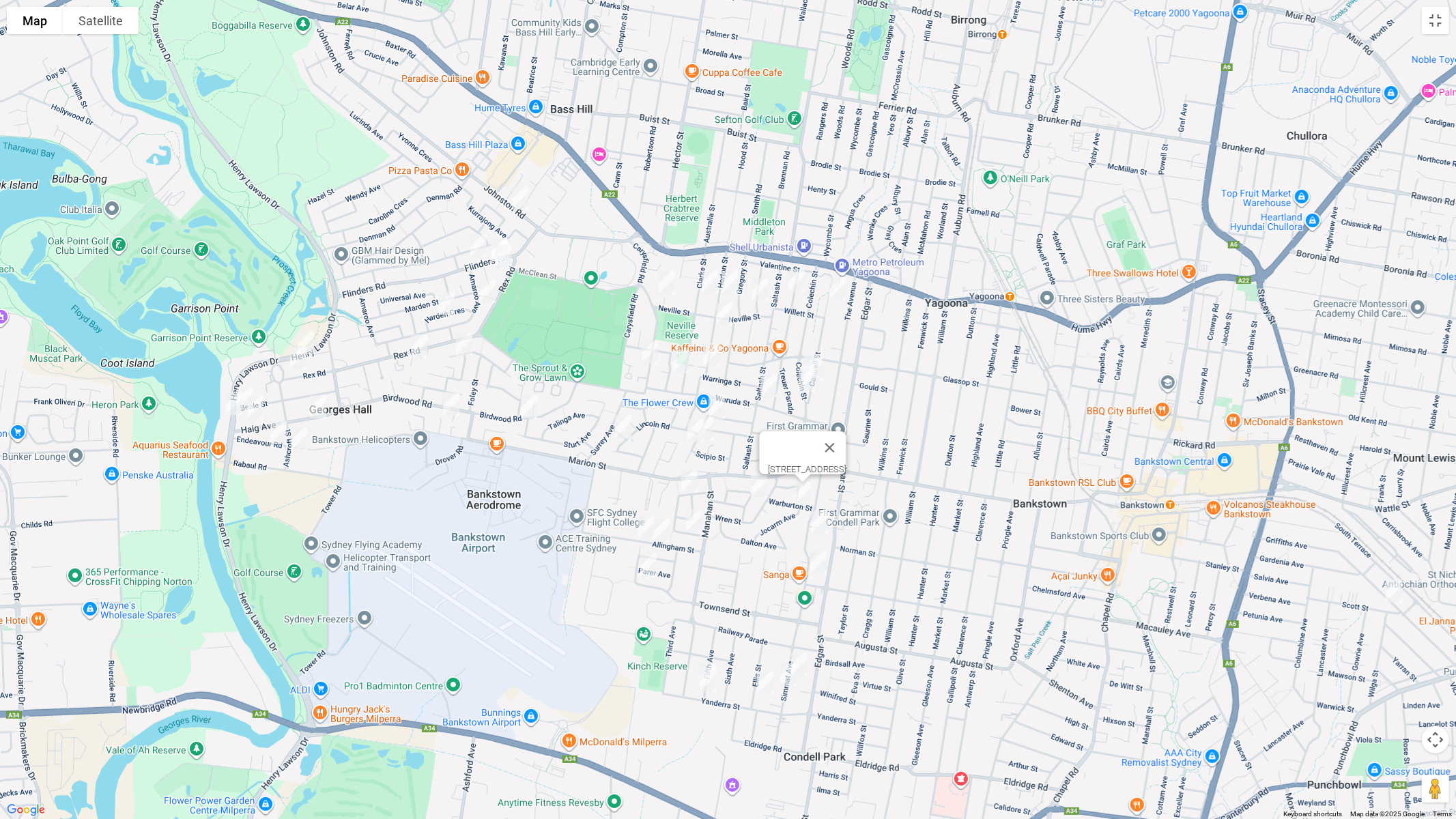
click at [762, 490] on img "42 Allison Avenue, CONDELL PARK NSW 2200" at bounding box center [759, 487] width 27 height 34
click at [817, 522] on img "15 Simmat Avenue, CONDELL PARK NSW 2200" at bounding box center [820, 522] width 27 height 34
click at [819, 557] on img "41 Simmat Avenue, CONDELL PARK NSW 2200" at bounding box center [818, 563] width 27 height 34
click at [806, 653] on img "105B Simmat Avenue, CONDELL PARK NSW 2200" at bounding box center [799, 665] width 27 height 34
click at [793, 679] on img "94 Simmat Avenue, CONDELL PARK NSW 2200" at bounding box center [789, 675] width 27 height 34
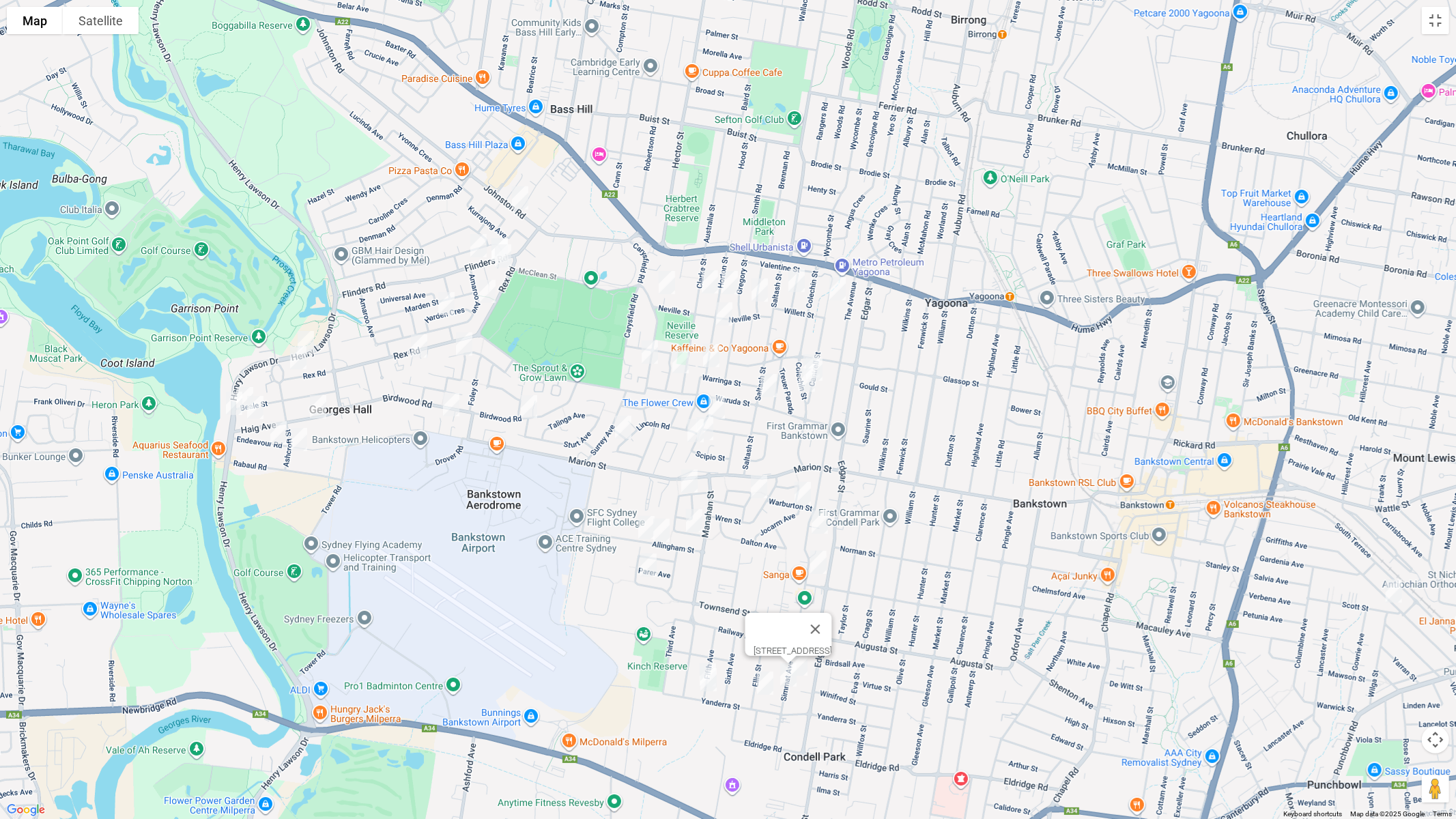
click at [763, 687] on img "35 Ellis Street, CONDELL PARK NSW 2200" at bounding box center [765, 683] width 27 height 34
click at [716, 665] on img "98 Yanderra Street, CONDELL PARK NSW 2200" at bounding box center [708, 680] width 27 height 34
drag, startPoint x: 785, startPoint y: 630, endPoint x: 720, endPoint y: 668, distance: 75.3
click at [751, 630] on button "Close" at bounding box center [735, 634] width 33 height 33
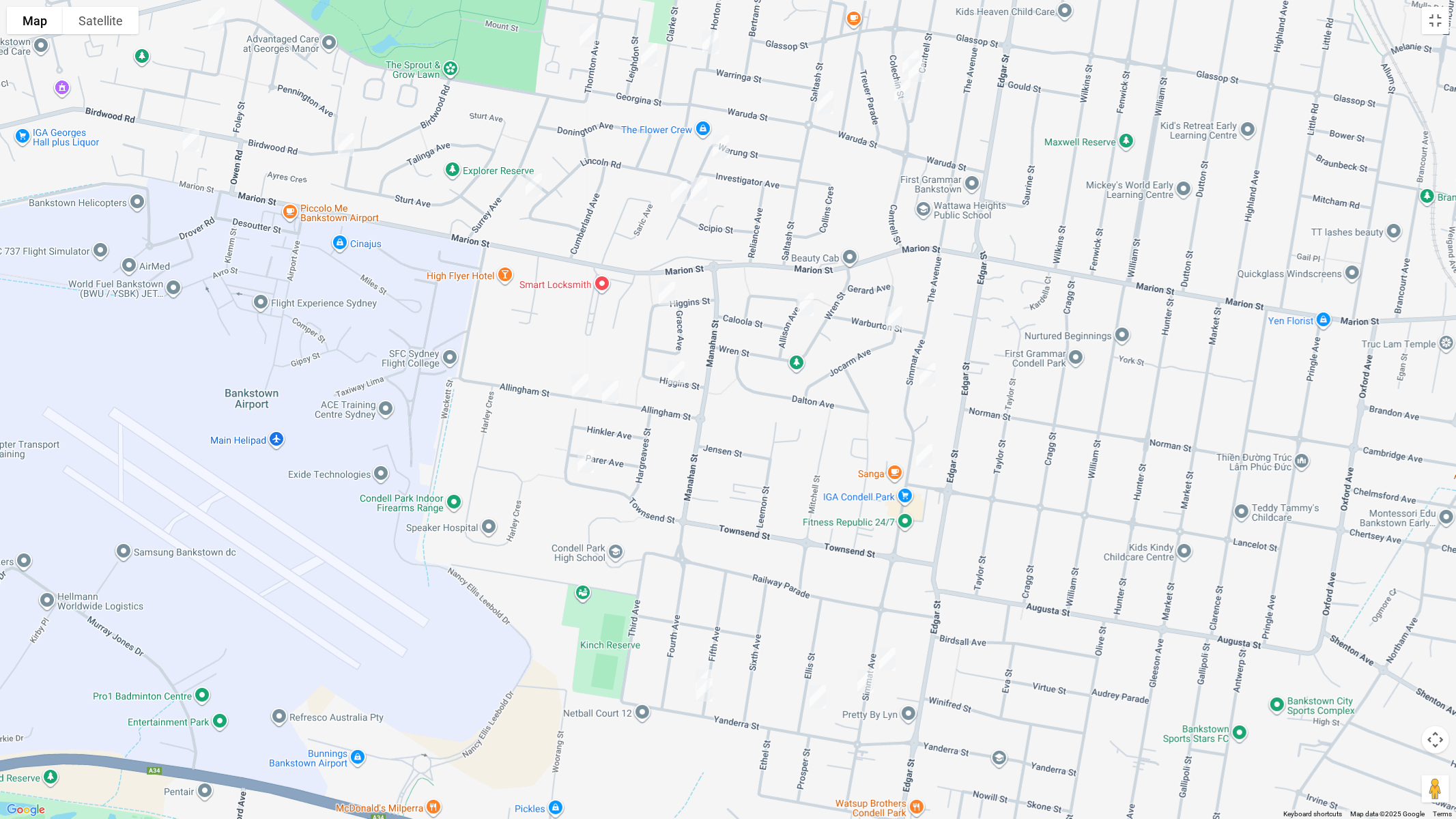
click at [702, 665] on img "40 Fifth Avenue, CONDELL PARK NSW 2200" at bounding box center [704, 682] width 27 height 34
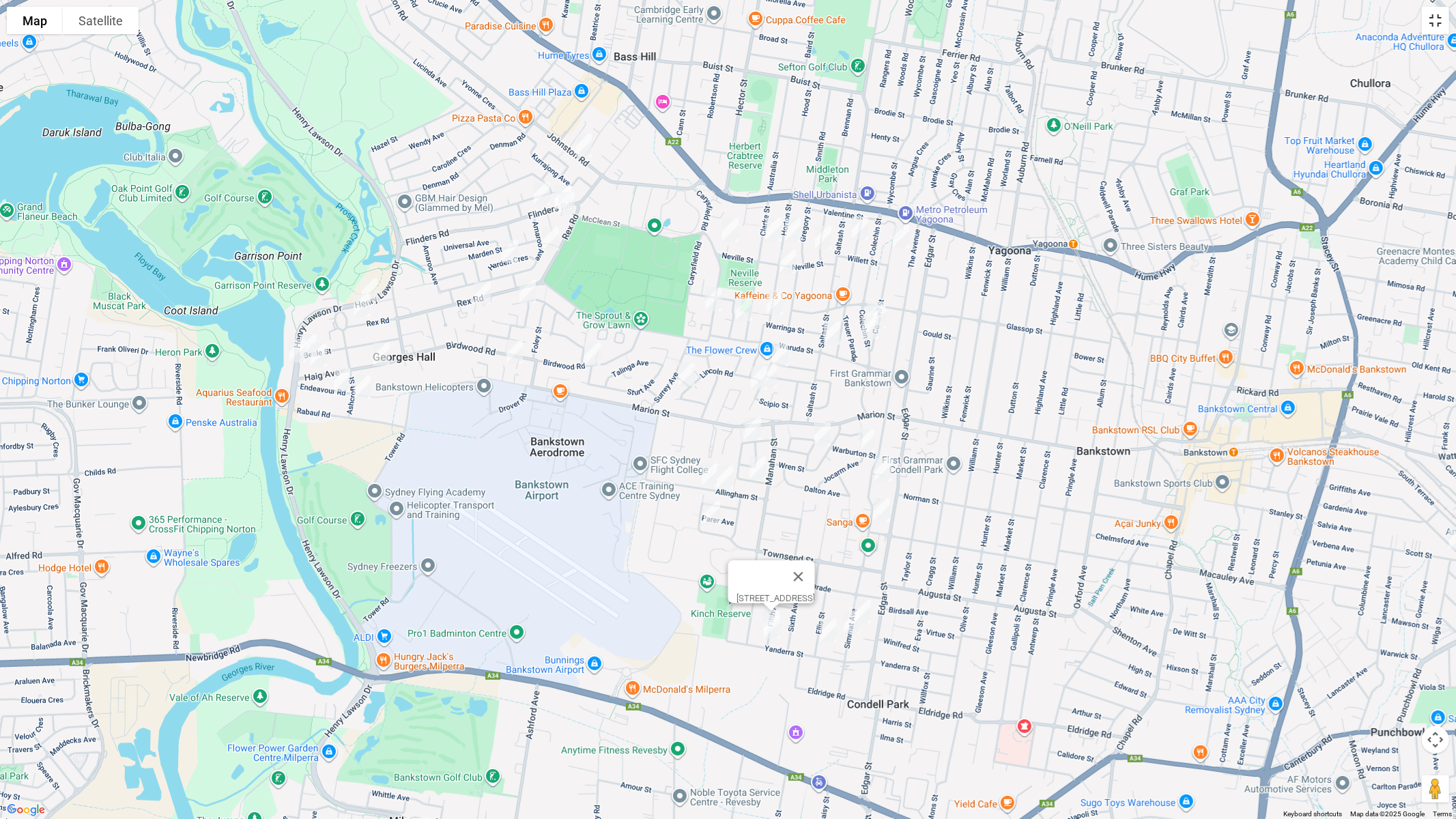
click at [1437, 27] on button "Toggle fullscreen view" at bounding box center [1435, 20] width 27 height 27
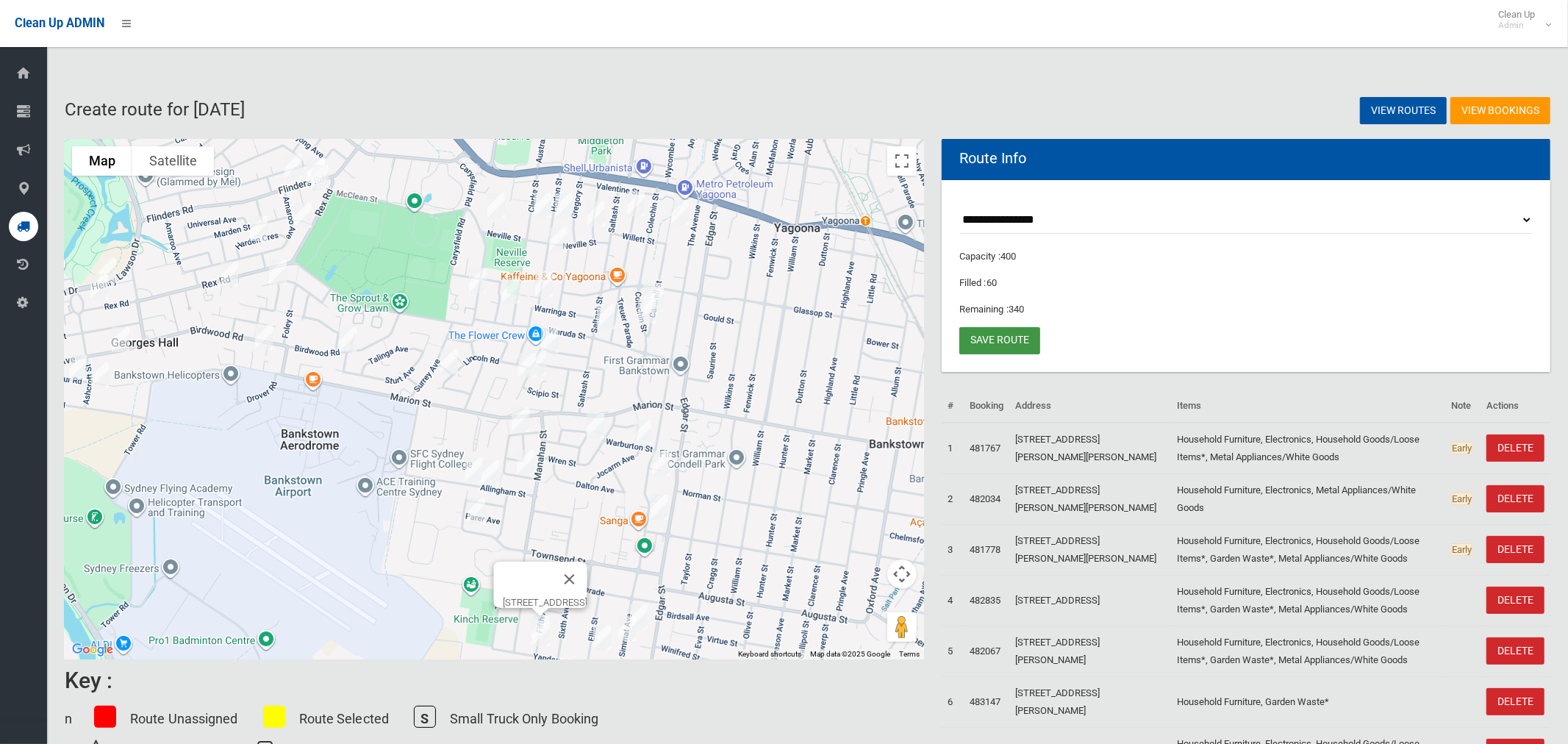
click at [1003, 341] on link "Save route" at bounding box center [999, 340] width 81 height 27
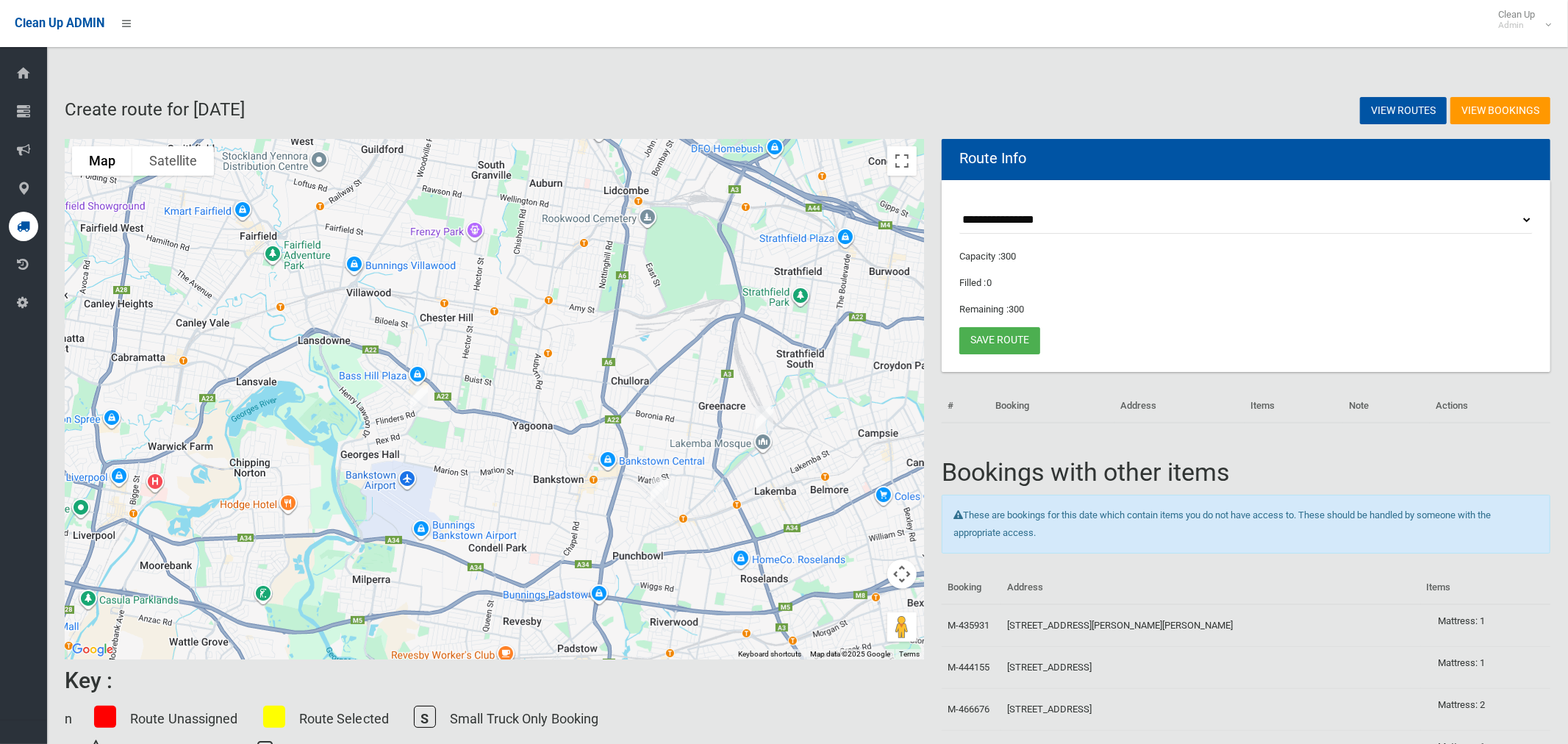
drag, startPoint x: 301, startPoint y: 310, endPoint x: 513, endPoint y: 388, distance: 225.9
click at [513, 388] on div at bounding box center [494, 399] width 860 height 520
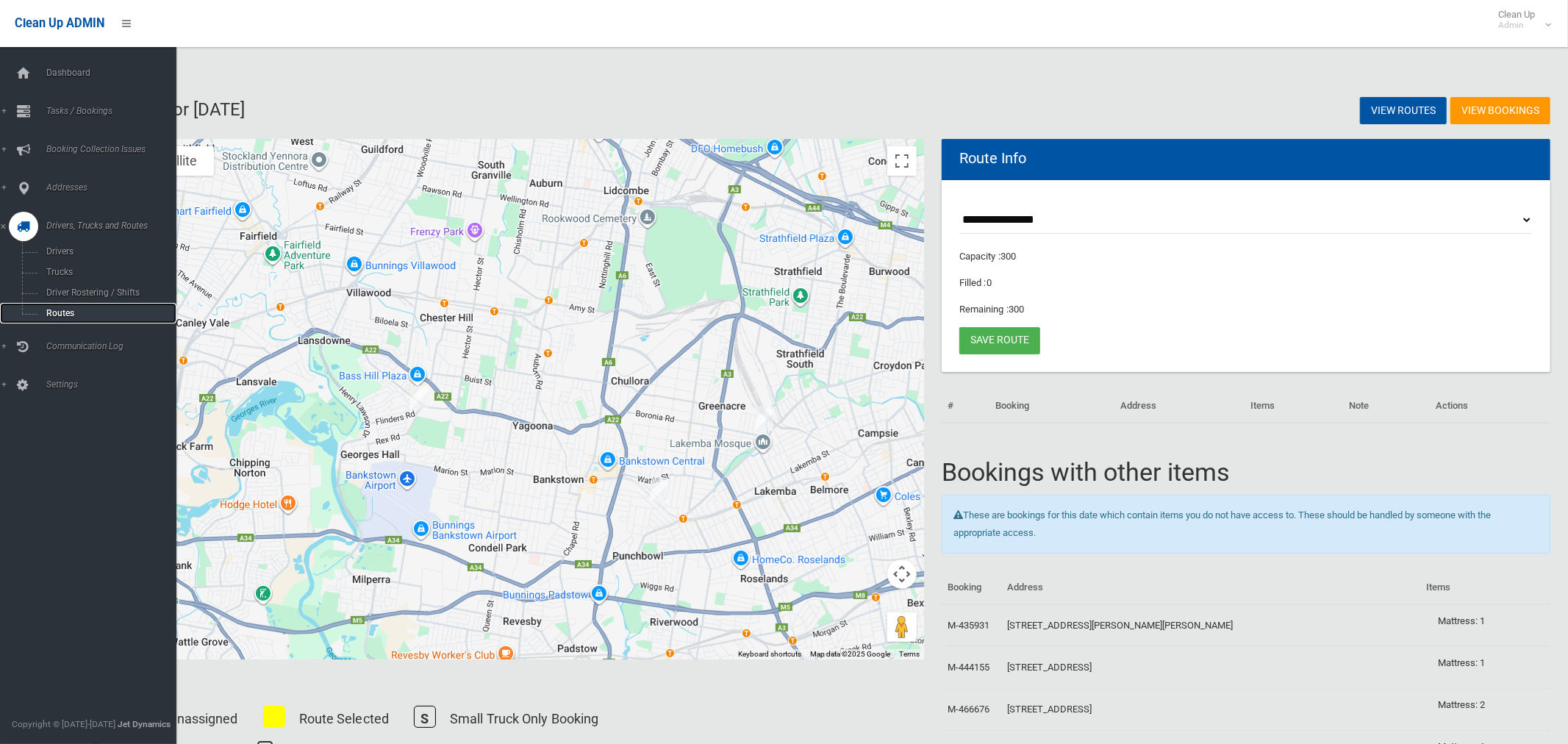
click at [62, 315] on span "Routes" at bounding box center [102, 312] width 122 height 10
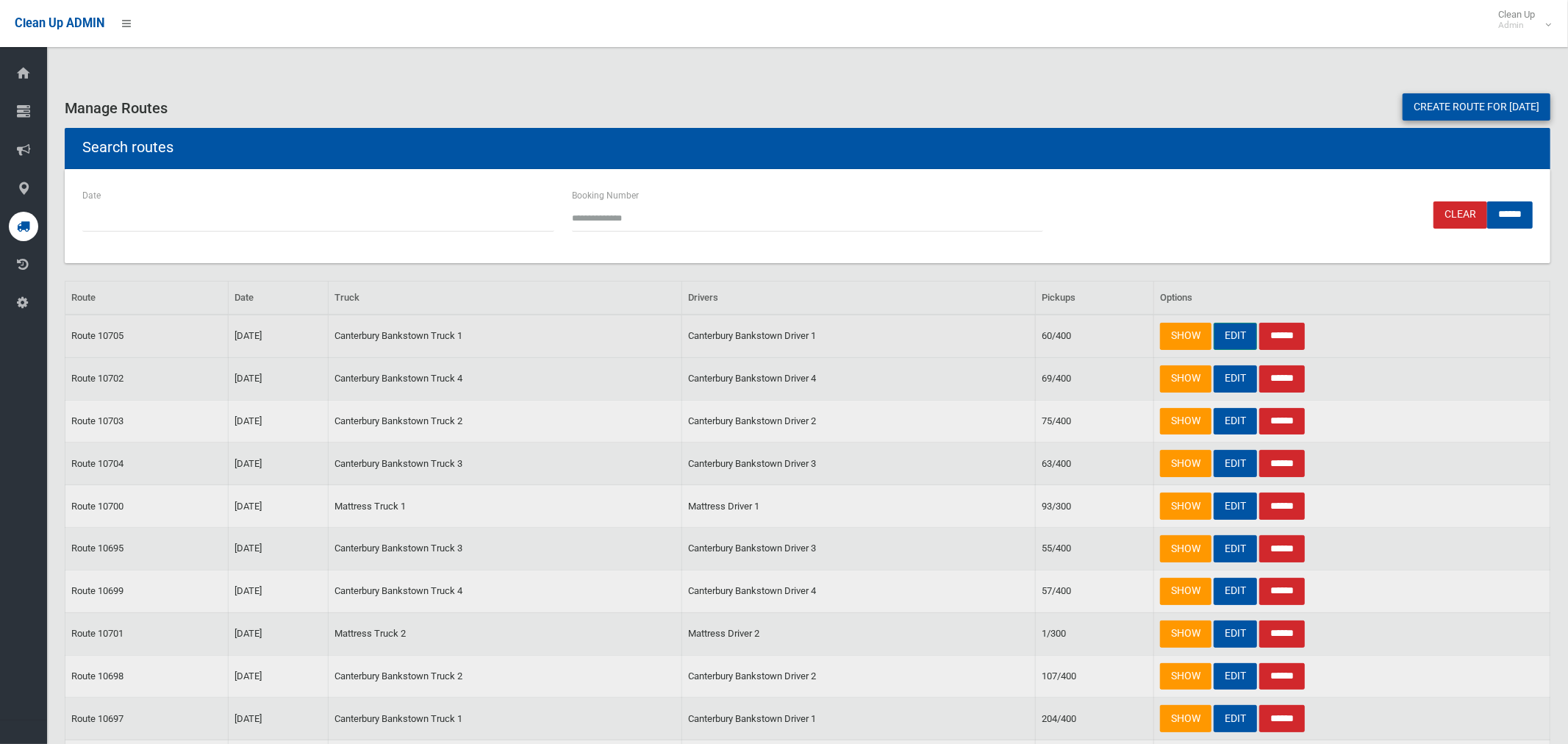
click at [1235, 333] on link "EDIT" at bounding box center [1235, 336] width 43 height 27
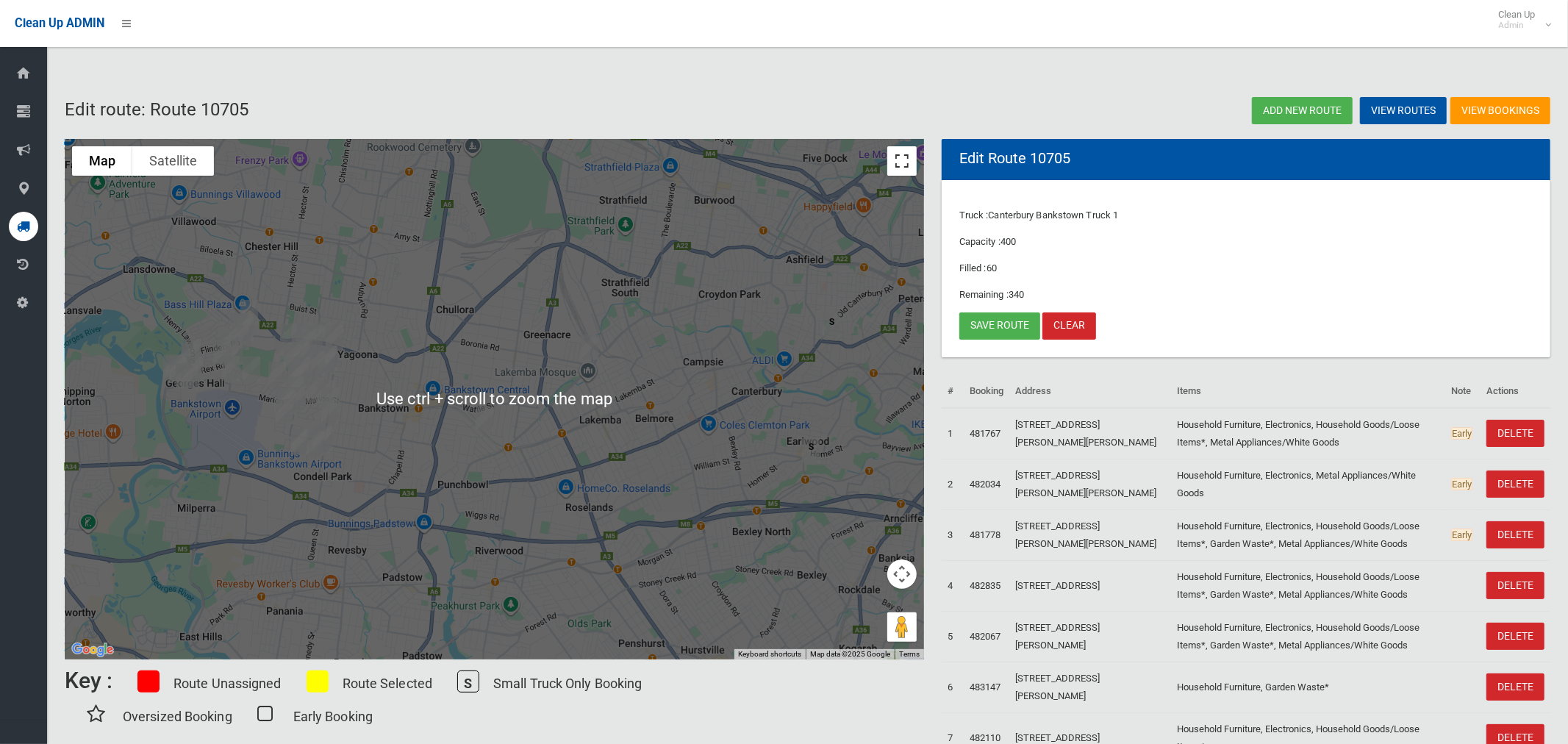
drag, startPoint x: 900, startPoint y: 165, endPoint x: 888, endPoint y: 256, distance: 91.8
click at [900, 162] on button "Toggle fullscreen view" at bounding box center [902, 161] width 30 height 30
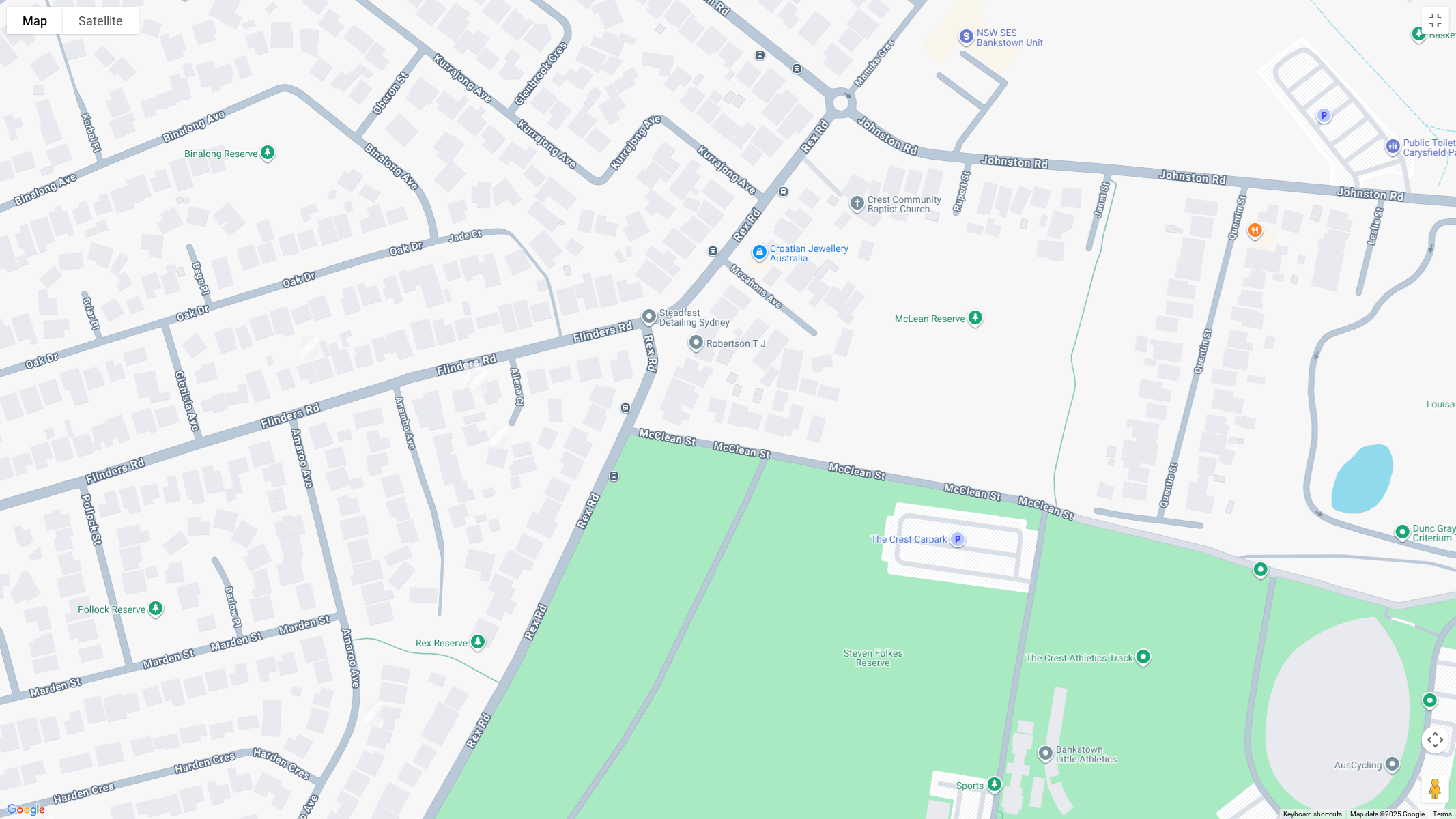
click at [469, 365] on img "11 Flinders Road, GEORGES HALL NSW 2198" at bounding box center [478, 382] width 27 height 34
click at [480, 387] on img "11 Flinders Road, GEORGES HALL NSW 2198" at bounding box center [478, 382] width 27 height 34
click at [463, 378] on img "11A Flinders Road, GEORGES HALL NSW 2198" at bounding box center [472, 375] width 27 height 34
click at [1434, 30] on button "Toggle fullscreen view" at bounding box center [1435, 20] width 27 height 27
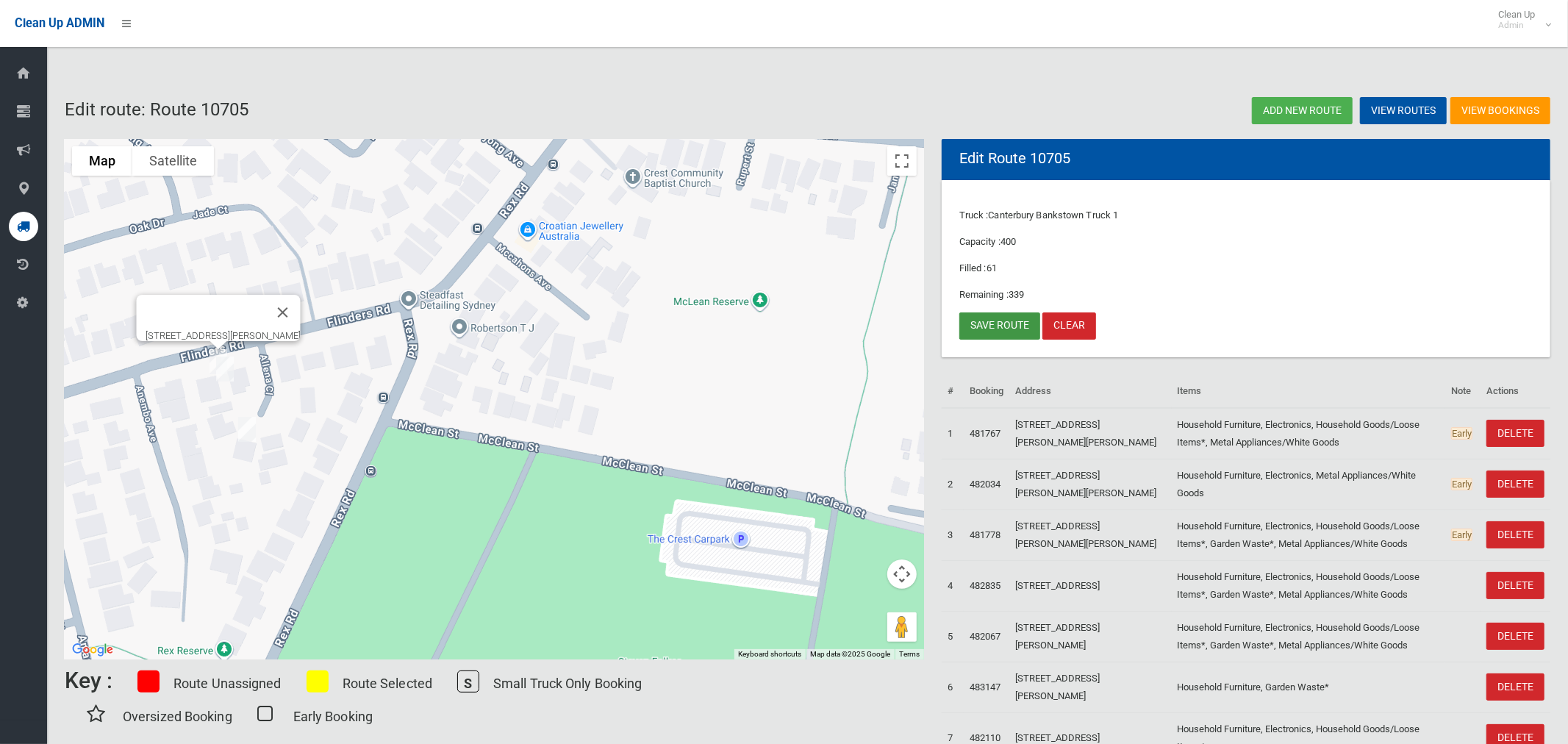
click at [982, 324] on link "Save route" at bounding box center [999, 326] width 81 height 27
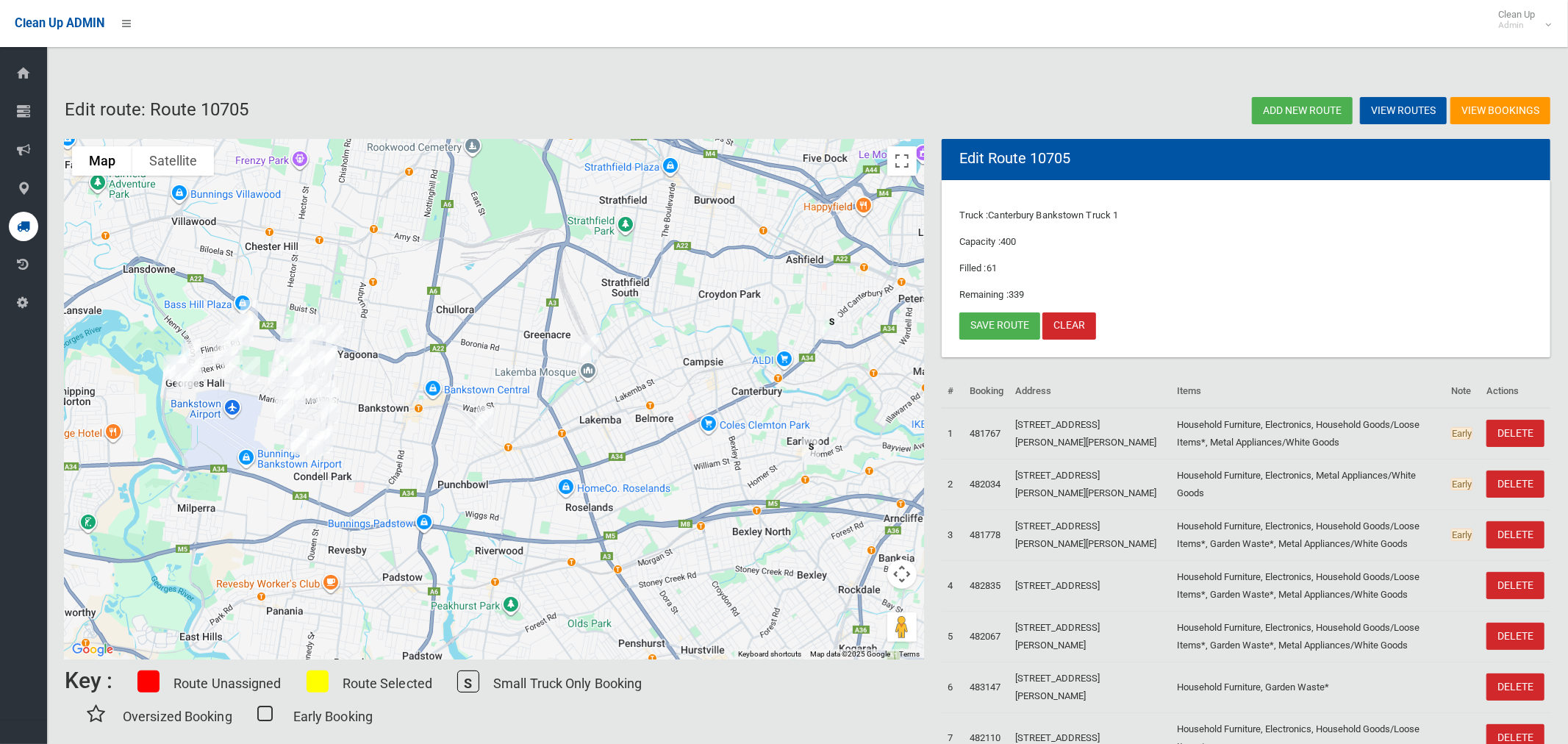
click at [486, 417] on img "5 Scott Street, PUNCHBOWL NSW 2196" at bounding box center [485, 419] width 30 height 37
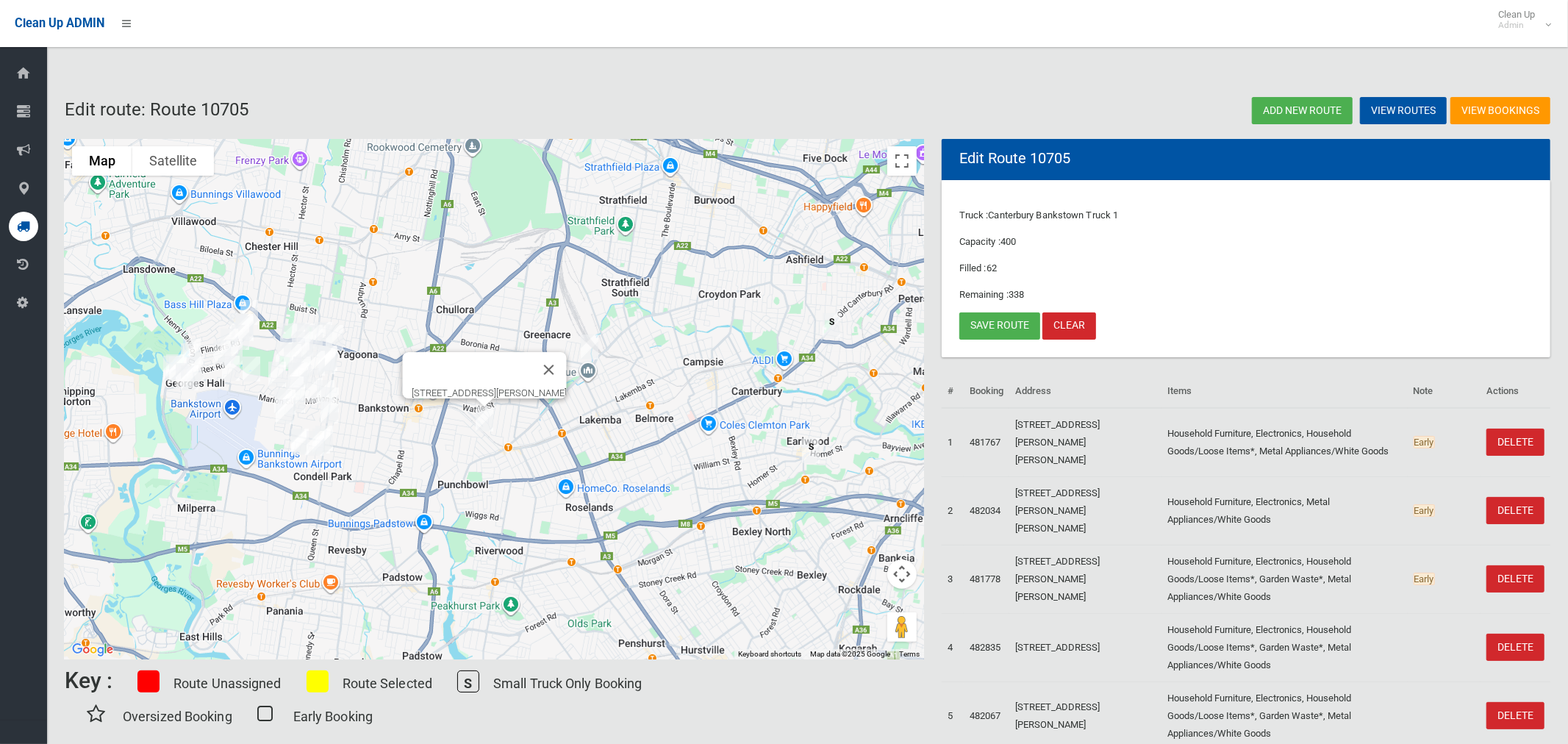
click at [487, 418] on img "5 Scott Street, PUNCHBOWL NSW 2196" at bounding box center [485, 419] width 30 height 37
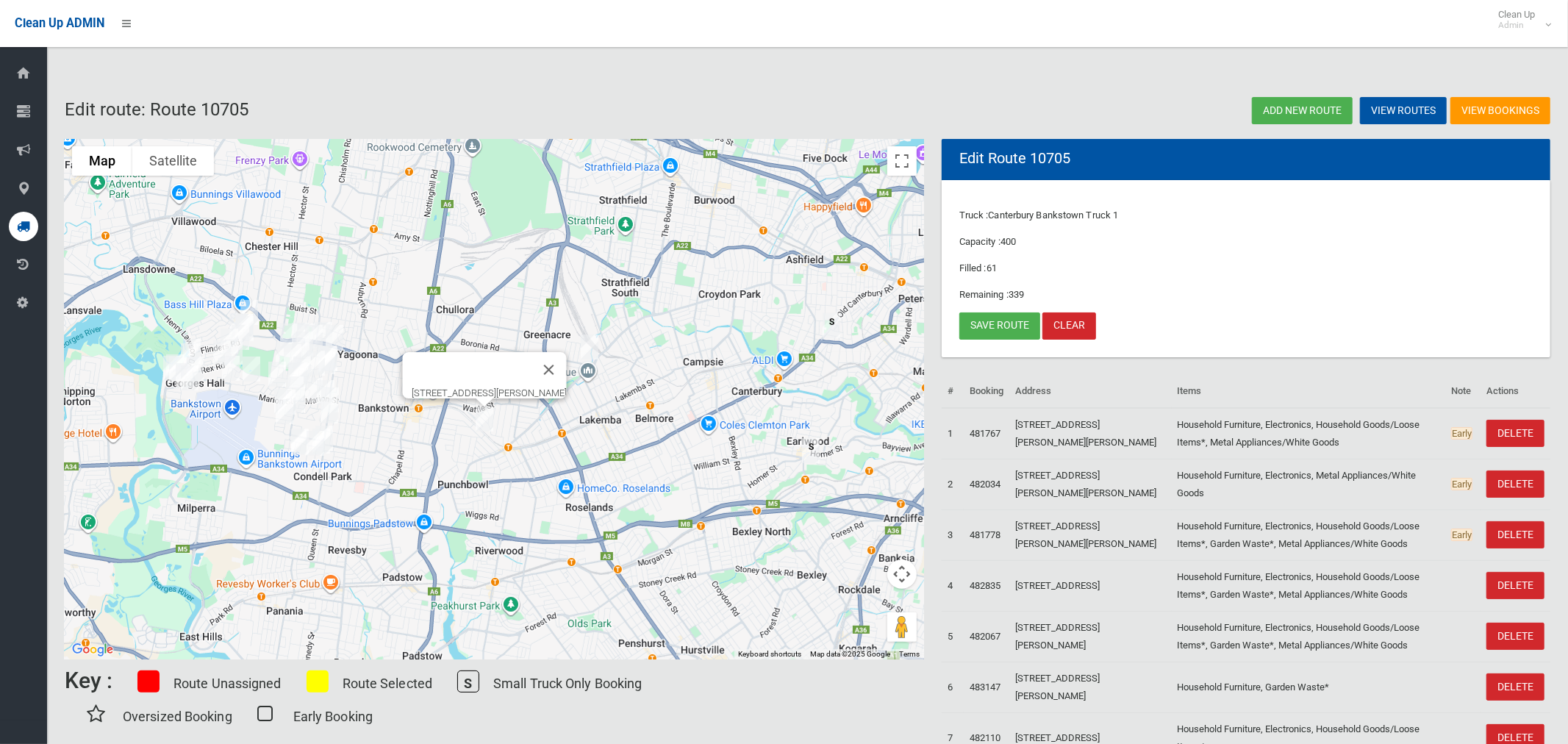
click at [594, 352] on img "28 Juno Parade, GREENACRE NSW 2190" at bounding box center [589, 347] width 30 height 37
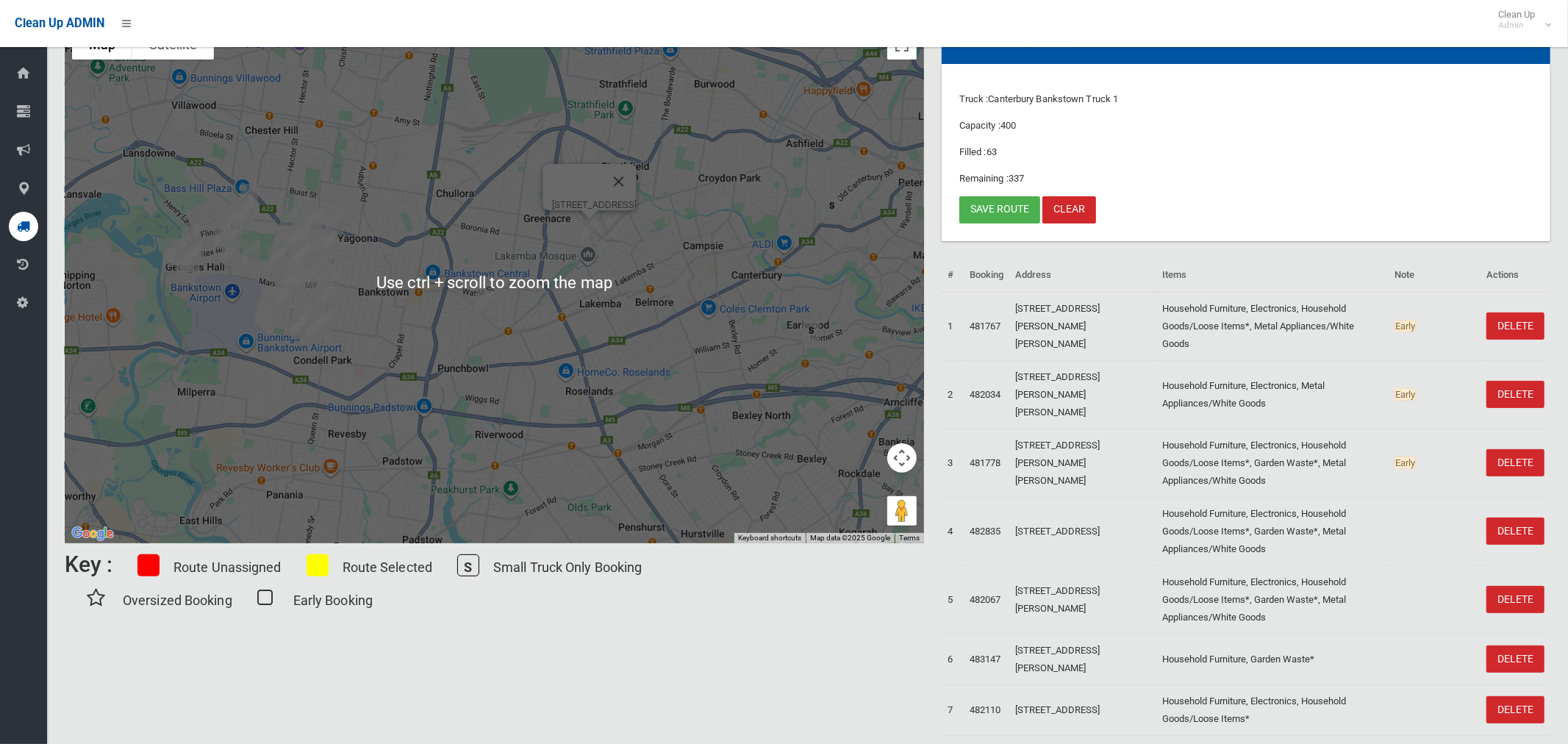
scroll to position [101, 0]
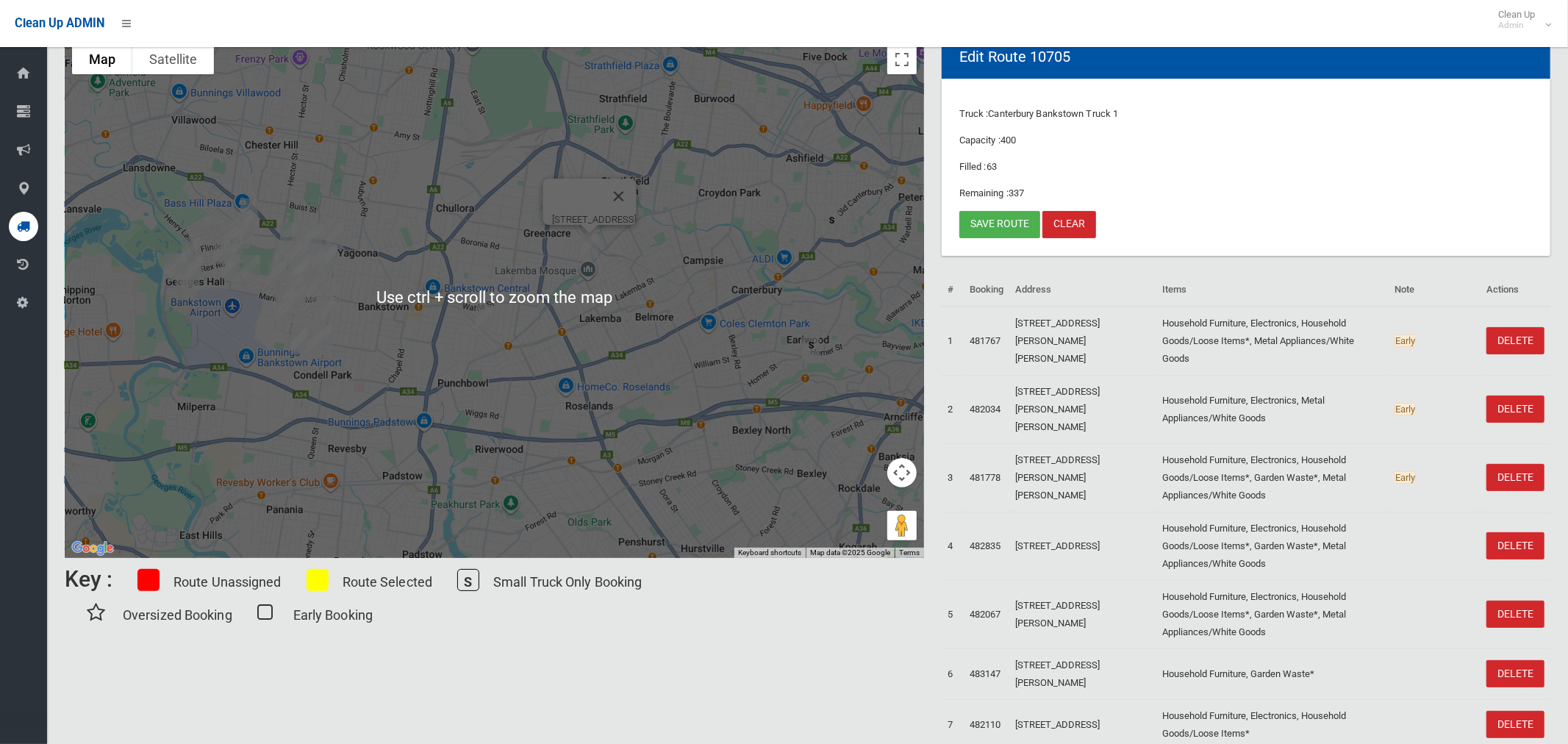
click at [591, 249] on img "28 Juno Parade, GREENACRE NSW 2190" at bounding box center [589, 245] width 30 height 37
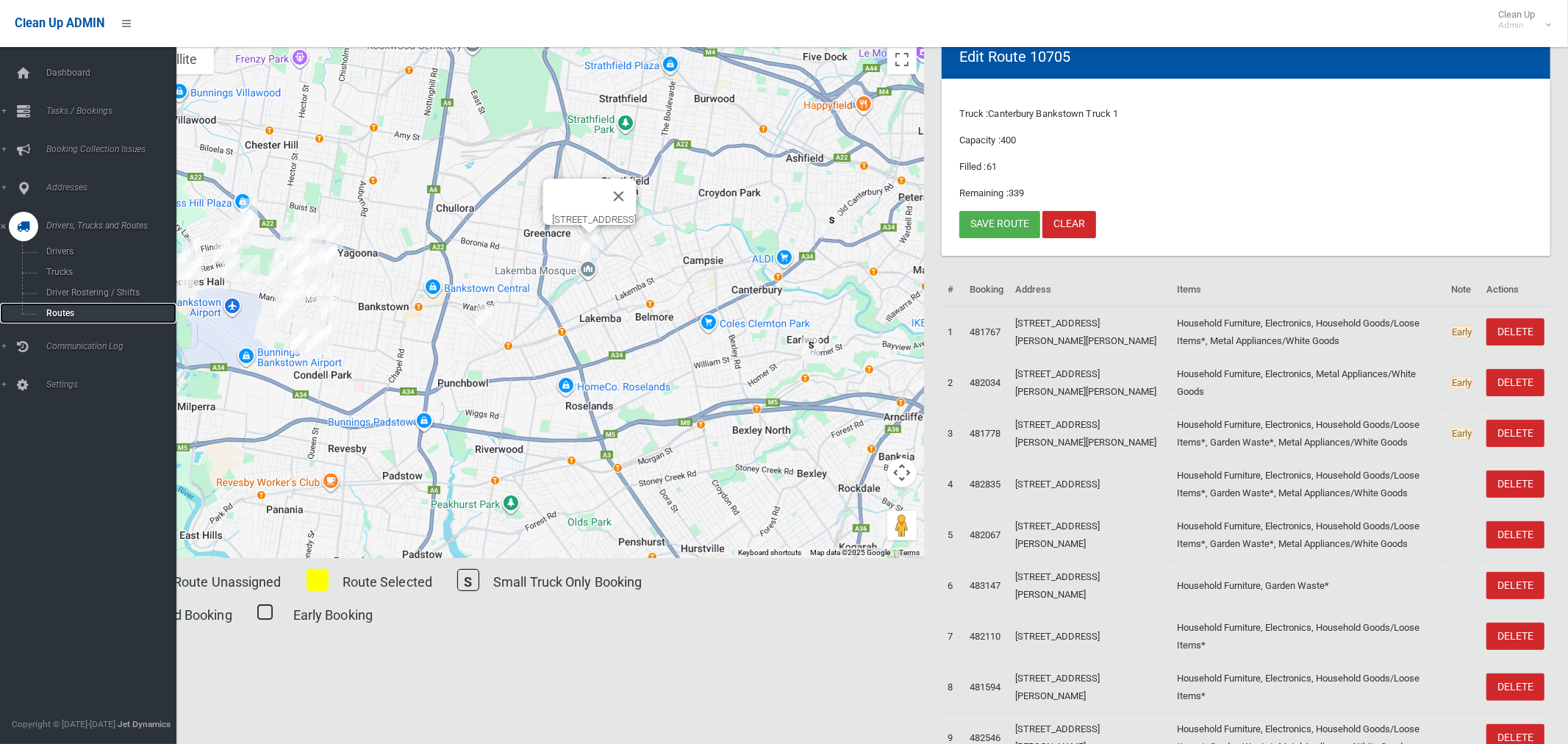
click at [66, 313] on span "Routes" at bounding box center [102, 312] width 122 height 10
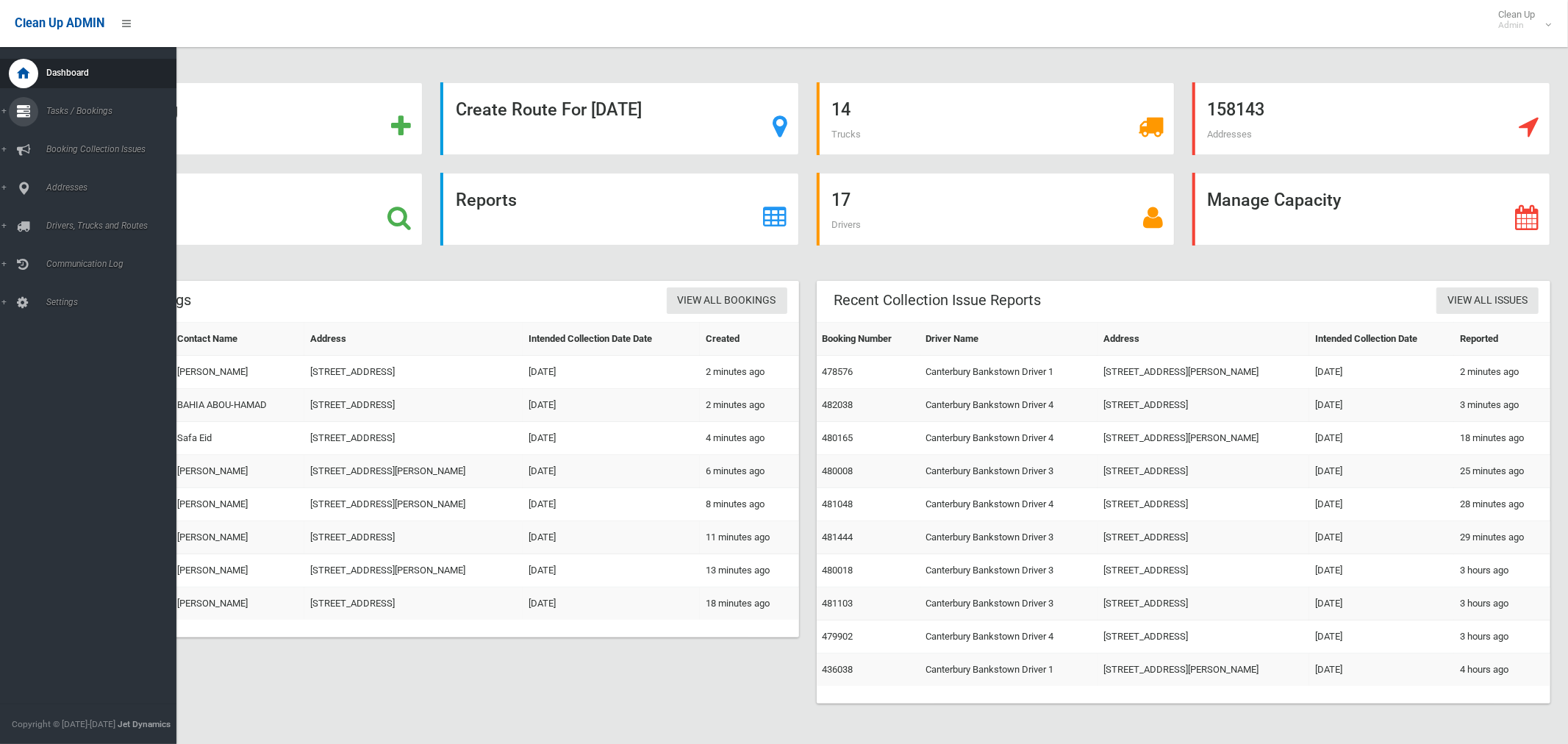
click at [84, 113] on span "Tasks / Bookings" at bounding box center [109, 110] width 134 height 10
click at [65, 218] on span "Search" at bounding box center [102, 219] width 122 height 10
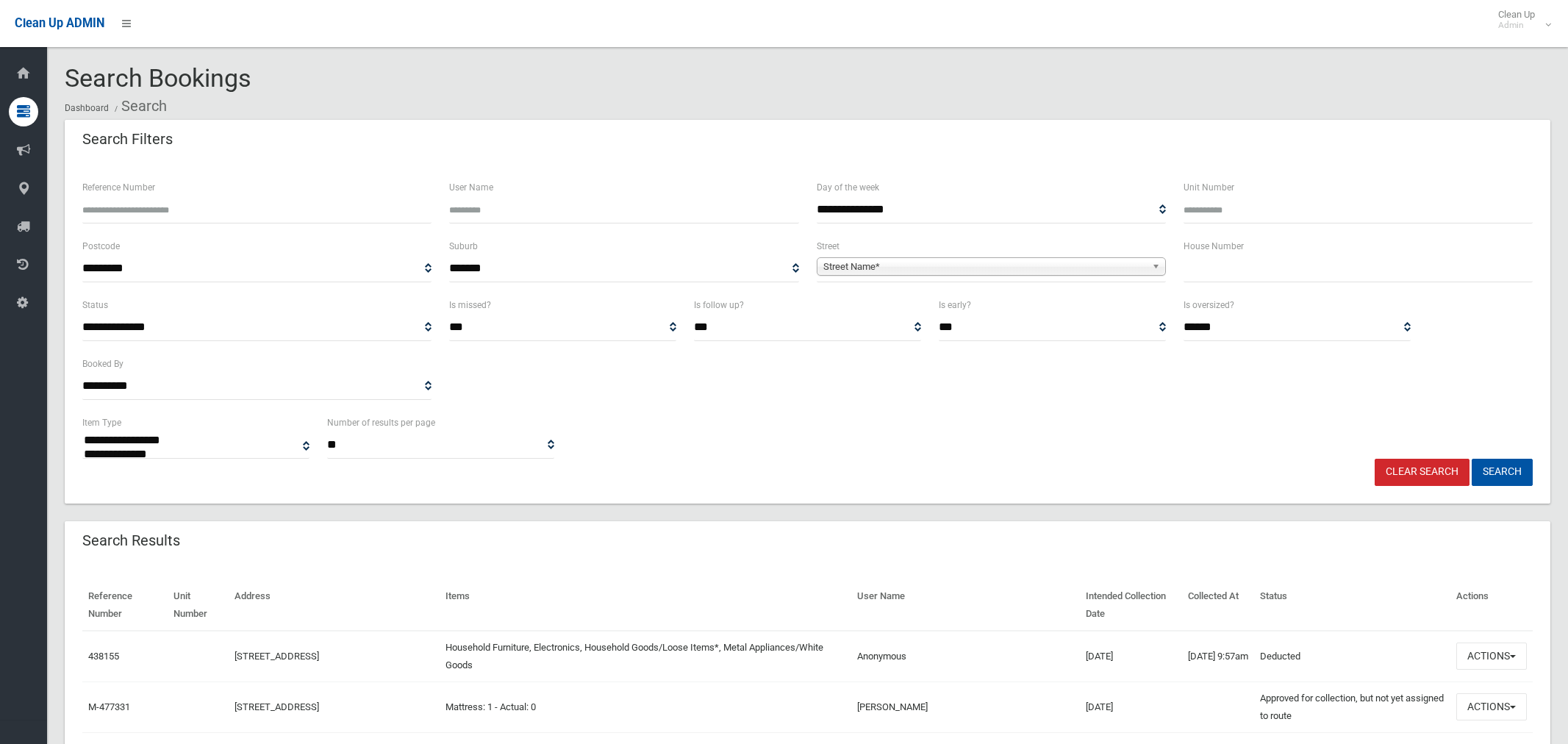
select select
click at [1207, 269] on input "text" at bounding box center [1358, 269] width 349 height 27
type input "**"
click at [924, 266] on span "Street Name*" at bounding box center [985, 267] width 323 height 18
type input "****"
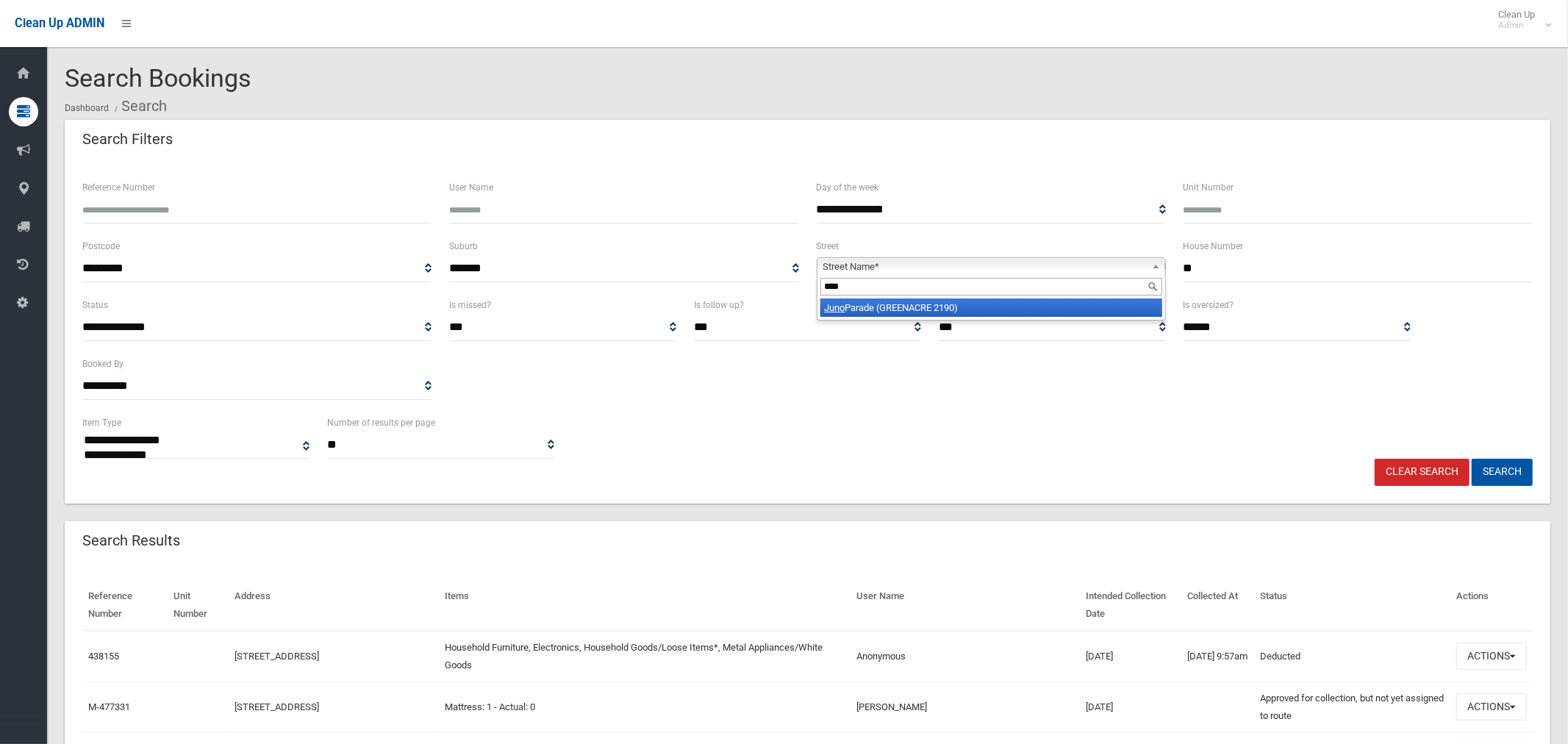
click at [918, 306] on li "Juno Parade (GREENACRE 2190)" at bounding box center [991, 307] width 342 height 18
click at [1497, 469] on button "Search" at bounding box center [1502, 472] width 61 height 27
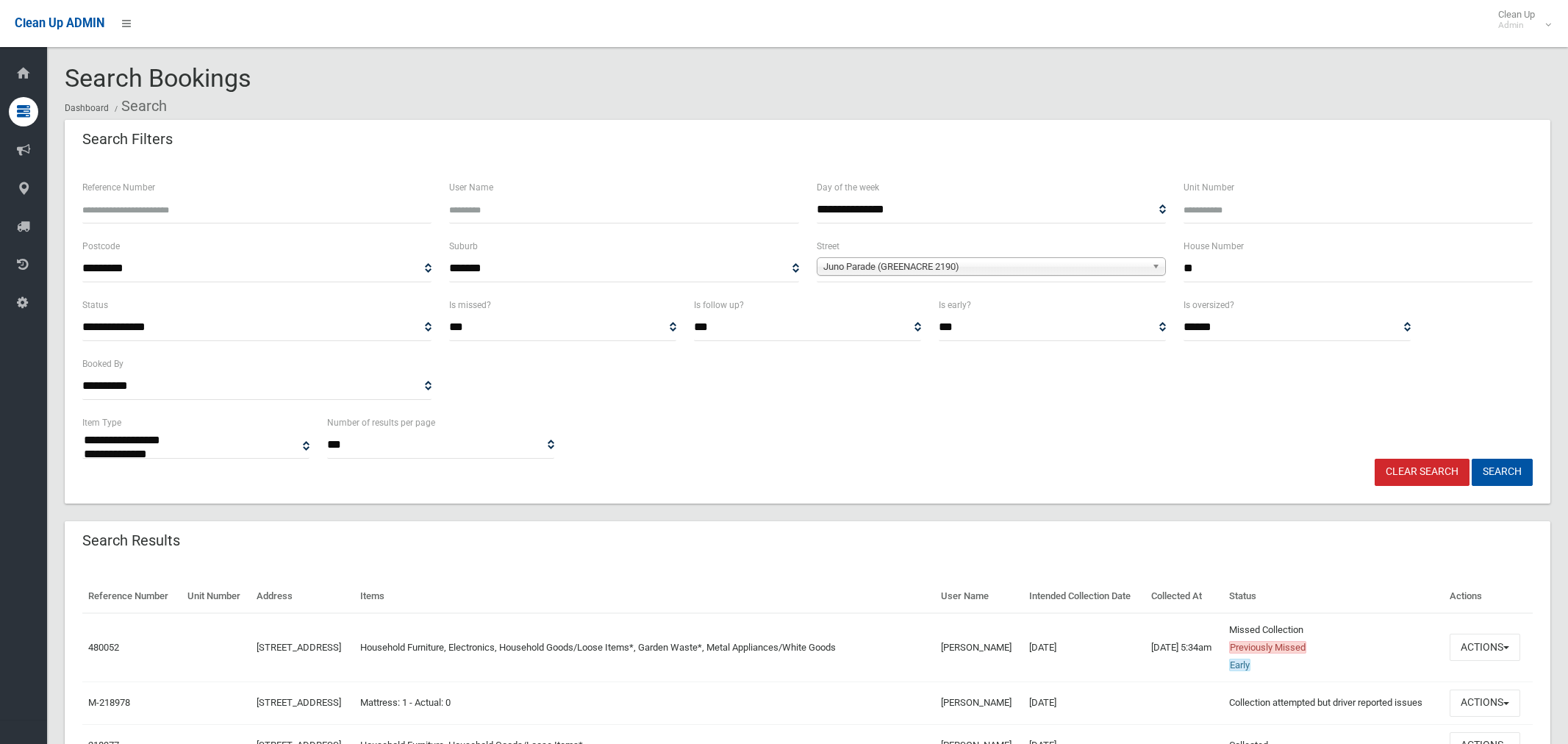
select select
click at [1494, 661] on button "Actions" at bounding box center [1485, 647] width 70 height 27
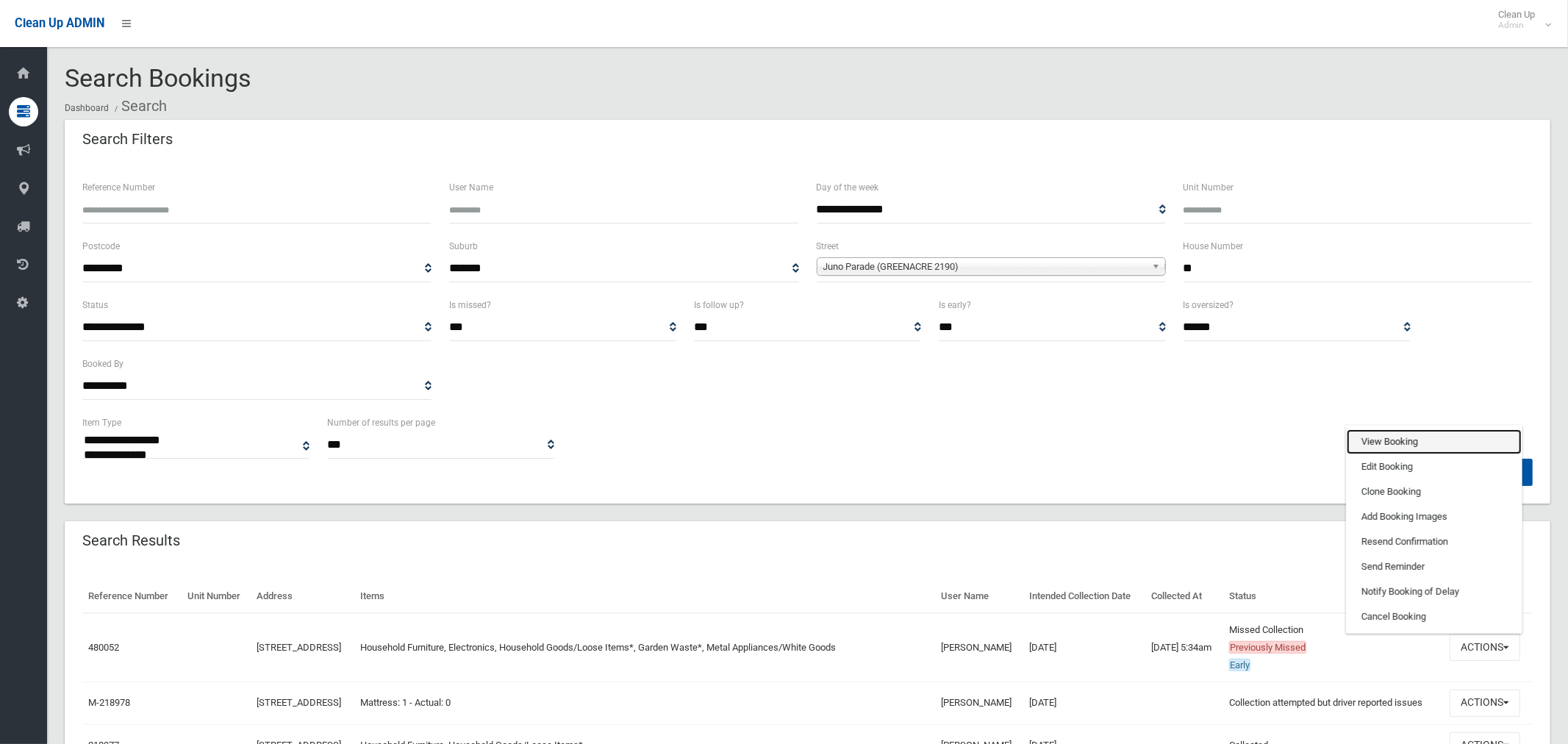
click at [1401, 454] on link "View Booking" at bounding box center [1434, 441] width 175 height 25
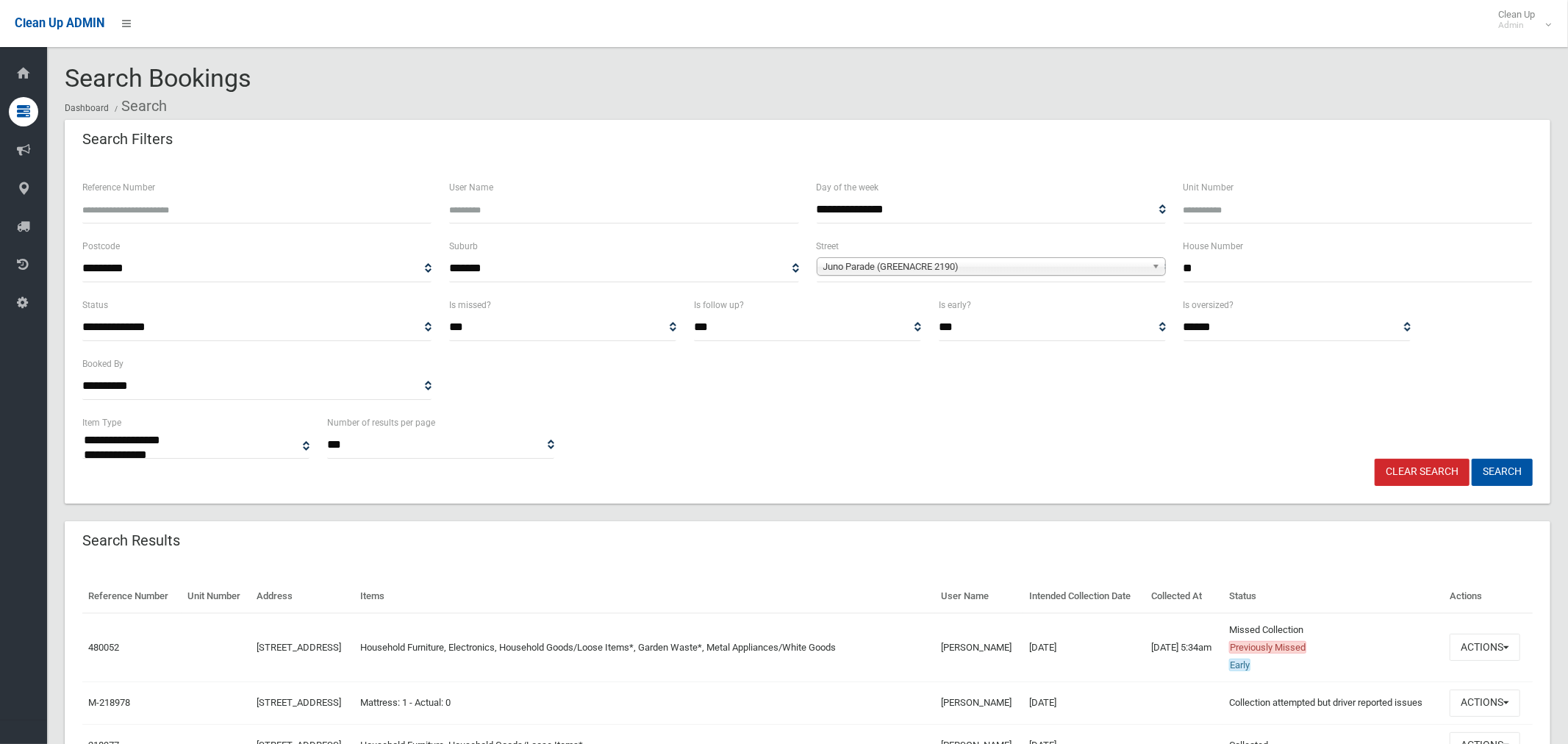
drag, startPoint x: 1185, startPoint y: 267, endPoint x: 1139, endPoint y: 263, distance: 46.2
click at [1139, 263] on div "**********" at bounding box center [808, 267] width 1468 height 59
type input "*"
click at [976, 269] on span "Juno Parade (GREENACRE 2190)" at bounding box center [985, 267] width 323 height 18
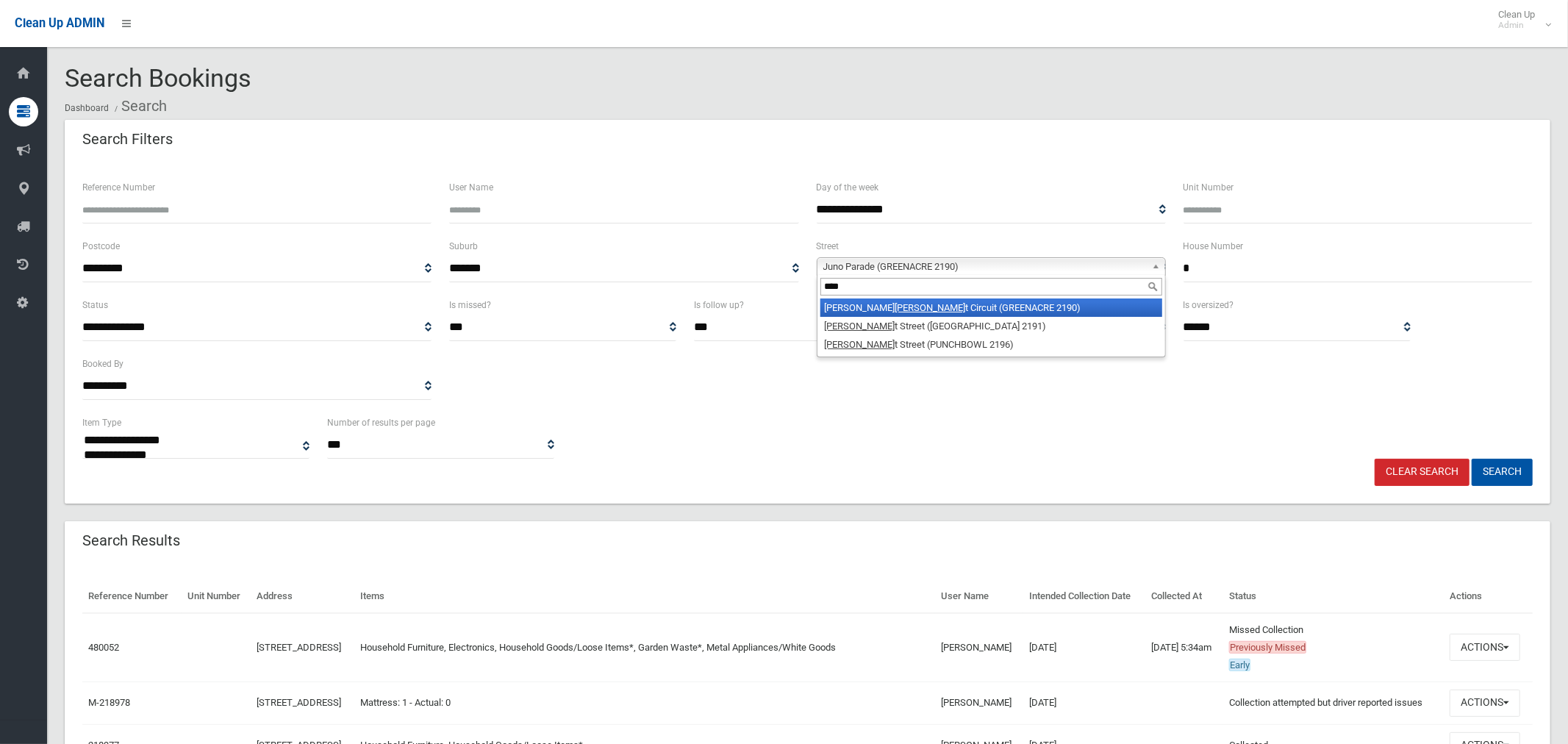
type input "*****"
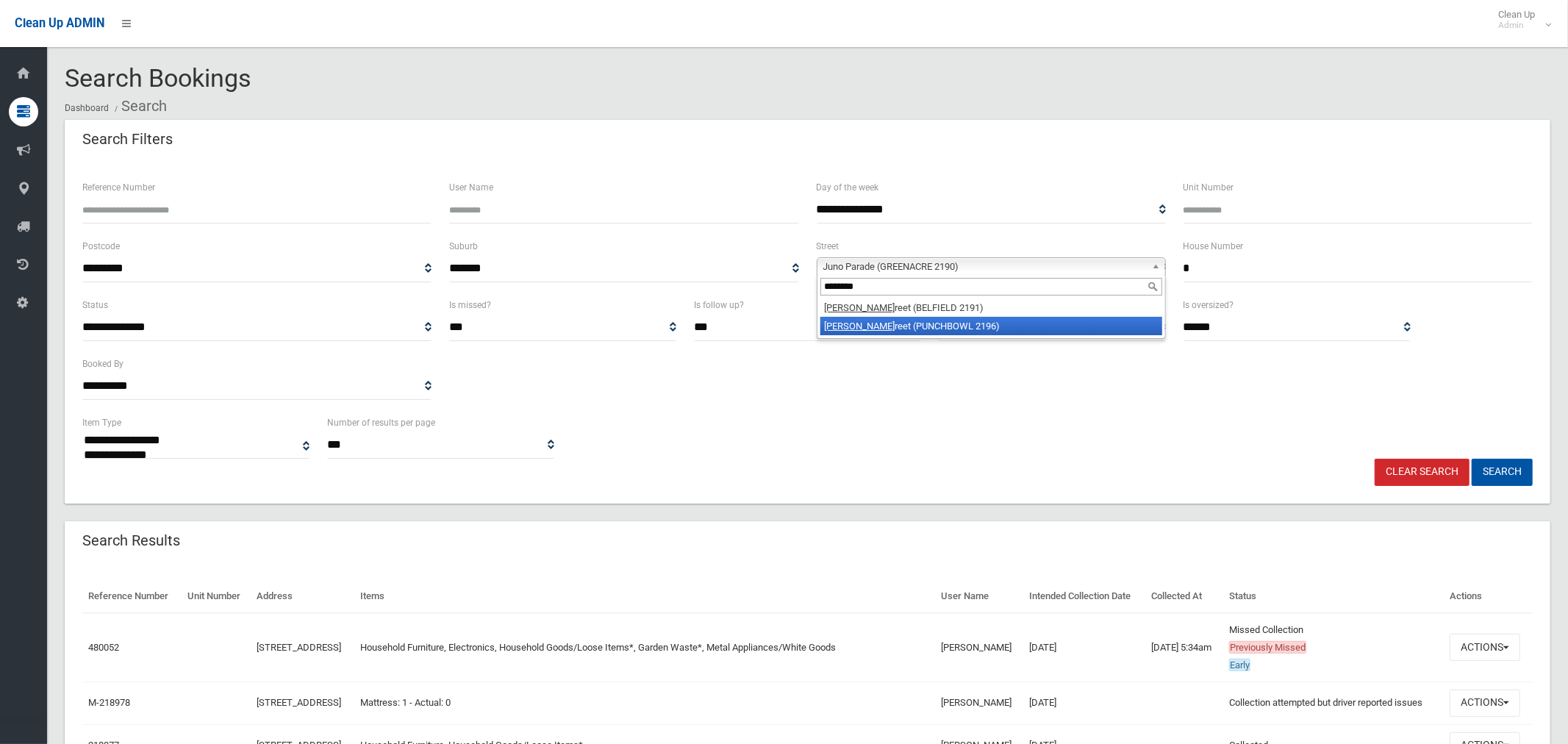
type input "********"
click at [920, 326] on li "[PERSON_NAME] St reet (PUNCHBOWL 2196)" at bounding box center [991, 325] width 342 height 18
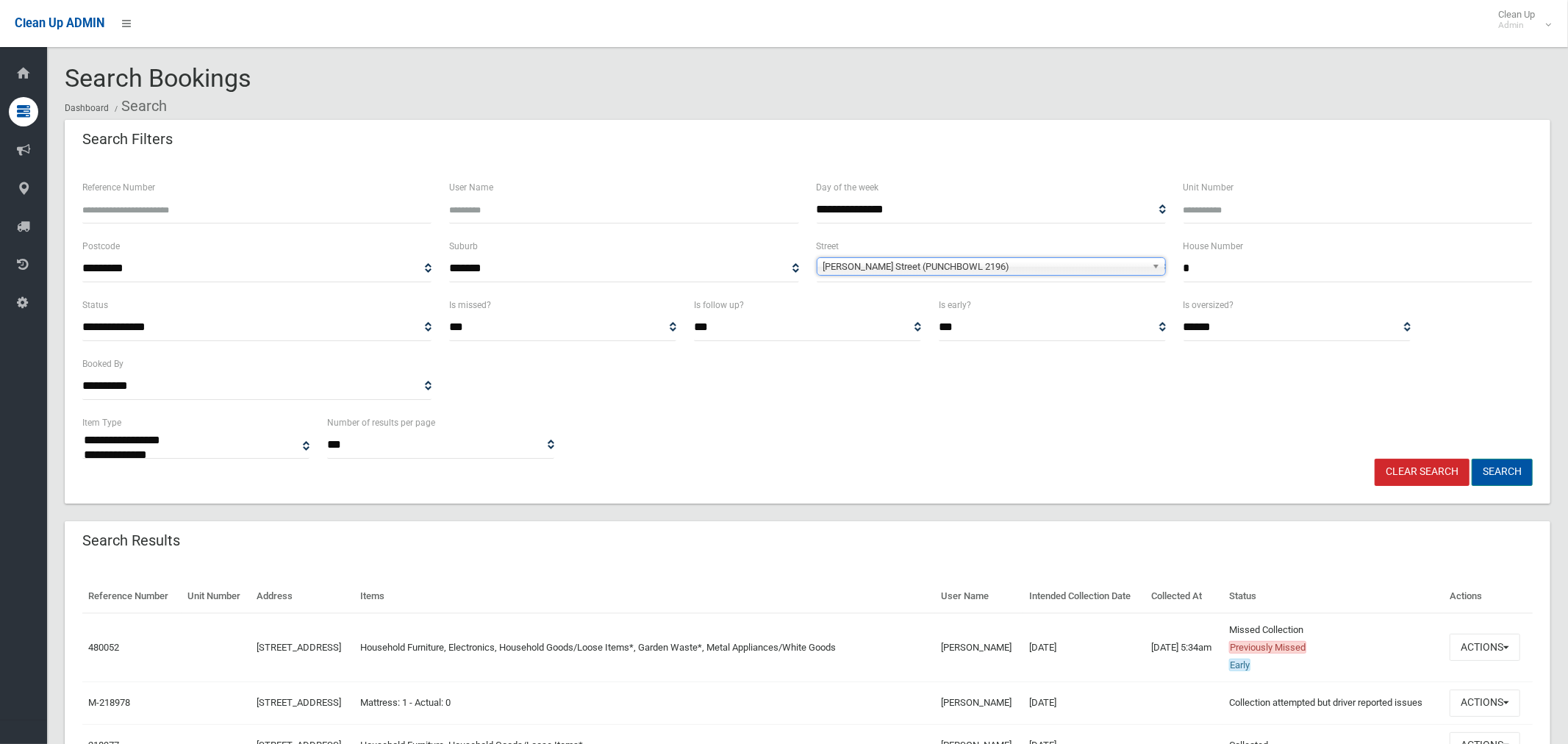
click at [1510, 472] on button "Search" at bounding box center [1502, 472] width 61 height 27
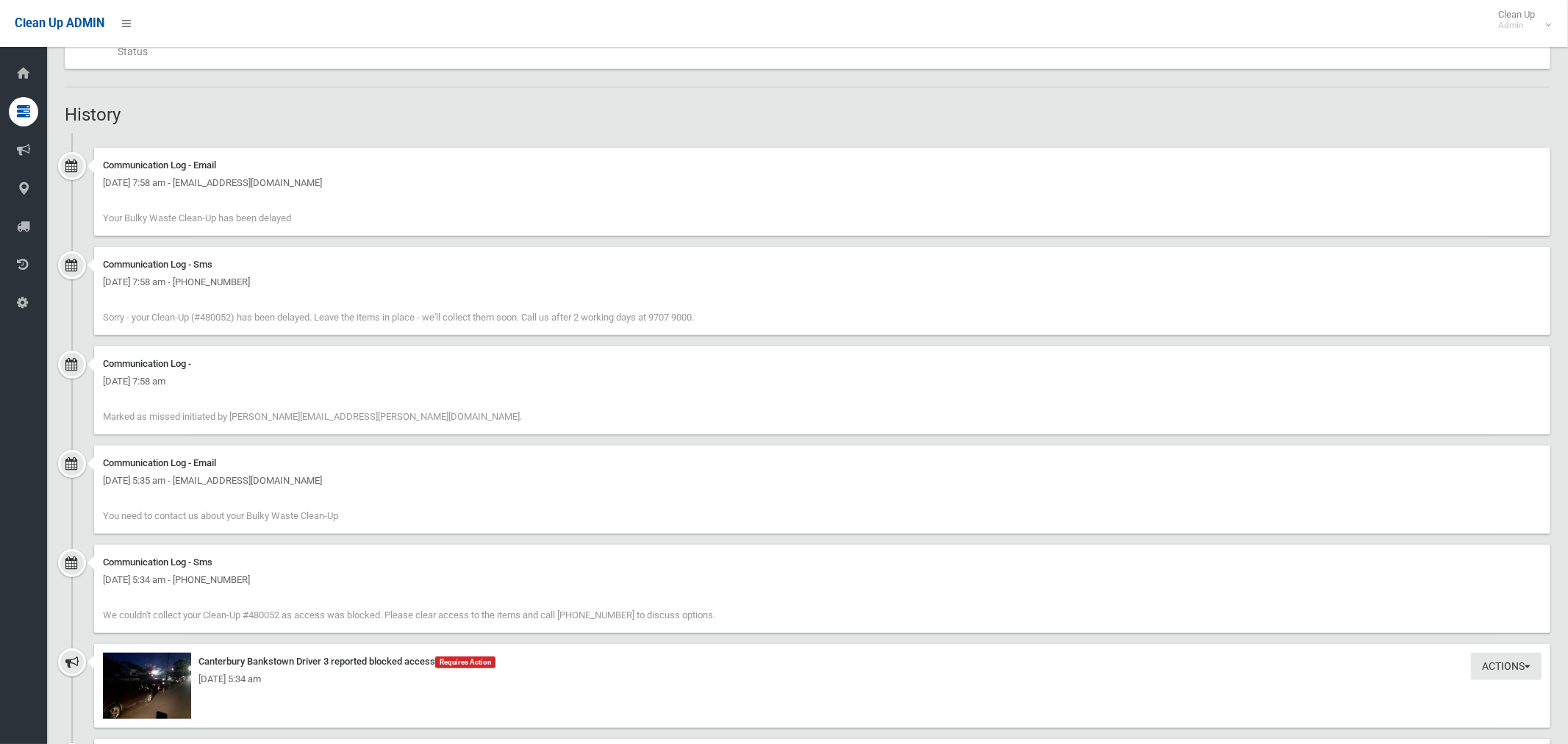
scroll to position [885, 0]
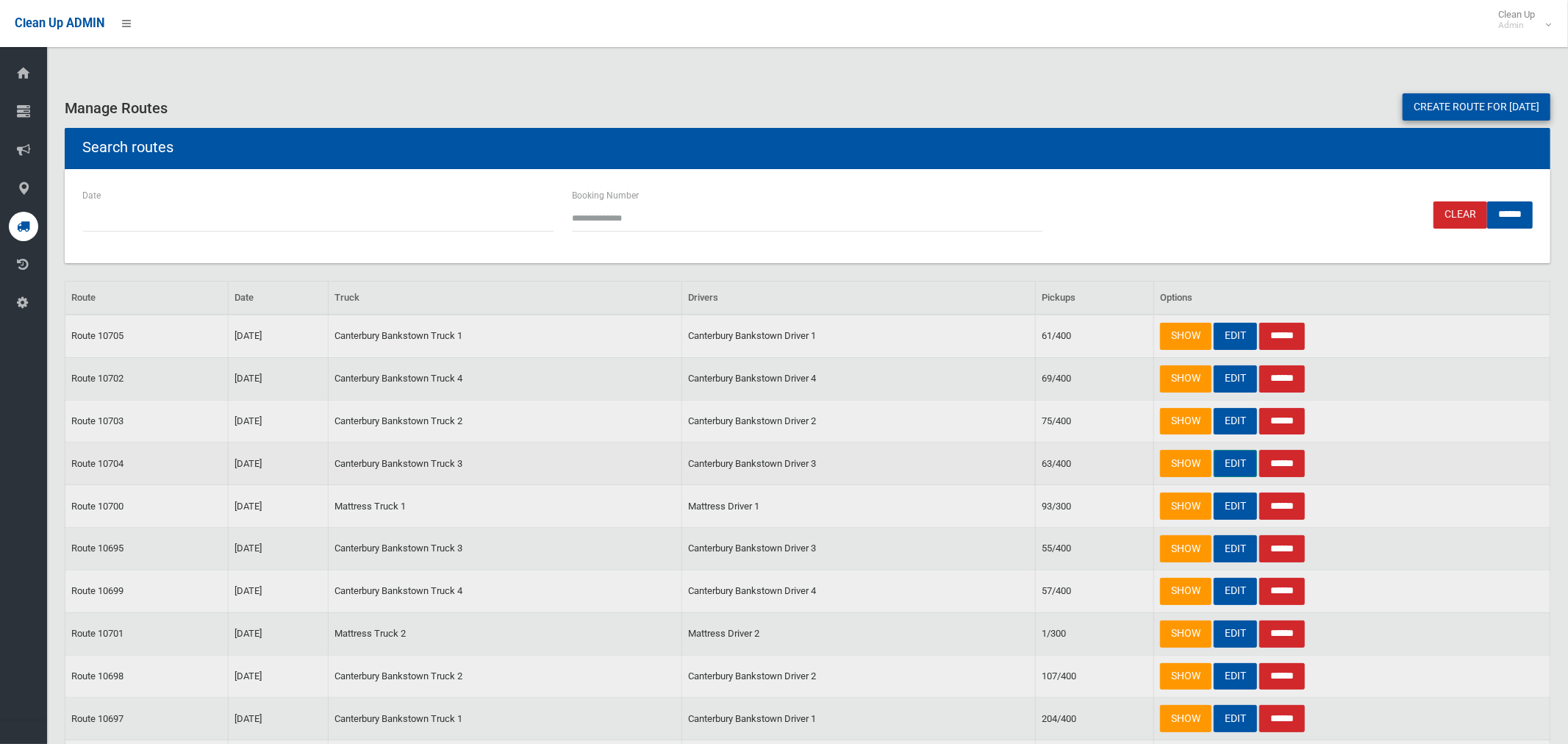
click at [1243, 466] on link "EDIT" at bounding box center [1235, 464] width 43 height 27
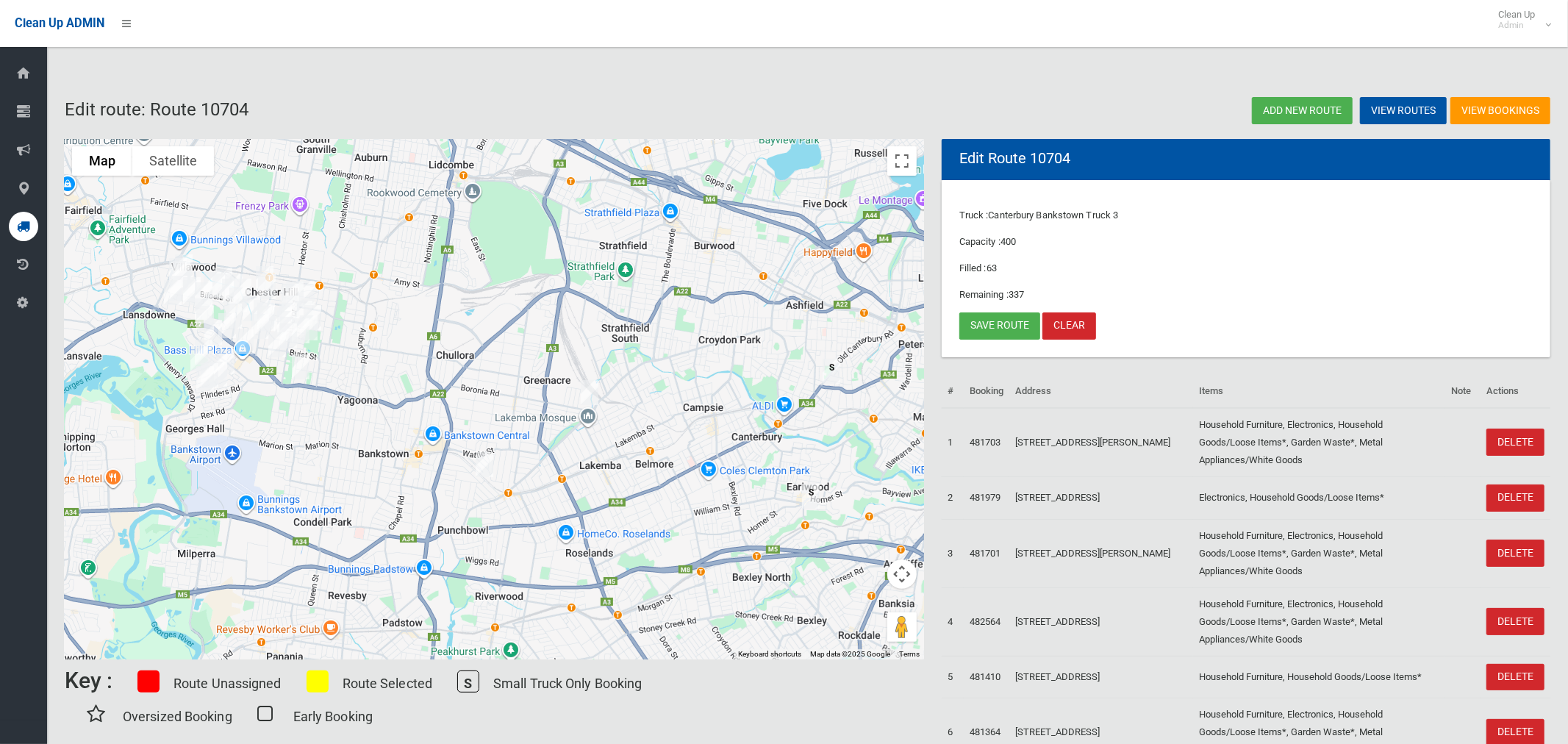
click at [586, 389] on img "28 Juno Parade, GREENACRE NSW 2190" at bounding box center [589, 392] width 30 height 37
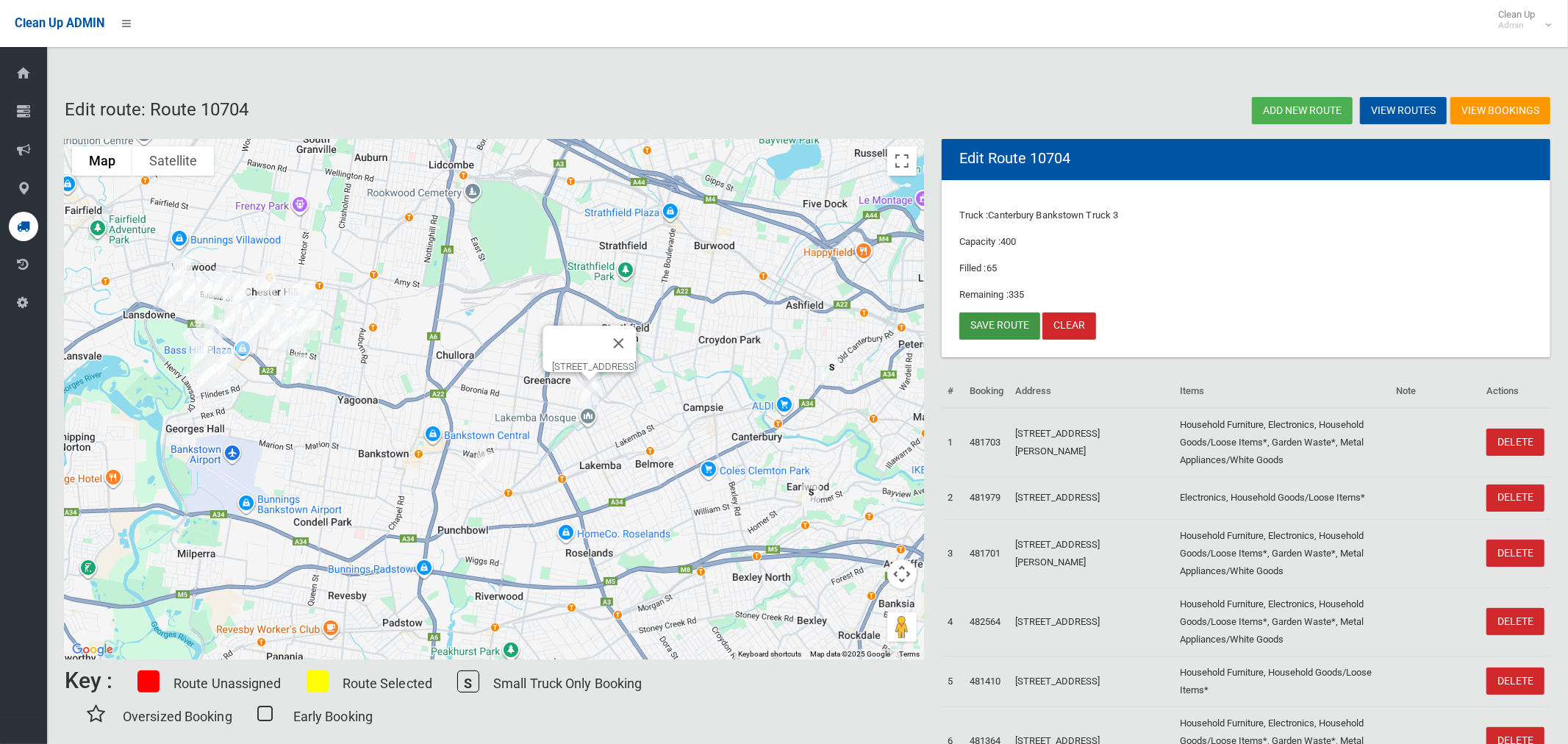
click at [994, 324] on link "Save route" at bounding box center [999, 326] width 81 height 27
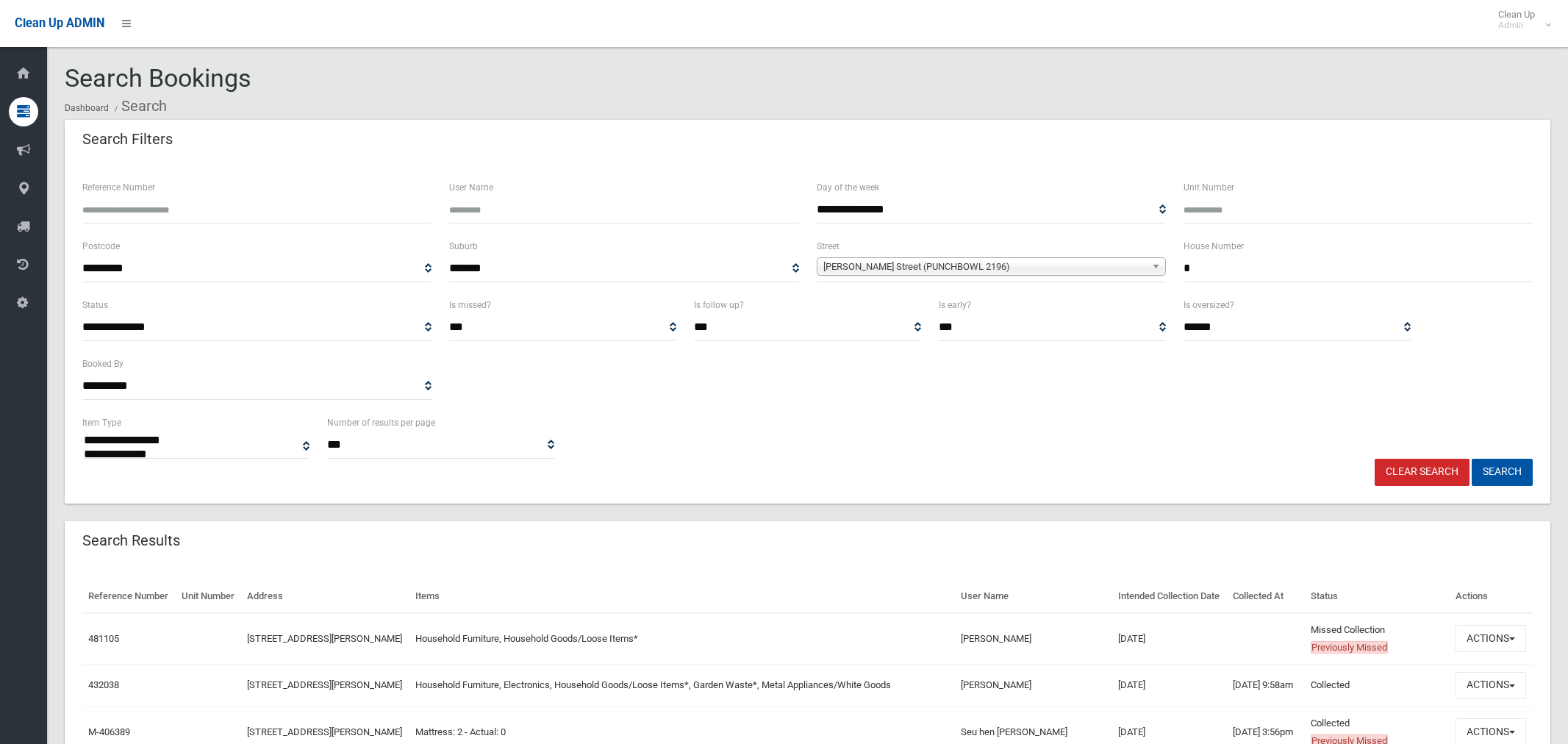
select select
click at [1490, 638] on button "Actions" at bounding box center [1491, 639] width 70 height 27
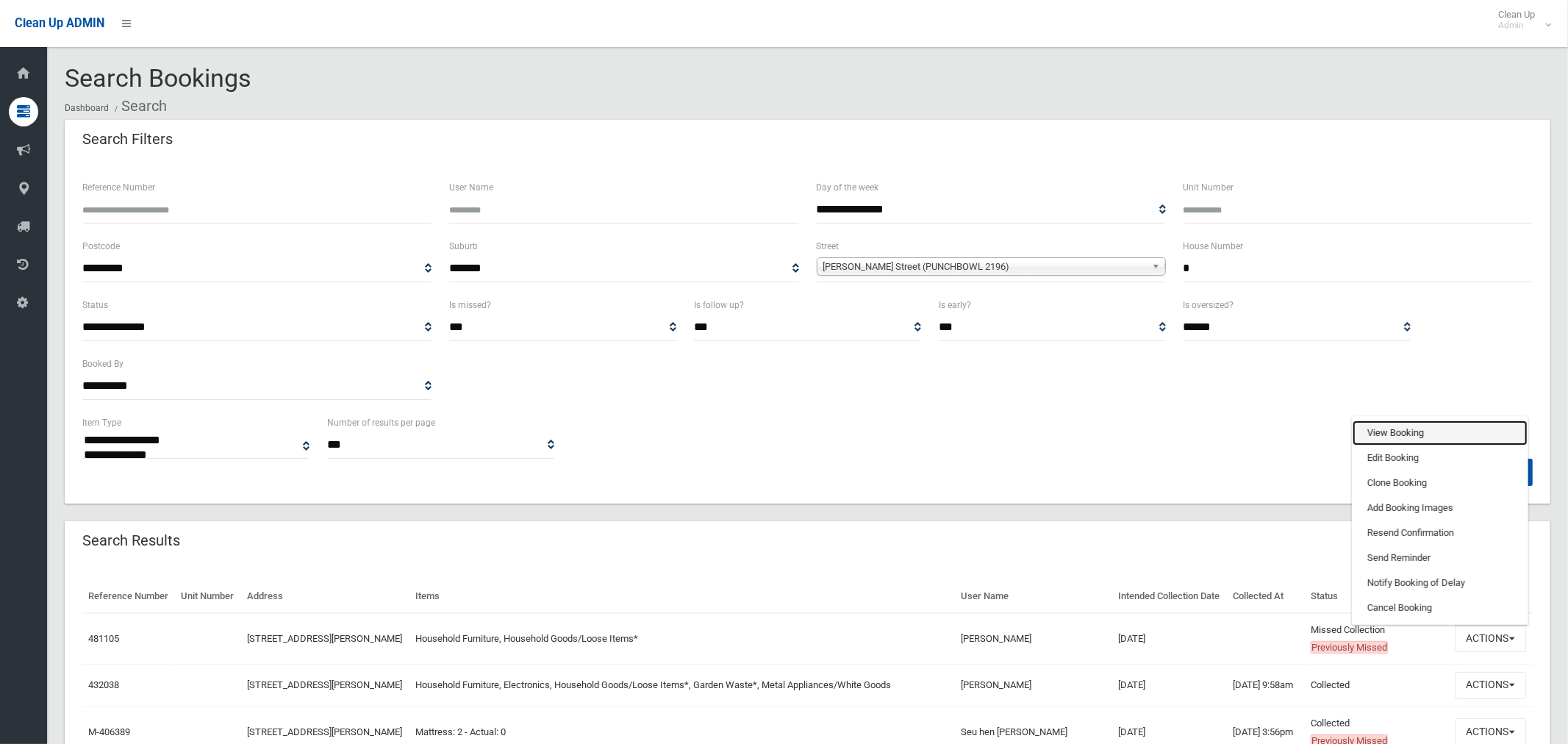
click at [1383, 430] on link "View Booking" at bounding box center [1440, 432] width 175 height 25
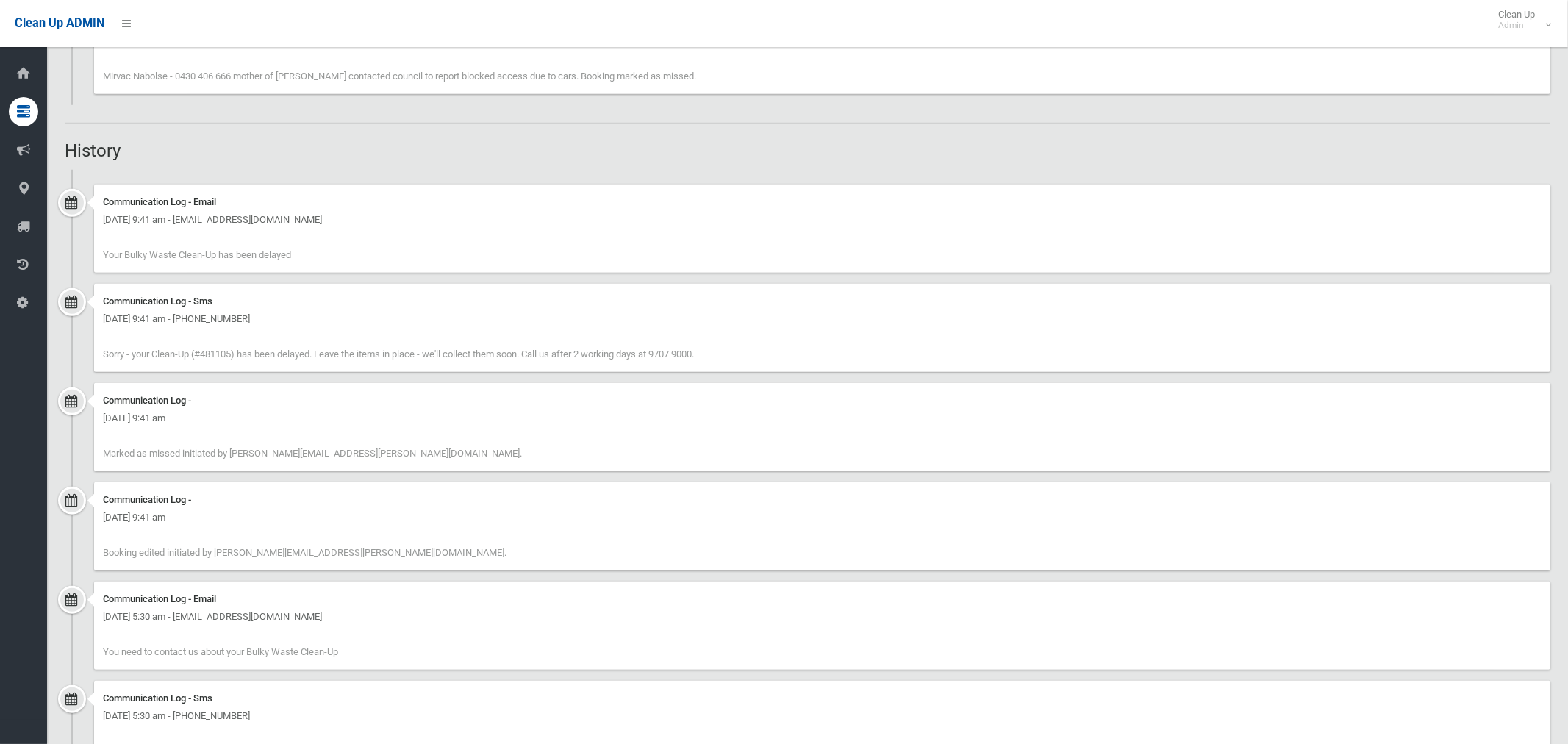
scroll to position [1079, 0]
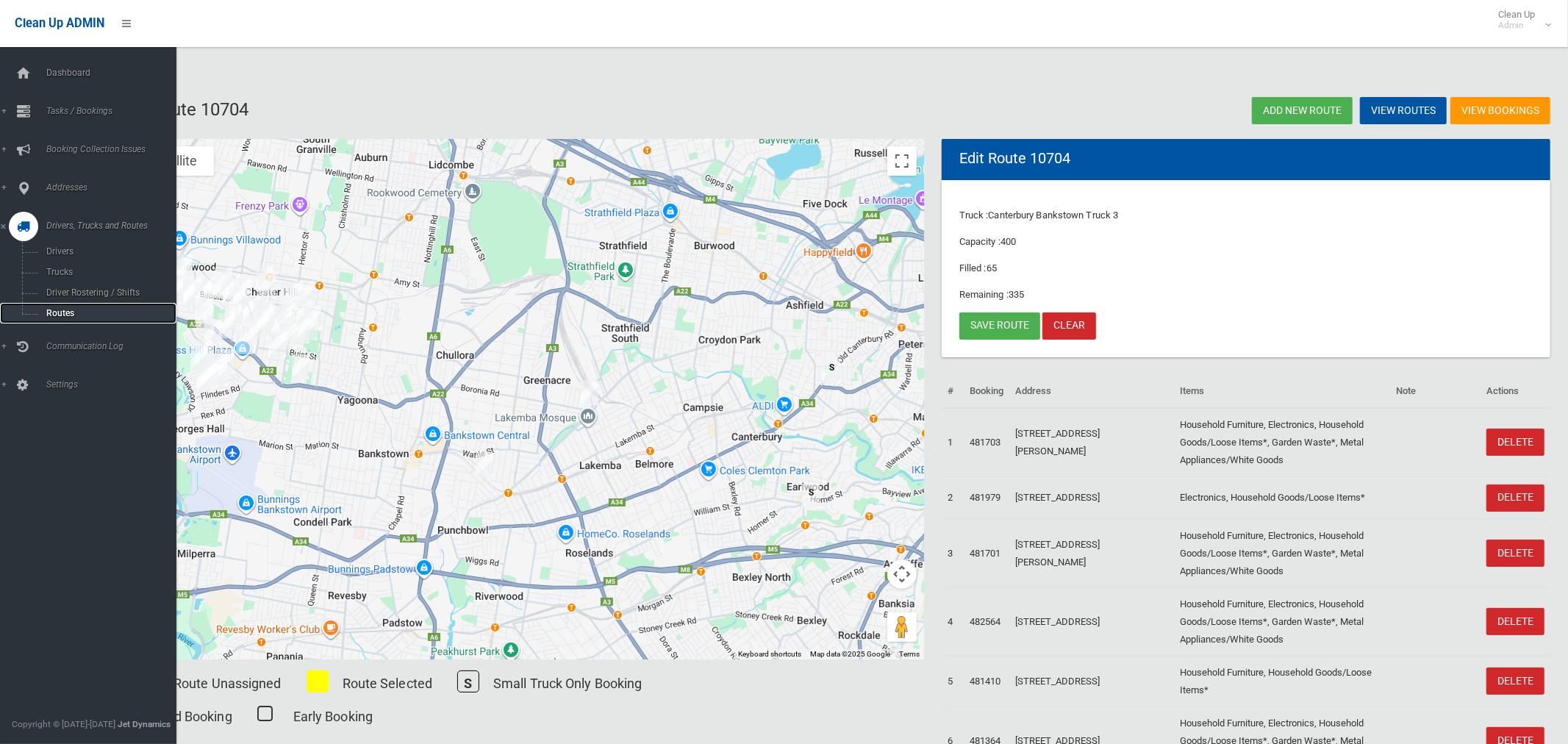
click at [62, 309] on span "Routes" at bounding box center [102, 312] width 122 height 10
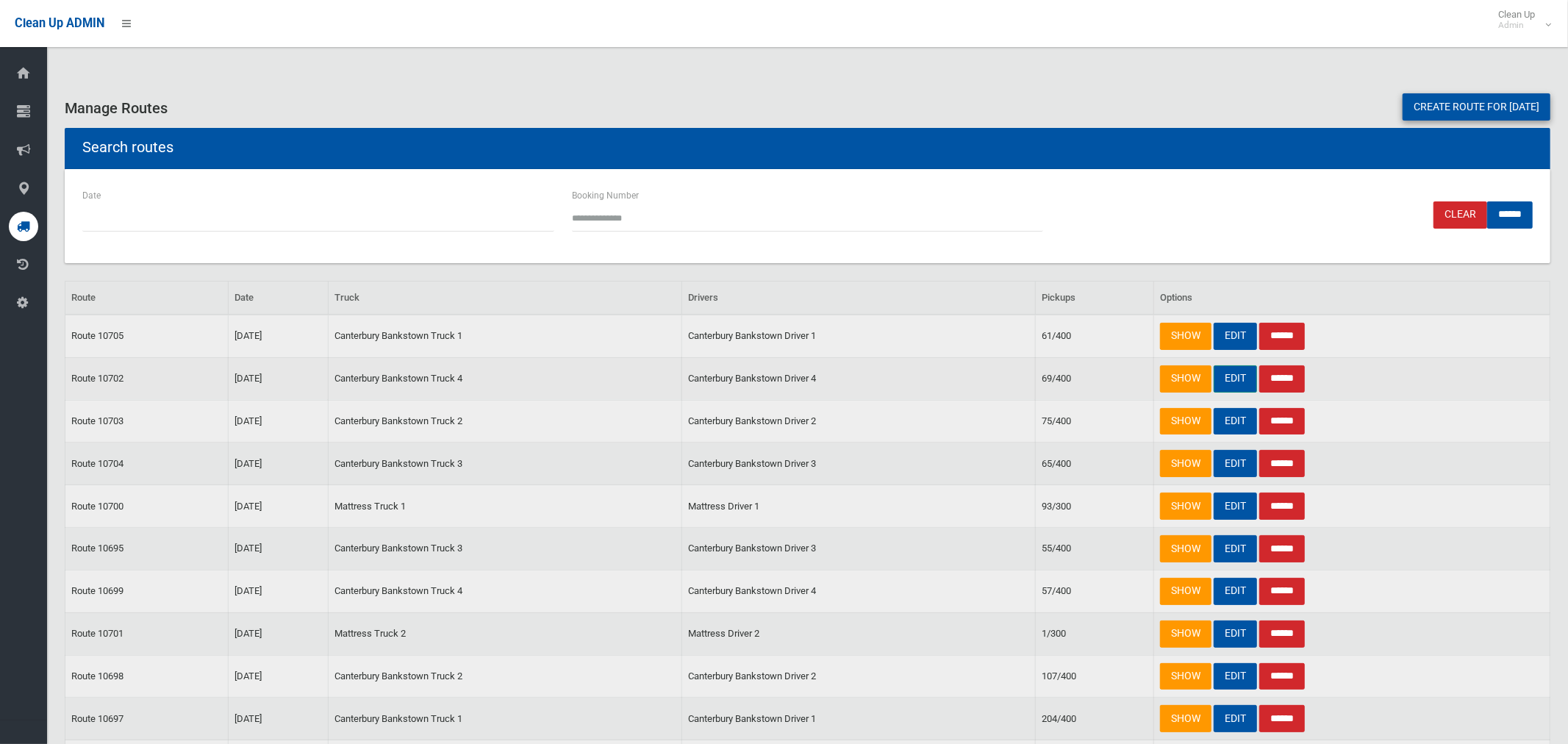
click at [1229, 380] on link "EDIT" at bounding box center [1235, 379] width 43 height 27
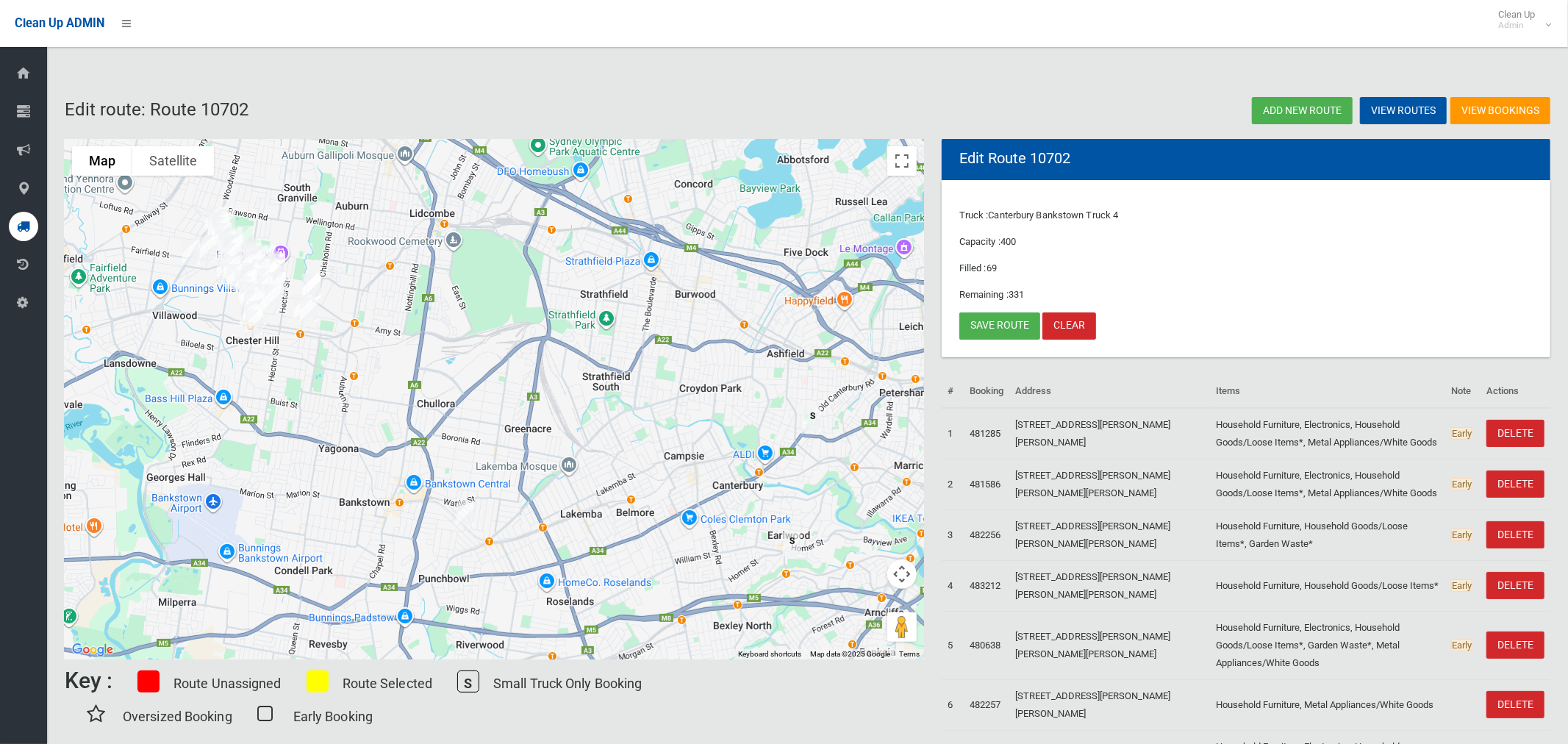
click at [467, 508] on img "5 Scott Street, PUNCHBOWL NSW 2196" at bounding box center [465, 513] width 30 height 37
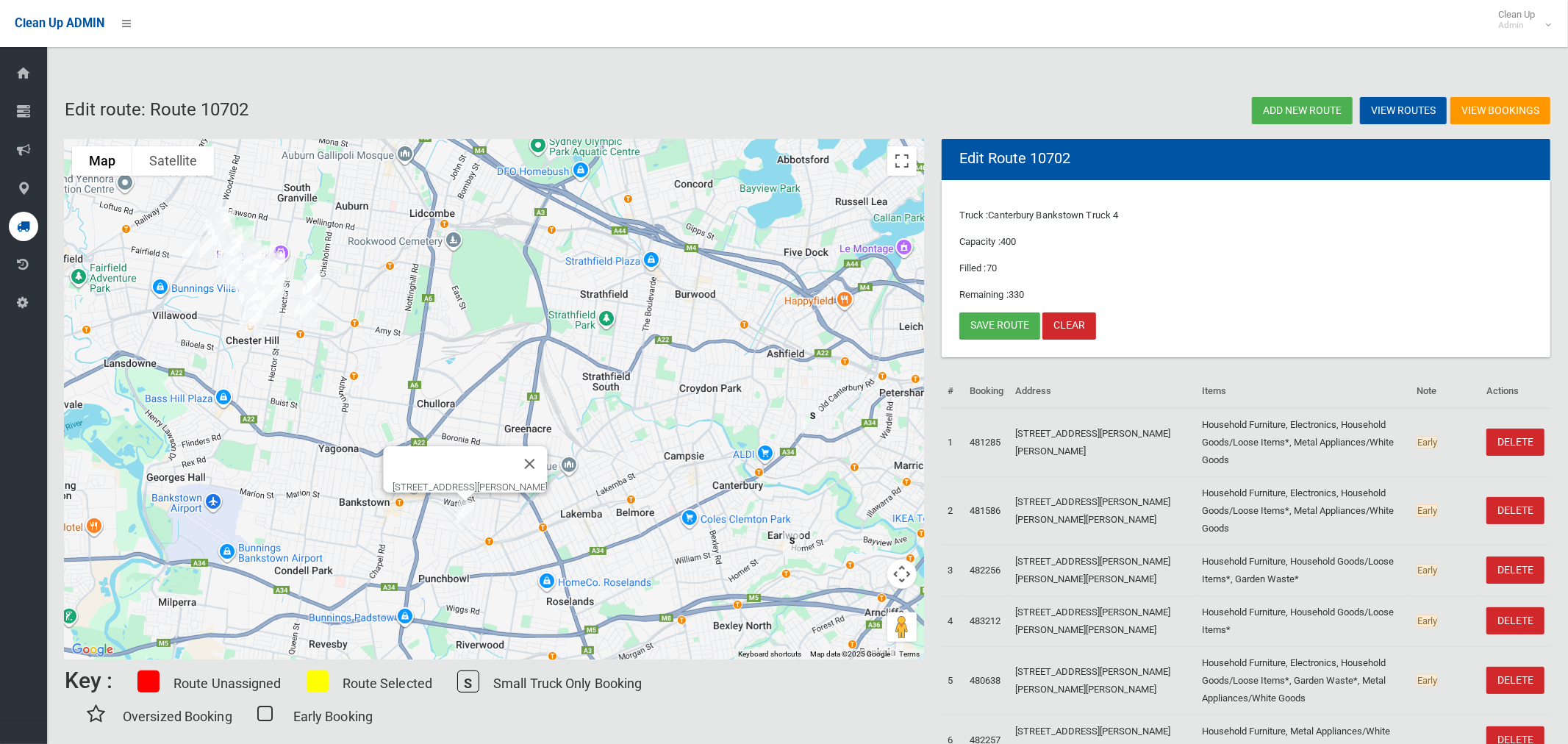
click at [548, 452] on button "Close" at bounding box center [530, 464] width 35 height 35
click at [964, 328] on link "Save route" at bounding box center [999, 326] width 81 height 27
click at [1537, 19] on span "Clean Up Admin" at bounding box center [1521, 20] width 59 height 22
click at [1518, 70] on link "Logout" at bounding box center [1521, 63] width 77 height 25
